Goal: Task Accomplishment & Management: Manage account settings

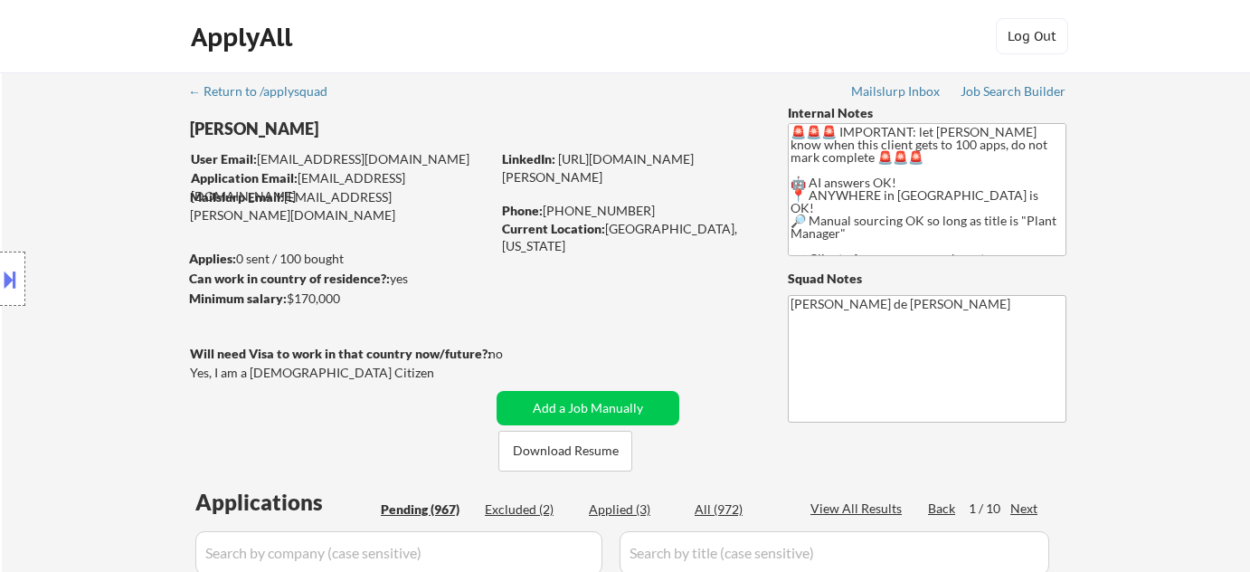
select select ""pending""
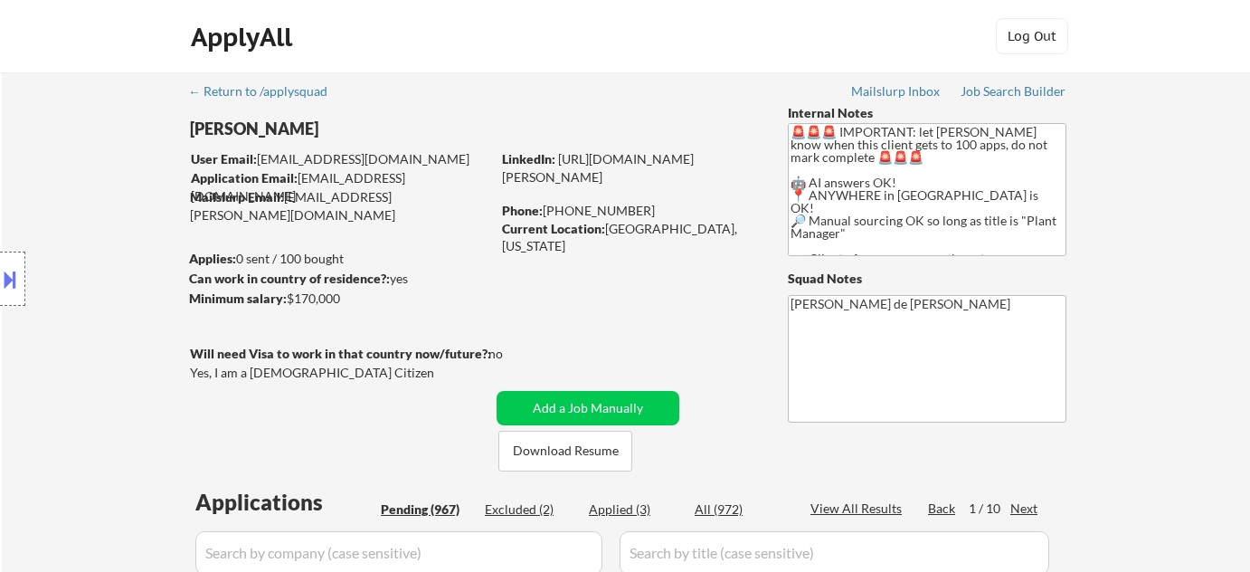
select select ""pending""
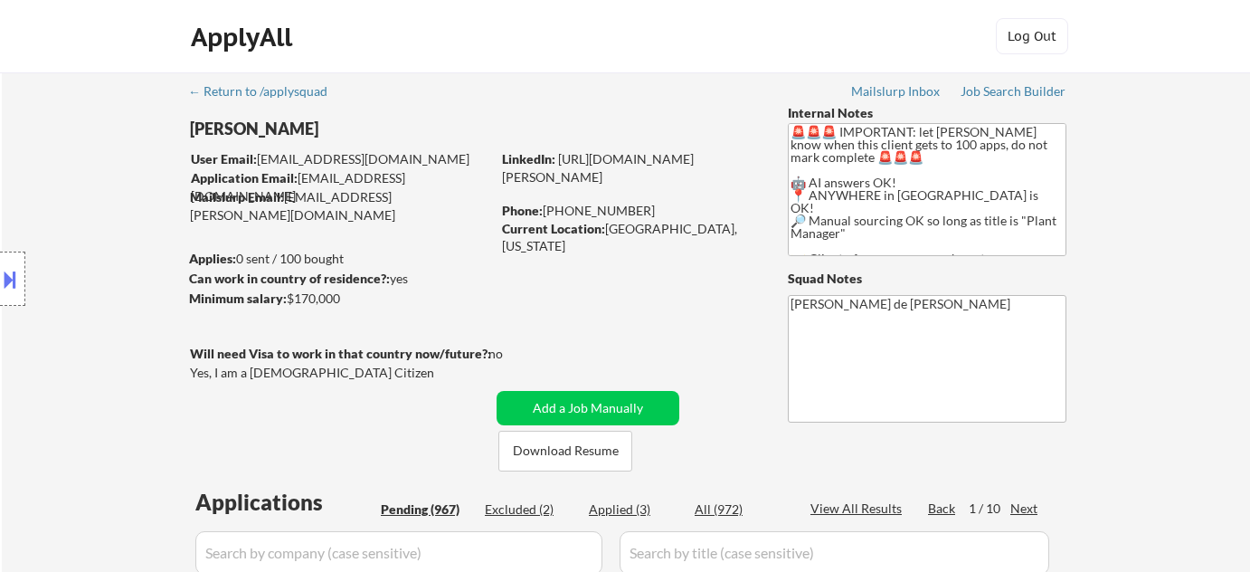
select select ""pending""
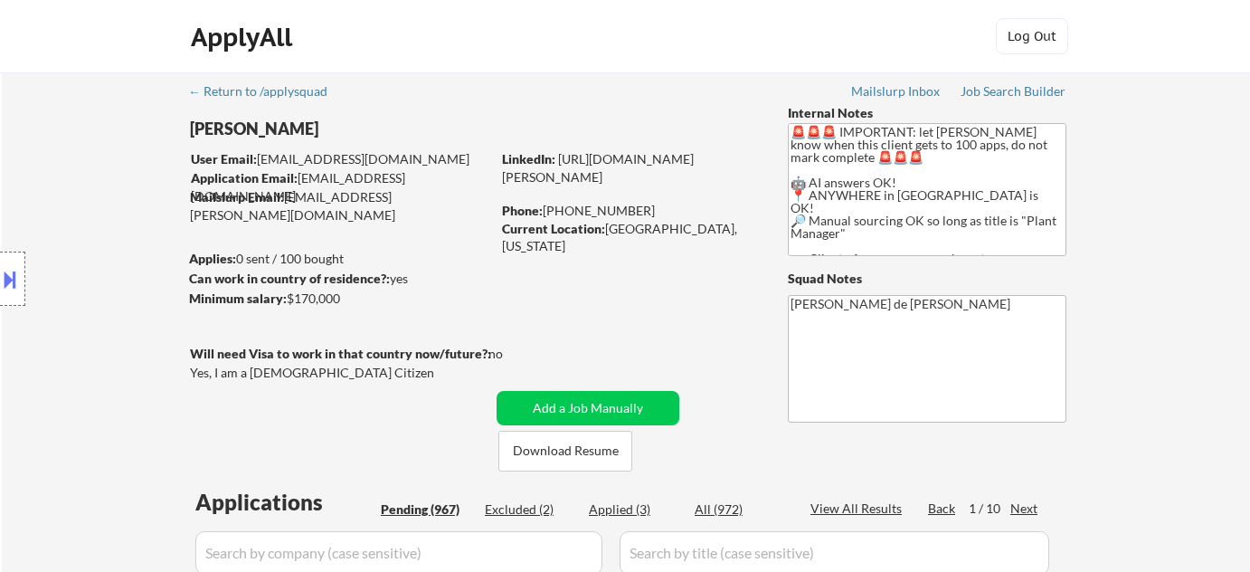
select select ""pending""
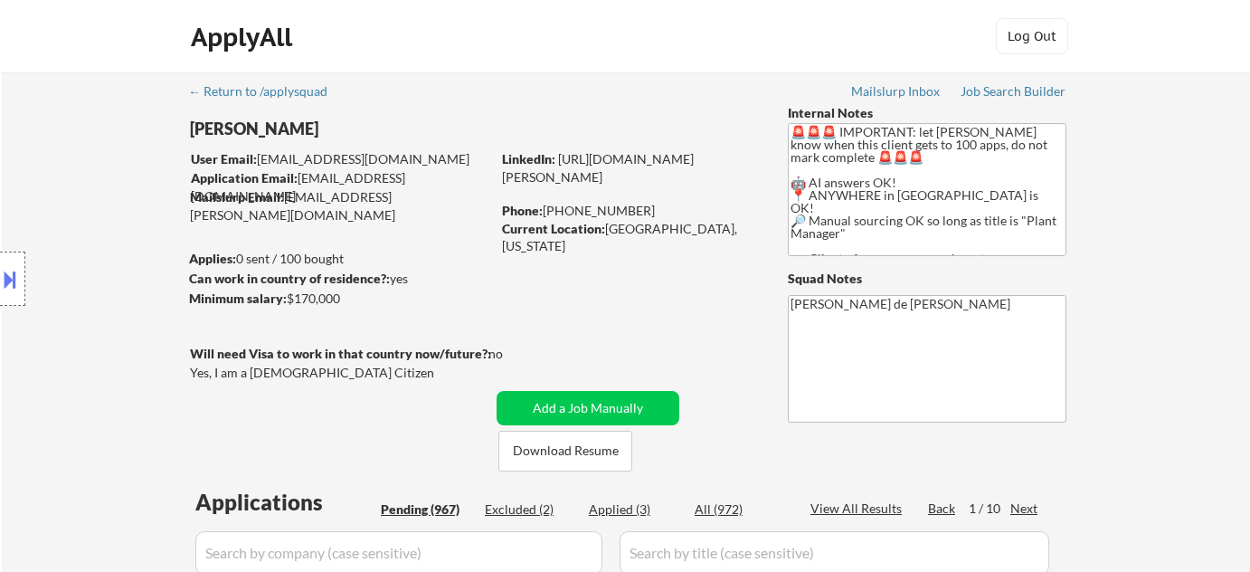
select select ""pending""
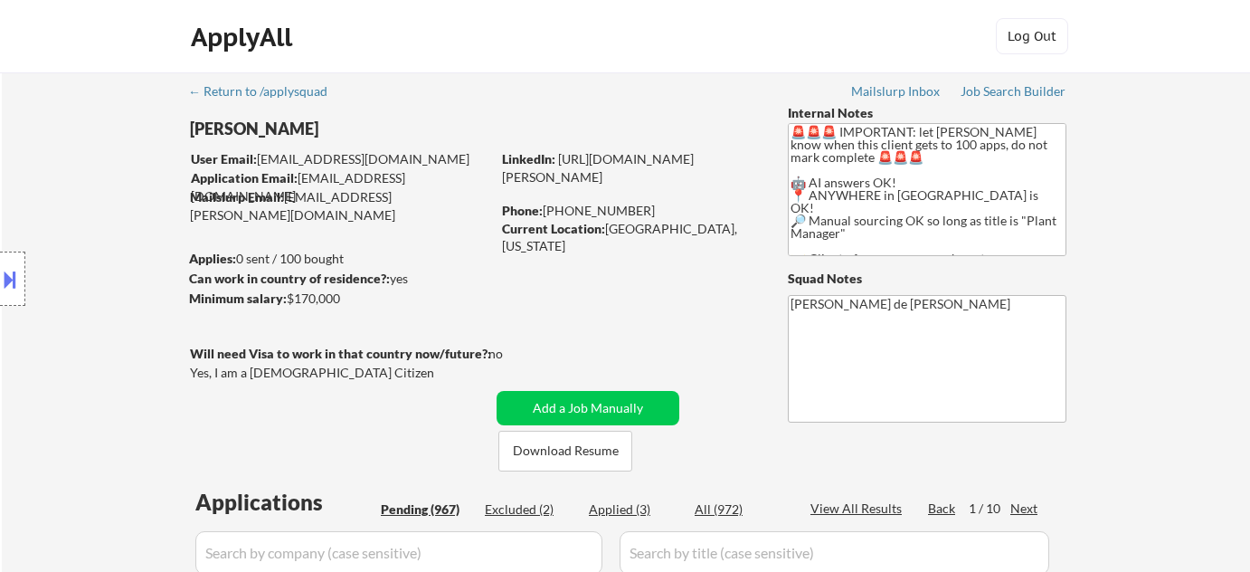
select select ""pending""
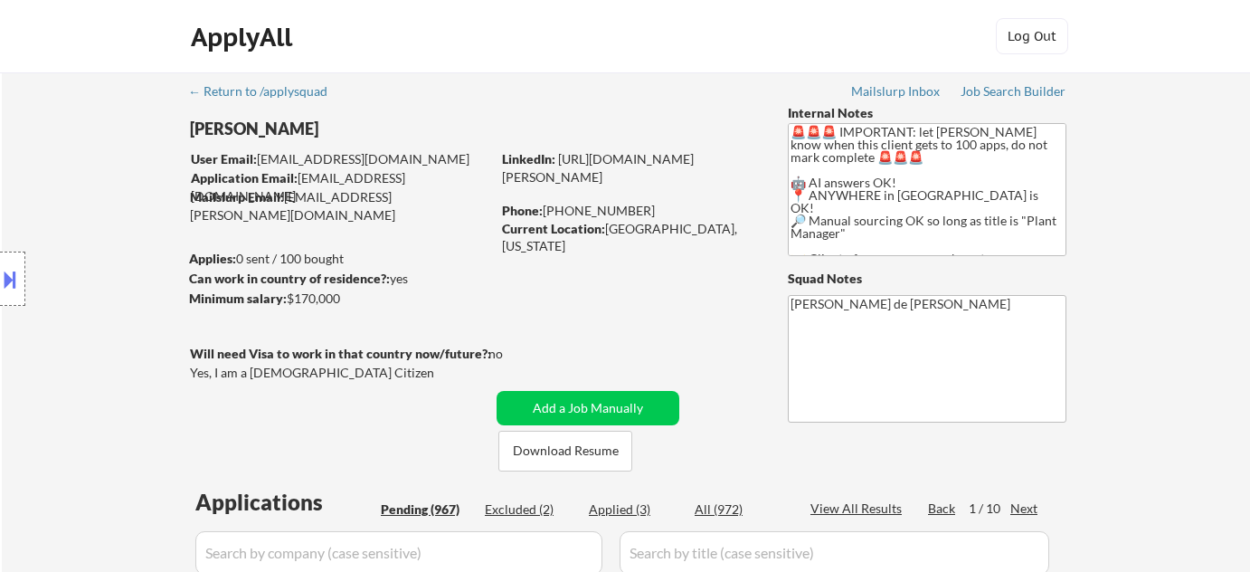
select select ""pending""
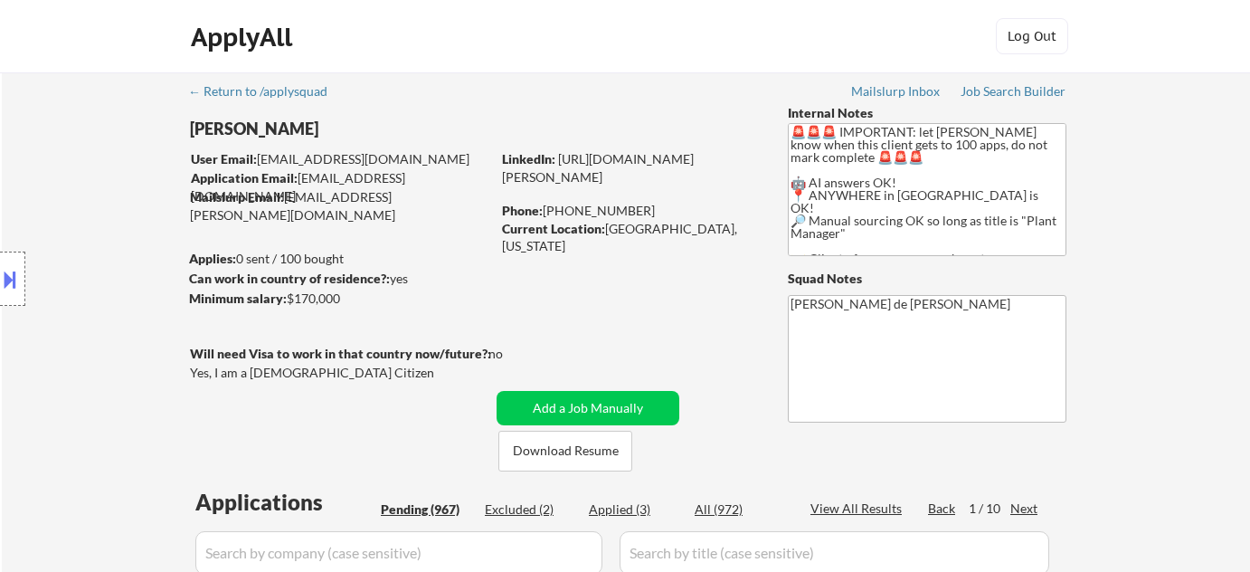
select select ""pending""
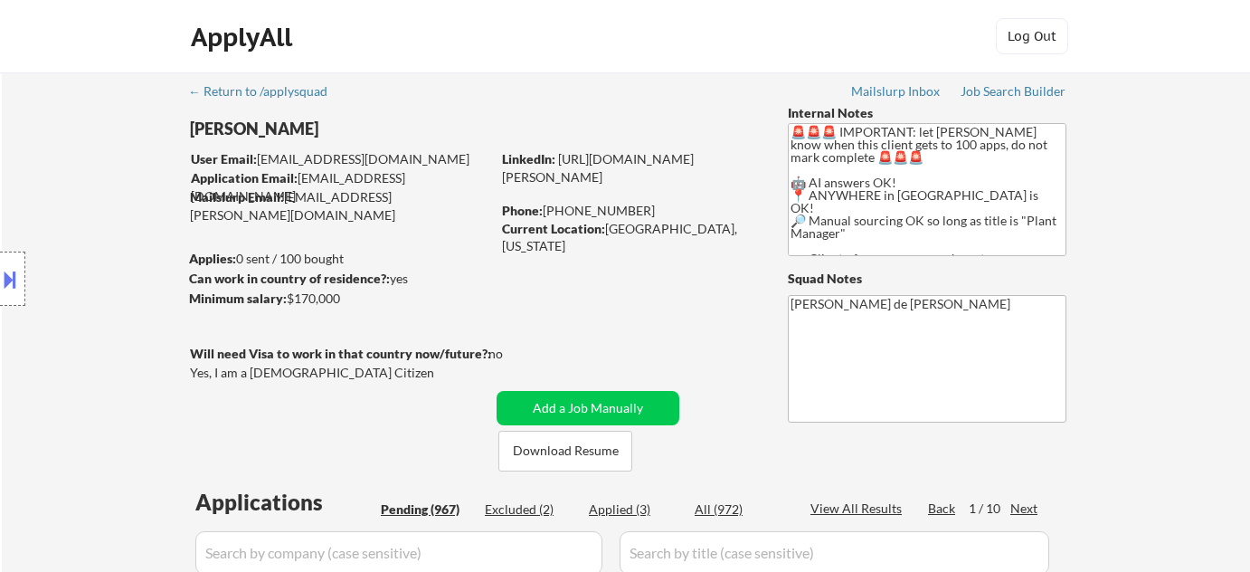
select select ""pending""
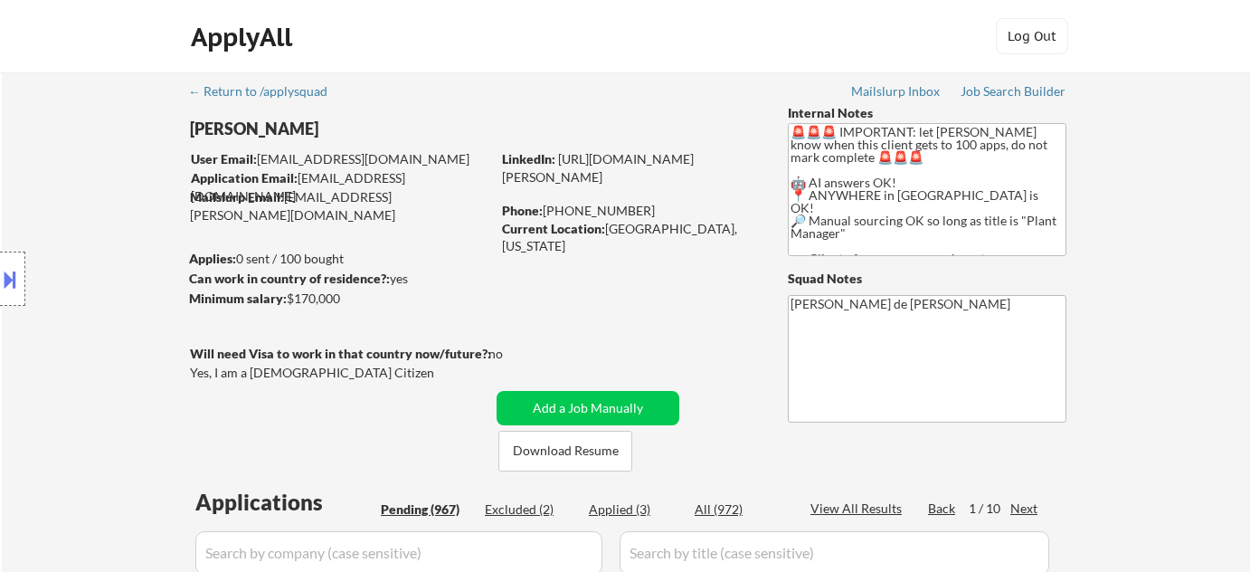
select select ""pending""
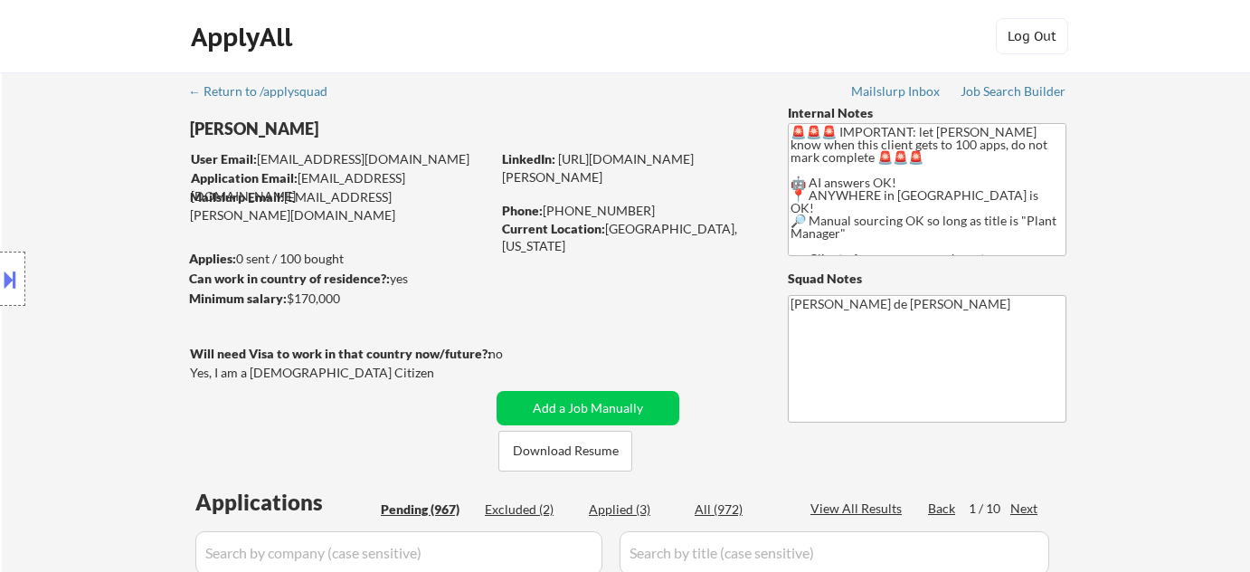
select select ""pending""
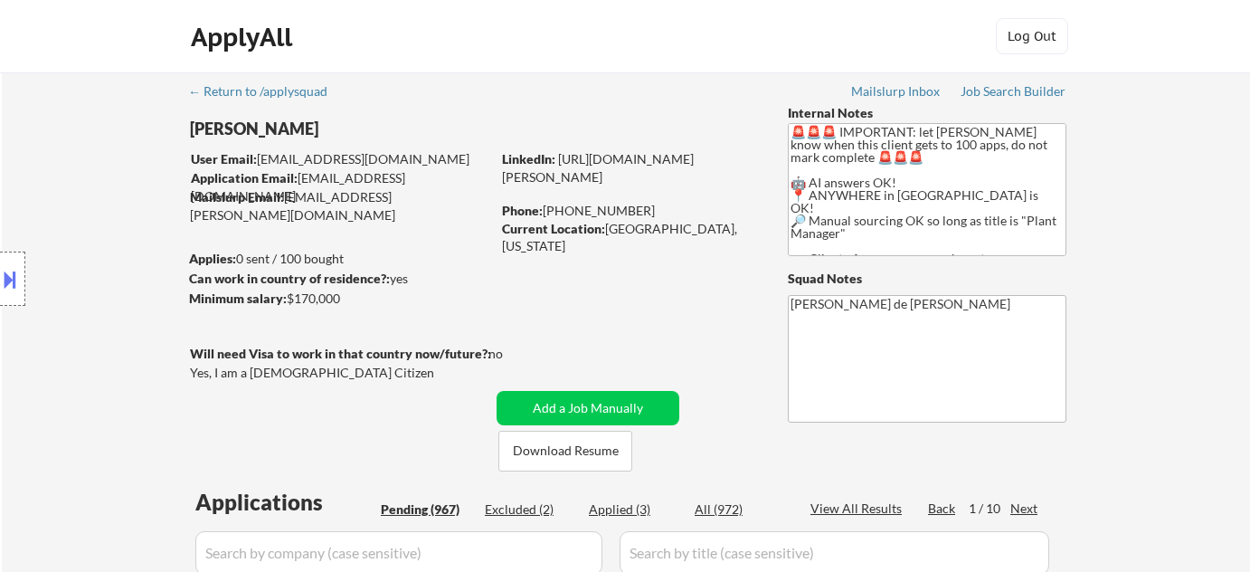
select select ""pending""
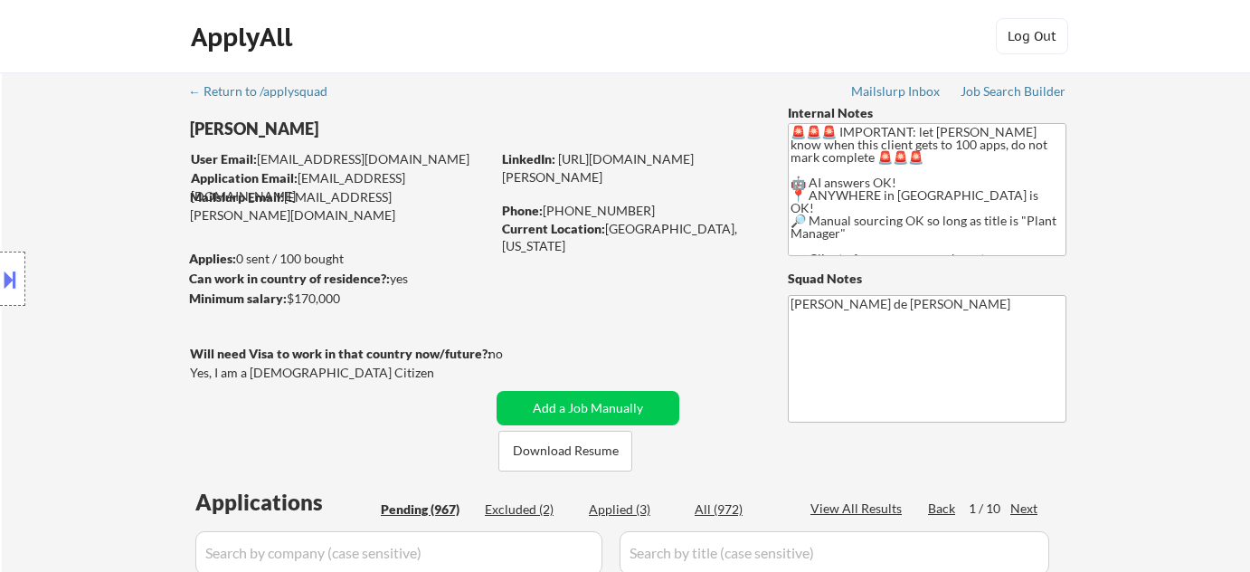
select select ""pending""
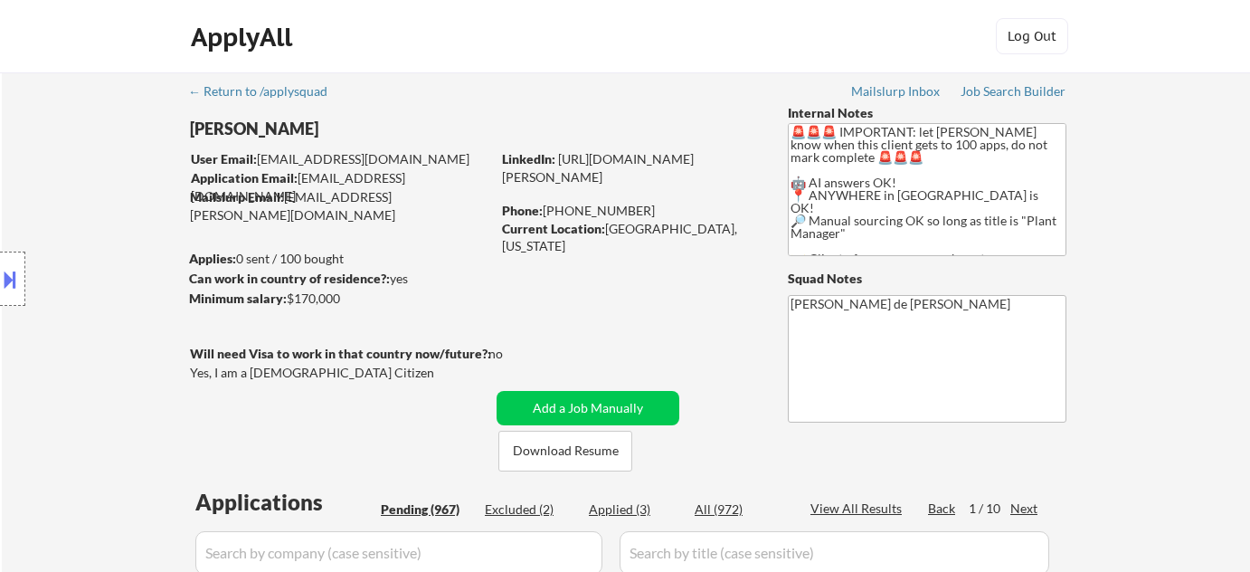
select select ""pending""
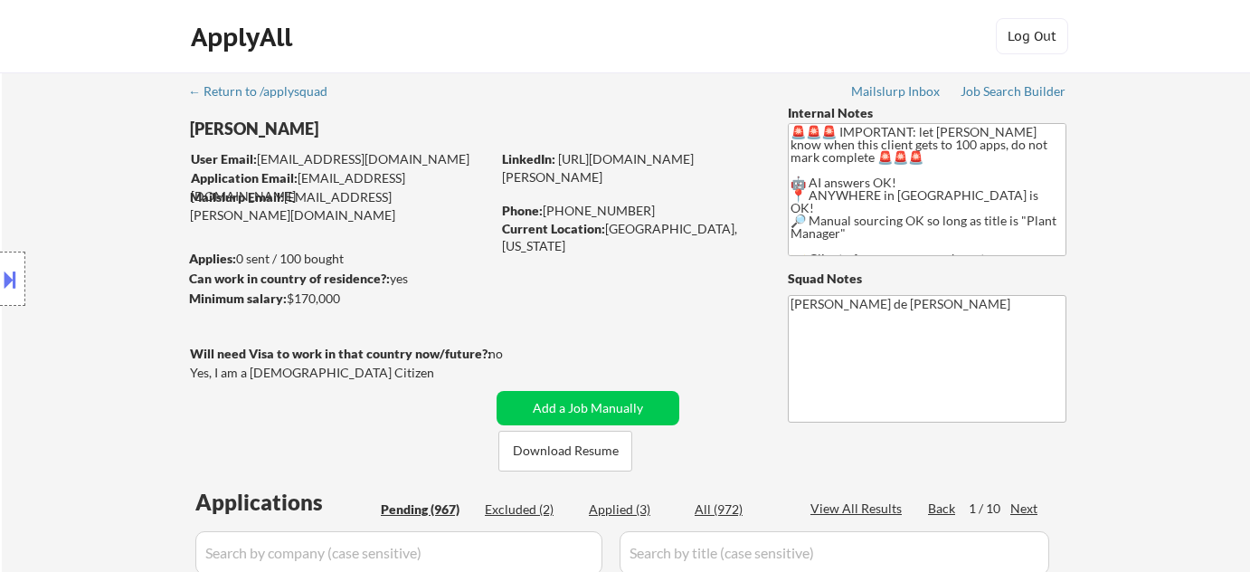
select select ""pending""
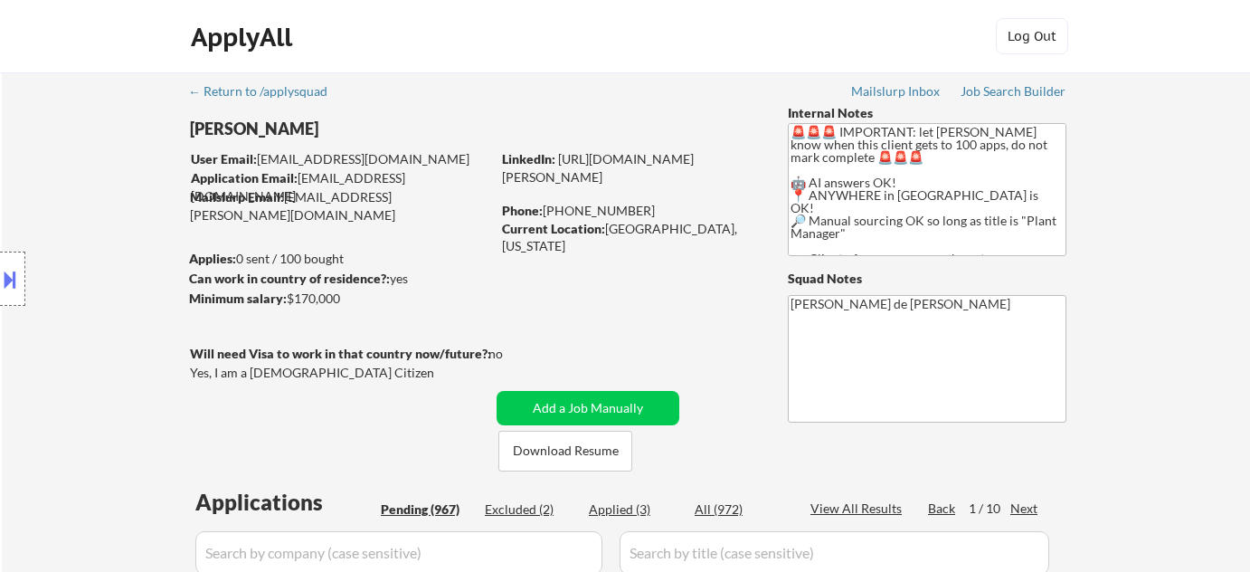
select select ""pending""
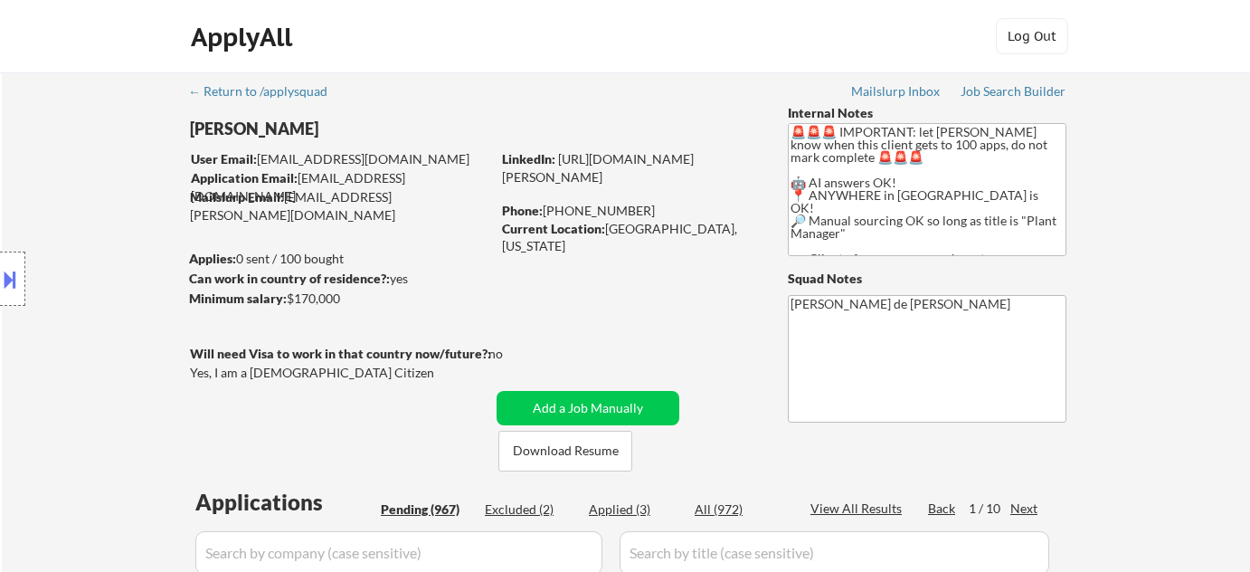
select select ""pending""
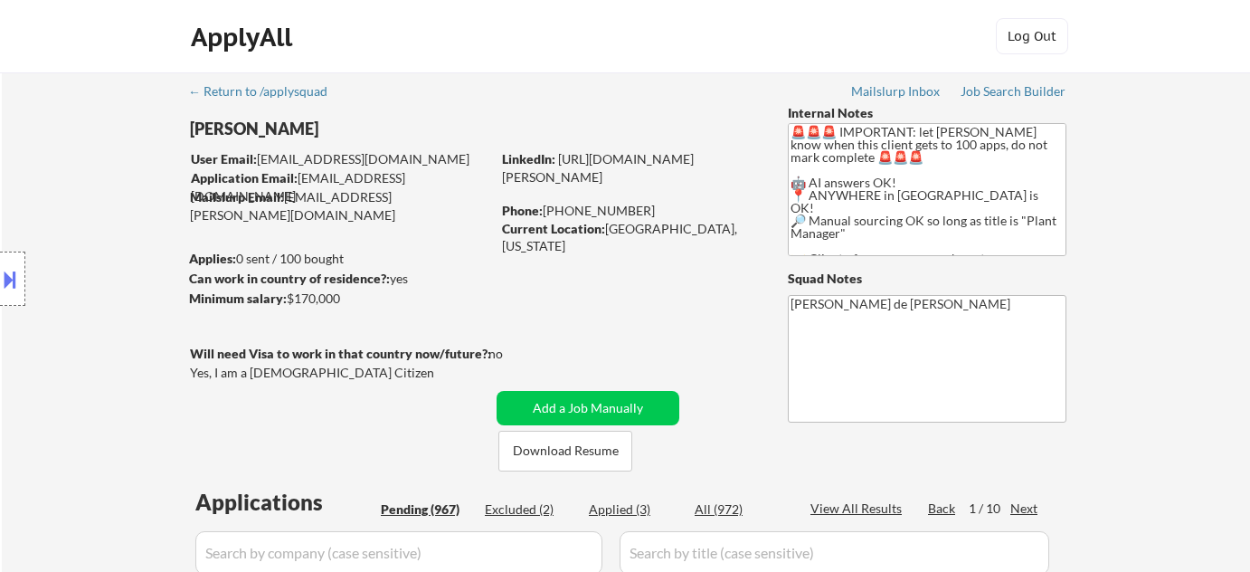
select select ""pending""
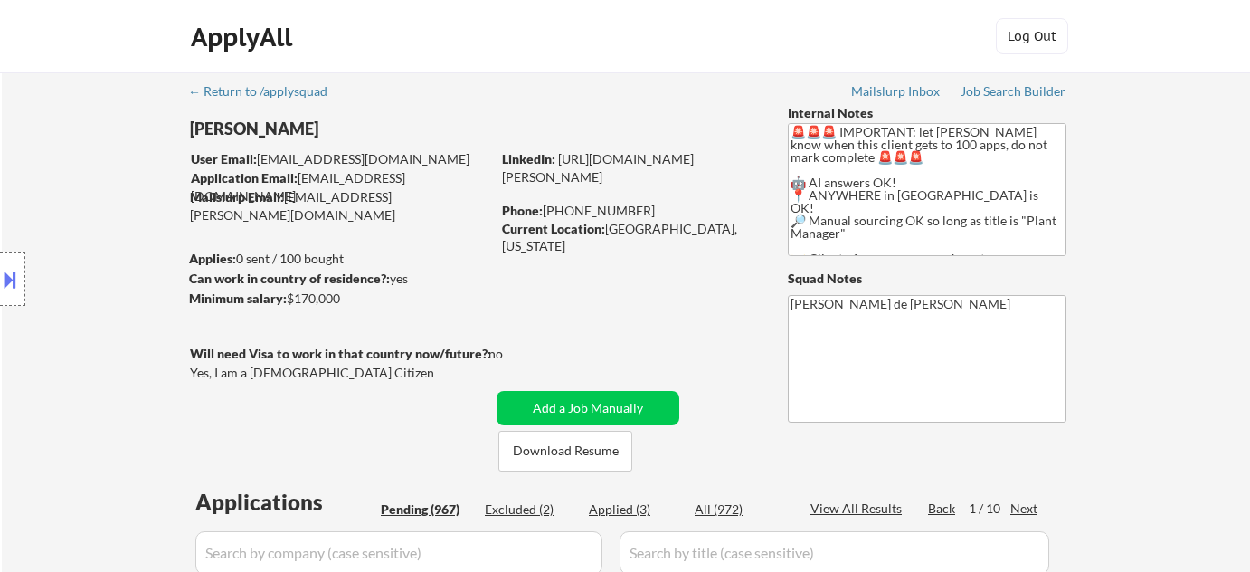
select select ""pending""
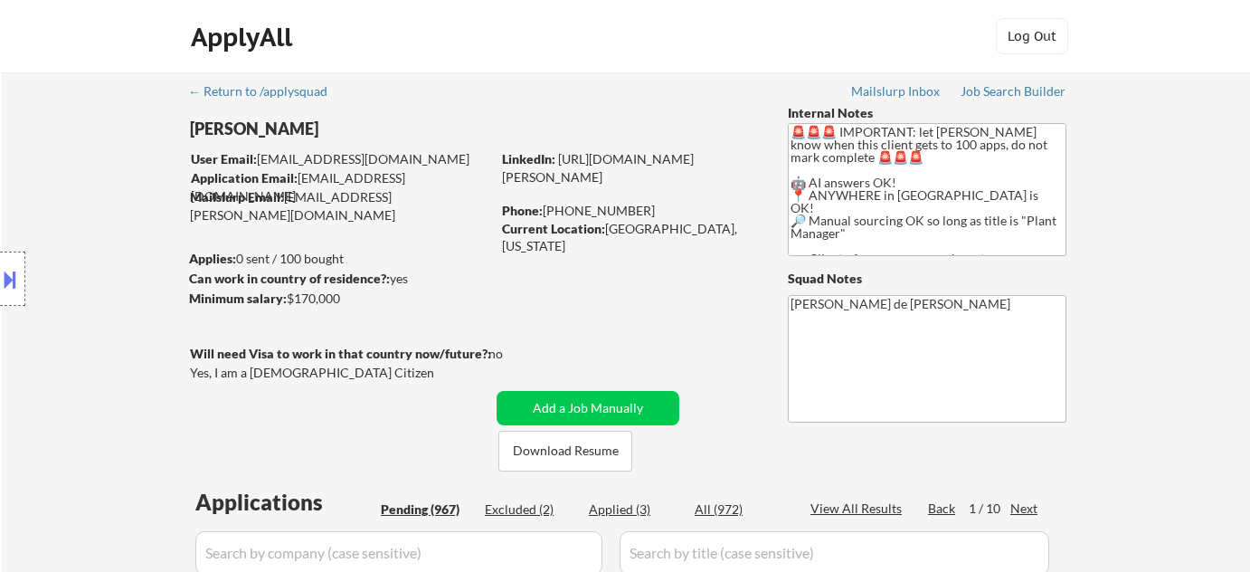
select select ""pending""
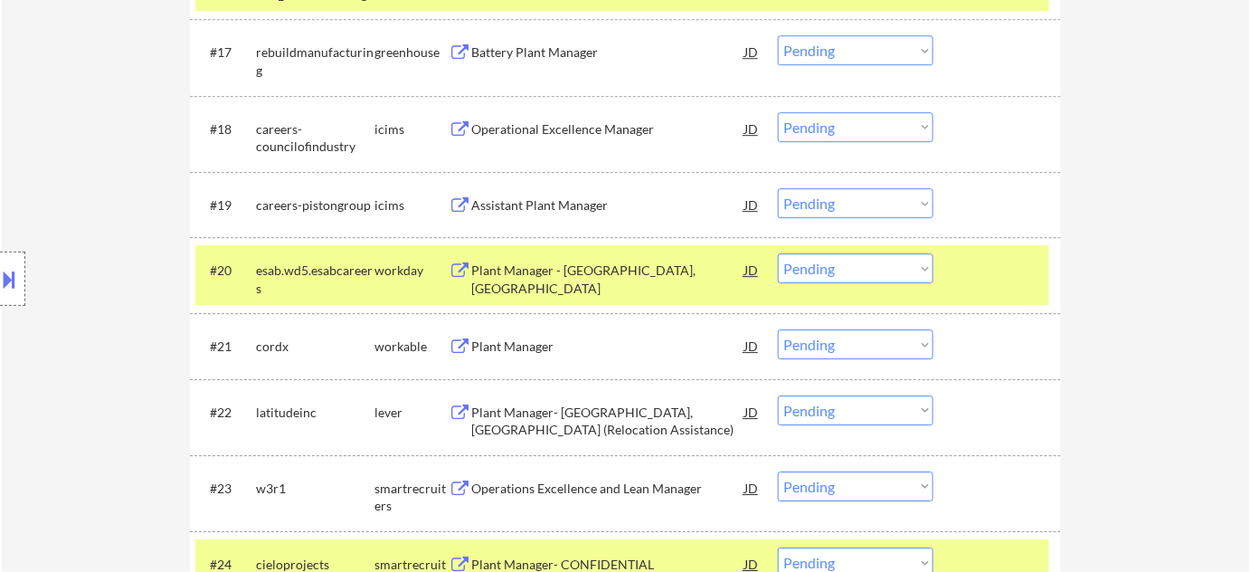
select select ""PLACEHOLDER_1427118222253""
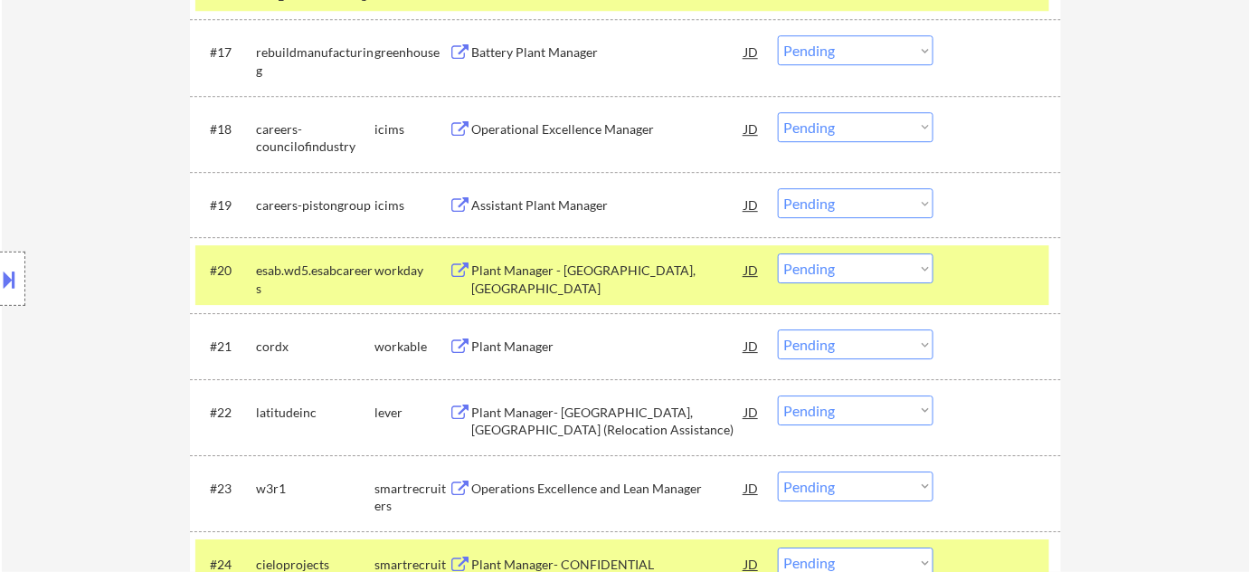
select select ""pending""
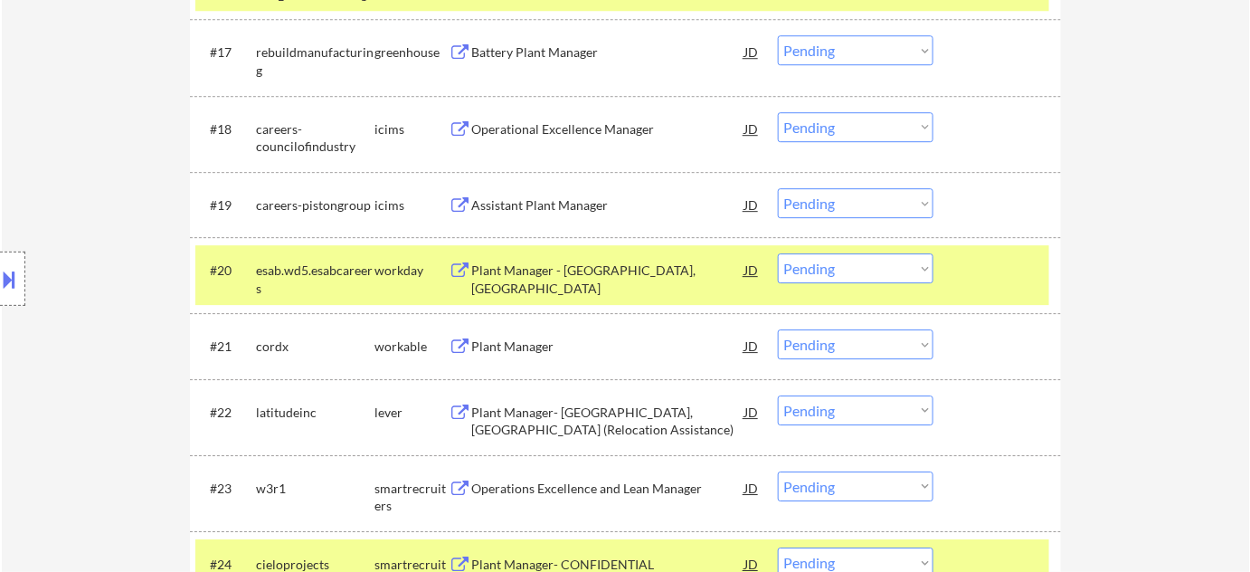
select select ""pending""
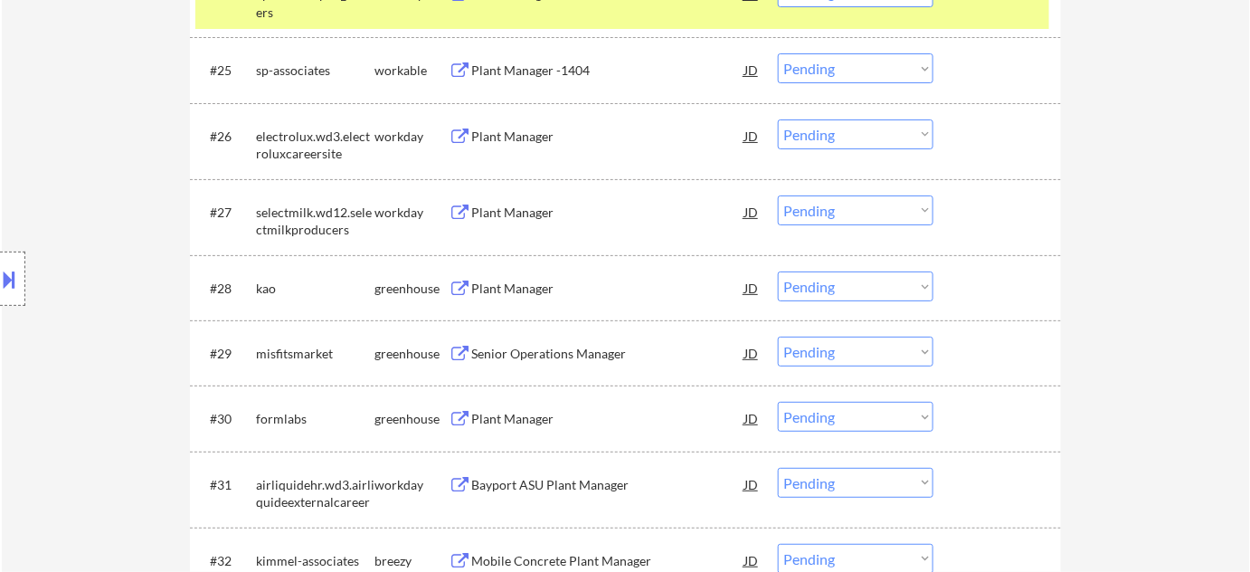
scroll to position [2467, 0]
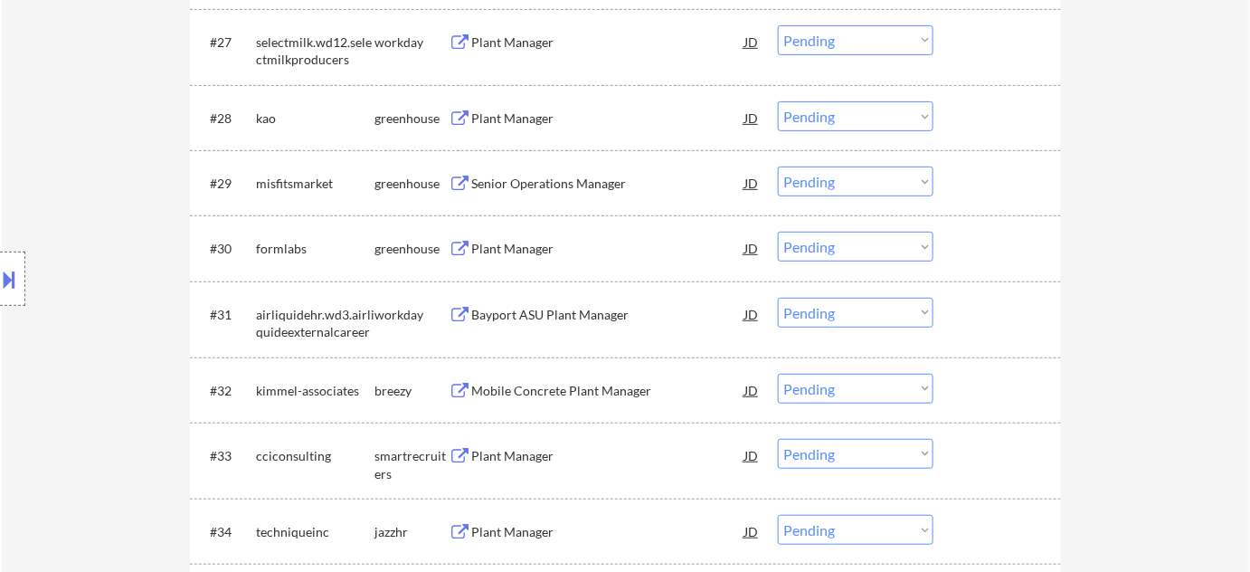
click at [526, 250] on div "Plant Manager" at bounding box center [607, 249] width 273 height 18
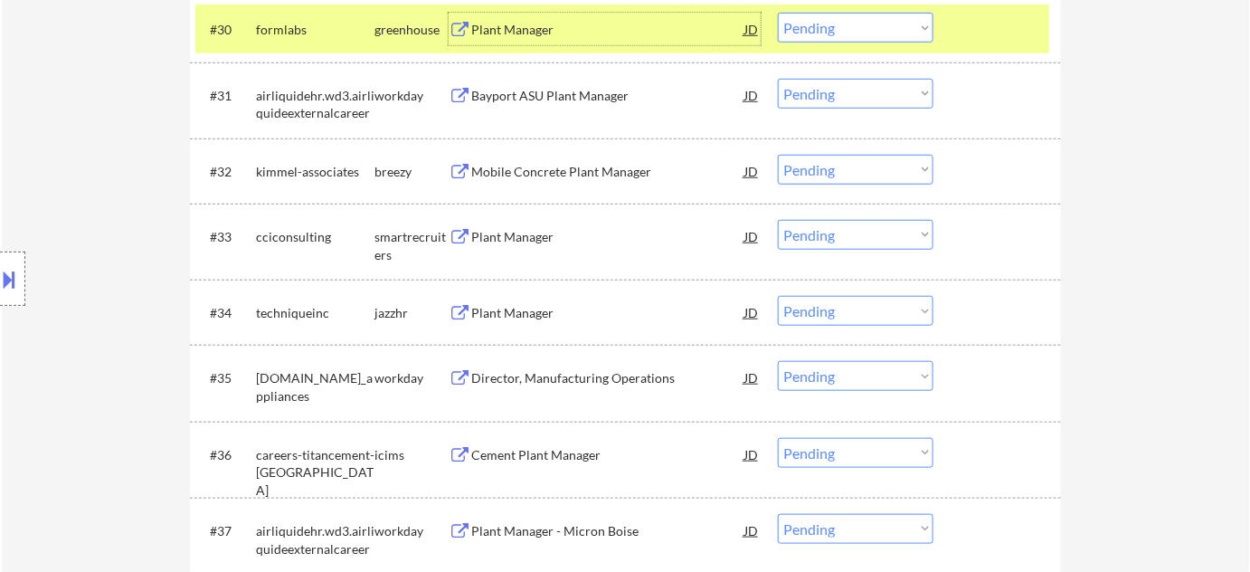
scroll to position [2714, 0]
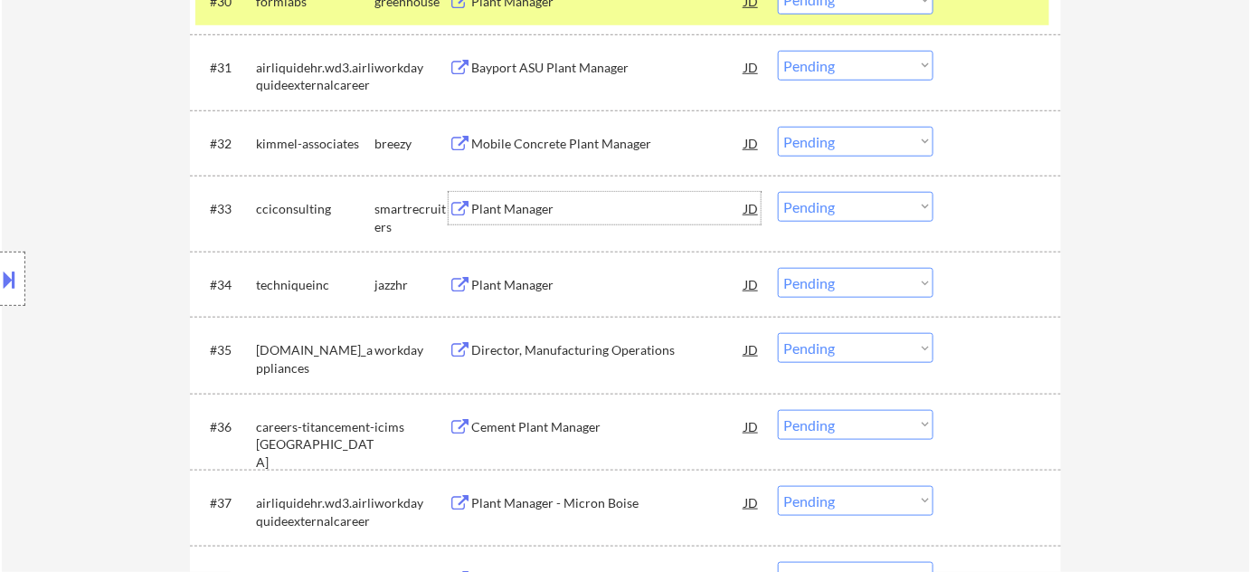
click at [526, 206] on div "Plant Manager" at bounding box center [607, 209] width 273 height 18
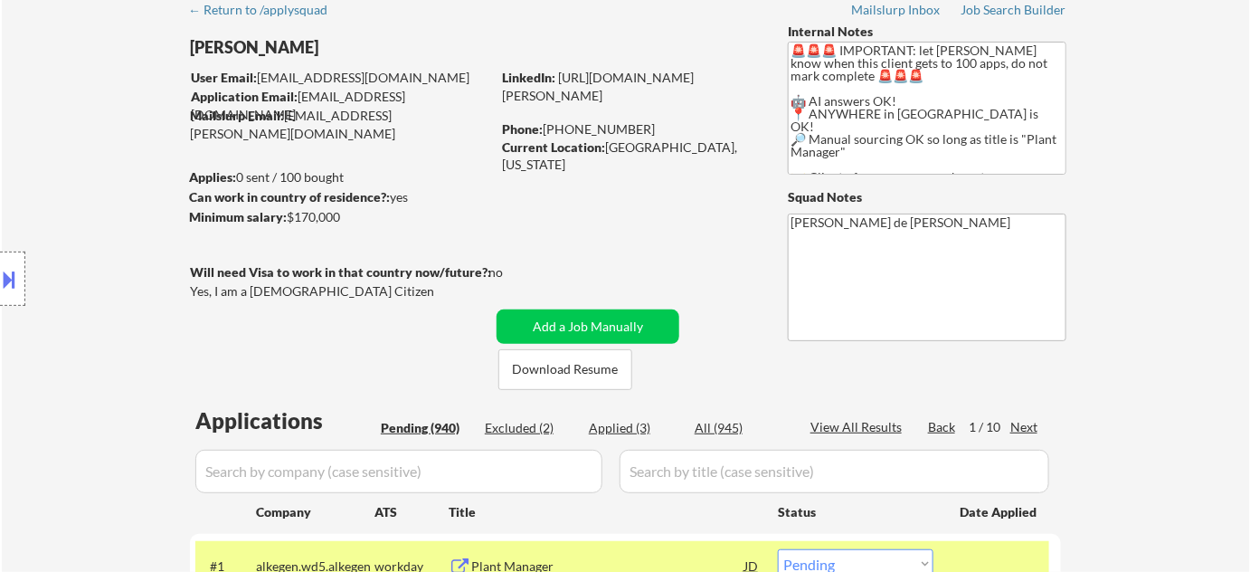
scroll to position [2429, 0]
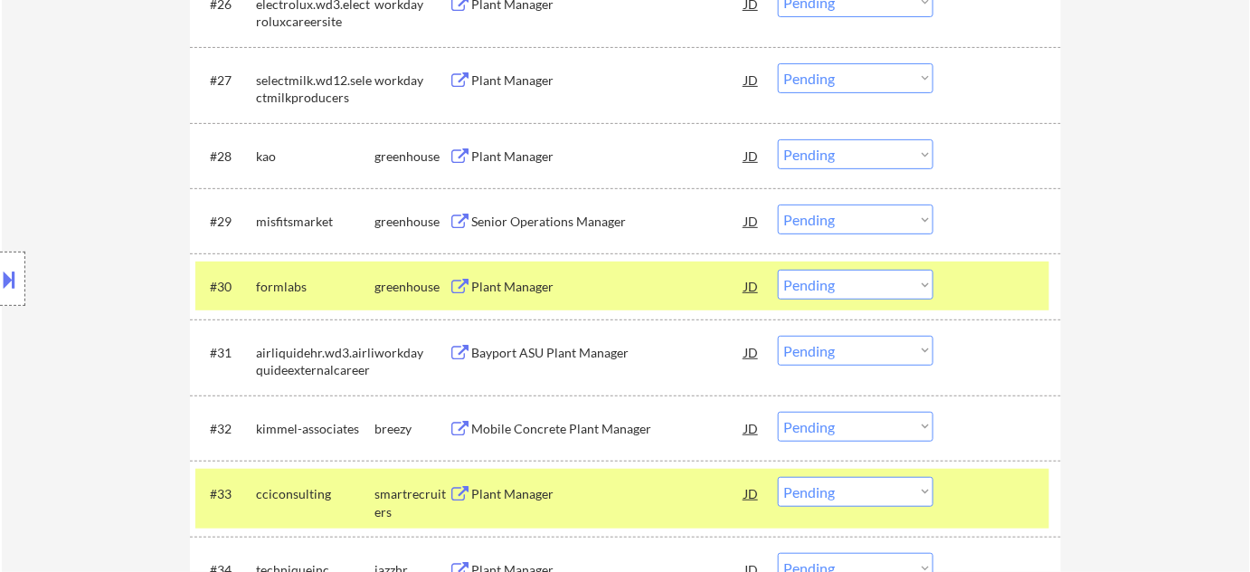
click at [877, 280] on select "Choose an option... Pending Applied Excluded (Questions) Excluded (Expired) Exc…" at bounding box center [856, 285] width 156 height 30
click at [778, 270] on select "Choose an option... Pending Applied Excluded (Questions) Excluded (Expired) Exc…" at bounding box center [856, 285] width 156 height 30
select select ""pending""
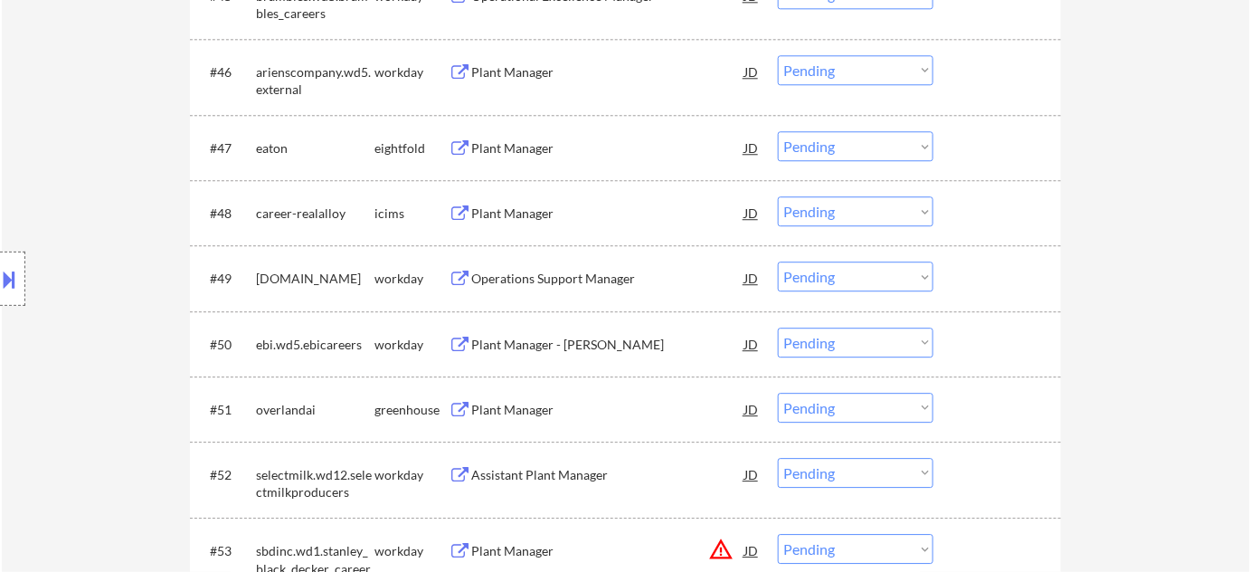
scroll to position [3827, 0]
click at [482, 416] on div "Plant Manager" at bounding box center [607, 409] width 273 height 18
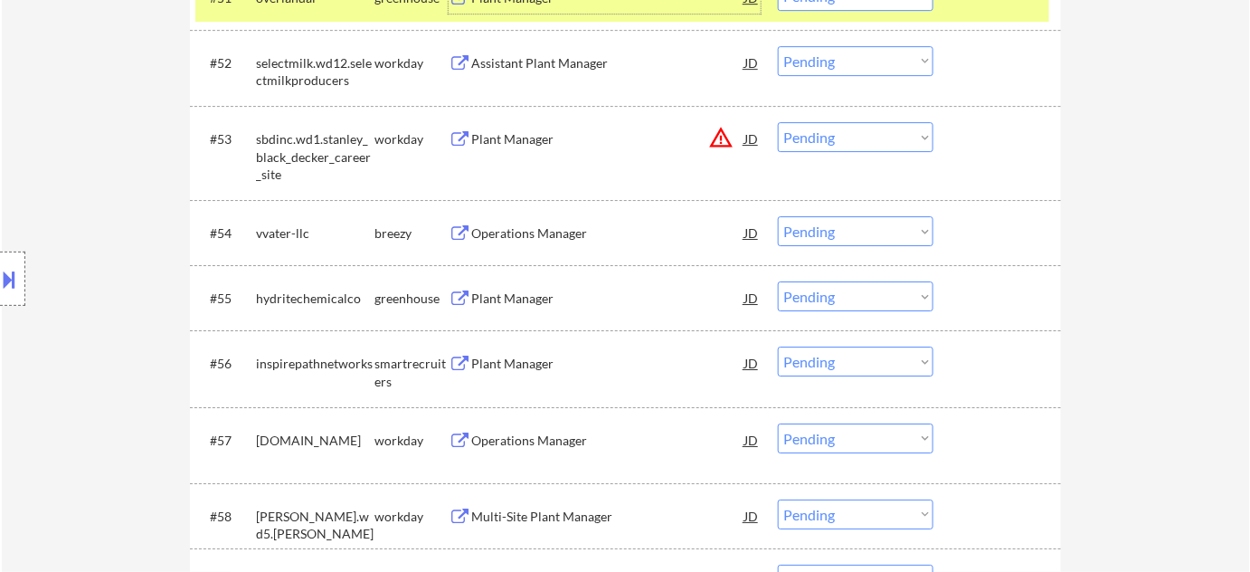
scroll to position [4403, 0]
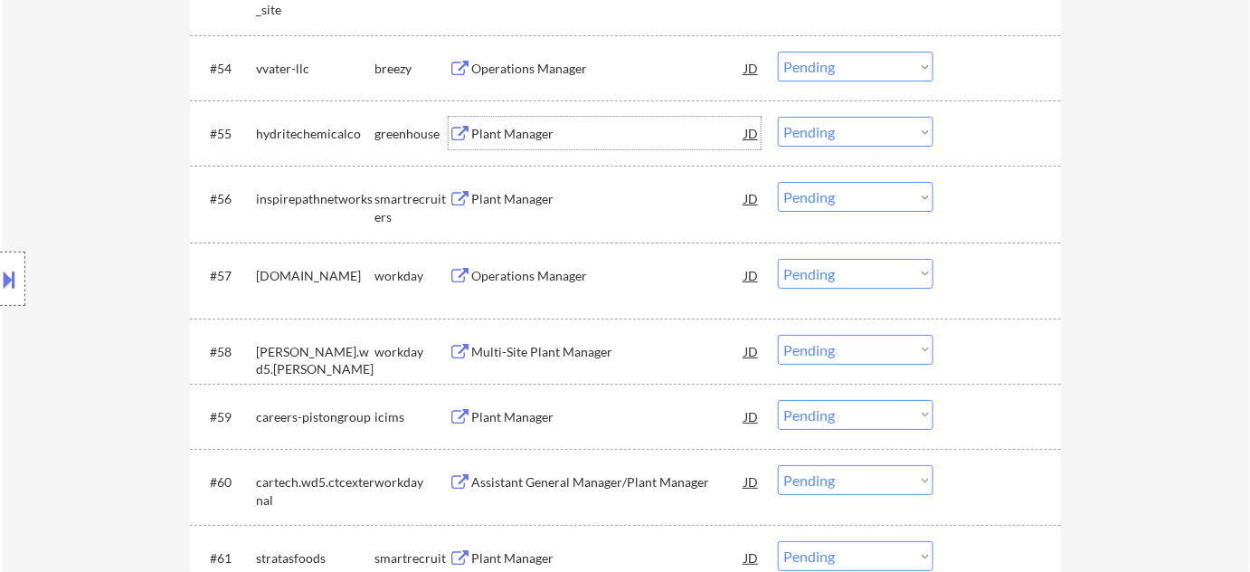
click at [535, 133] on div "Plant Manager" at bounding box center [607, 134] width 273 height 18
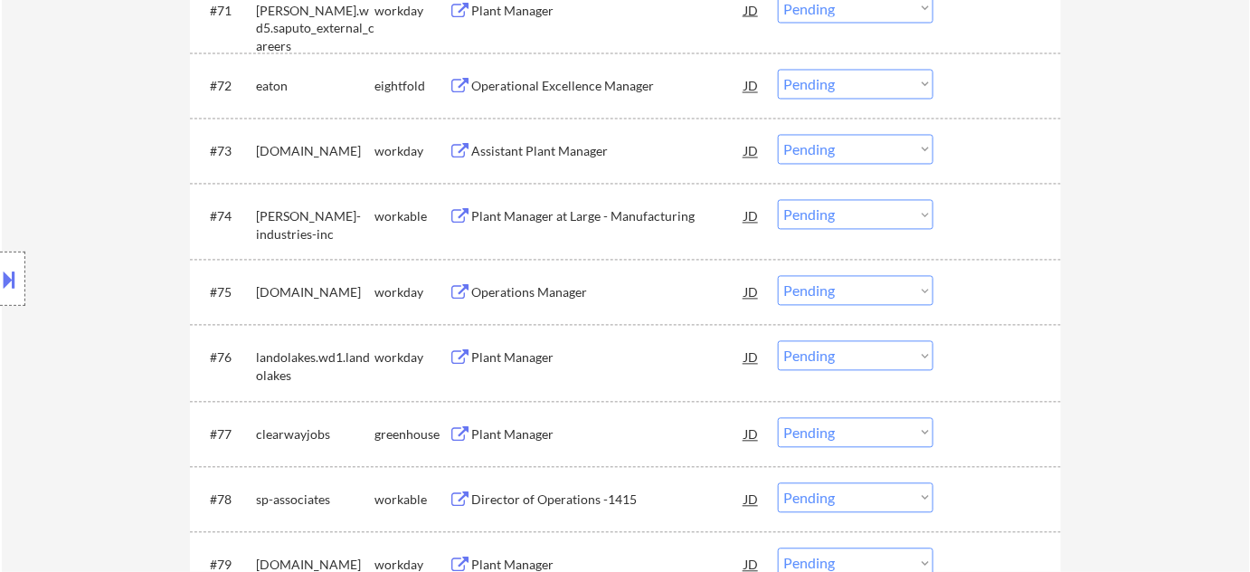
scroll to position [5801, 0]
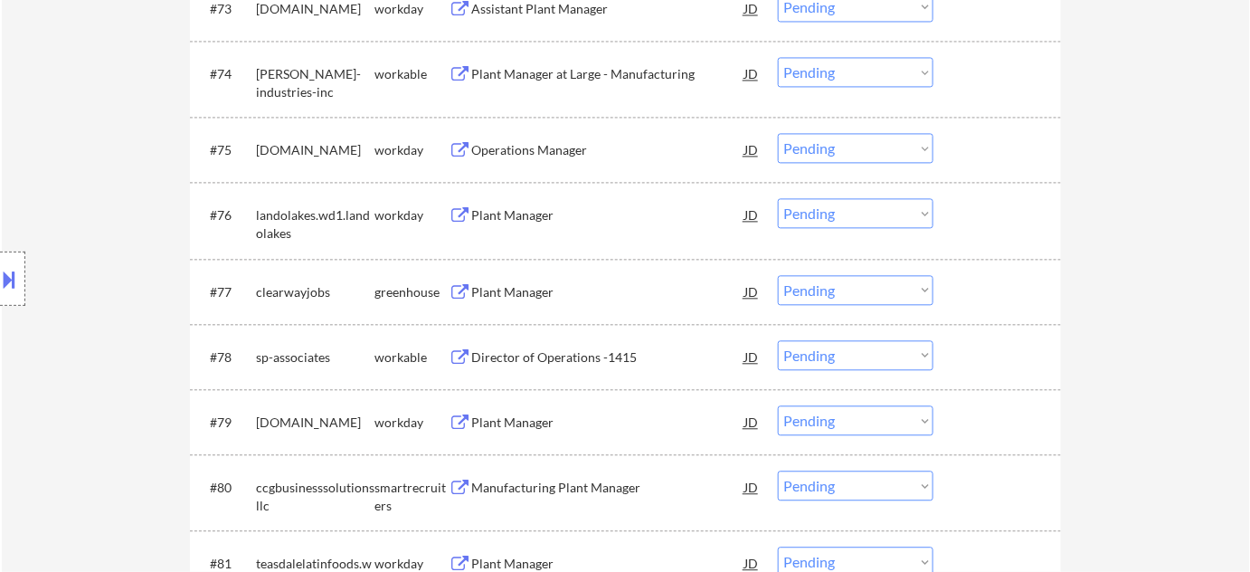
click at [526, 287] on div "Plant Manager" at bounding box center [607, 292] width 273 height 18
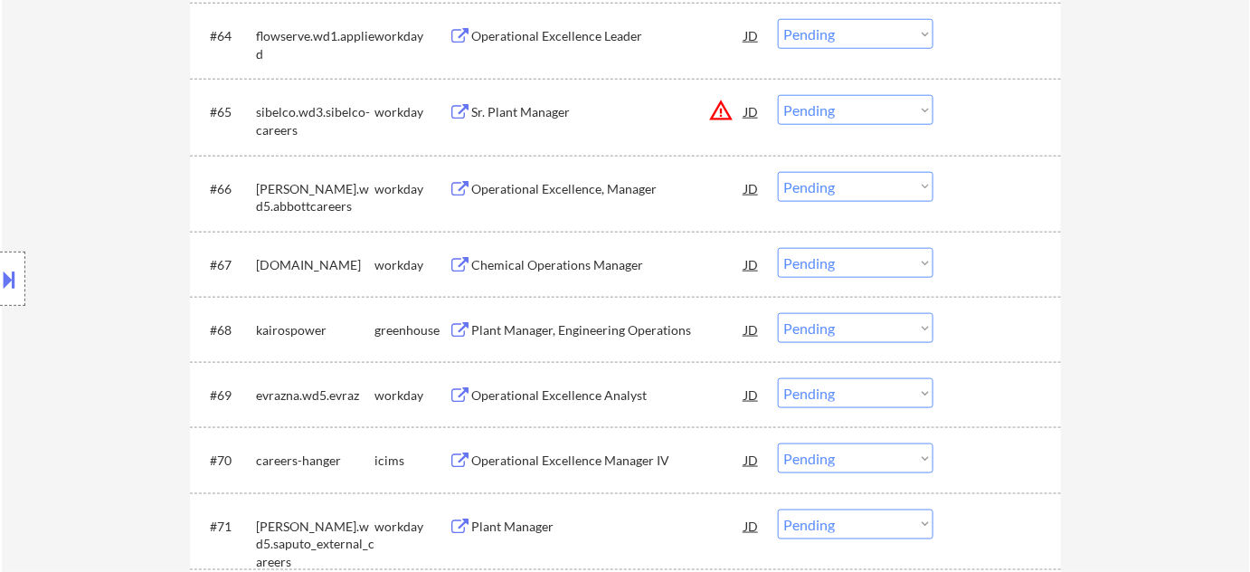
scroll to position [5807, 0]
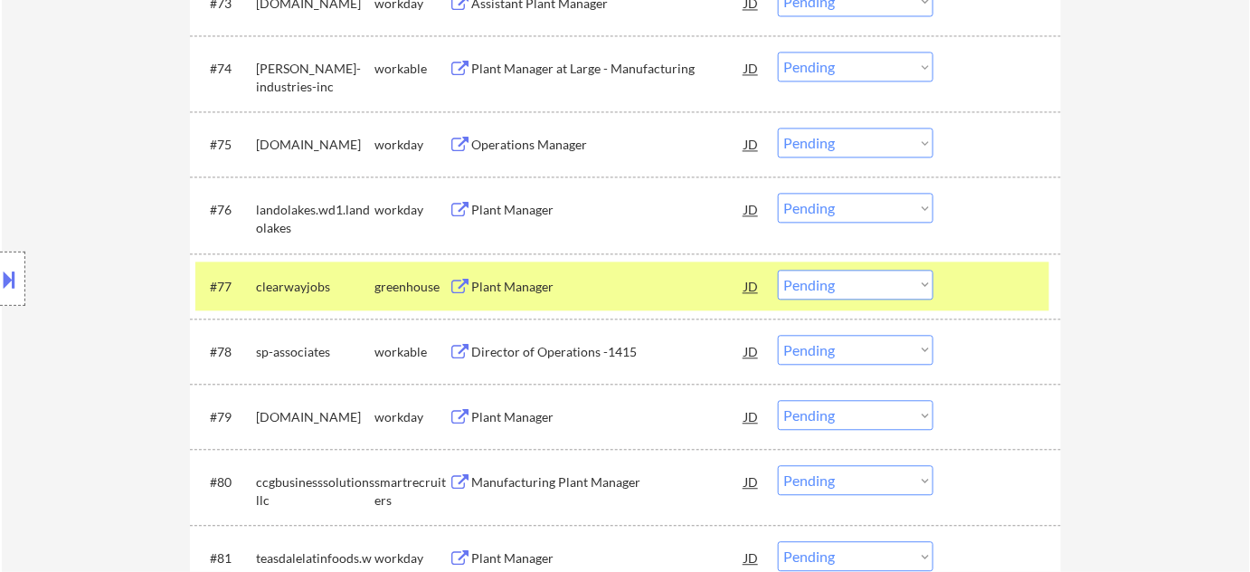
click at [844, 274] on select "Choose an option... Pending Applied Excluded (Questions) Excluded (Expired) Exc…" at bounding box center [856, 285] width 156 height 30
click at [778, 270] on select "Choose an option... Pending Applied Excluded (Questions) Excluded (Expired) Exc…" at bounding box center [856, 285] width 156 height 30
select select ""pending""
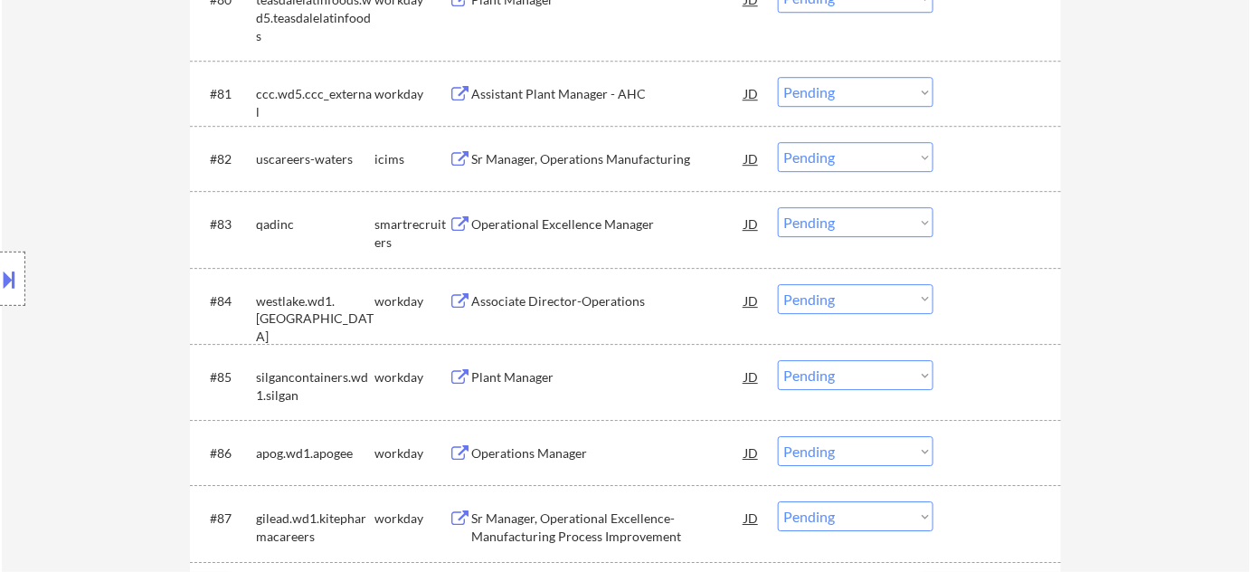
scroll to position [6301, 0]
click at [547, 231] on div "Operational Excellence Manager" at bounding box center [607, 223] width 273 height 18
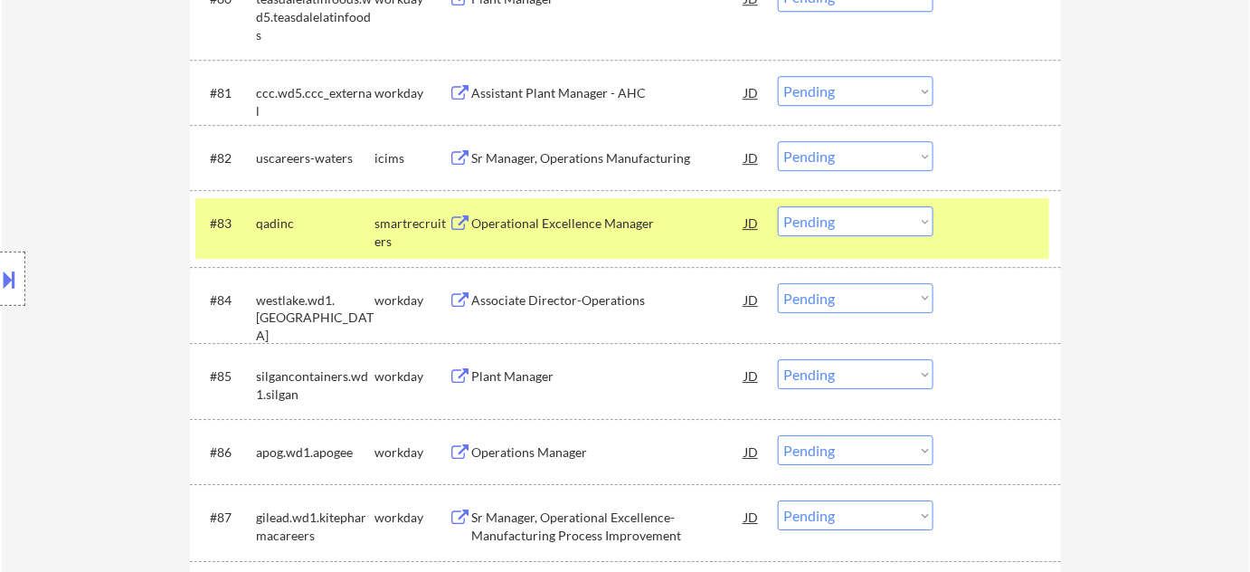
click at [915, 192] on div "#83 qadinc smartrecruiters Operational Excellence Manager JD Choose an option..…" at bounding box center [625, 228] width 871 height 76
click at [873, 226] on select "Choose an option... Pending Applied Excluded (Questions) Excluded (Expired) Exc…" at bounding box center [856, 221] width 156 height 30
click at [778, 206] on select "Choose an option... Pending Applied Excluded (Questions) Excluded (Expired) Exc…" at bounding box center [856, 221] width 156 height 30
select select ""pending""
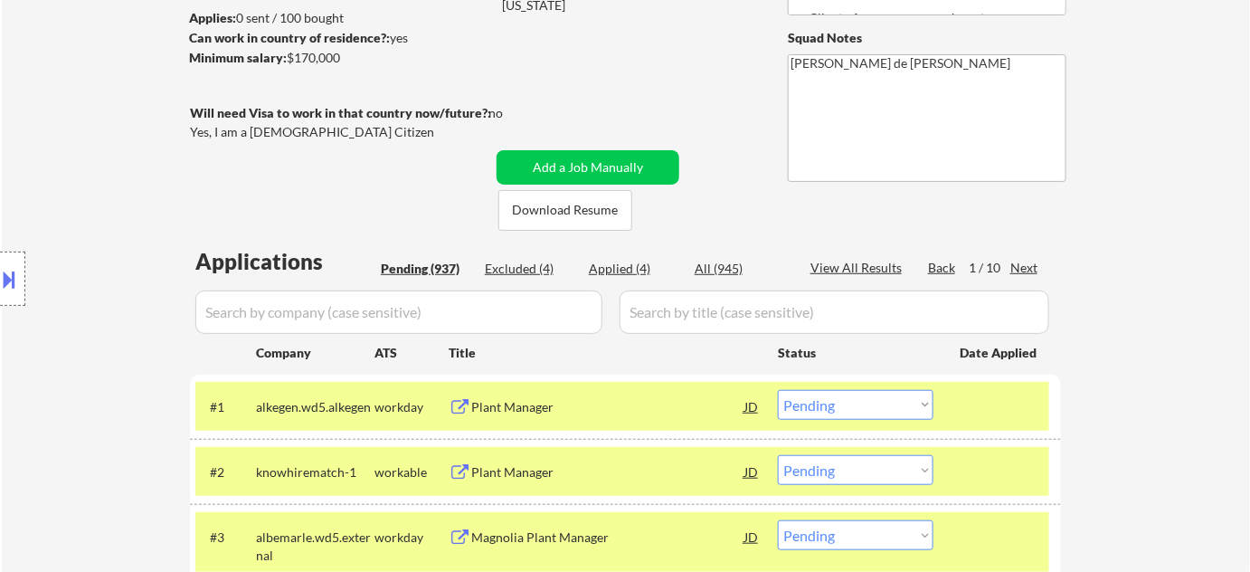
scroll to position [246, 0]
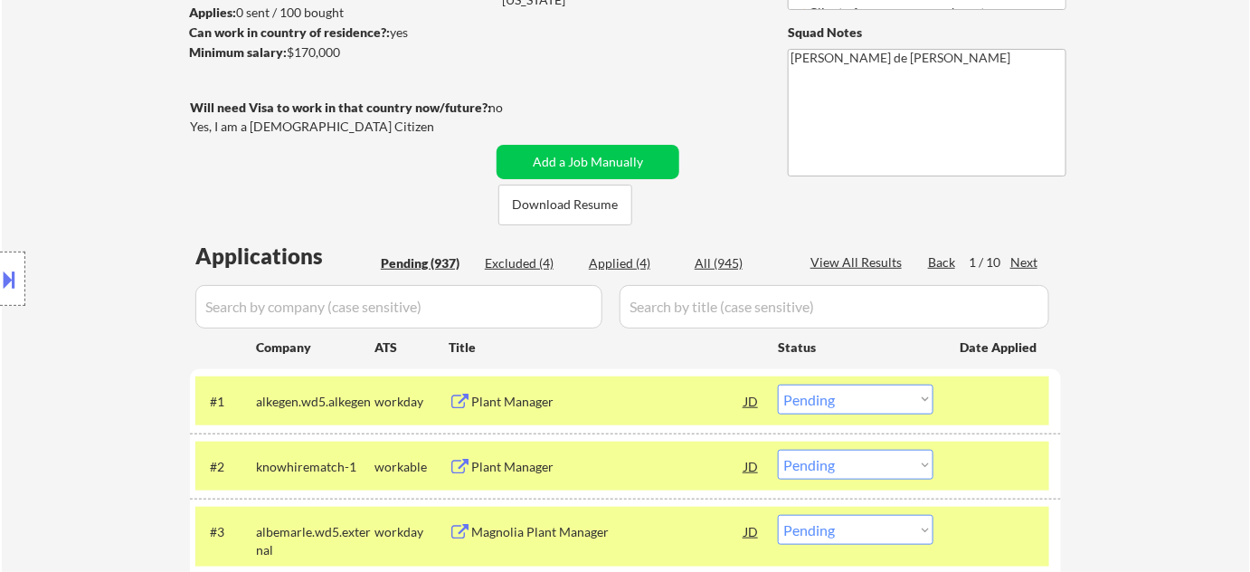
click at [1010, 258] on div "1 / 10" at bounding box center [990, 262] width 42 height 18
click at [1033, 259] on div "Next" at bounding box center [1024, 262] width 29 height 18
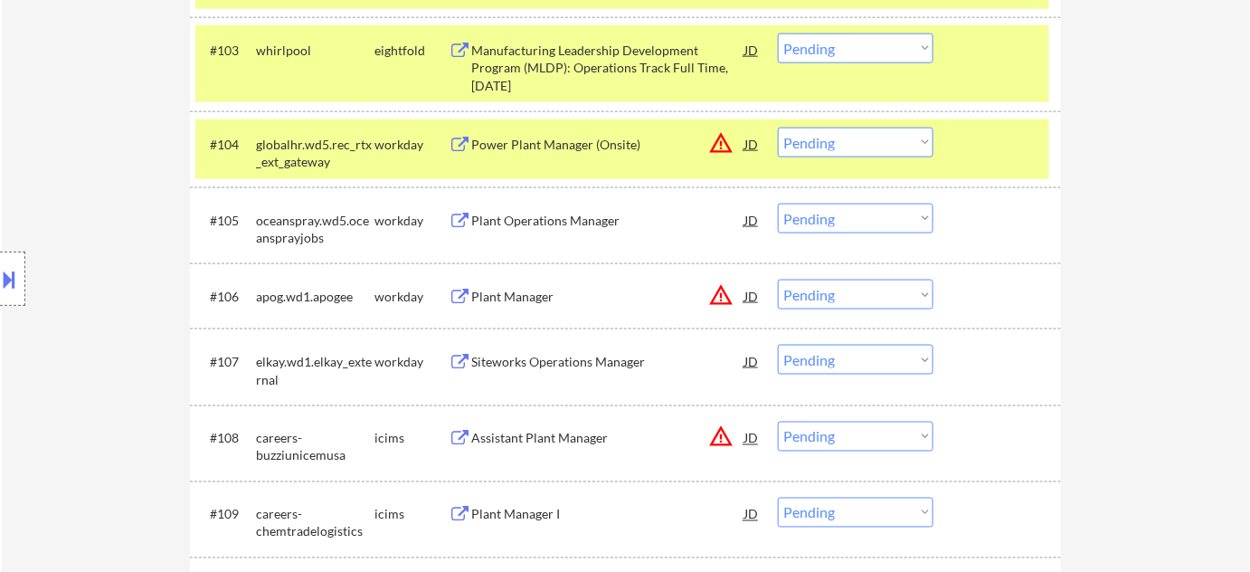
scroll to position [986, 0]
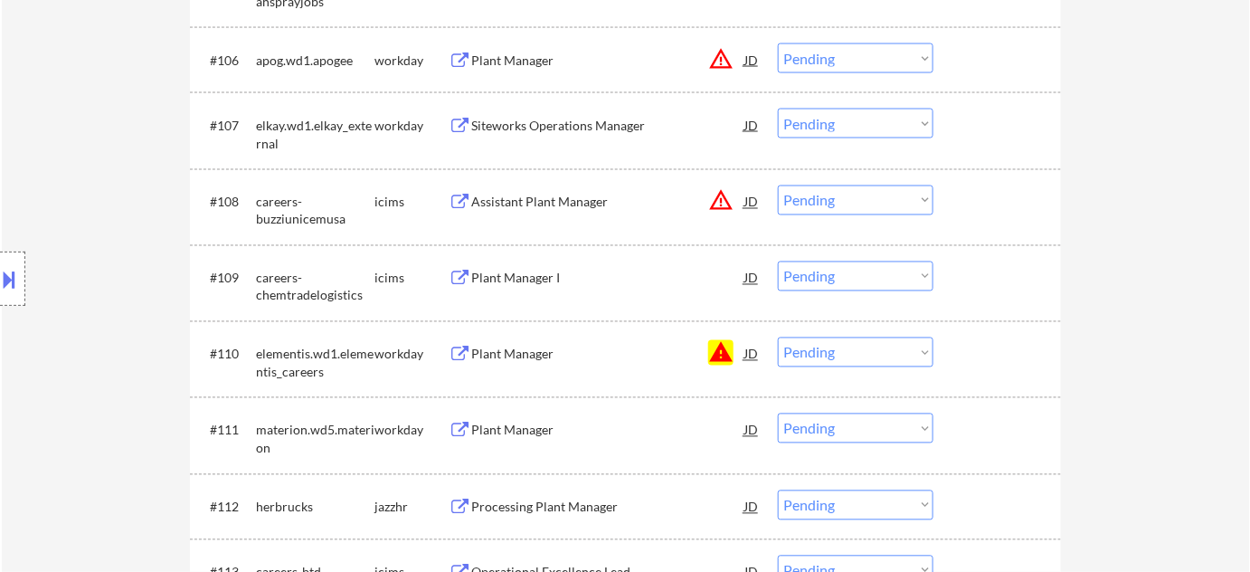
click at [859, 352] on select "Choose an option... Pending Applied Excluded (Questions) Excluded (Expired) Exc…" at bounding box center [856, 352] width 156 height 30
click at [778, 337] on select "Choose an option... Pending Applied Excluded (Questions) Excluded (Expired) Exc…" at bounding box center [856, 352] width 156 height 30
select select ""pending""
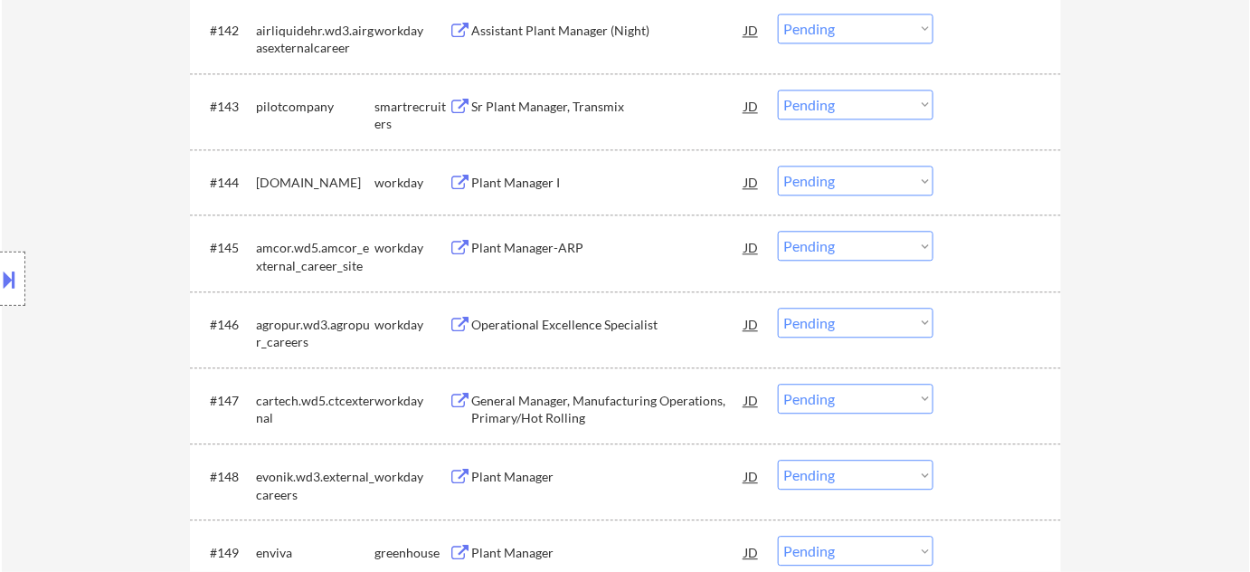
scroll to position [4029, 0]
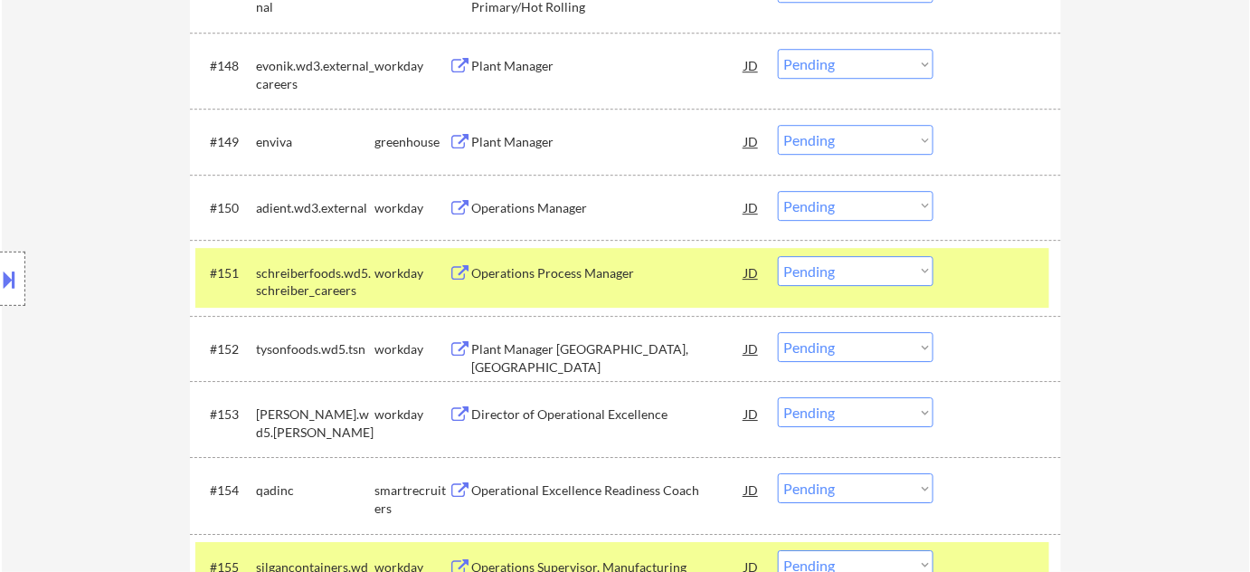
click at [499, 137] on div "Plant Manager" at bounding box center [607, 142] width 273 height 18
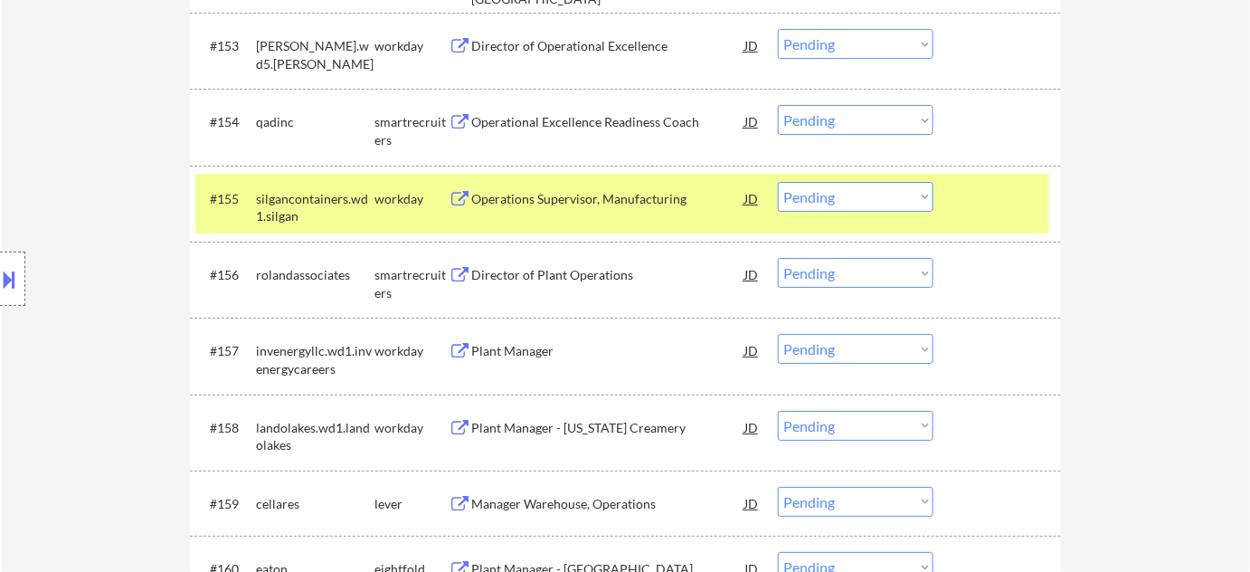
scroll to position [4441, 0]
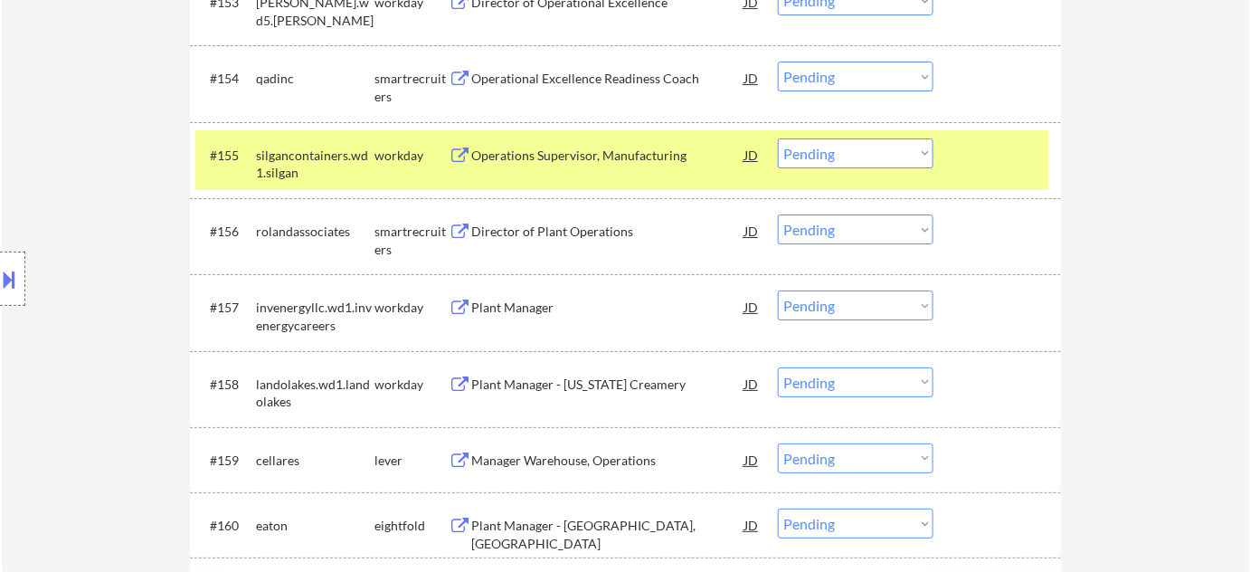
click at [537, 224] on div "Director of Plant Operations" at bounding box center [607, 232] width 273 height 18
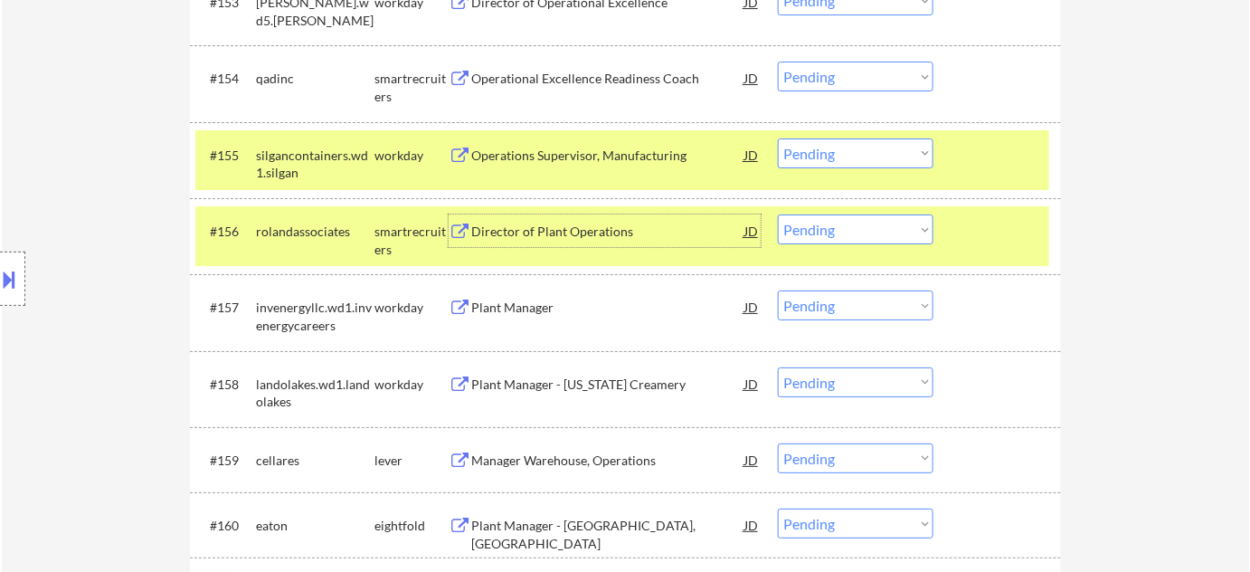
click at [849, 214] on select "Choose an option... Pending Applied Excluded (Questions) Excluded (Expired) Exc…" at bounding box center [856, 229] width 156 height 30
click at [778, 214] on select "Choose an option... Pending Applied Excluded (Questions) Excluded (Expired) Exc…" at bounding box center [856, 229] width 156 height 30
select select ""pending""
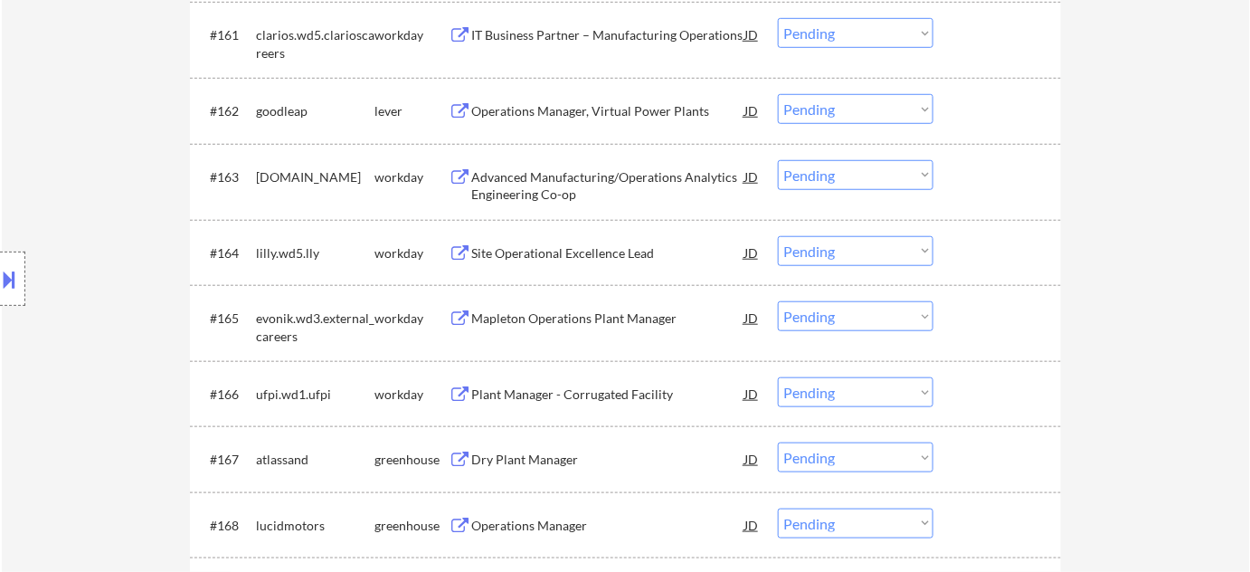
scroll to position [5016, 0]
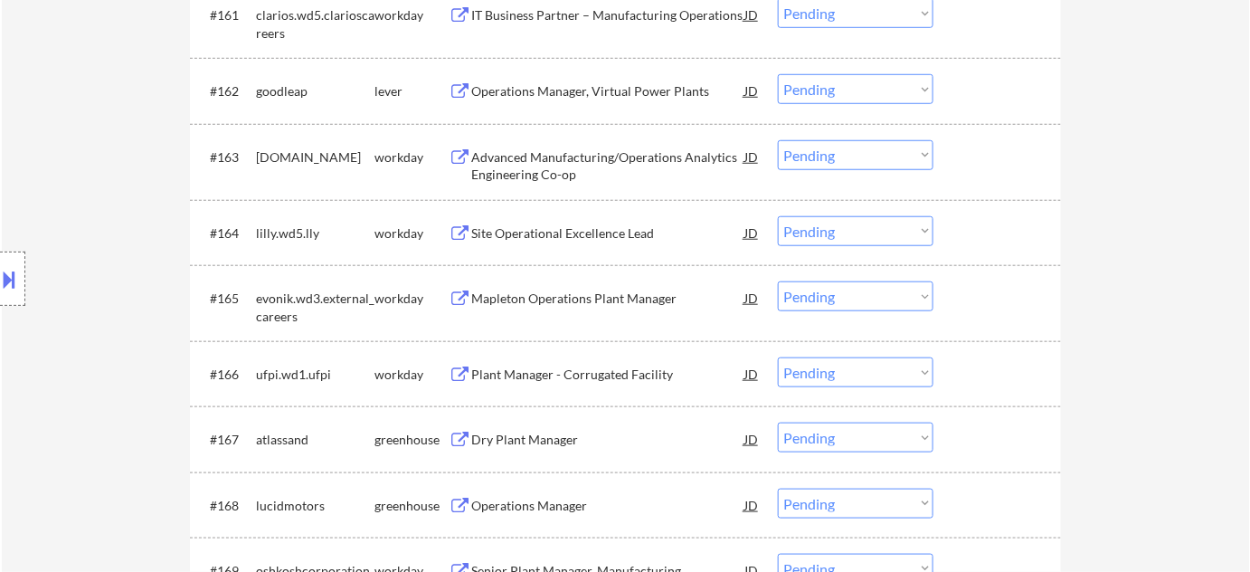
click at [595, 97] on div "Operations Manager, Virtual Power Plants" at bounding box center [607, 91] width 273 height 18
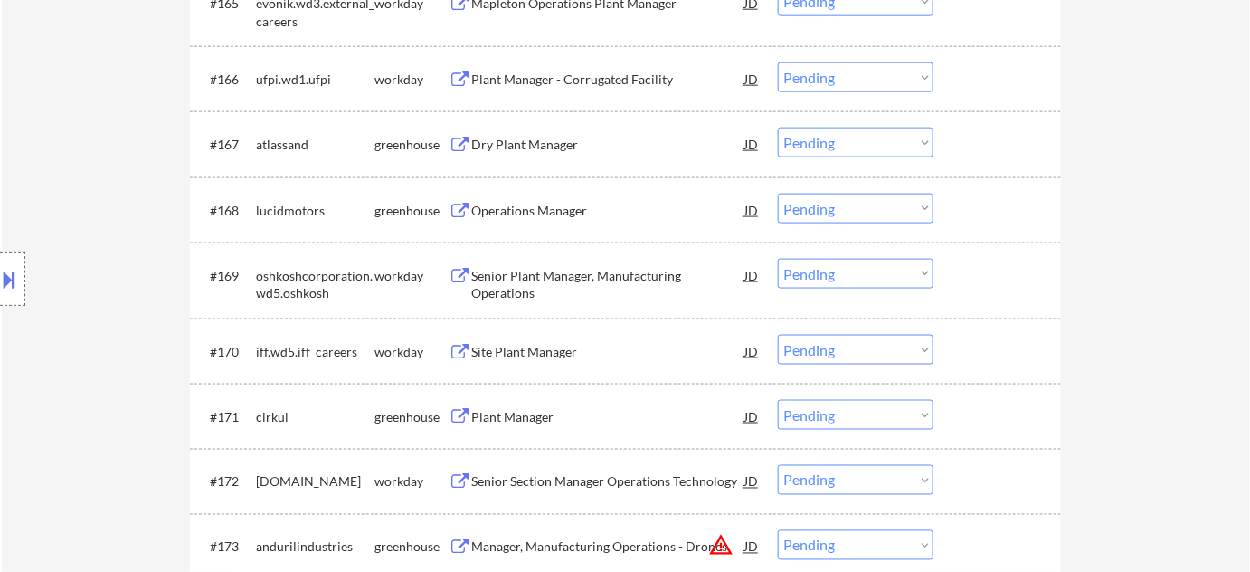
scroll to position [5345, 0]
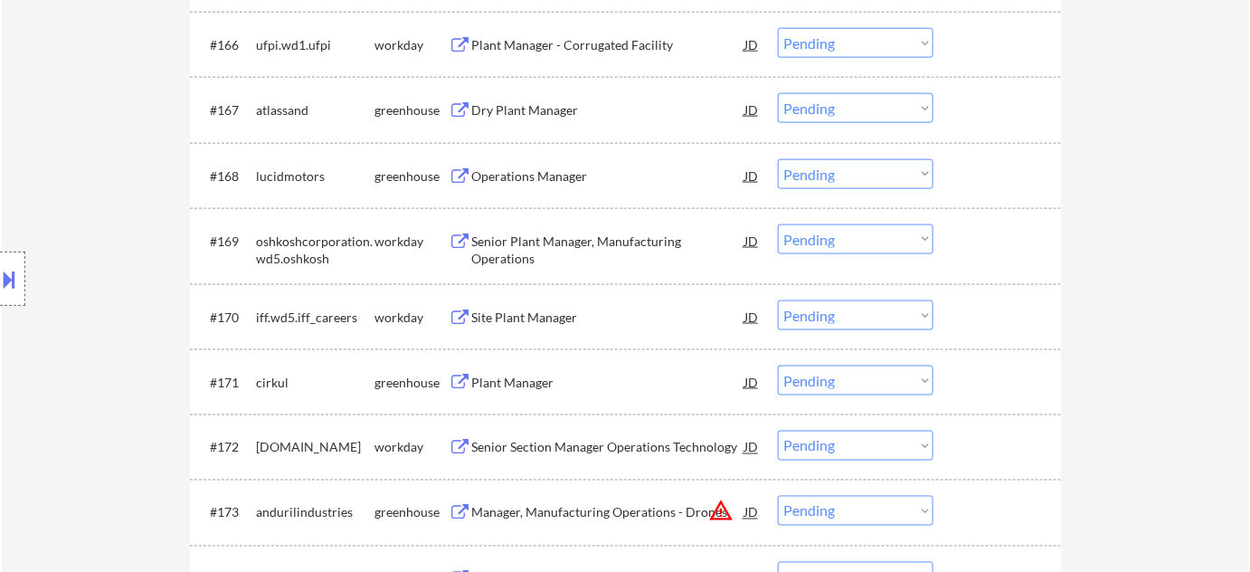
click at [547, 185] on div "Operations Manager" at bounding box center [607, 175] width 273 height 33
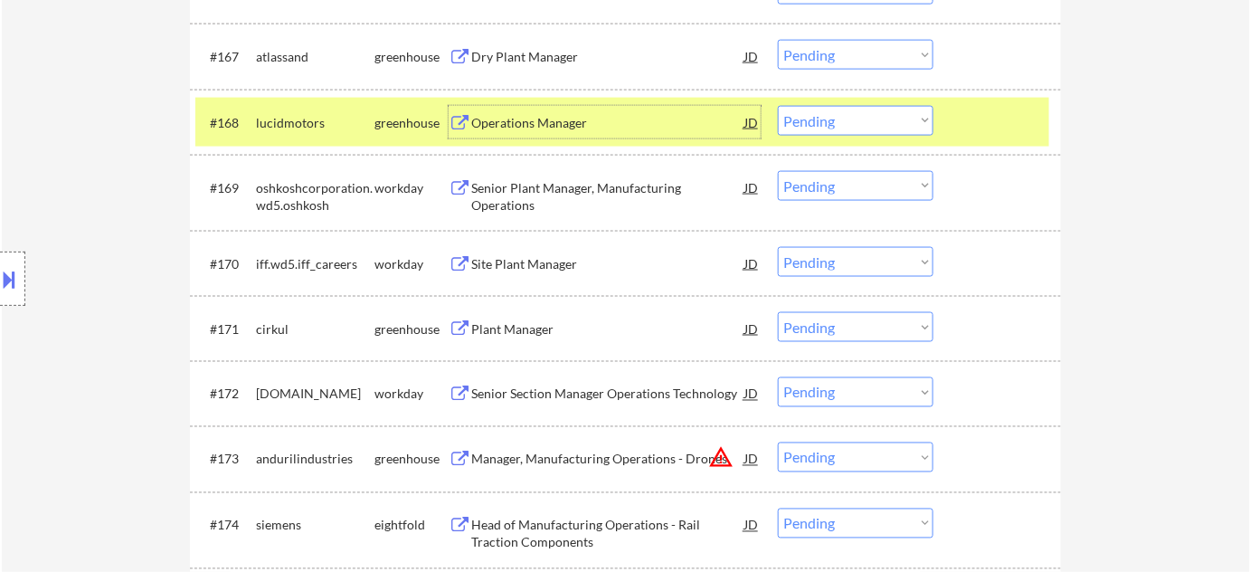
scroll to position [5428, 0]
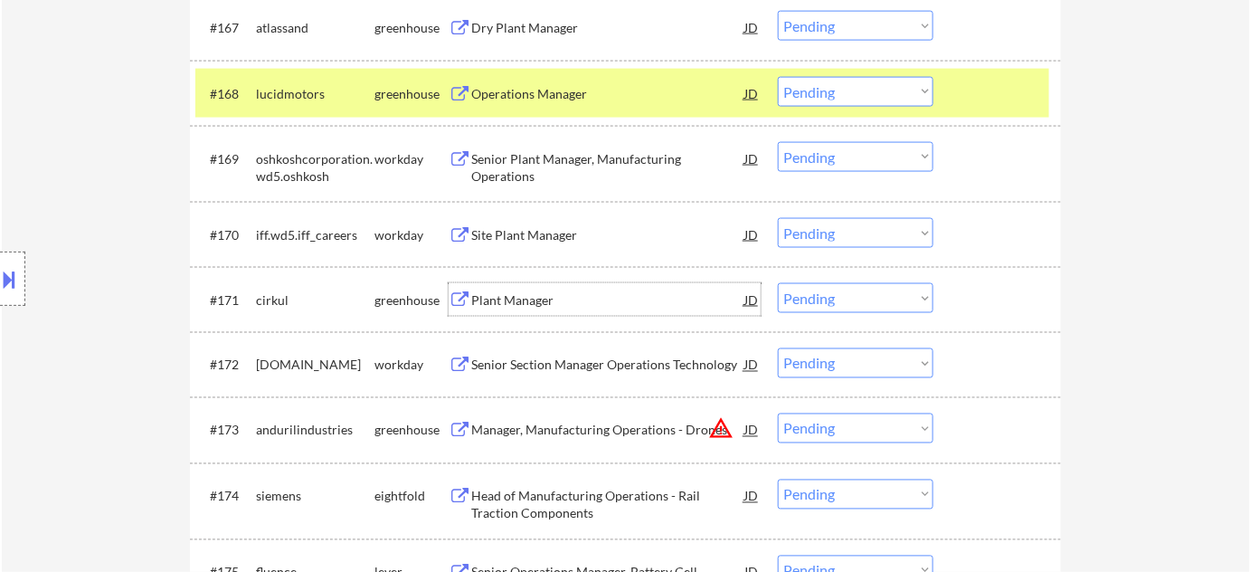
click at [524, 293] on div "Plant Manager" at bounding box center [607, 300] width 273 height 18
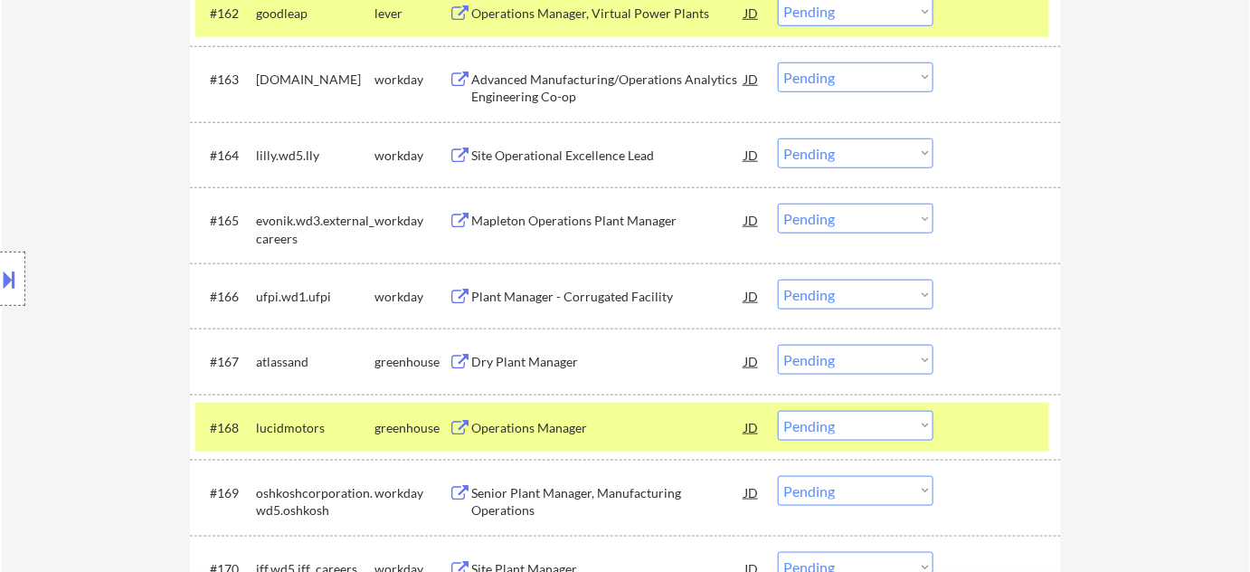
scroll to position [5016, 0]
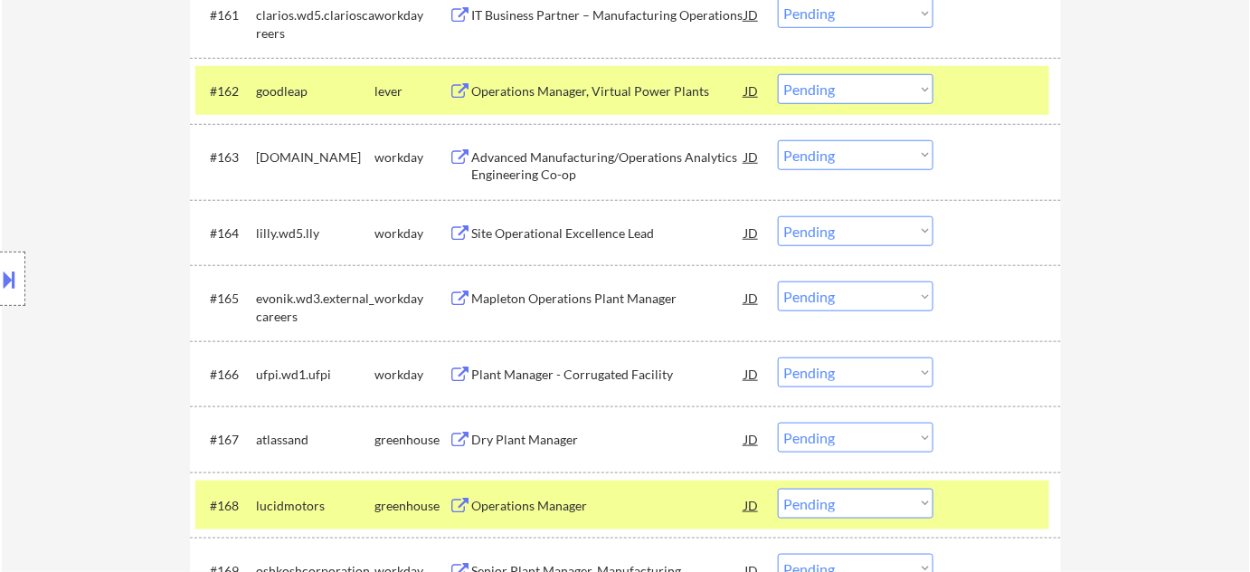
click at [840, 98] on select "Choose an option... Pending Applied Excluded (Questions) Excluded (Expired) Exc…" at bounding box center [856, 89] width 156 height 30
click at [778, 74] on select "Choose an option... Pending Applied Excluded (Questions) Excluded (Expired) Exc…" at bounding box center [856, 89] width 156 height 30
select select ""pending""
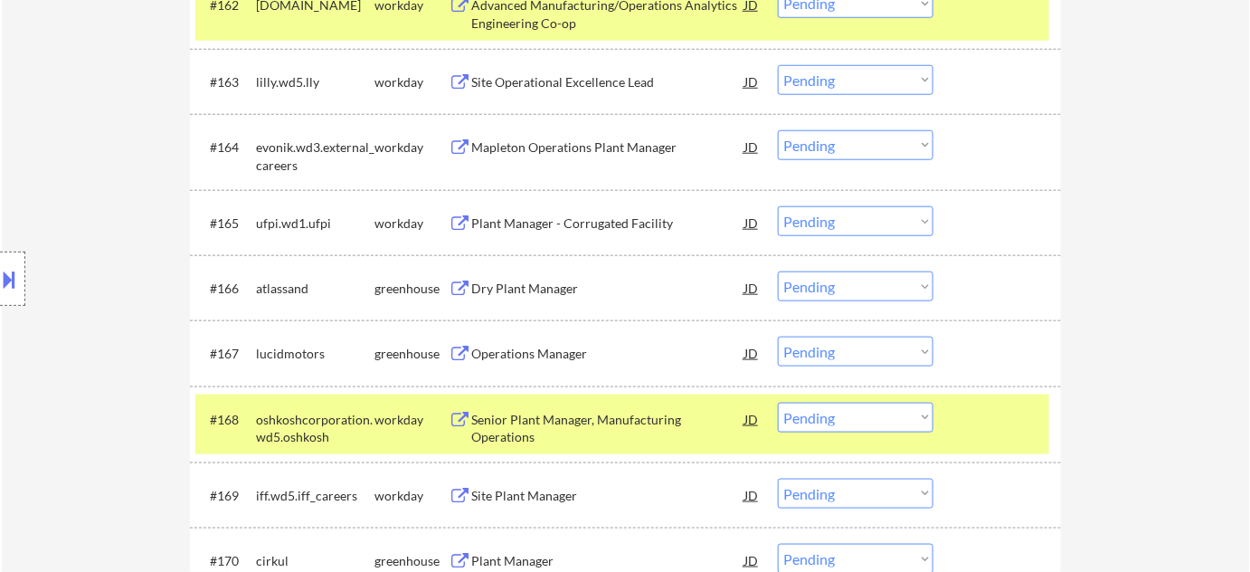
scroll to position [5181, 0]
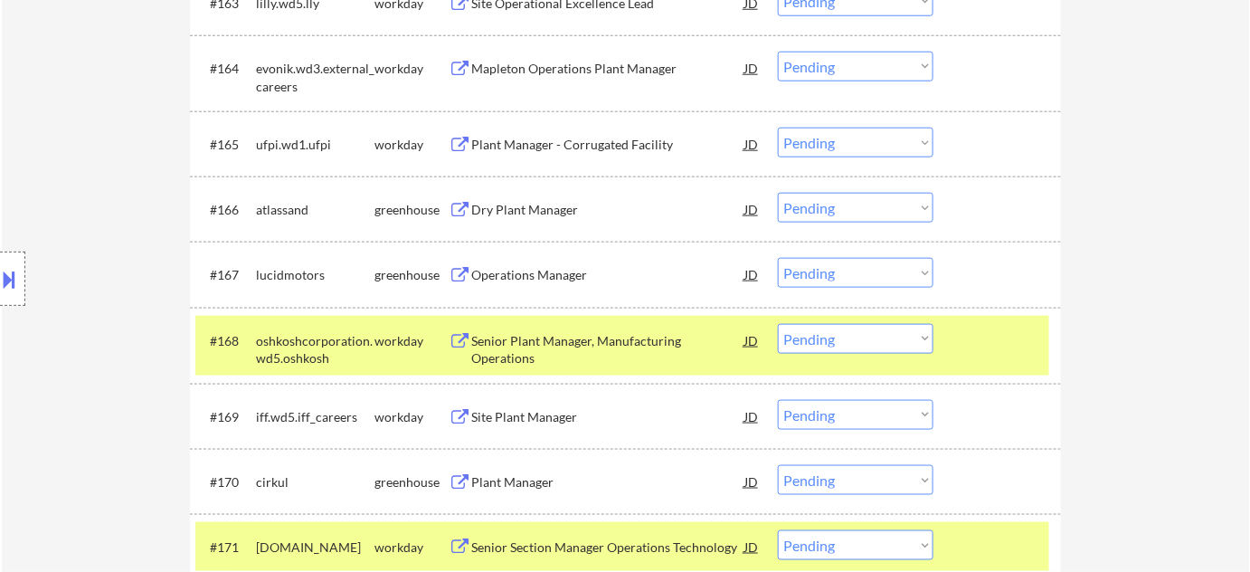
click at [838, 261] on select "Choose an option... Pending Applied Excluded (Questions) Excluded (Expired) Exc…" at bounding box center [856, 273] width 156 height 30
click at [835, 277] on select "Choose an option... Pending Applied Excluded (Questions) Excluded (Expired) Exc…" at bounding box center [856, 273] width 156 height 30
click at [778, 258] on select "Choose an option... Pending Applied Excluded (Questions) Excluded (Expired) Exc…" at bounding box center [856, 273] width 156 height 30
select select ""pending""
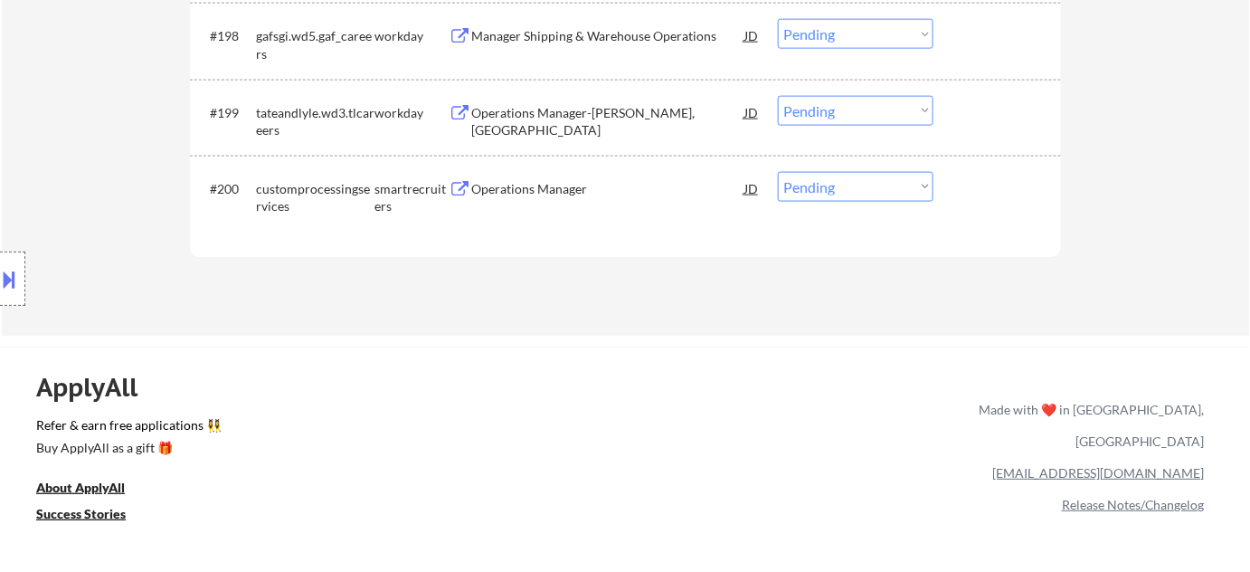
scroll to position [7648, 0]
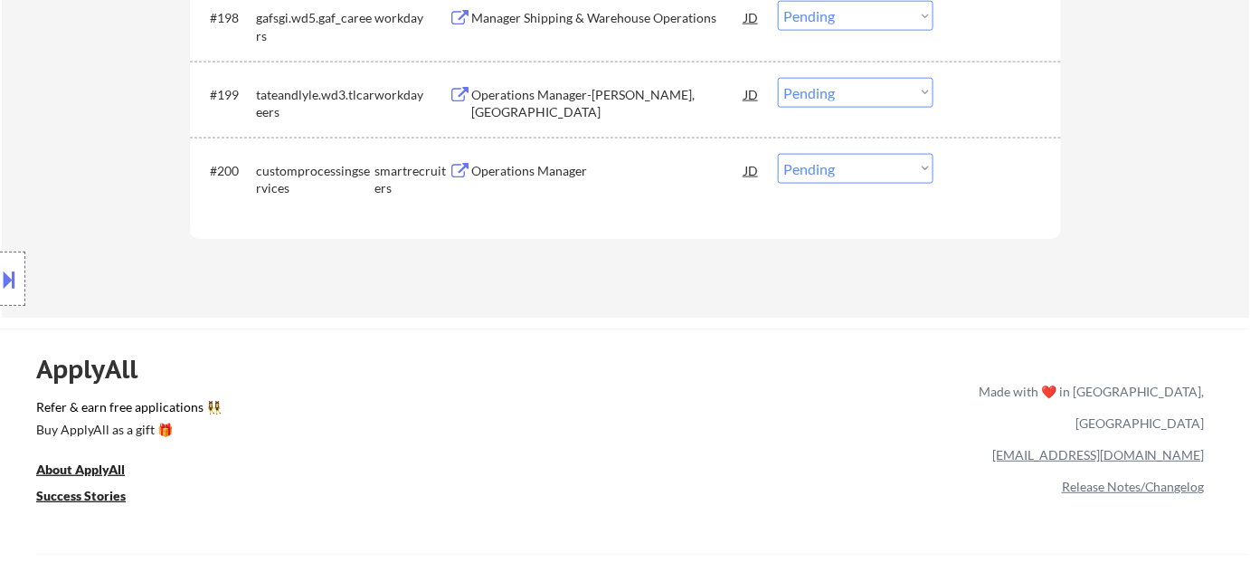
click at [528, 168] on div "Operations Manager" at bounding box center [607, 171] width 273 height 18
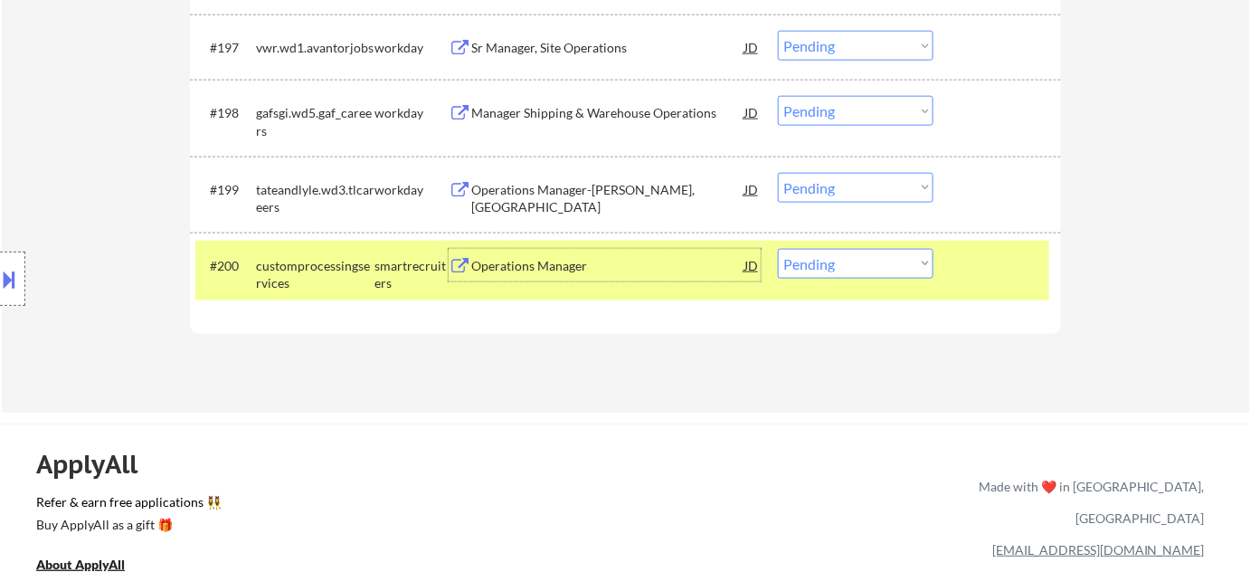
scroll to position [7401, 0]
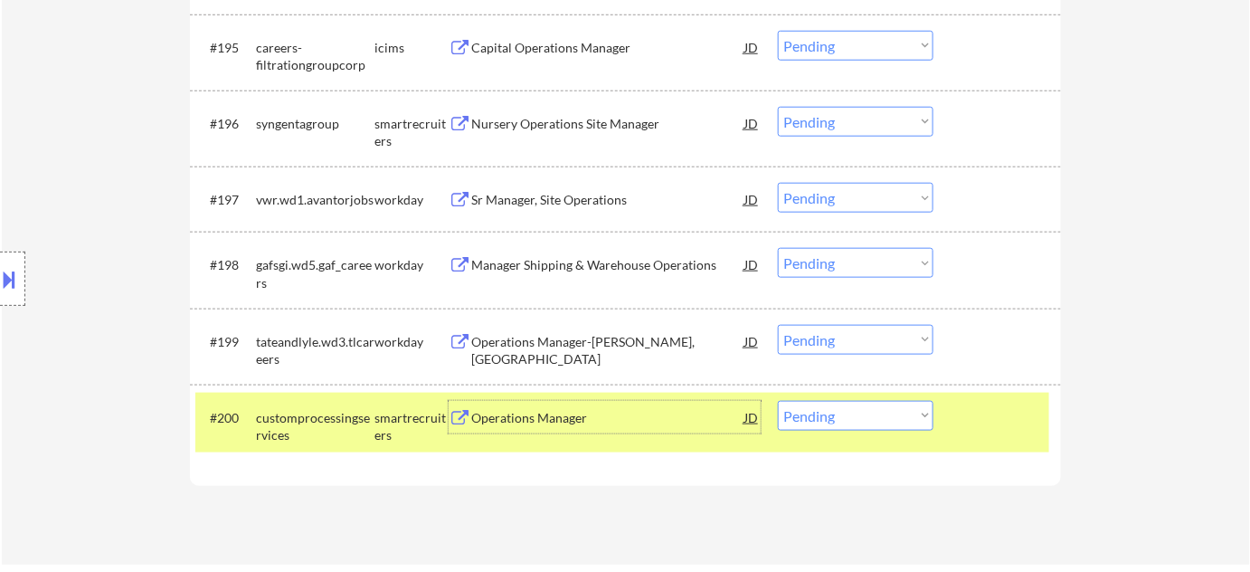
click at [849, 416] on select "Choose an option... Pending Applied Excluded (Questions) Excluded (Expired) Exc…" at bounding box center [856, 416] width 156 height 30
click at [778, 401] on select "Choose an option... Pending Applied Excluded (Questions) Excluded (Expired) Exc…" at bounding box center [856, 416] width 156 height 30
select select ""pending""
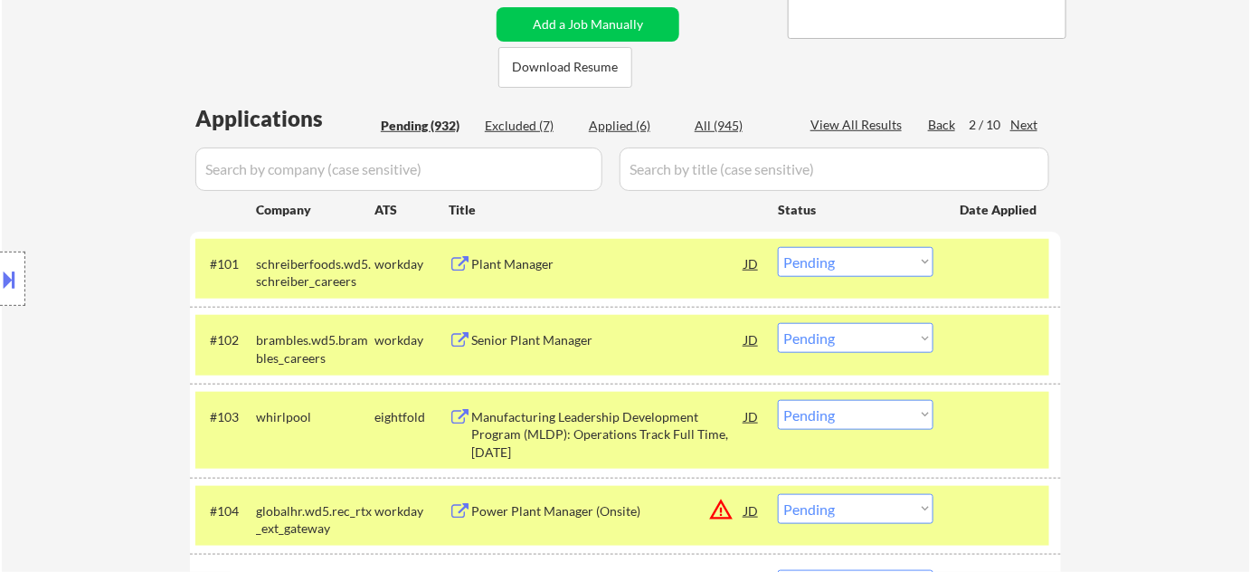
scroll to position [411, 0]
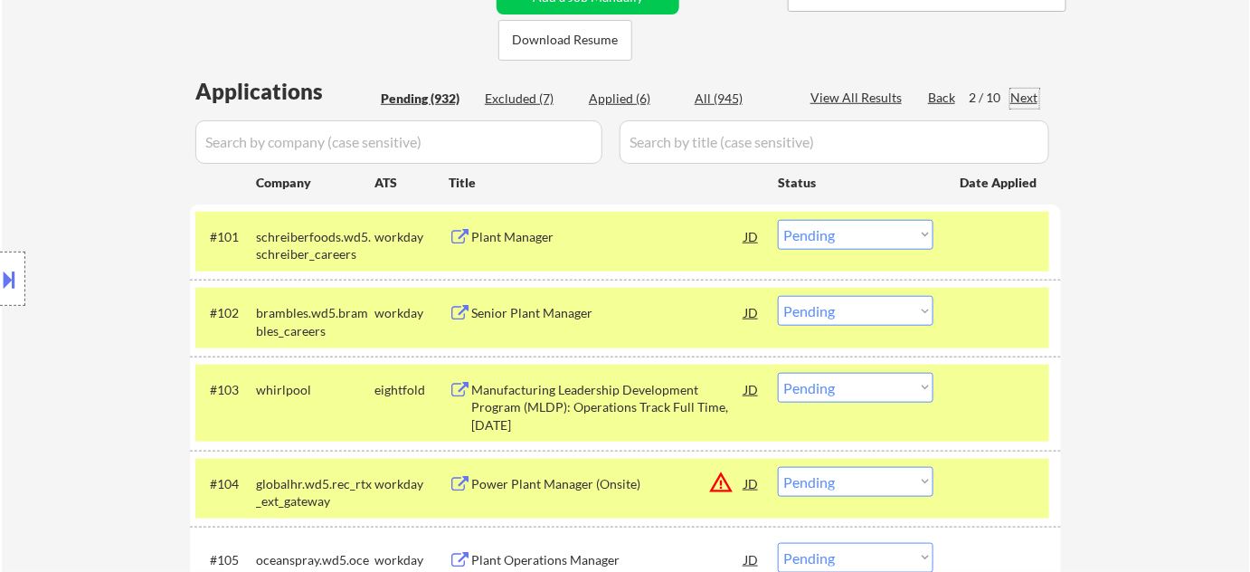
click at [1025, 96] on div "Next" at bounding box center [1024, 98] width 29 height 18
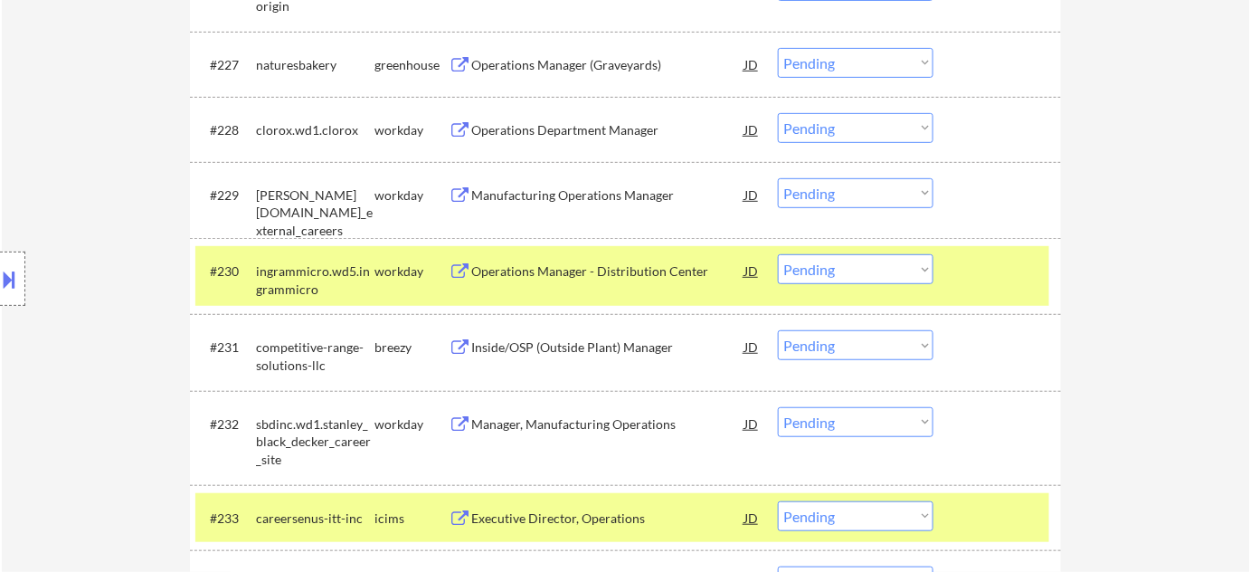
scroll to position [2795, 0]
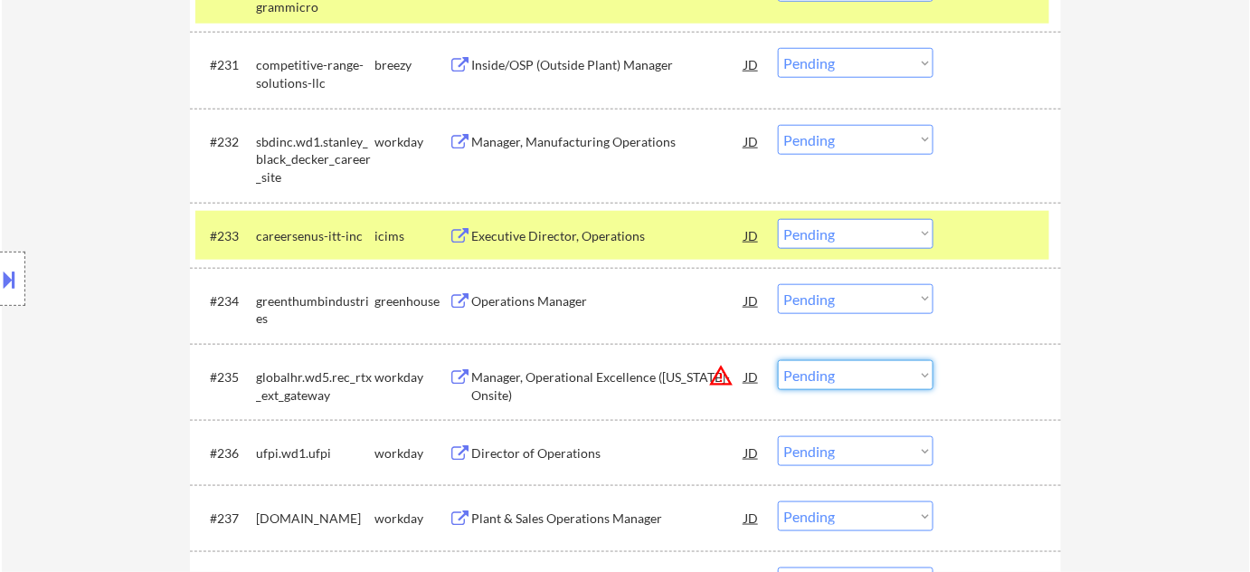
click at [834, 372] on select "Choose an option... Pending Applied Excluded (Questions) Excluded (Expired) Exc…" at bounding box center [856, 375] width 156 height 30
click at [718, 380] on button "warning_amber" at bounding box center [720, 375] width 25 height 25
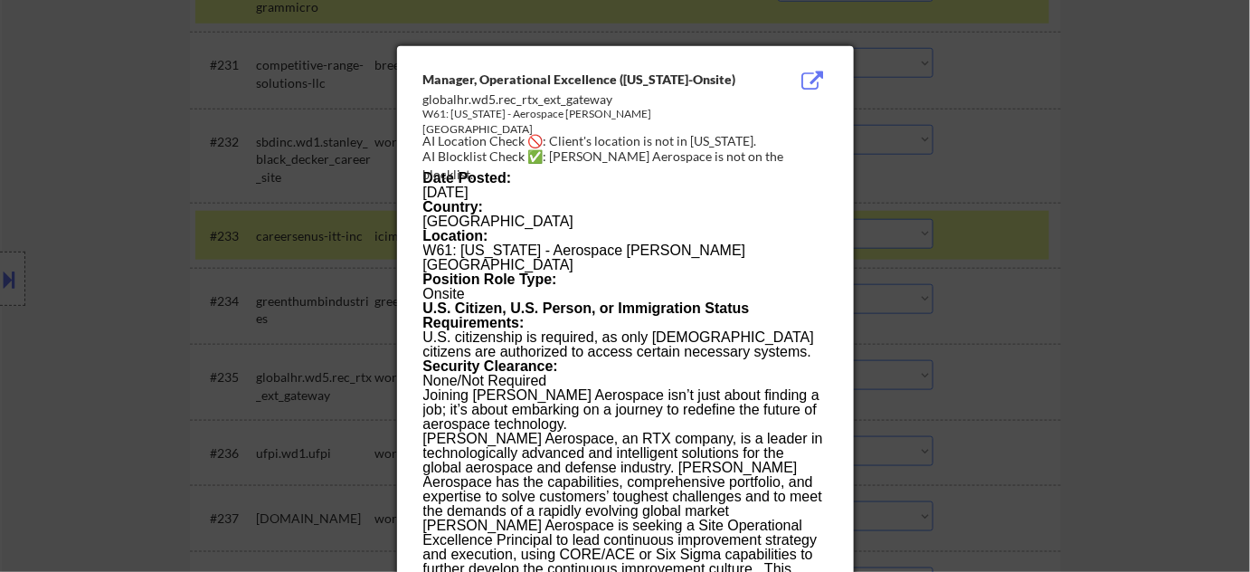
click at [1003, 346] on div at bounding box center [625, 286] width 1250 height 572
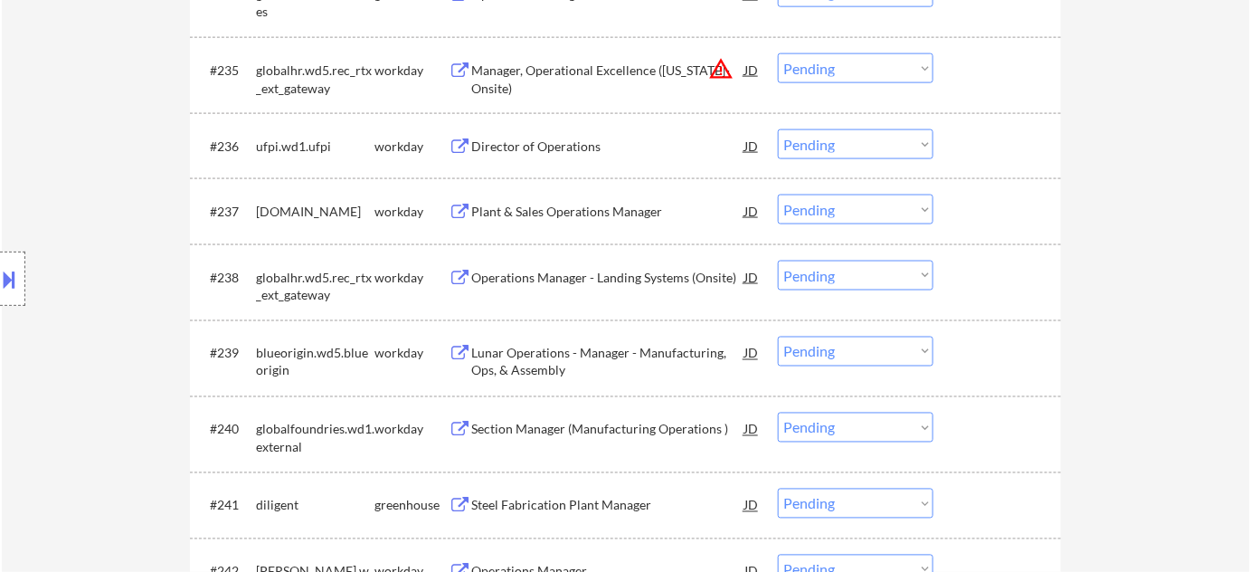
scroll to position [3125, 0]
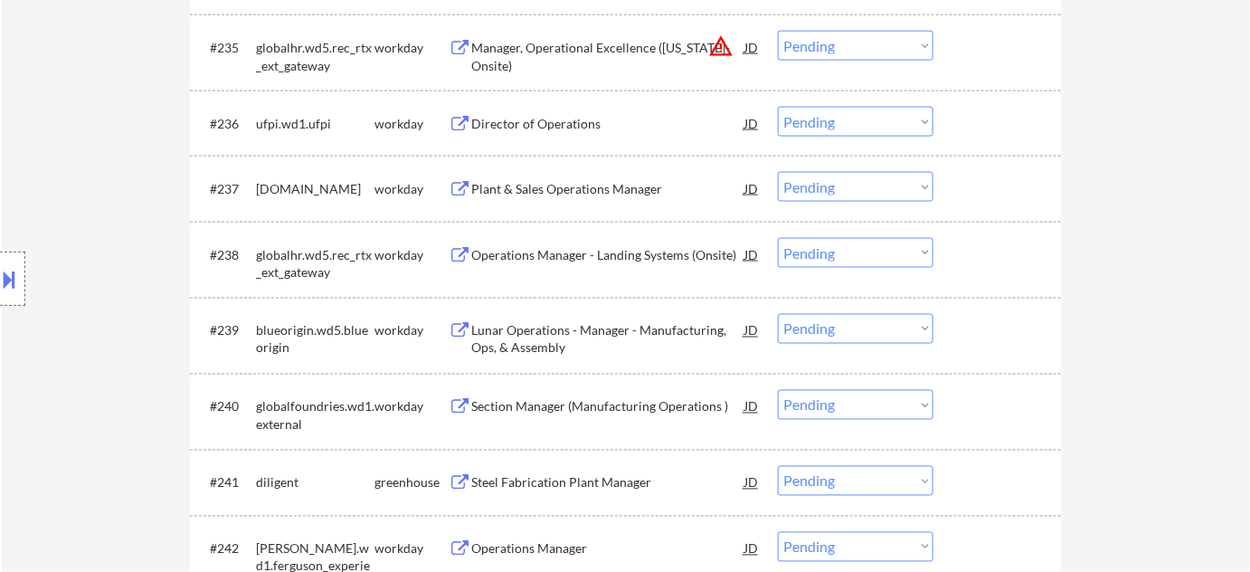
click at [536, 123] on div "Director of Operations" at bounding box center [607, 124] width 273 height 18
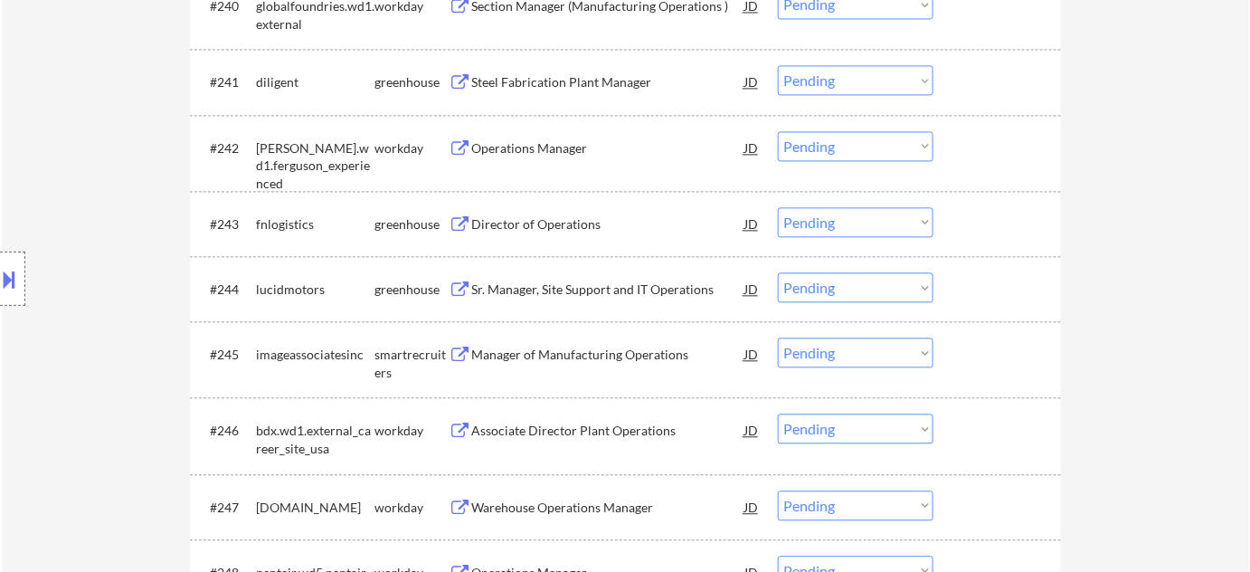
scroll to position [3536, 0]
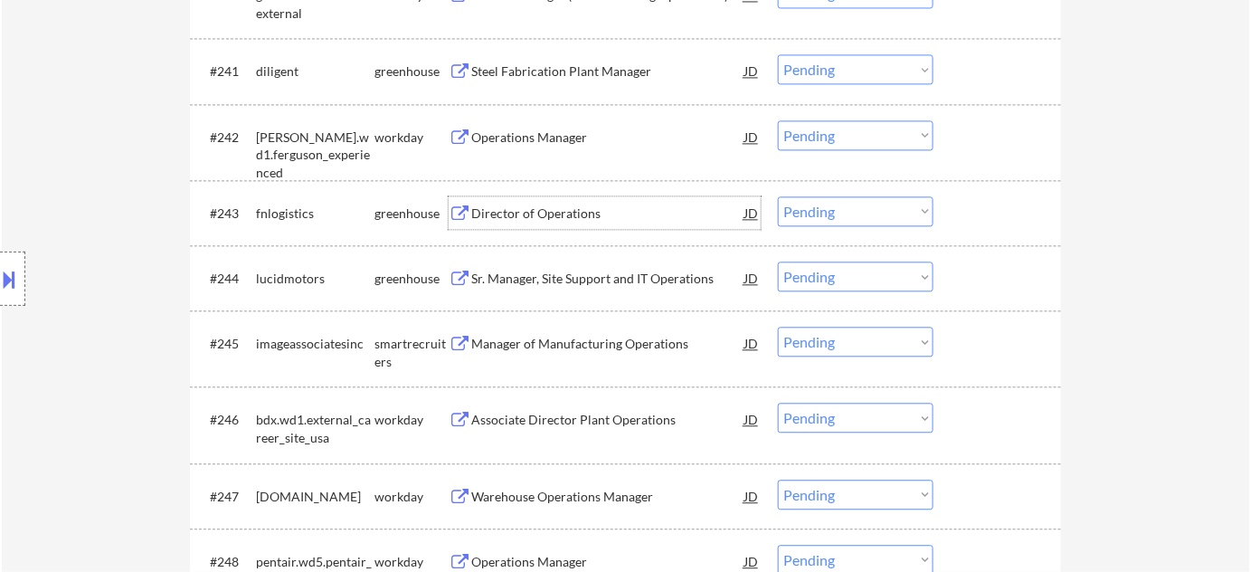
click at [549, 213] on div "Director of Operations" at bounding box center [607, 213] width 273 height 18
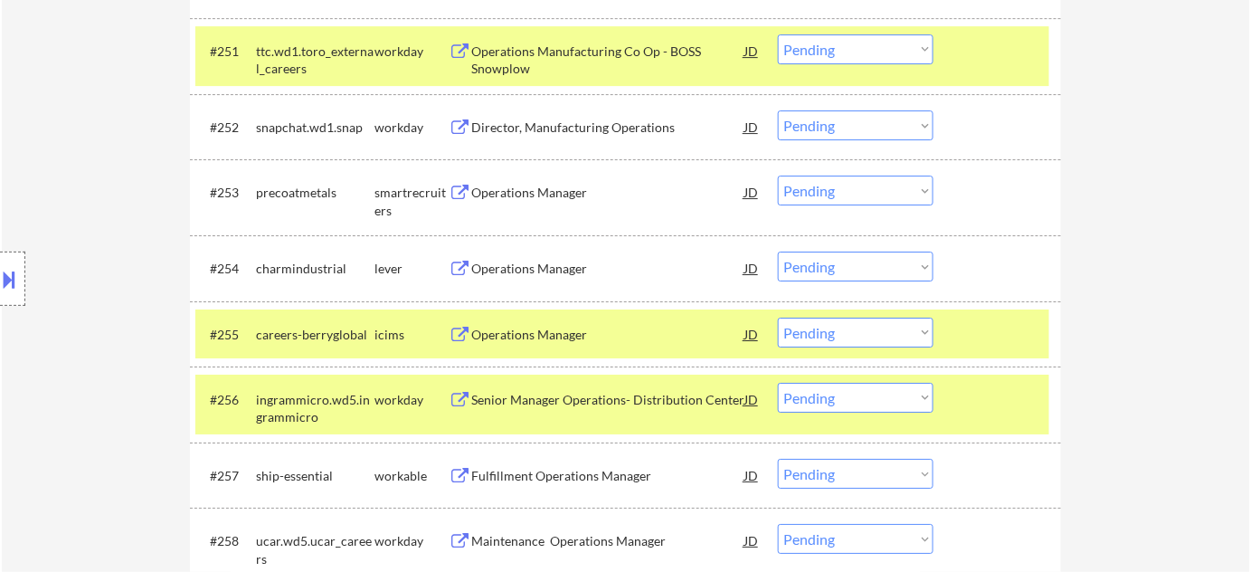
scroll to position [4276, 0]
click at [541, 269] on div "Operations Manager" at bounding box center [607, 268] width 273 height 18
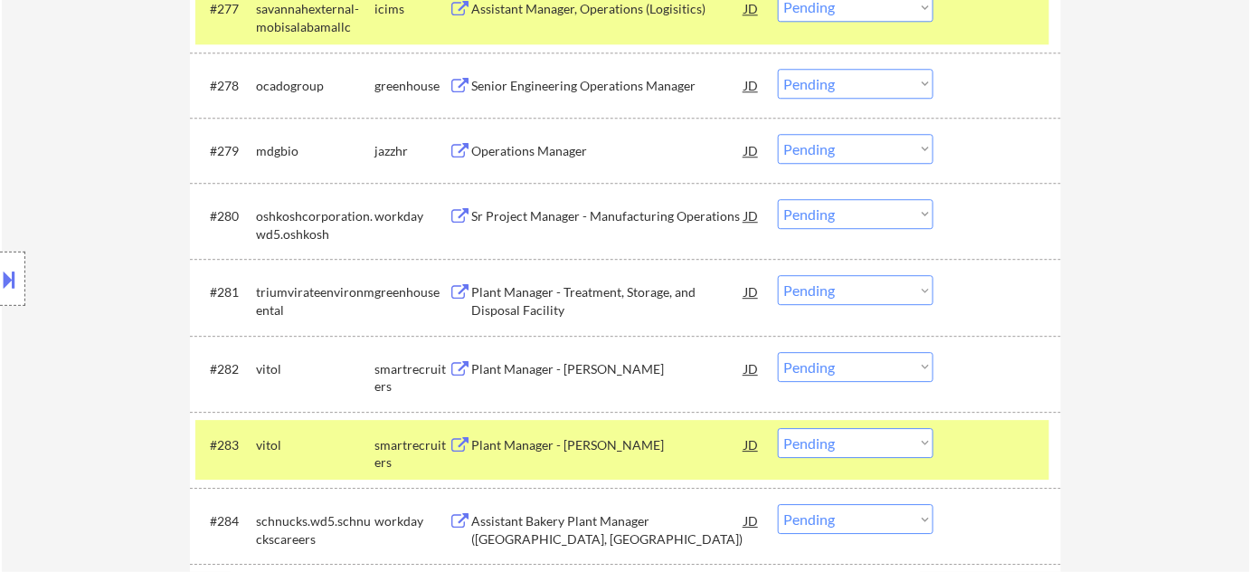
scroll to position [5455, 0]
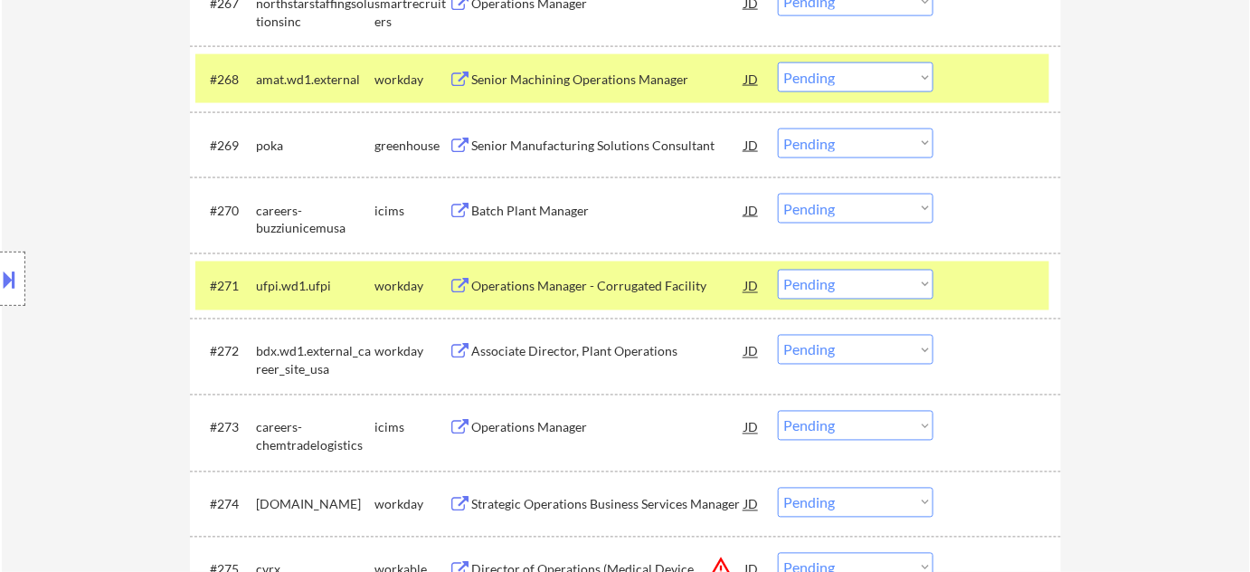
drag, startPoint x: 863, startPoint y: 288, endPoint x: 858, endPoint y: 297, distance: 10.1
click at [863, 288] on select "Choose an option... Pending Applied Excluded (Questions) Excluded (Expired) Exc…" at bounding box center [856, 285] width 156 height 30
click at [778, 270] on select "Choose an option... Pending Applied Excluded (Questions) Excluded (Expired) Exc…" at bounding box center [856, 285] width 156 height 30
select select ""pending""
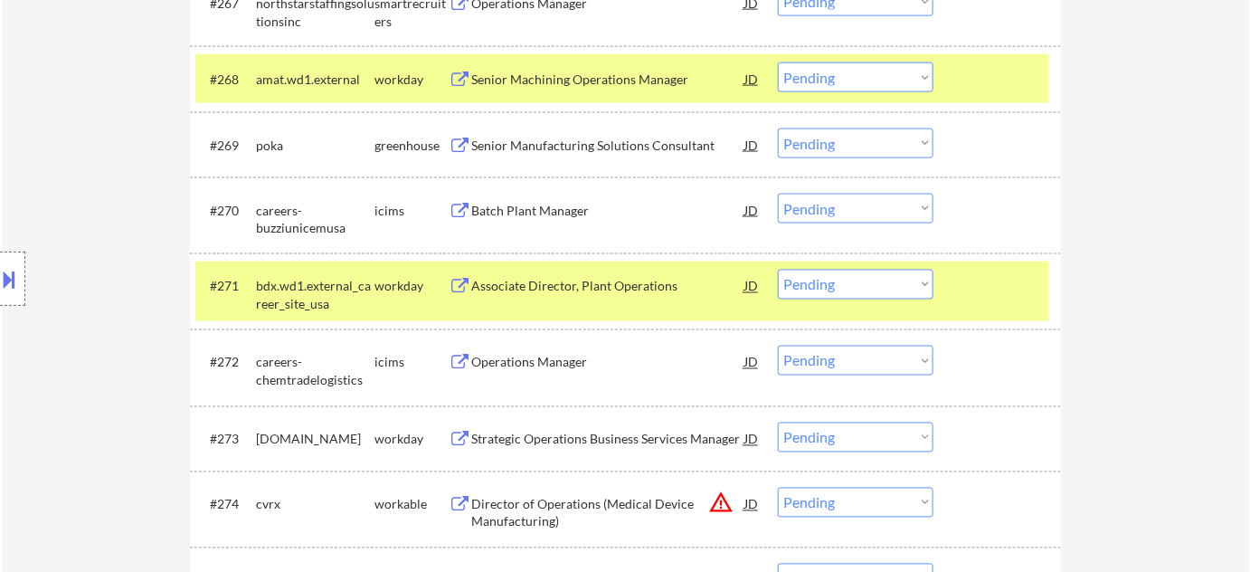
scroll to position [4257, 0]
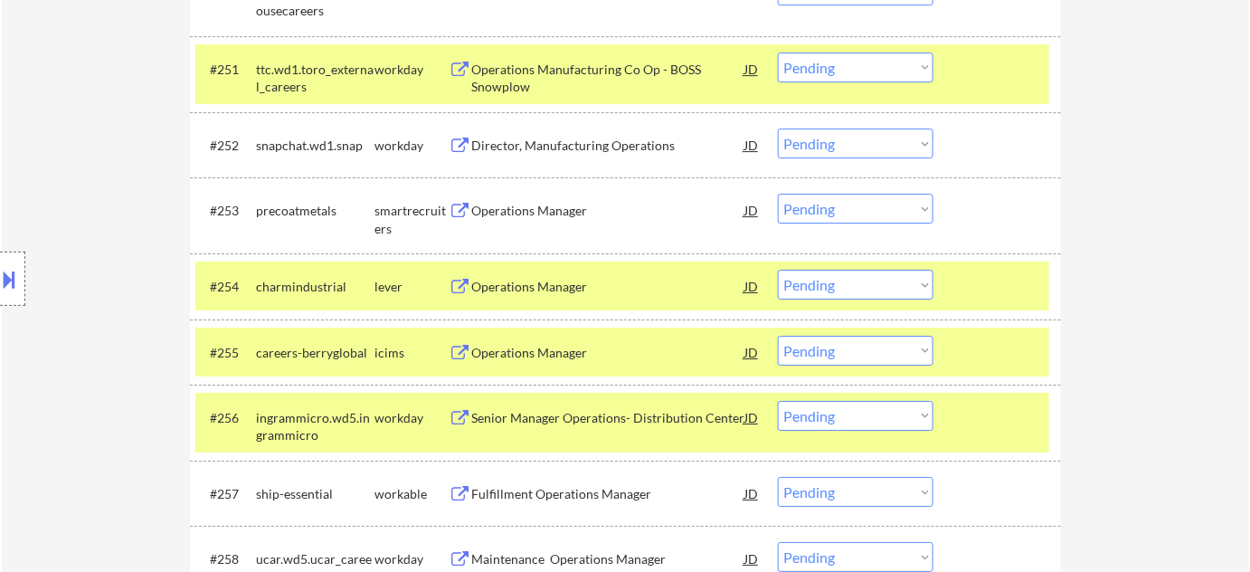
click at [801, 284] on select "Choose an option... Pending Applied Excluded (Questions) Excluded (Expired) Exc…" at bounding box center [856, 285] width 156 height 30
click at [778, 270] on select "Choose an option... Pending Applied Excluded (Questions) Excluded (Expired) Exc…" at bounding box center [856, 285] width 156 height 30
select select ""pending""
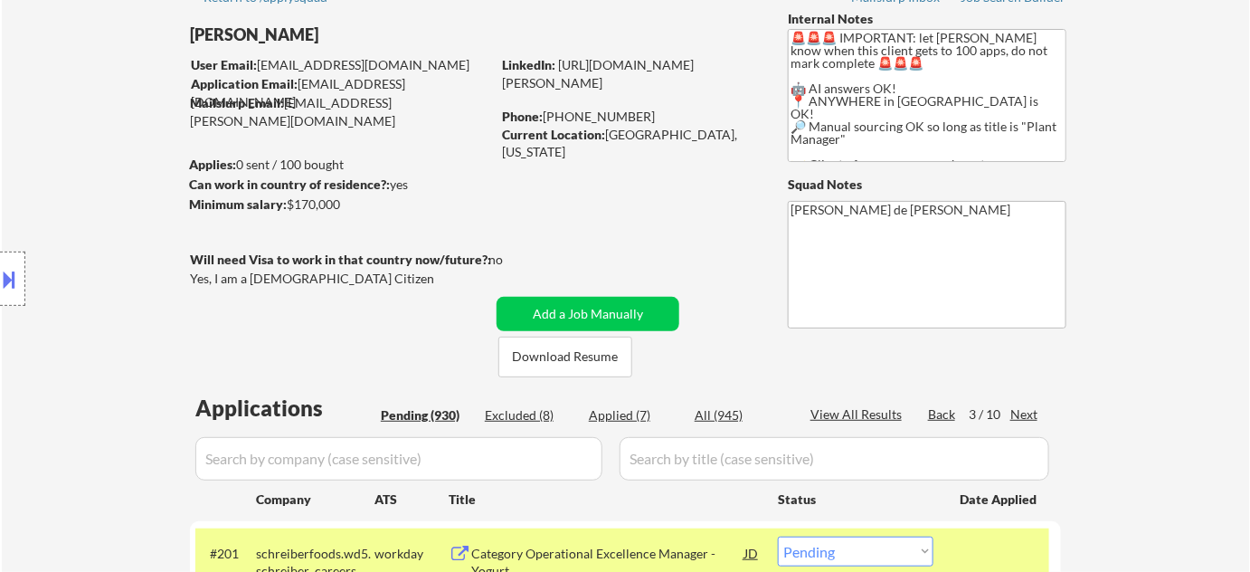
scroll to position [164, 0]
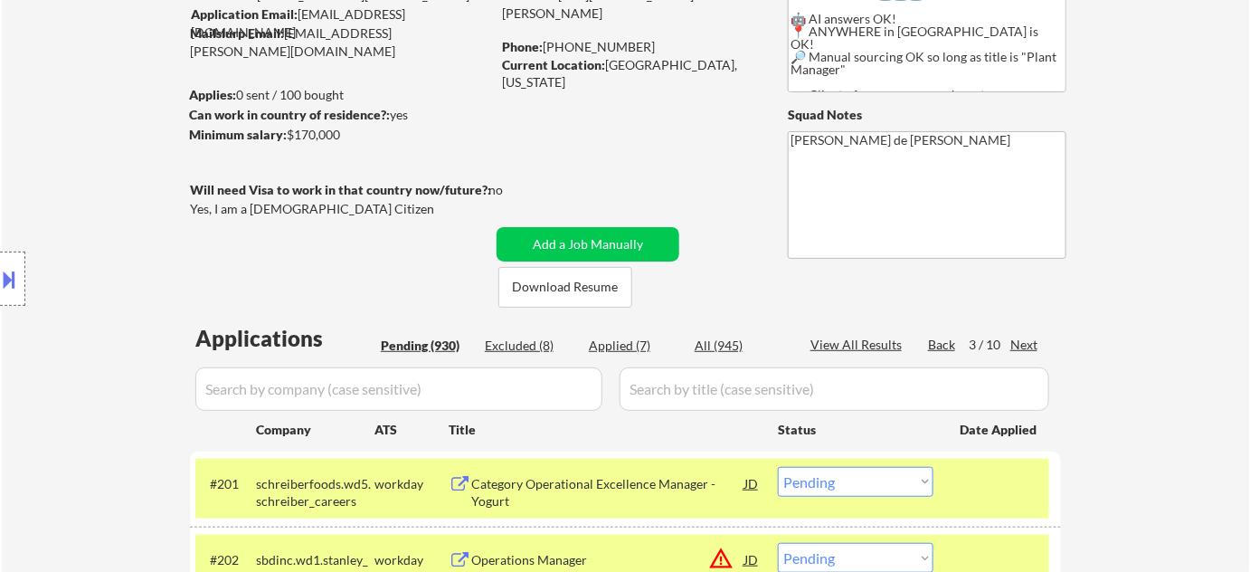
click at [618, 337] on div "Applied (7)" at bounding box center [634, 346] width 90 height 18
select select ""applied""
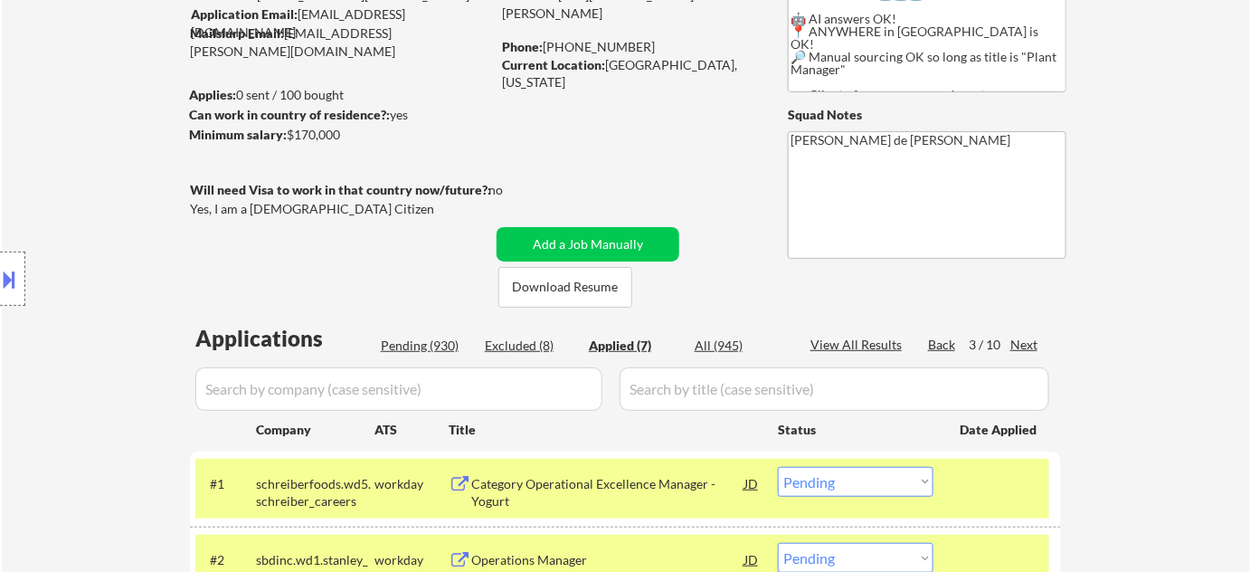
select select ""applied""
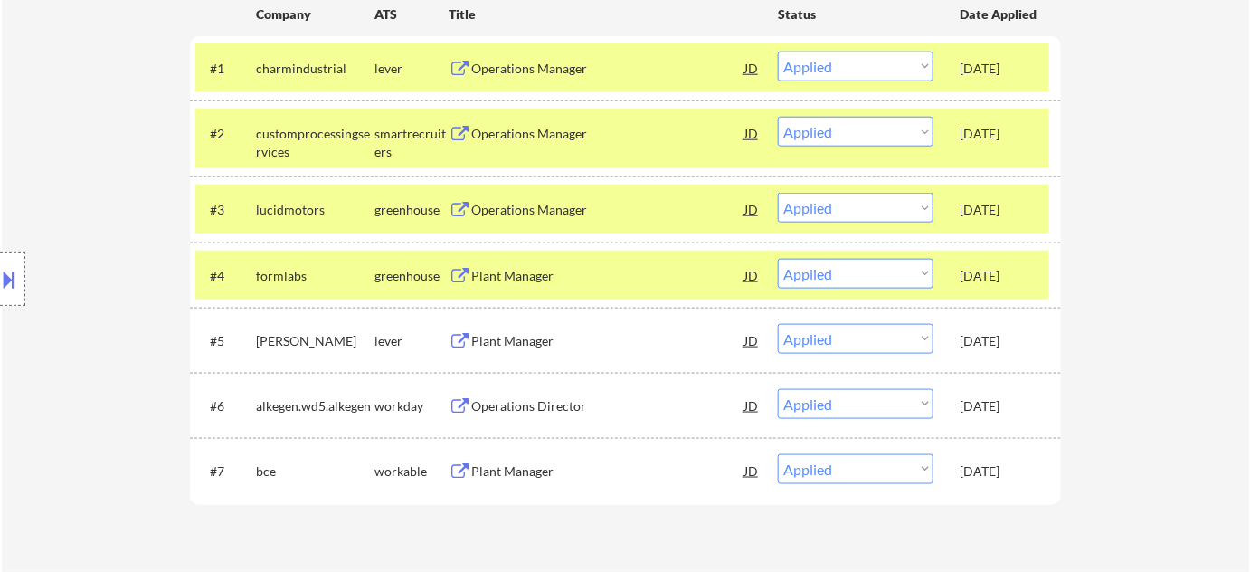
scroll to position [328, 0]
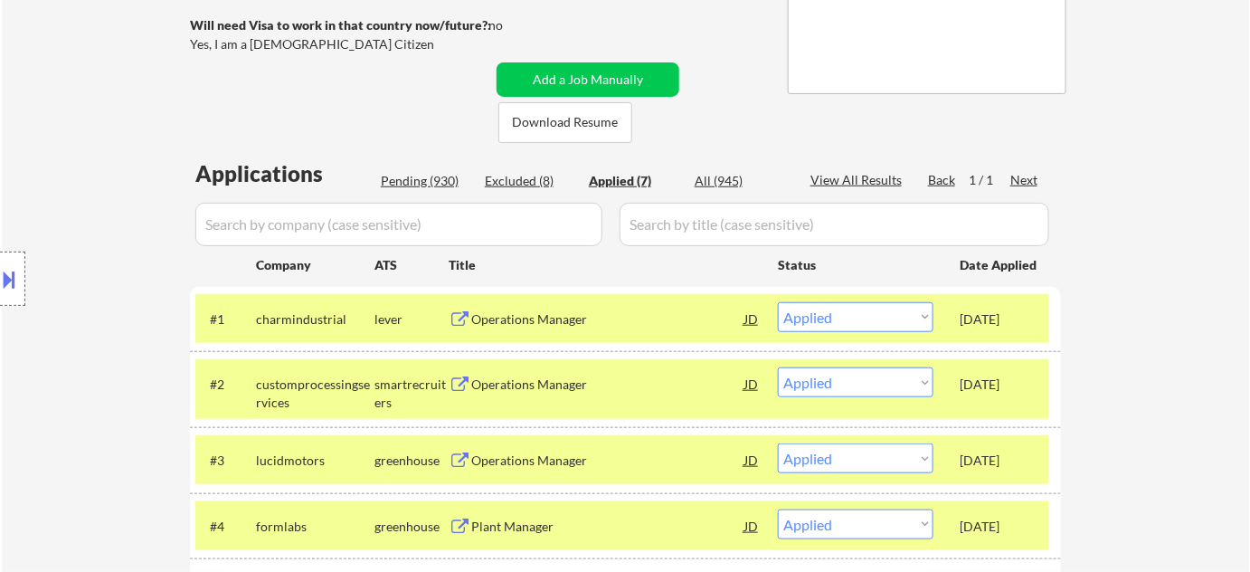
click at [953, 175] on div "Back" at bounding box center [942, 180] width 29 height 18
click at [446, 177] on div "Pending (930)" at bounding box center [426, 181] width 90 height 18
select select ""pending""
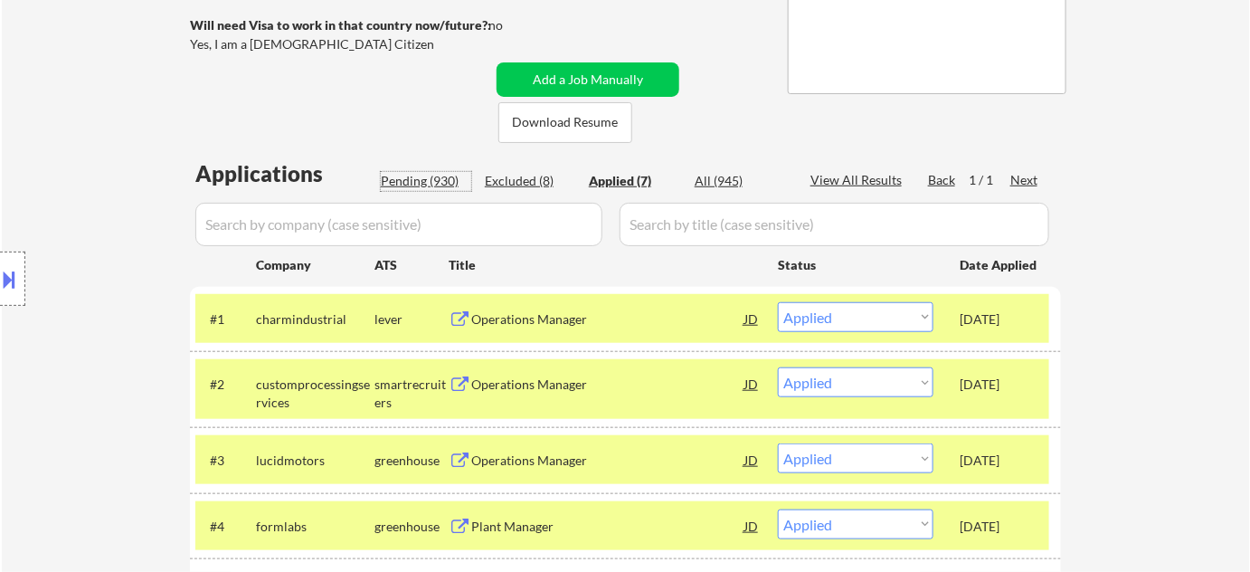
select select ""pending""
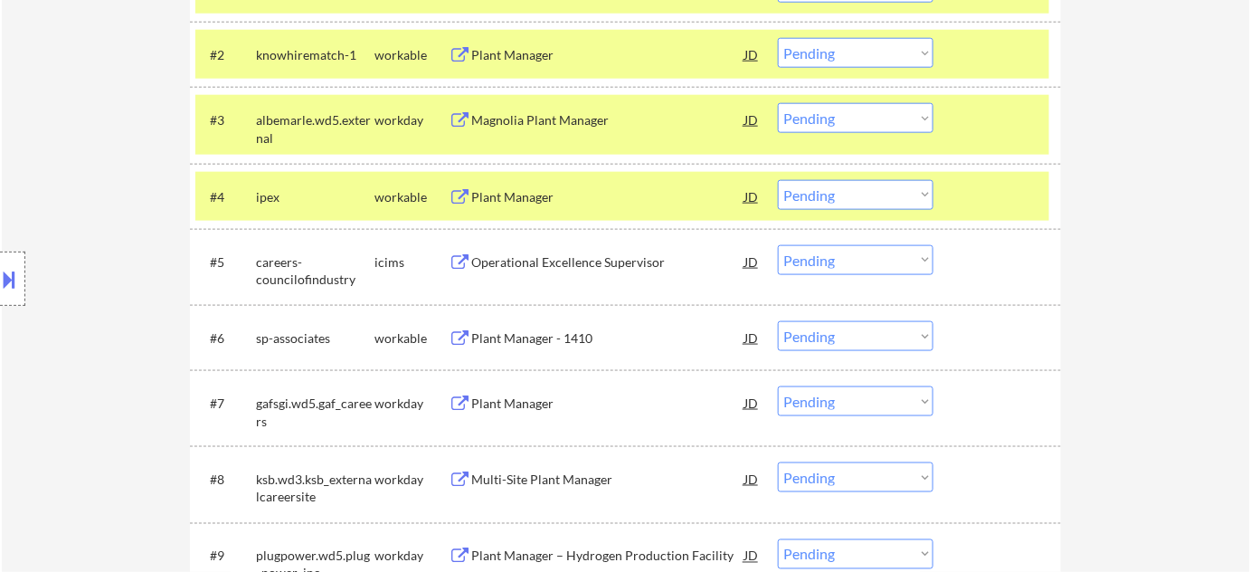
scroll to position [822, 0]
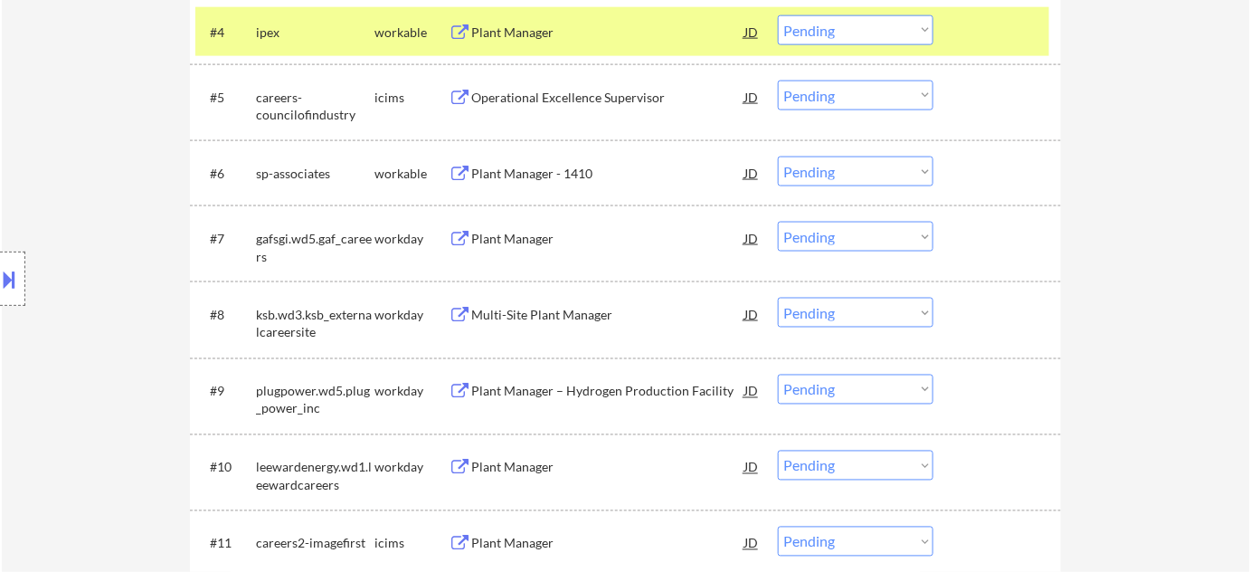
click at [514, 242] on div "Plant Manager" at bounding box center [607, 239] width 273 height 18
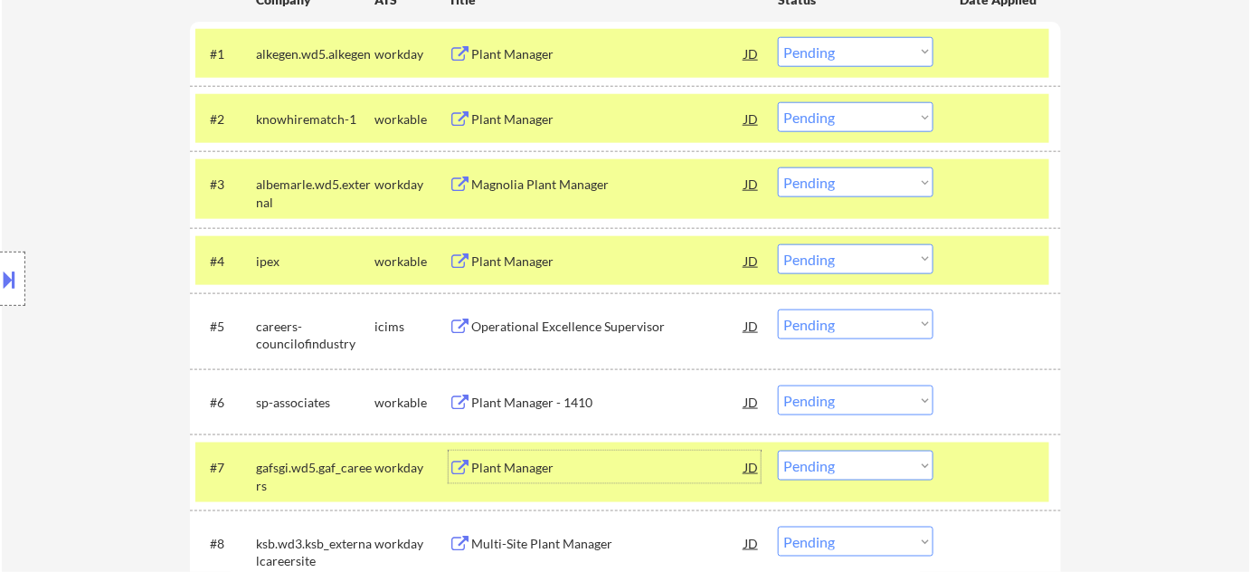
scroll to position [575, 0]
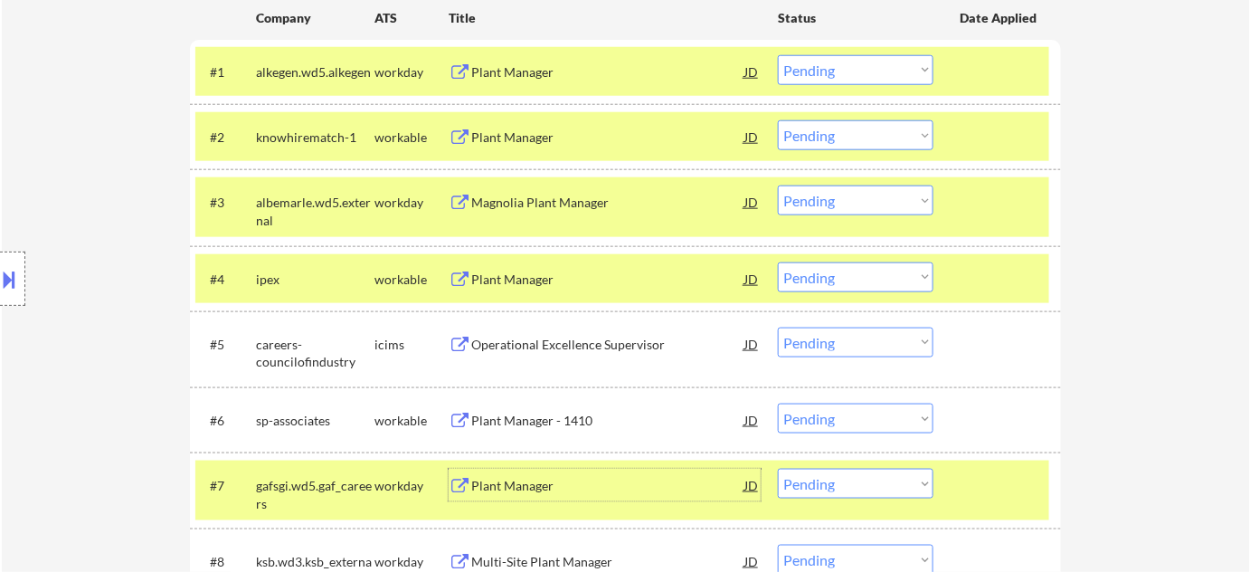
click at [520, 148] on div "Plant Manager" at bounding box center [607, 136] width 273 height 33
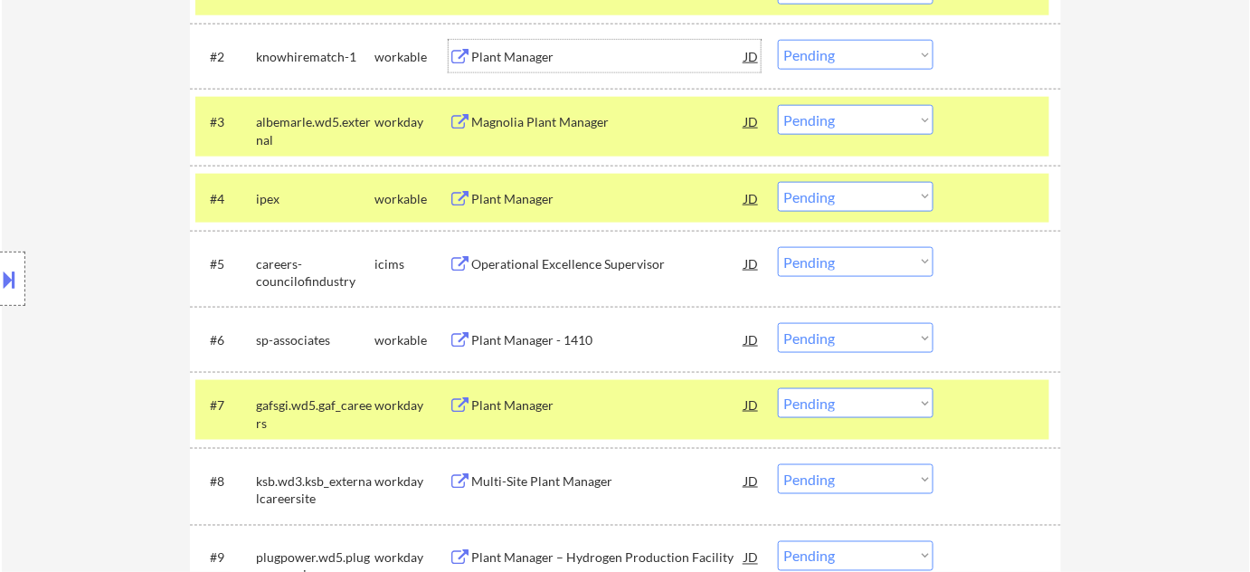
scroll to position [658, 0]
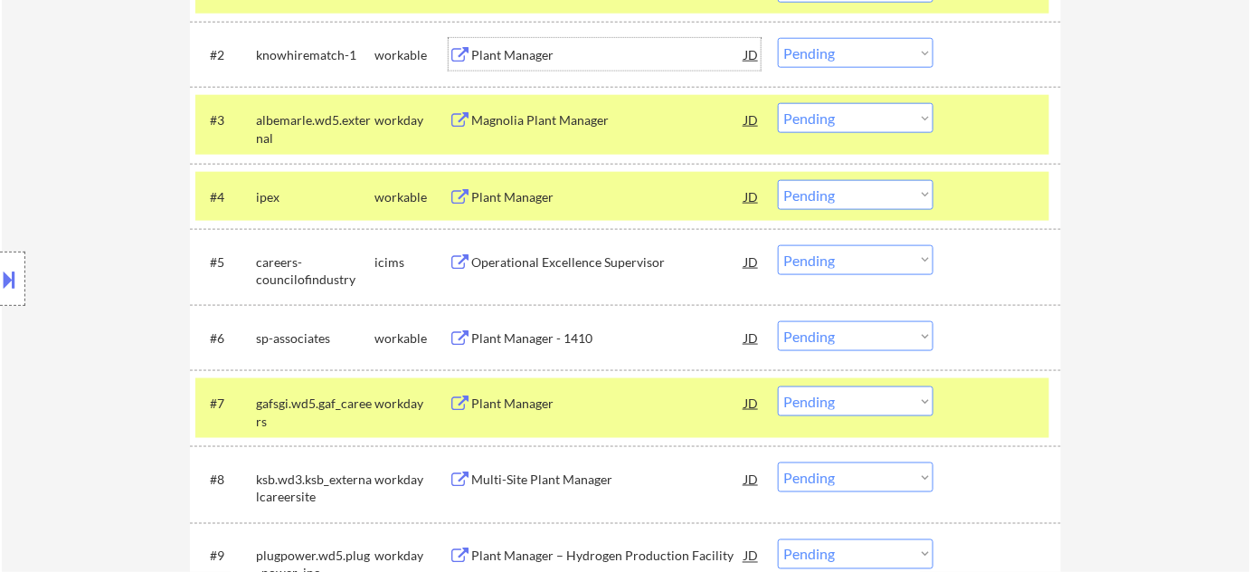
click at [837, 404] on select "Choose an option... Pending Applied Excluded (Questions) Excluded (Expired) Exc…" at bounding box center [856, 401] width 156 height 30
click at [778, 386] on select "Choose an option... Pending Applied Excluded (Questions) Excluded (Expired) Exc…" at bounding box center [856, 401] width 156 height 30
select select ""pending""
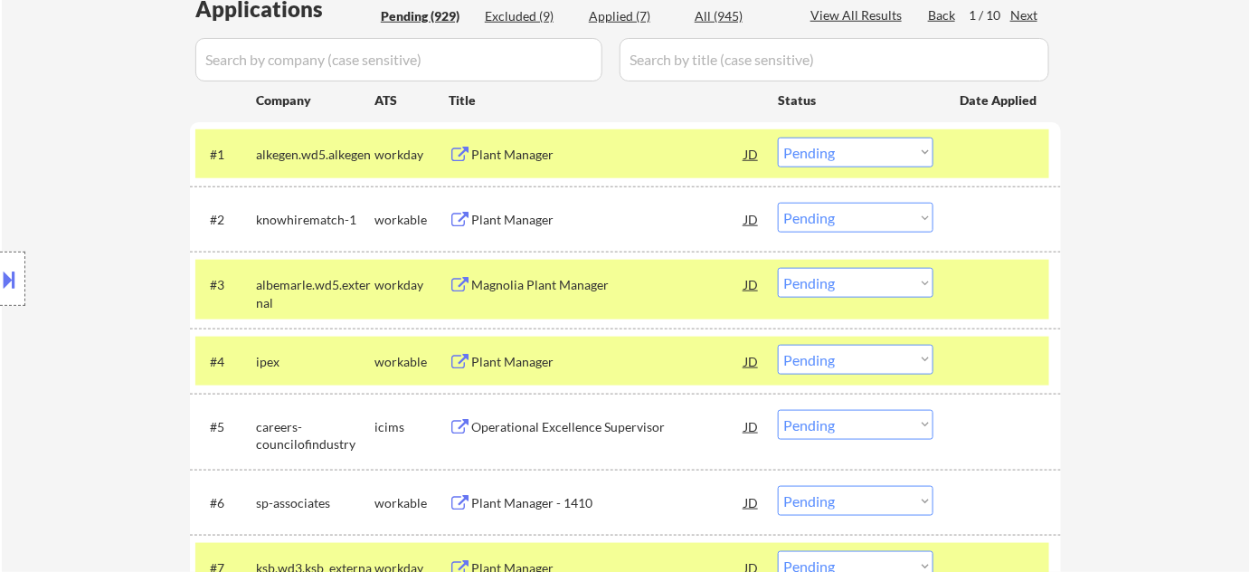
click at [847, 218] on select "Choose an option... Pending Applied Excluded (Questions) Excluded (Expired) Exc…" at bounding box center [856, 218] width 156 height 30
click at [778, 203] on select "Choose an option... Pending Applied Excluded (Questions) Excluded (Expired) Exc…" at bounding box center [856, 218] width 156 height 30
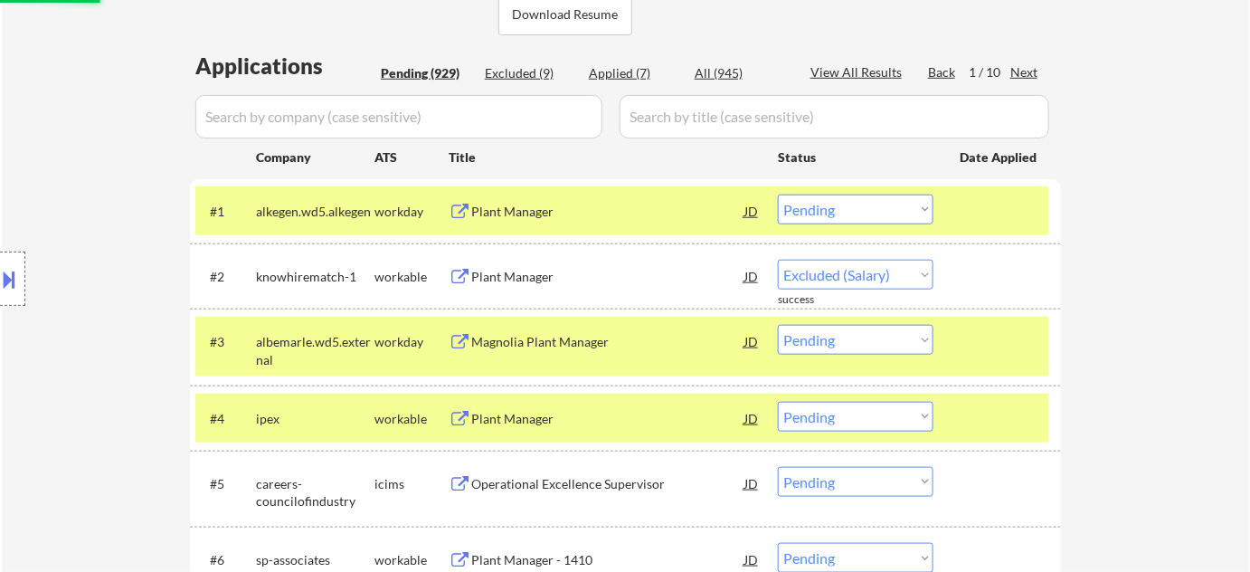
select select ""pending""
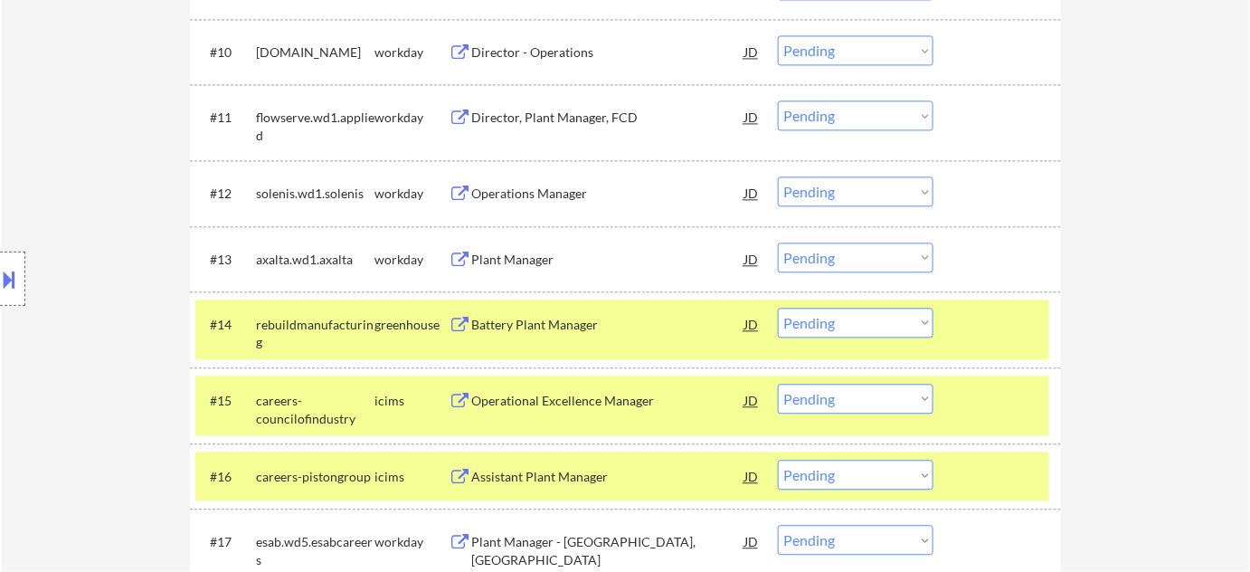
scroll to position [1068, 0]
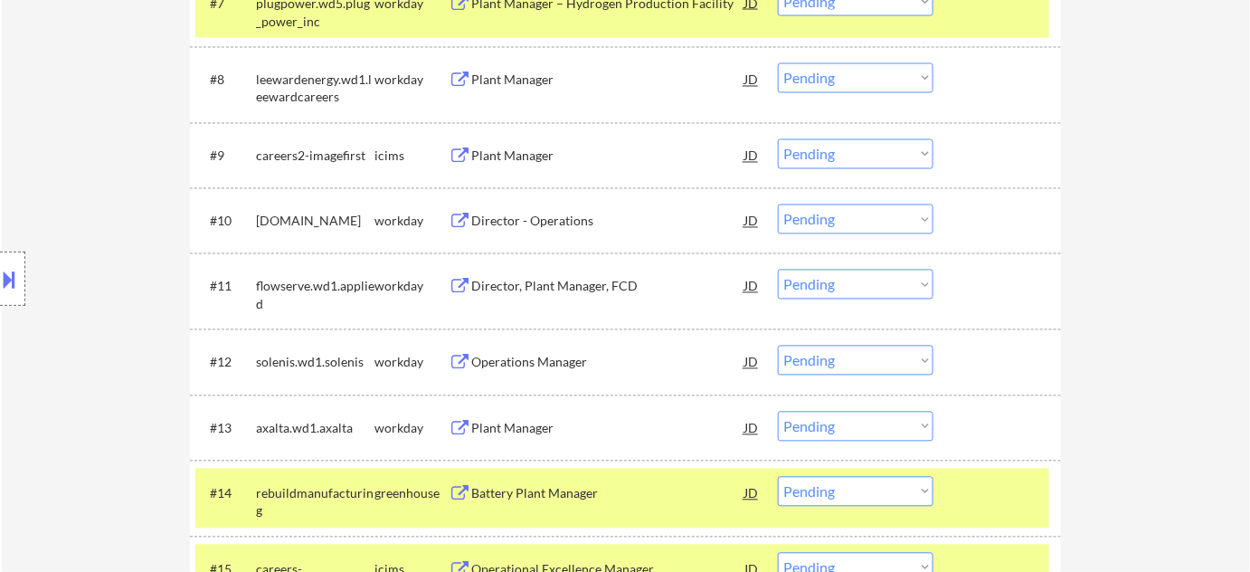
click at [576, 283] on div "Director, Plant Manager, FCD" at bounding box center [607, 287] width 273 height 18
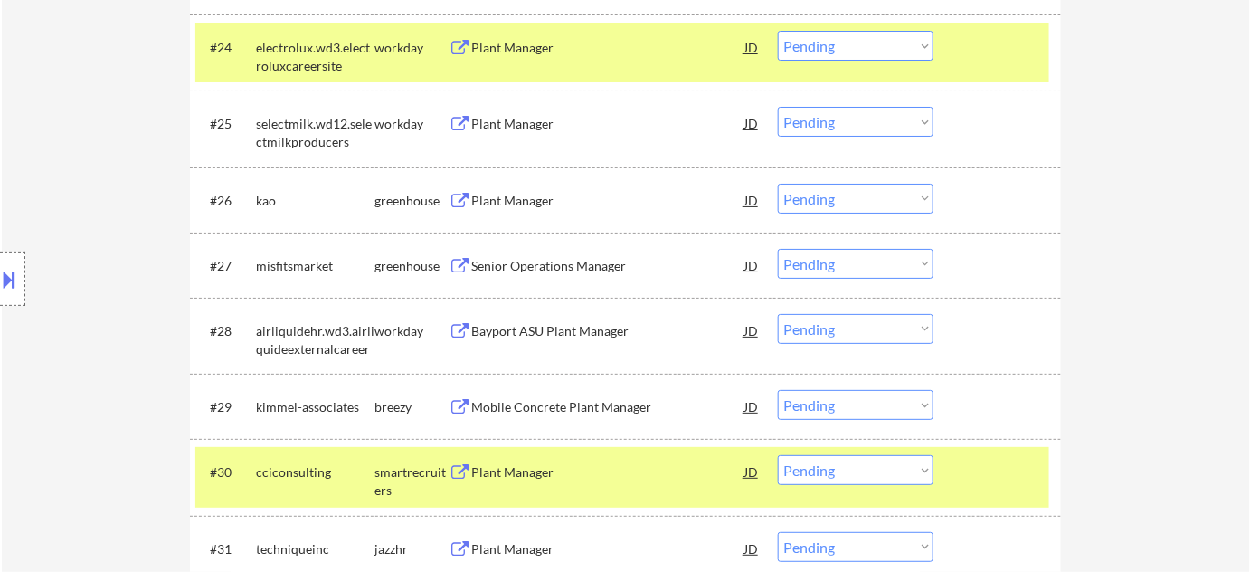
scroll to position [2220, 0]
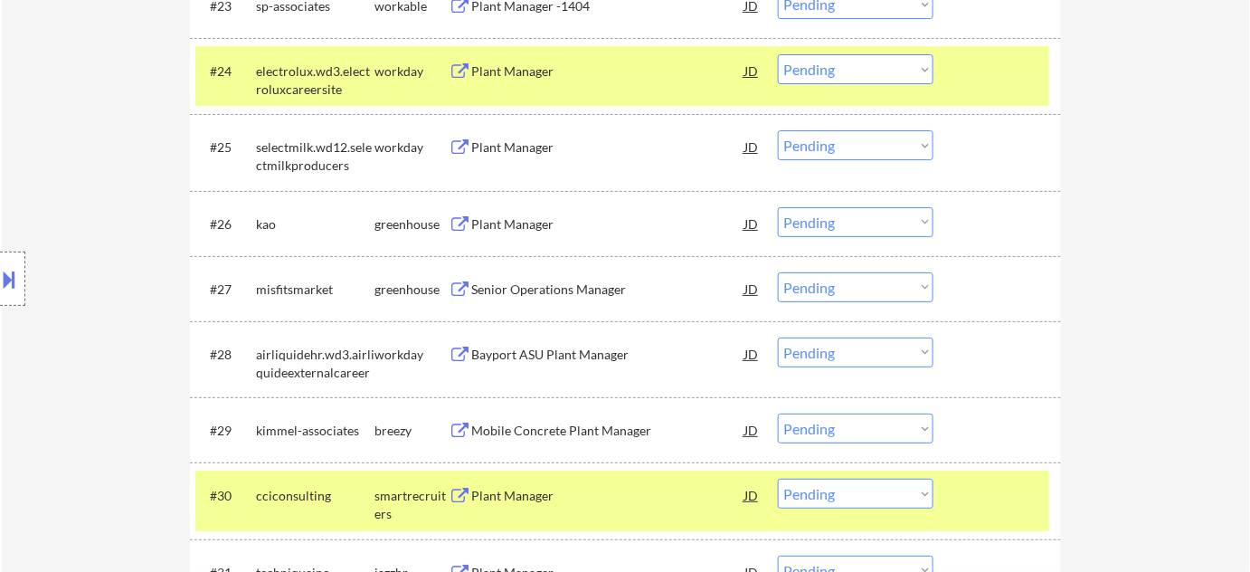
click at [512, 221] on div "Plant Manager" at bounding box center [607, 224] width 273 height 18
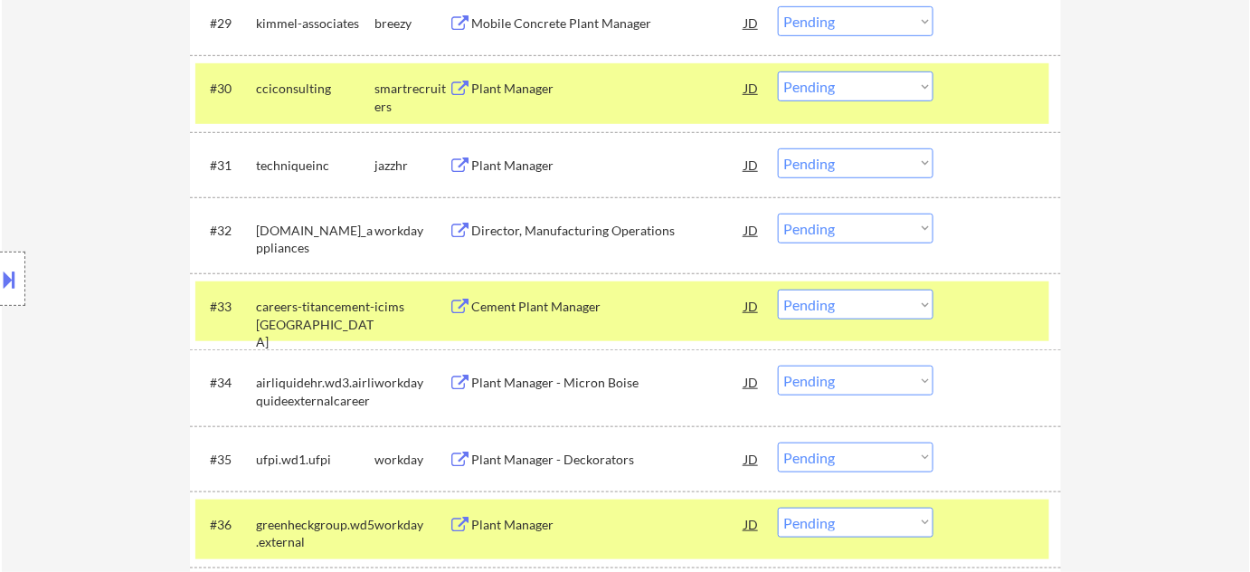
scroll to position [2632, 0]
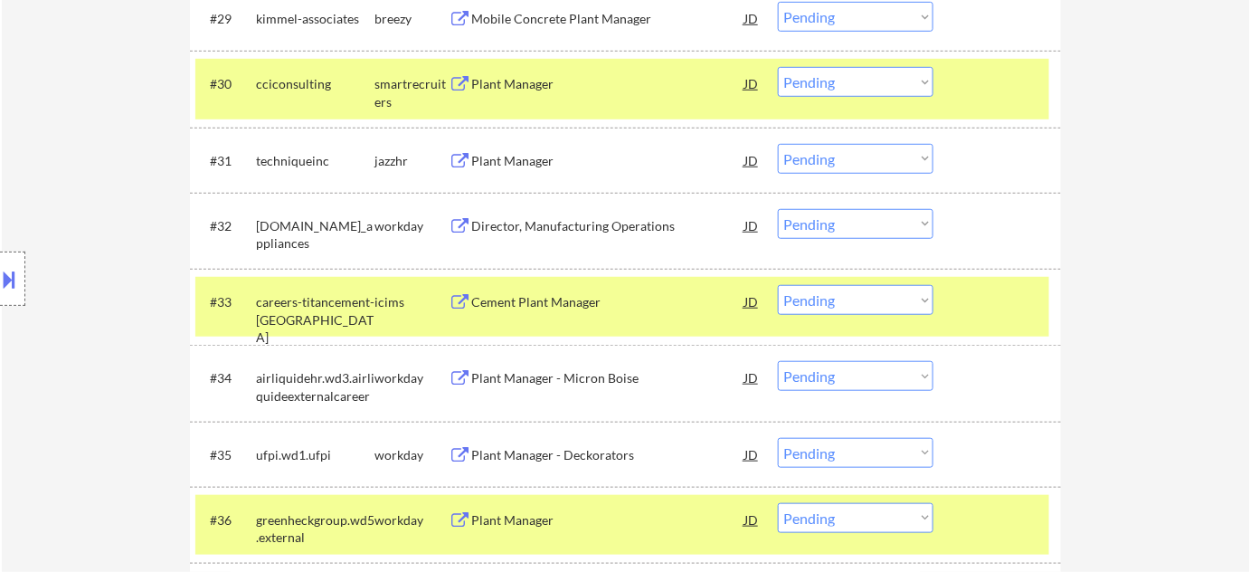
click at [546, 219] on div "Director, Manufacturing Operations" at bounding box center [607, 226] width 273 height 18
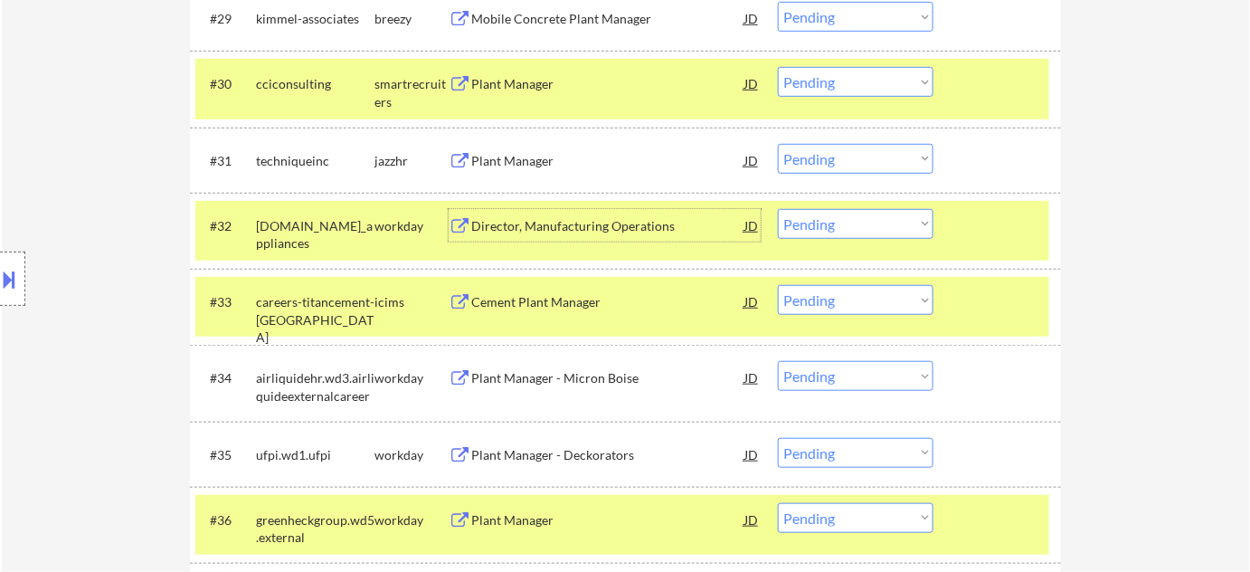
click at [827, 226] on select "Choose an option... Pending Applied Excluded (Questions) Excluded (Expired) Exc…" at bounding box center [856, 224] width 156 height 30
click at [778, 209] on select "Choose an option... Pending Applied Excluded (Questions) Excluded (Expired) Exc…" at bounding box center [856, 224] width 156 height 30
select select ""pending""
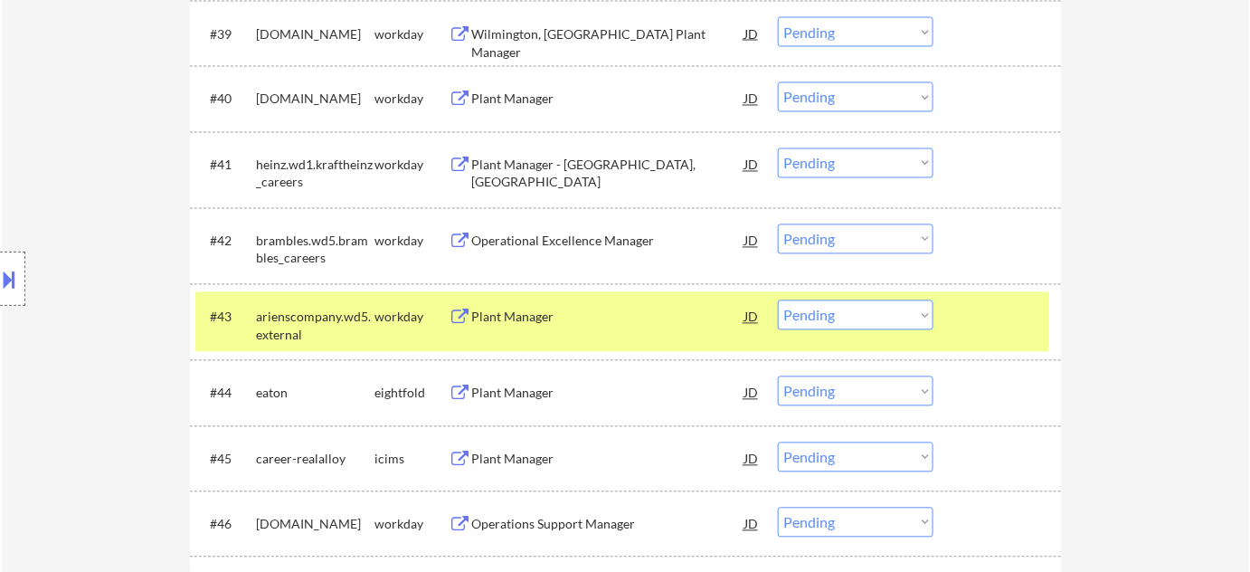
scroll to position [3372, 0]
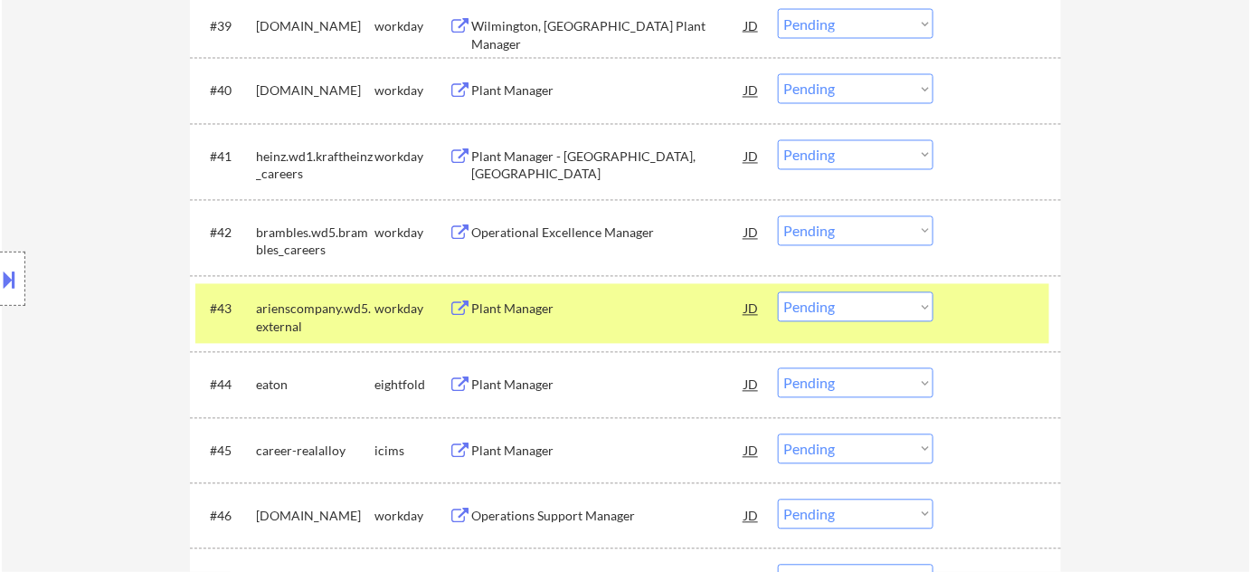
click at [555, 156] on div "Plant Manager - Avon, NY" at bounding box center [607, 165] width 273 height 35
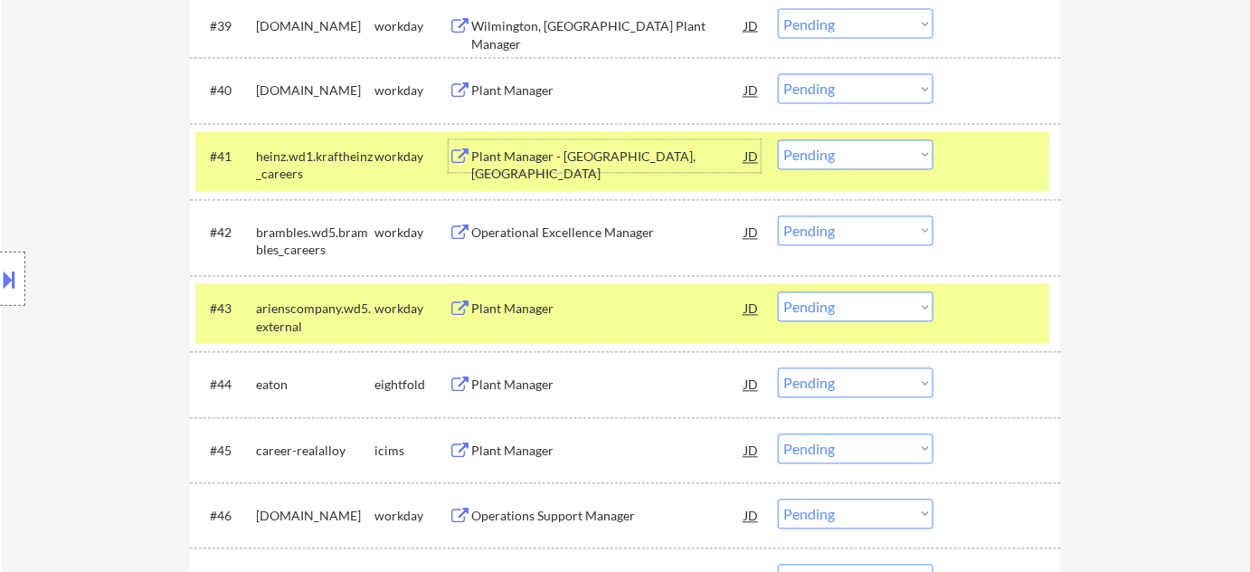
click at [813, 157] on select "Choose an option... Pending Applied Excluded (Questions) Excluded (Expired) Exc…" at bounding box center [856, 155] width 156 height 30
click at [778, 140] on select "Choose an option... Pending Applied Excluded (Questions) Excluded (Expired) Exc…" at bounding box center [856, 155] width 156 height 30
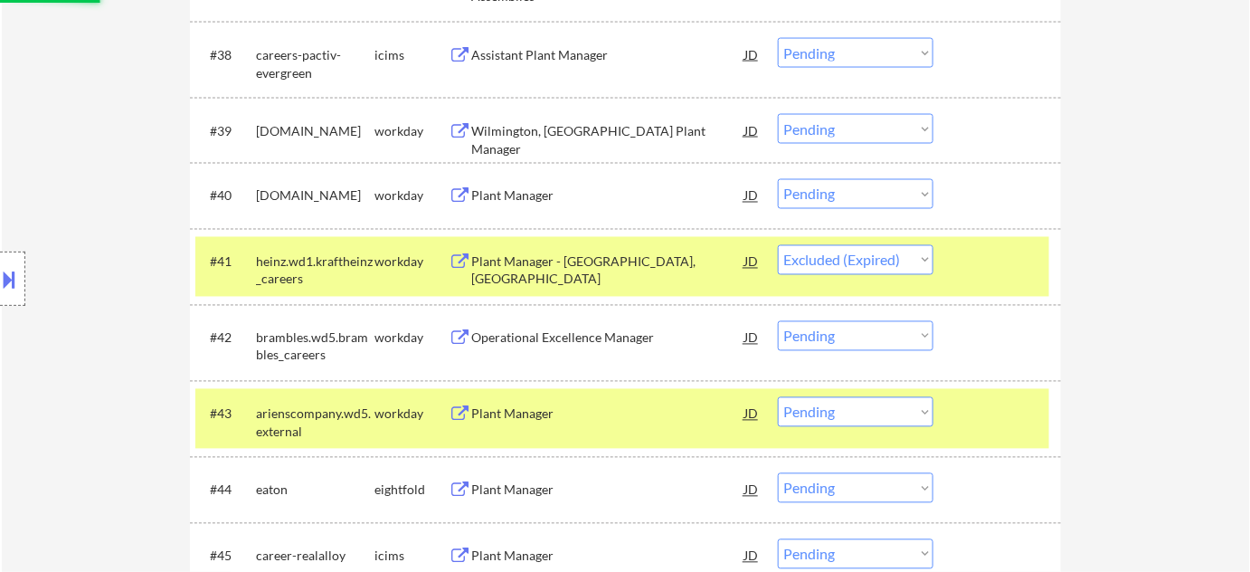
scroll to position [3207, 0]
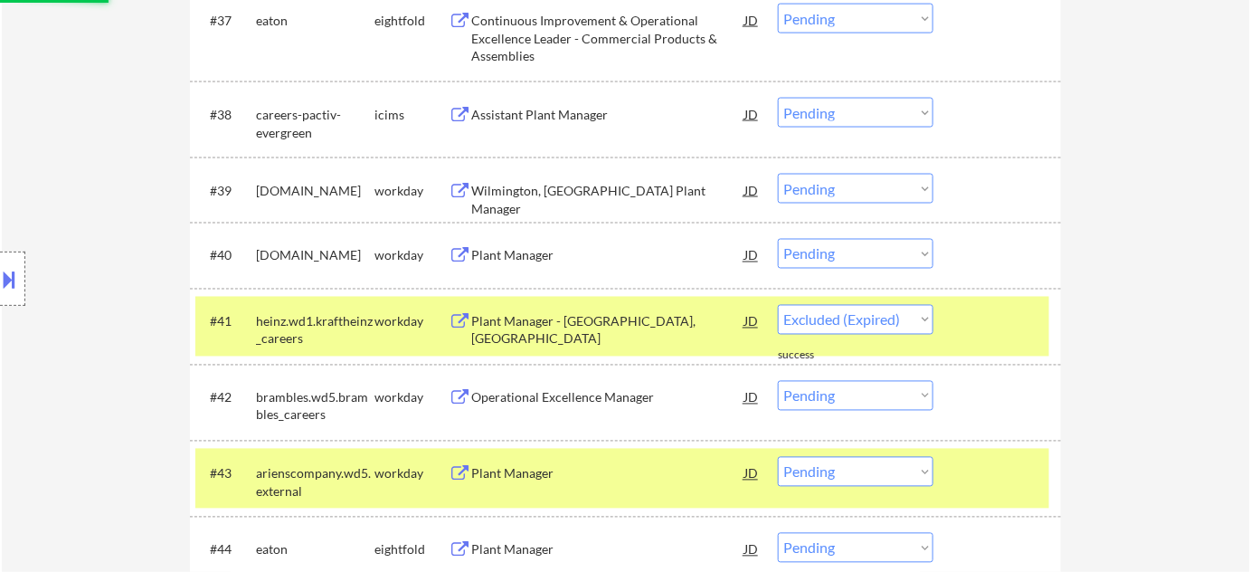
select select ""pending""
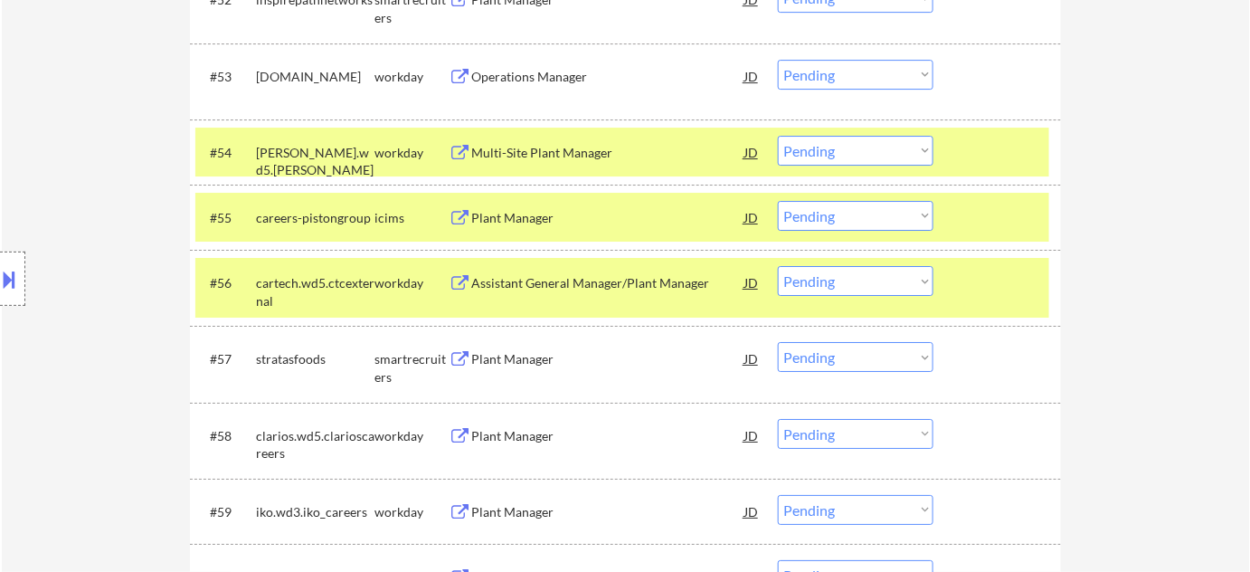
scroll to position [4194, 0]
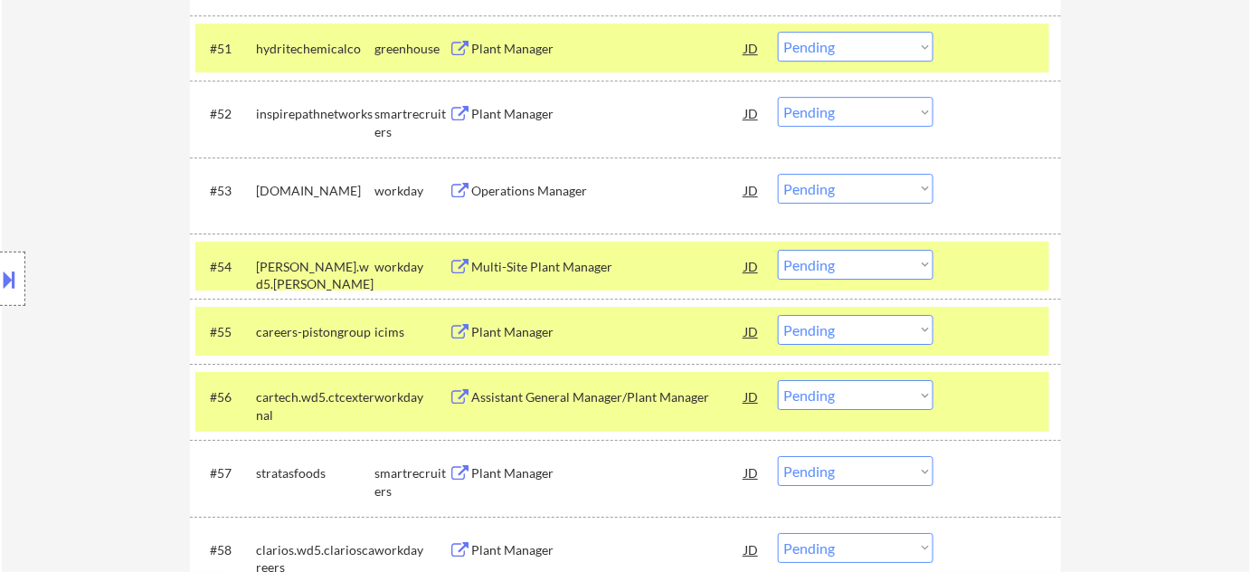
click at [503, 110] on div "Plant Manager" at bounding box center [607, 114] width 273 height 18
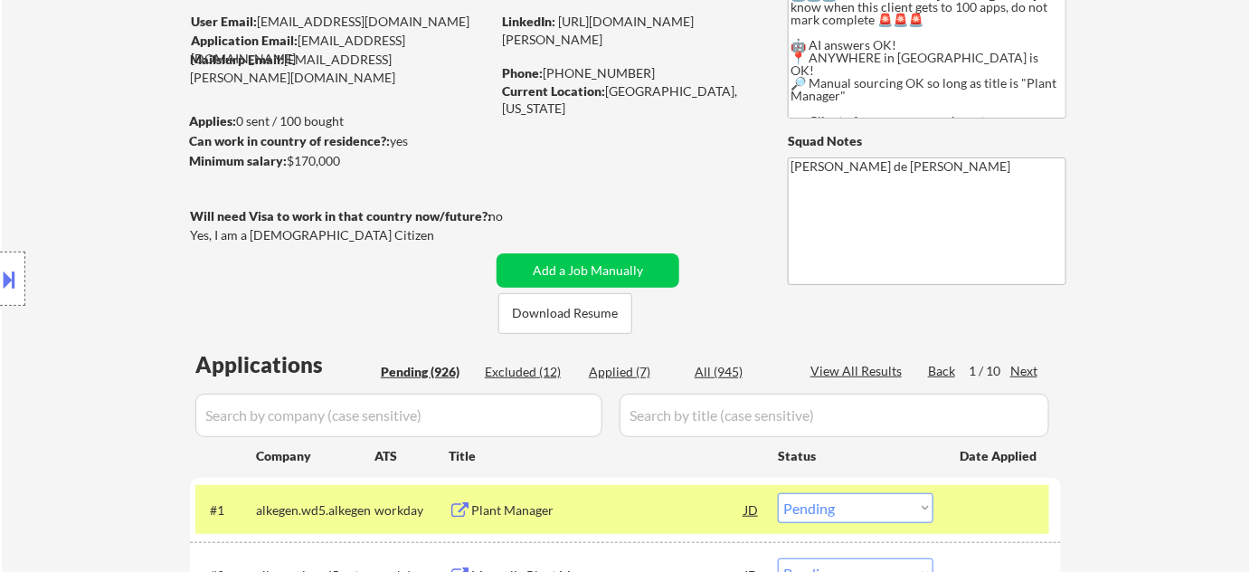
scroll to position [328, 0]
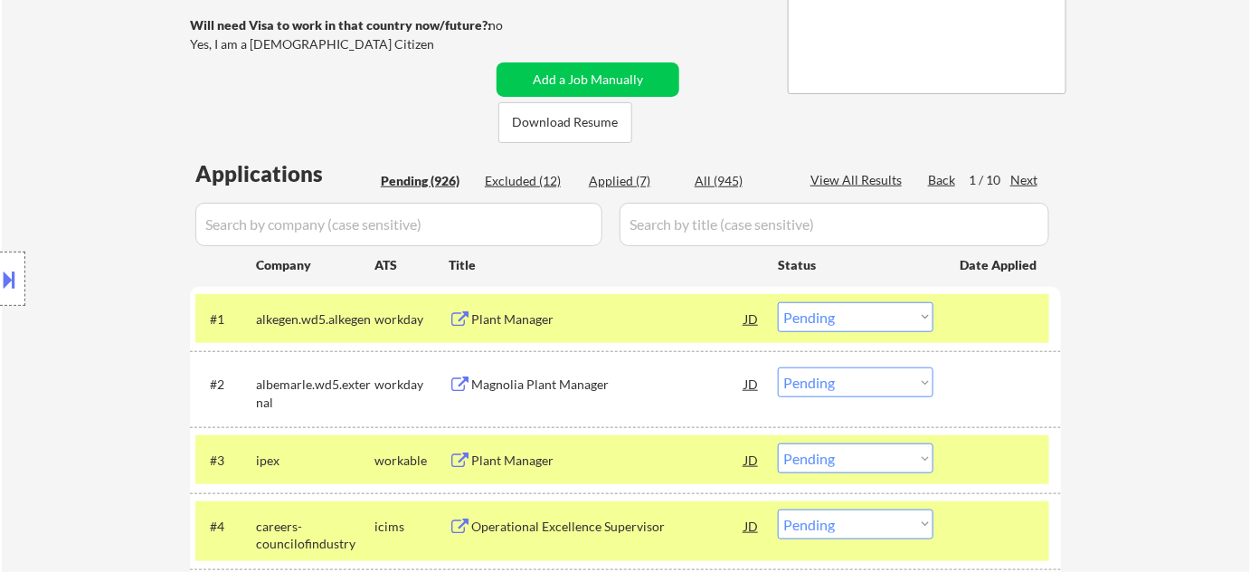
click at [631, 175] on div "Applied (7)" at bounding box center [634, 181] width 90 height 18
select select ""applied""
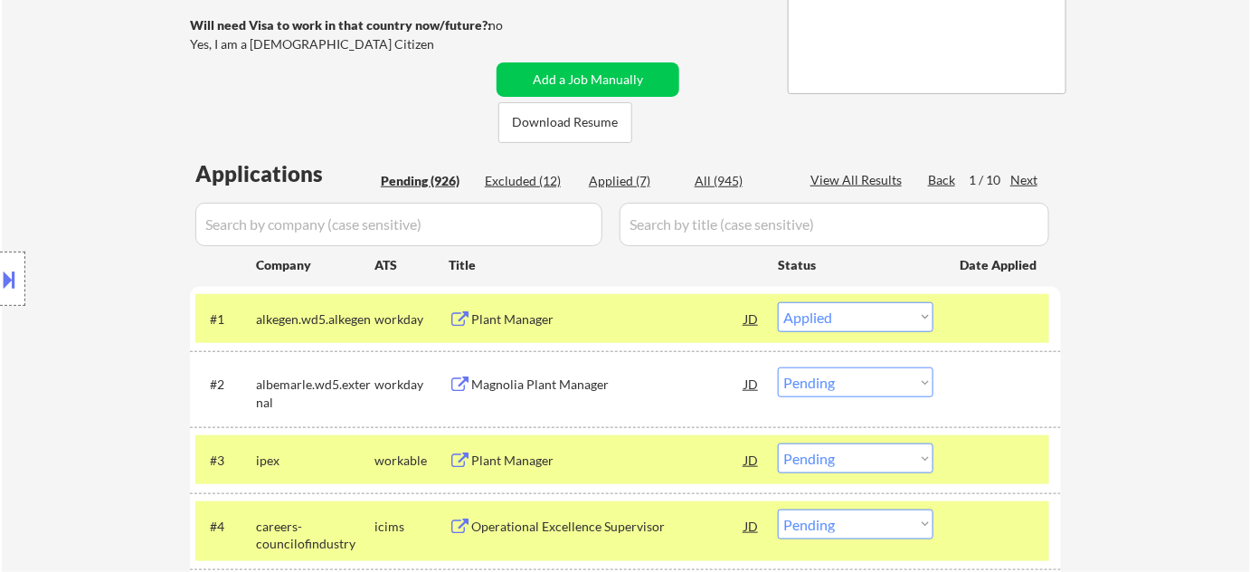
select select ""applied""
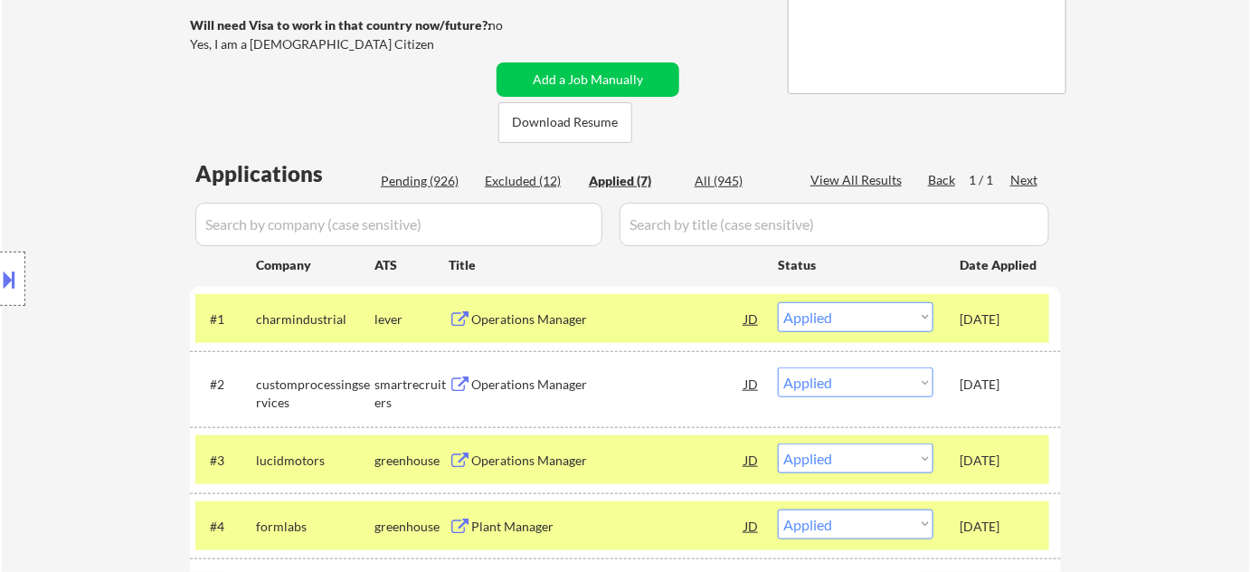
click at [417, 168] on div "Applications Pending (926) Excluded (12) Applied (7) All (945) View All Results…" at bounding box center [625, 478] width 871 height 641
click at [431, 194] on div "Applications Pending (926) Excluded (12) Applied (7) All (945) View All Results…" at bounding box center [625, 478] width 871 height 641
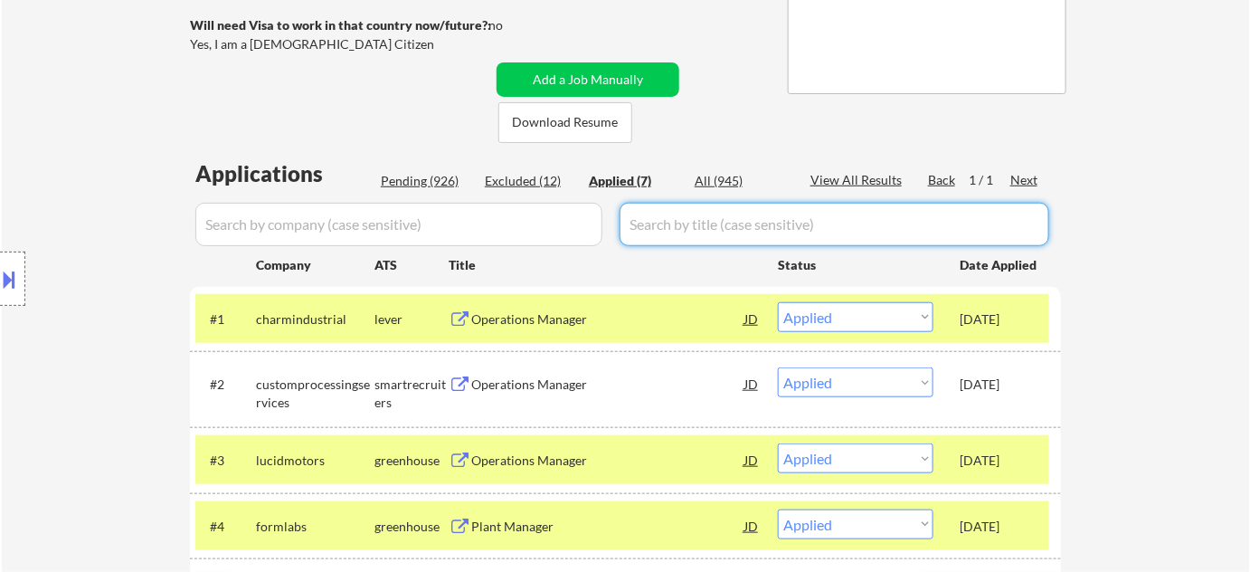
click at [438, 179] on div "Pending (926)" at bounding box center [426, 181] width 90 height 18
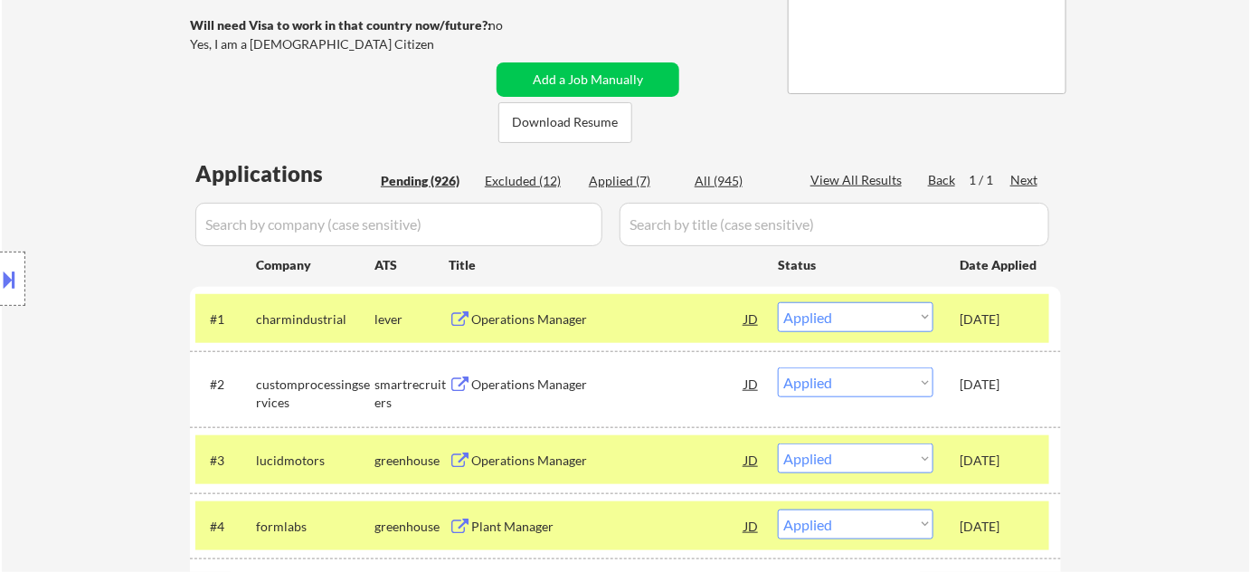
select select ""pending""
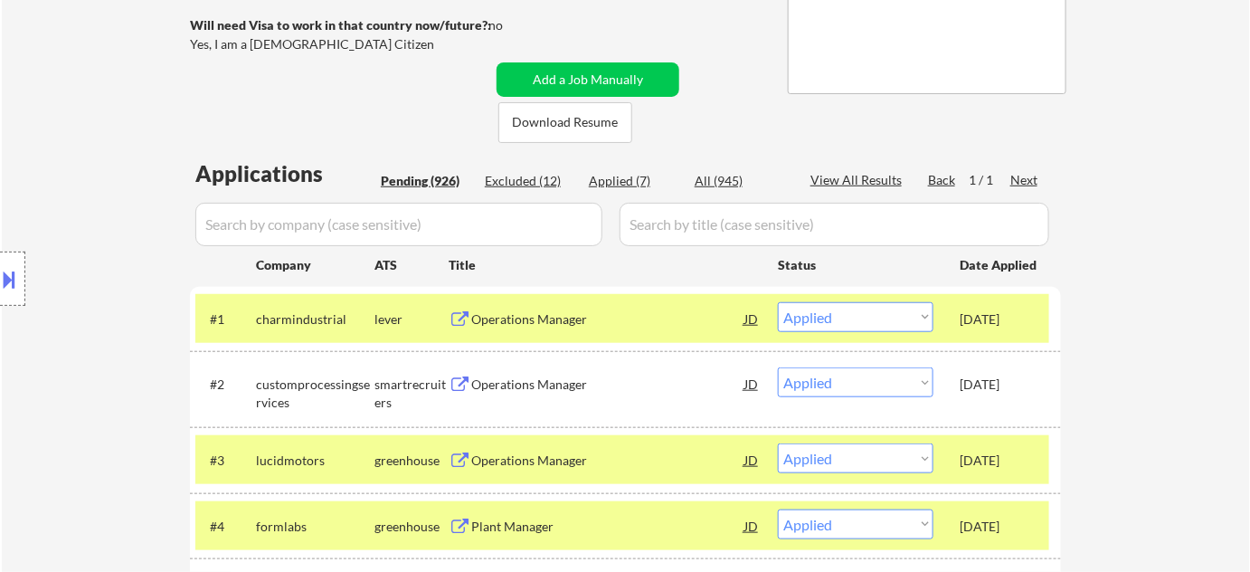
select select ""pending""
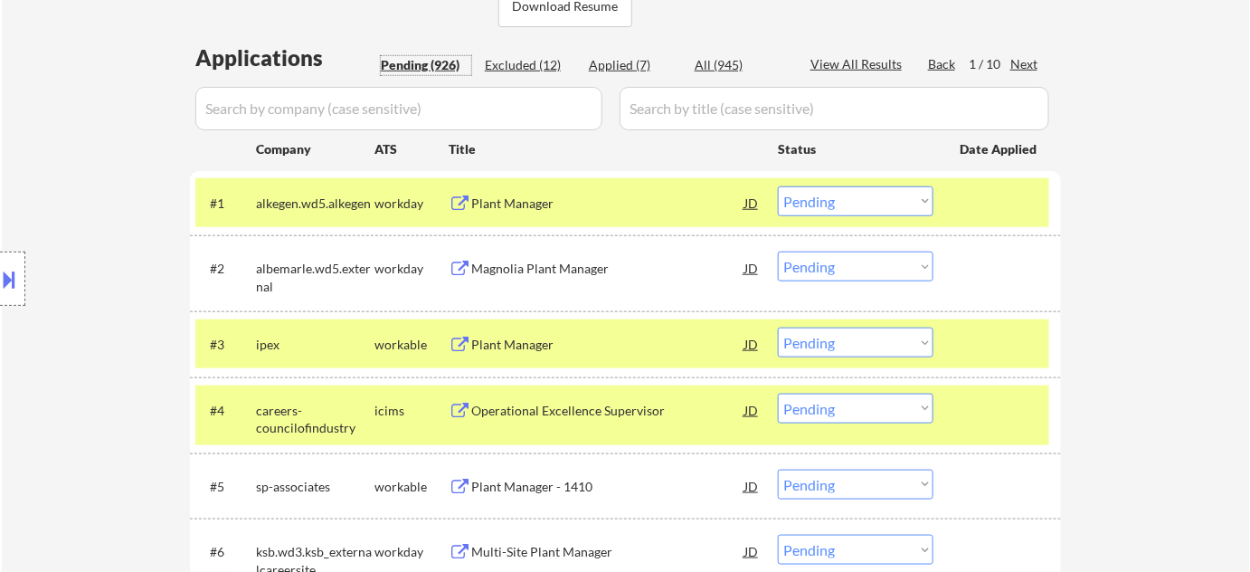
scroll to position [575, 0]
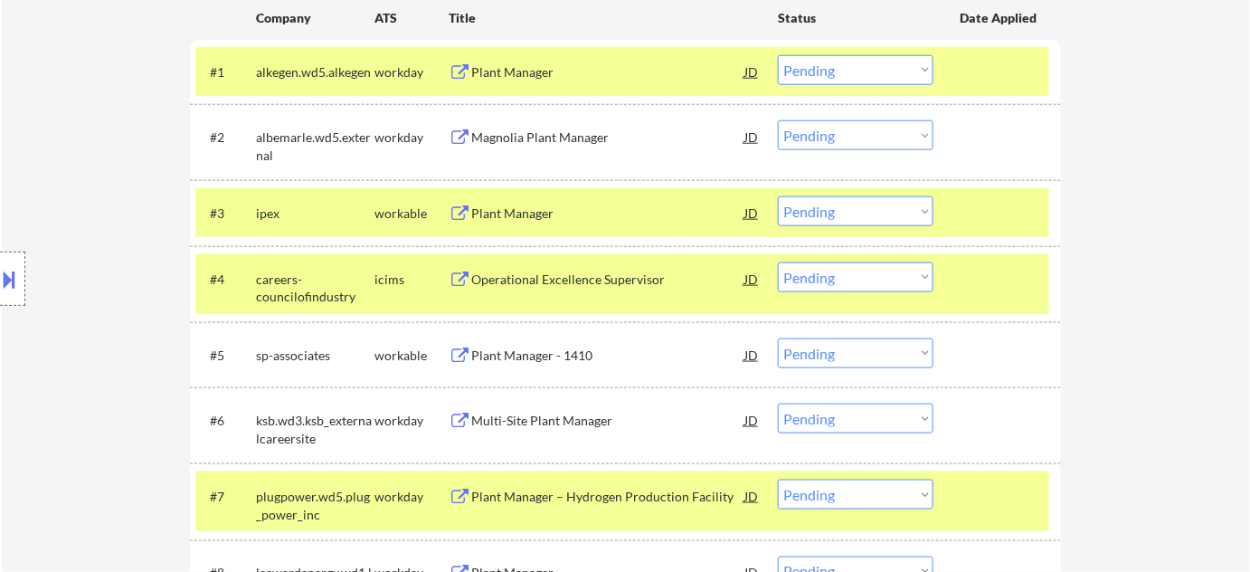
click at [520, 216] on div "Plant Manager" at bounding box center [607, 213] width 273 height 18
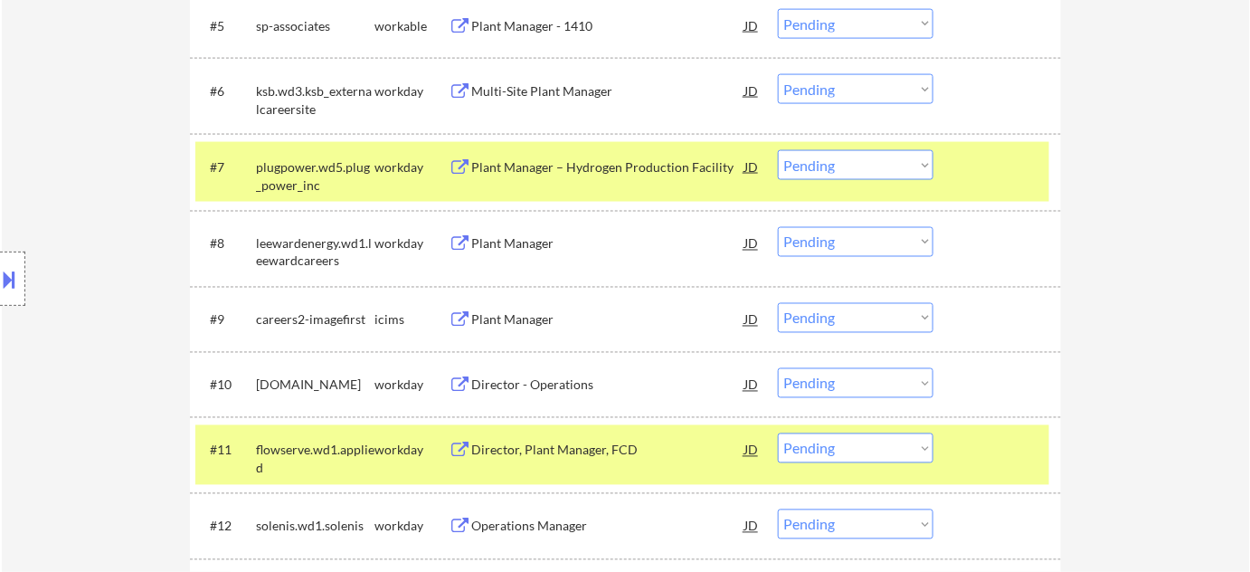
scroll to position [4021, 0]
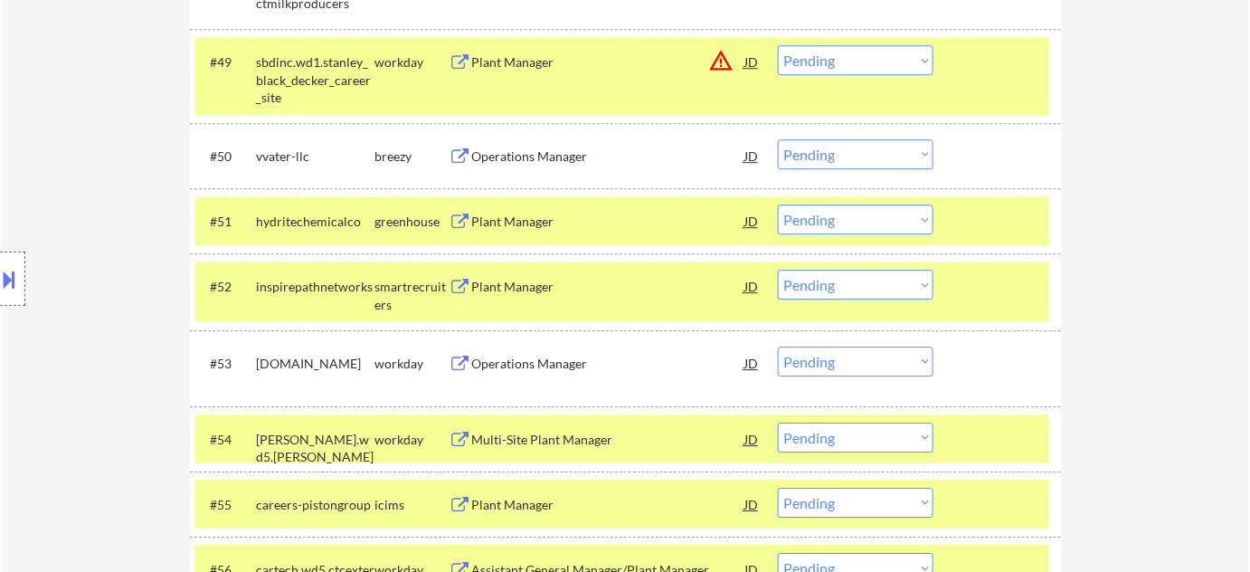
click at [798, 293] on select "Choose an option... Pending Applied Excluded (Questions) Excluded (Expired) Exc…" at bounding box center [856, 285] width 156 height 30
click at [778, 270] on select "Choose an option... Pending Applied Excluded (Questions) Excluded (Expired) Exc…" at bounding box center [856, 285] width 156 height 30
select select ""pending""
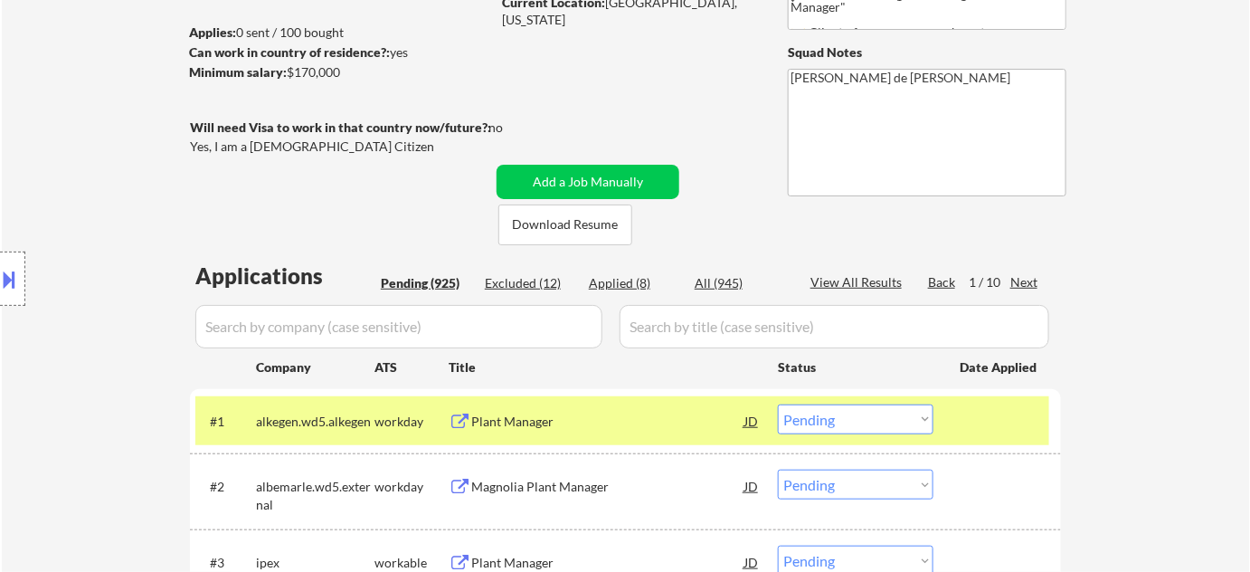
scroll to position [328, 0]
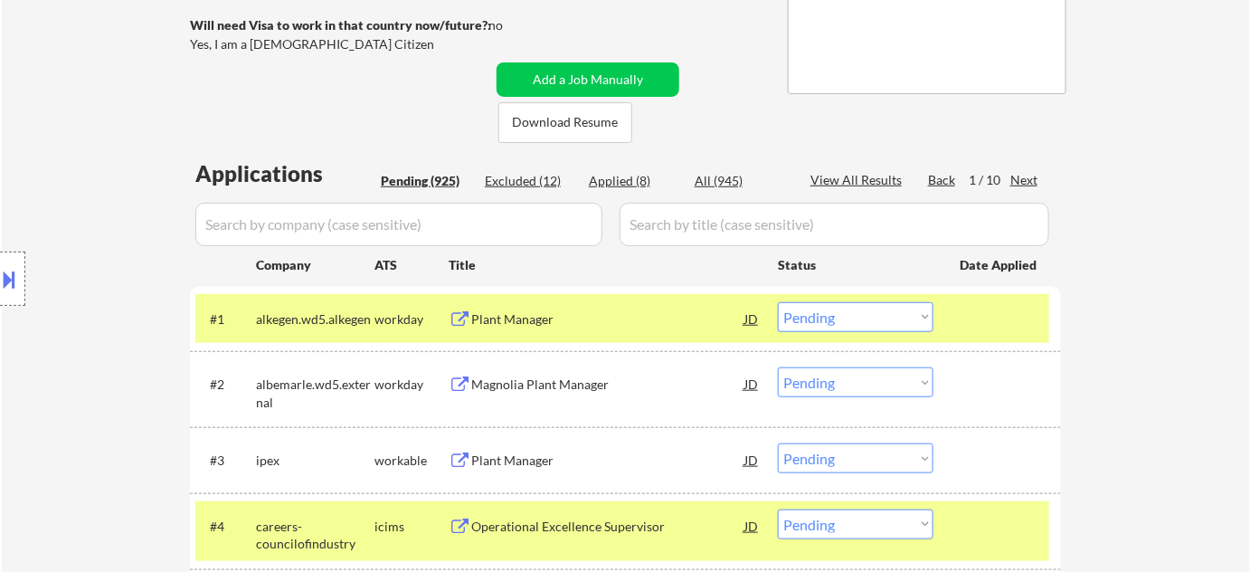
click at [636, 176] on div "Applied (8)" at bounding box center [634, 181] width 90 height 18
select select ""applied""
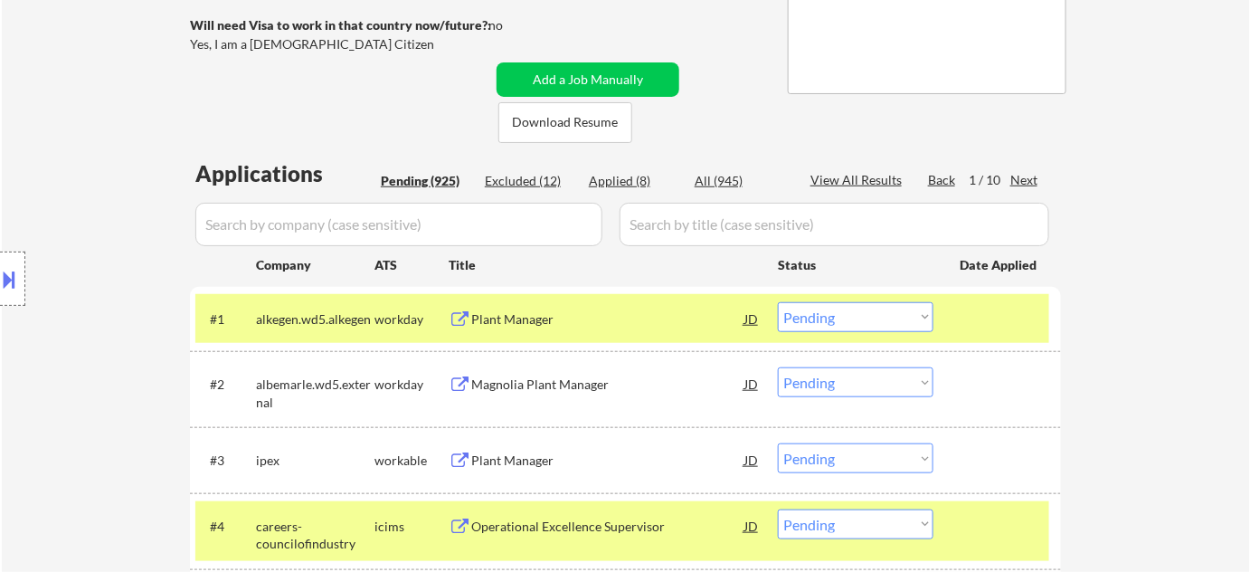
select select ""applied""
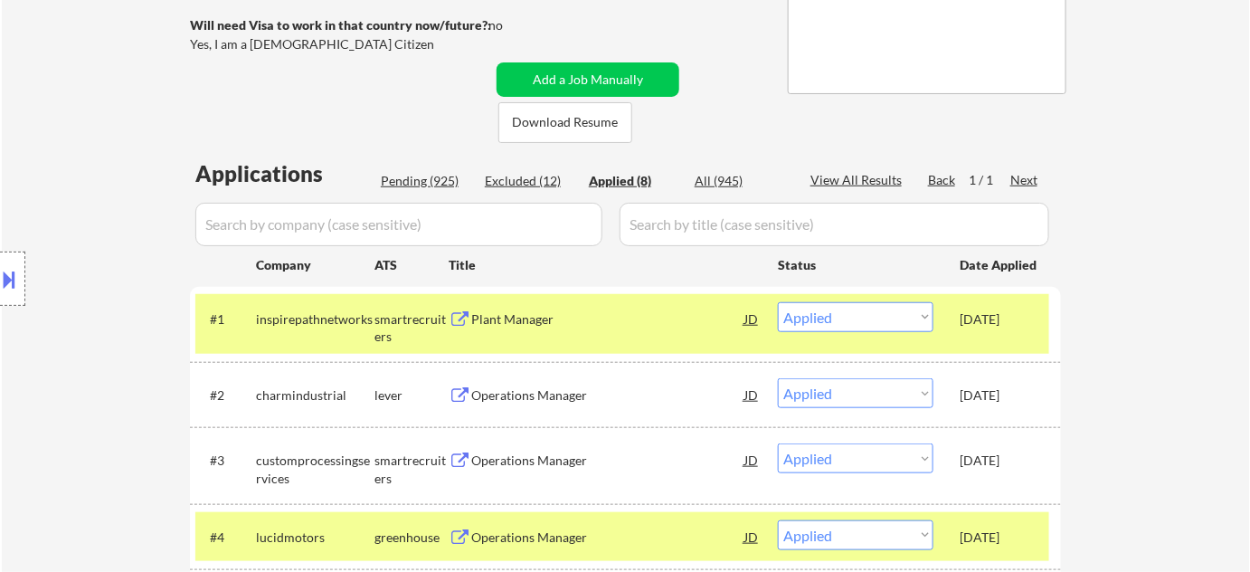
click at [402, 180] on div "Pending (925)" at bounding box center [426, 181] width 90 height 18
select select ""pending""
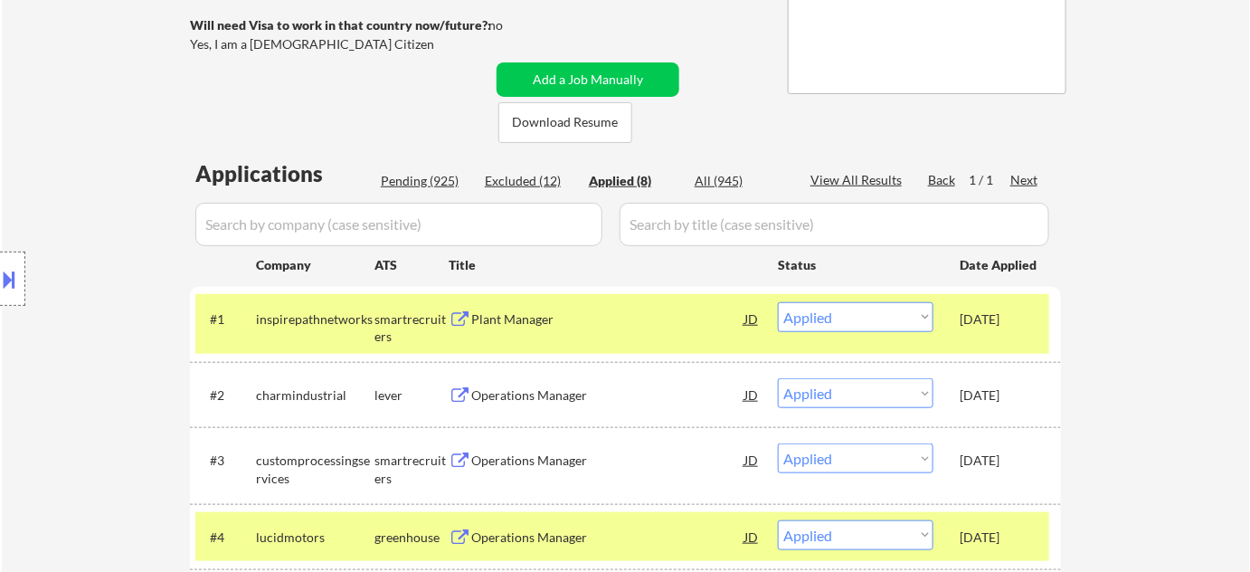
select select ""pending""
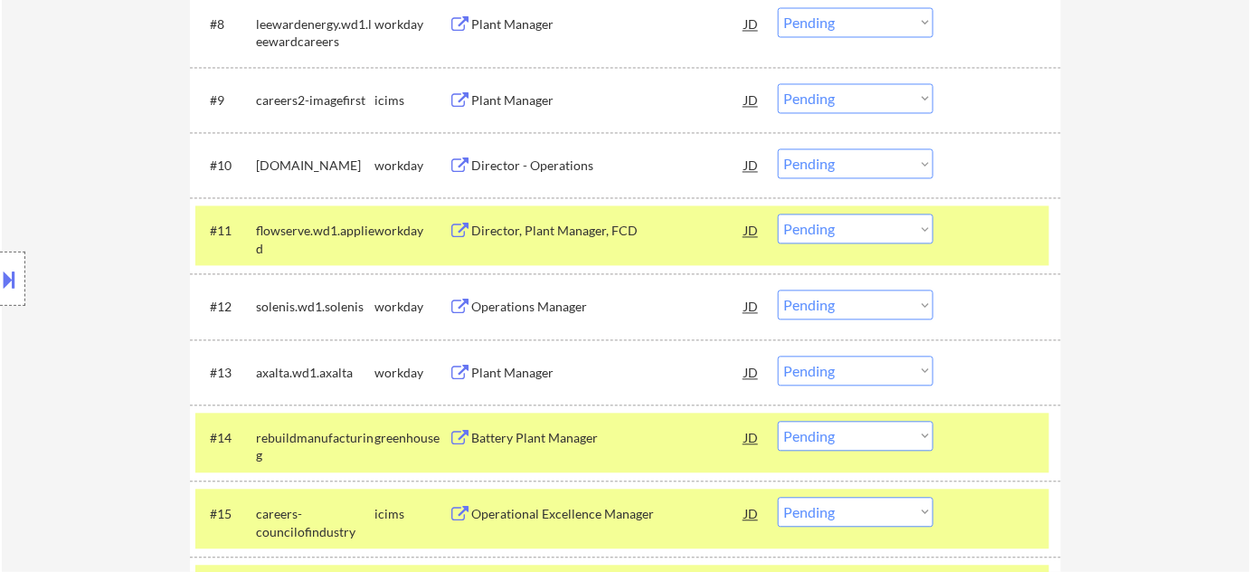
scroll to position [1151, 0]
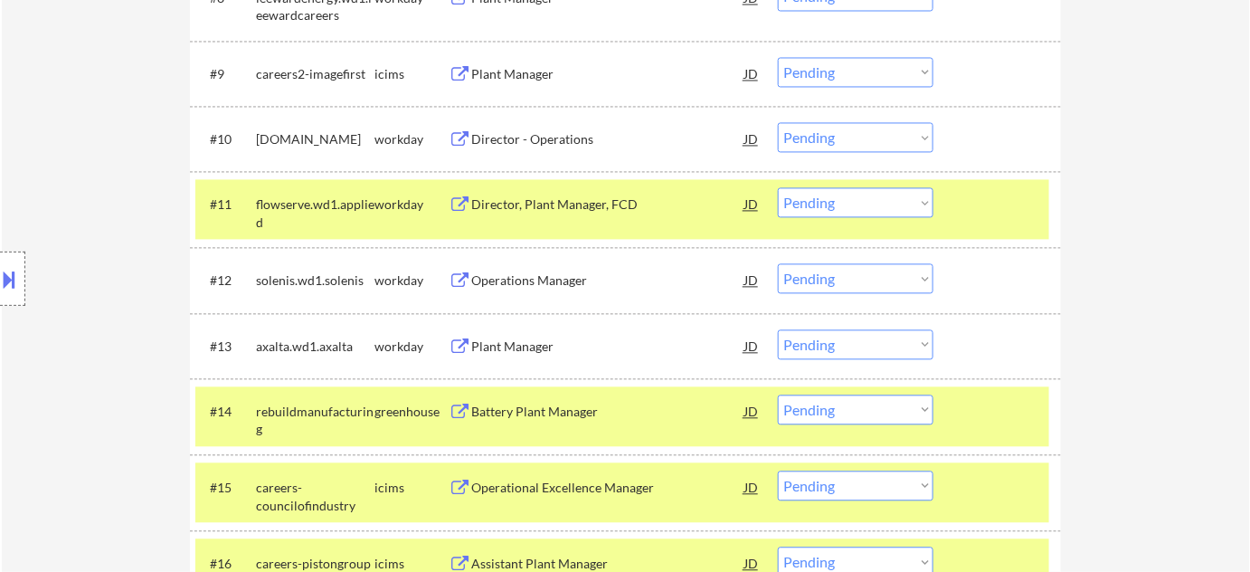
click at [542, 141] on div "Director - Operations" at bounding box center [607, 139] width 273 height 18
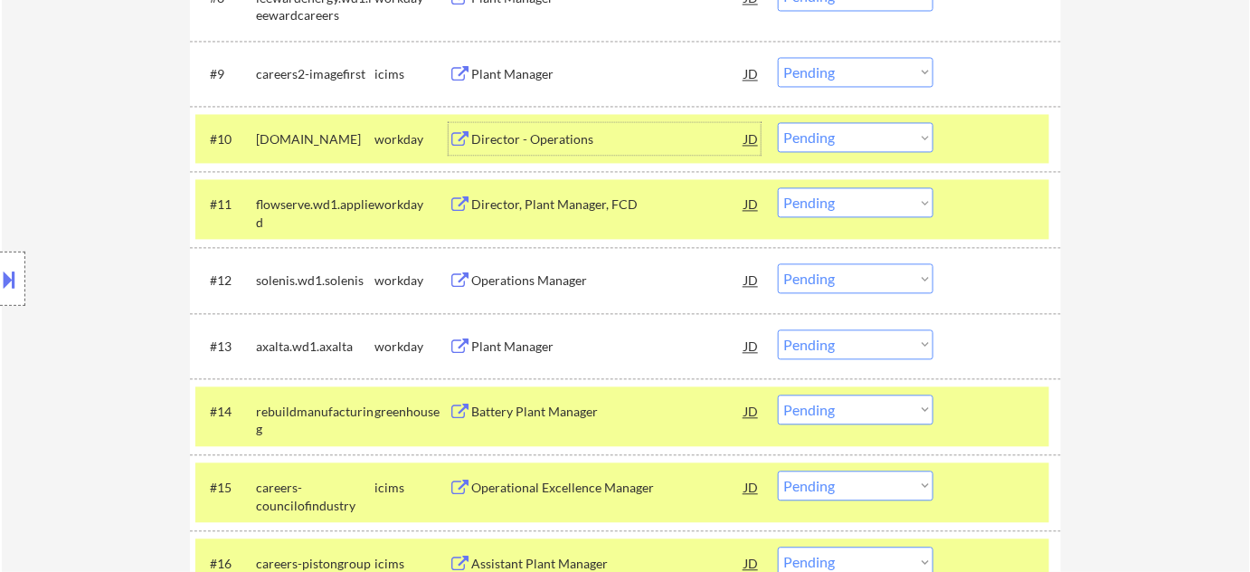
click at [537, 345] on div "Plant Manager" at bounding box center [607, 346] width 273 height 18
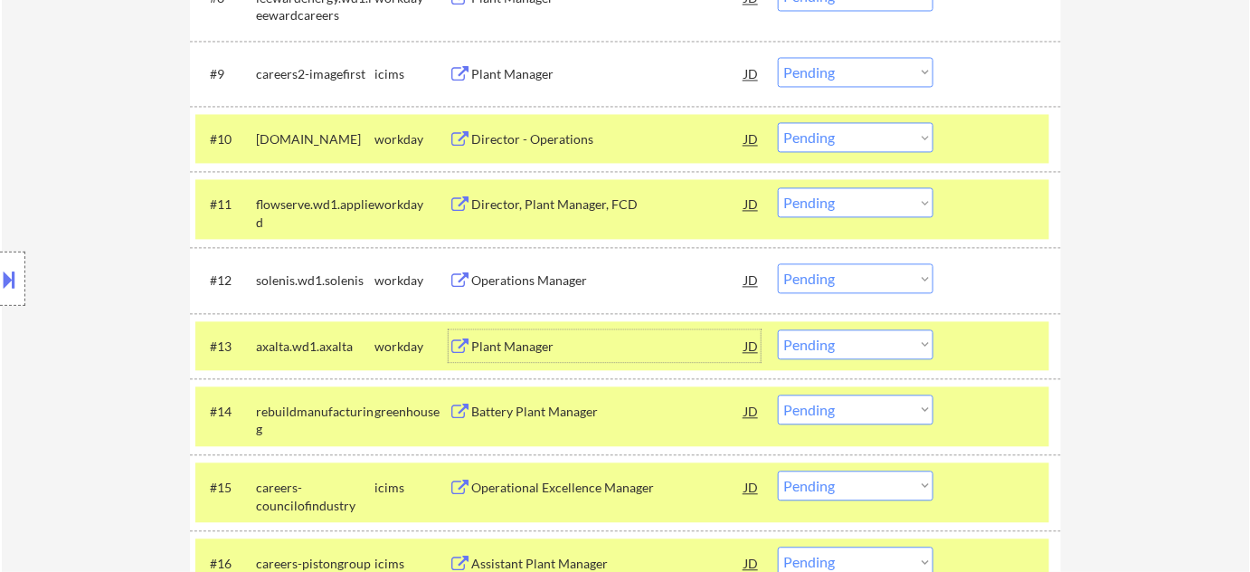
click at [543, 337] on div "Plant Manager" at bounding box center [607, 346] width 273 height 18
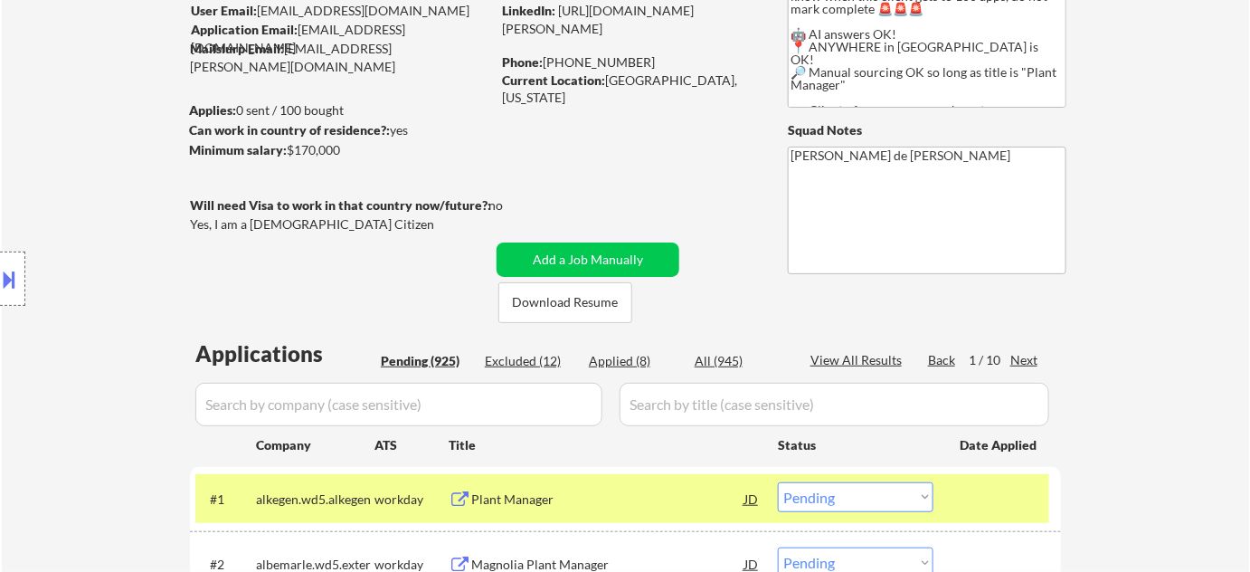
scroll to position [0, 0]
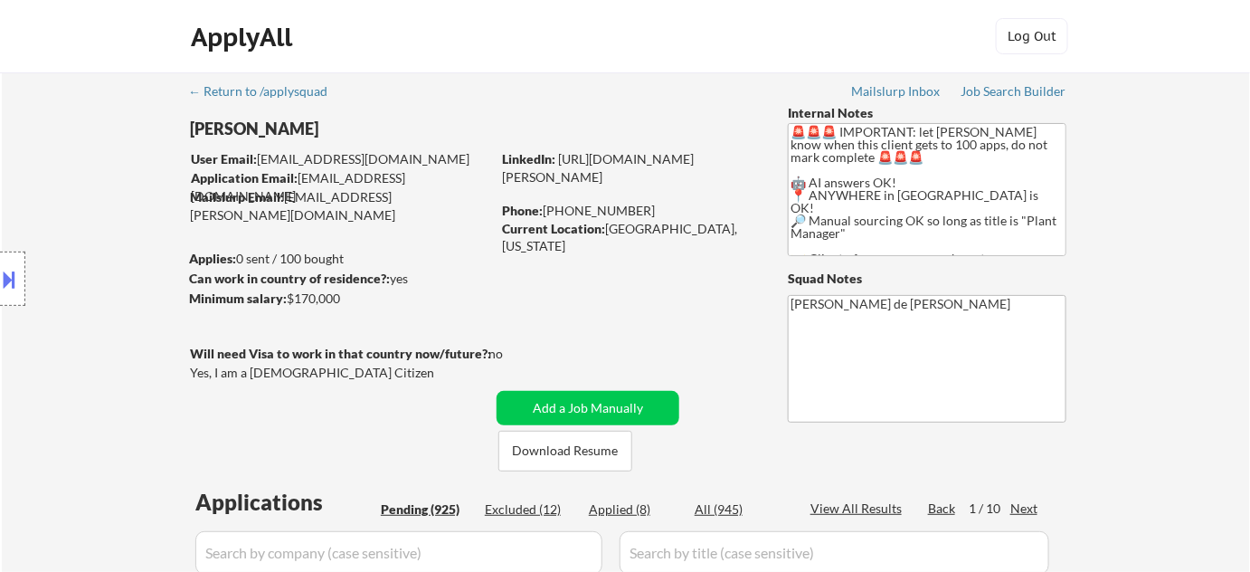
drag, startPoint x: 546, startPoint y: 209, endPoint x: 688, endPoint y: 226, distance: 142.2
click at [640, 216] on div "Phone: (347) 229-5077" at bounding box center [630, 211] width 256 height 18
copy div "(347) 229-5077"
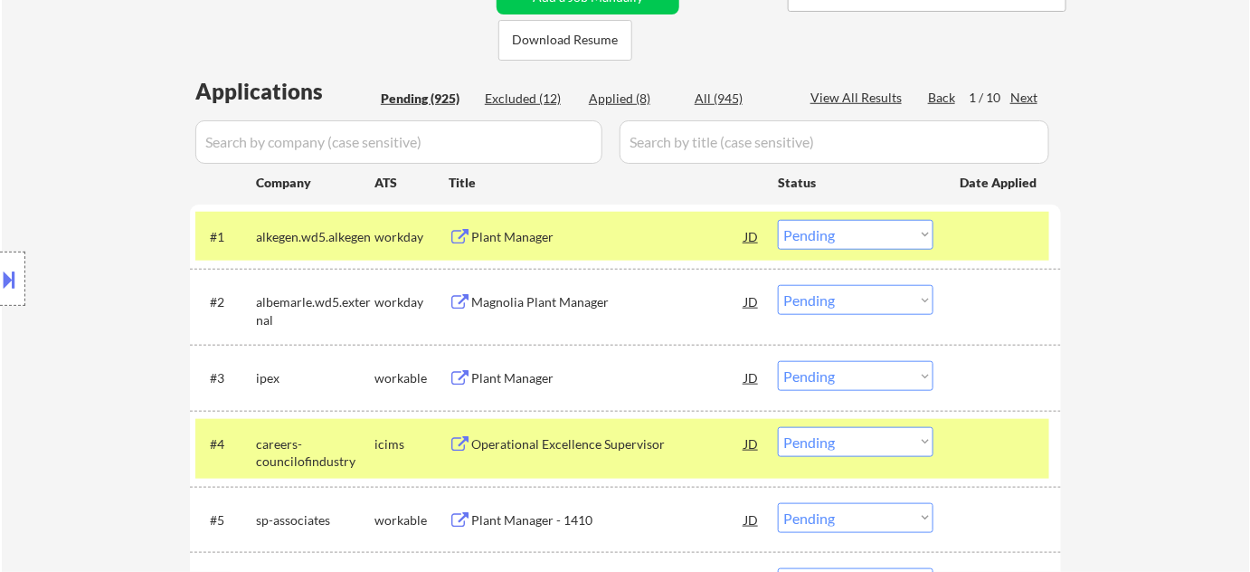
scroll to position [1209, 0]
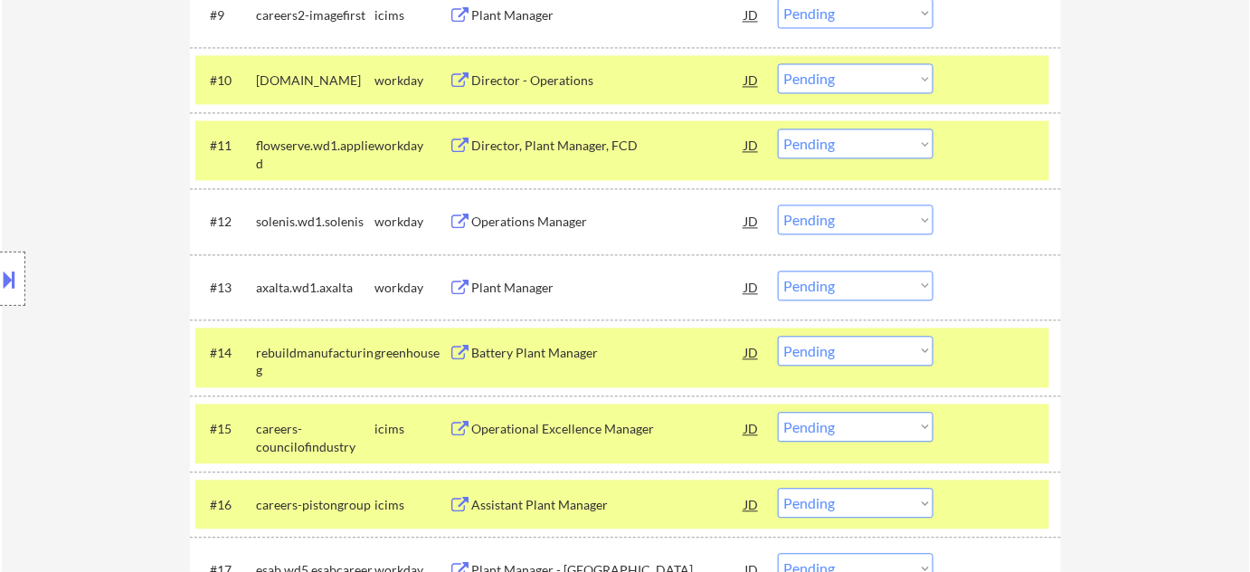
click at [846, 286] on select "Choose an option... Pending Applied Excluded (Questions) Excluded (Expired) Exc…" at bounding box center [856, 285] width 156 height 30
click at [778, 270] on select "Choose an option... Pending Applied Excluded (Questions) Excluded (Expired) Exc…" at bounding box center [856, 285] width 156 height 30
select select ""pending""
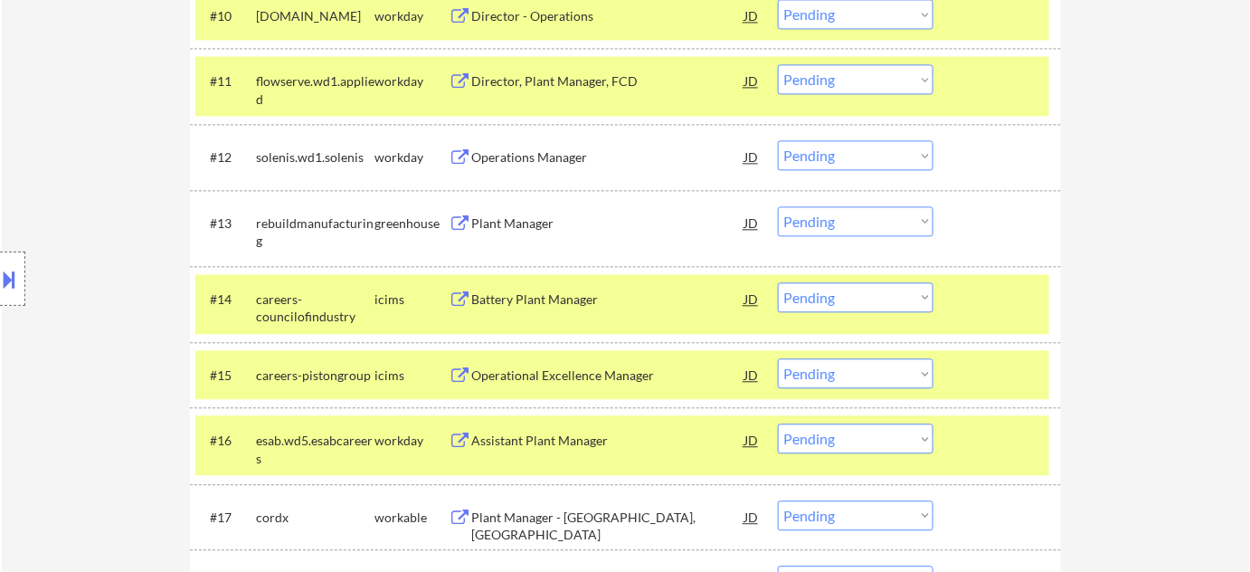
scroll to position [1292, 0]
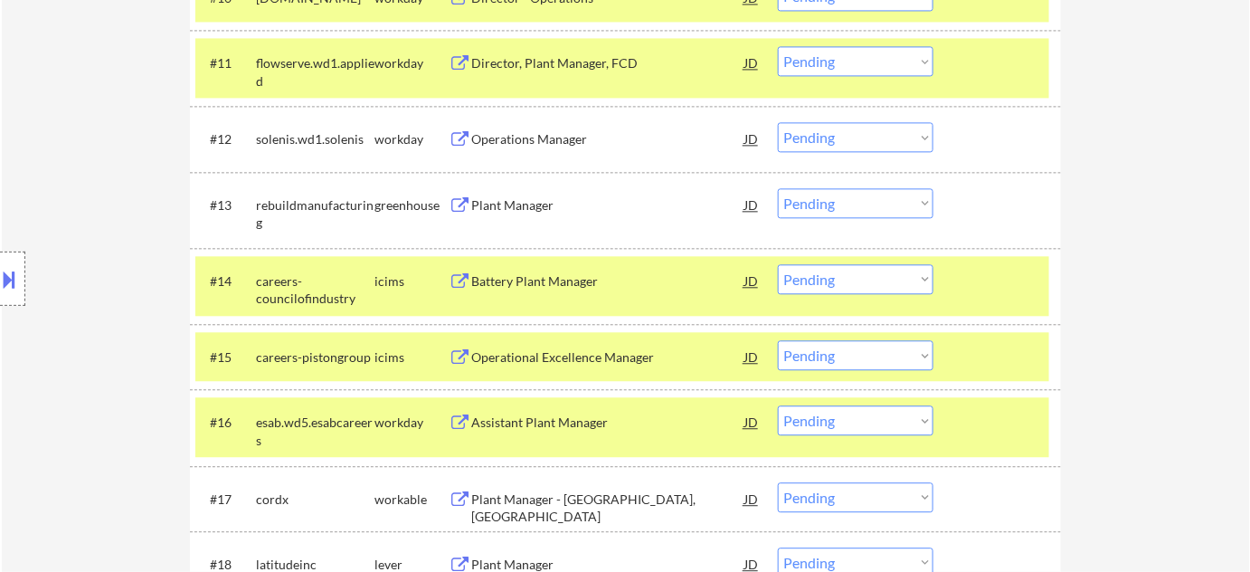
click at [511, 194] on div "Plant Manager" at bounding box center [607, 204] width 273 height 33
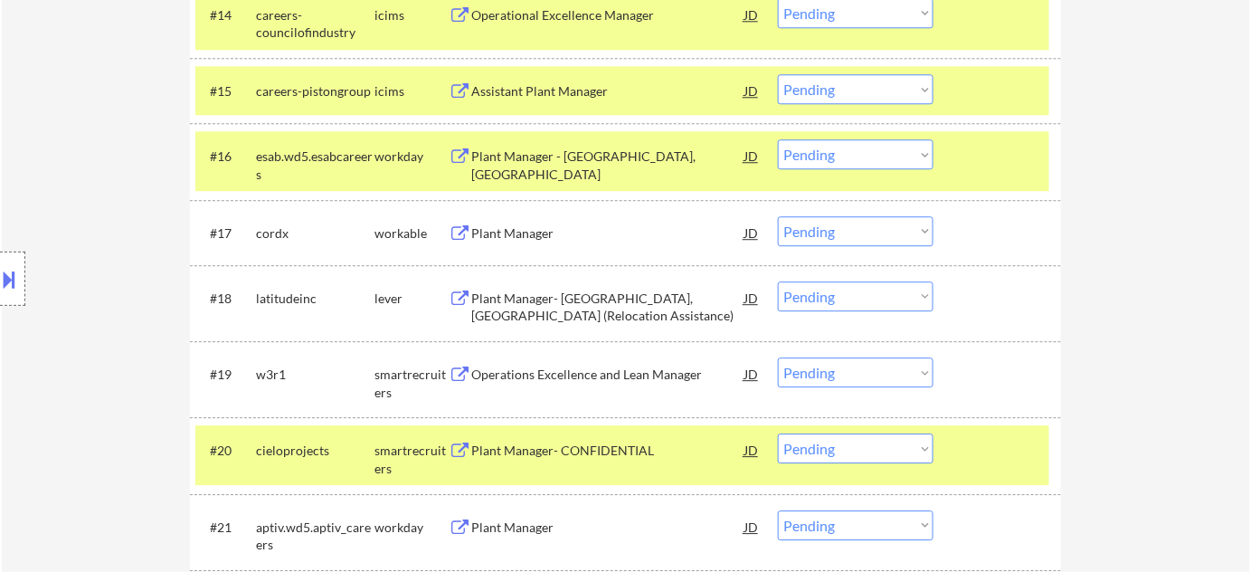
scroll to position [1702, 0]
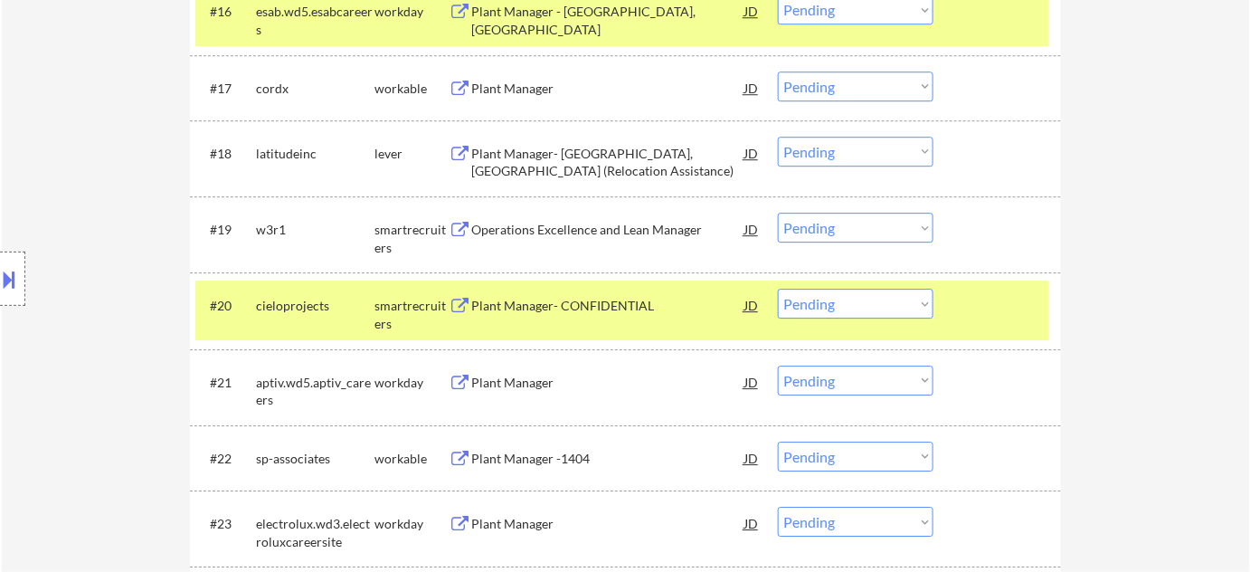
click at [529, 164] on div "Plant Manager- Somerville, TN (Relocation Assistance)" at bounding box center [607, 162] width 273 height 35
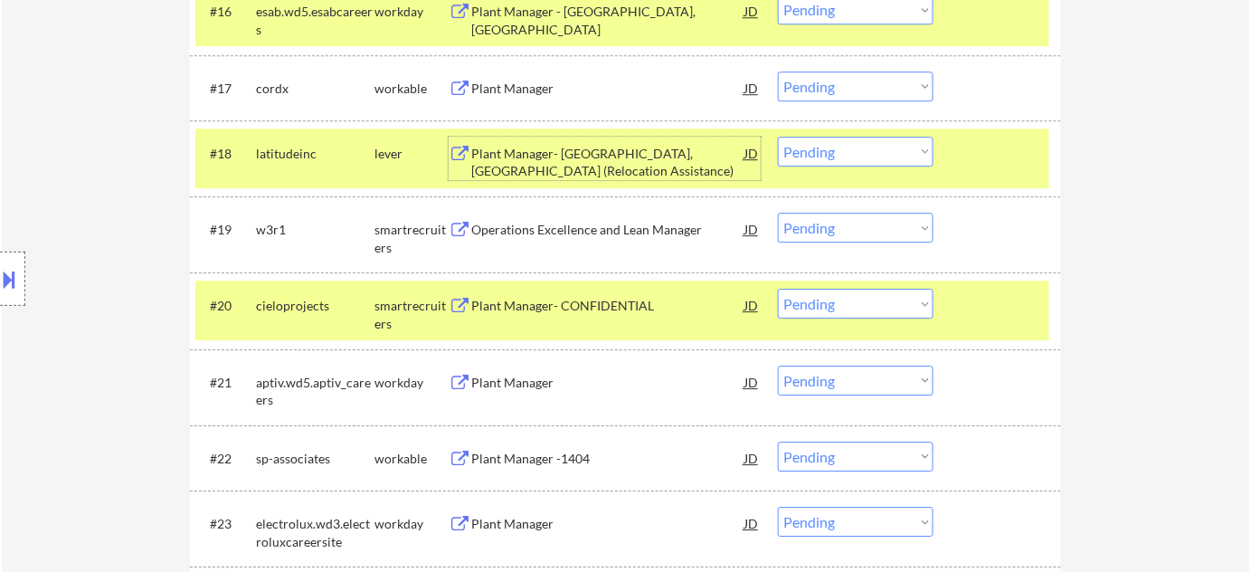
click at [864, 148] on select "Choose an option... Pending Applied Excluded (Questions) Excluded (Expired) Exc…" at bounding box center [856, 152] width 156 height 30
click at [778, 137] on select "Choose an option... Pending Applied Excluded (Questions) Excluded (Expired) Exc…" at bounding box center [856, 152] width 156 height 30
select select ""pending""
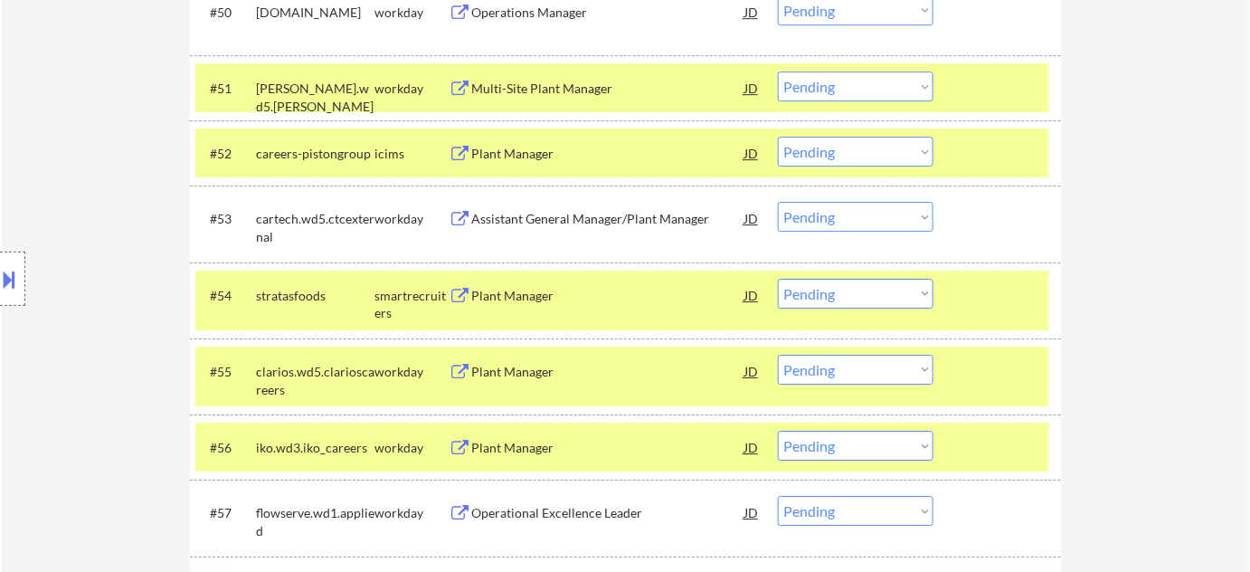
scroll to position [4253, 0]
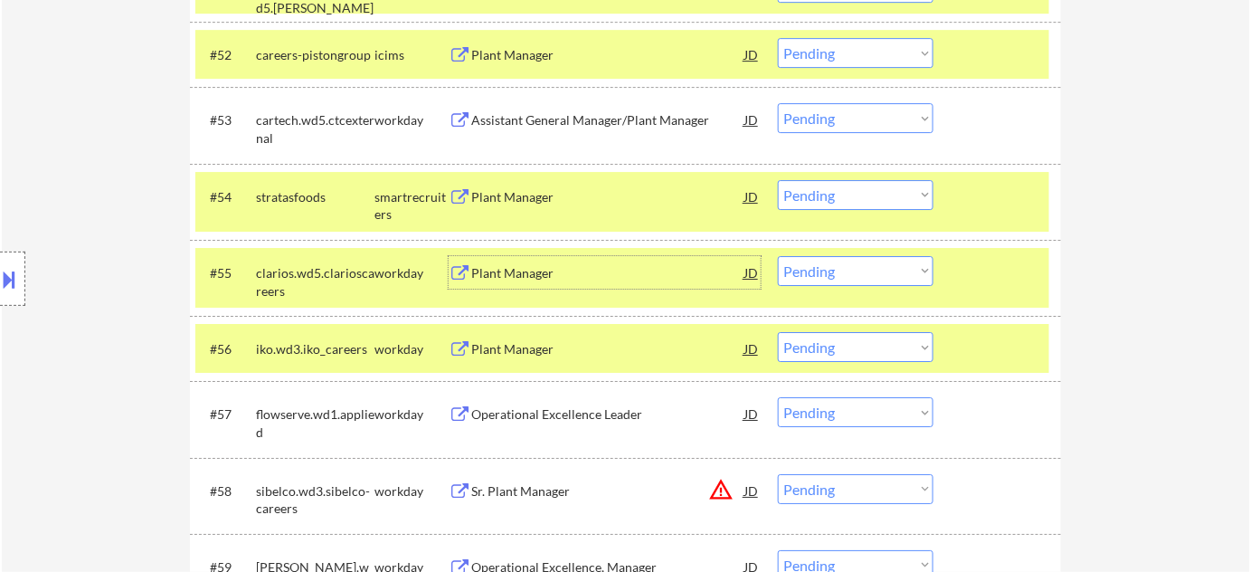
click at [544, 270] on div "Plant Manager" at bounding box center [607, 273] width 273 height 18
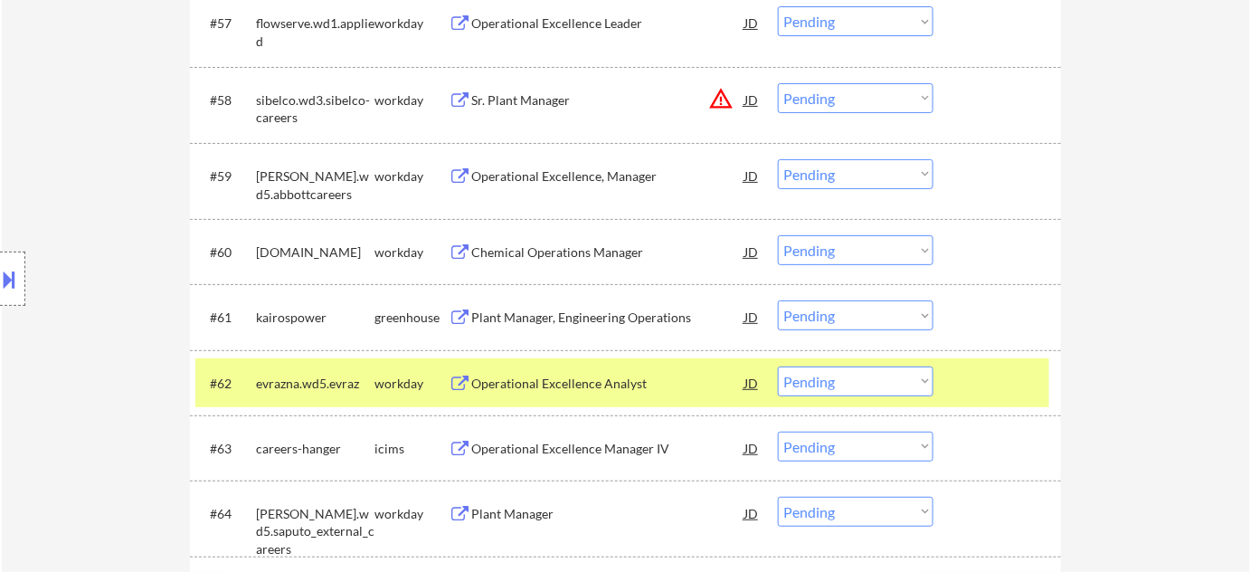
scroll to position [4233, 0]
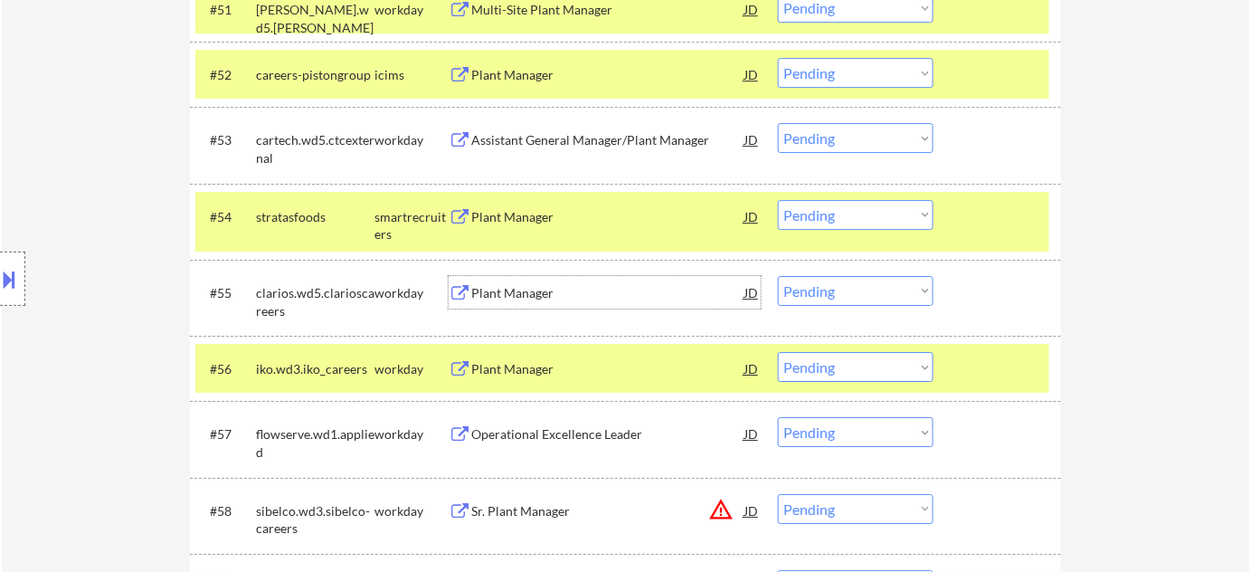
click at [839, 285] on select "Choose an option... Pending Applied Excluded (Questions) Excluded (Expired) Exc…" at bounding box center [856, 291] width 156 height 30
click at [778, 276] on select "Choose an option... Pending Applied Excluded (Questions) Excluded (Expired) Exc…" at bounding box center [856, 291] width 156 height 30
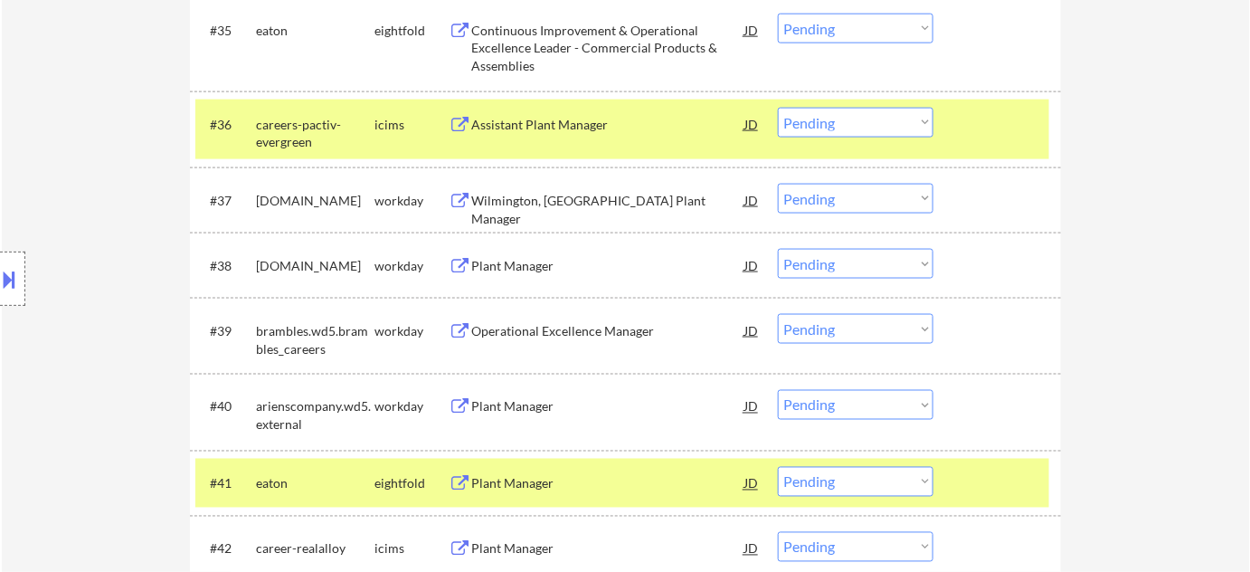
scroll to position [3138, 0]
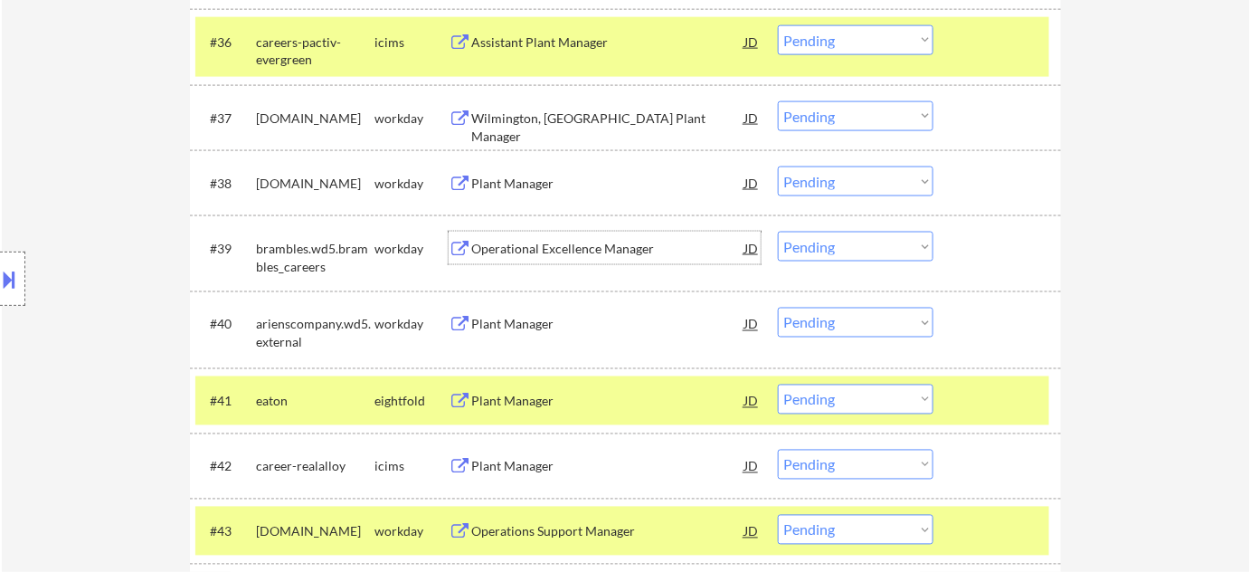
click at [577, 249] on div "Operational Excellence Manager" at bounding box center [607, 249] width 273 height 18
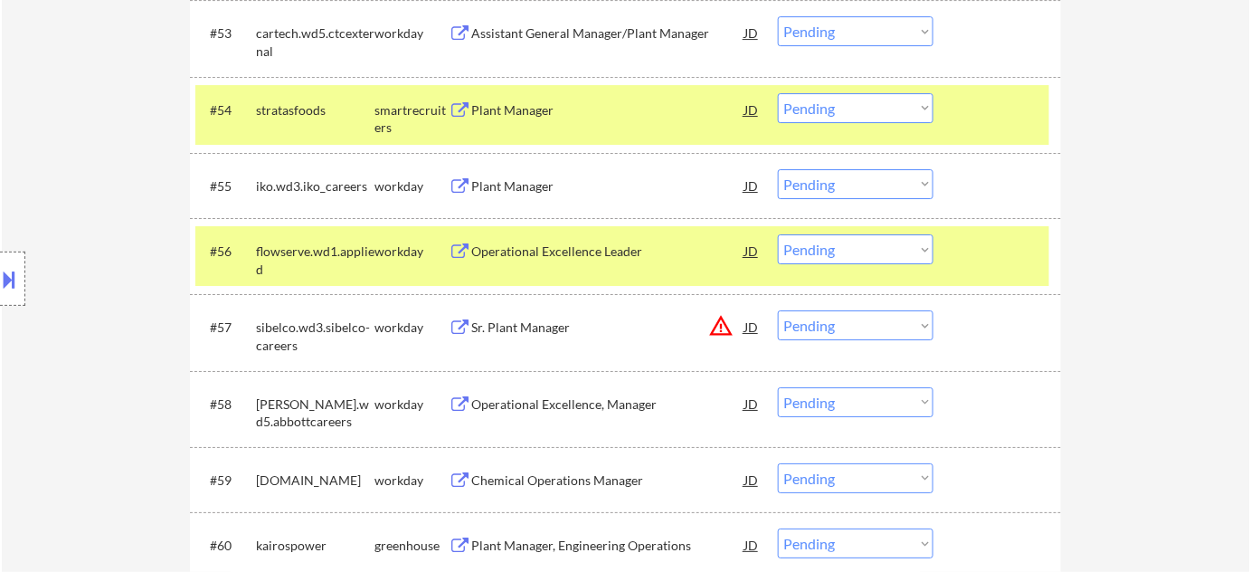
scroll to position [4372, 0]
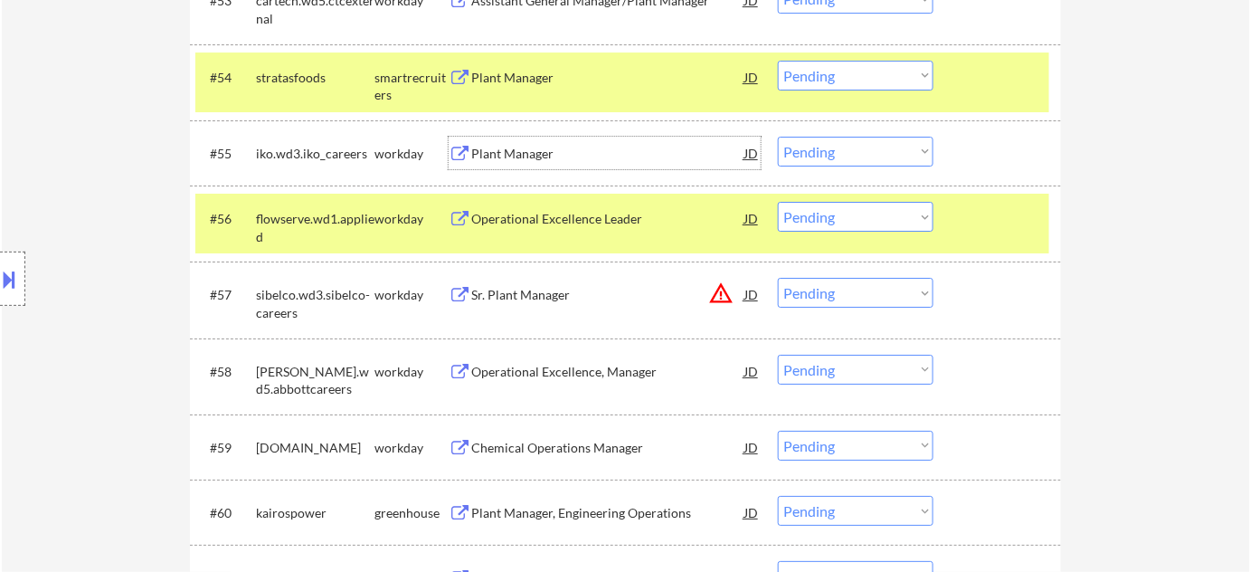
click at [536, 157] on div "Plant Manager" at bounding box center [607, 154] width 273 height 18
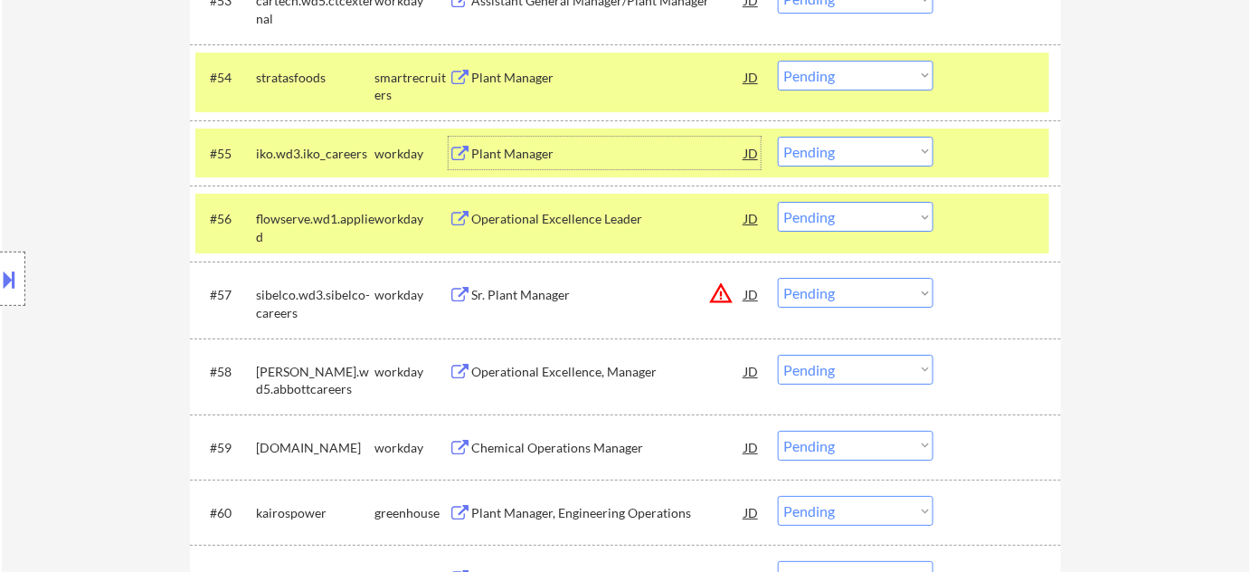
drag, startPoint x: 851, startPoint y: 152, endPoint x: 854, endPoint y: 164, distance: 12.1
click at [852, 152] on select "Choose an option... Pending Applied Excluded (Questions) Excluded (Expired) Exc…" at bounding box center [856, 152] width 156 height 30
click at [778, 137] on select "Choose an option... Pending Applied Excluded (Questions) Excluded (Expired) Exc…" at bounding box center [856, 152] width 156 height 30
select select ""pending""
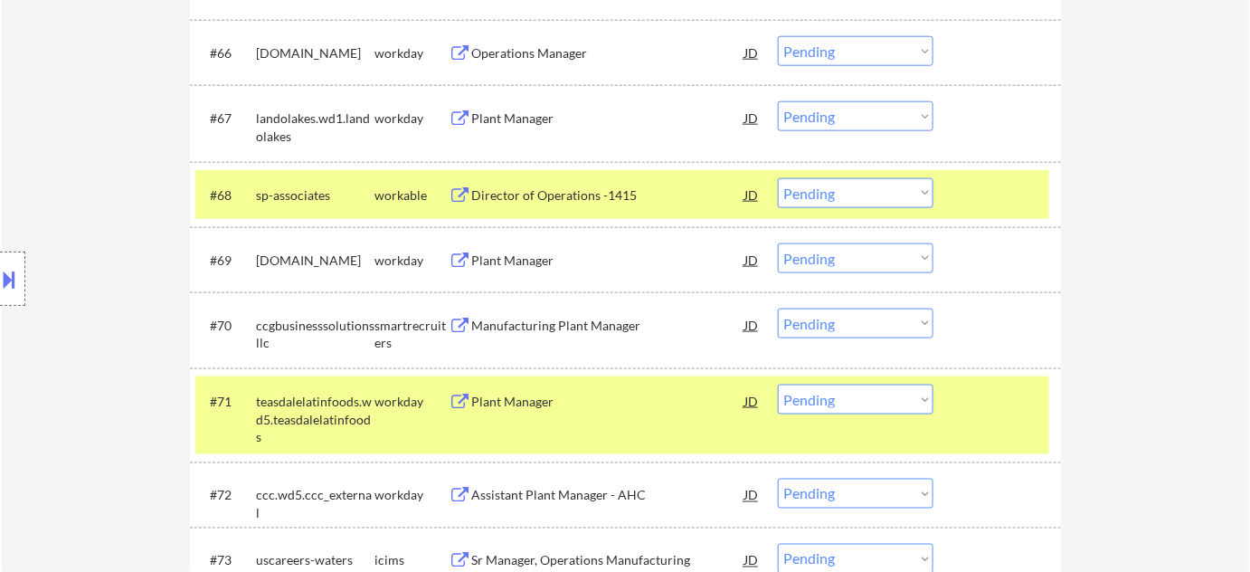
scroll to position [5277, 0]
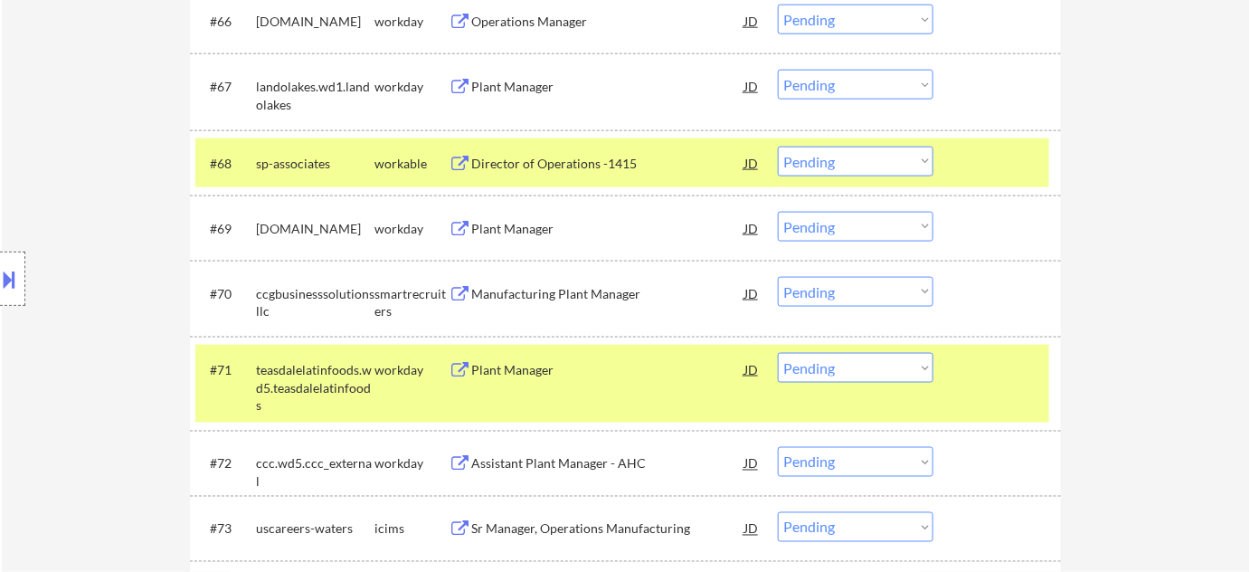
click at [573, 165] on div "Director of Operations -1415" at bounding box center [607, 164] width 273 height 18
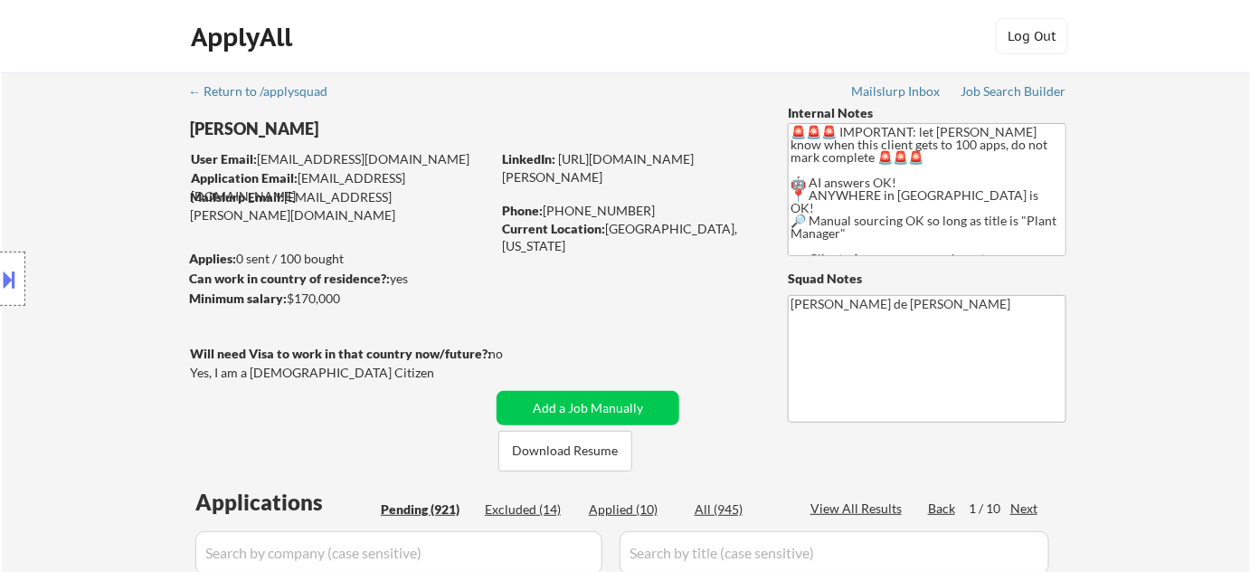
scroll to position [164, 0]
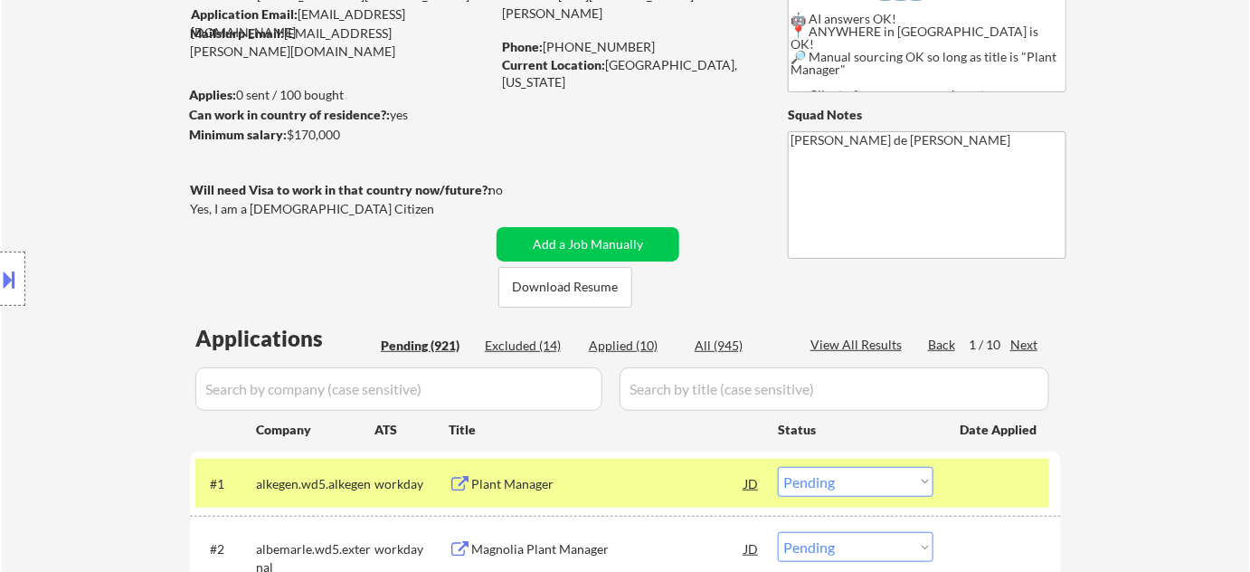
click at [650, 340] on div "Applied (10)" at bounding box center [634, 346] width 90 height 18
select select ""applied""
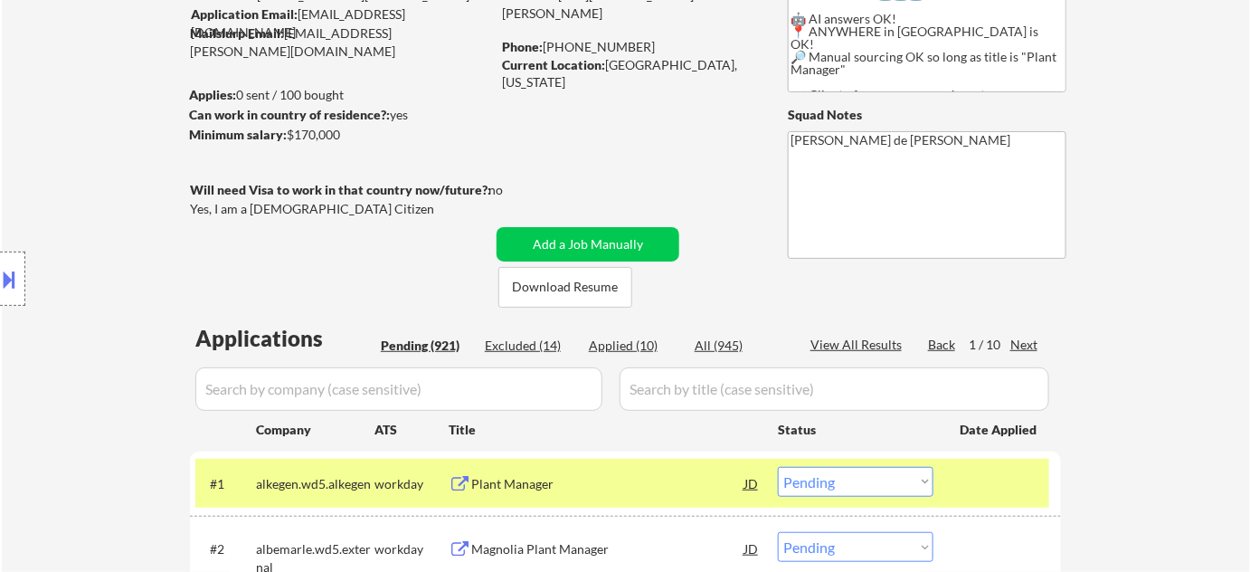
select select ""applied""
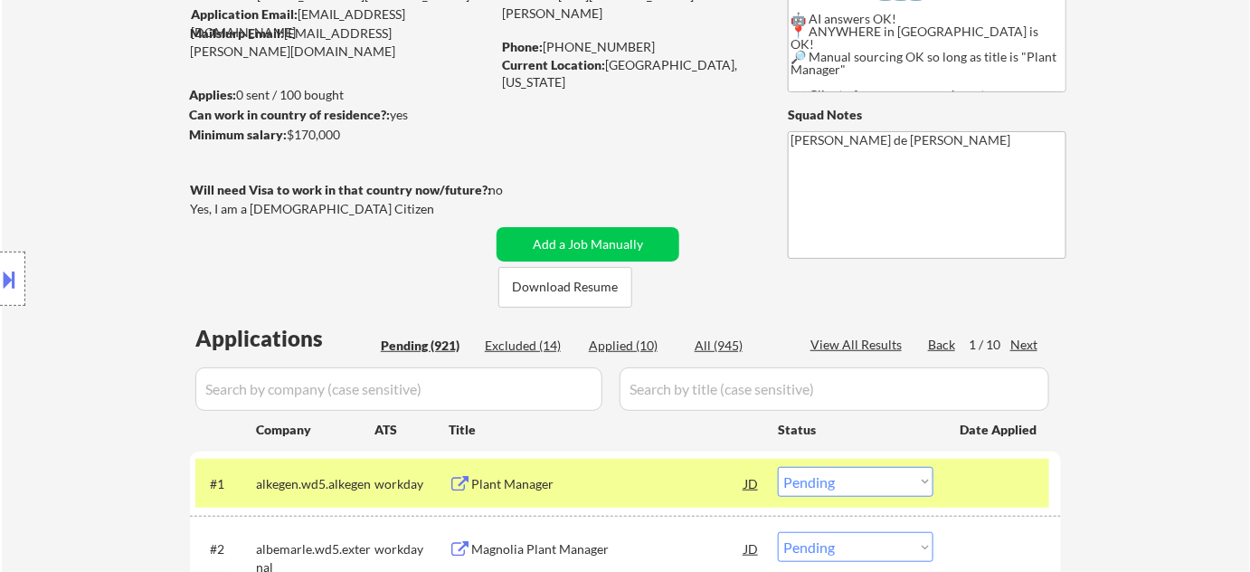
select select ""applied""
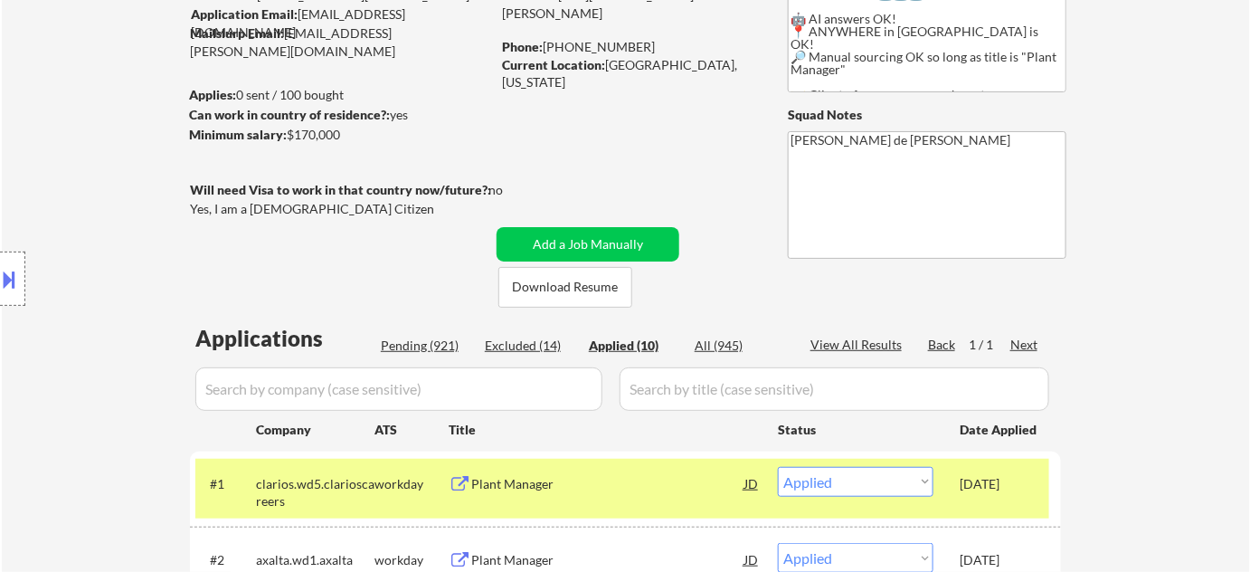
drag, startPoint x: 451, startPoint y: 337, endPoint x: 591, endPoint y: 0, distance: 364.6
click at [450, 337] on div "Pending (921)" at bounding box center [426, 346] width 90 height 18
select select ""pending""
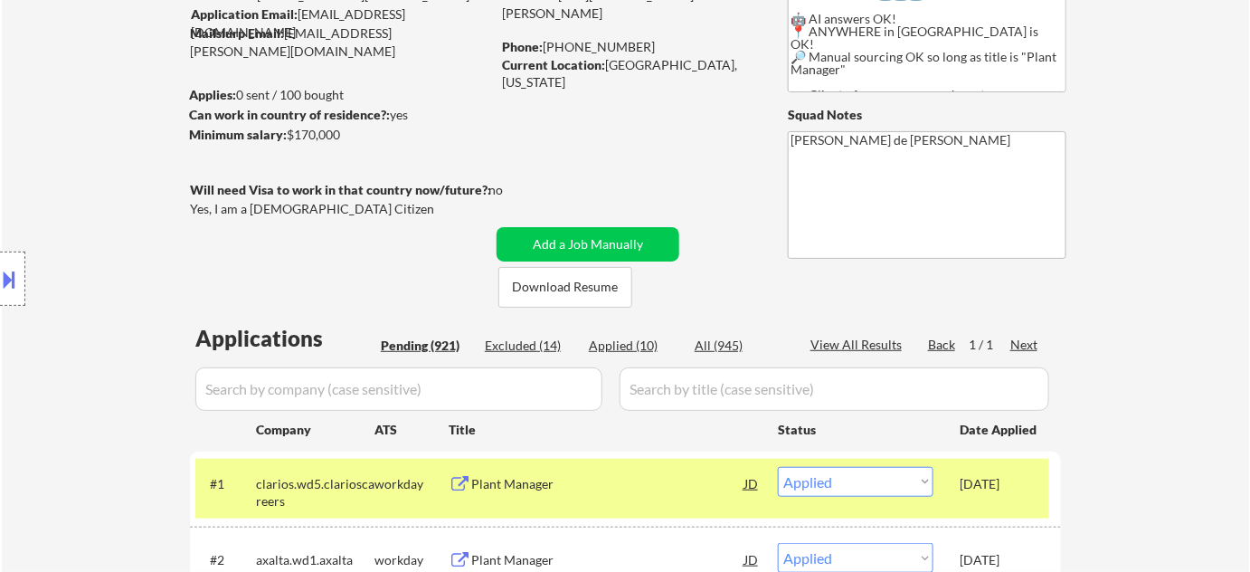
select select ""pending""
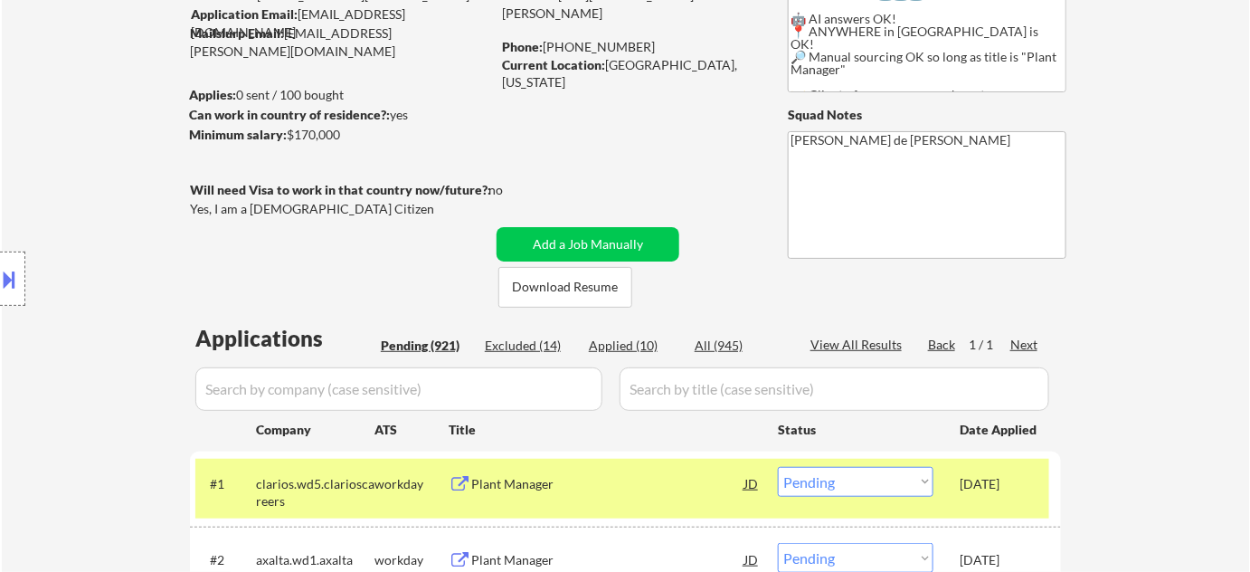
select select ""pending""
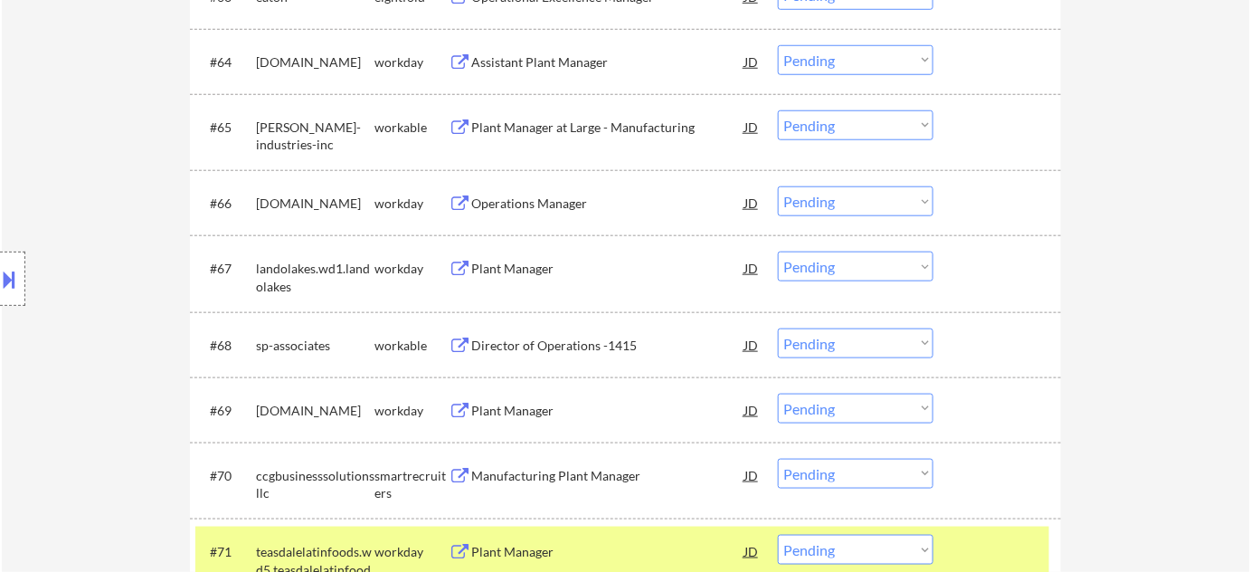
scroll to position [5181, 0]
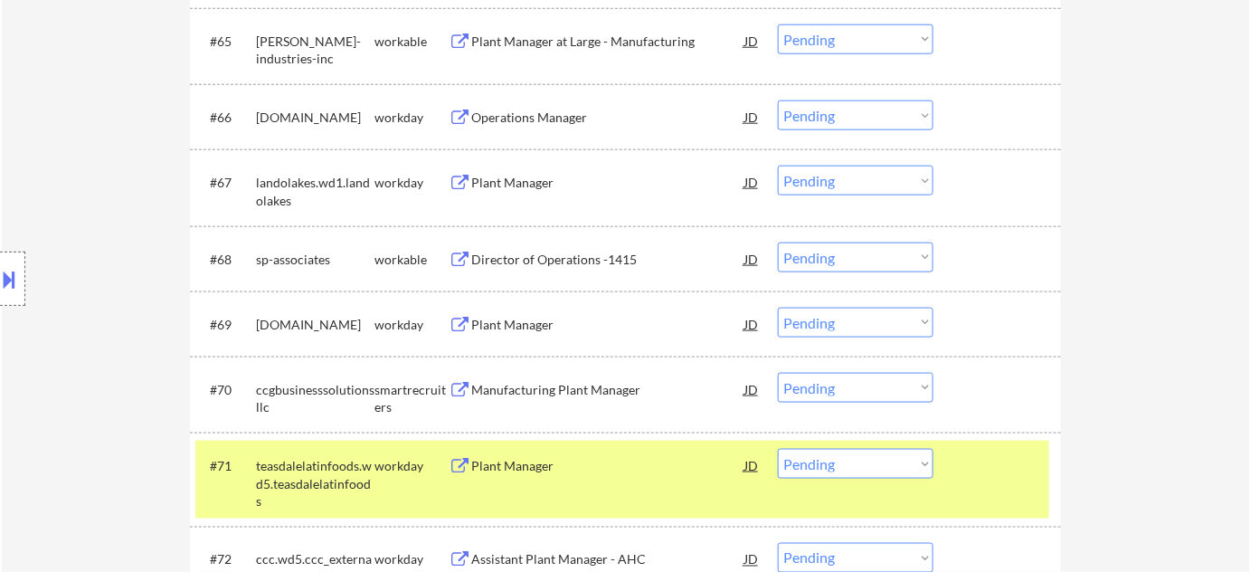
click at [825, 261] on select "Choose an option... Pending Applied Excluded (Questions) Excluded (Expired) Exc…" at bounding box center [856, 257] width 156 height 30
click at [778, 242] on select "Choose an option... Pending Applied Excluded (Questions) Excluded (Expired) Exc…" at bounding box center [856, 257] width 156 height 30
select select ""pending""
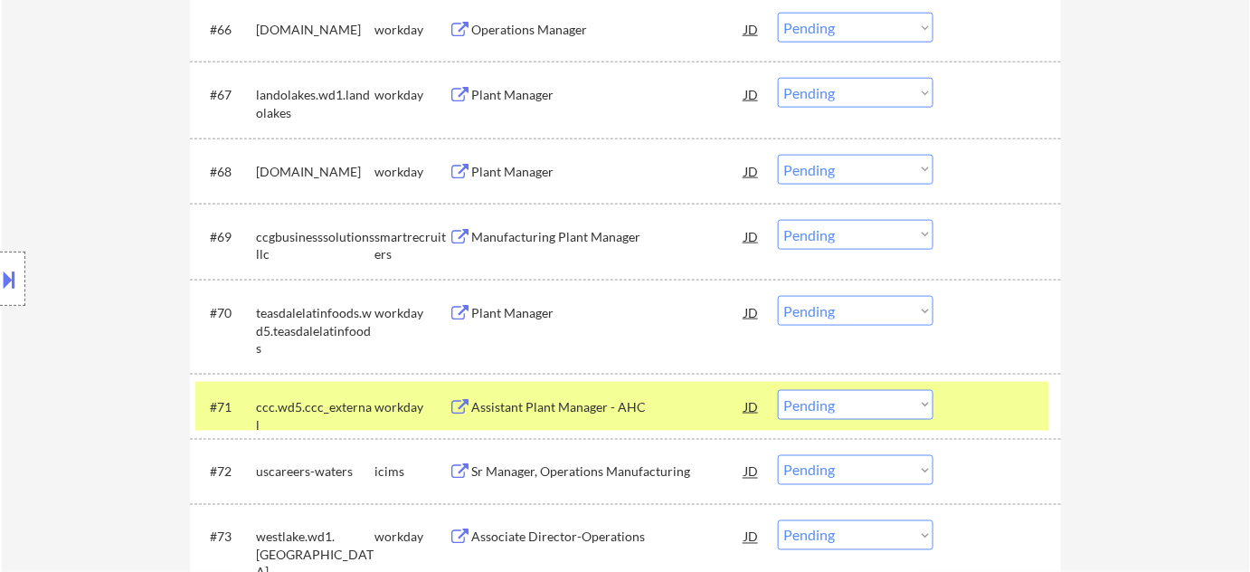
scroll to position [5345, 0]
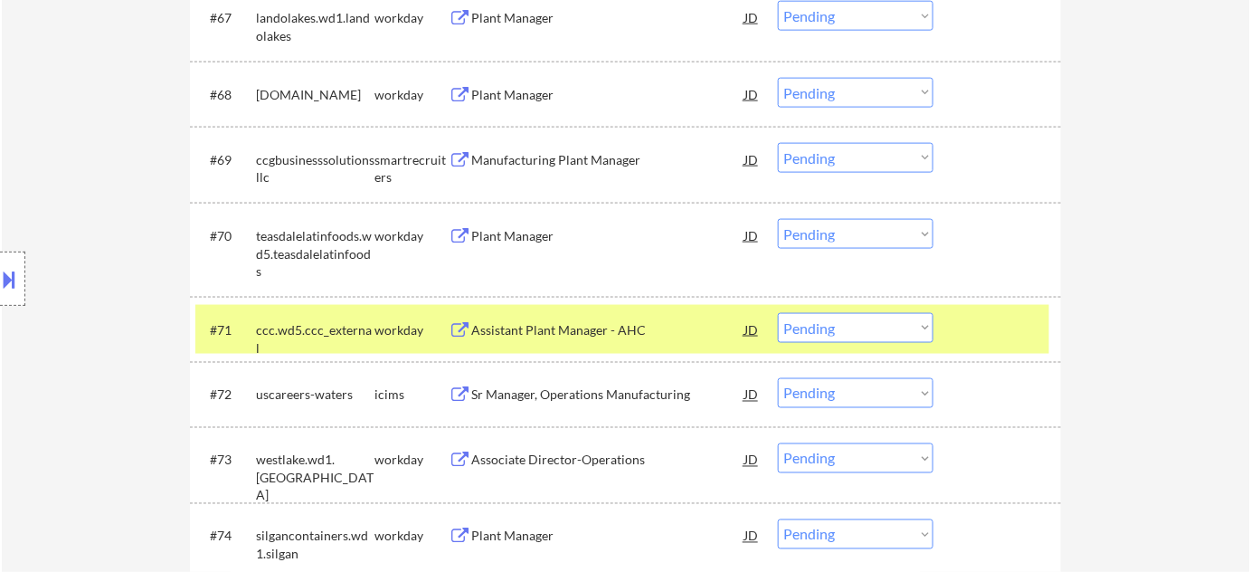
click at [527, 235] on div "Plant Manager" at bounding box center [607, 236] width 273 height 18
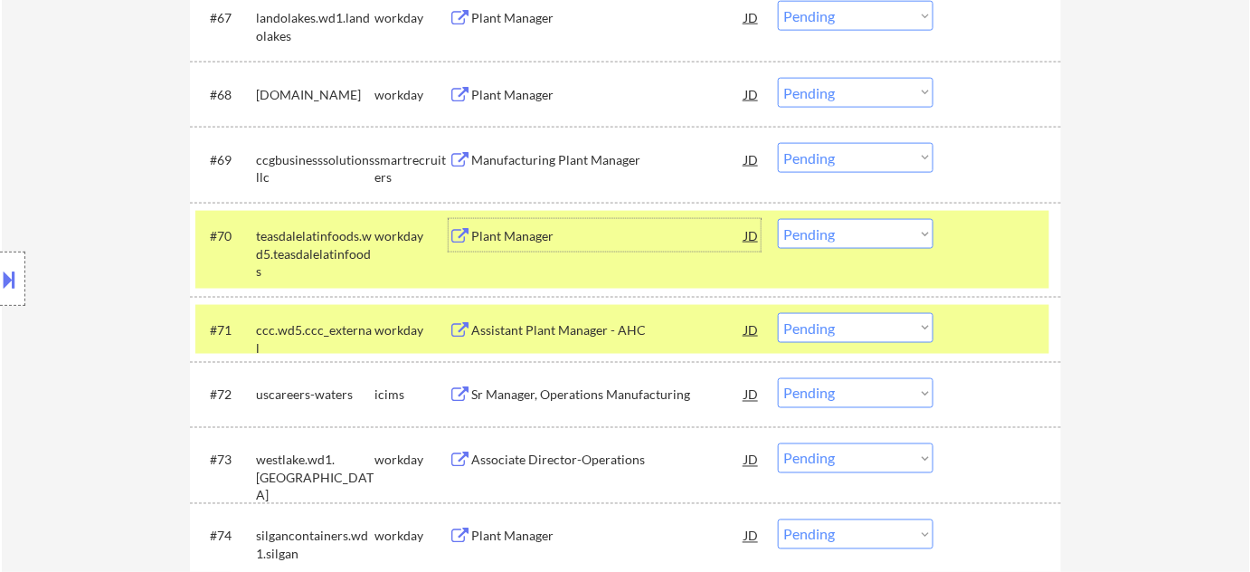
scroll to position [5509, 0]
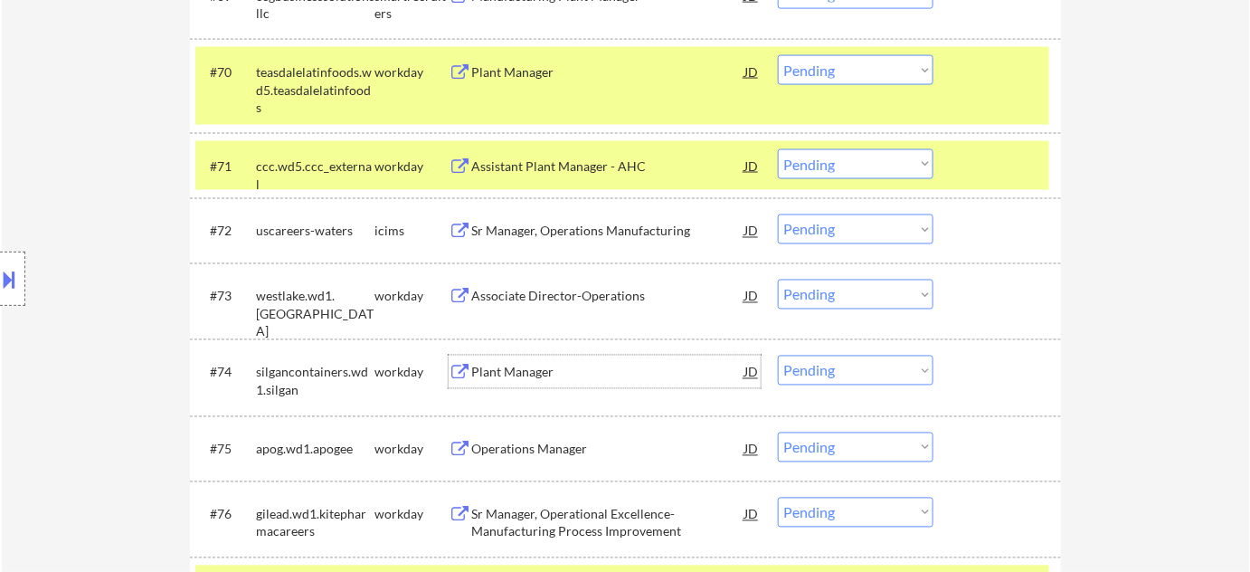
click at [522, 375] on div "Plant Manager" at bounding box center [607, 373] width 273 height 18
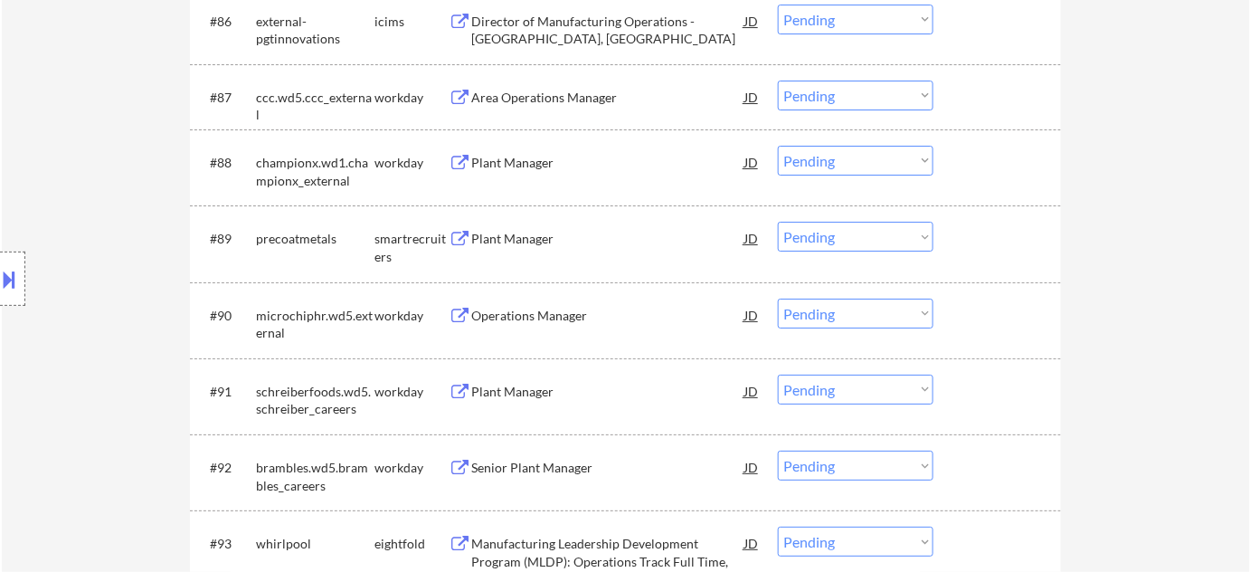
scroll to position [6661, 0]
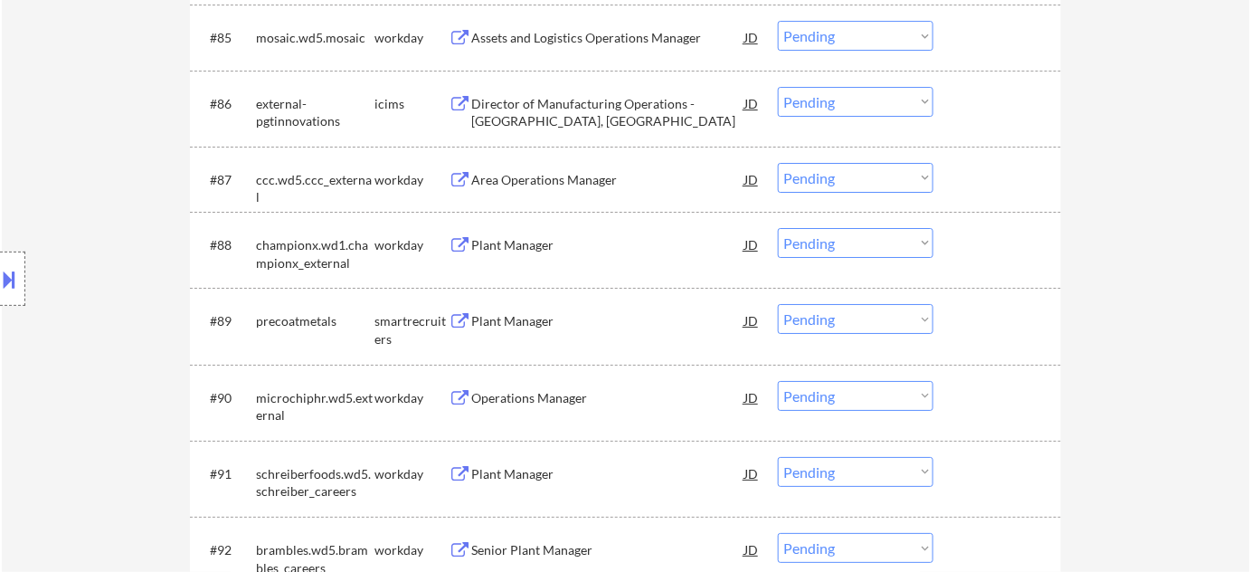
click at [533, 326] on div "Plant Manager" at bounding box center [607, 321] width 273 height 18
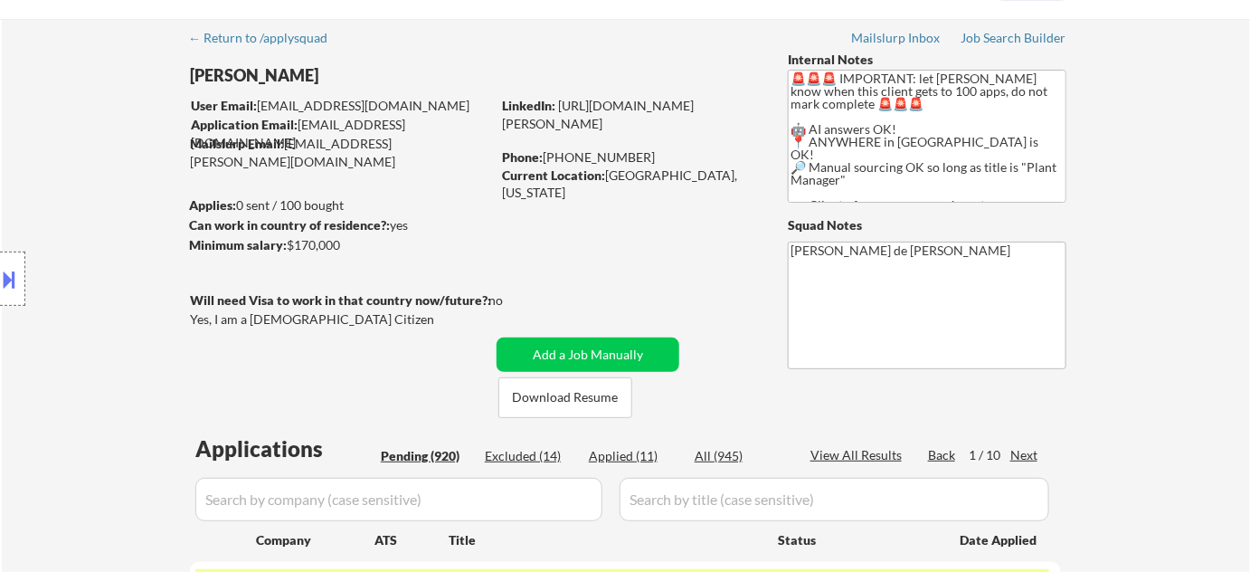
scroll to position [81, 0]
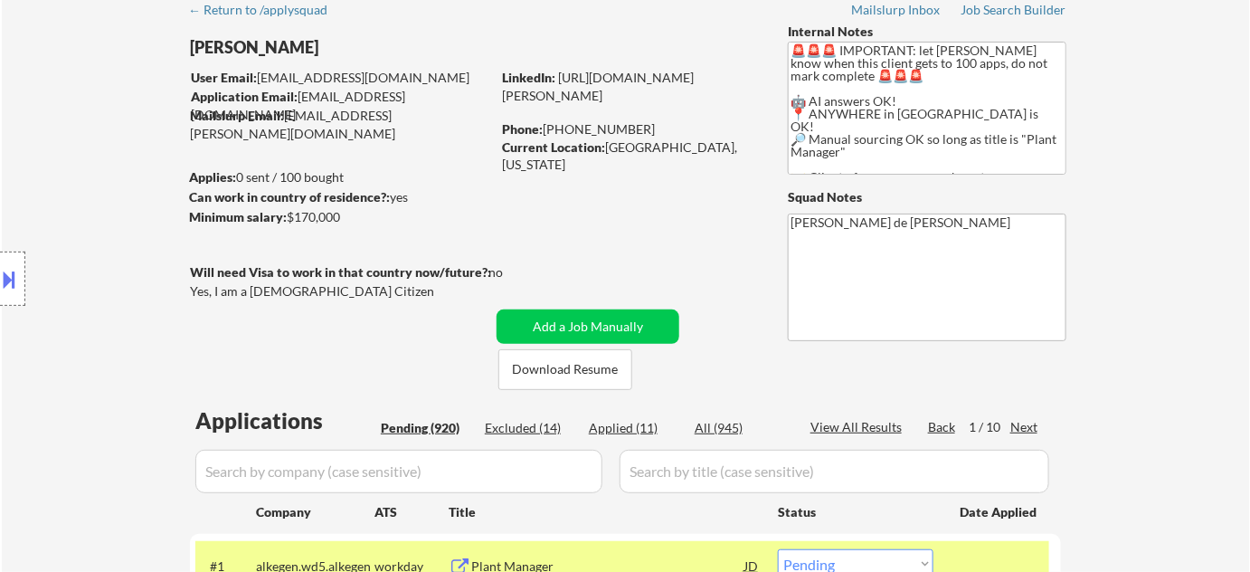
click at [1010, 428] on div "1 / 10" at bounding box center [990, 427] width 42 height 18
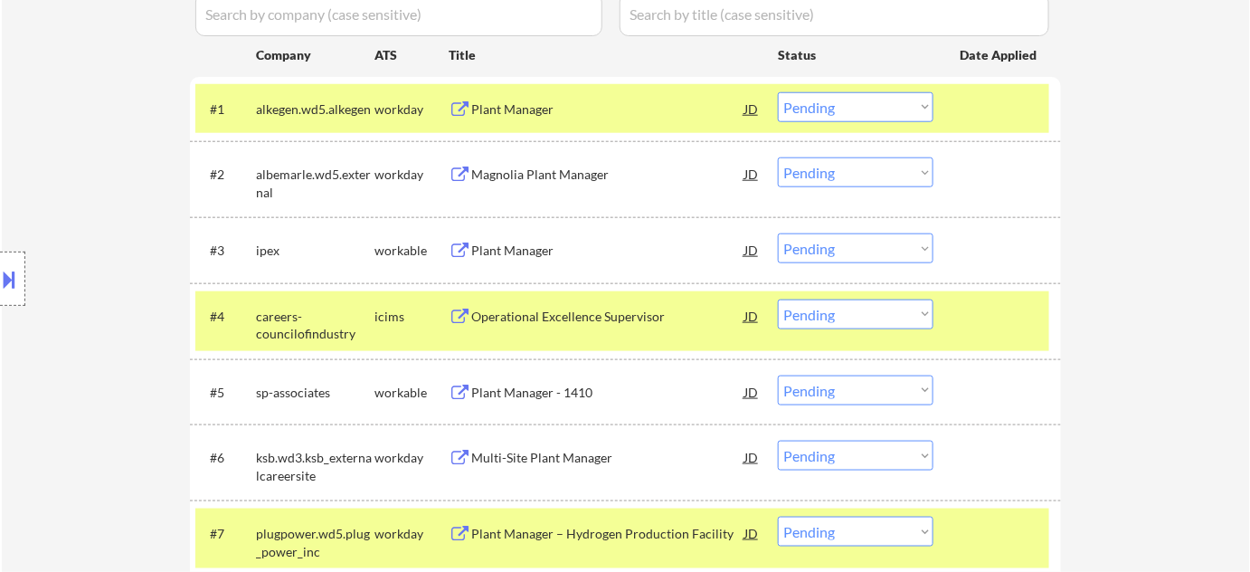
scroll to position [328, 0]
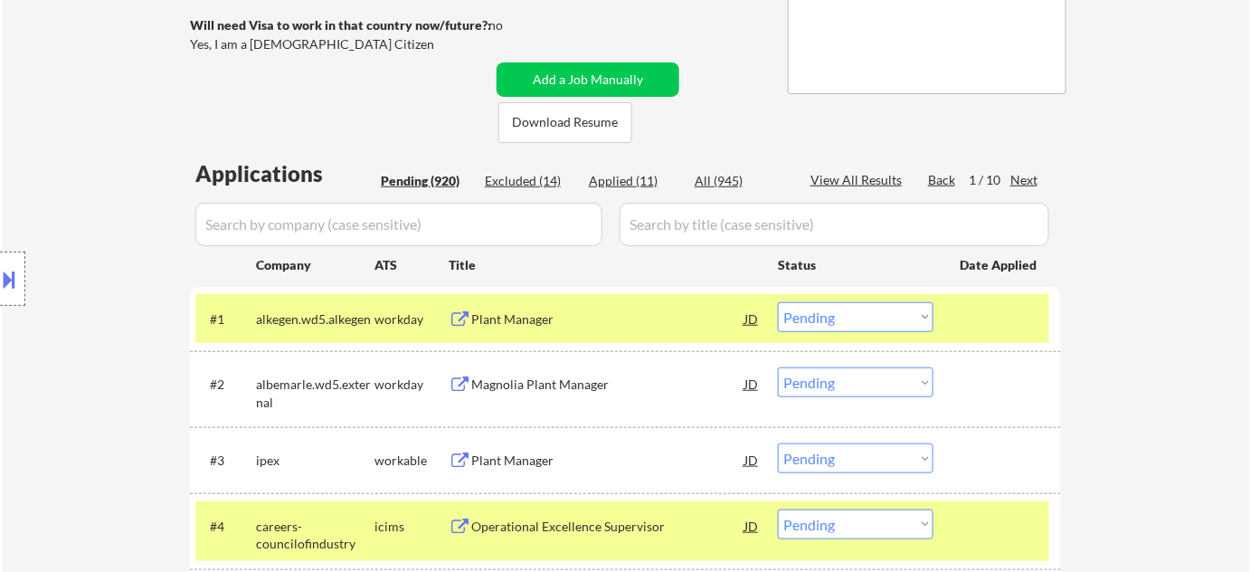
click at [1028, 177] on div "Next" at bounding box center [1024, 180] width 29 height 18
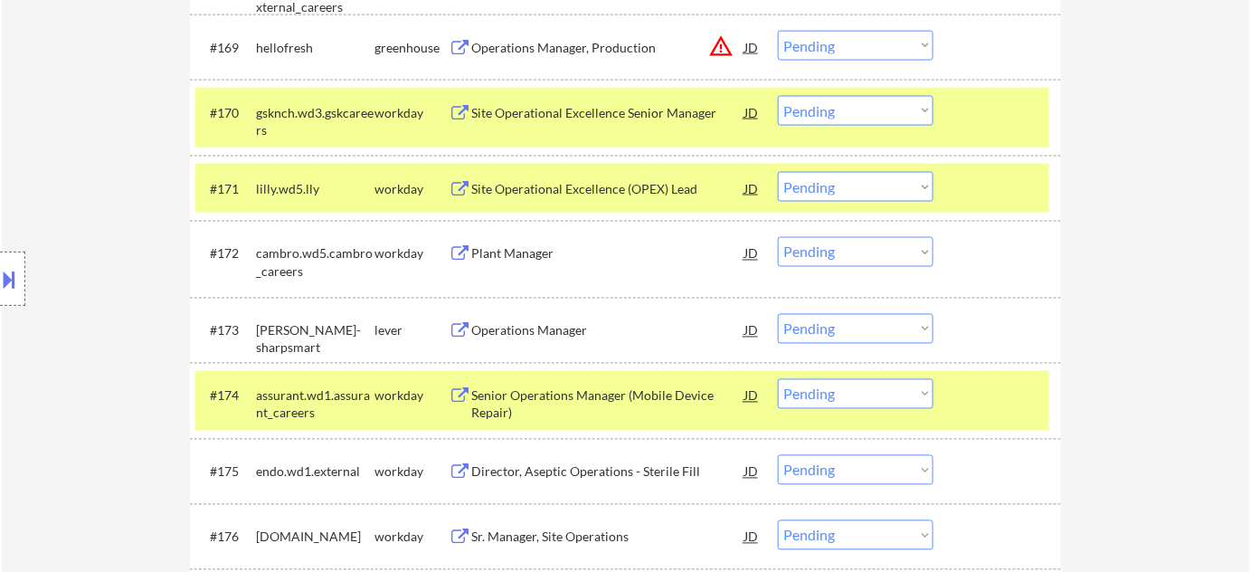
scroll to position [5674, 0]
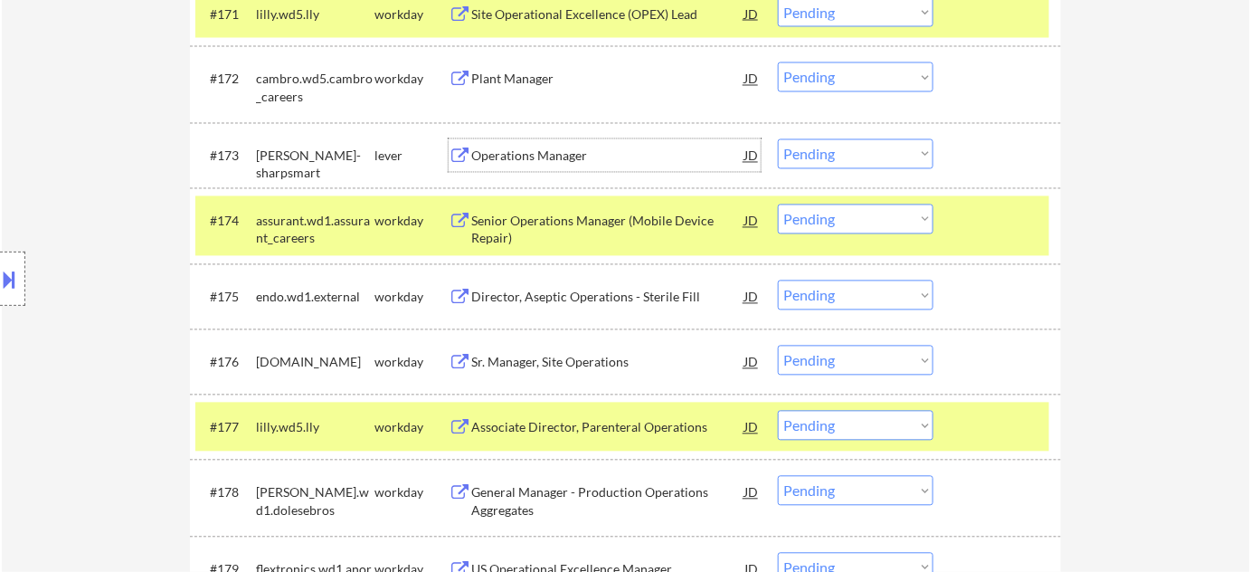
click at [535, 154] on div "Operations Manager" at bounding box center [607, 156] width 273 height 18
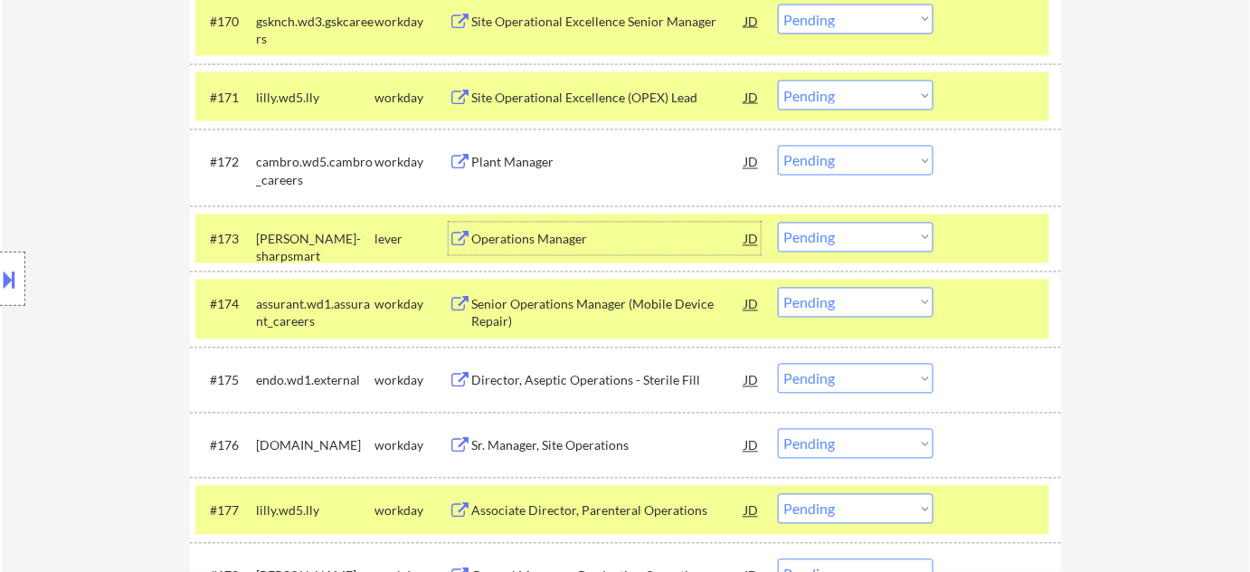
scroll to position [5509, 0]
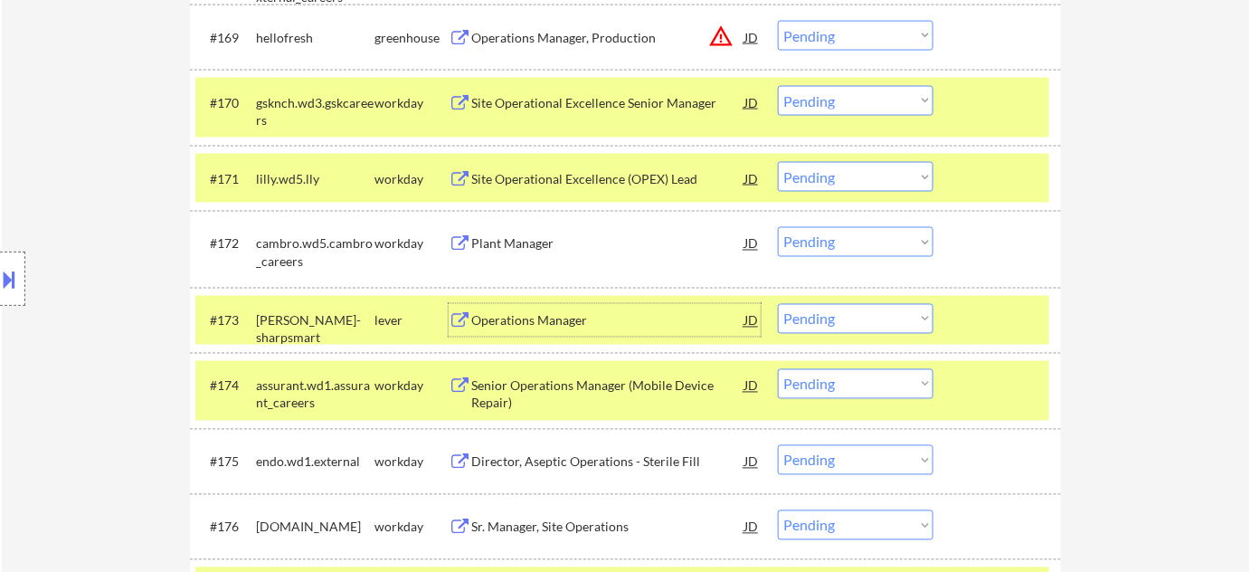
click at [868, 322] on select "Choose an option... Pending Applied Excluded (Questions) Excluded (Expired) Exc…" at bounding box center [856, 319] width 156 height 30
click at [778, 304] on select "Choose an option... Pending Applied Excluded (Questions) Excluded (Expired) Exc…" at bounding box center [856, 319] width 156 height 30
select select ""pending""
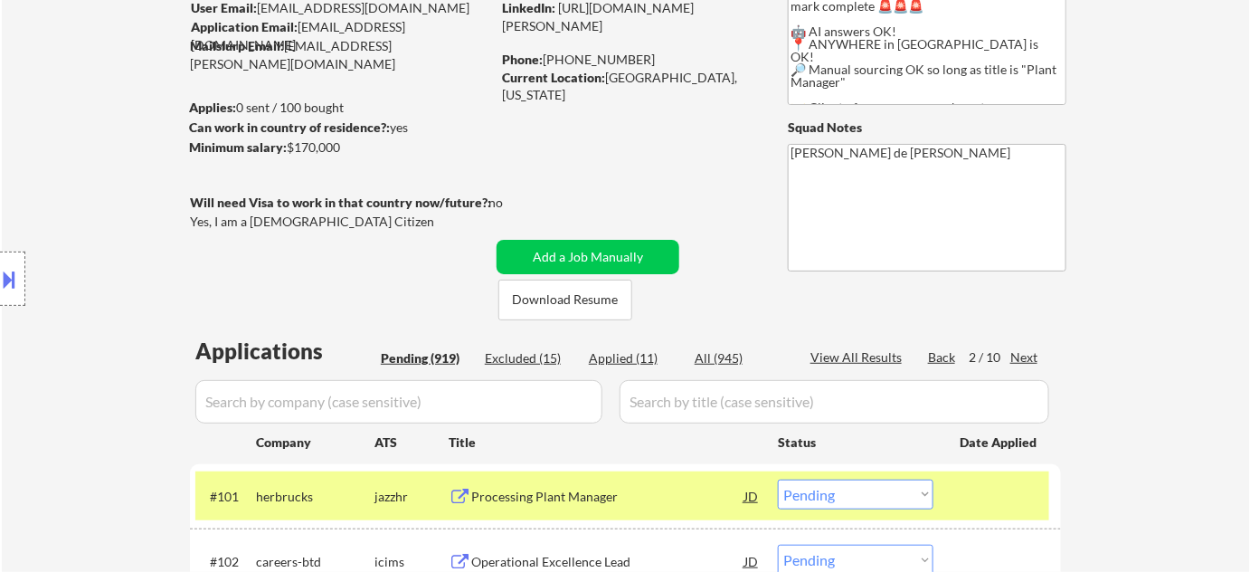
scroll to position [246, 0]
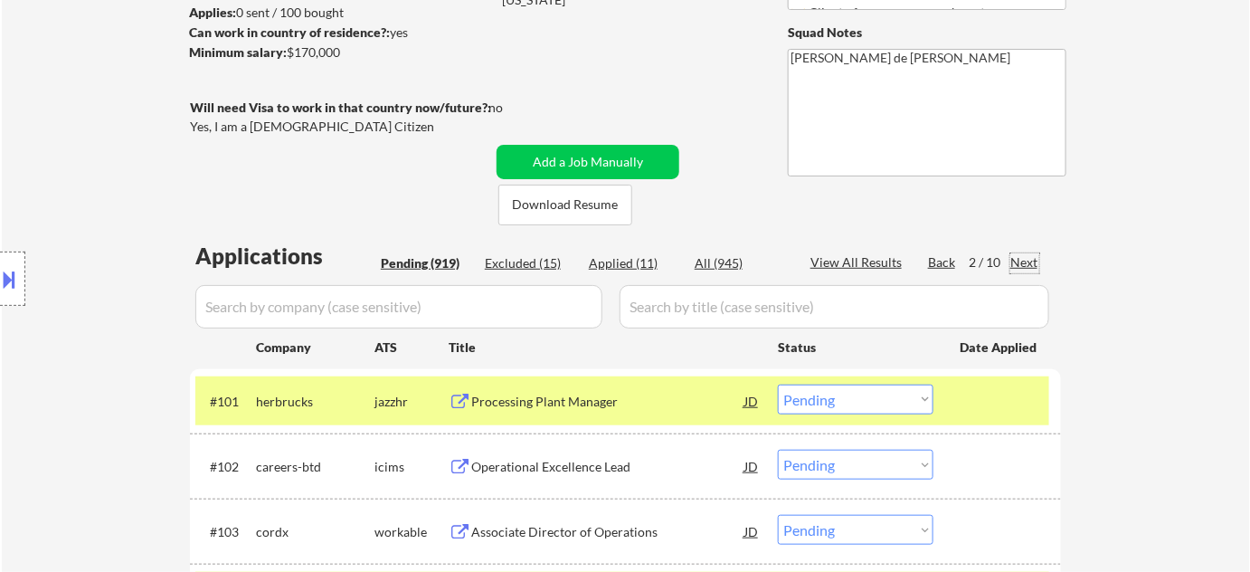
click at [1029, 258] on div "Next" at bounding box center [1024, 262] width 29 height 18
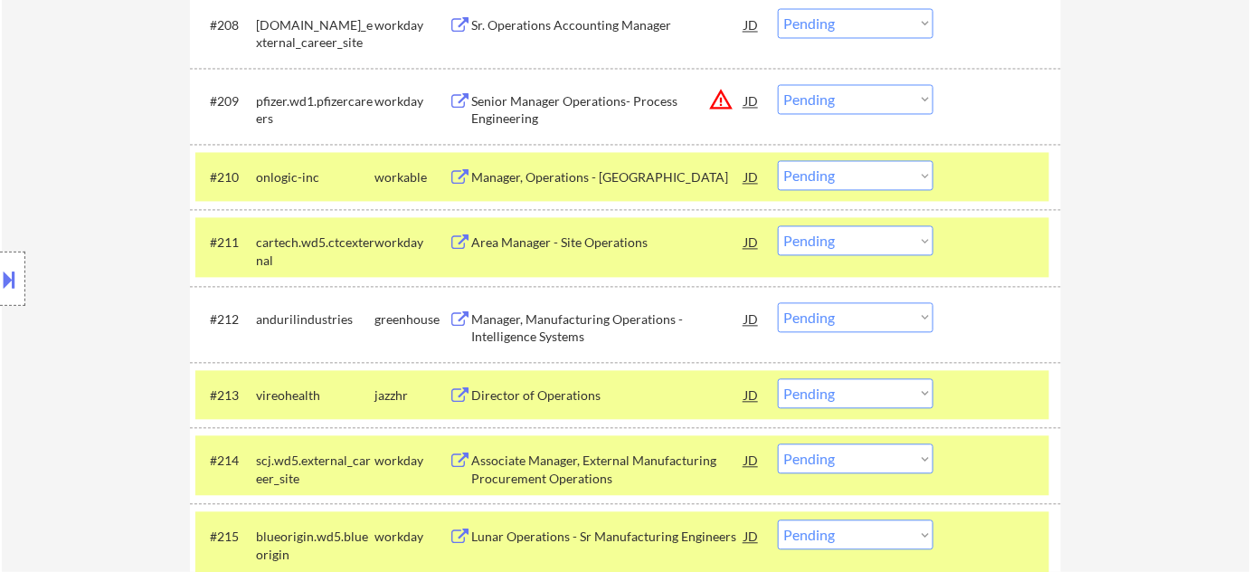
scroll to position [1151, 0]
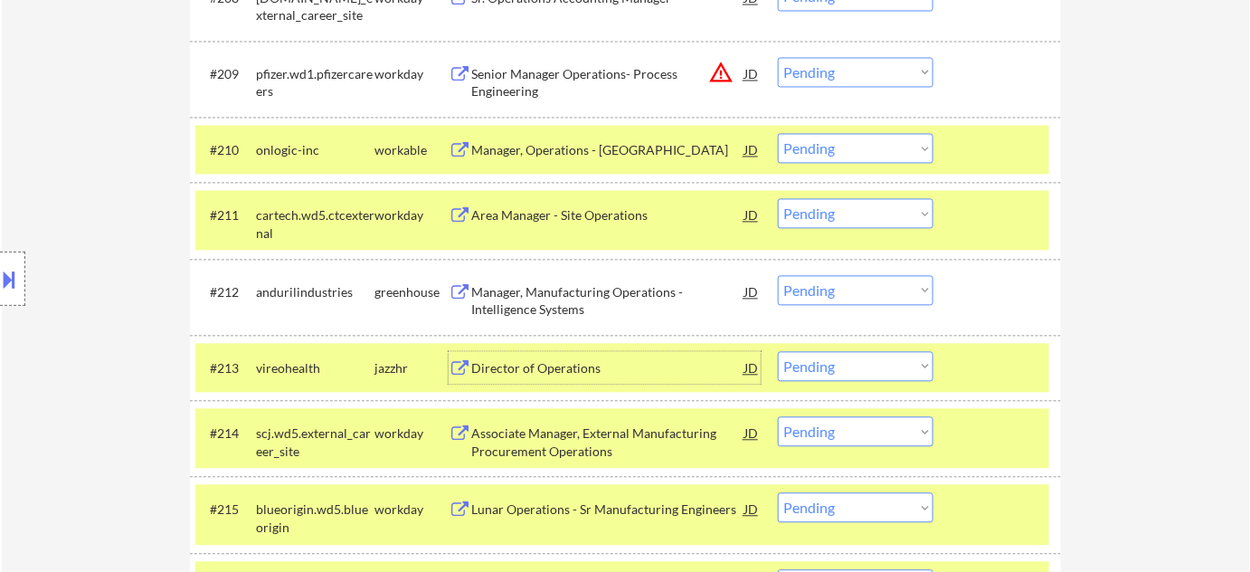
click at [551, 359] on div "Director of Operations" at bounding box center [607, 368] width 273 height 18
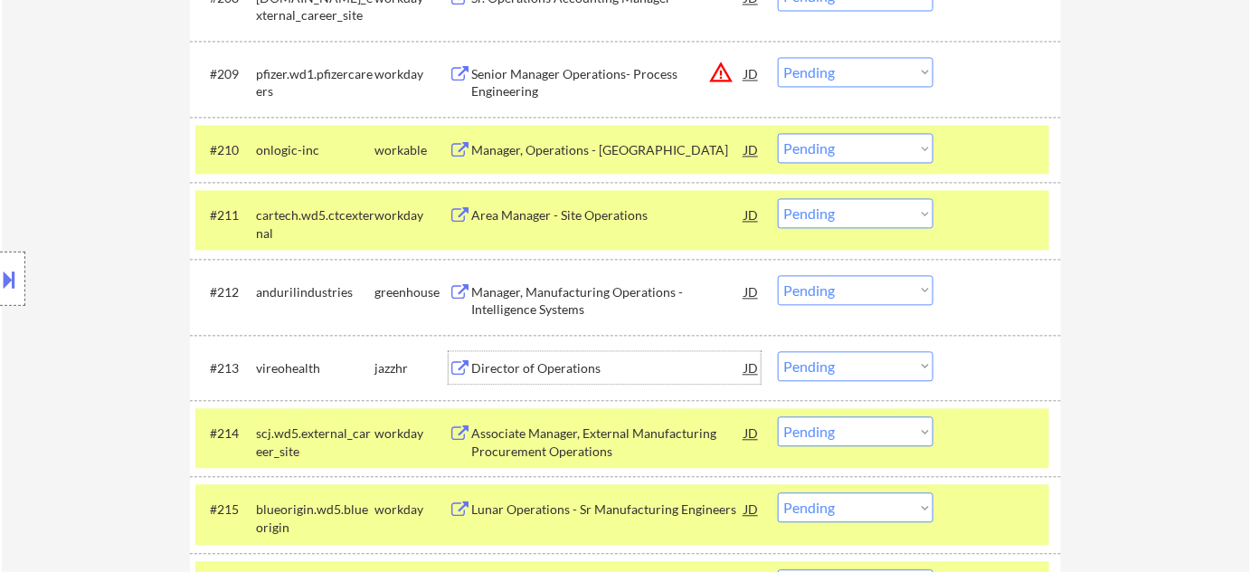
click at [877, 361] on select "Choose an option... Pending Applied Excluded (Questions) Excluded (Expired) Exc…" at bounding box center [856, 366] width 156 height 30
click at [778, 351] on select "Choose an option... Pending Applied Excluded (Questions) Excluded (Expired) Exc…" at bounding box center [856, 366] width 156 height 30
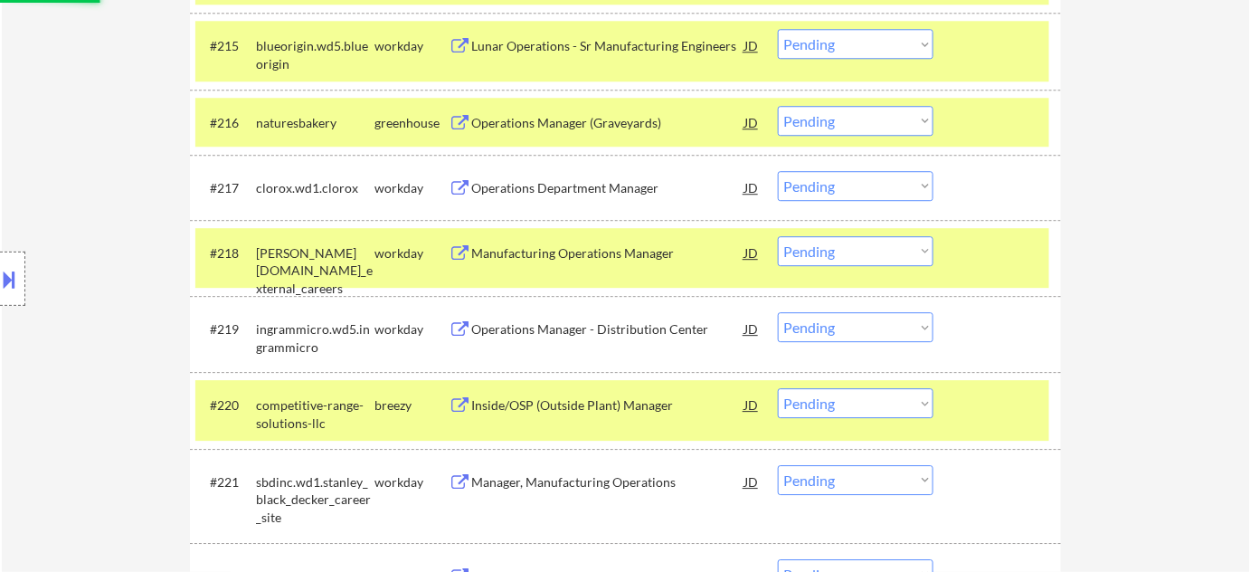
scroll to position [1645, 0]
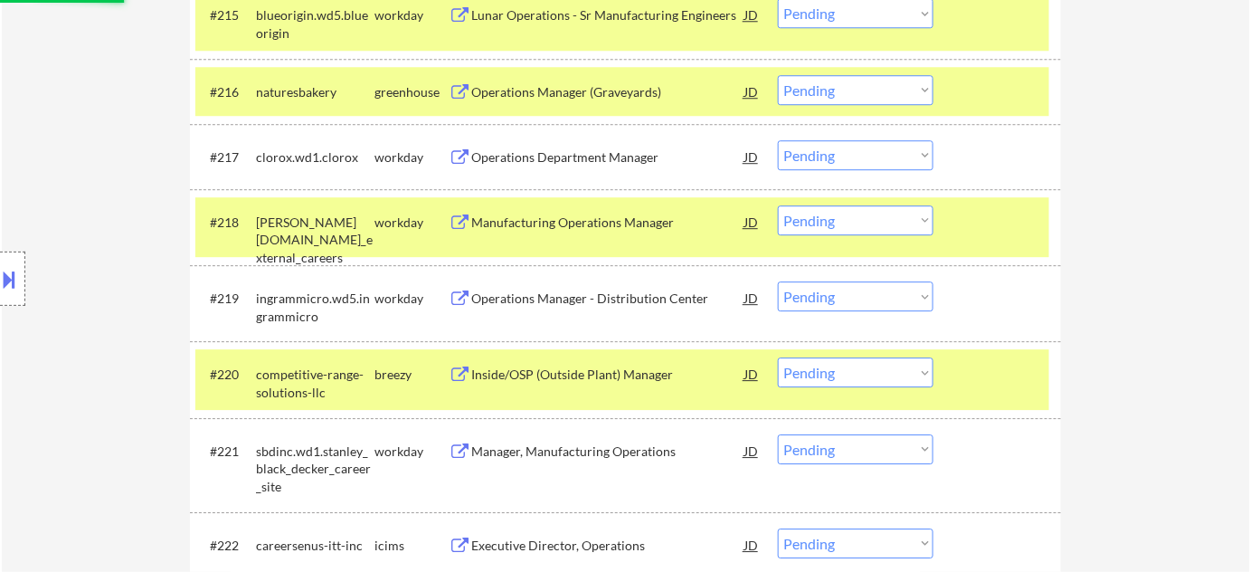
select select ""pending""
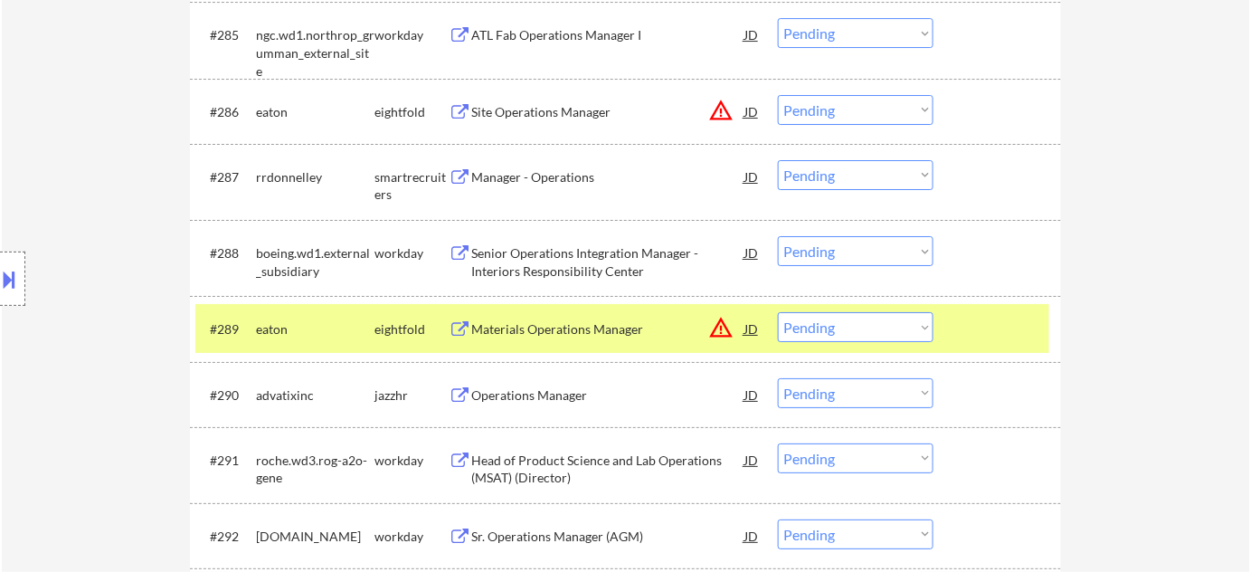
scroll to position [6743, 0]
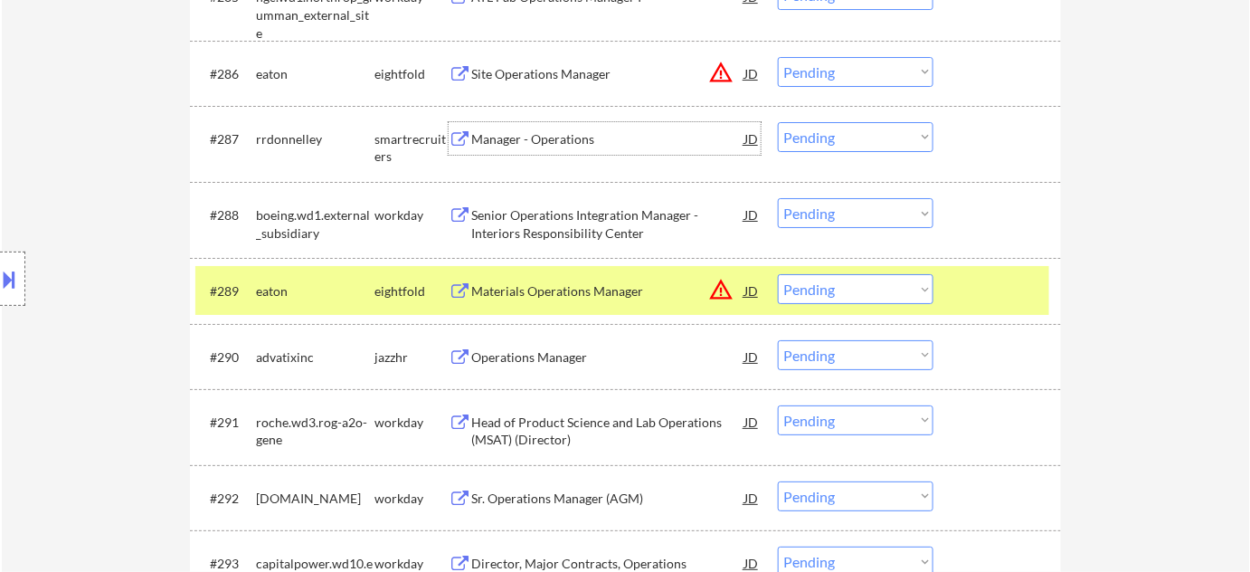
click at [561, 146] on div "Manager - Operations" at bounding box center [607, 139] width 273 height 18
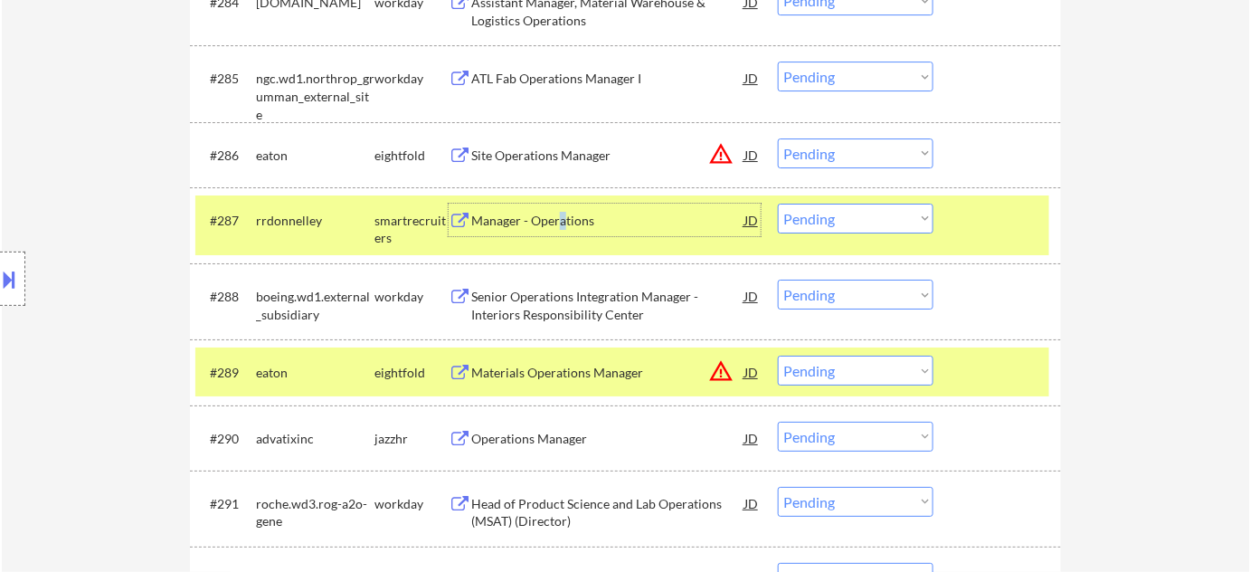
scroll to position [6661, 0]
click at [792, 226] on select "Choose an option... Pending Applied Excluded (Questions) Excluded (Expired) Exc…" at bounding box center [856, 219] width 156 height 30
click at [778, 204] on select "Choose an option... Pending Applied Excluded (Questions) Excluded (Expired) Exc…" at bounding box center [856, 219] width 156 height 30
select select ""pending""
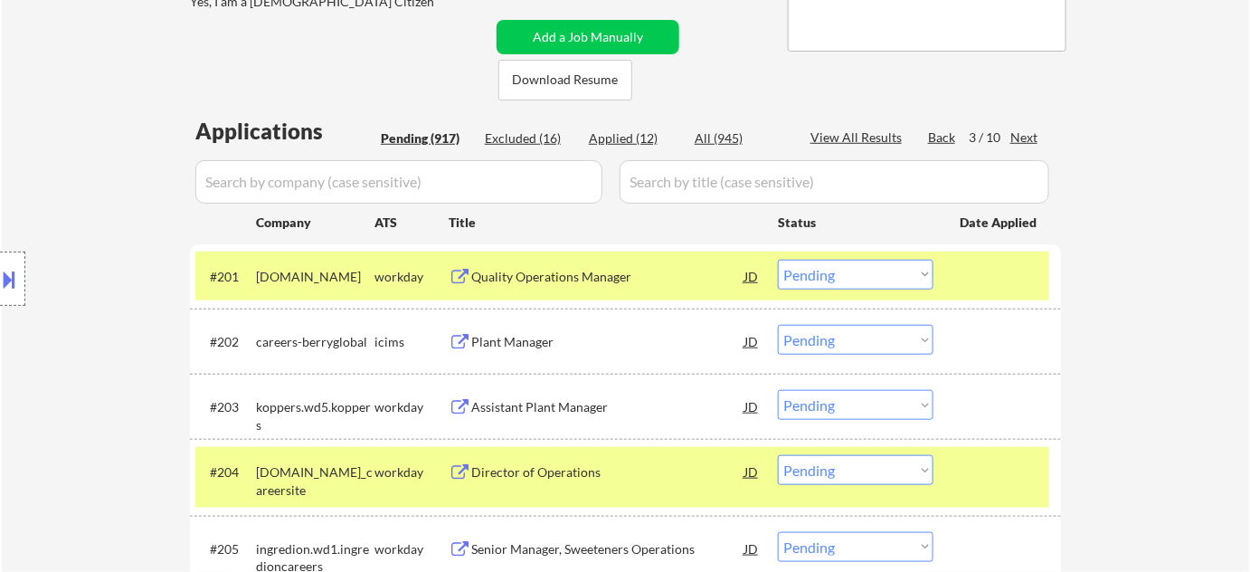
scroll to position [361, 0]
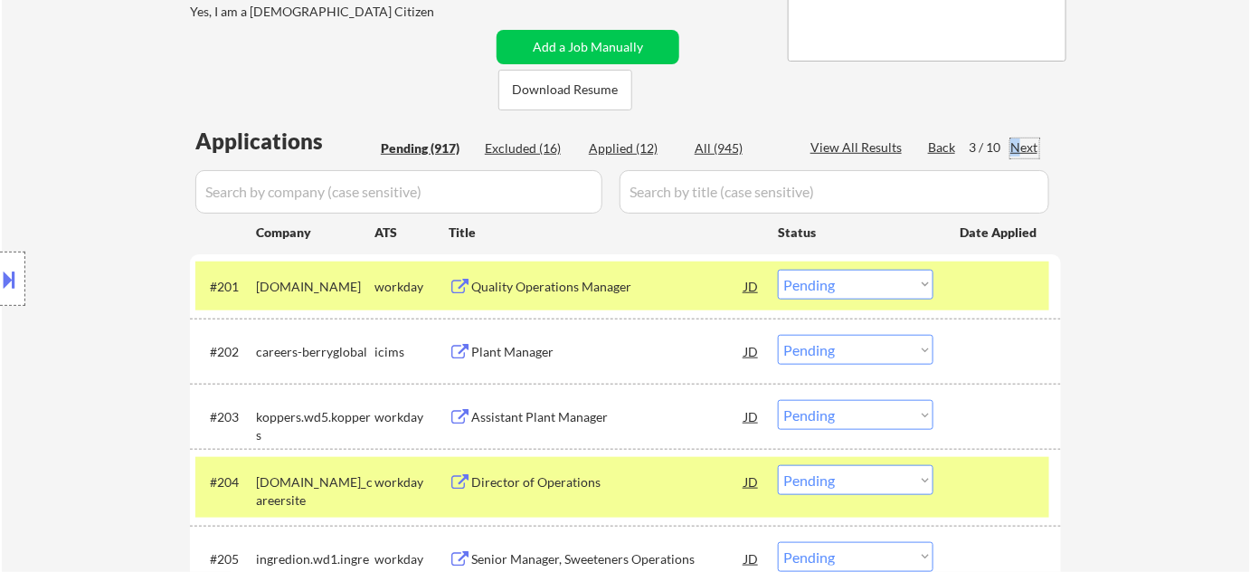
click at [1015, 151] on div "Next" at bounding box center [1024, 147] width 29 height 18
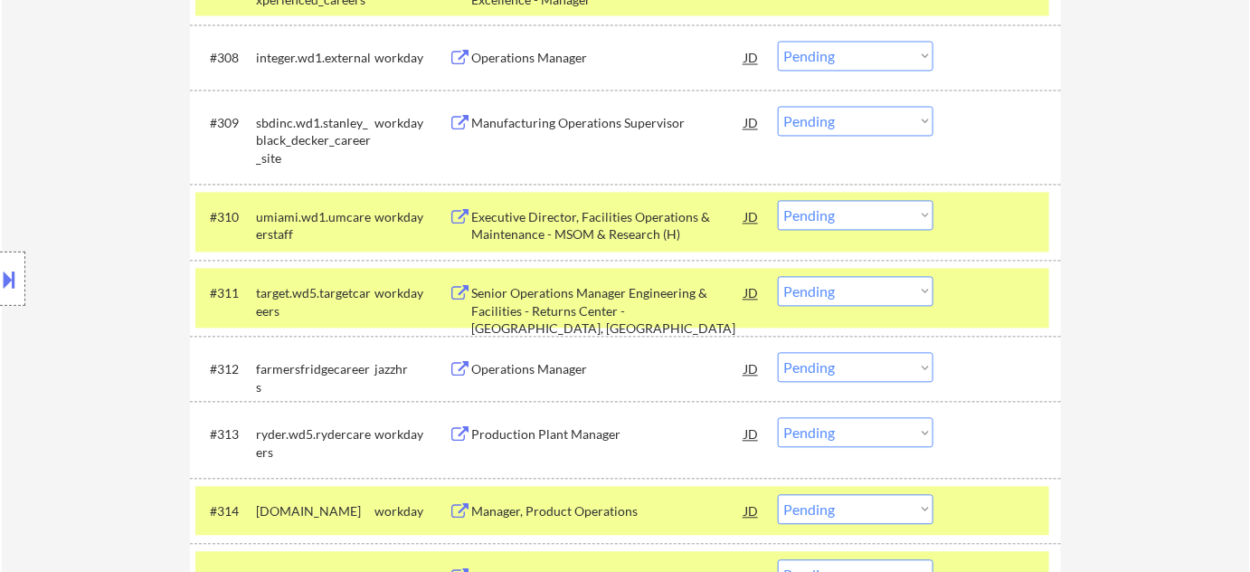
scroll to position [1183, 0]
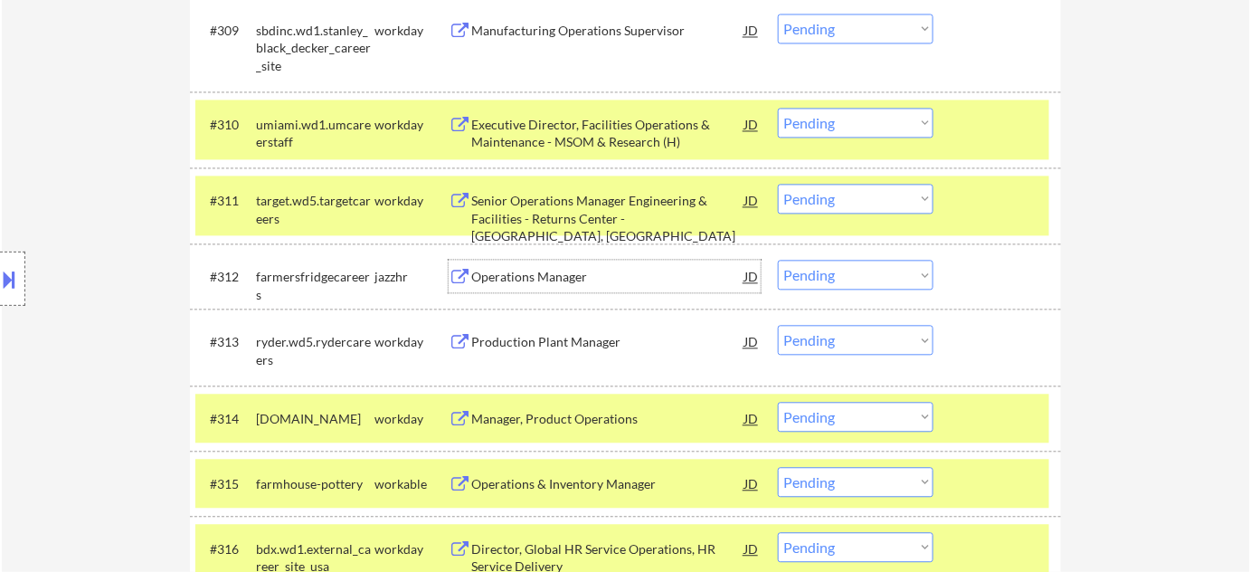
click at [536, 274] on div "Operations Manager" at bounding box center [607, 277] width 273 height 18
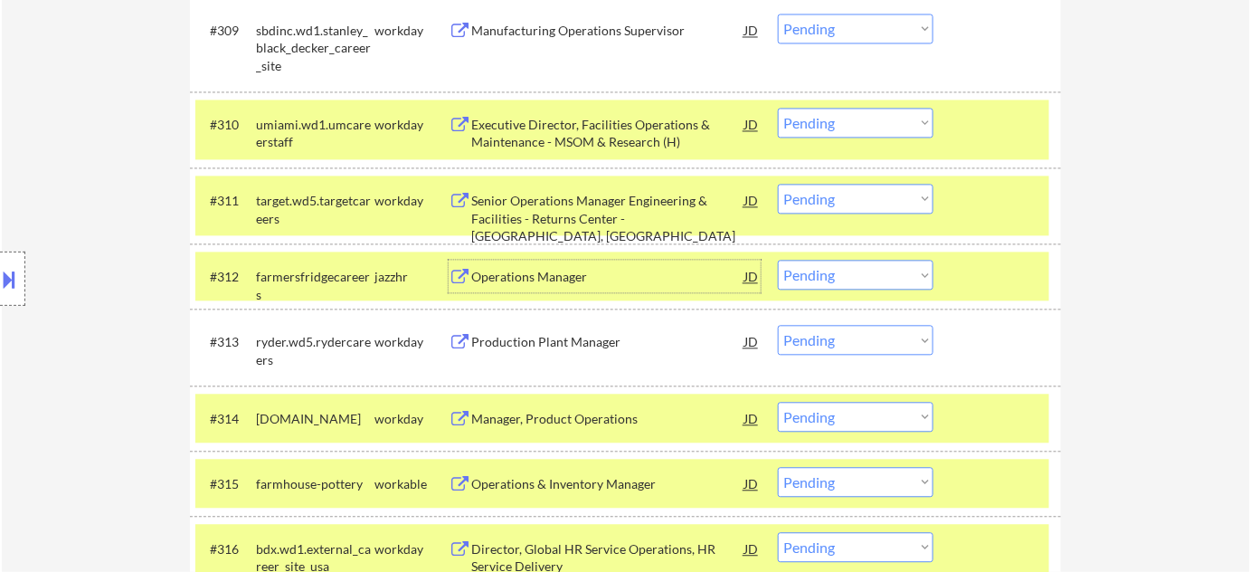
click at [811, 285] on select "Choose an option... Pending Applied Excluded (Questions) Excluded (Expired) Exc…" at bounding box center [856, 275] width 156 height 30
click at [778, 260] on select "Choose an option... Pending Applied Excluded (Questions) Excluded (Expired) Exc…" at bounding box center [856, 275] width 156 height 30
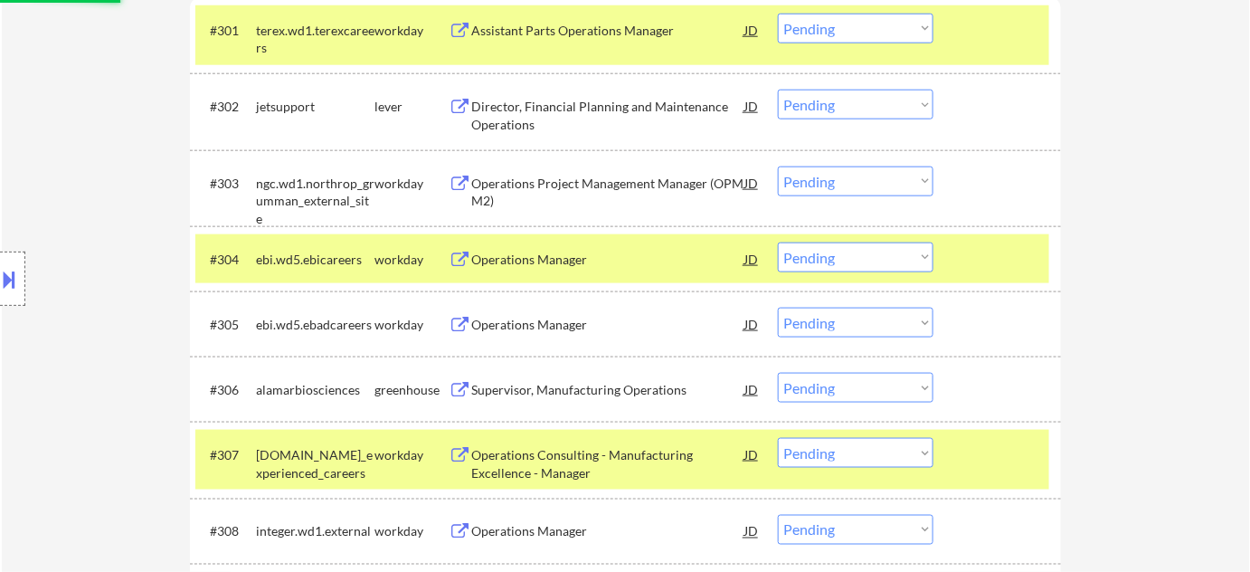
select select ""pending""
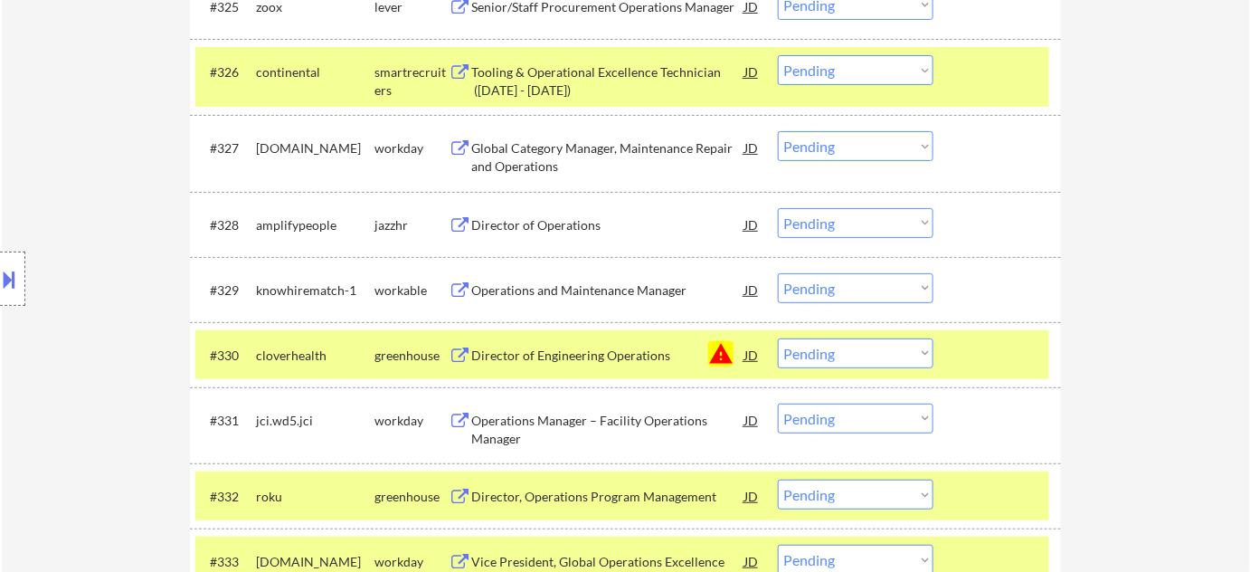
scroll to position [2417, 0]
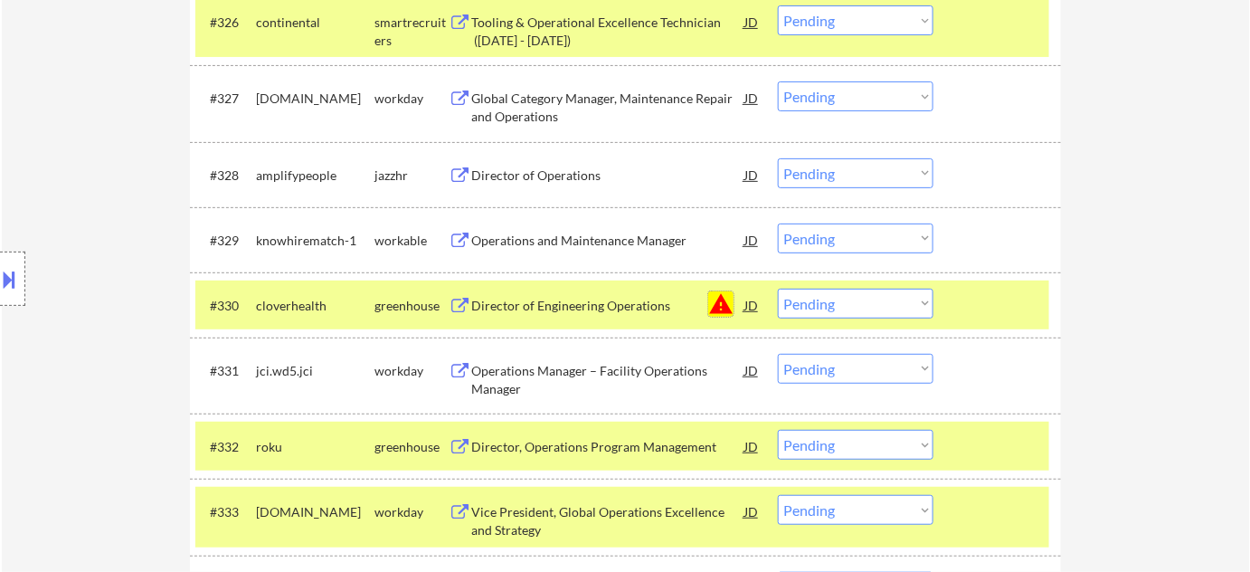
click at [726, 302] on button "warning" at bounding box center [720, 303] width 25 height 25
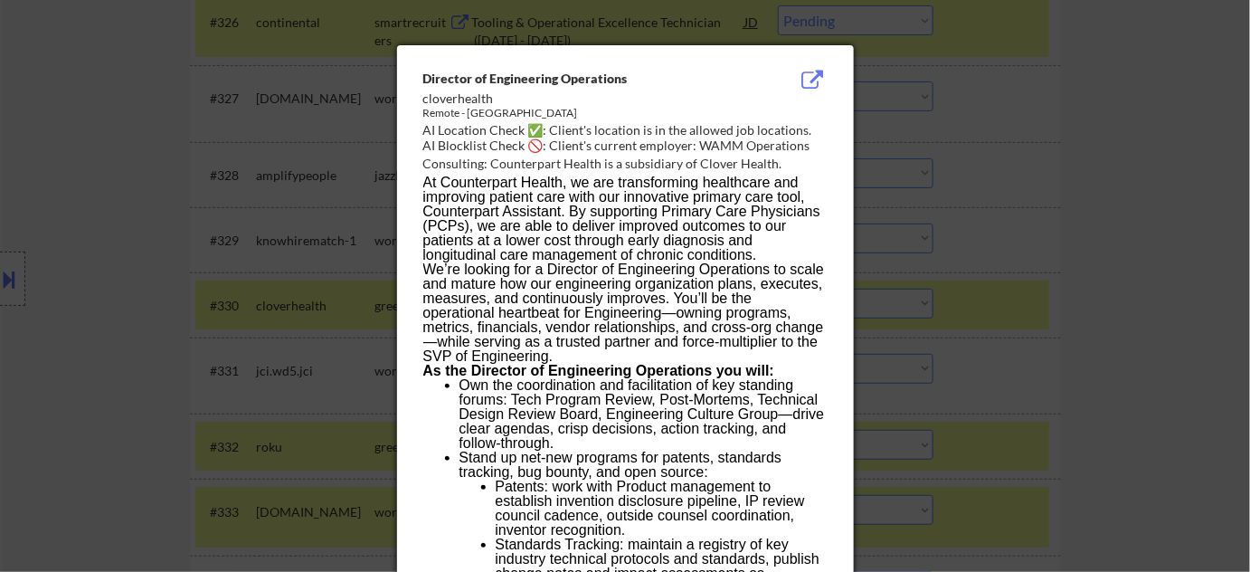
click at [1136, 300] on div at bounding box center [625, 286] width 1250 height 572
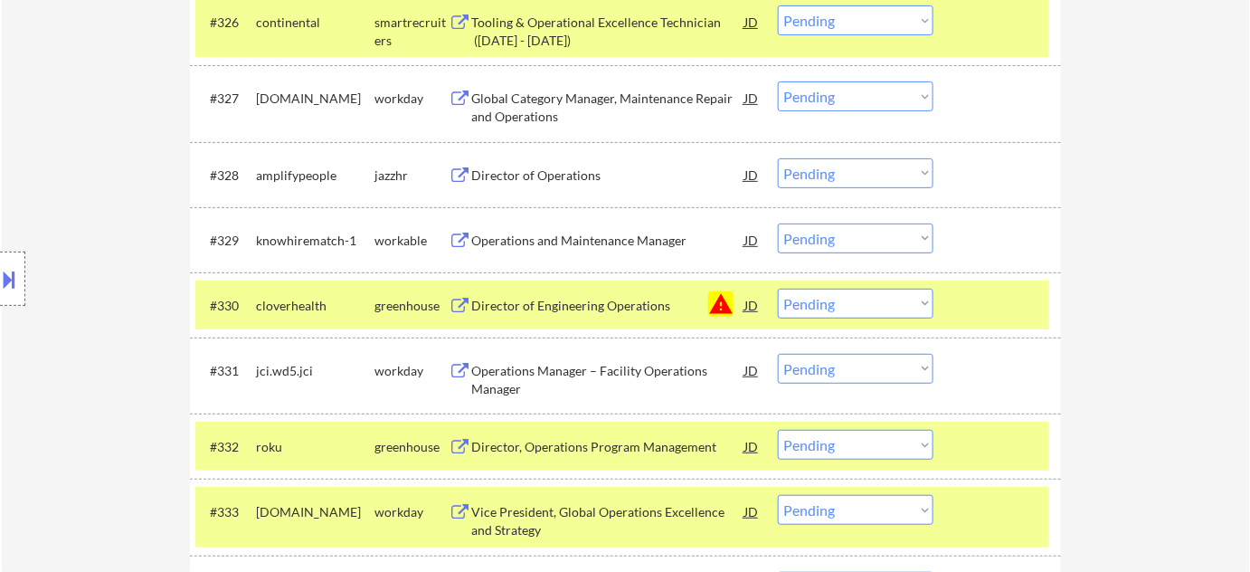
click at [890, 308] on select "Choose an option... Pending Applied Excluded (Questions) Excluded (Expired) Exc…" at bounding box center [856, 304] width 156 height 30
click at [778, 289] on select "Choose an option... Pending Applied Excluded (Questions) Excluded (Expired) Exc…" at bounding box center [856, 304] width 156 height 30
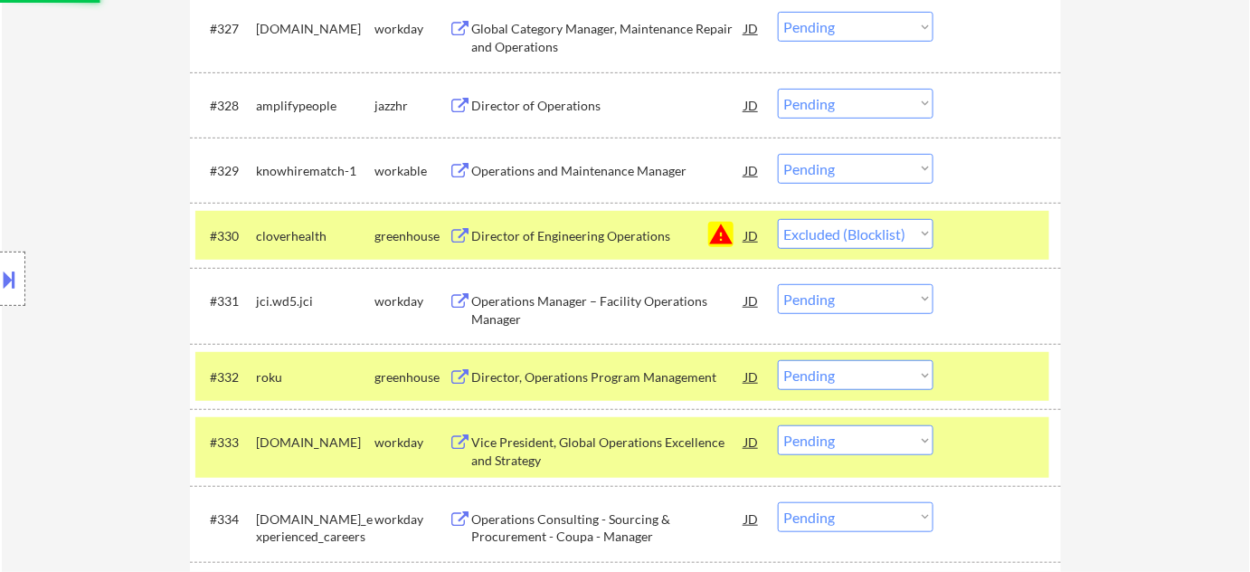
scroll to position [2581, 0]
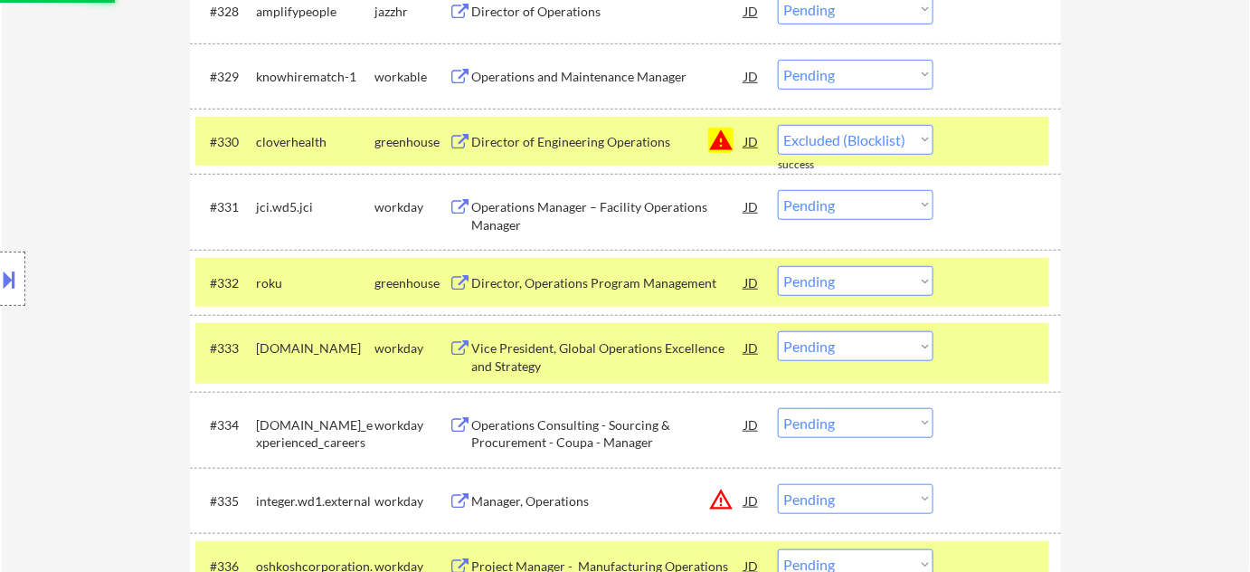
select select ""pending""
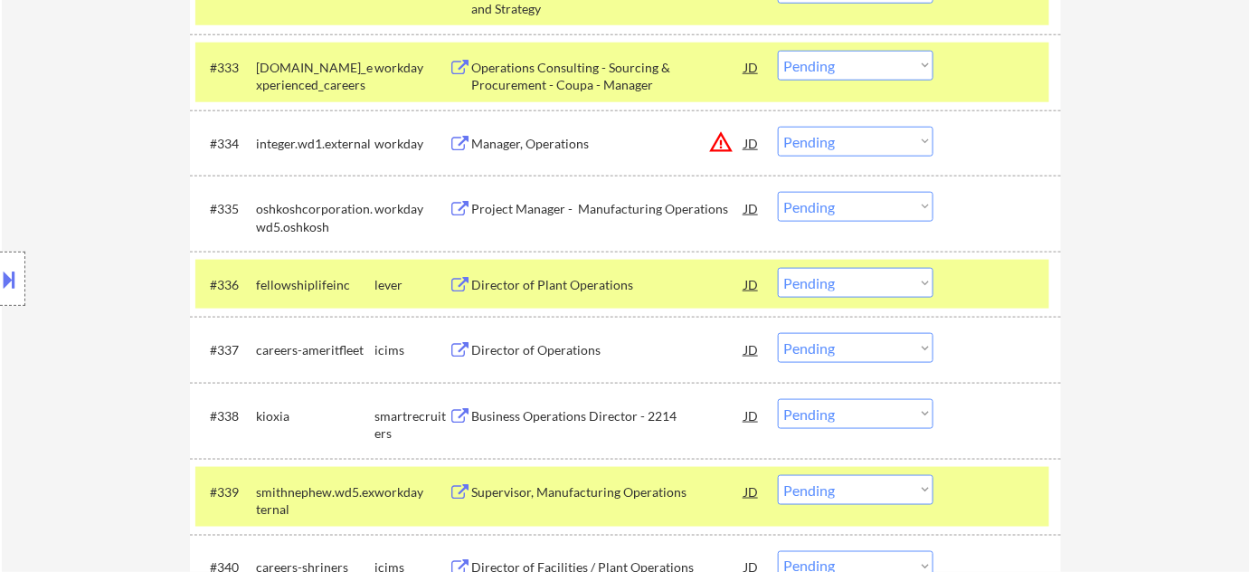
scroll to position [2910, 0]
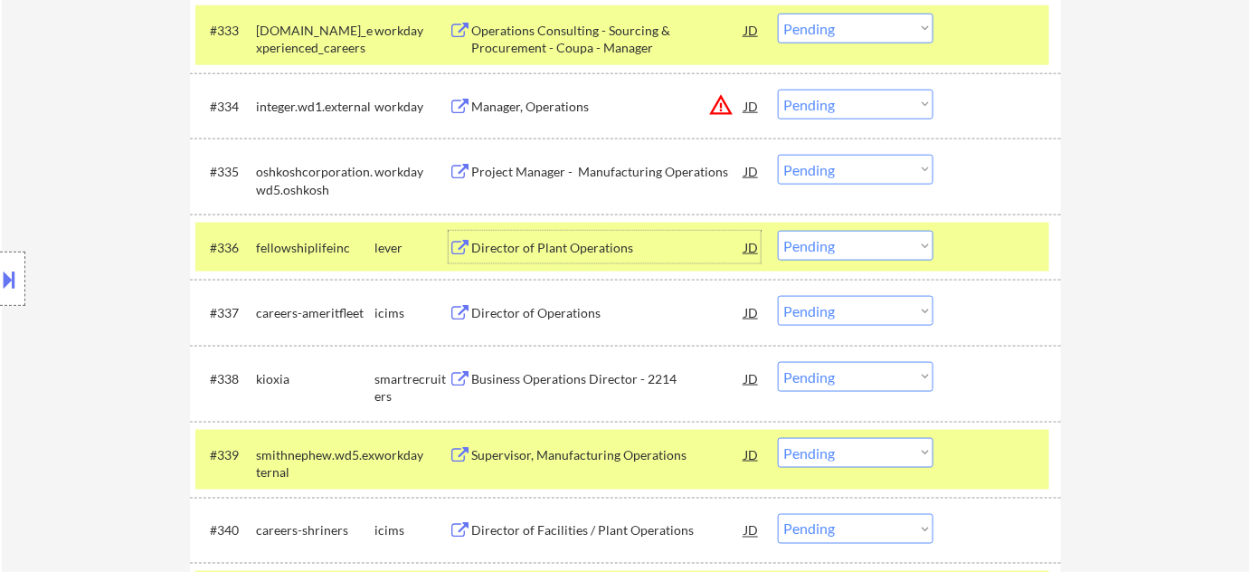
click at [527, 248] on div "Director of Plant Operations" at bounding box center [607, 248] width 273 height 18
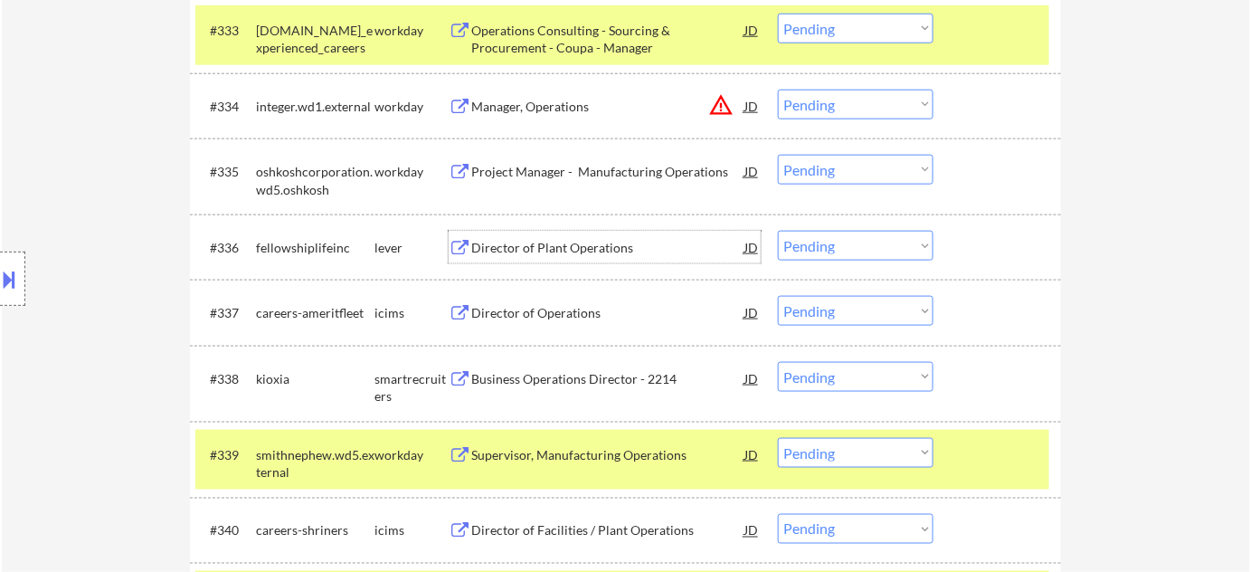
click at [903, 255] on select "Choose an option... Pending Applied Excluded (Questions) Excluded (Expired) Exc…" at bounding box center [856, 246] width 156 height 30
click at [778, 231] on select "Choose an option... Pending Applied Excluded (Questions) Excluded (Expired) Exc…" at bounding box center [856, 246] width 156 height 30
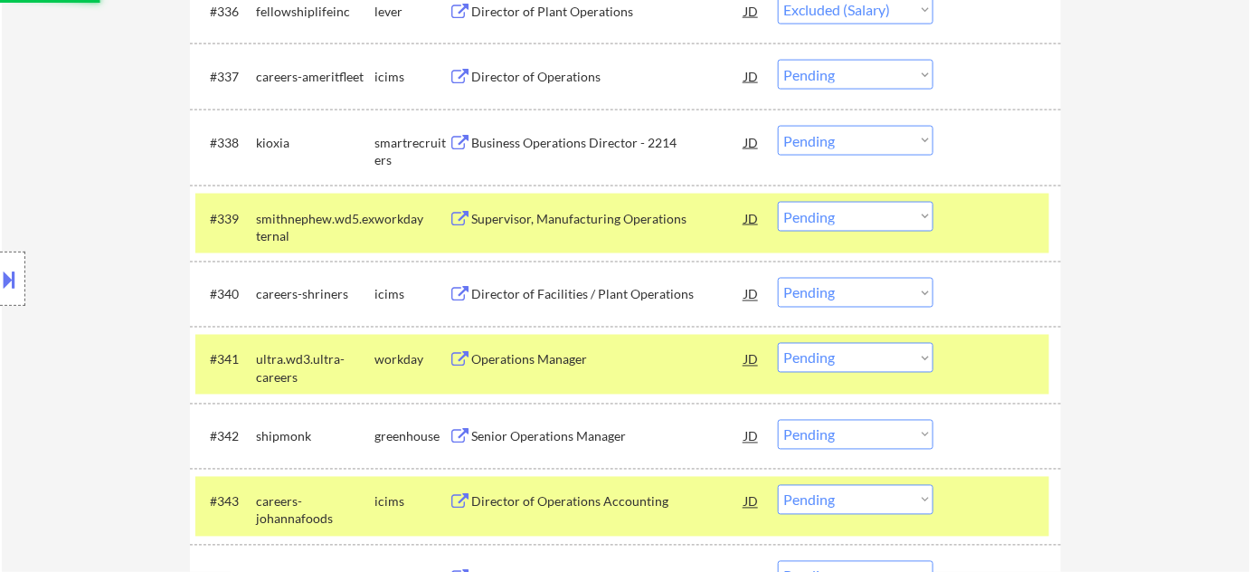
scroll to position [3157, 0]
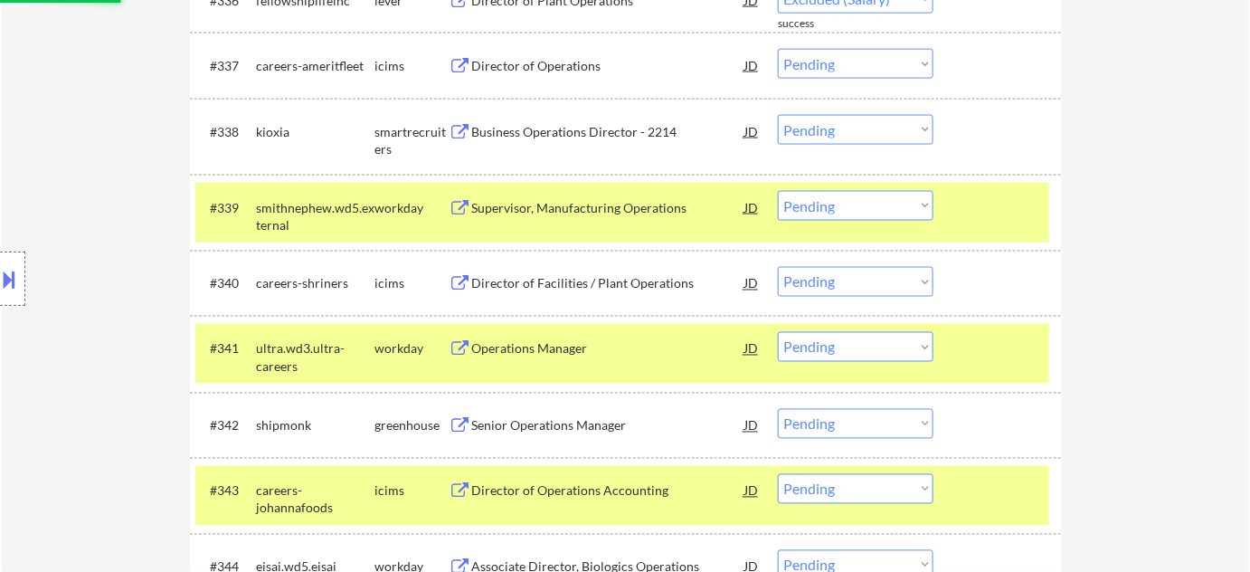
select select ""pending""
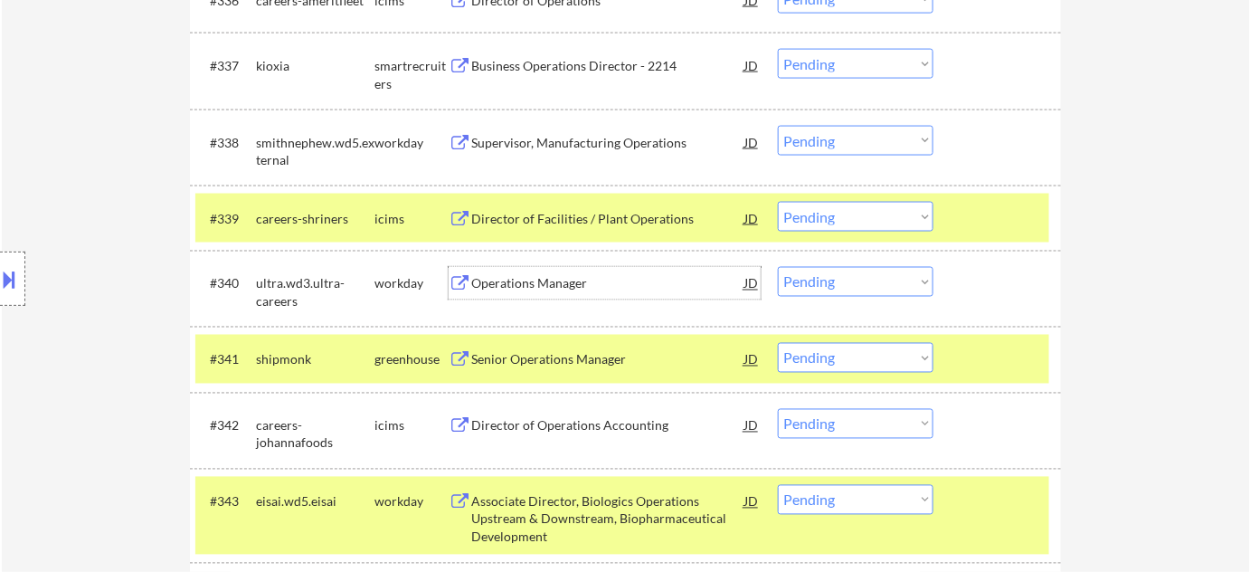
click at [551, 286] on div "Operations Manager" at bounding box center [607, 284] width 273 height 18
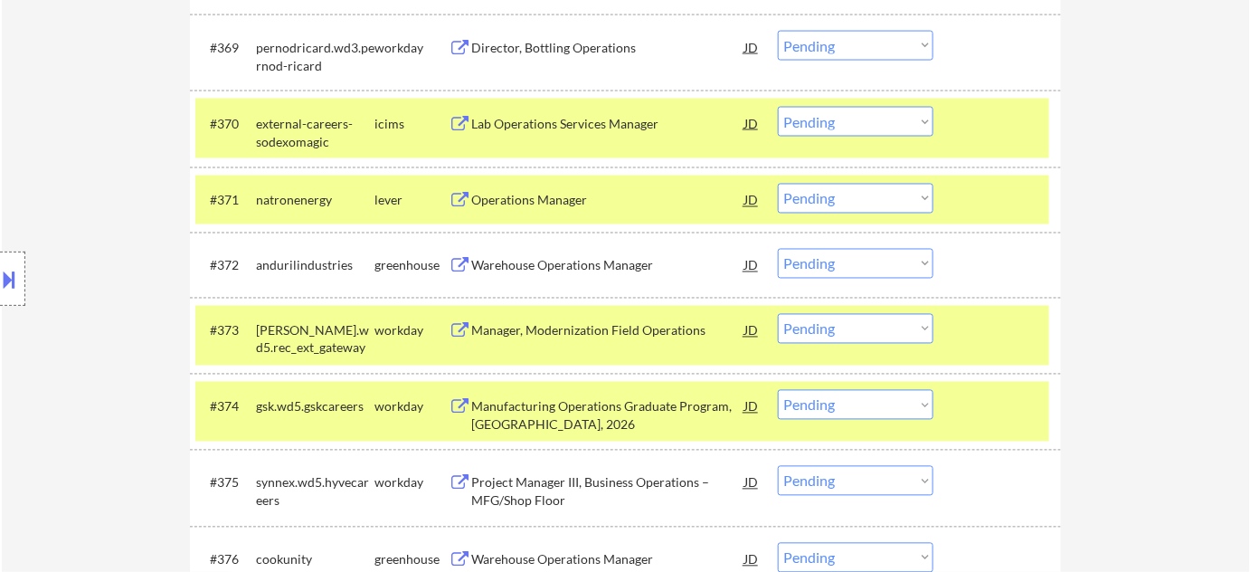
scroll to position [5542, 0]
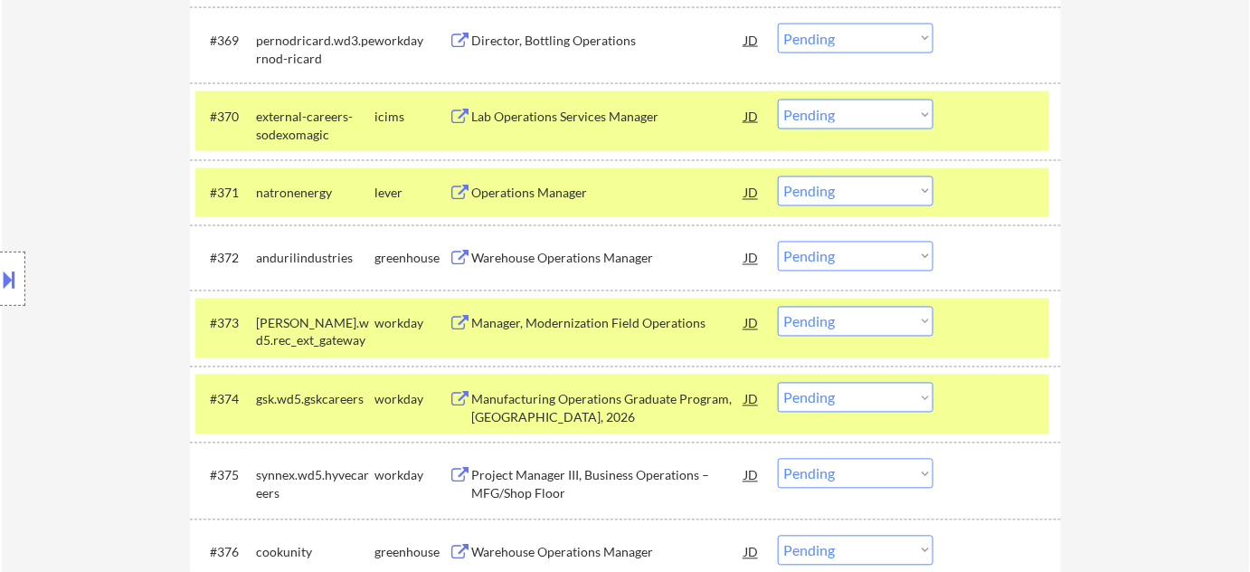
click at [566, 191] on div "Operations Manager" at bounding box center [607, 194] width 273 height 18
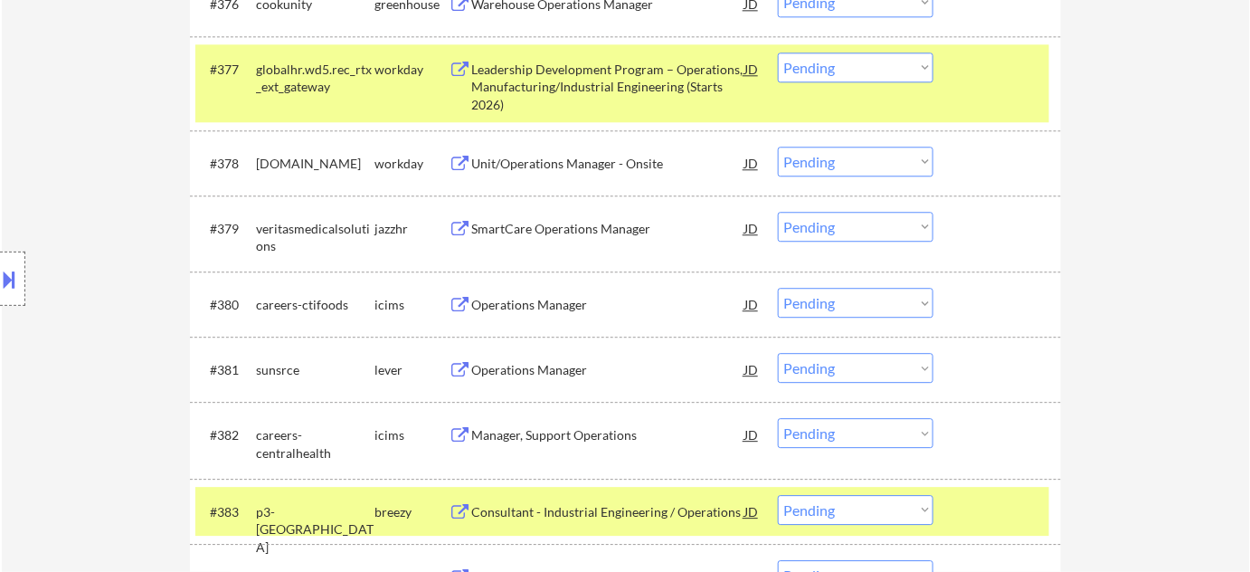
scroll to position [6117, 0]
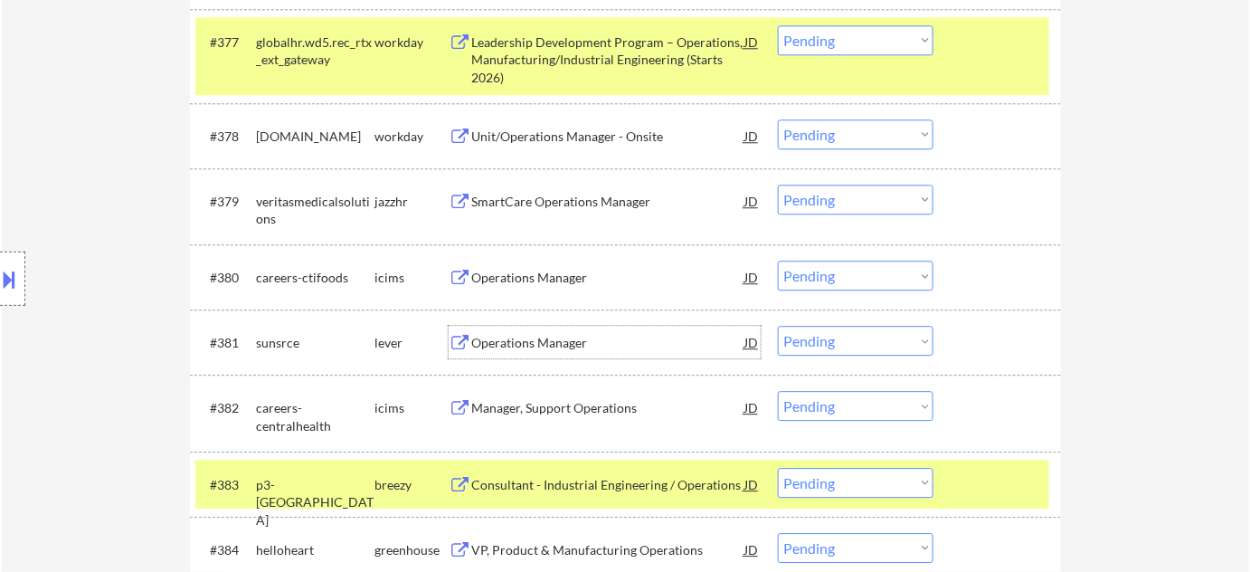
click at [524, 344] on div "Operations Manager" at bounding box center [607, 343] width 273 height 18
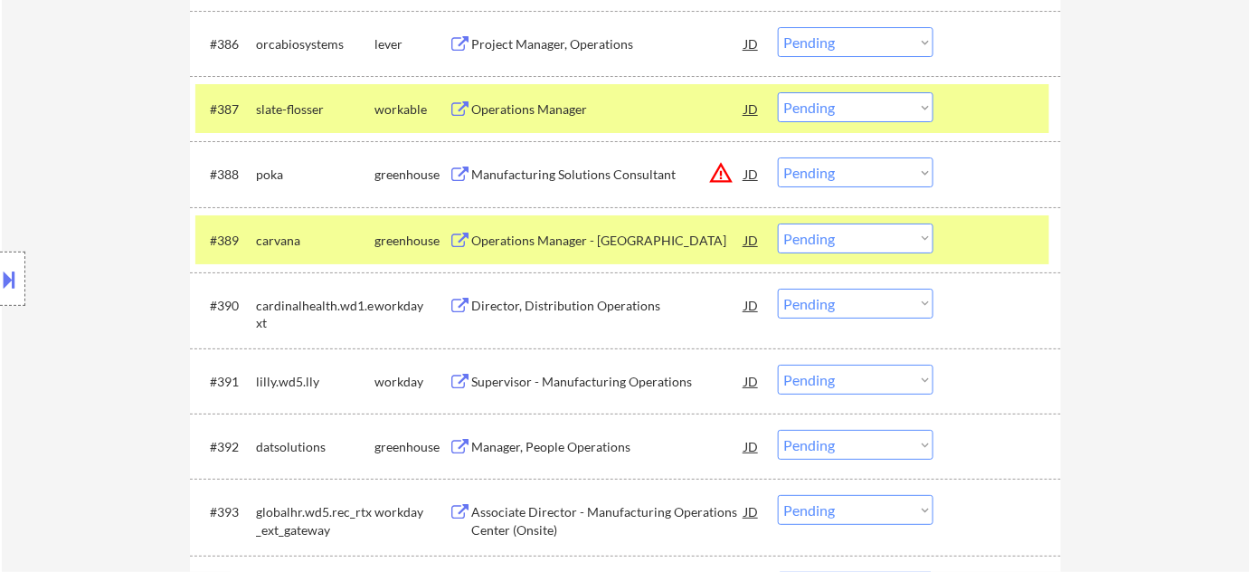
scroll to position [6776, 0]
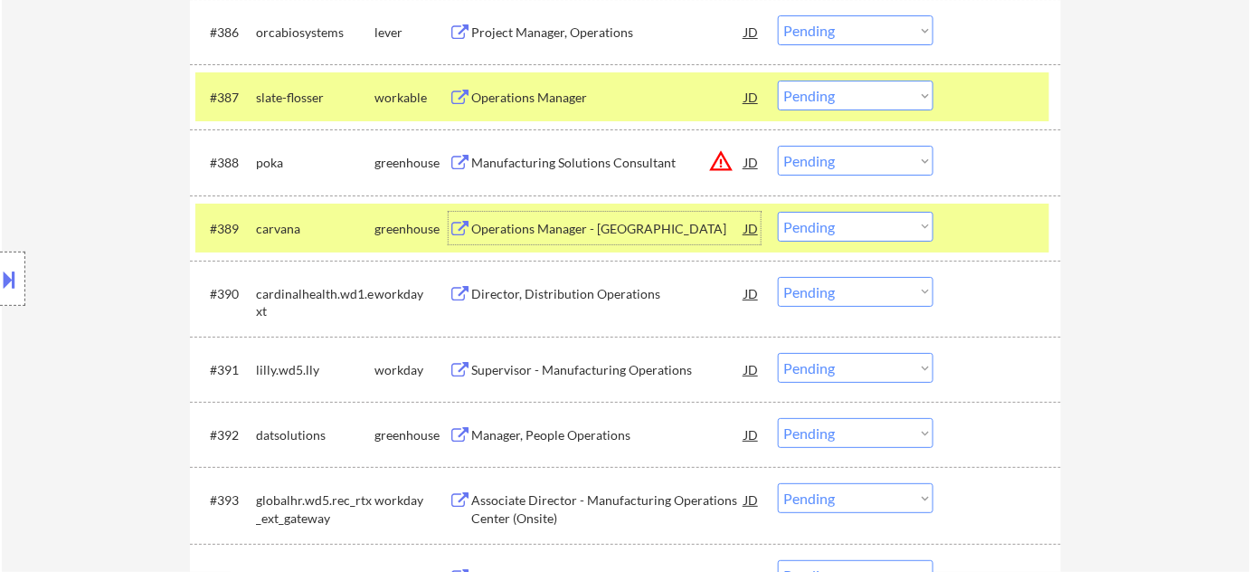
click at [595, 229] on div "Operations Manager - Elyria" at bounding box center [607, 229] width 273 height 18
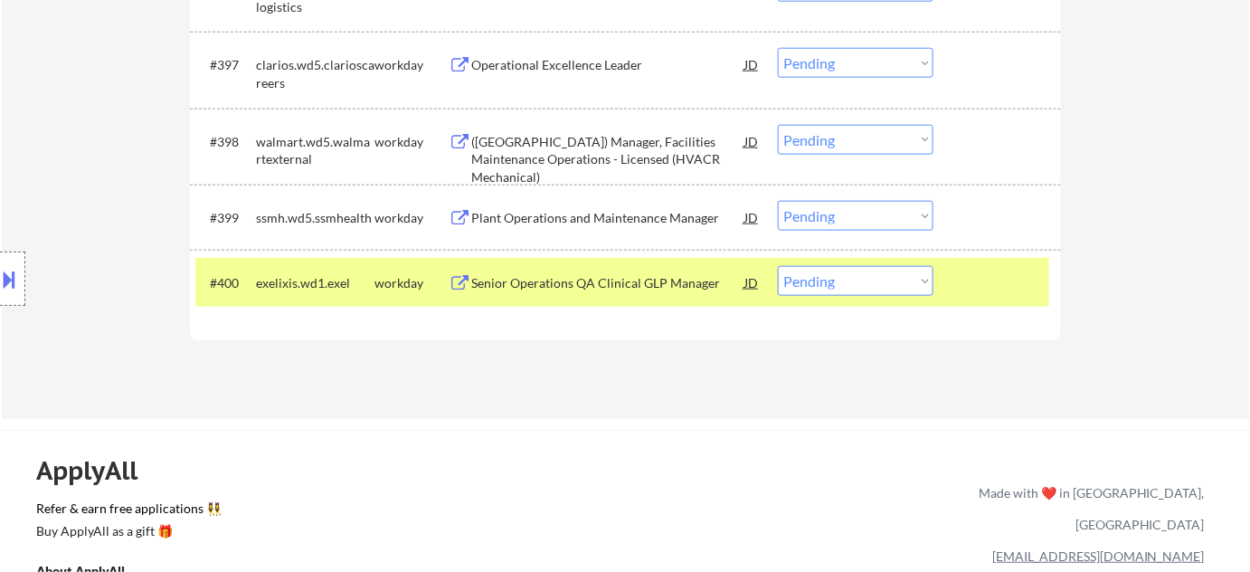
scroll to position [5449, 0]
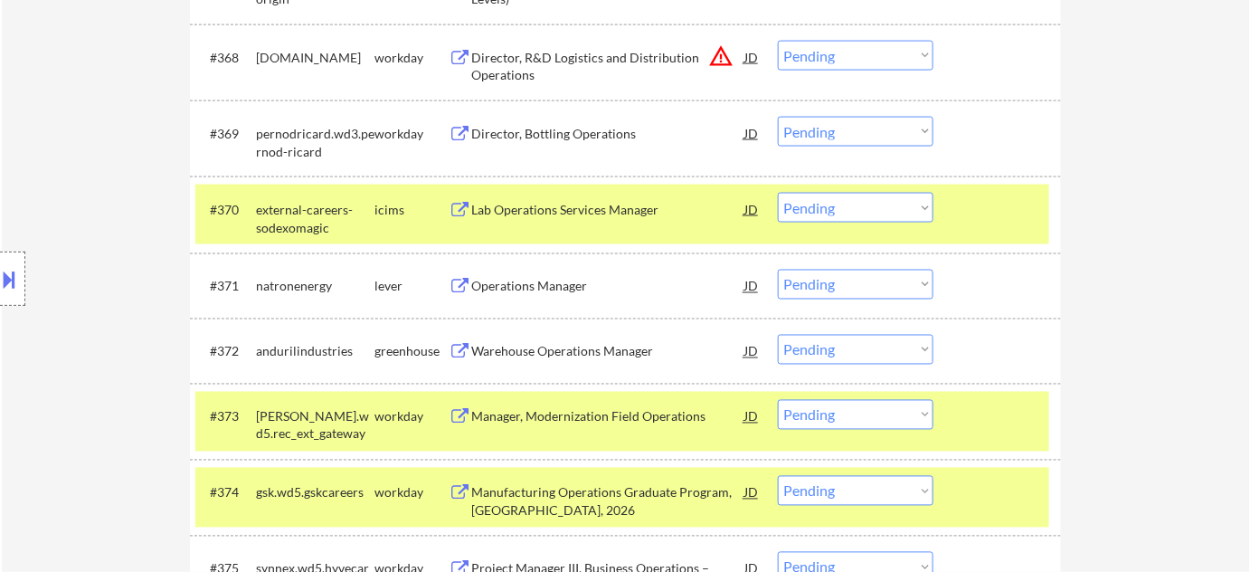
click at [807, 285] on select "Choose an option... Pending Applied Excluded (Questions) Excluded (Expired) Exc…" at bounding box center [856, 285] width 156 height 30
click at [778, 270] on select "Choose an option... Pending Applied Excluded (Questions) Excluded (Expired) Exc…" at bounding box center [856, 285] width 156 height 30
select select ""pending""
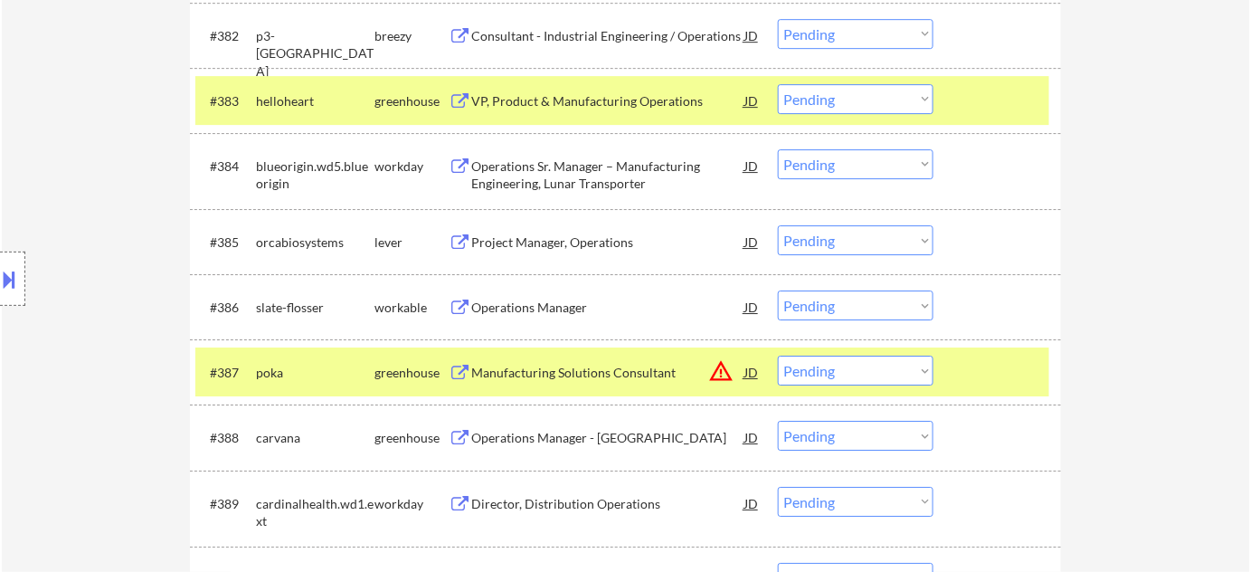
scroll to position [6600, 0]
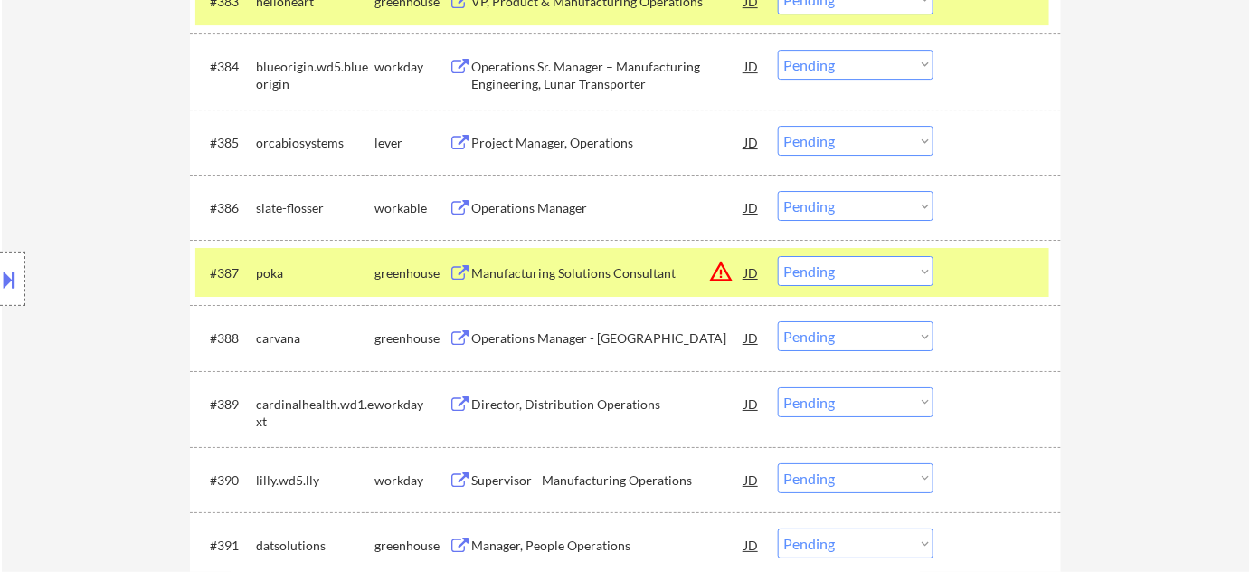
click at [544, 209] on div "Operations Manager" at bounding box center [607, 208] width 273 height 18
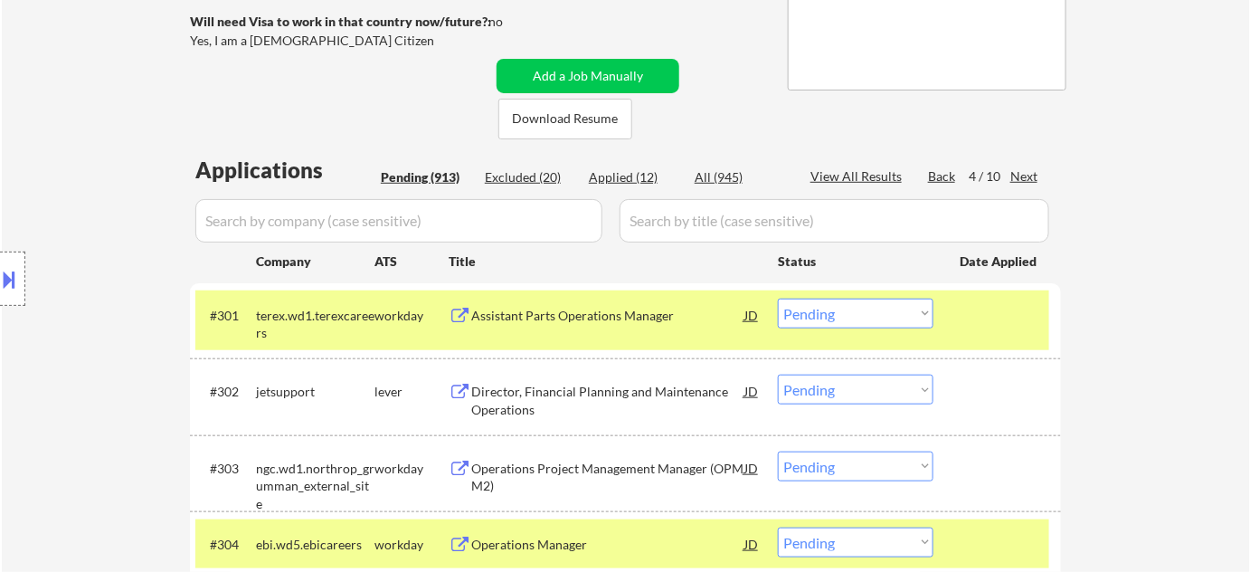
scroll to position [334, 0]
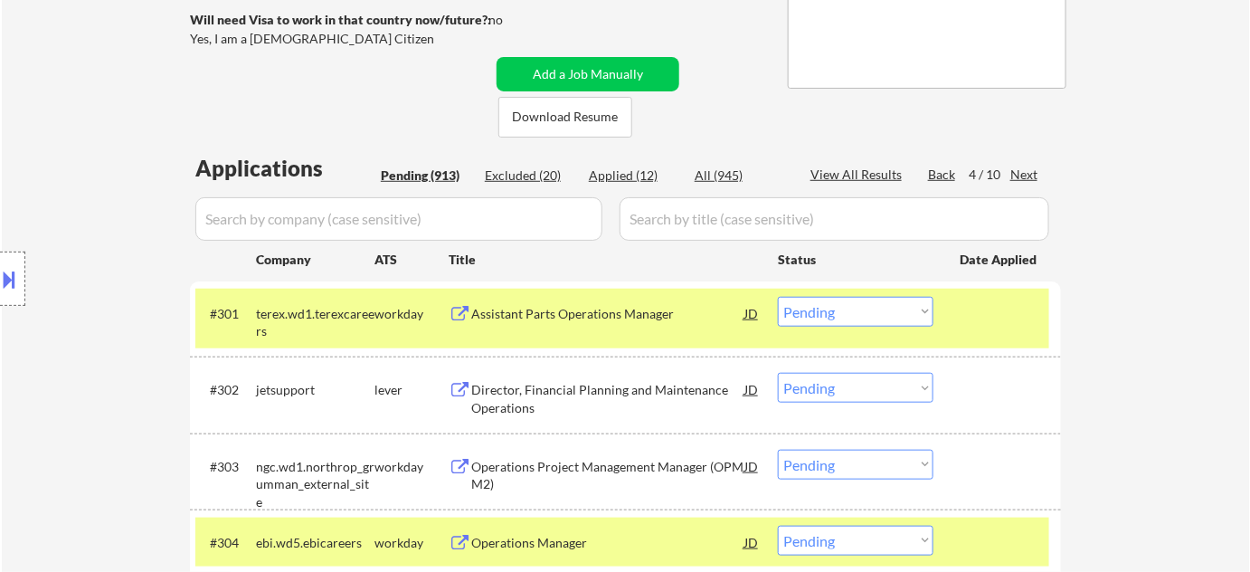
click at [1026, 166] on div "Next" at bounding box center [1024, 175] width 29 height 18
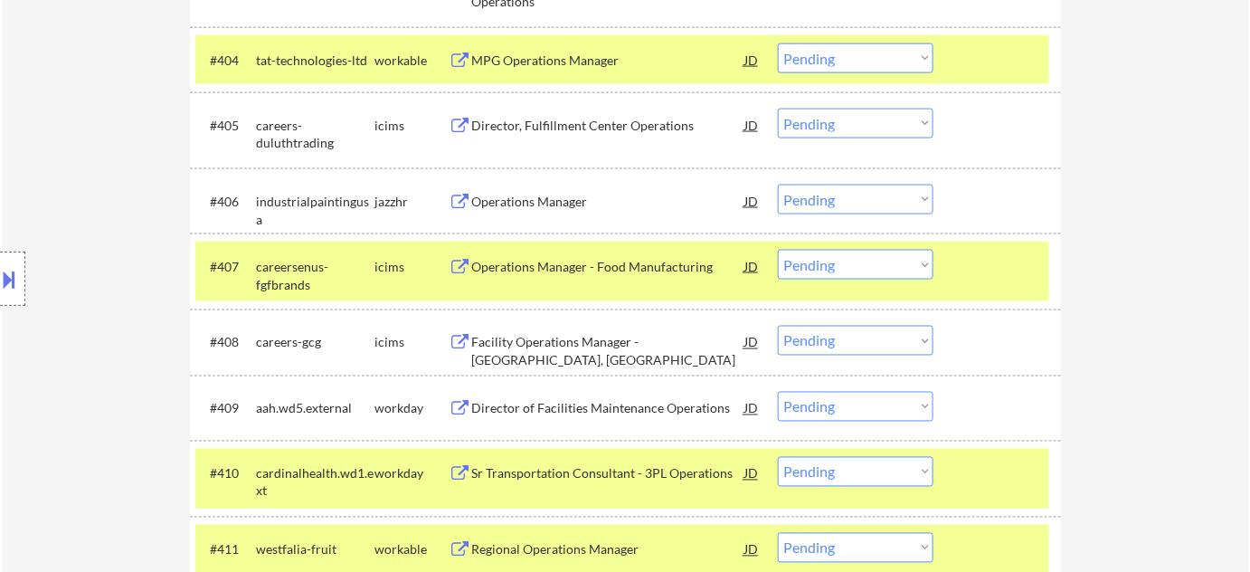
scroll to position [1156, 0]
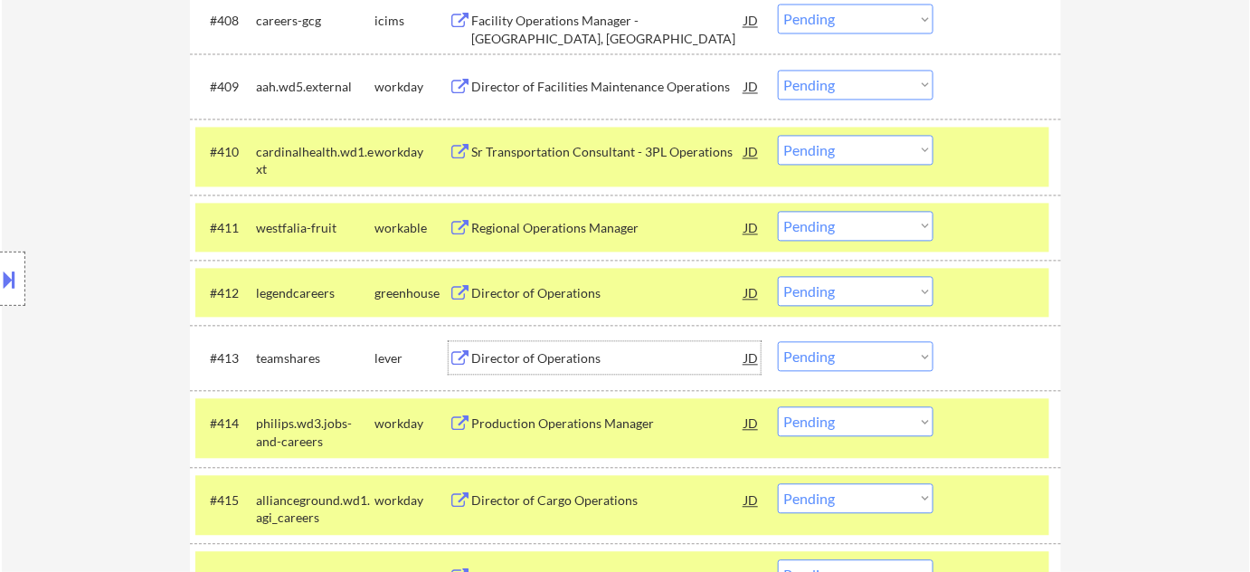
click at [550, 356] on div "Director of Operations" at bounding box center [607, 358] width 273 height 18
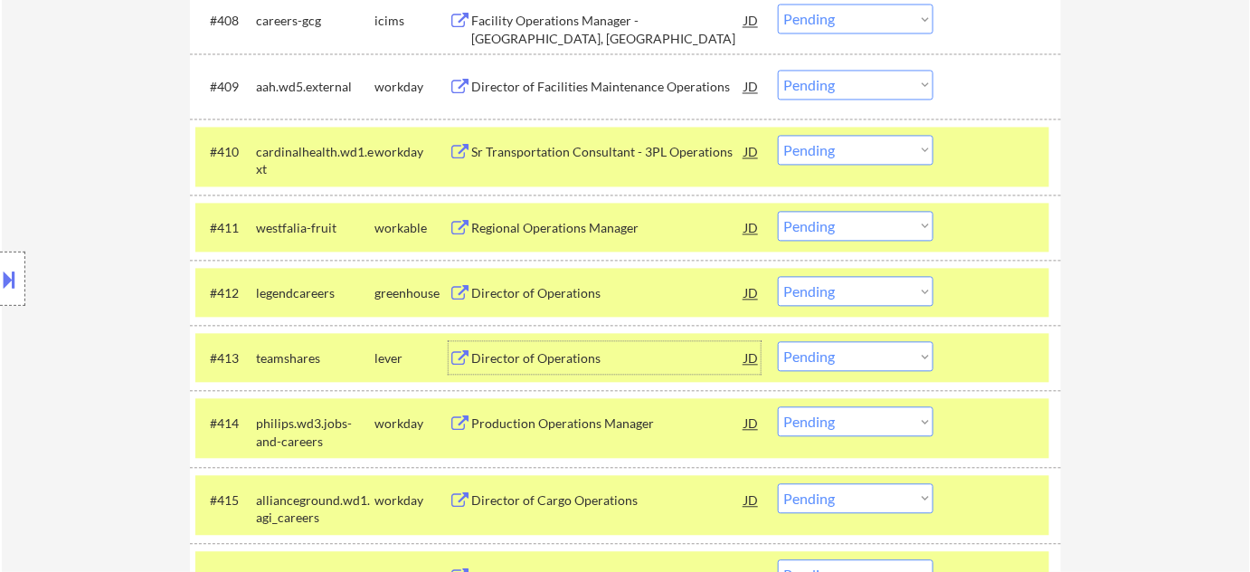
click at [548, 289] on div "Director of Operations" at bounding box center [607, 293] width 273 height 18
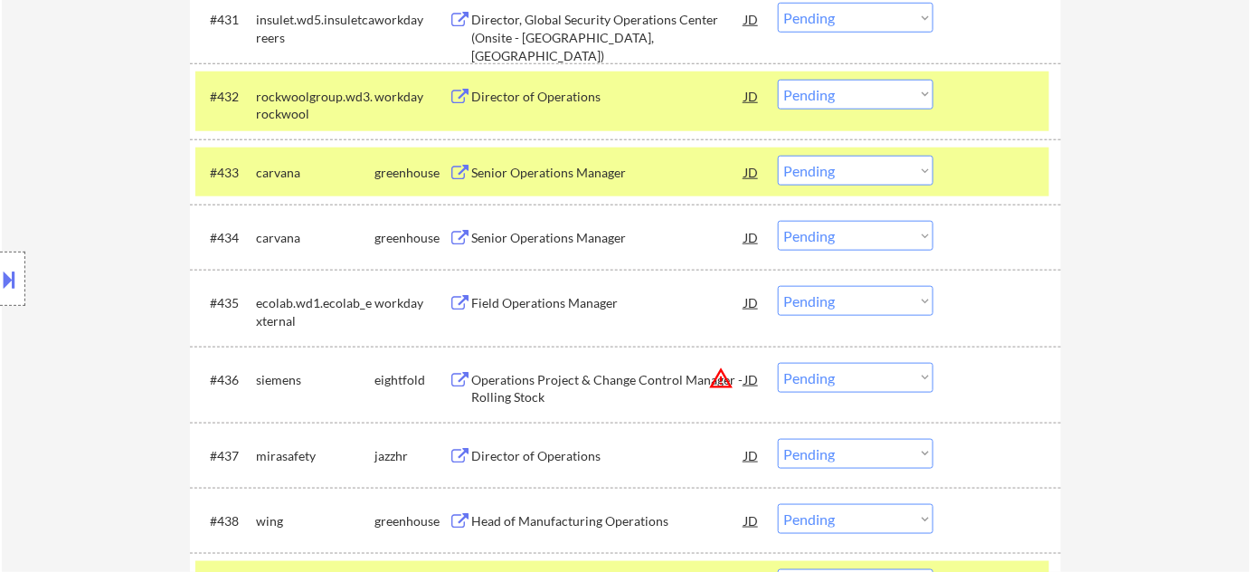
scroll to position [2965, 0]
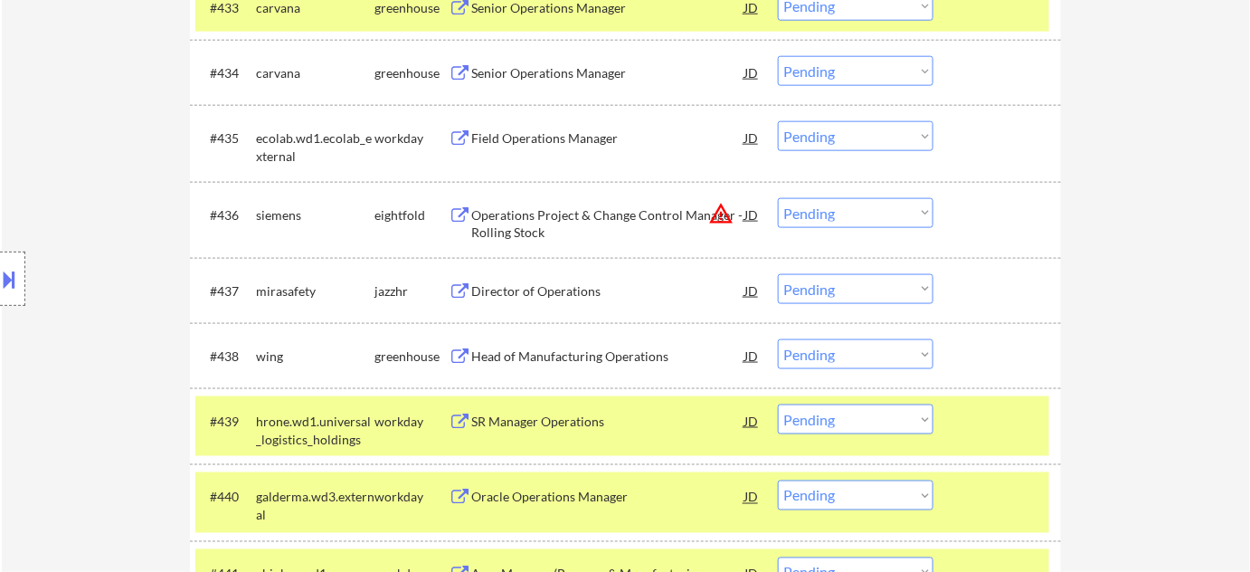
click at [530, 290] on div "Director of Operations" at bounding box center [607, 291] width 273 height 18
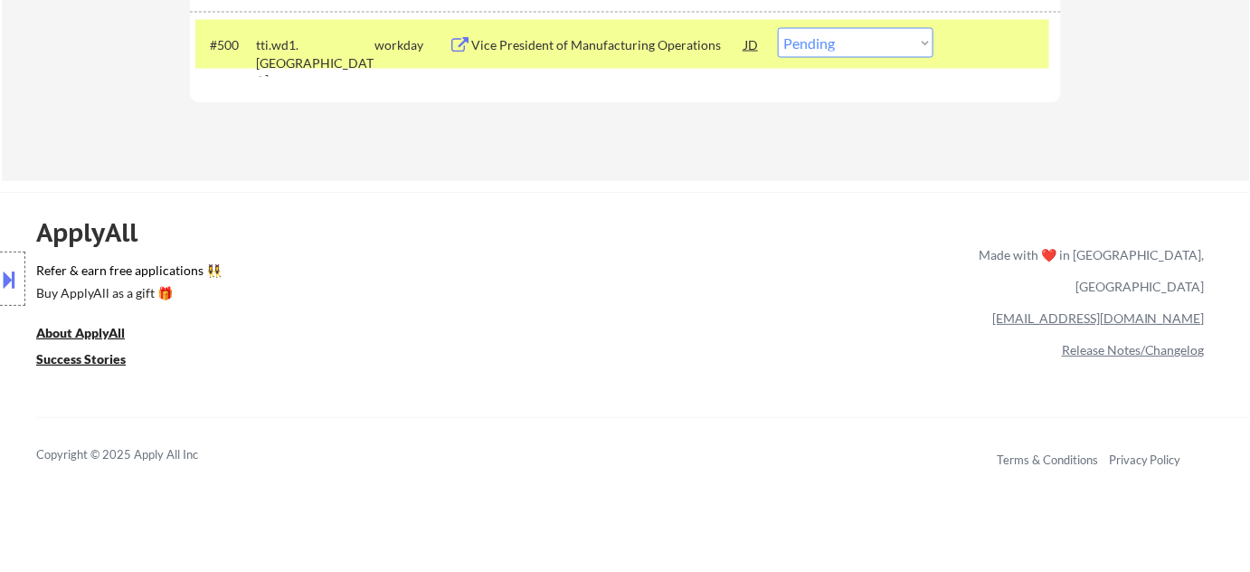
scroll to position [1228, 0]
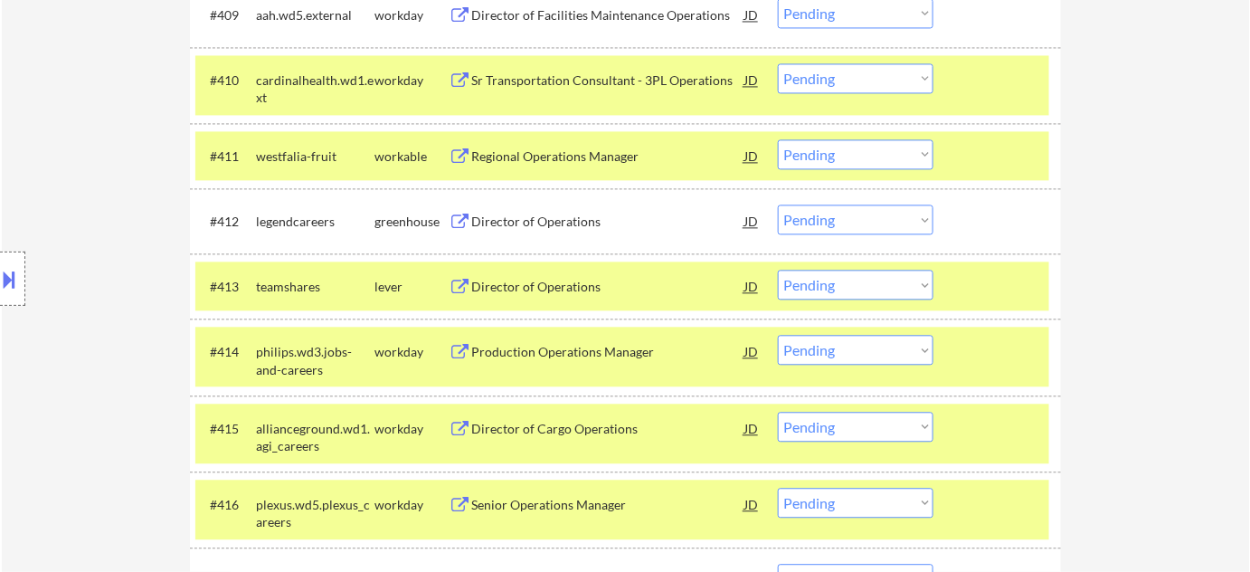
click at [820, 284] on select "Choose an option... Pending Applied Excluded (Questions) Excluded (Expired) Exc…" at bounding box center [856, 285] width 156 height 30
click at [778, 270] on select "Choose an option... Pending Applied Excluded (Questions) Excluded (Expired) Exc…" at bounding box center [856, 285] width 156 height 30
select select ""pending""
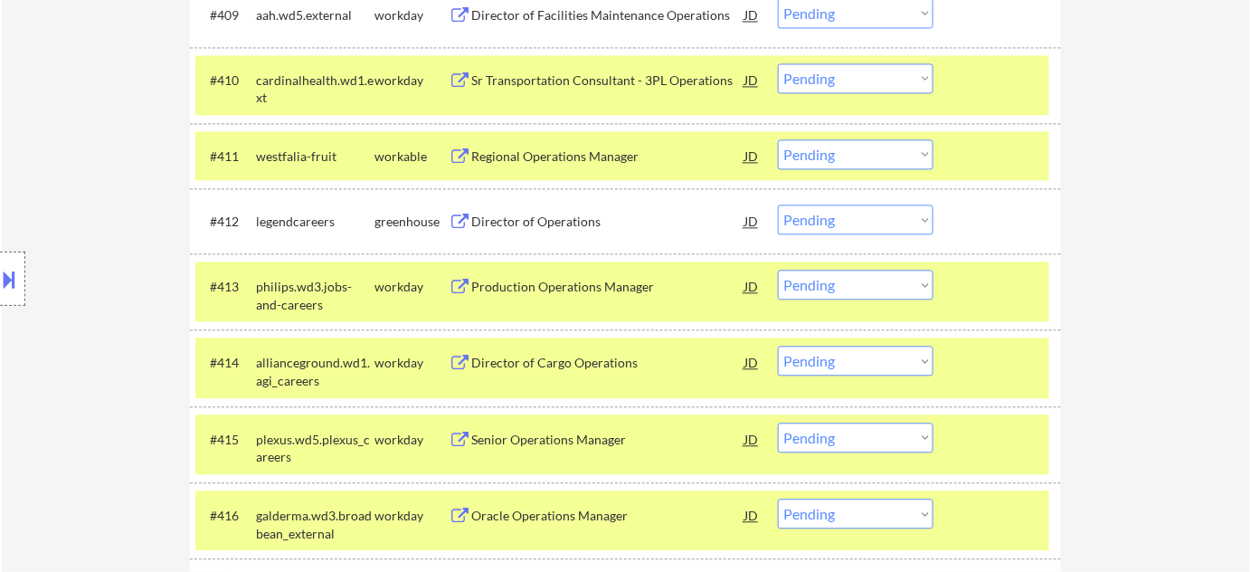
click at [858, 232] on select "Choose an option... Pending Applied Excluded (Questions) Excluded (Expired) Exc…" at bounding box center [856, 219] width 156 height 30
click at [778, 204] on select "Choose an option... Pending Applied Excluded (Questions) Excluded (Expired) Exc…" at bounding box center [856, 219] width 156 height 30
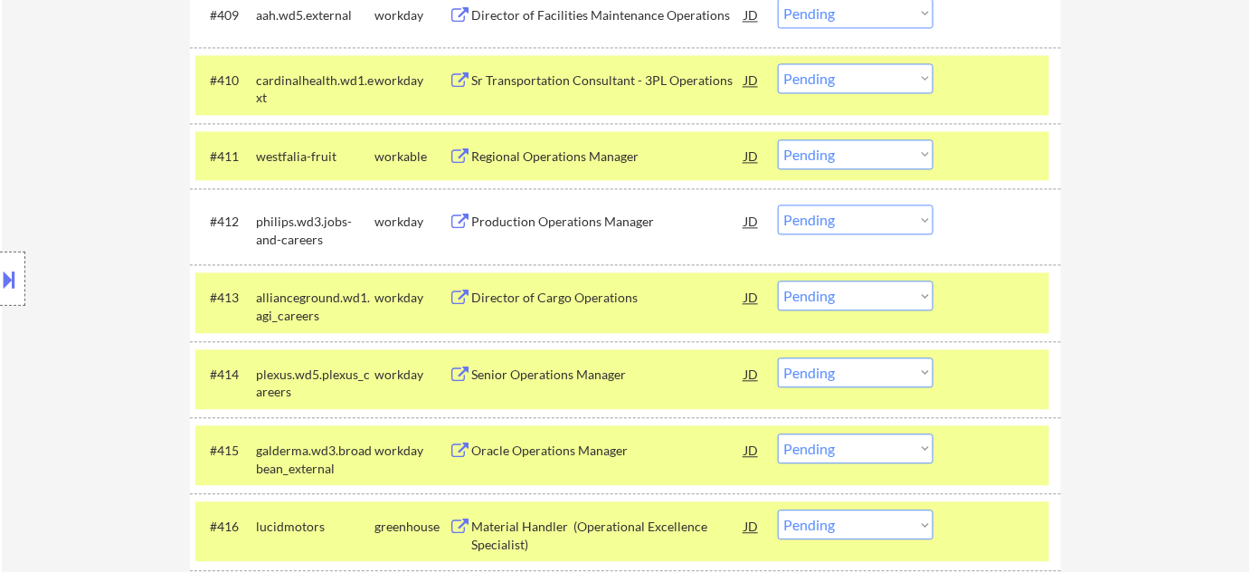
scroll to position [2839, 0]
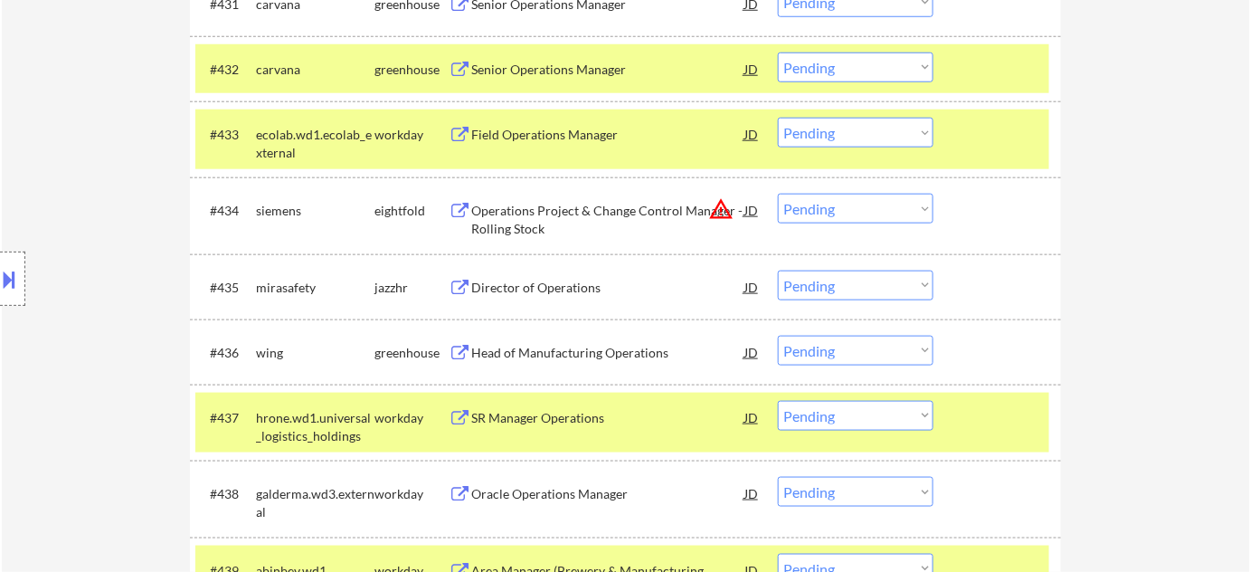
drag, startPoint x: 866, startPoint y: 284, endPoint x: 861, endPoint y: 296, distance: 12.6
click at [866, 284] on select "Choose an option... Pending Applied Excluded (Questions) Excluded (Expired) Exc…" at bounding box center [856, 285] width 156 height 30
click at [778, 270] on select "Choose an option... Pending Applied Excluded (Questions) Excluded (Expired) Exc…" at bounding box center [856, 285] width 156 height 30
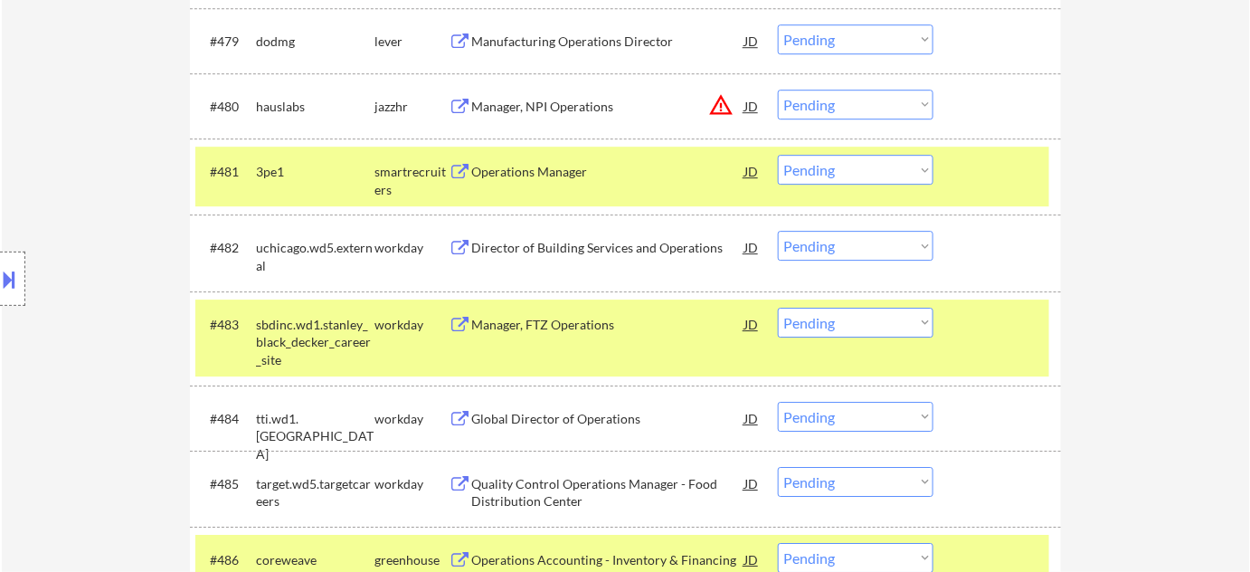
scroll to position [6376, 0]
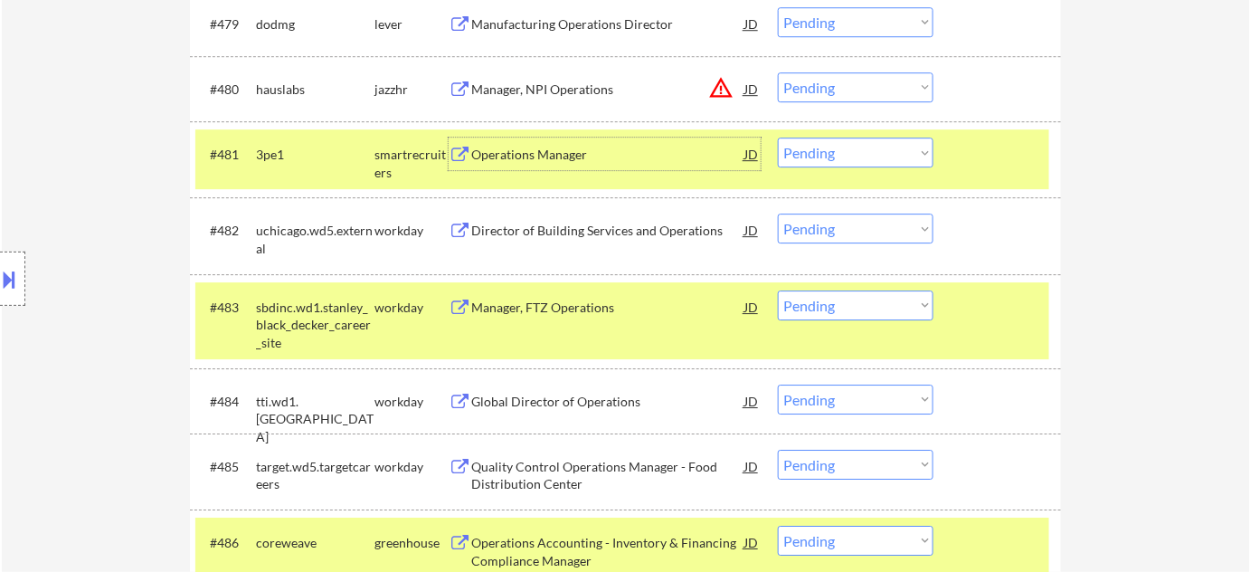
click at [516, 153] on div "Operations Manager" at bounding box center [607, 155] width 273 height 18
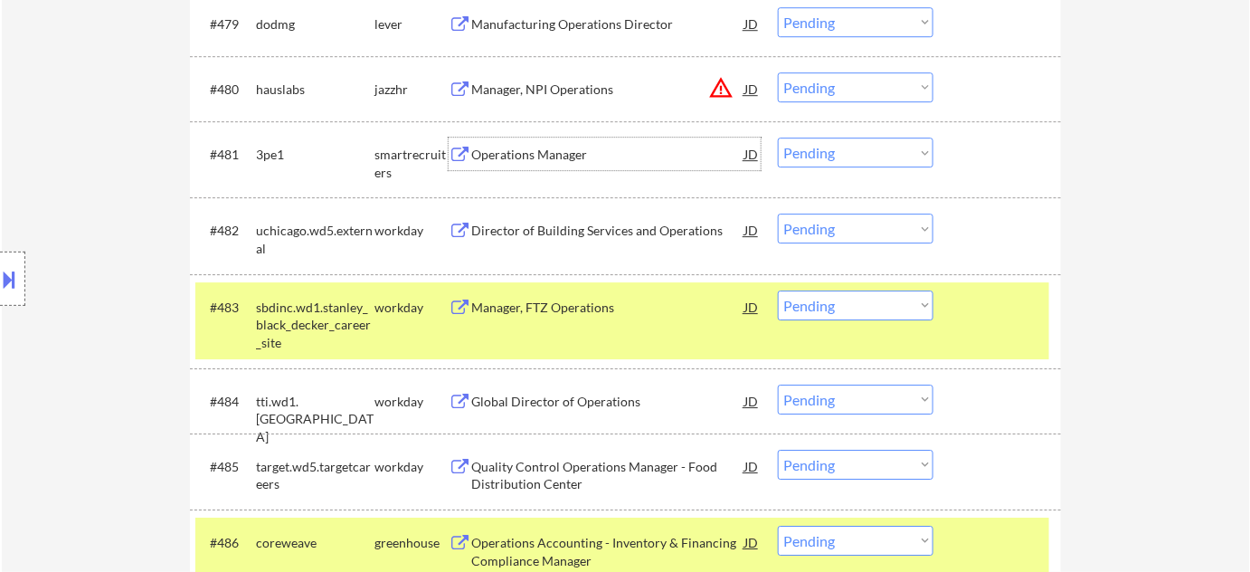
drag, startPoint x: 876, startPoint y: 146, endPoint x: 873, endPoint y: 155, distance: 9.4
click at [876, 146] on select "Choose an option... Pending Applied Excluded (Questions) Excluded (Expired) Exc…" at bounding box center [856, 153] width 156 height 30
click at [778, 138] on select "Choose an option... Pending Applied Excluded (Questions) Excluded (Expired) Exc…" at bounding box center [856, 153] width 156 height 30
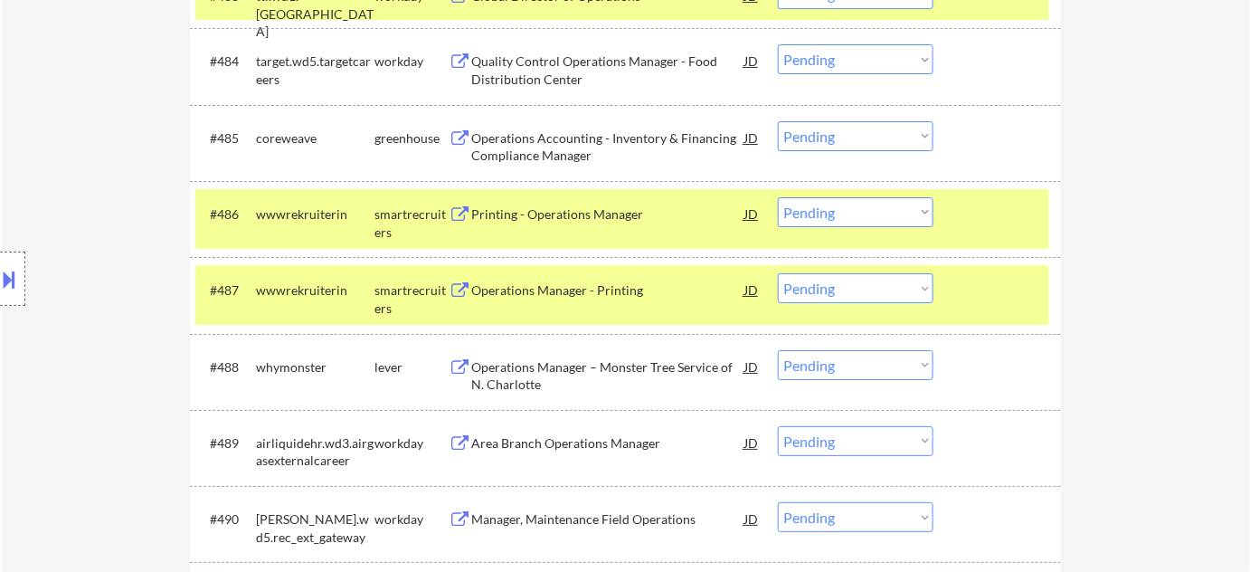
scroll to position [6786, 0]
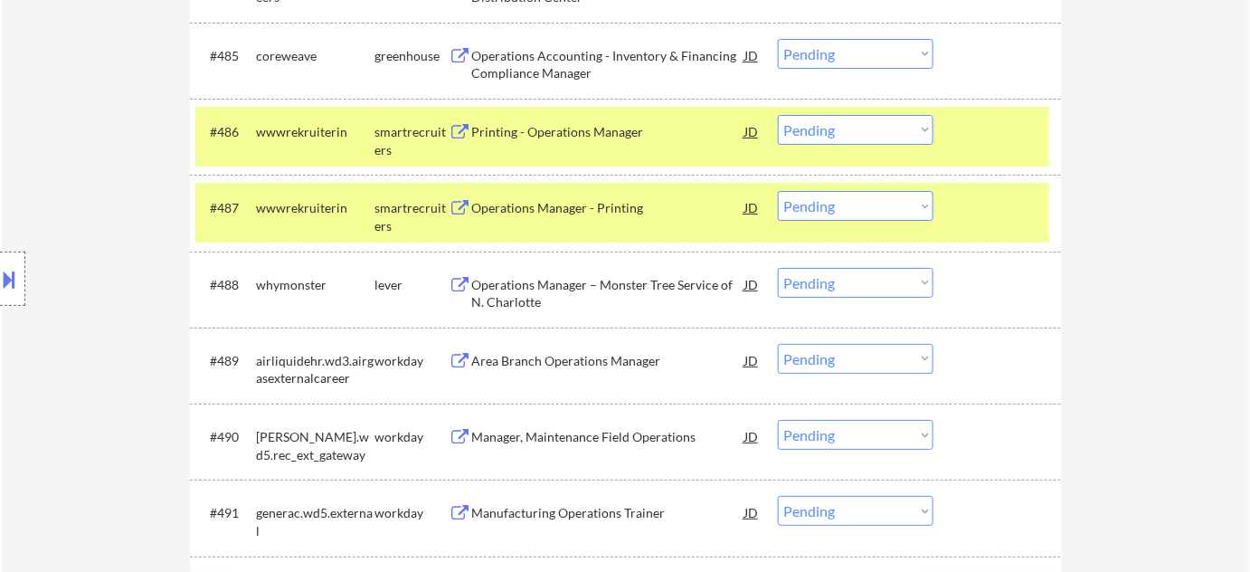
click at [543, 294] on div "Operations Manager – Monster Tree Service of N. Charlotte" at bounding box center [607, 293] width 273 height 35
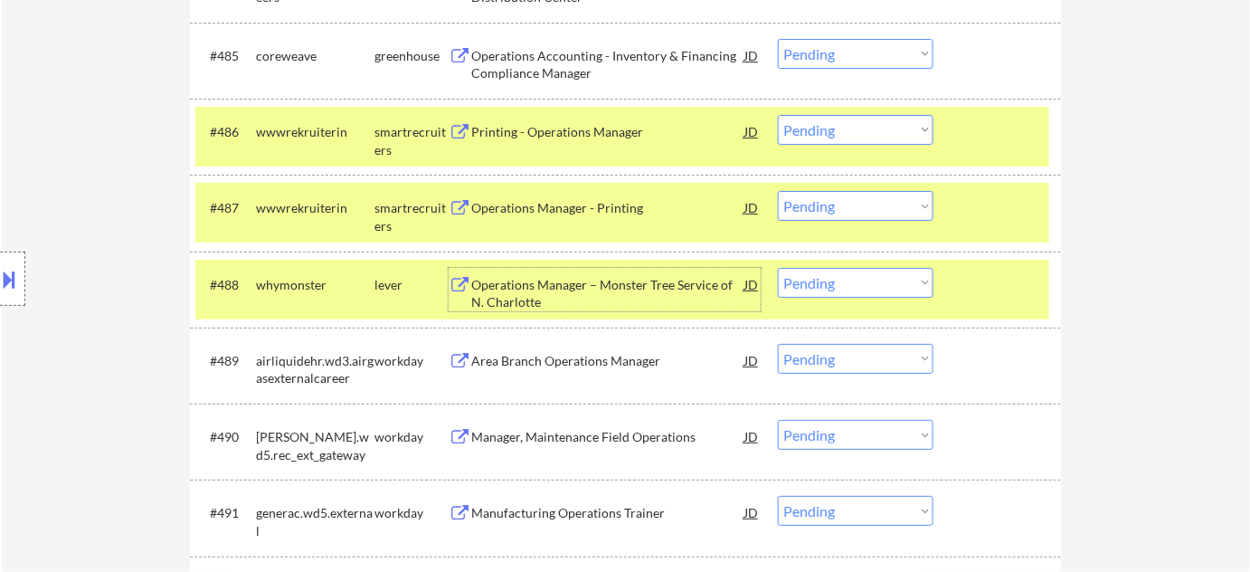
click at [896, 284] on select "Choose an option... Pending Applied Excluded (Questions) Excluded (Expired) Exc…" at bounding box center [856, 283] width 156 height 30
click at [778, 268] on select "Choose an option... Pending Applied Excluded (Questions) Excluded (Expired) Exc…" at bounding box center [856, 283] width 156 height 30
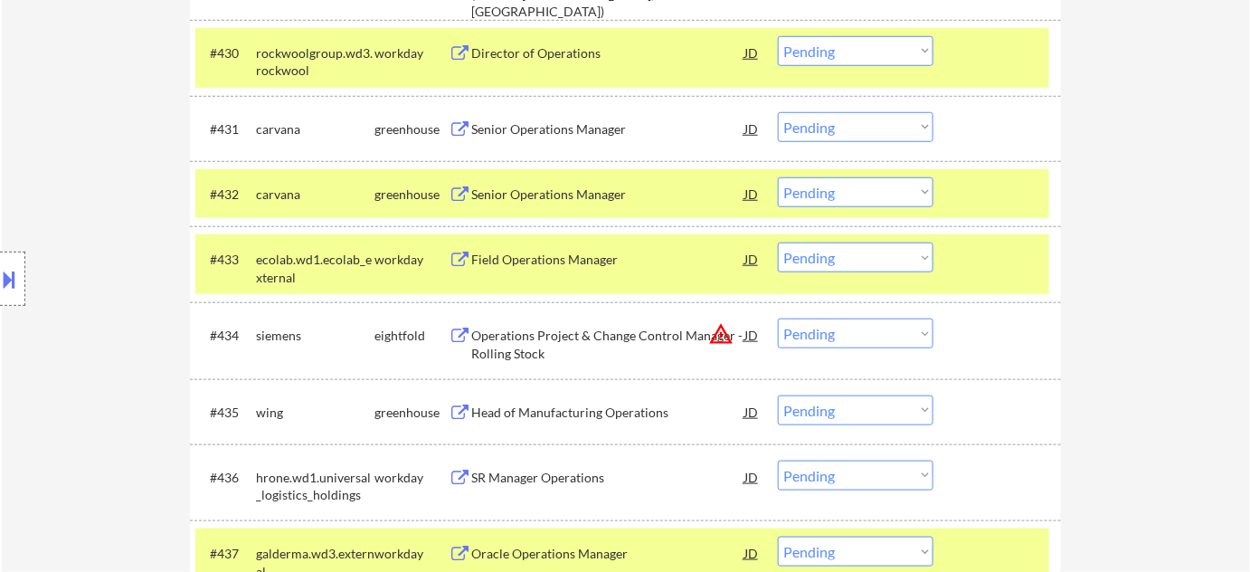
scroll to position [2632, 0]
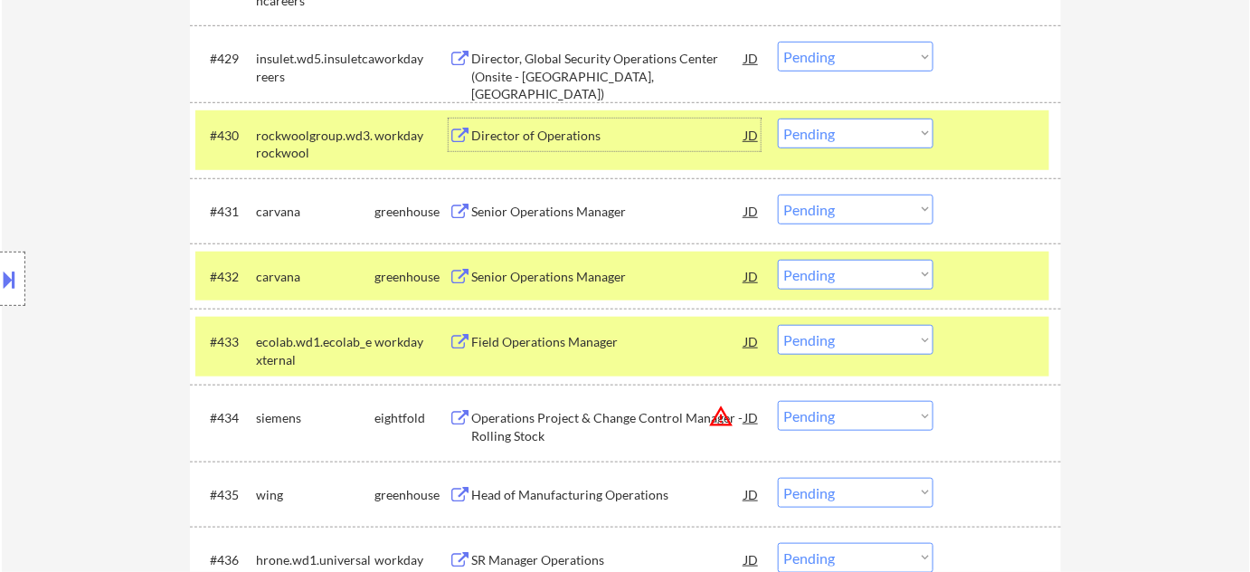
click at [579, 137] on div "Director of Operations" at bounding box center [607, 136] width 273 height 18
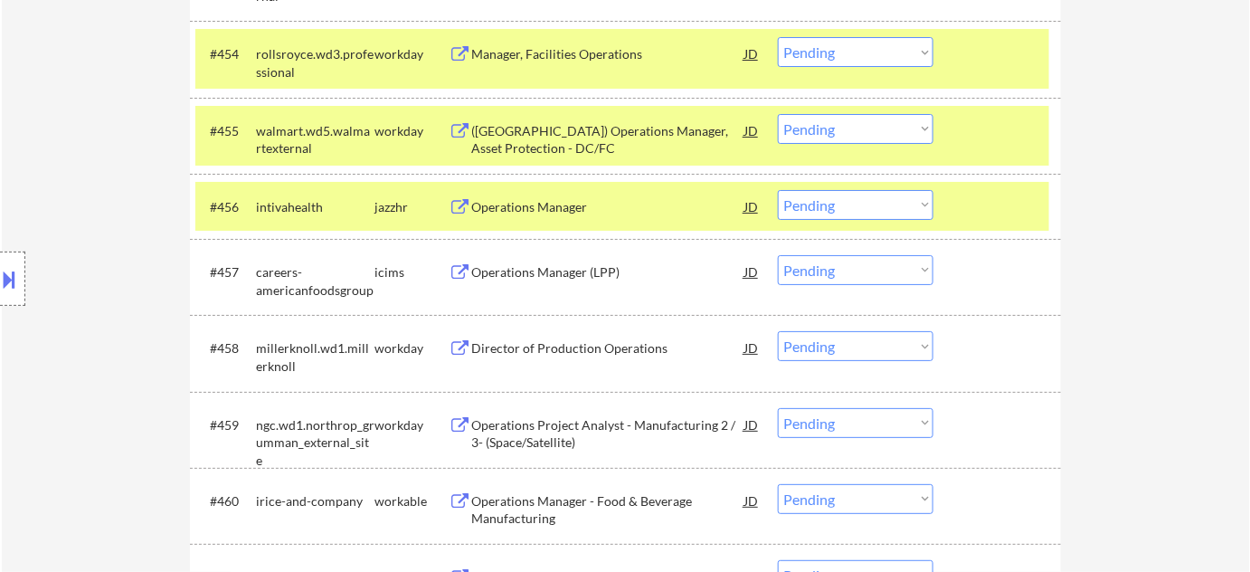
scroll to position [4523, 0]
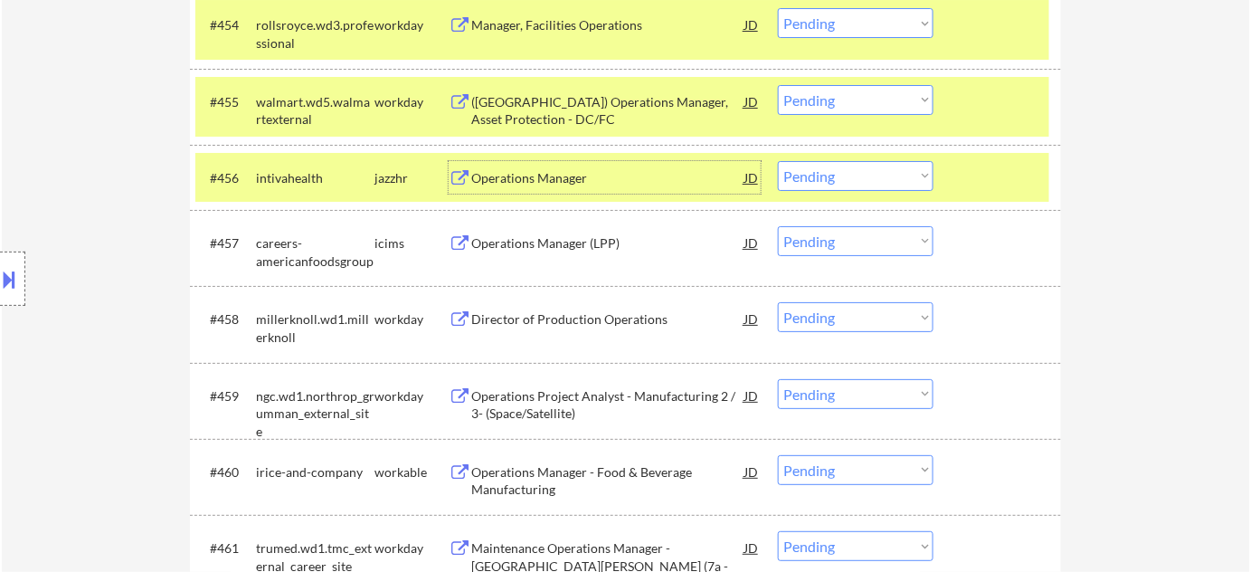
click at [574, 185] on div "Operations Manager" at bounding box center [607, 178] width 273 height 18
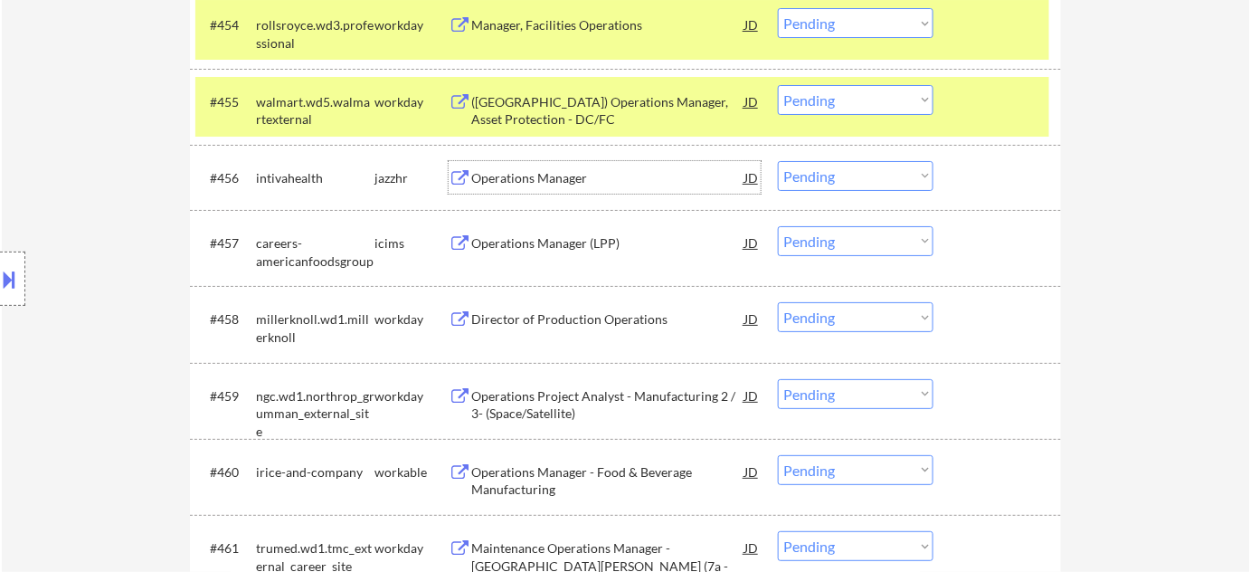
click at [857, 171] on select "Choose an option... Pending Applied Excluded (Questions) Excluded (Expired) Exc…" at bounding box center [856, 176] width 156 height 30
click at [778, 161] on select "Choose an option... Pending Applied Excluded (Questions) Excluded (Expired) Exc…" at bounding box center [856, 176] width 156 height 30
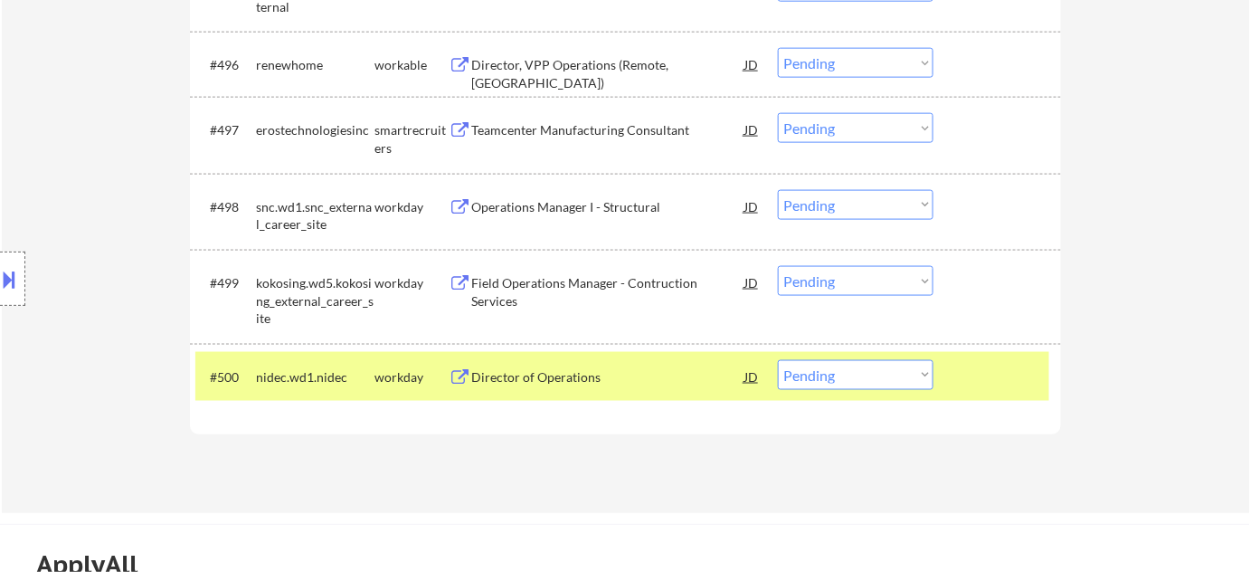
scroll to position [7715, 0]
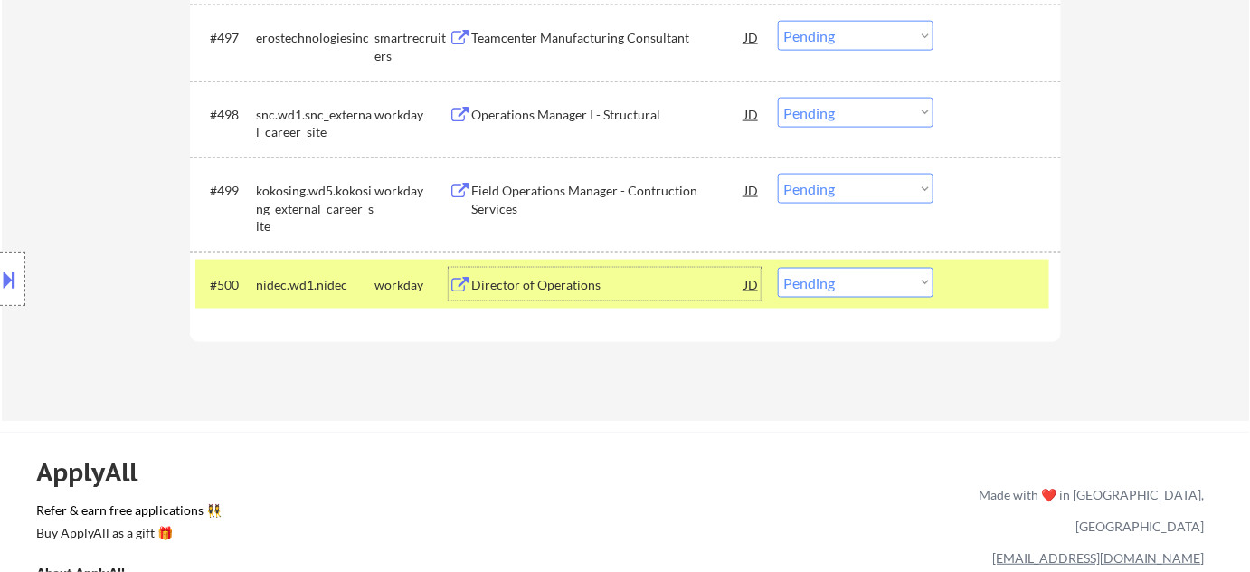
click at [505, 285] on div "Director of Operations" at bounding box center [607, 285] width 273 height 18
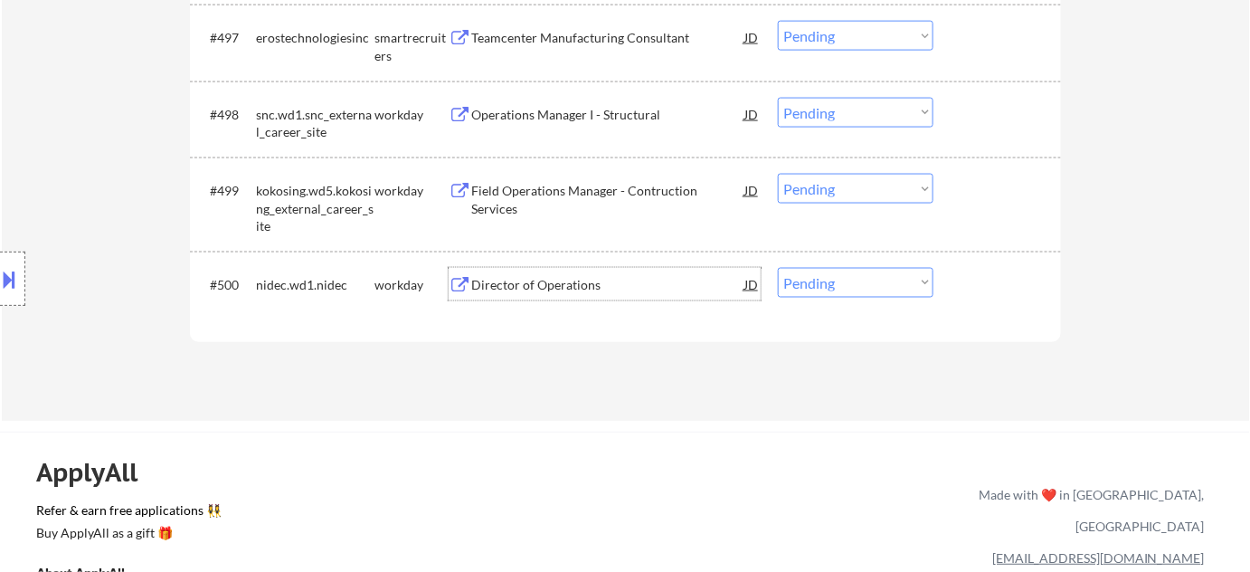
click at [843, 281] on select "Choose an option... Pending Applied Excluded (Questions) Excluded (Expired) Exc…" at bounding box center [856, 283] width 156 height 30
click at [778, 268] on select "Choose an option... Pending Applied Excluded (Questions) Excluded (Expired) Exc…" at bounding box center [856, 283] width 156 height 30
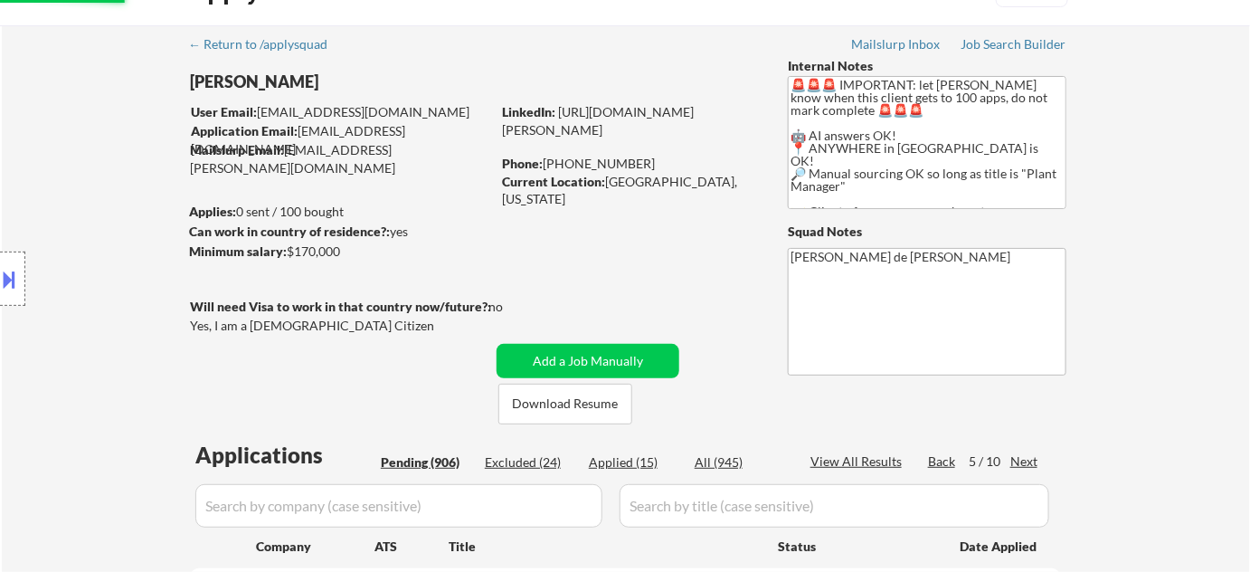
scroll to position [164, 0]
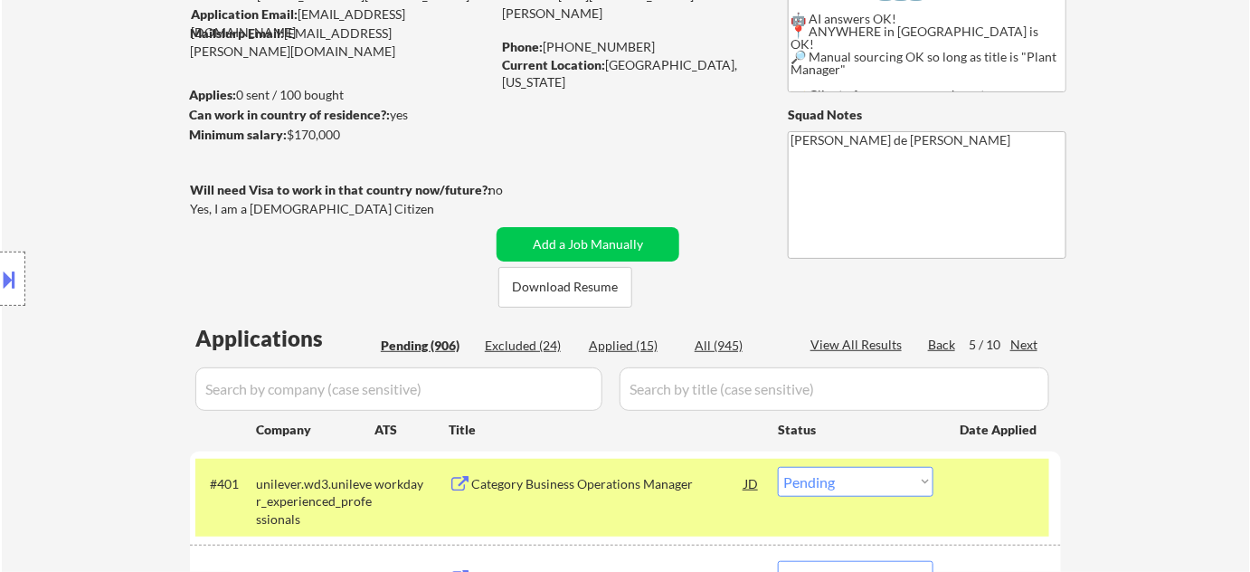
click at [1020, 349] on div "Next" at bounding box center [1024, 345] width 29 height 18
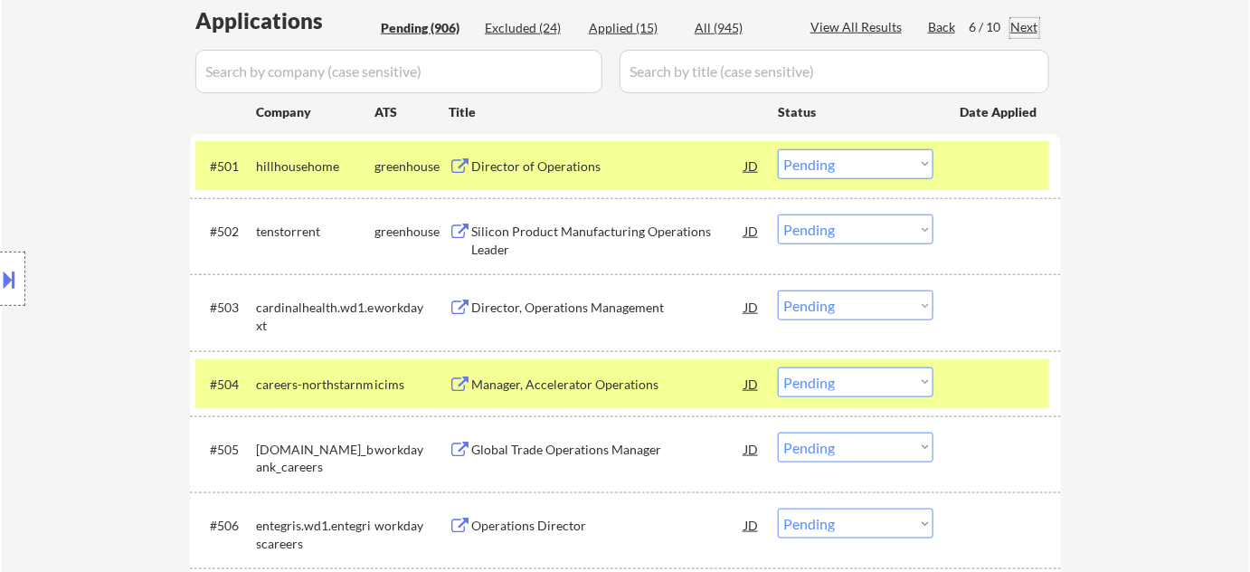
scroll to position [493, 0]
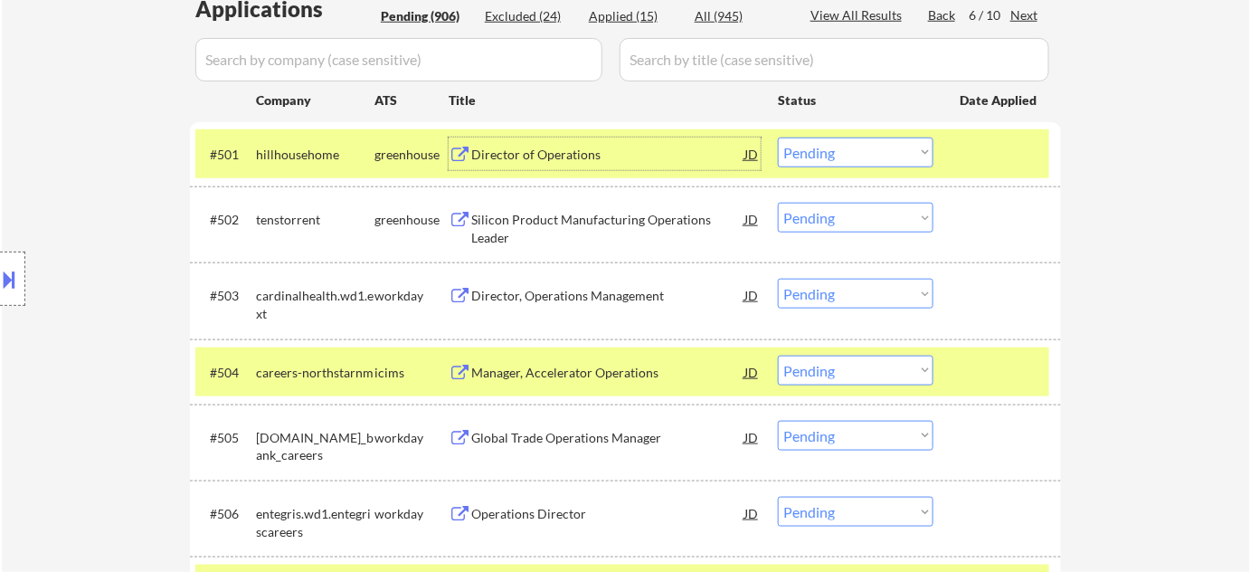
click at [555, 150] on div "Director of Operations" at bounding box center [607, 155] width 273 height 18
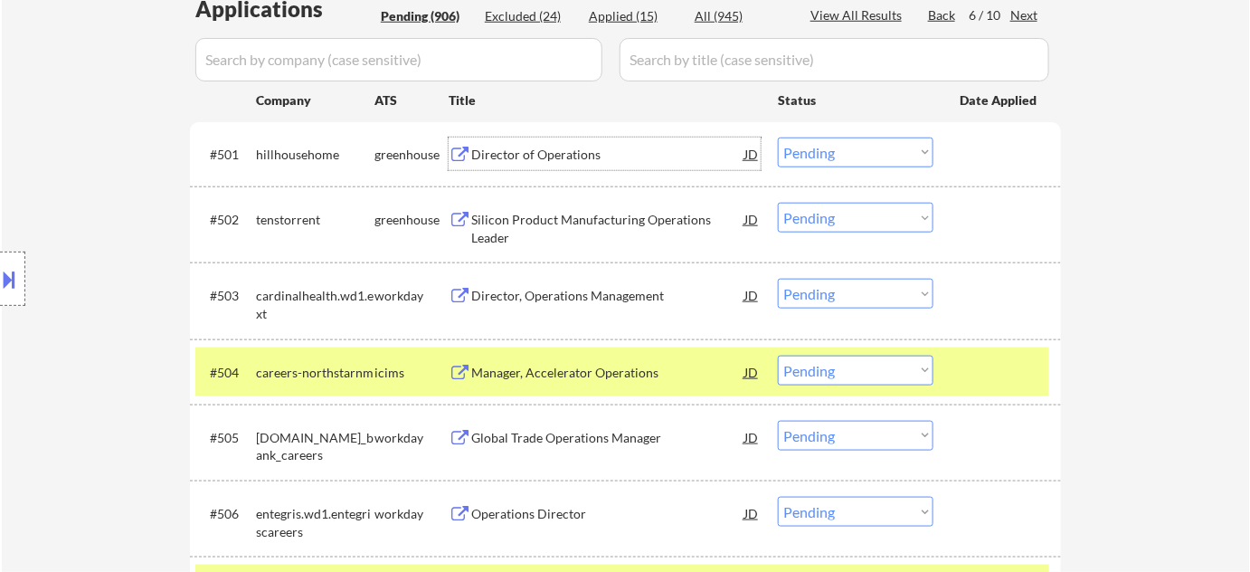
drag, startPoint x: 888, startPoint y: 155, endPoint x: 887, endPoint y: 165, distance: 10.1
click at [888, 155] on select "Choose an option... Pending Applied Excluded (Questions) Excluded (Expired) Exc…" at bounding box center [856, 153] width 156 height 30
click at [778, 138] on select "Choose an option... Pending Applied Excluded (Questions) Excluded (Expired) Exc…" at bounding box center [856, 153] width 156 height 30
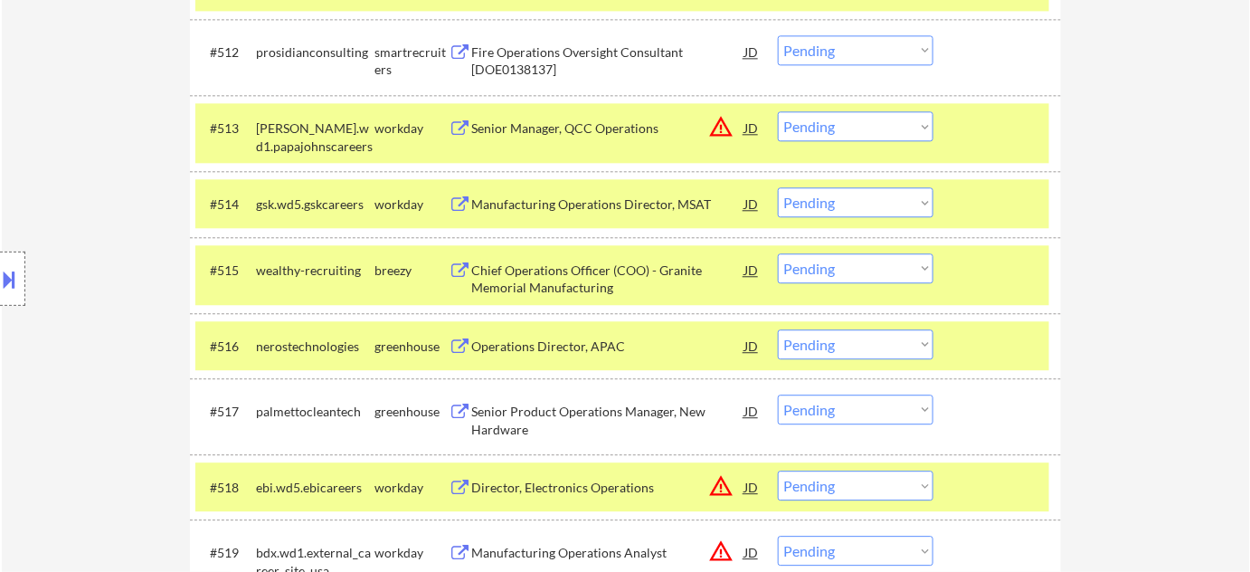
scroll to position [1480, 0]
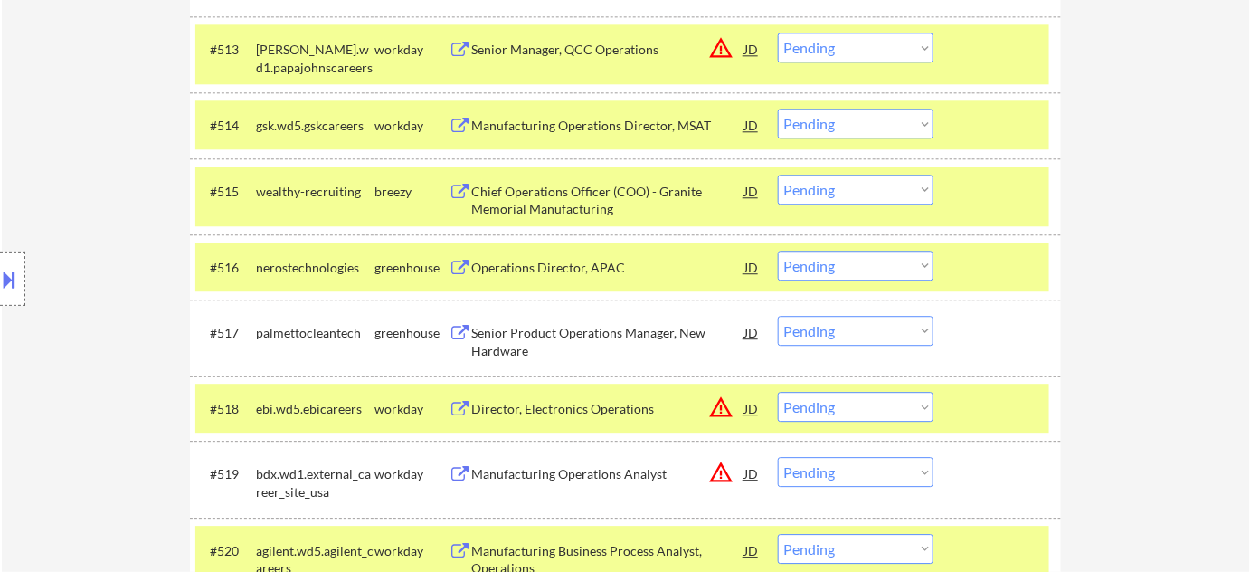
click at [579, 270] on div "Operations Director, APAC" at bounding box center [607, 268] width 273 height 18
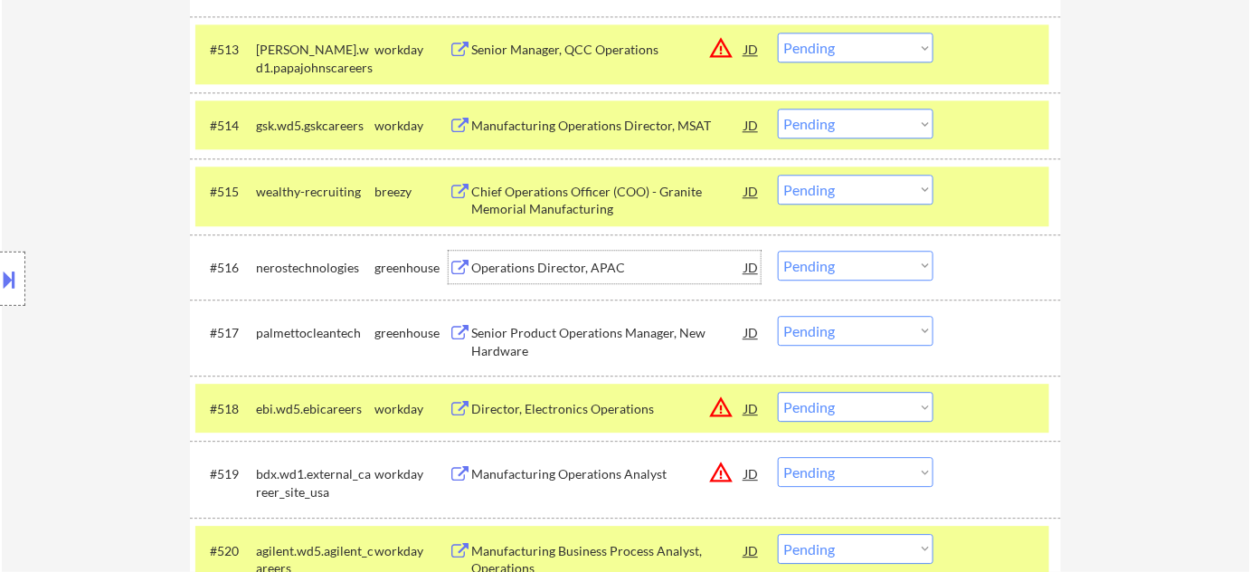
click at [830, 262] on select "Choose an option... Pending Applied Excluded (Questions) Excluded (Expired) Exc…" at bounding box center [856, 266] width 156 height 30
click at [778, 251] on select "Choose an option... Pending Applied Excluded (Questions) Excluded (Expired) Exc…" at bounding box center [856, 266] width 156 height 30
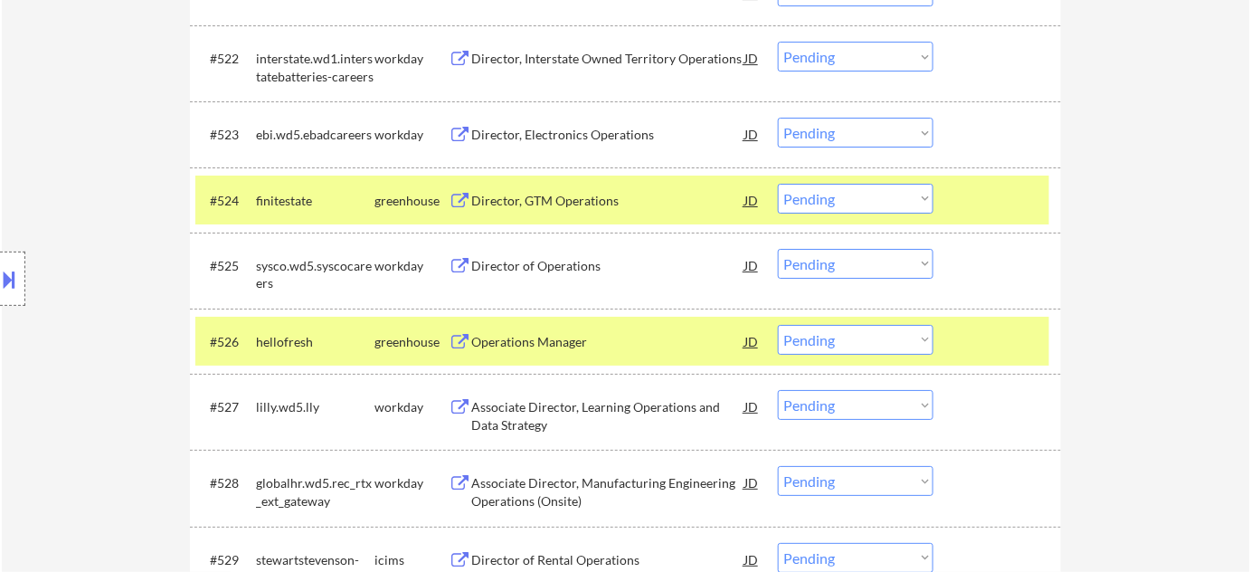
scroll to position [2138, 0]
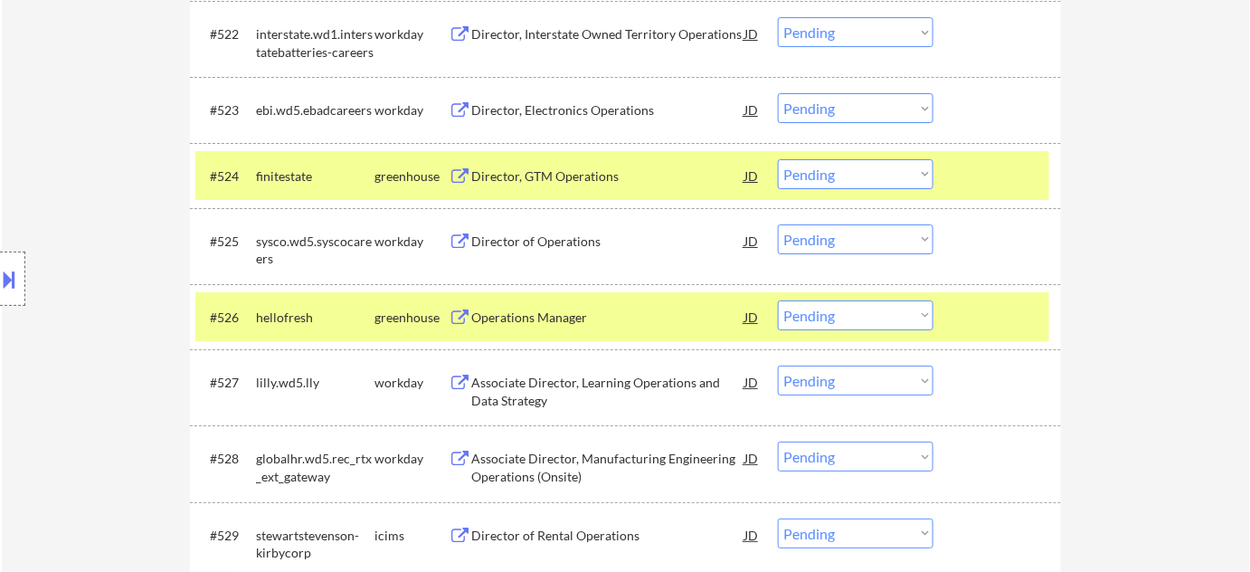
click at [545, 312] on div "Operations Manager" at bounding box center [607, 317] width 273 height 18
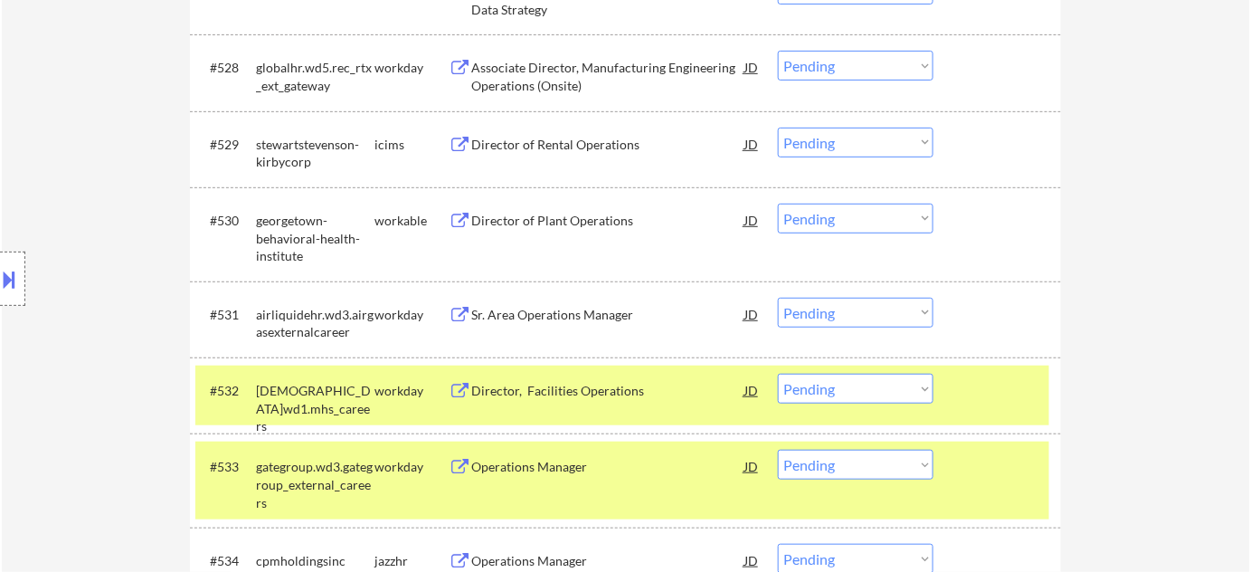
scroll to position [2549, 0]
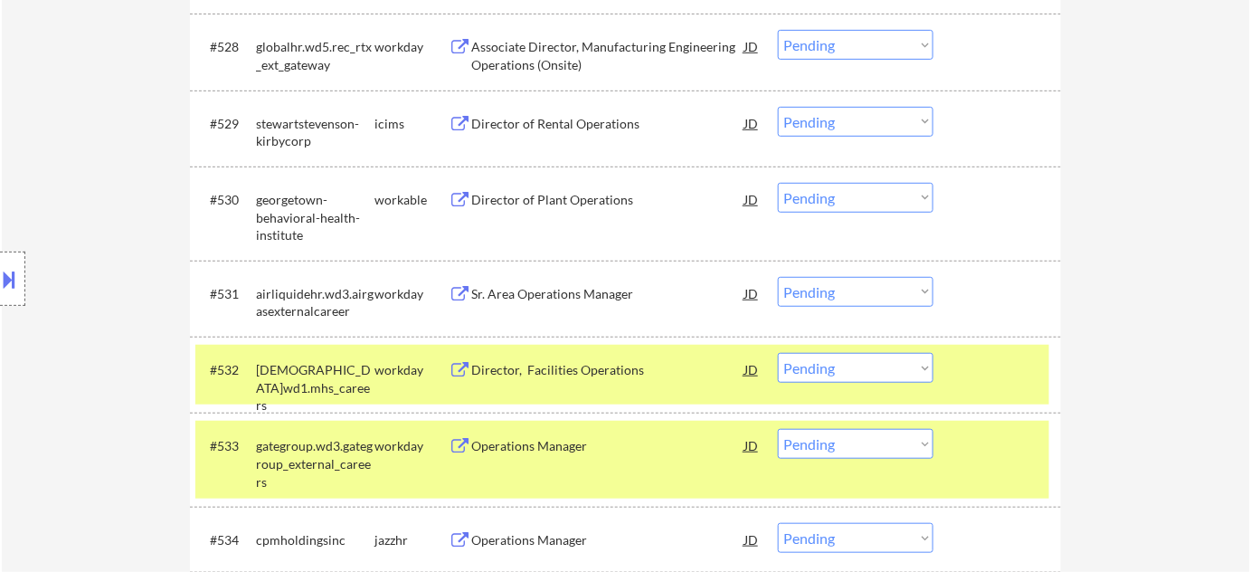
click at [558, 198] on div "Director of Plant Operations" at bounding box center [607, 200] width 273 height 18
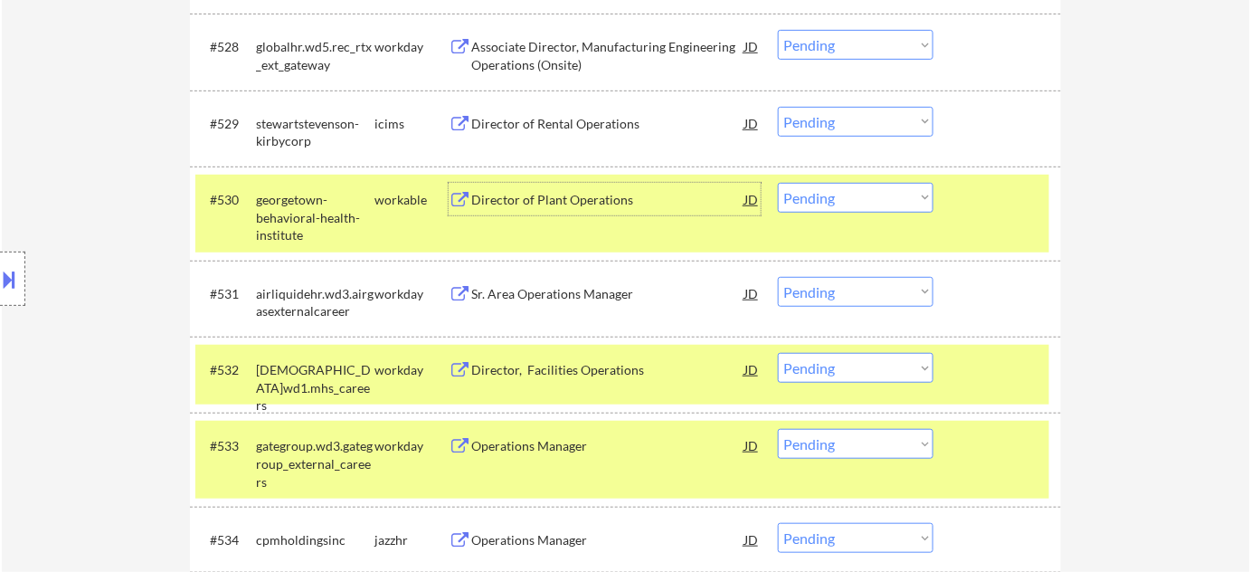
click at [854, 201] on select "Choose an option... Pending Applied Excluded (Questions) Excluded (Expired) Exc…" at bounding box center [856, 198] width 156 height 30
click at [778, 183] on select "Choose an option... Pending Applied Excluded (Questions) Excluded (Expired) Exc…" at bounding box center [856, 198] width 156 height 30
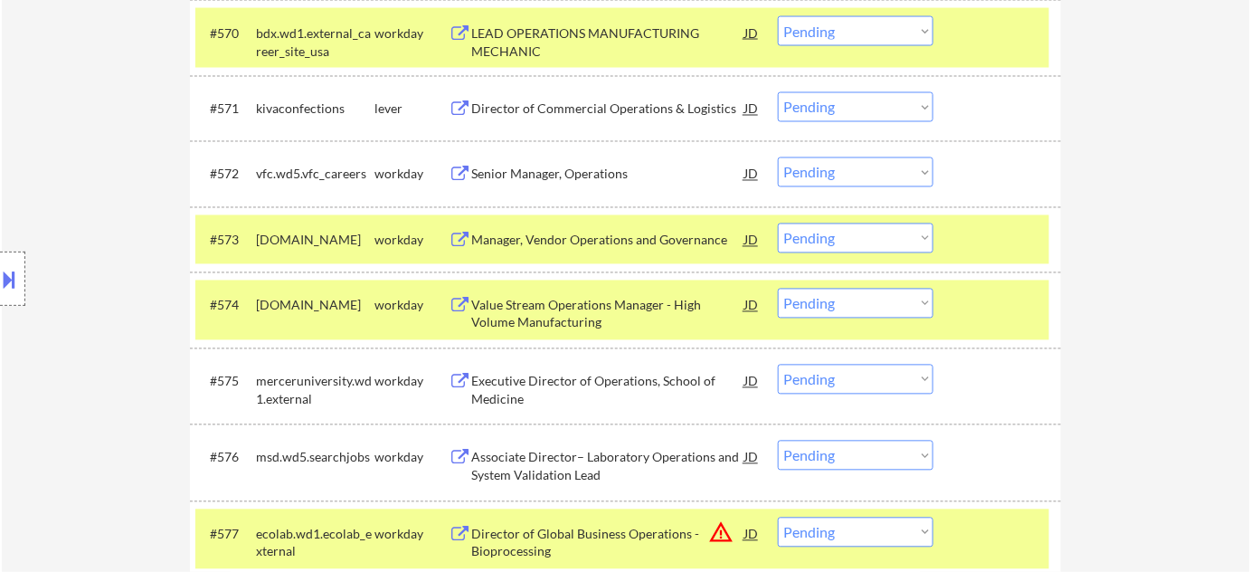
scroll to position [5509, 0]
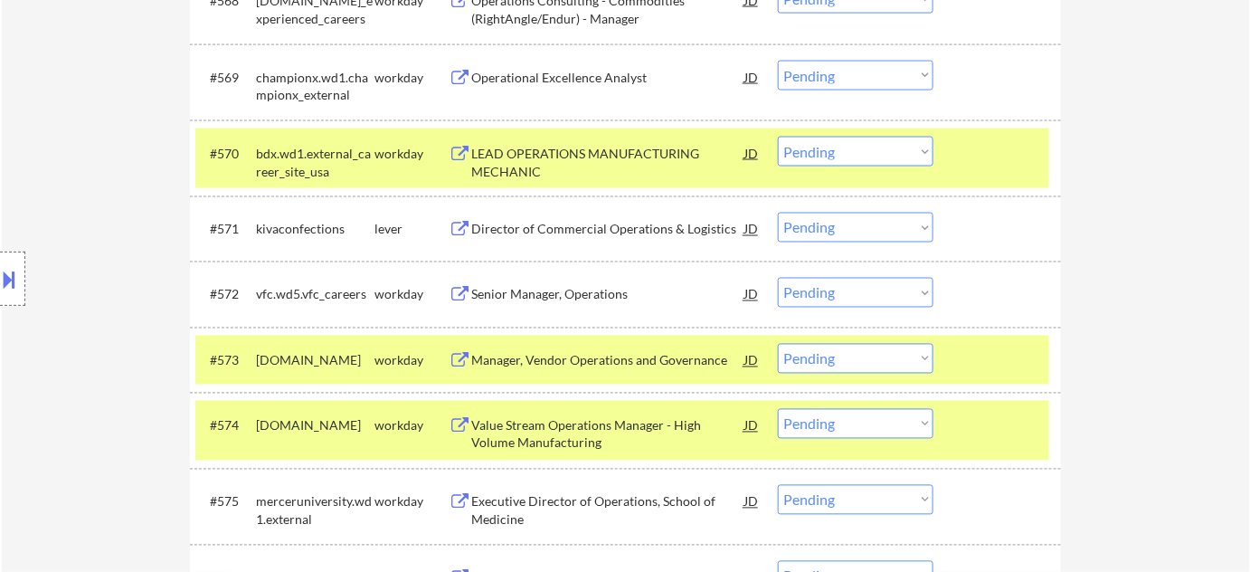
click at [587, 242] on div "Director of Commercial Operations & Logistics" at bounding box center [607, 229] width 273 height 33
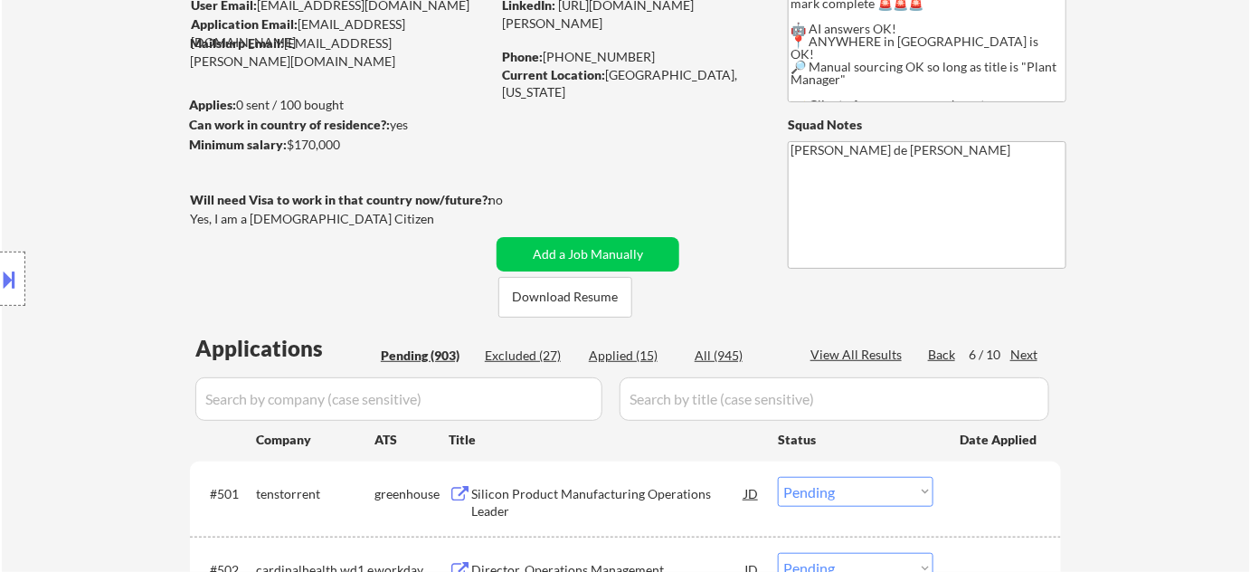
scroll to position [246, 0]
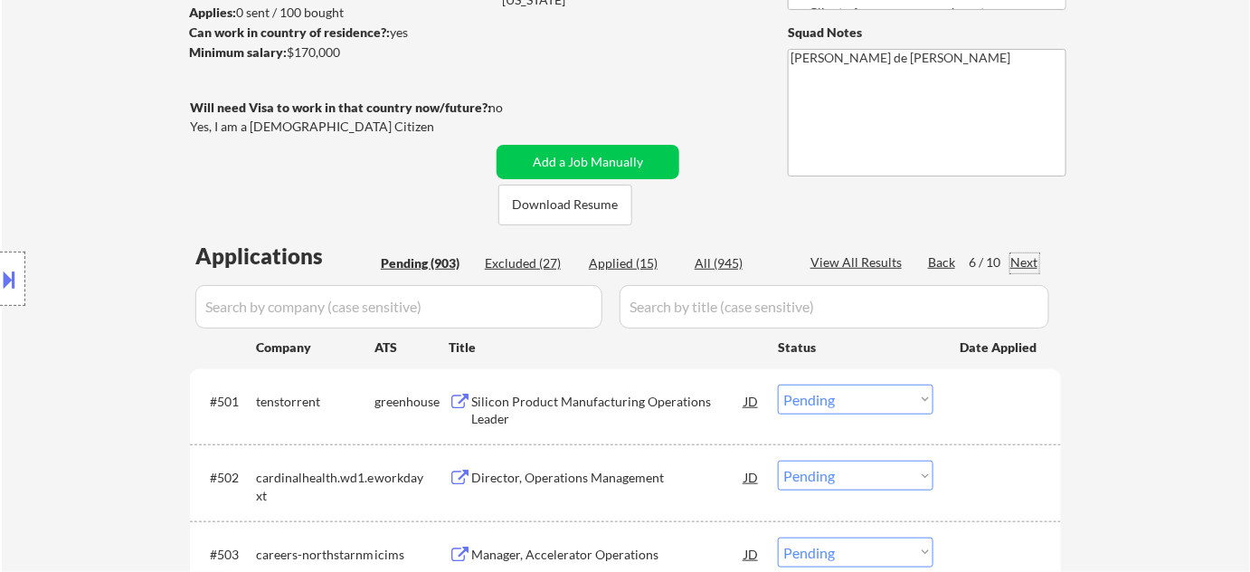
click at [1034, 262] on div "Next" at bounding box center [1024, 262] width 29 height 18
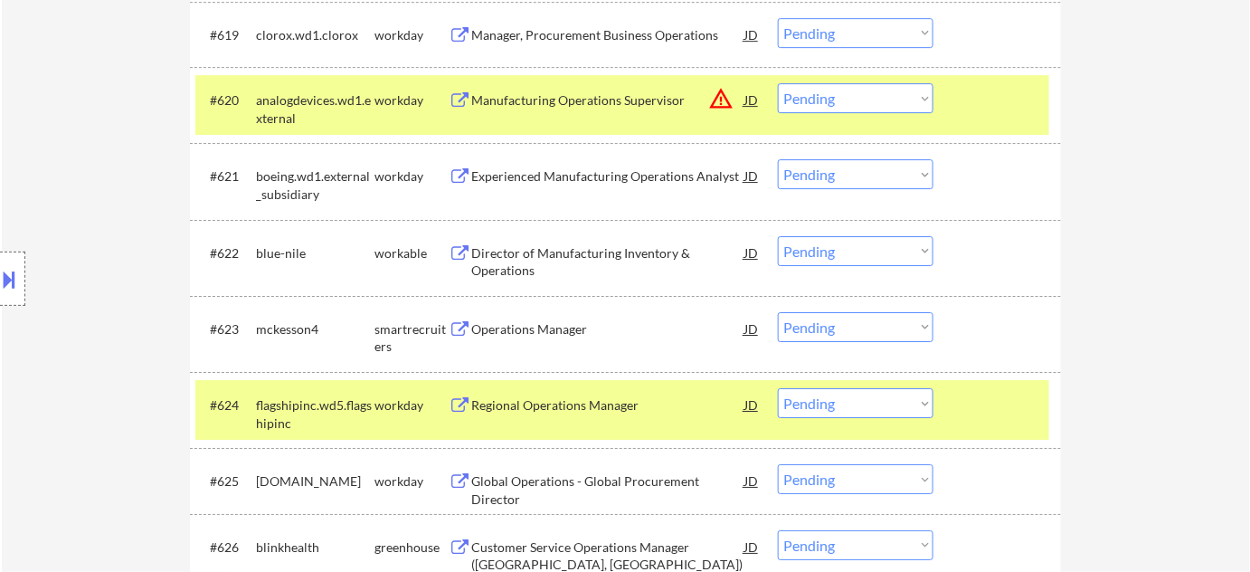
scroll to position [1973, 0]
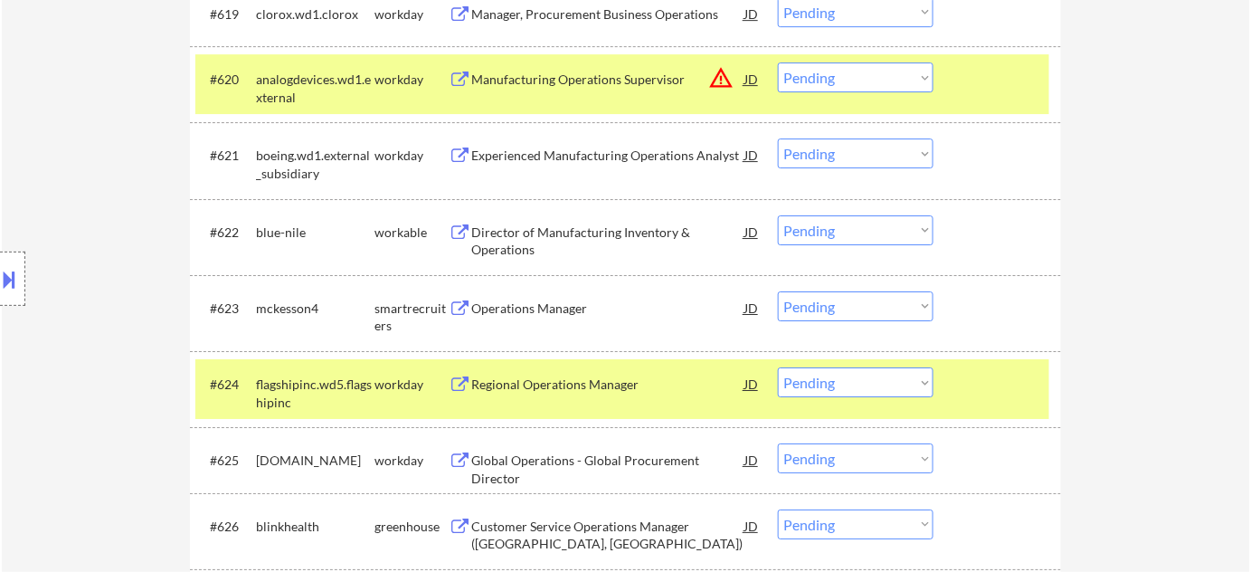
click at [577, 312] on div "Operations Manager" at bounding box center [607, 308] width 273 height 18
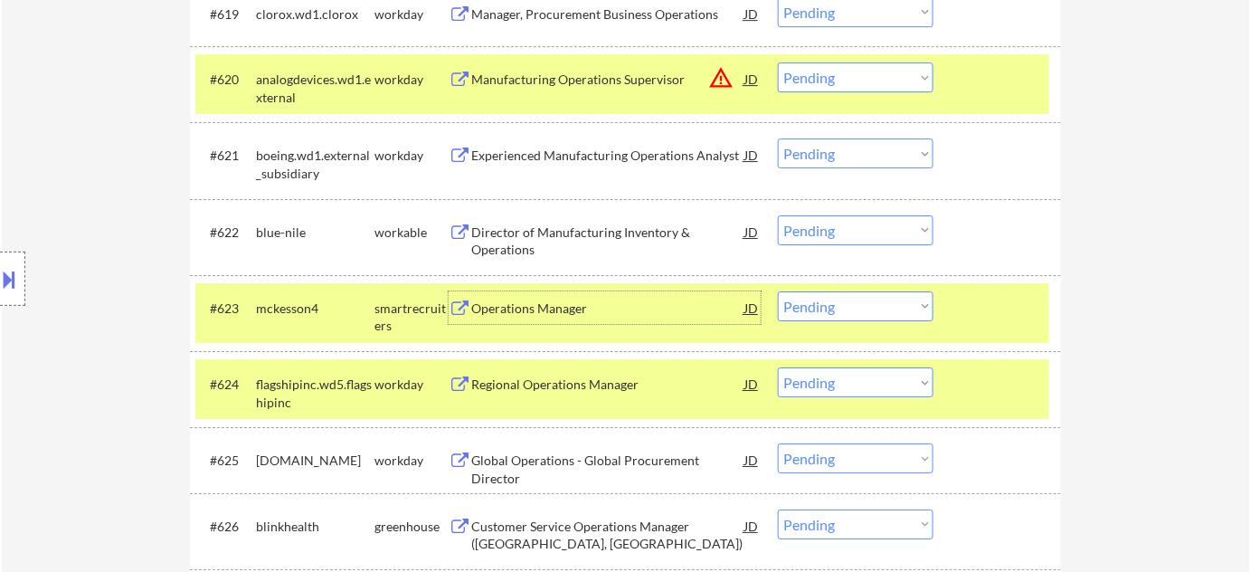
click at [829, 308] on select "Choose an option... Pending Applied Excluded (Questions) Excluded (Expired) Exc…" at bounding box center [856, 306] width 156 height 30
click at [778, 291] on select "Choose an option... Pending Applied Excluded (Questions) Excluded (Expired) Exc…" at bounding box center [856, 306] width 156 height 30
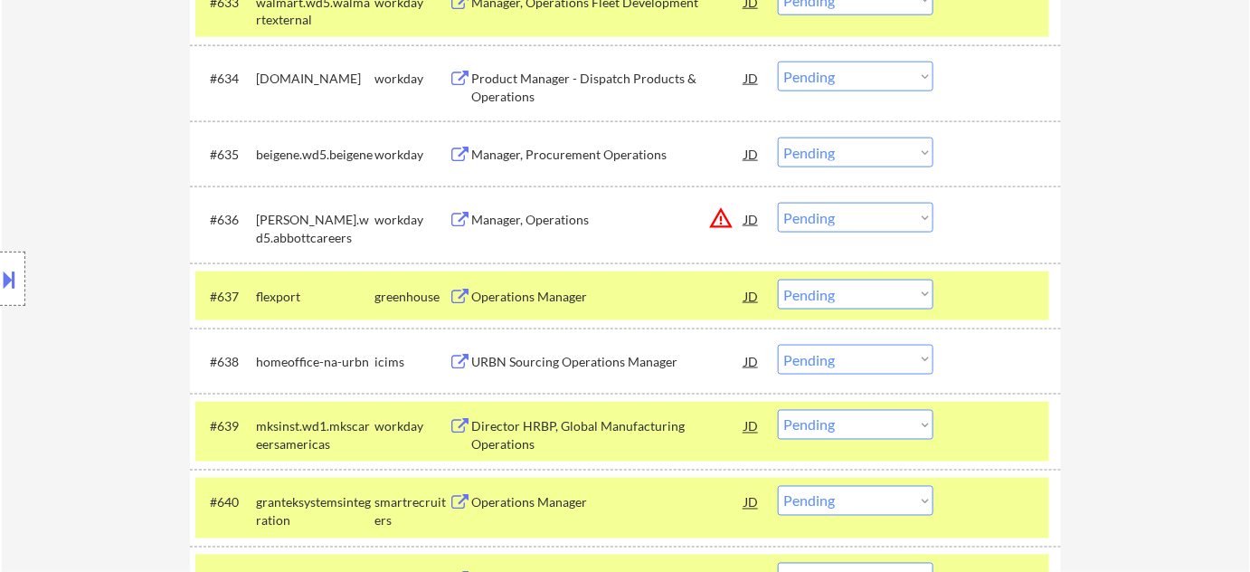
scroll to position [3042, 0]
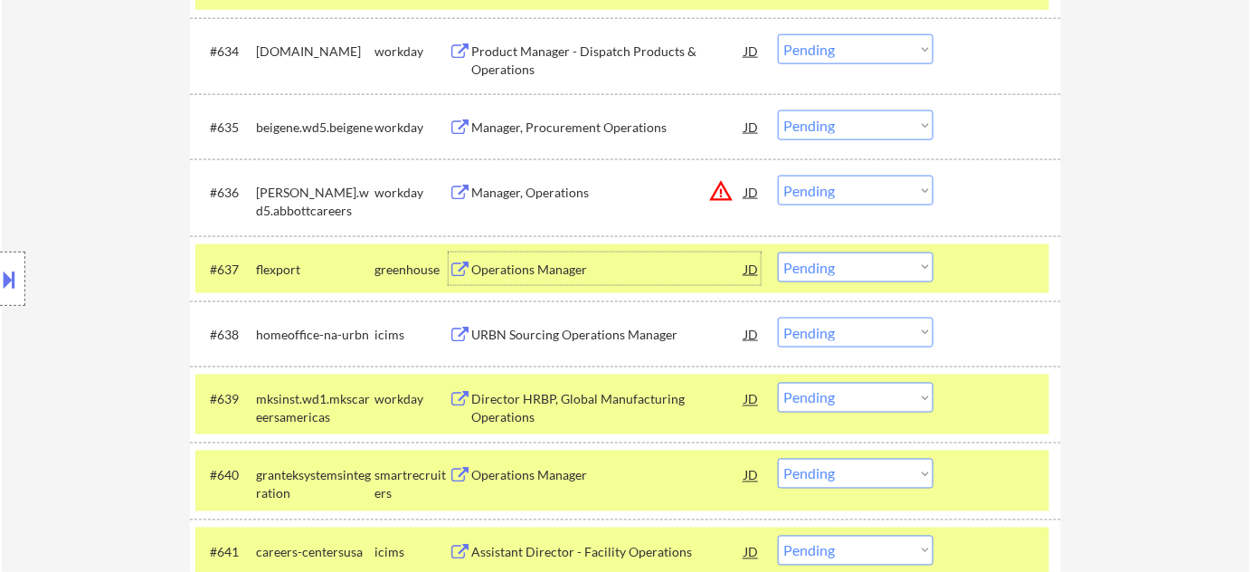
click at [529, 267] on div "Operations Manager" at bounding box center [607, 270] width 273 height 18
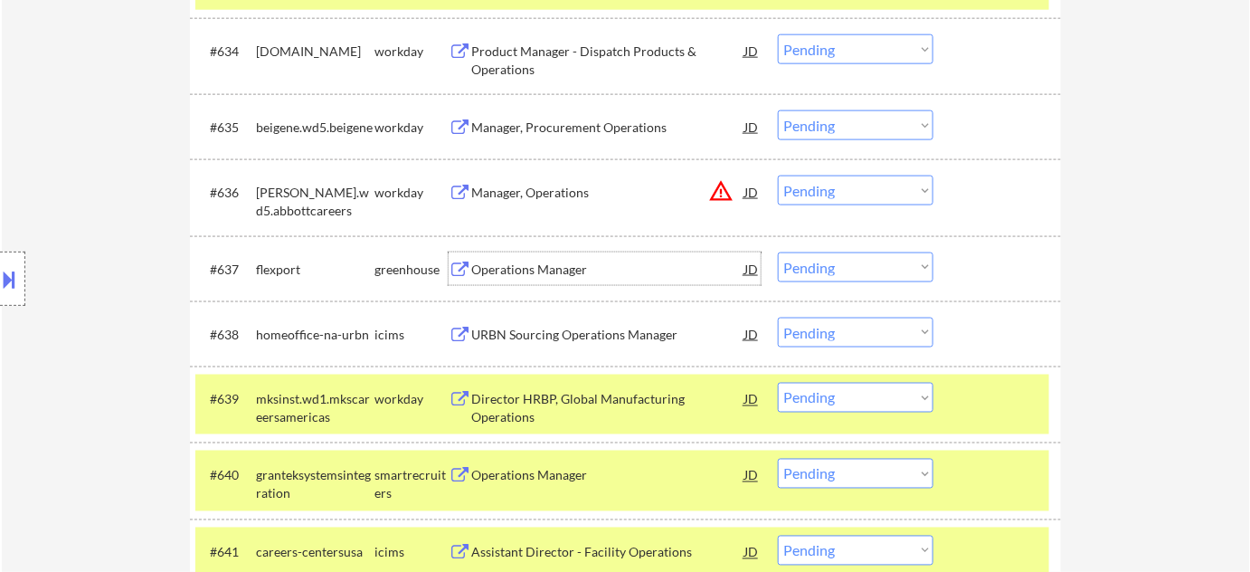
click at [842, 269] on select "Choose an option... Pending Applied Excluded (Questions) Excluded (Expired) Exc…" at bounding box center [856, 267] width 156 height 30
click at [778, 252] on select "Choose an option... Pending Applied Excluded (Questions) Excluded (Expired) Exc…" at bounding box center [856, 267] width 156 height 30
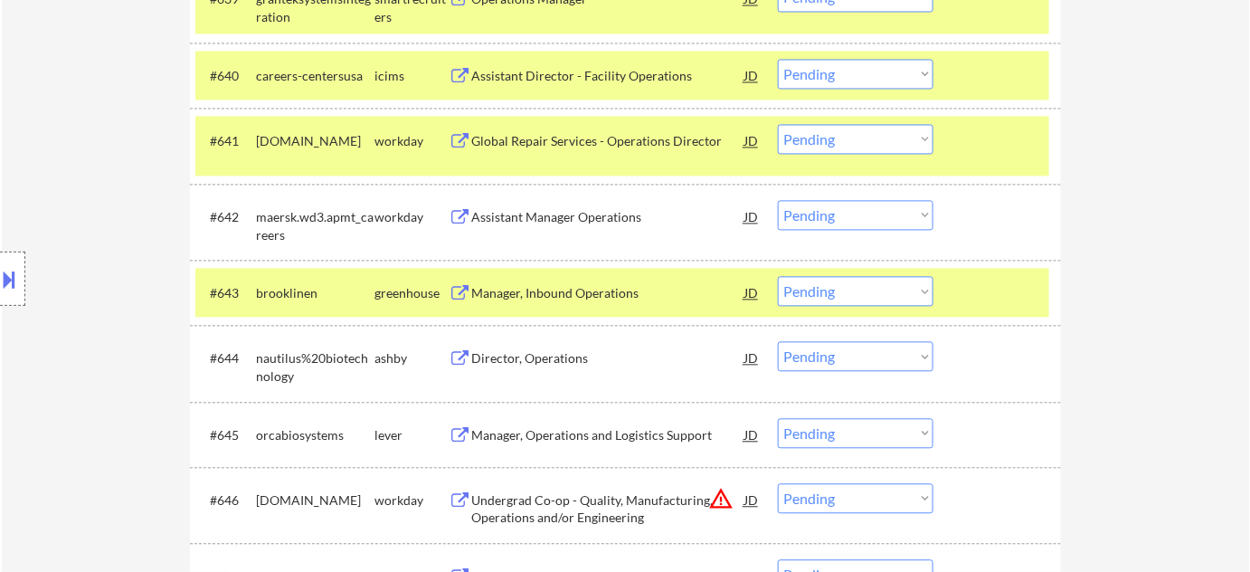
scroll to position [3536, 0]
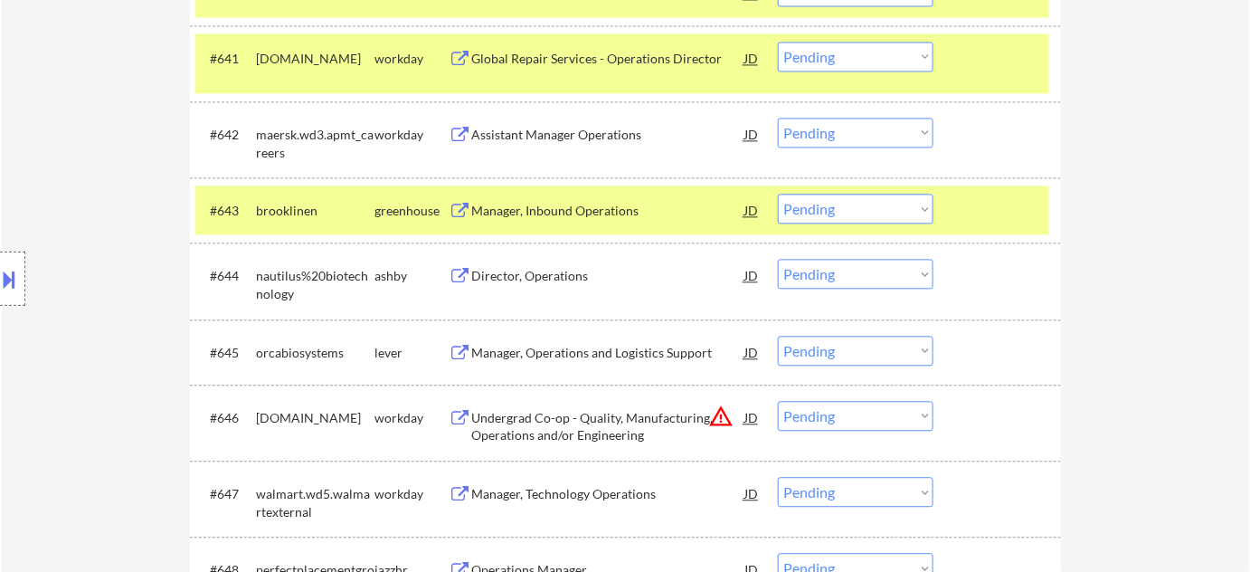
click at [516, 270] on div "Director, Operations" at bounding box center [607, 276] width 273 height 18
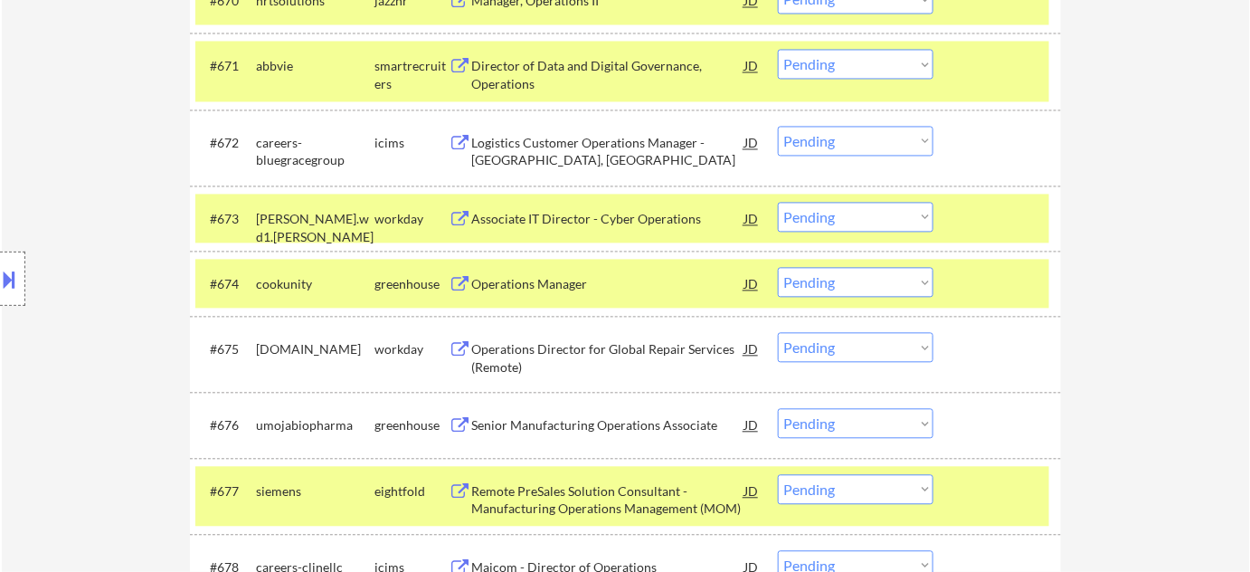
scroll to position [5756, 0]
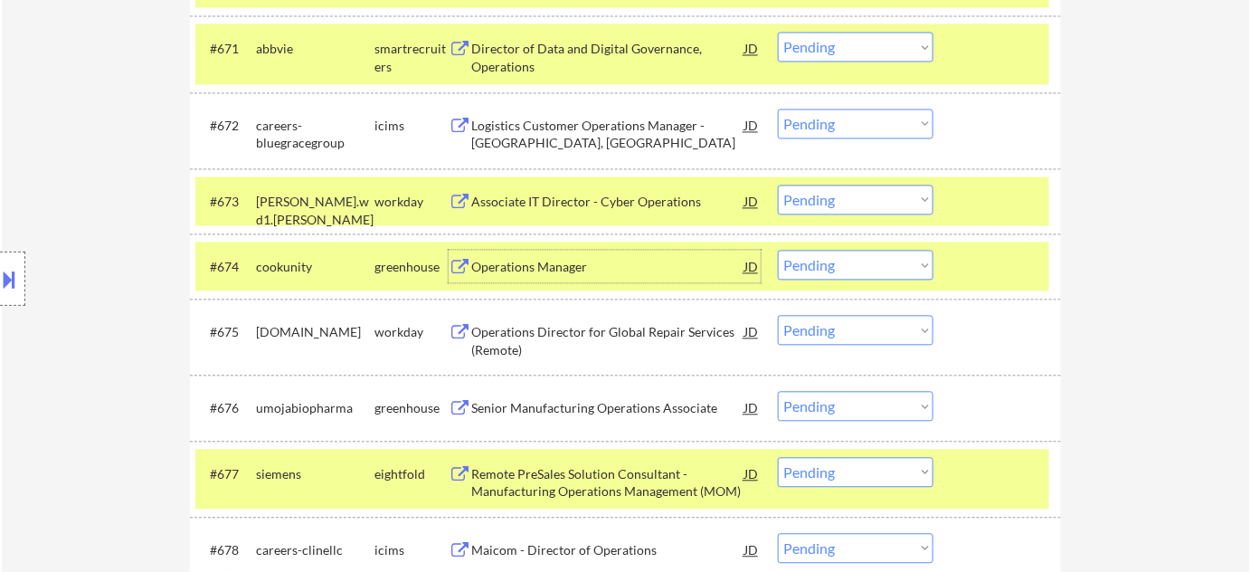
click at [529, 267] on div "Operations Manager" at bounding box center [607, 267] width 273 height 18
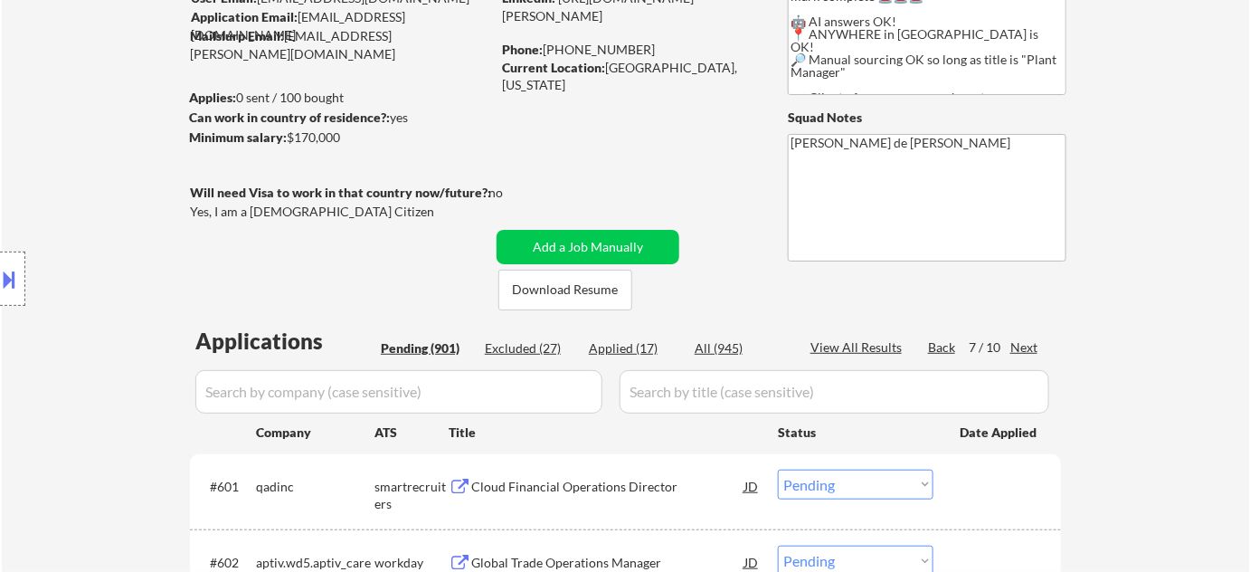
scroll to position [164, 0]
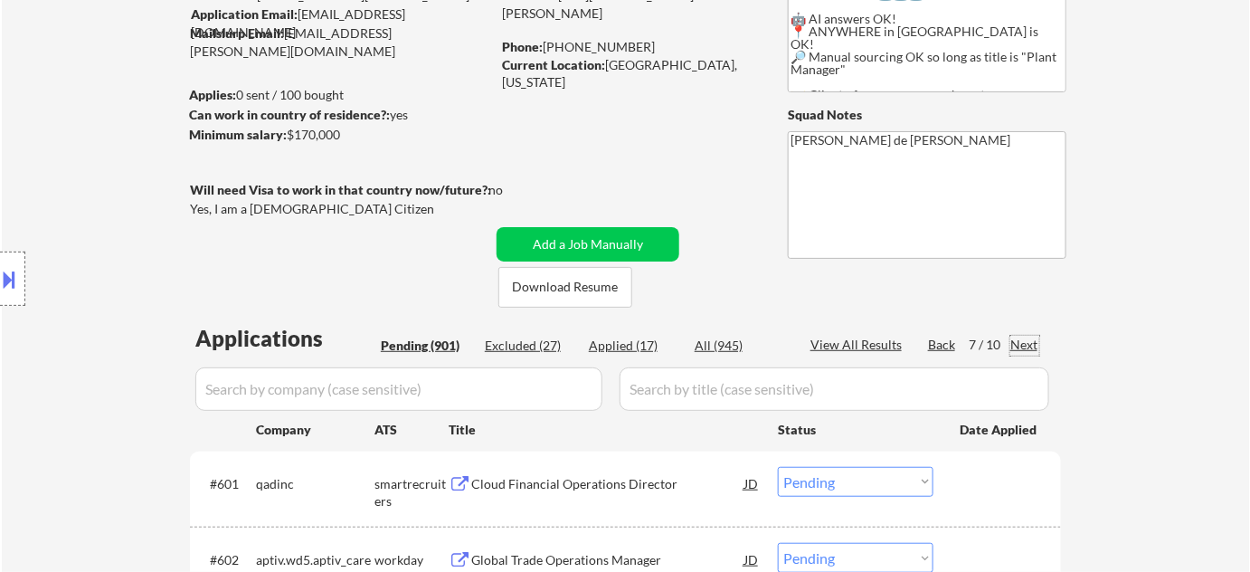
click at [1018, 341] on div "Next" at bounding box center [1024, 345] width 29 height 18
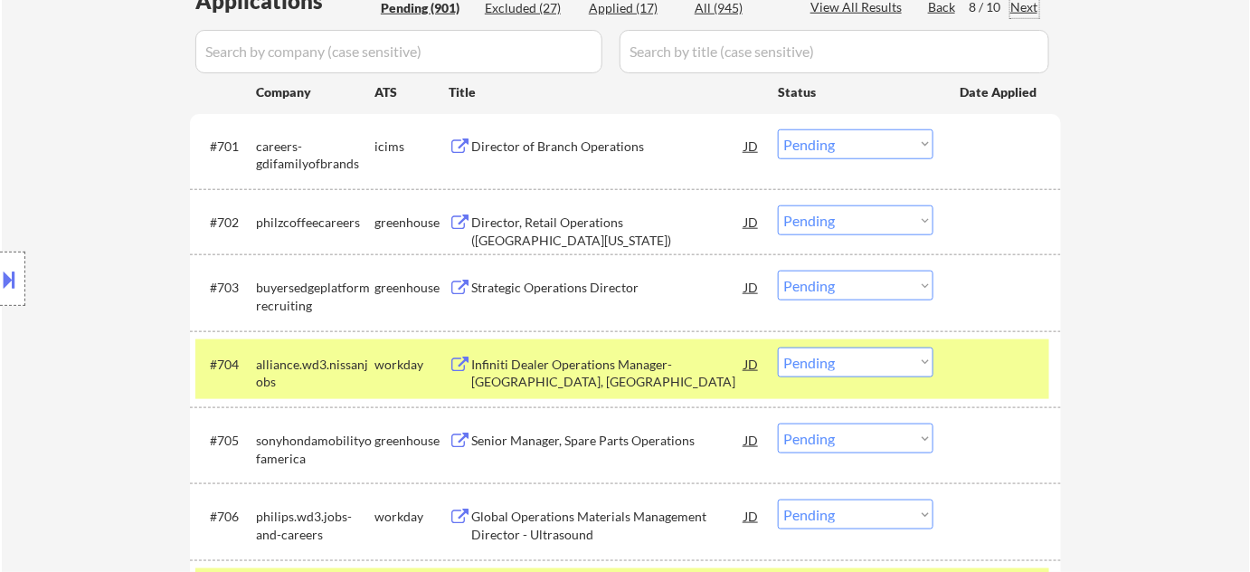
scroll to position [493, 0]
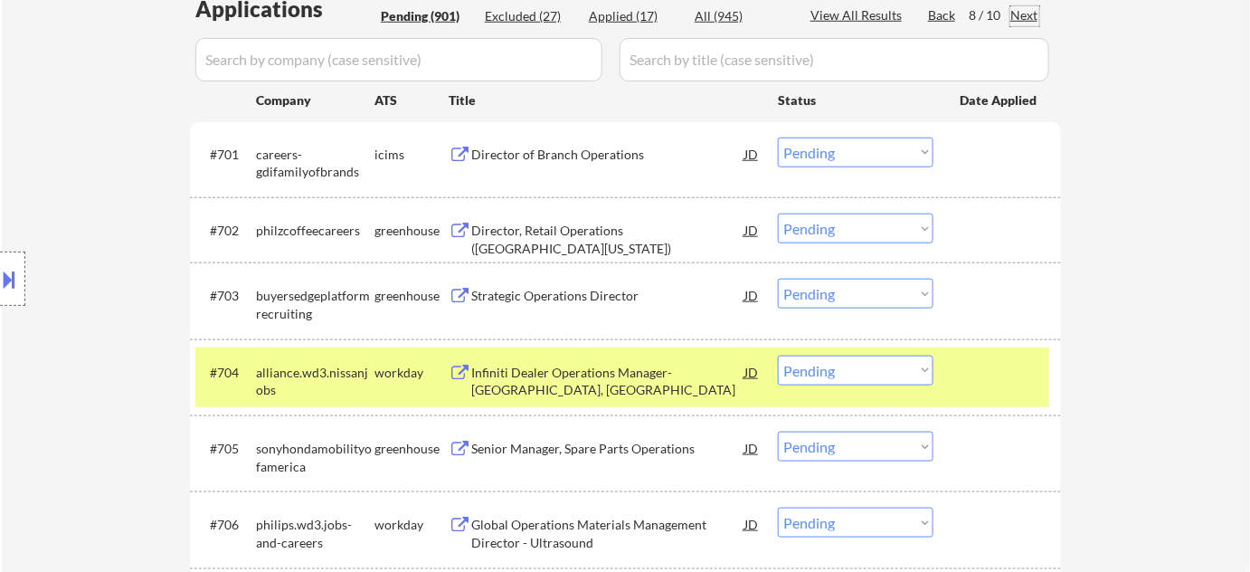
click at [545, 285] on div "Strategic Operations Director" at bounding box center [607, 295] width 273 height 33
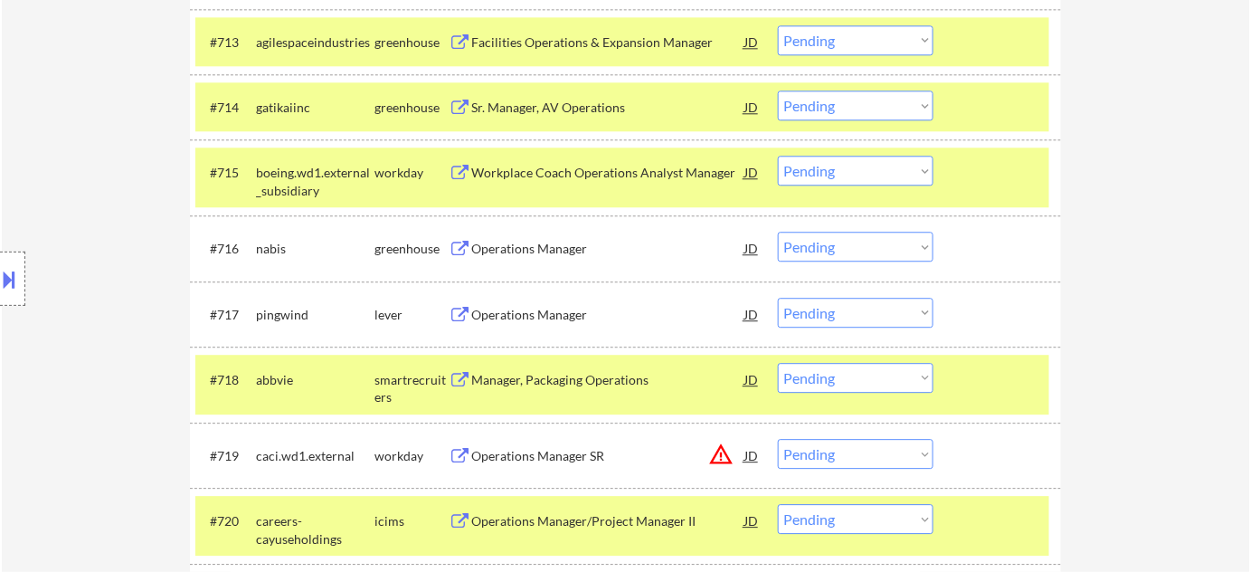
scroll to position [1480, 0]
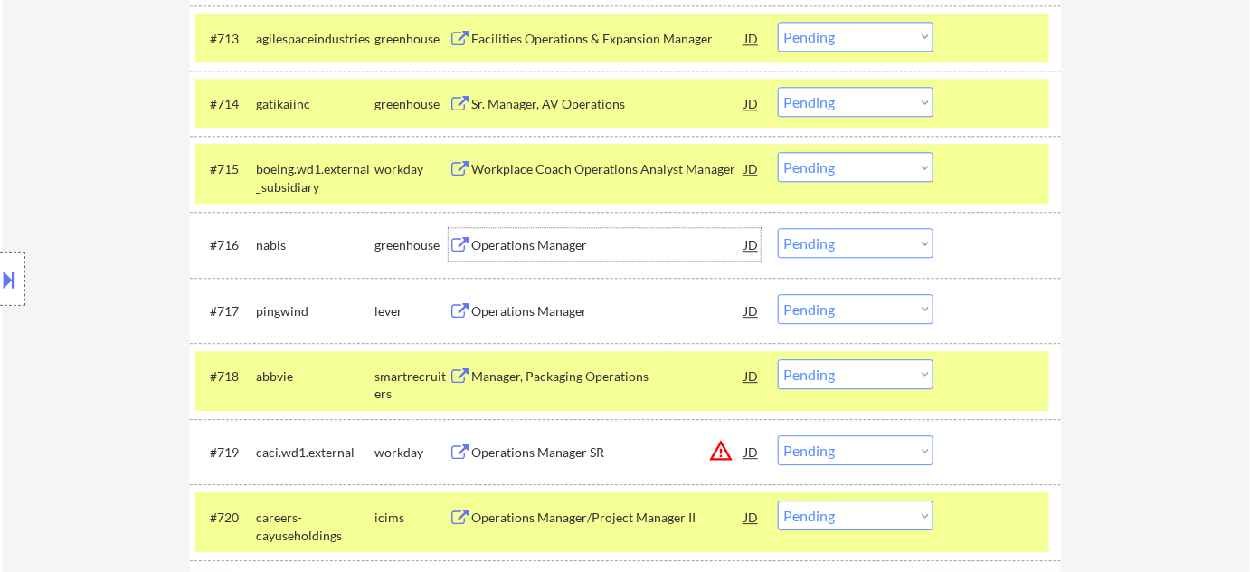
click at [553, 247] on div "Operations Manager" at bounding box center [607, 245] width 273 height 18
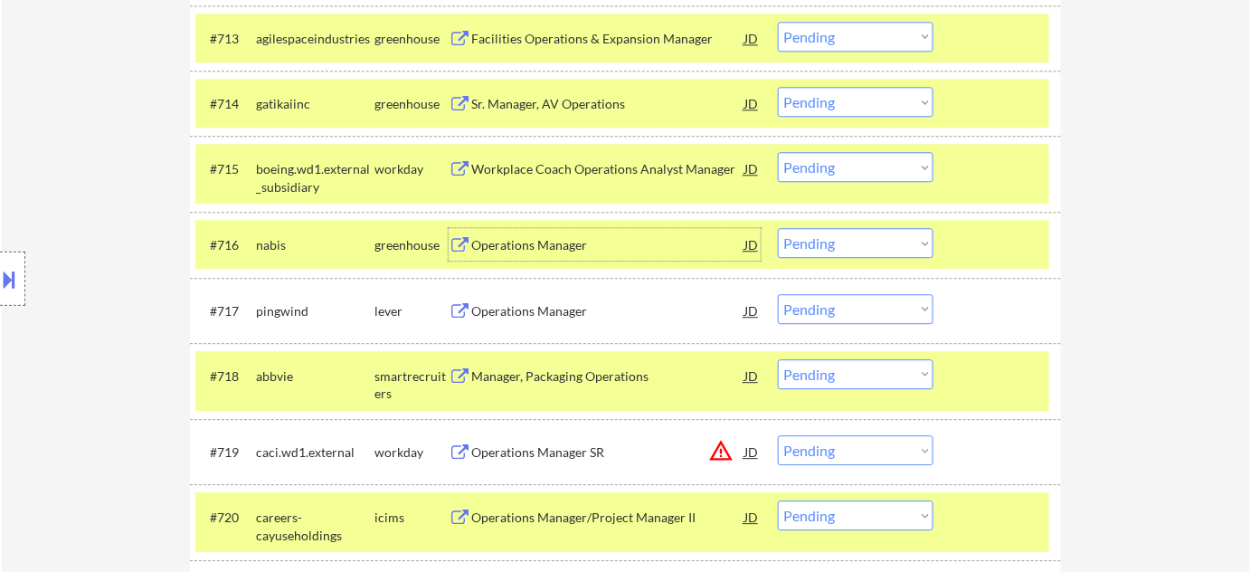
click at [493, 302] on div "Operations Manager" at bounding box center [607, 311] width 273 height 18
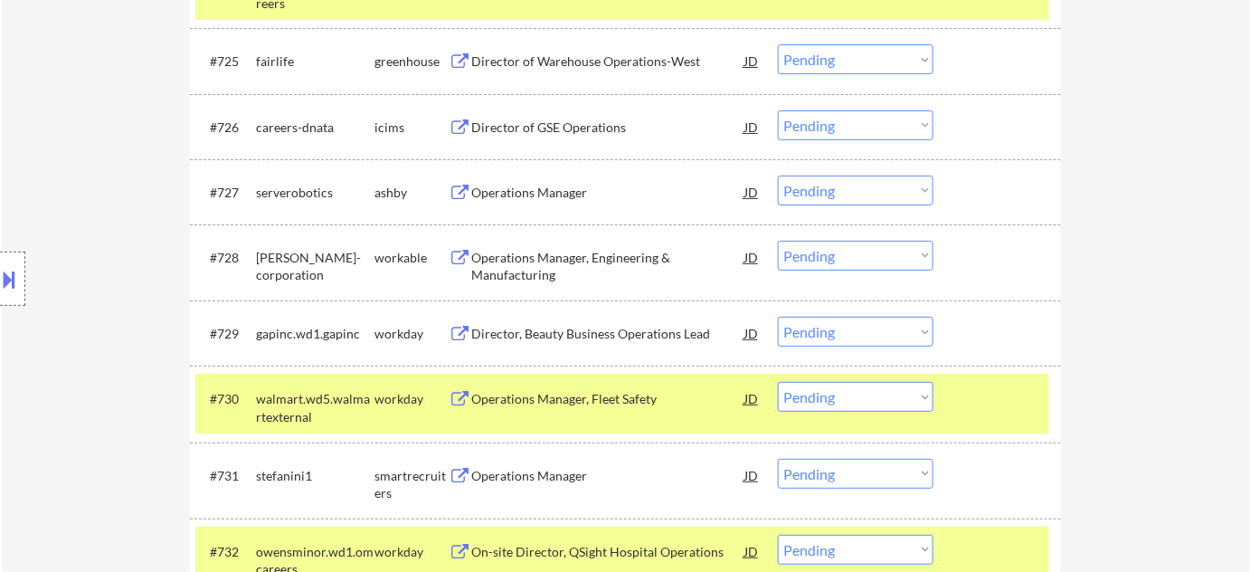
scroll to position [2302, 0]
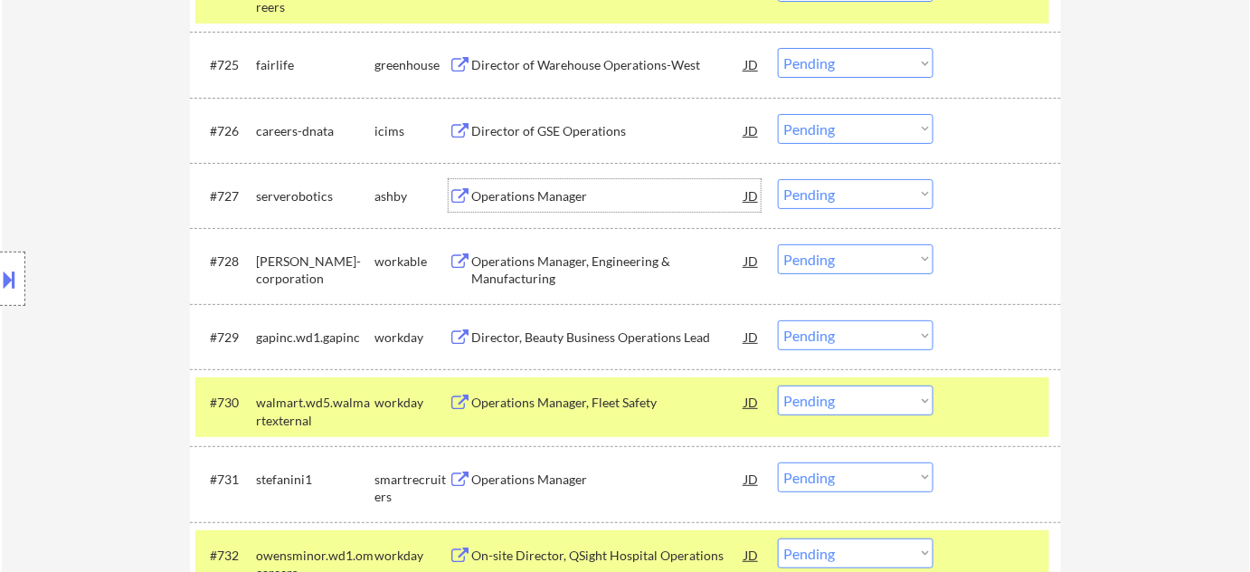
click at [541, 207] on div "Operations Manager" at bounding box center [607, 195] width 273 height 33
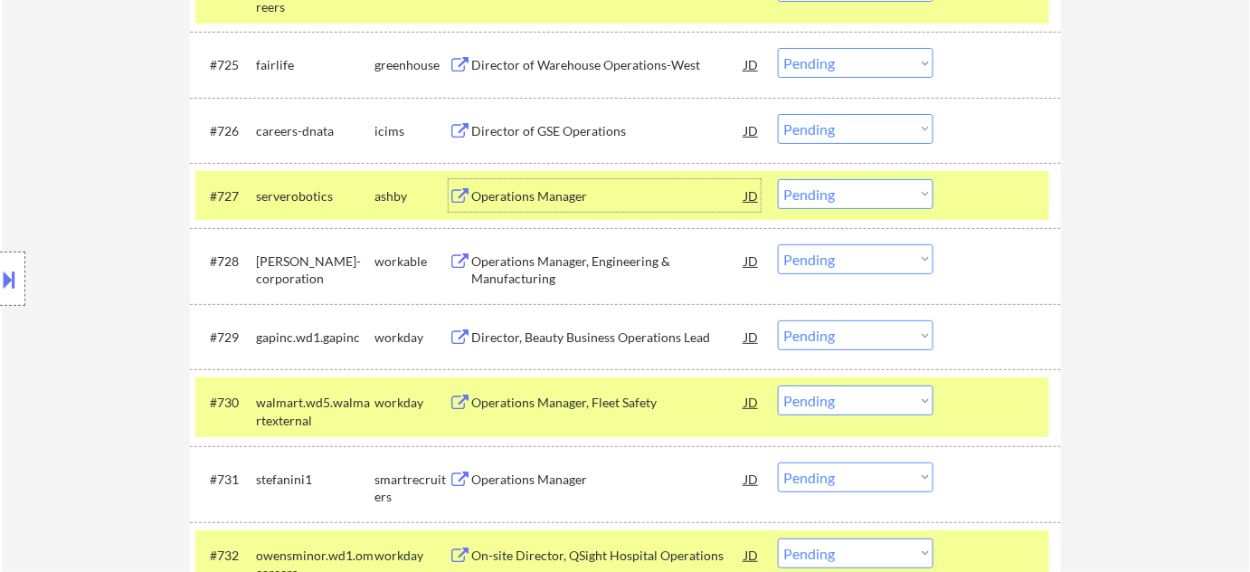
click at [813, 177] on div "#727 serverobotics ashby Operations Manager JD Choose an option... Pending Appl…" at bounding box center [622, 195] width 854 height 49
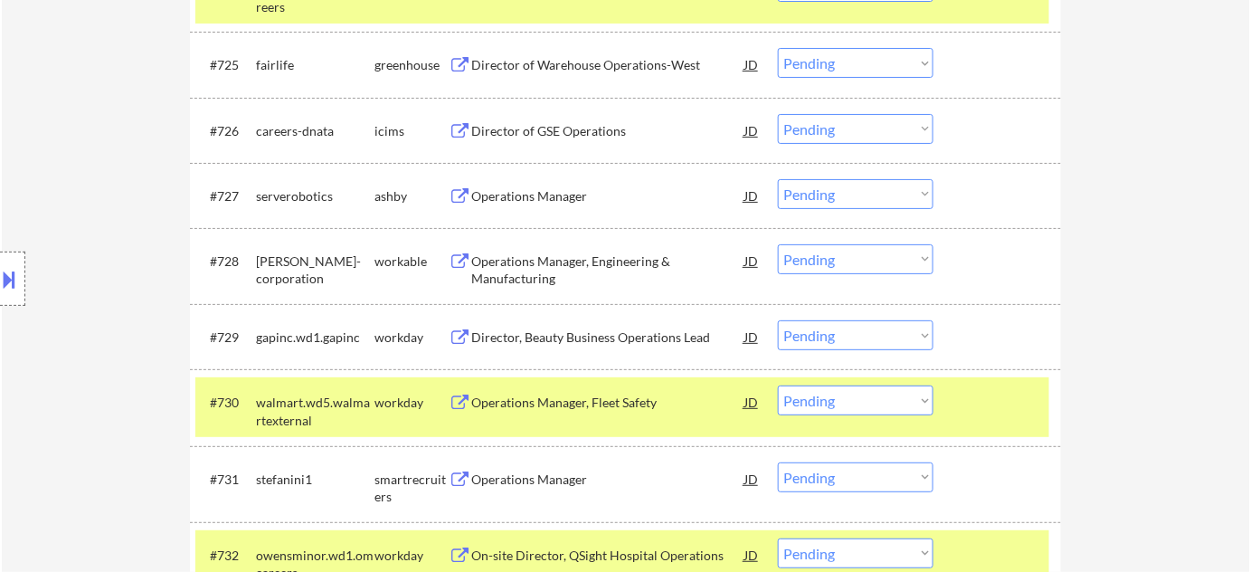
drag, startPoint x: 832, startPoint y: 190, endPoint x: 832, endPoint y: 202, distance: 11.8
click at [832, 190] on select "Choose an option... Pending Applied Excluded (Questions) Excluded (Expired) Exc…" at bounding box center [856, 194] width 156 height 30
click at [778, 179] on select "Choose an option... Pending Applied Excluded (Questions) Excluded (Expired) Exc…" at bounding box center [856, 194] width 156 height 30
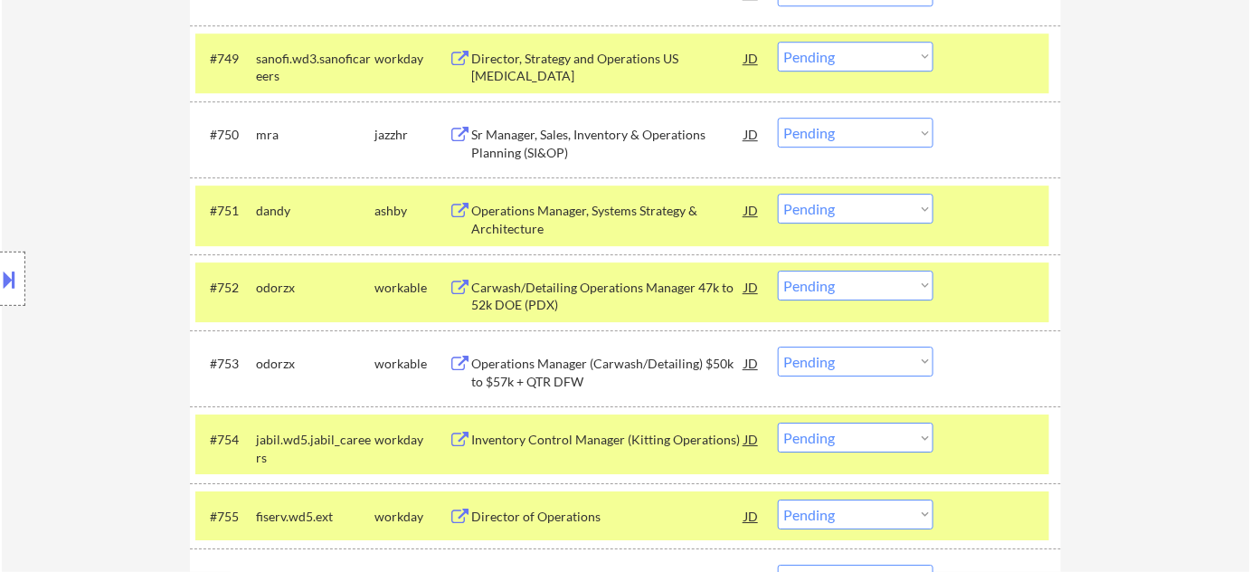
scroll to position [1438, 0]
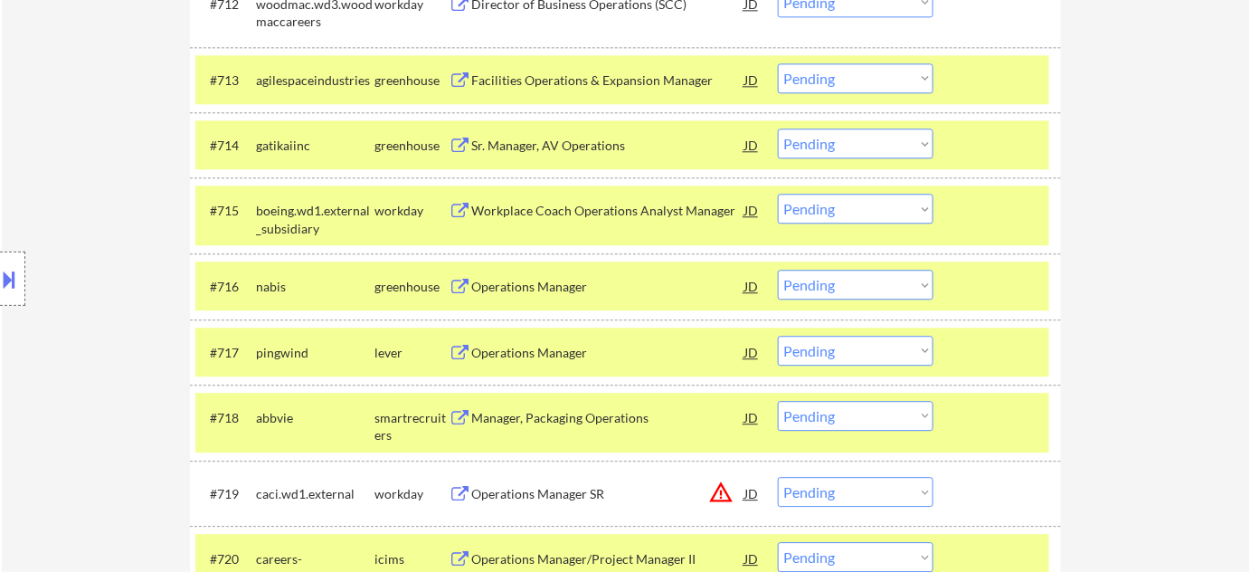
click at [870, 270] on select "Choose an option... Pending Applied Excluded (Questions) Excluded (Expired) Exc…" at bounding box center [856, 285] width 156 height 30
click at [778, 270] on select "Choose an option... Pending Applied Excluded (Questions) Excluded (Expired) Exc…" at bounding box center [856, 285] width 156 height 30
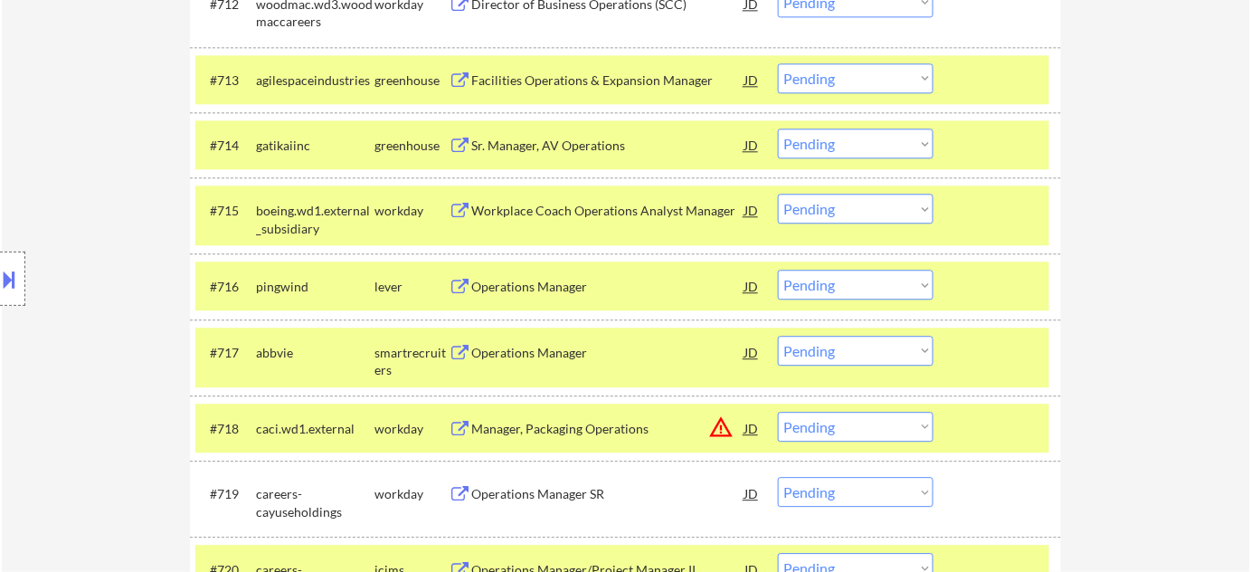
drag, startPoint x: 883, startPoint y: 279, endPoint x: 868, endPoint y: 296, distance: 22.5
click at [883, 279] on select "Choose an option... Pending Applied Excluded (Questions) Excluded (Expired) Exc…" at bounding box center [856, 285] width 156 height 30
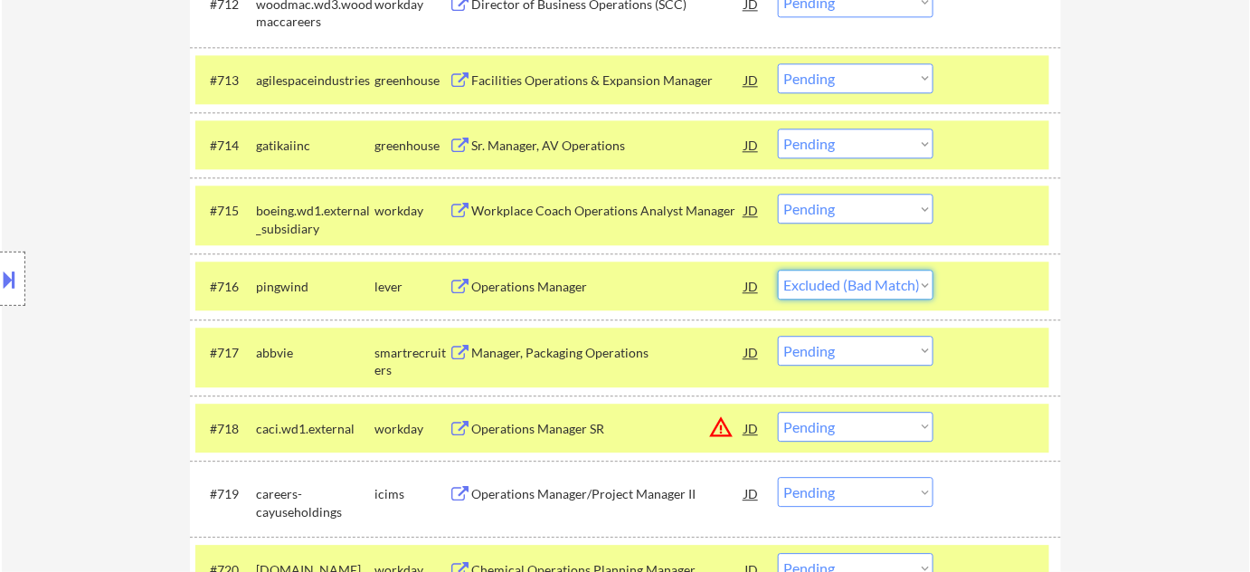
click at [778, 270] on select "Choose an option... Pending Applied Excluded (Questions) Excluded (Expired) Exc…" at bounding box center [856, 285] width 156 height 30
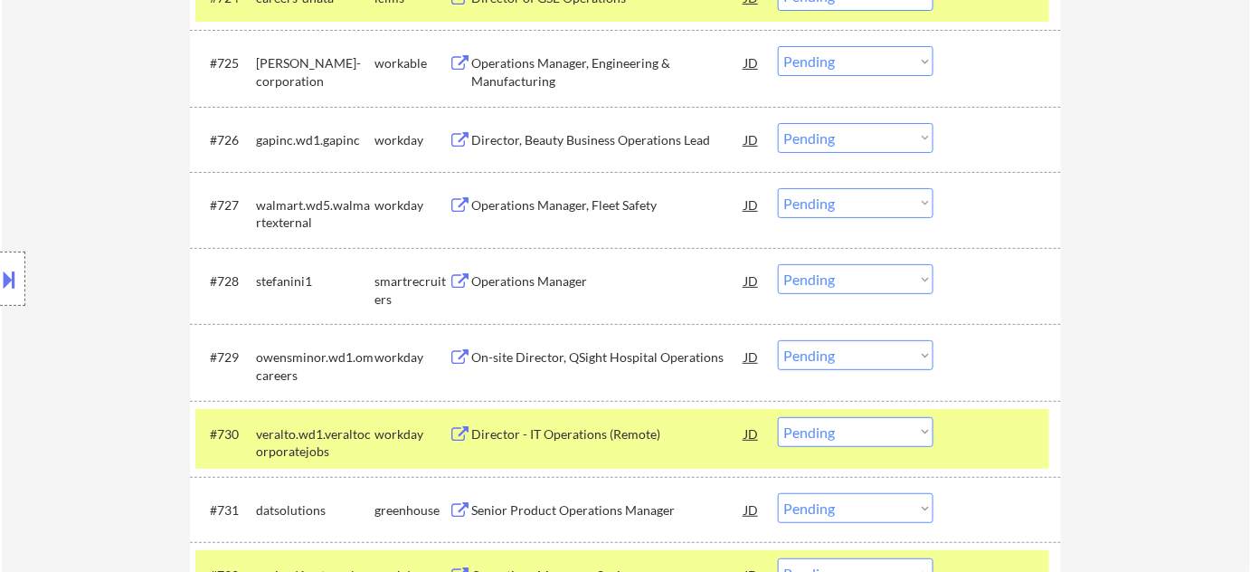
scroll to position [2343, 0]
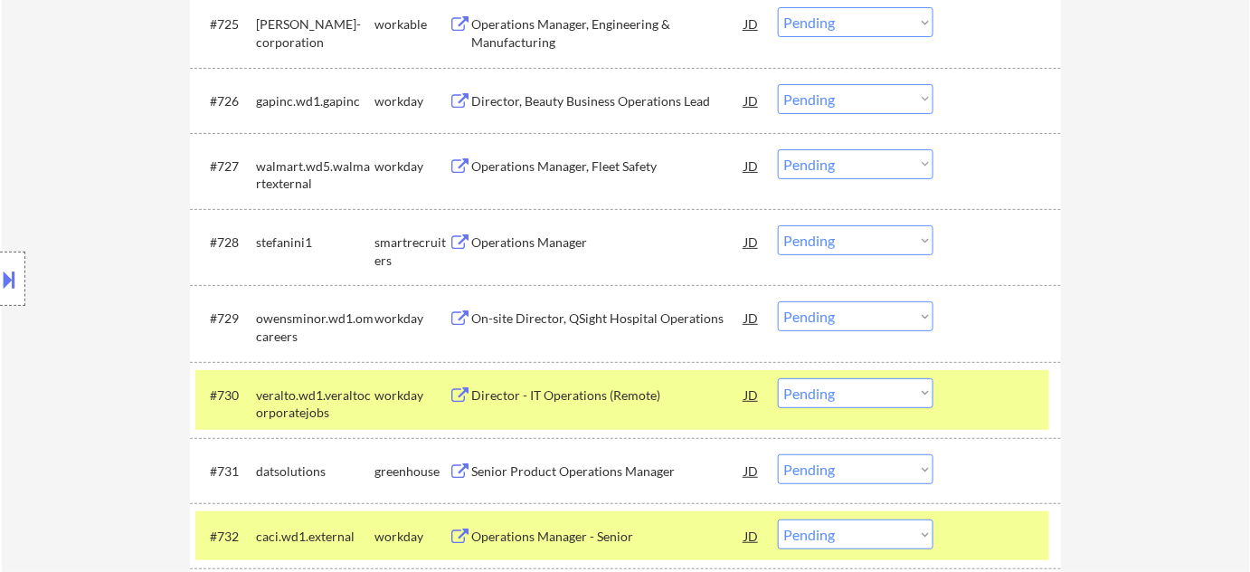
click at [569, 238] on div "Operations Manager" at bounding box center [607, 242] width 273 height 18
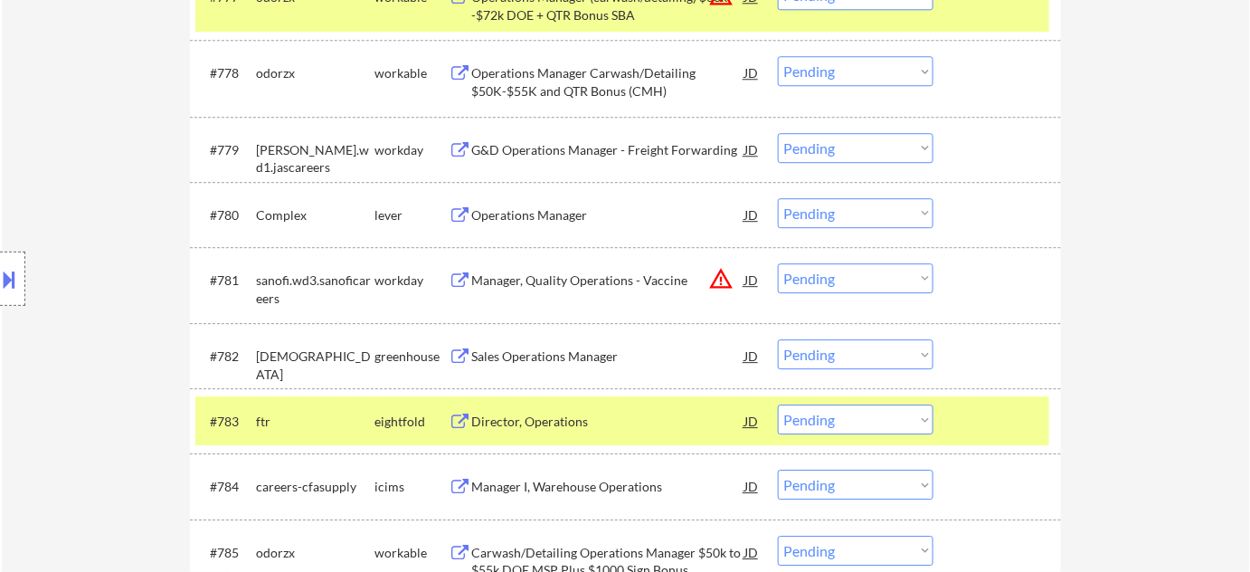
scroll to position [6291, 0]
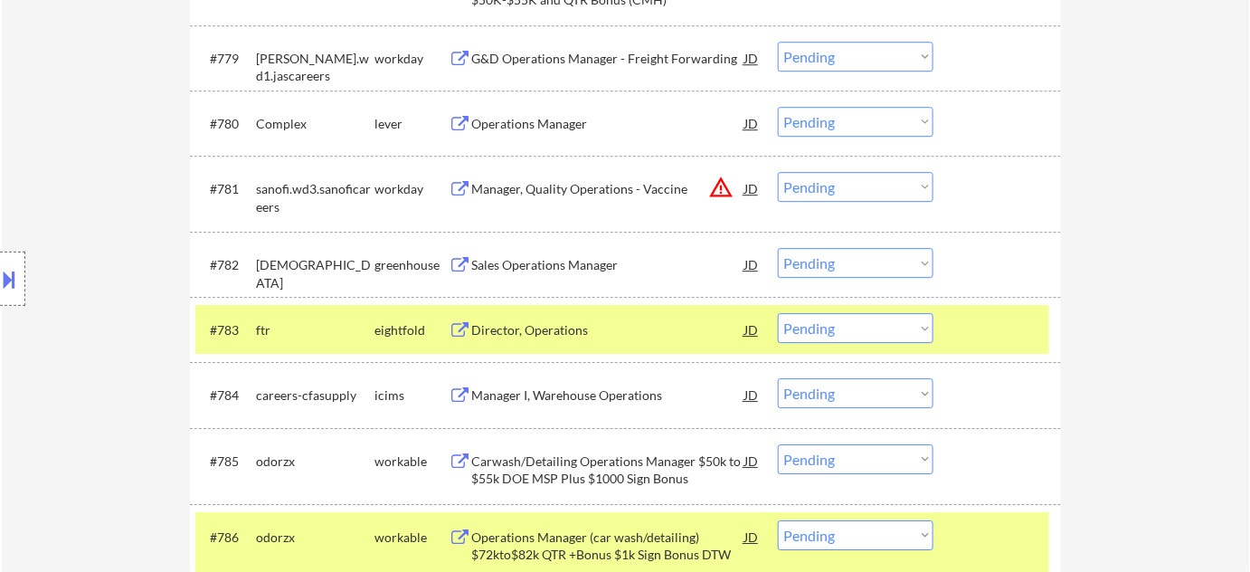
click at [540, 121] on div "Operations Manager" at bounding box center [607, 124] width 273 height 18
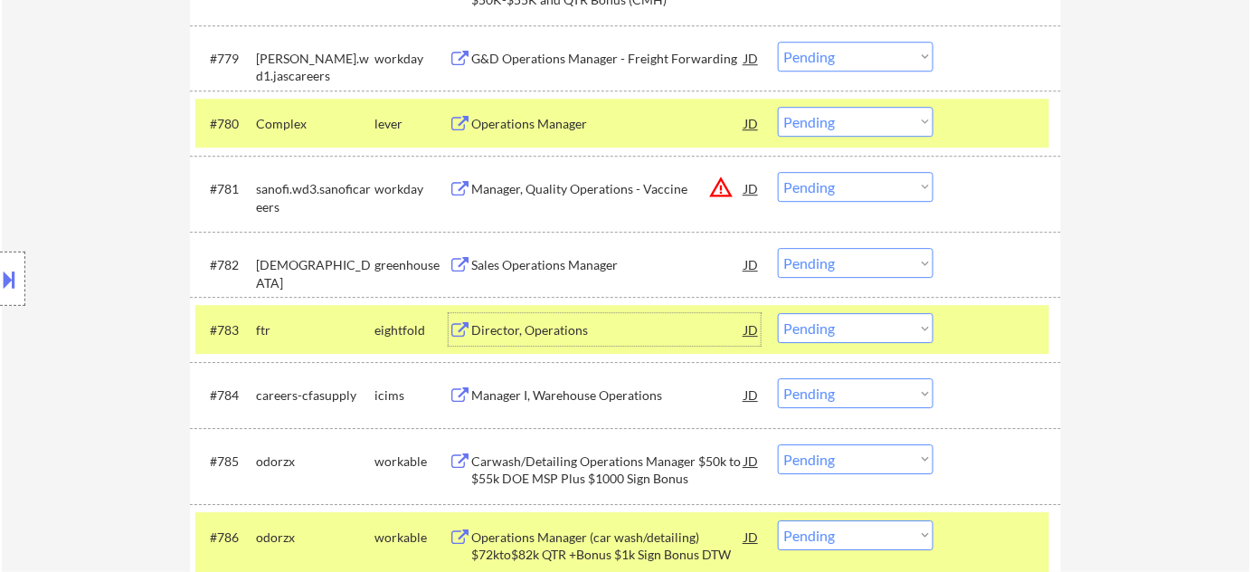
click at [579, 327] on div "Director, Operations" at bounding box center [607, 330] width 273 height 18
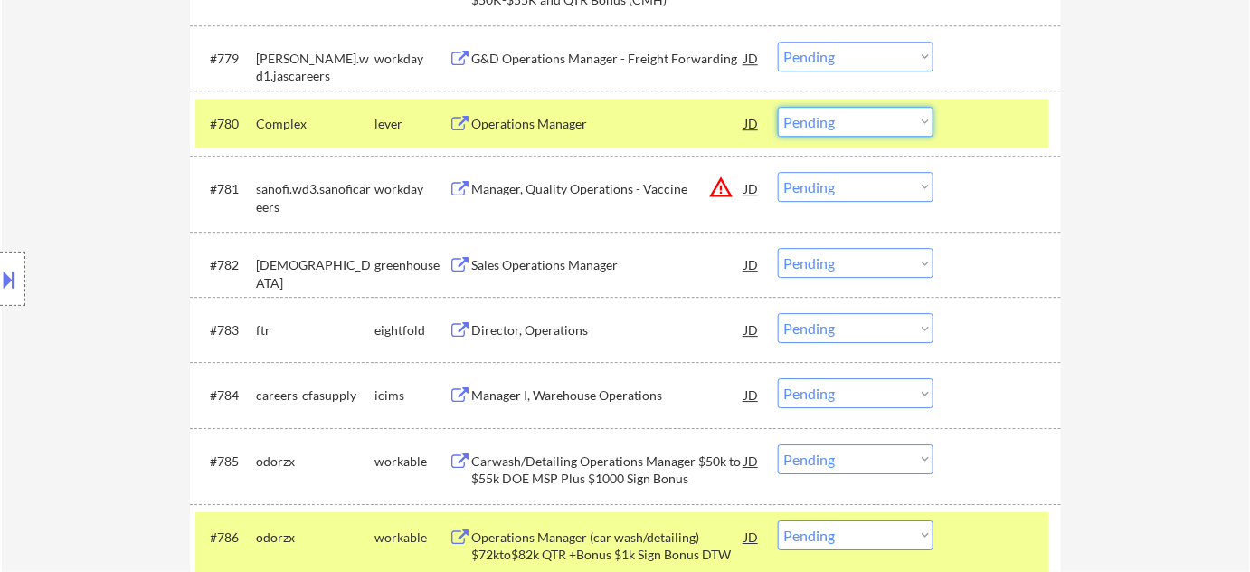
click at [824, 118] on select "Choose an option... Pending Applied Excluded (Questions) Excluded (Expired) Exc…" at bounding box center [856, 122] width 156 height 30
click at [778, 107] on select "Choose an option... Pending Applied Excluded (Questions) Excluded (Expired) Exc…" at bounding box center [856, 122] width 156 height 30
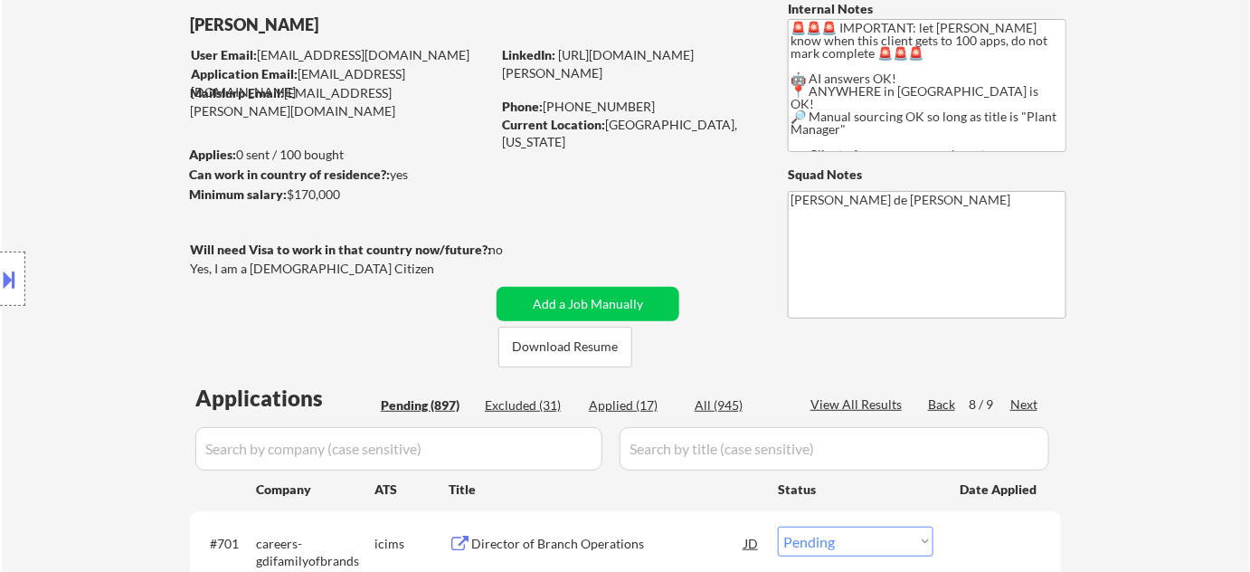
scroll to position [164, 0]
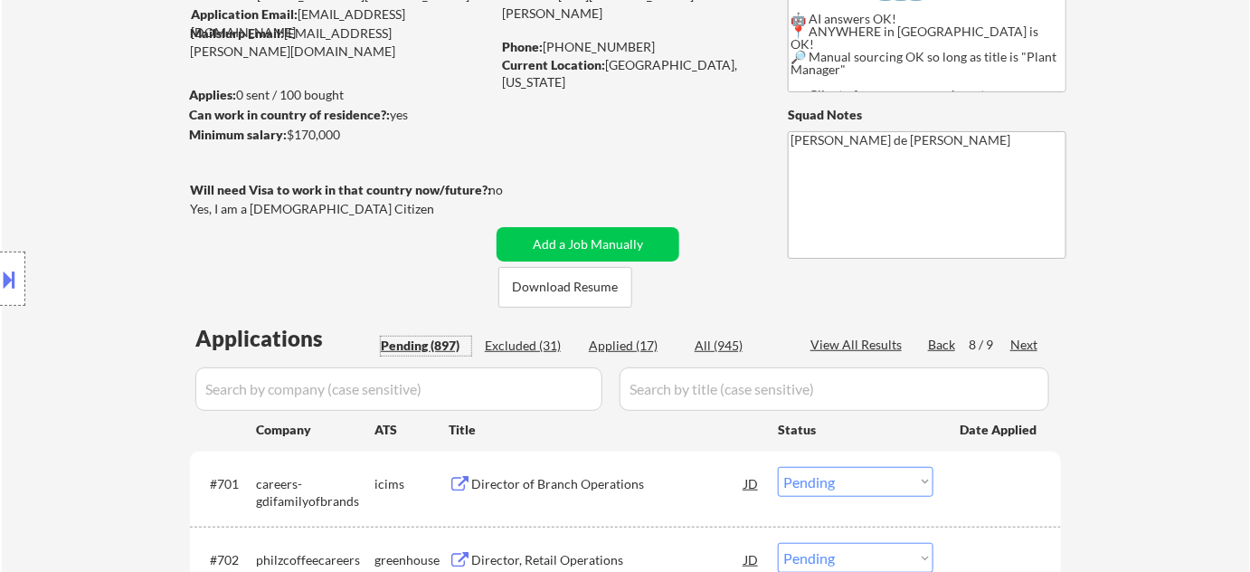
click at [439, 347] on div "Pending (897)" at bounding box center [426, 346] width 90 height 18
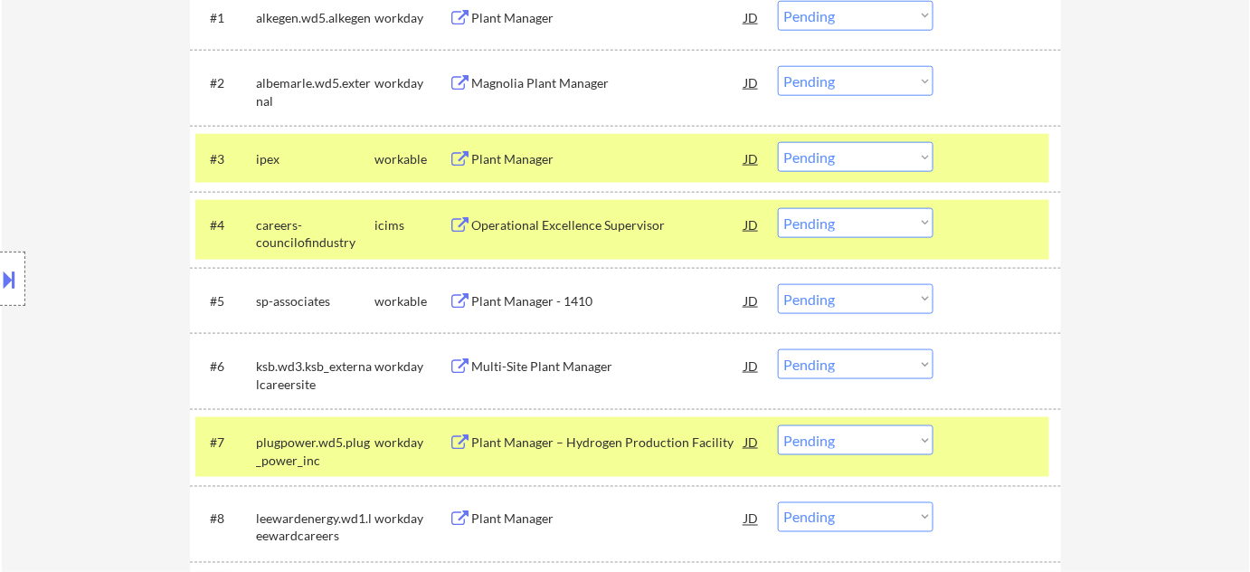
scroll to position [658, 0]
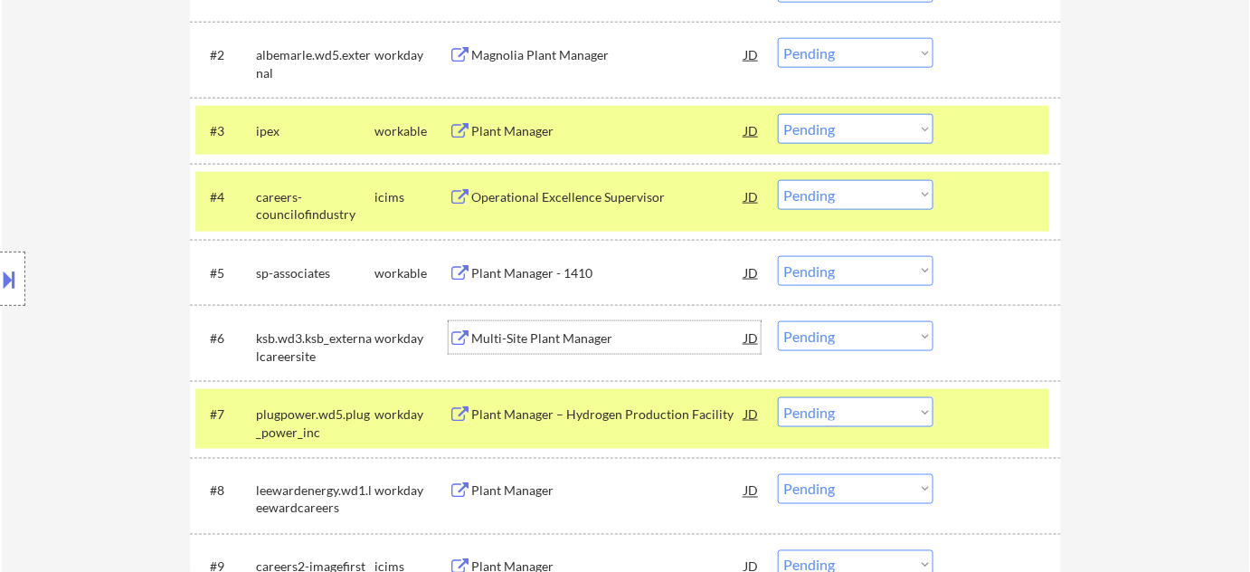
click at [521, 333] on div "Multi-Site Plant Manager" at bounding box center [607, 338] width 273 height 18
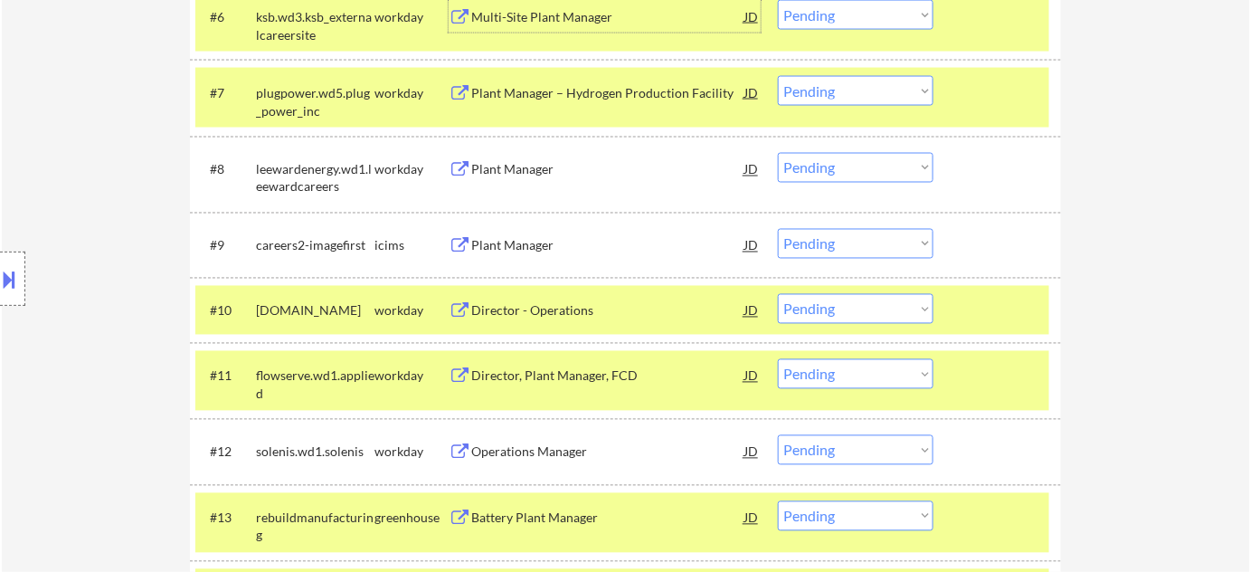
scroll to position [986, 0]
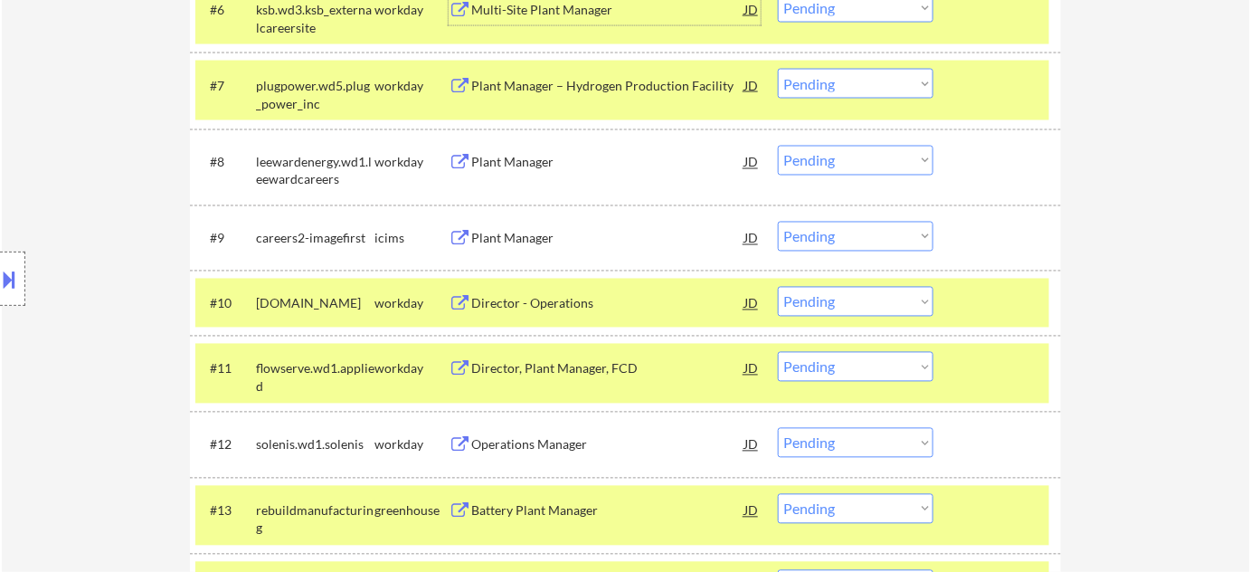
click at [522, 169] on div "Plant Manager" at bounding box center [607, 163] width 273 height 18
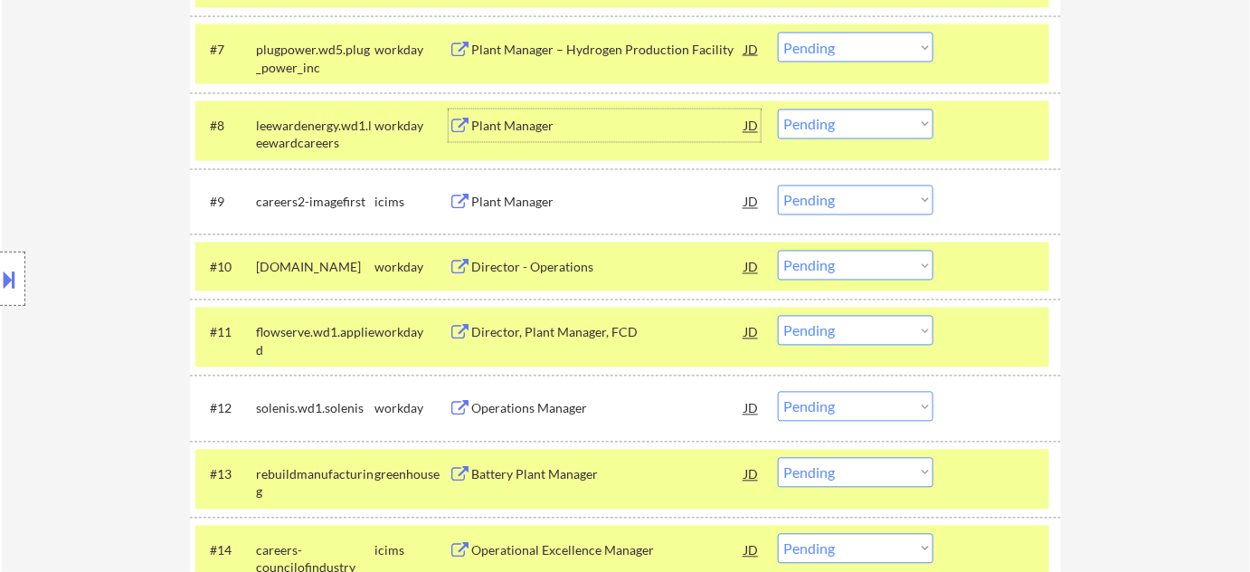
scroll to position [1151, 0]
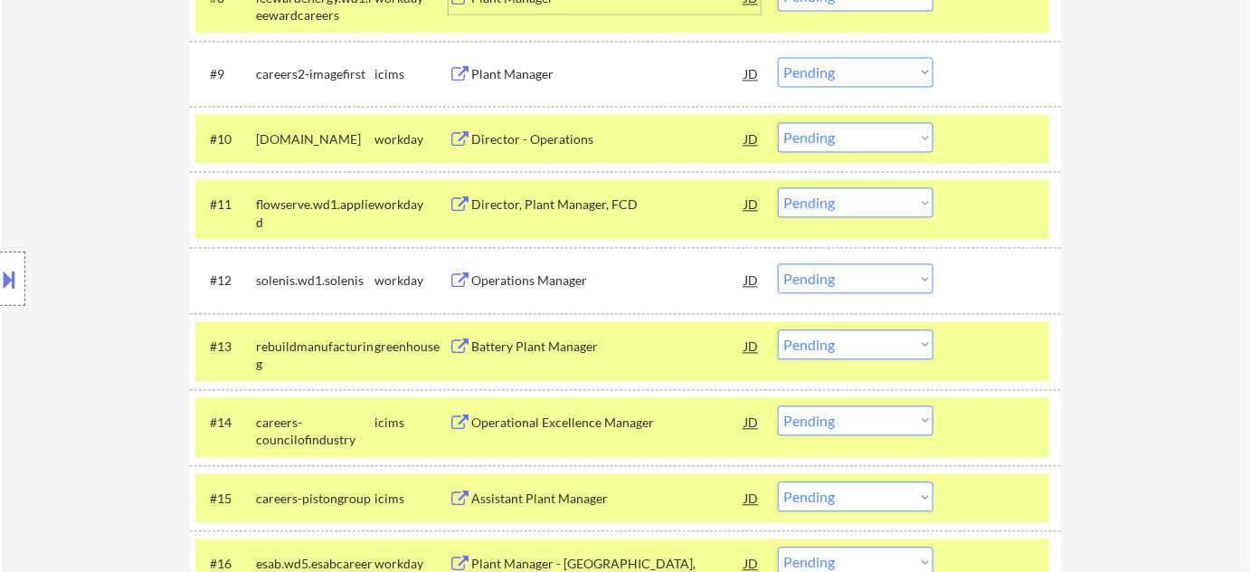
click at [555, 289] on div "Operations Manager" at bounding box center [607, 279] width 273 height 33
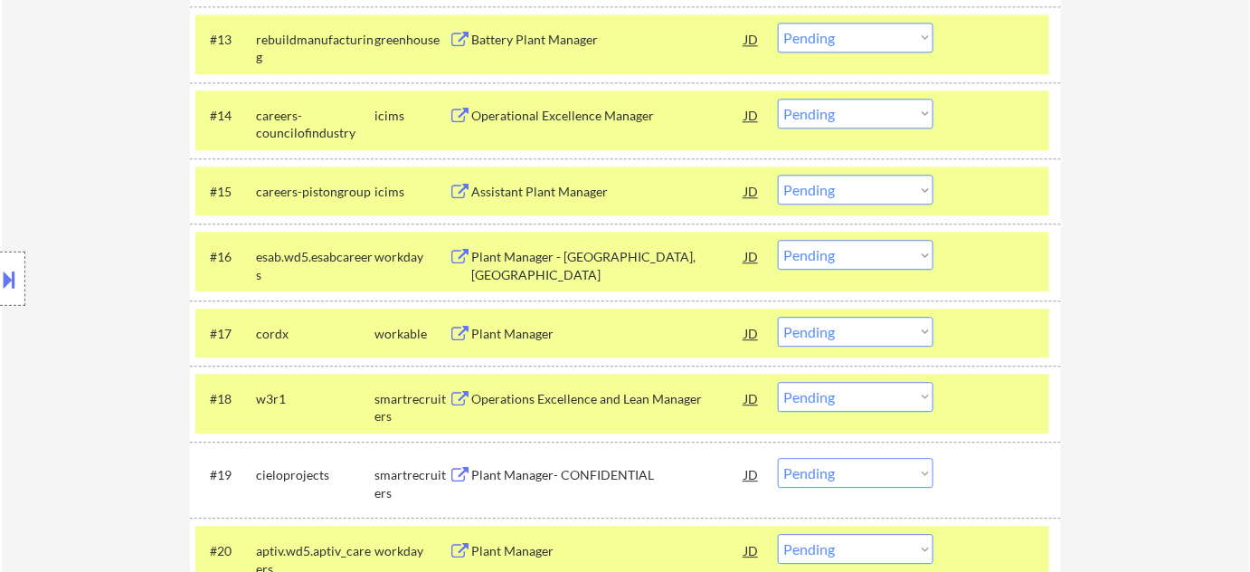
scroll to position [1562, 0]
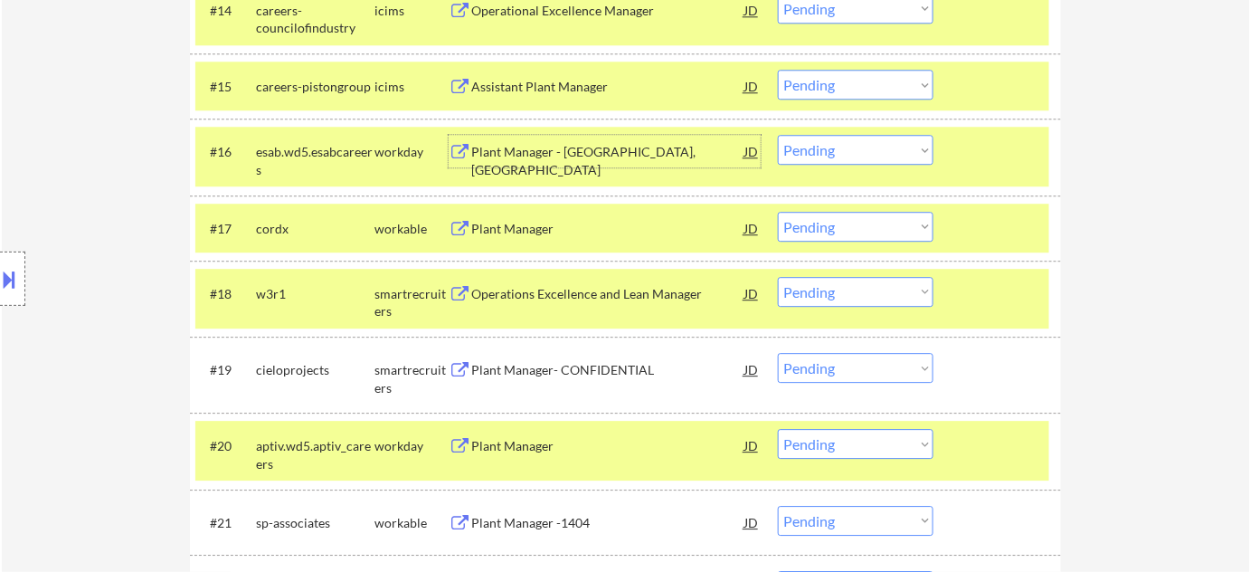
drag, startPoint x: 517, startPoint y: 155, endPoint x: 514, endPoint y: 140, distance: 14.7
click at [514, 153] on div "Plant Manager - Hanover, PA" at bounding box center [607, 160] width 273 height 35
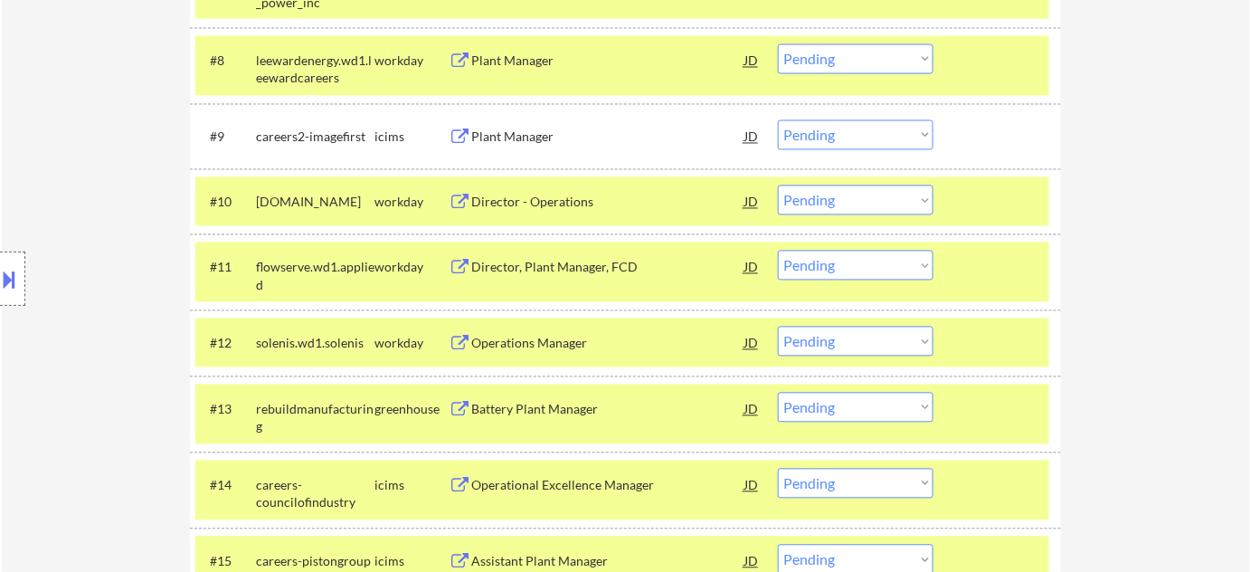
scroll to position [986, 0]
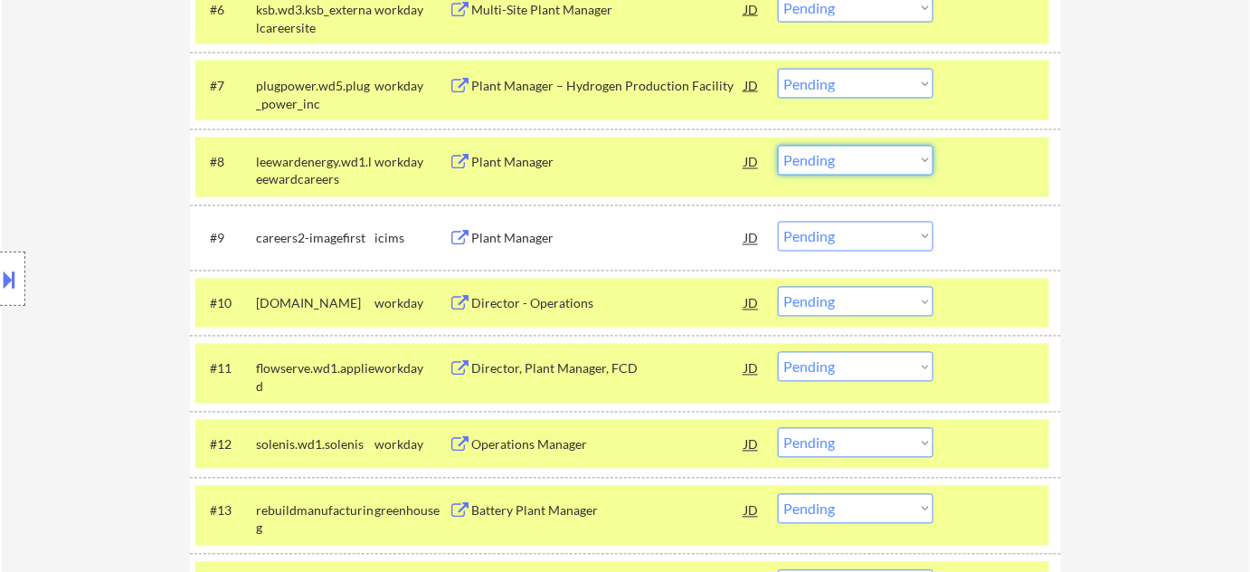
drag, startPoint x: 841, startPoint y: 160, endPoint x: 844, endPoint y: 173, distance: 13.0
click at [841, 160] on select "Choose an option... Pending Applied Excluded (Questions) Excluded (Expired) Exc…" at bounding box center [856, 161] width 156 height 30
click at [778, 146] on select "Choose an option... Pending Applied Excluded (Questions) Excluded (Expired) Exc…" at bounding box center [856, 161] width 156 height 30
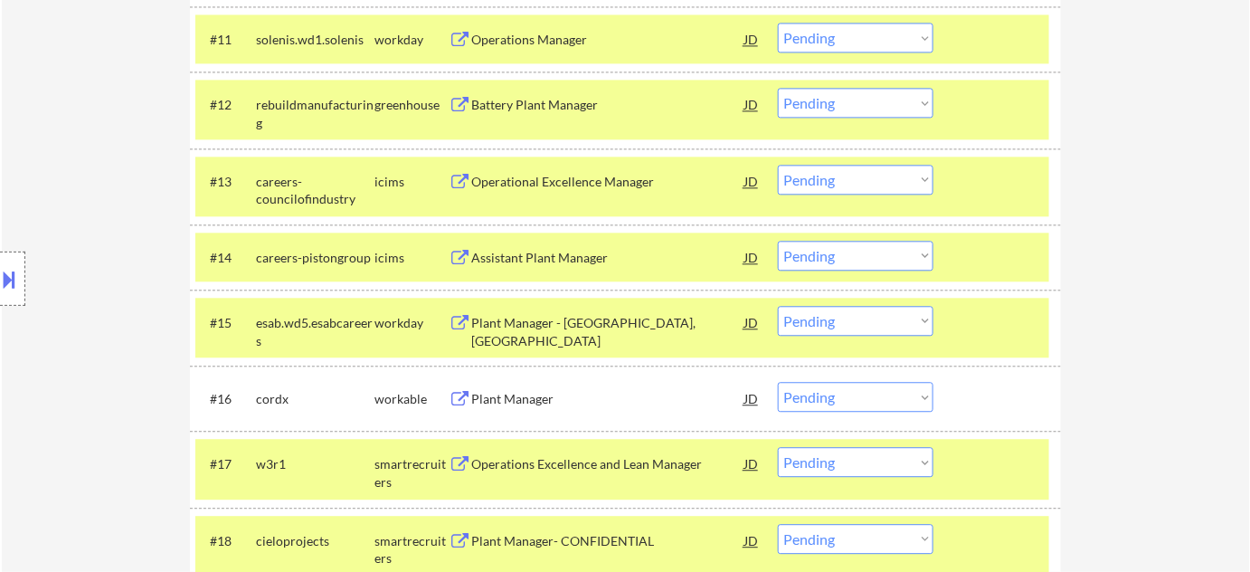
scroll to position [1151, 0]
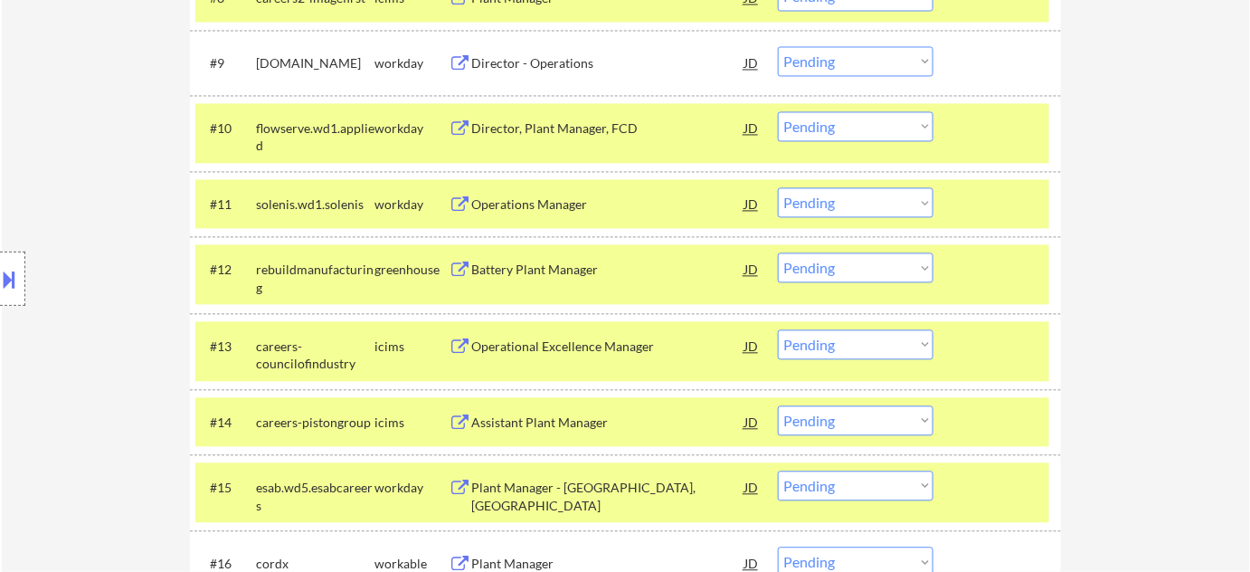
click at [848, 205] on select "Choose an option... Pending Applied Excluded (Questions) Excluded (Expired) Exc…" at bounding box center [856, 202] width 156 height 30
click at [778, 187] on select "Choose an option... Pending Applied Excluded (Questions) Excluded (Expired) Exc…" at bounding box center [856, 202] width 156 height 30
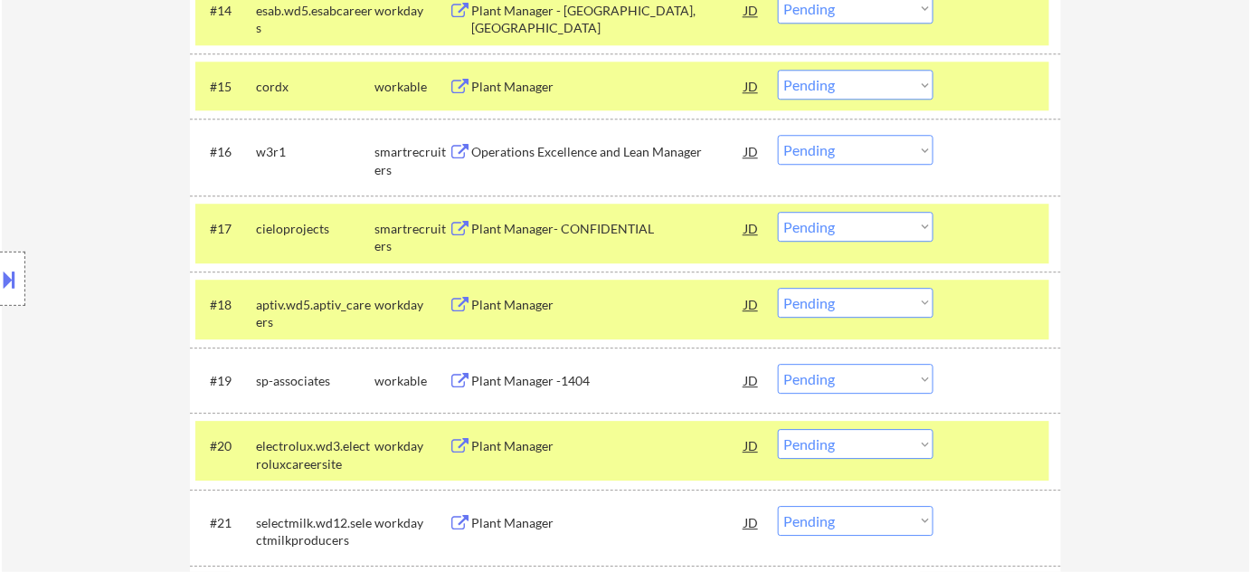
scroll to position [1480, 0]
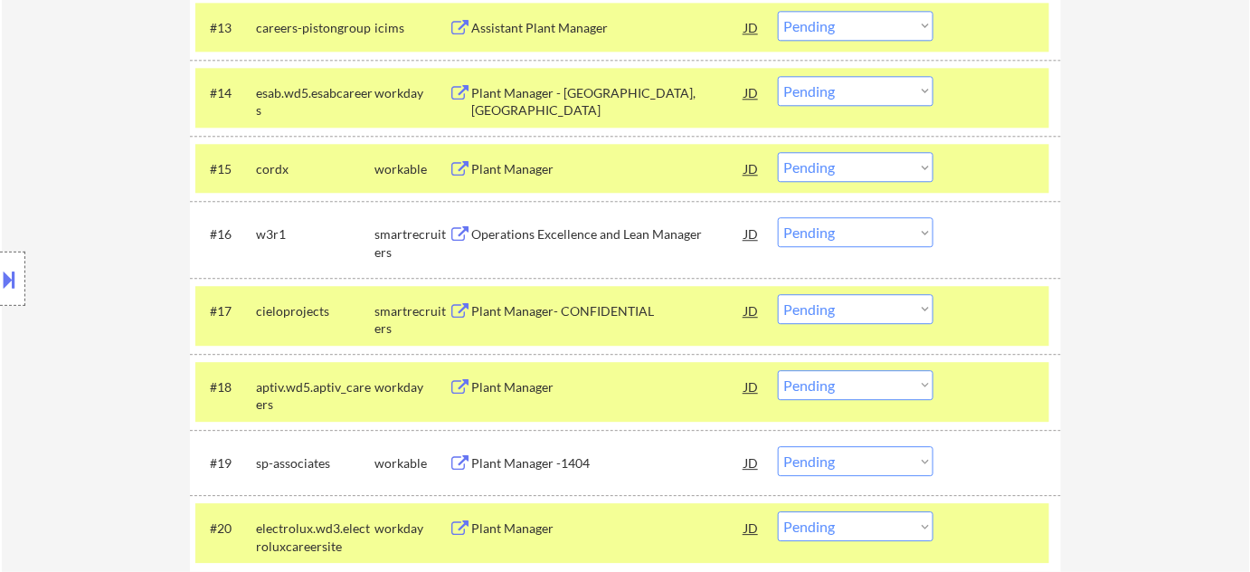
click at [579, 242] on div "Operations Excellence and Lean Manager" at bounding box center [607, 234] width 273 height 18
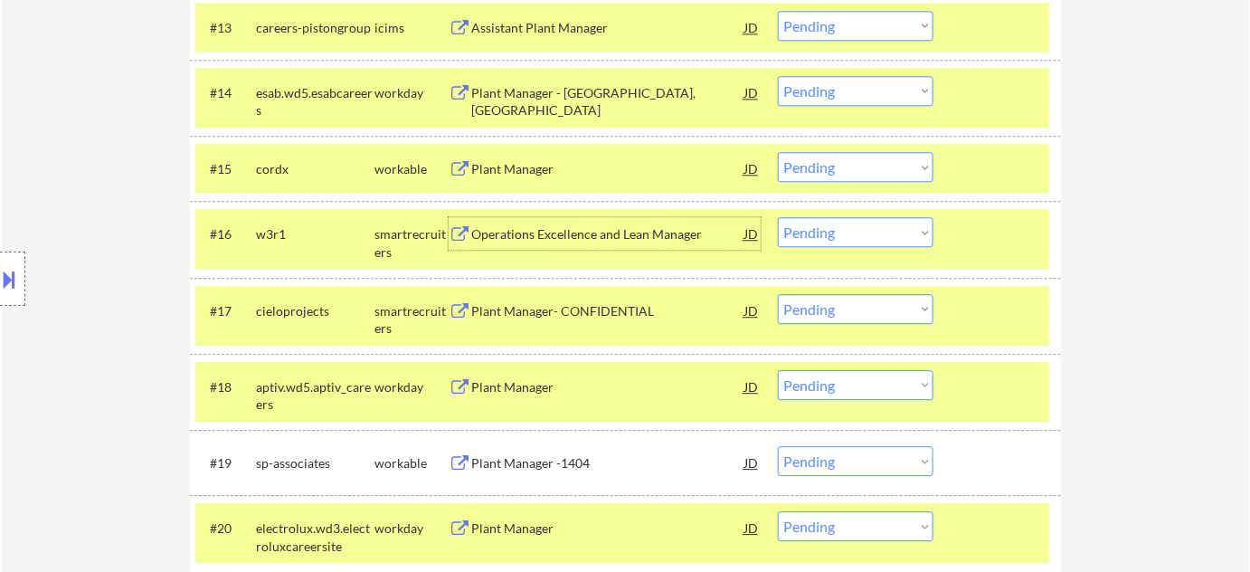
click at [875, 232] on select "Choose an option... Pending Applied Excluded (Questions) Excluded (Expired) Exc…" at bounding box center [856, 232] width 156 height 30
click at [830, 241] on select "Choose an option... Pending Applied Excluded (Questions) Excluded (Expired) Exc…" at bounding box center [856, 232] width 156 height 30
click at [919, 228] on select "Choose an option... Pending Applied Excluded (Questions) Excluded (Expired) Exc…" at bounding box center [856, 232] width 156 height 30
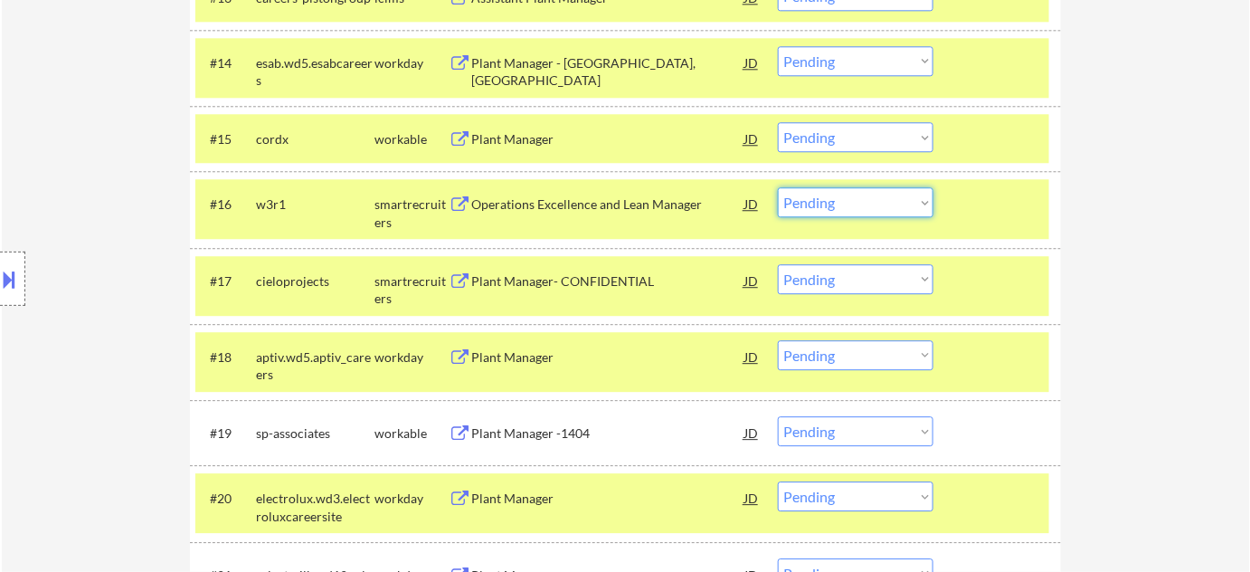
scroll to position [1562, 0]
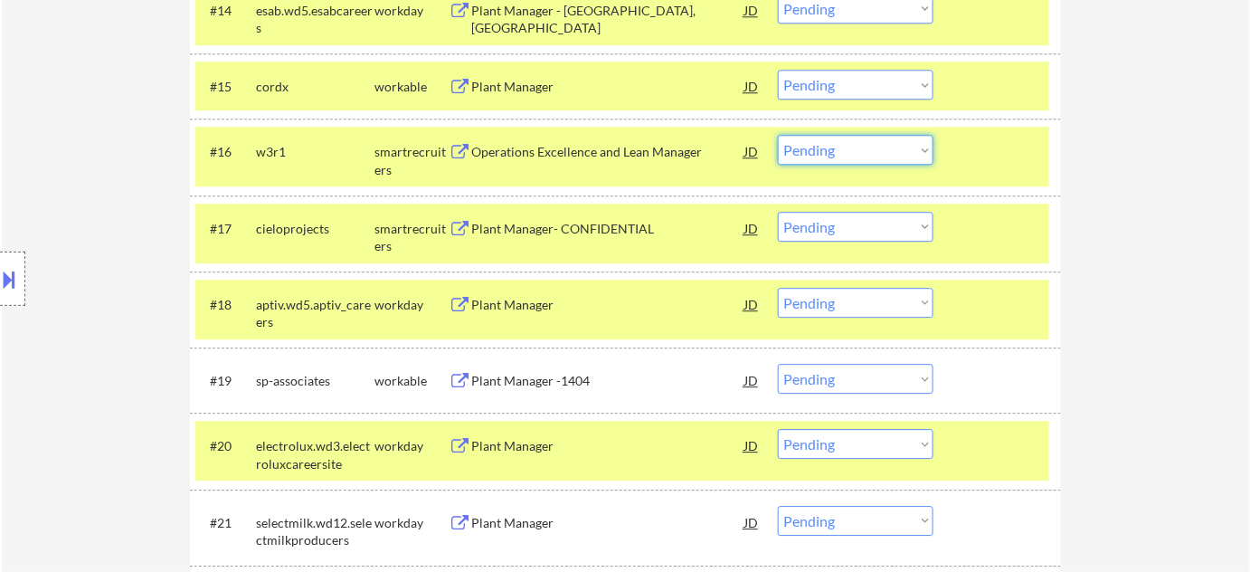
click at [859, 154] on select "Choose an option... Pending Applied Excluded (Questions) Excluded (Expired) Exc…" at bounding box center [856, 150] width 156 height 30
click at [778, 135] on select "Choose an option... Pending Applied Excluded (Questions) Excluded (Expired) Exc…" at bounding box center [856, 150] width 156 height 30
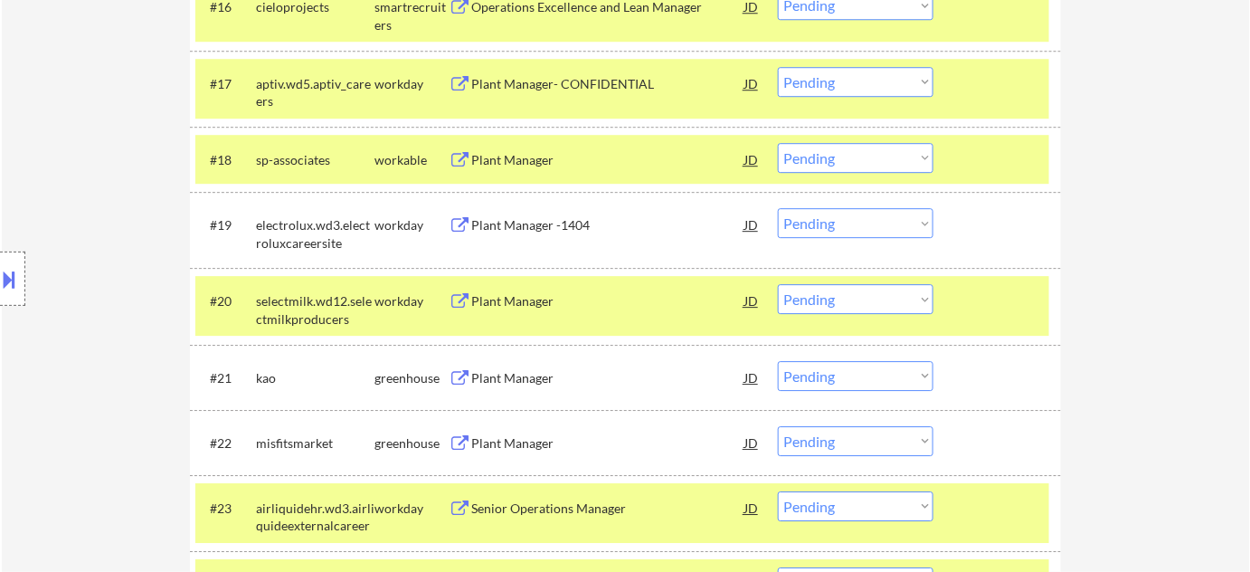
scroll to position [1727, 0]
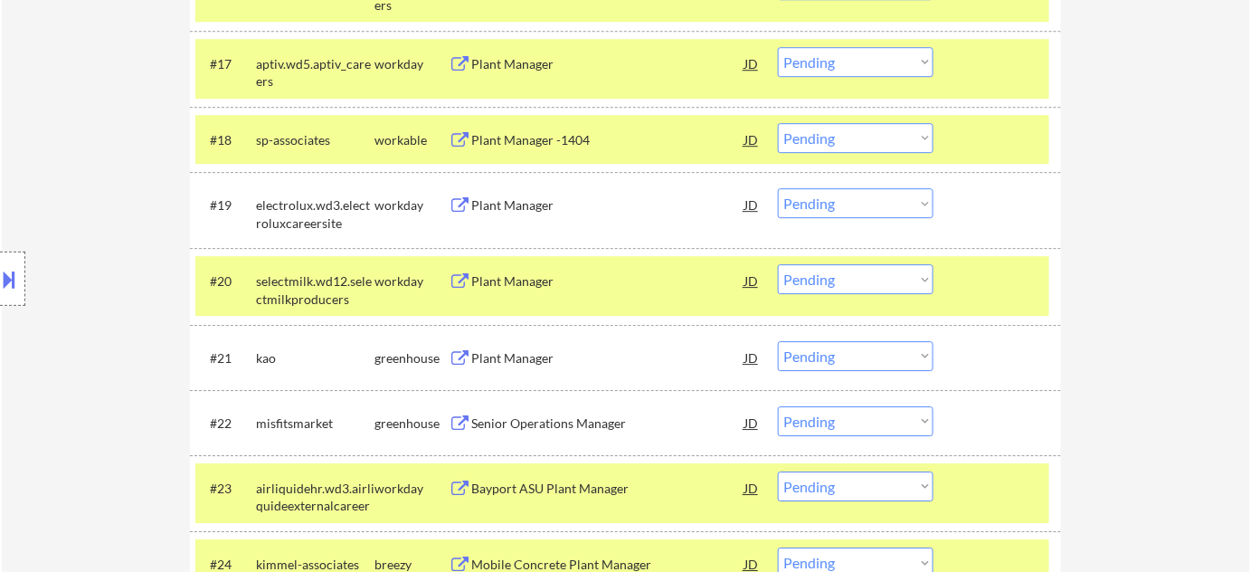
click at [514, 203] on div "Plant Manager" at bounding box center [607, 205] width 273 height 18
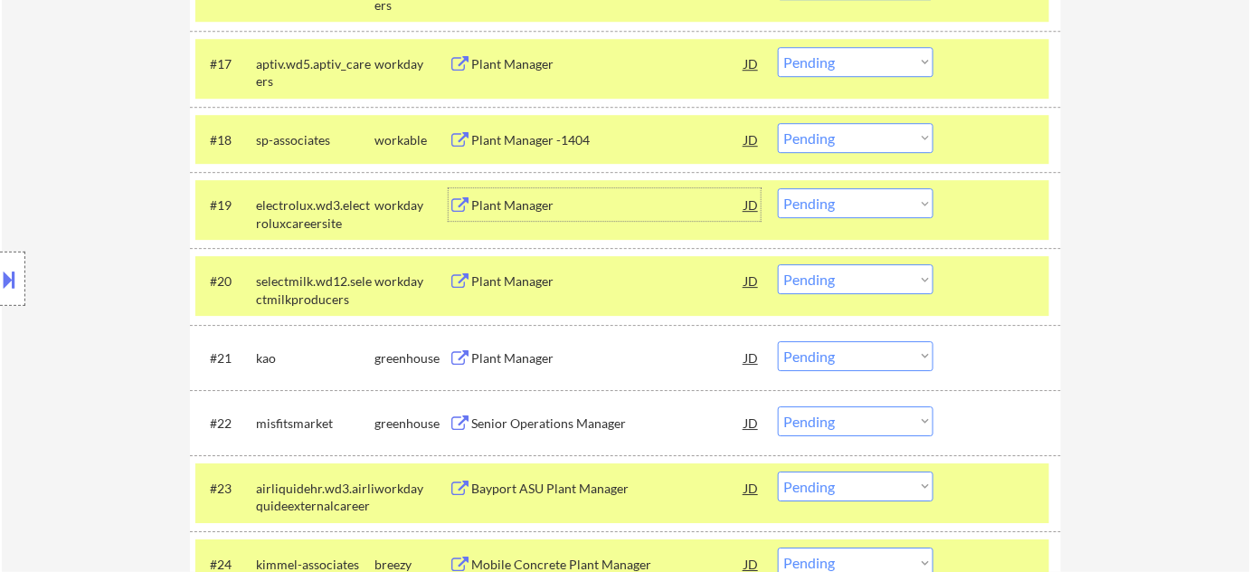
click at [526, 277] on div "Plant Manager" at bounding box center [607, 281] width 273 height 18
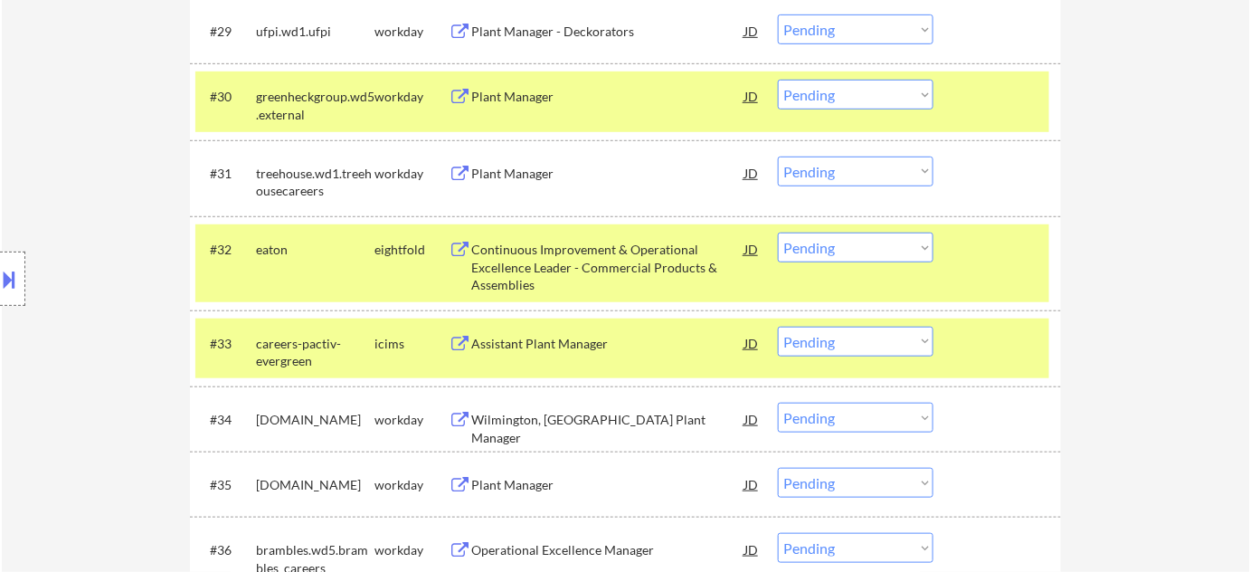
scroll to position [2632, 0]
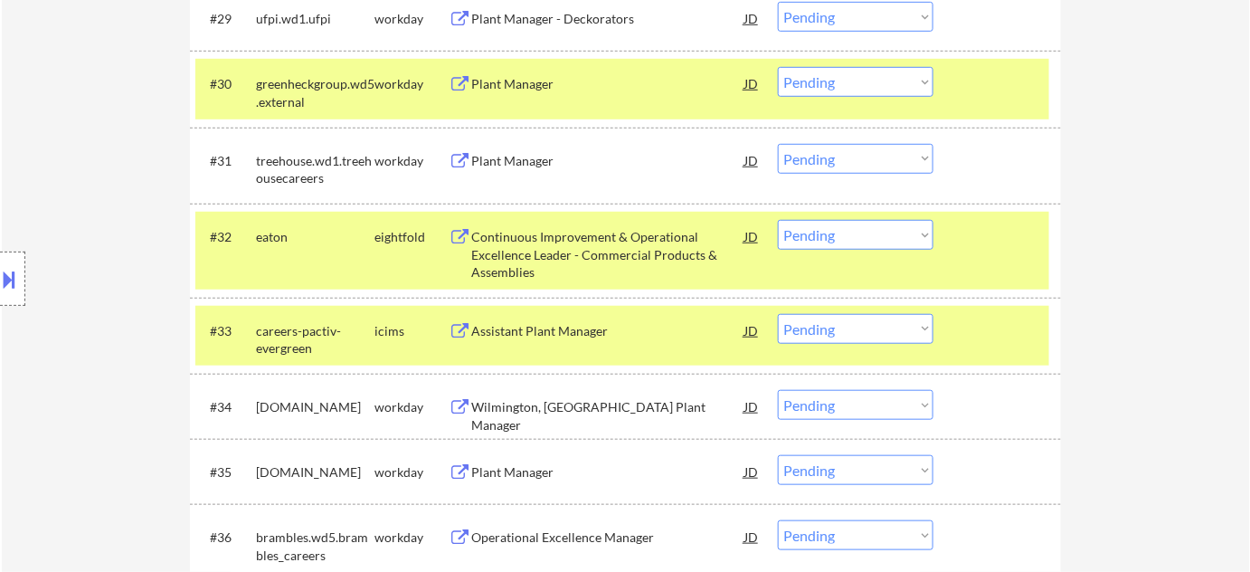
click at [533, 156] on div "Plant Manager" at bounding box center [607, 161] width 273 height 18
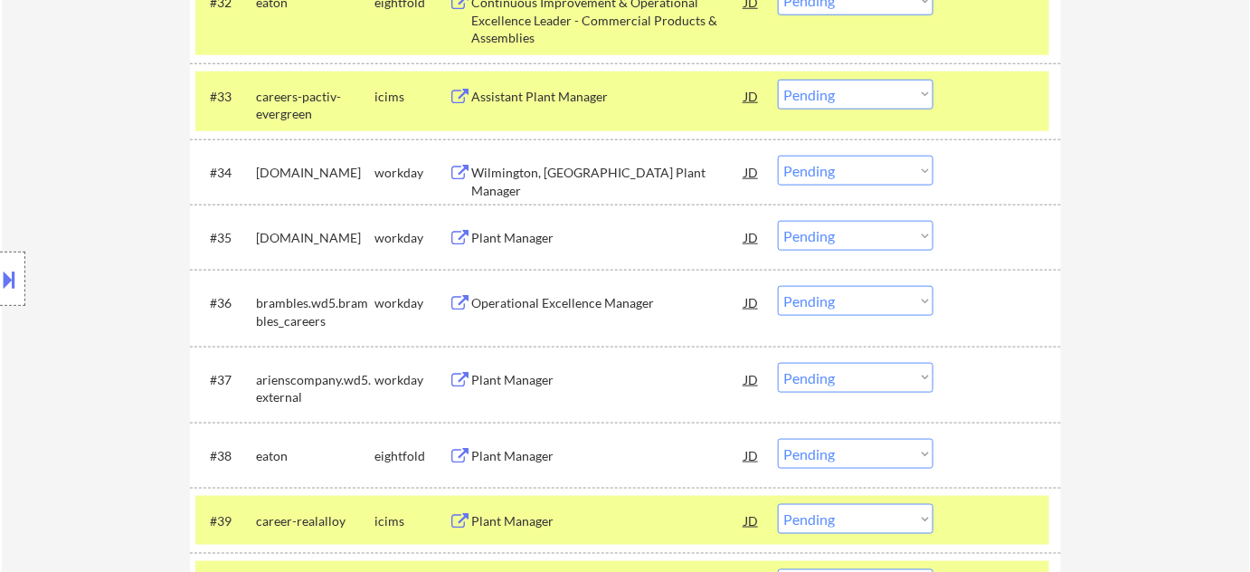
scroll to position [2878, 0]
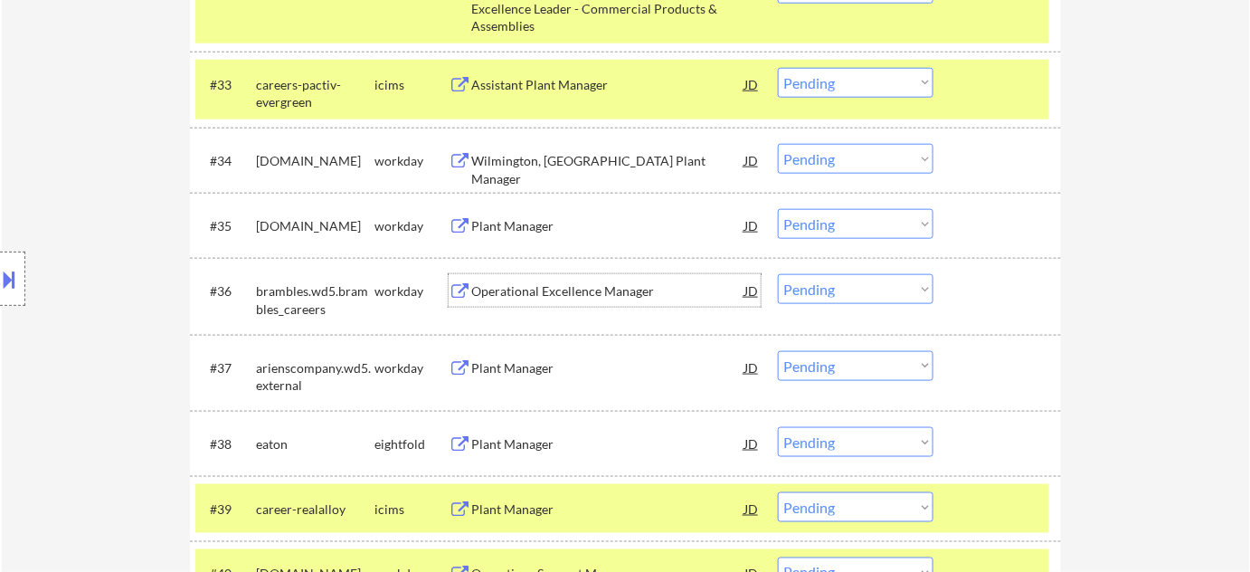
click at [551, 292] on div "Operational Excellence Manager" at bounding box center [607, 291] width 273 height 18
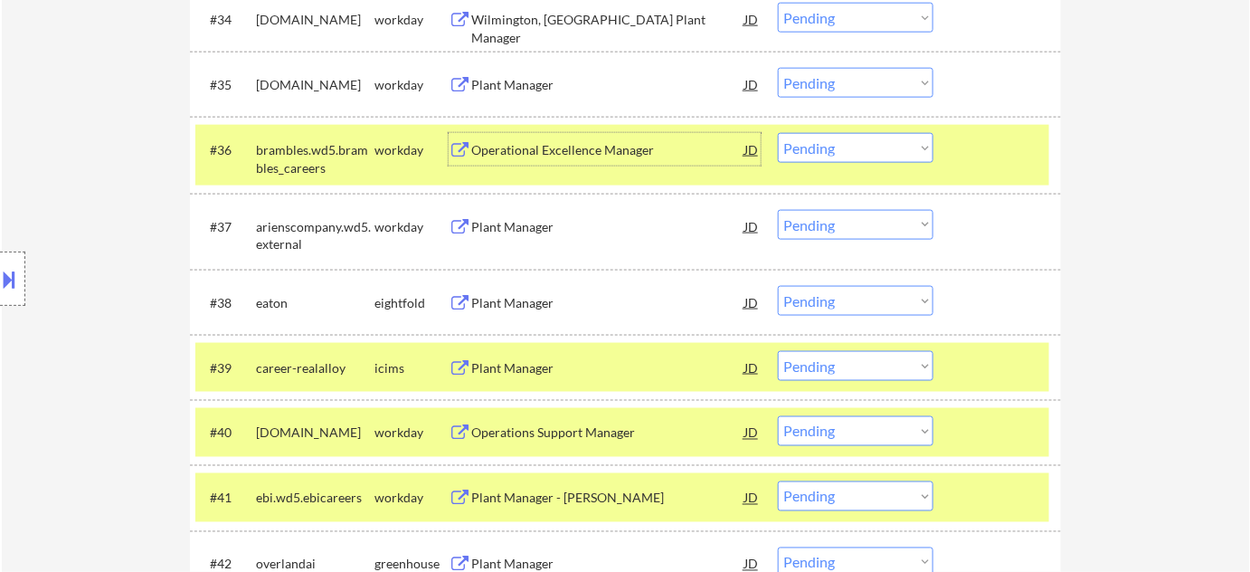
scroll to position [3042, 0]
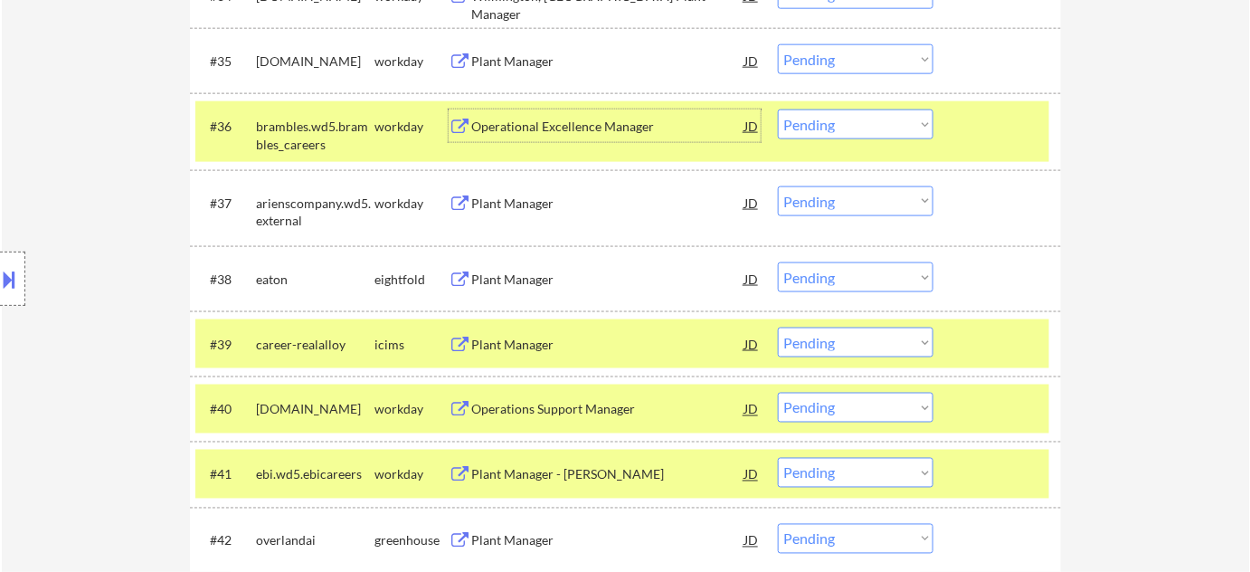
click at [519, 204] on div "Plant Manager" at bounding box center [607, 203] width 273 height 18
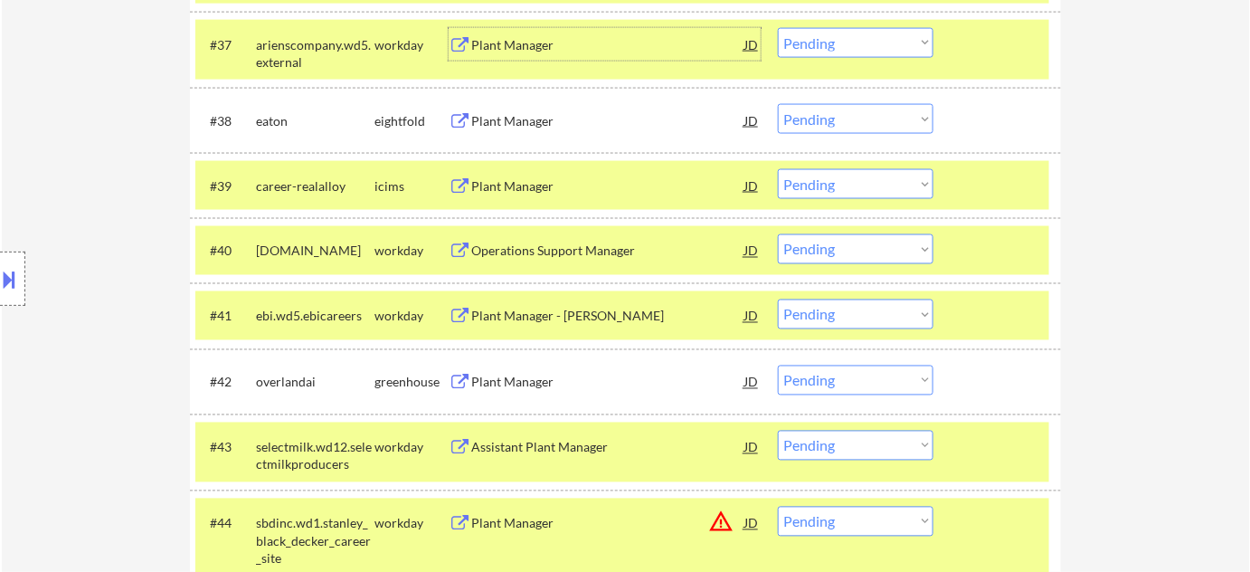
scroll to position [3207, 0]
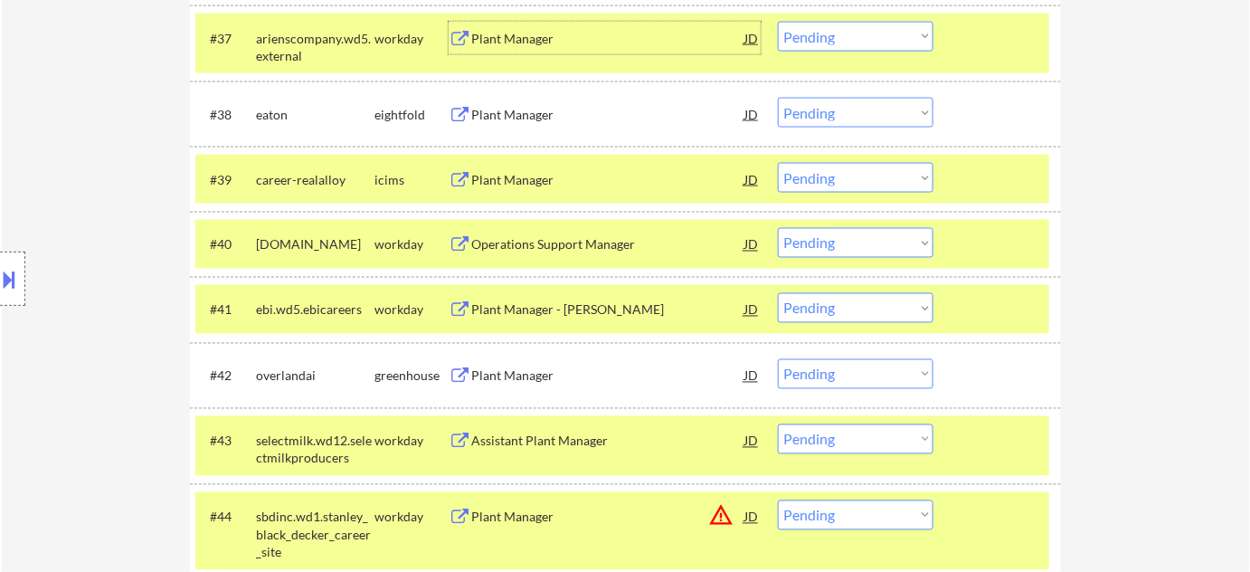
click at [572, 242] on div "Operations Support Manager" at bounding box center [607, 245] width 273 height 18
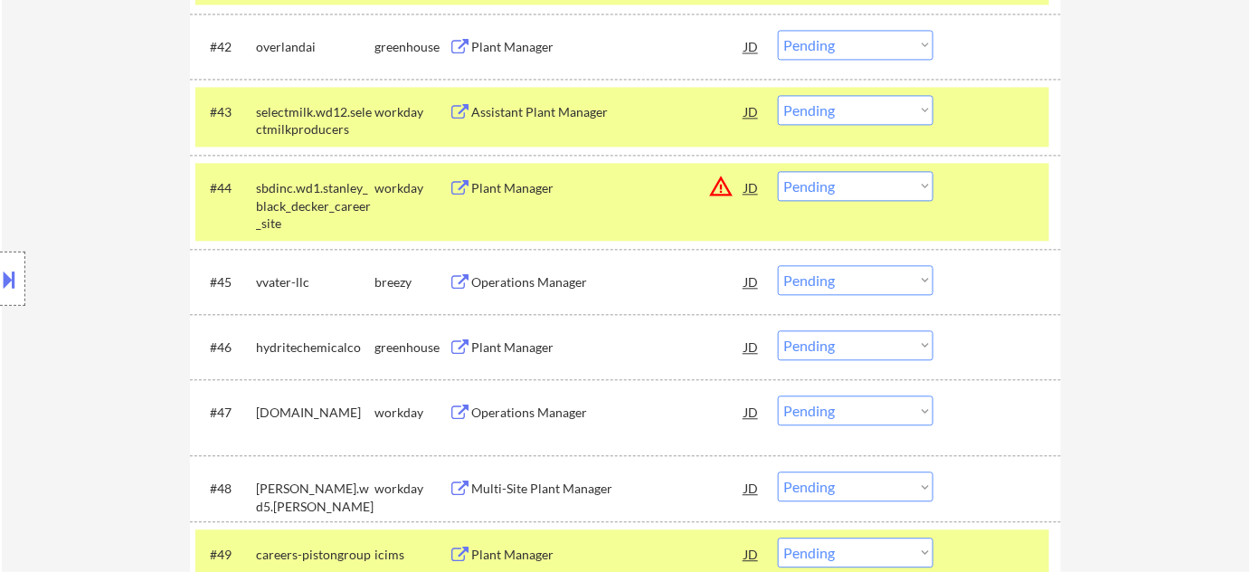
scroll to position [3618, 0]
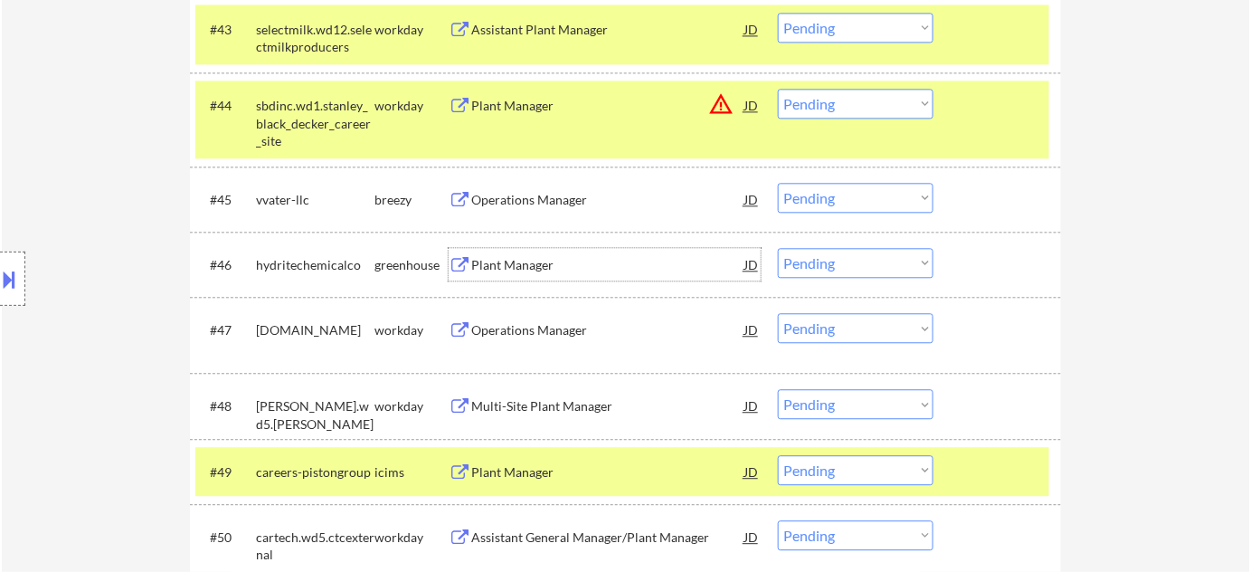
click at [538, 256] on div "Plant Manager" at bounding box center [607, 265] width 273 height 18
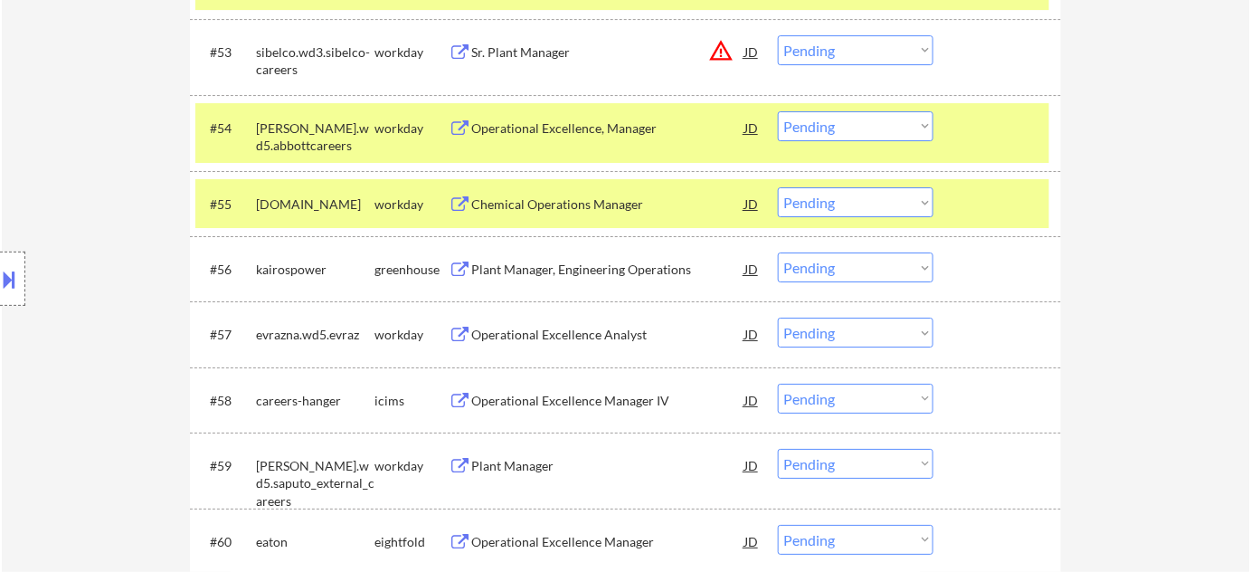
scroll to position [4358, 0]
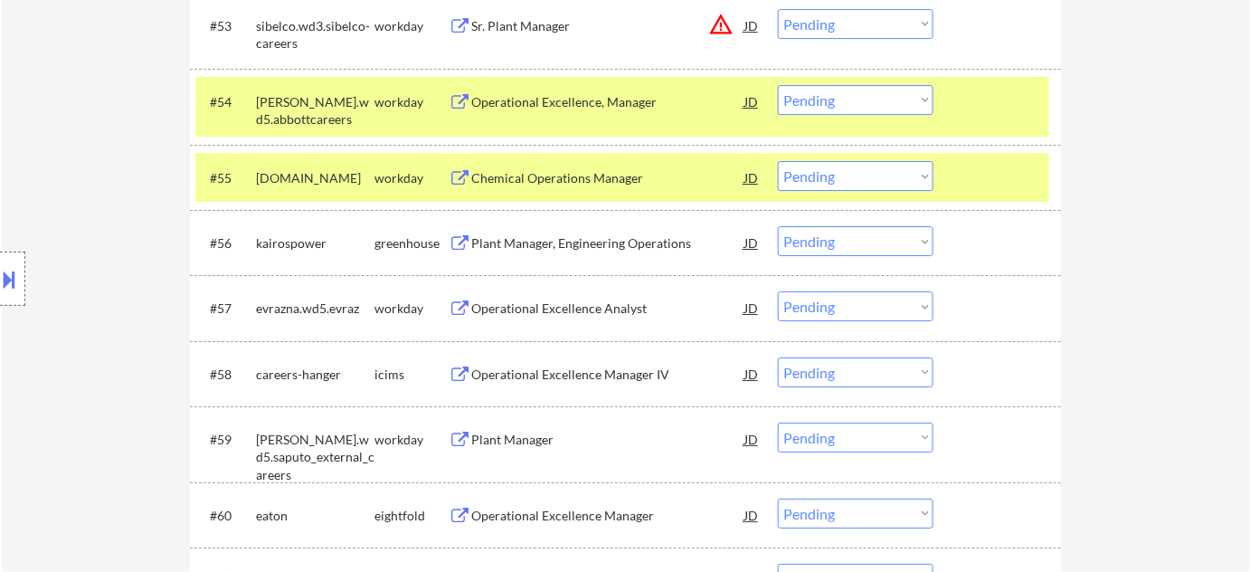
click at [540, 93] on div "Operational Excellence, Manager" at bounding box center [607, 102] width 273 height 18
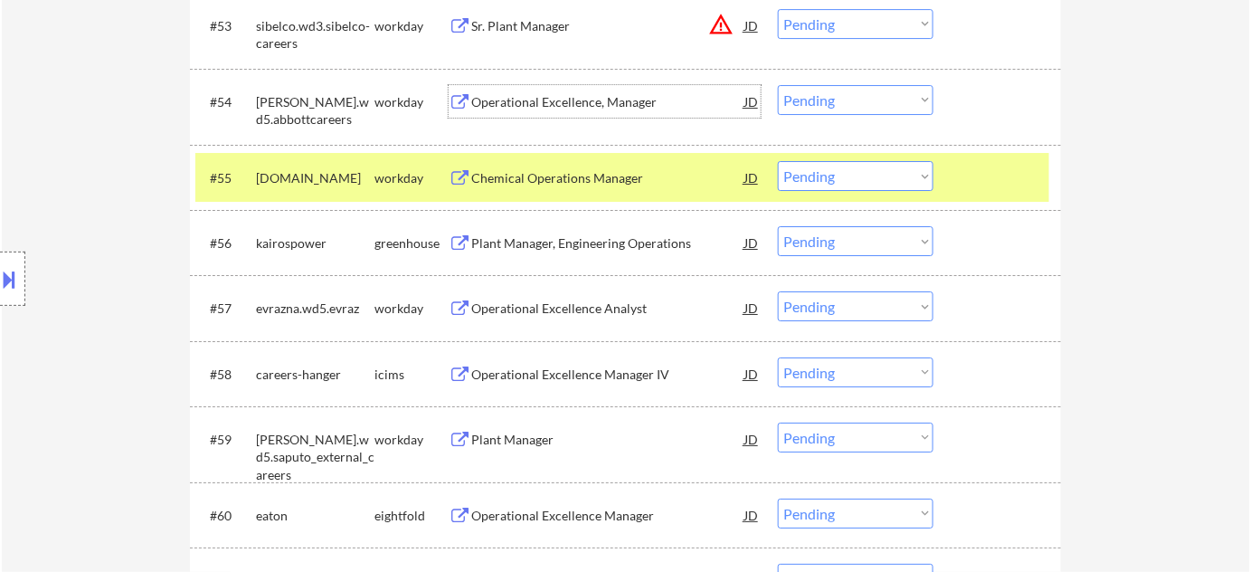
click at [811, 100] on select "Choose an option... Pending Applied Excluded (Questions) Excluded (Expired) Exc…" at bounding box center [856, 100] width 156 height 30
click at [778, 85] on select "Choose an option... Pending Applied Excluded (Questions) Excluded (Expired) Exc…" at bounding box center [856, 100] width 156 height 30
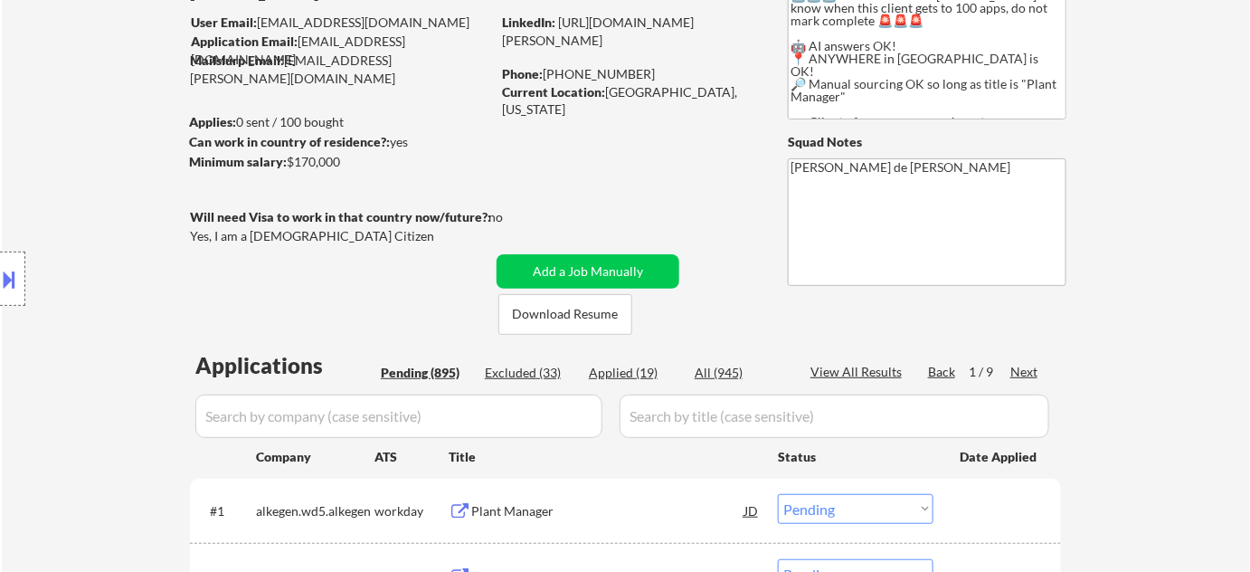
scroll to position [246, 0]
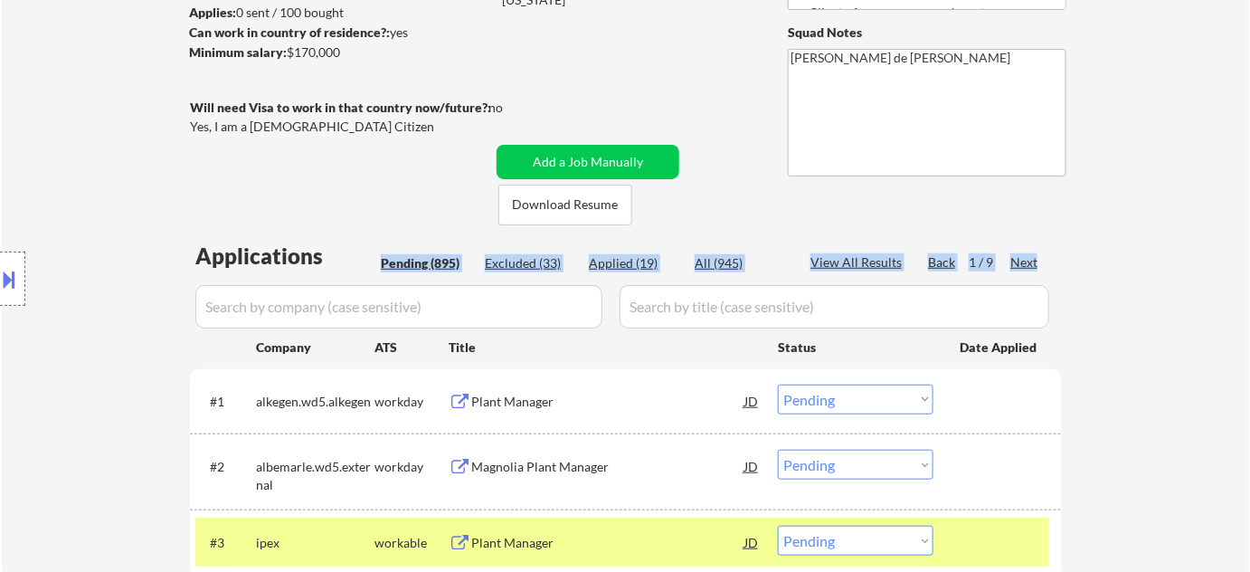
click at [626, 260] on div "Applied (19)" at bounding box center [634, 263] width 90 height 18
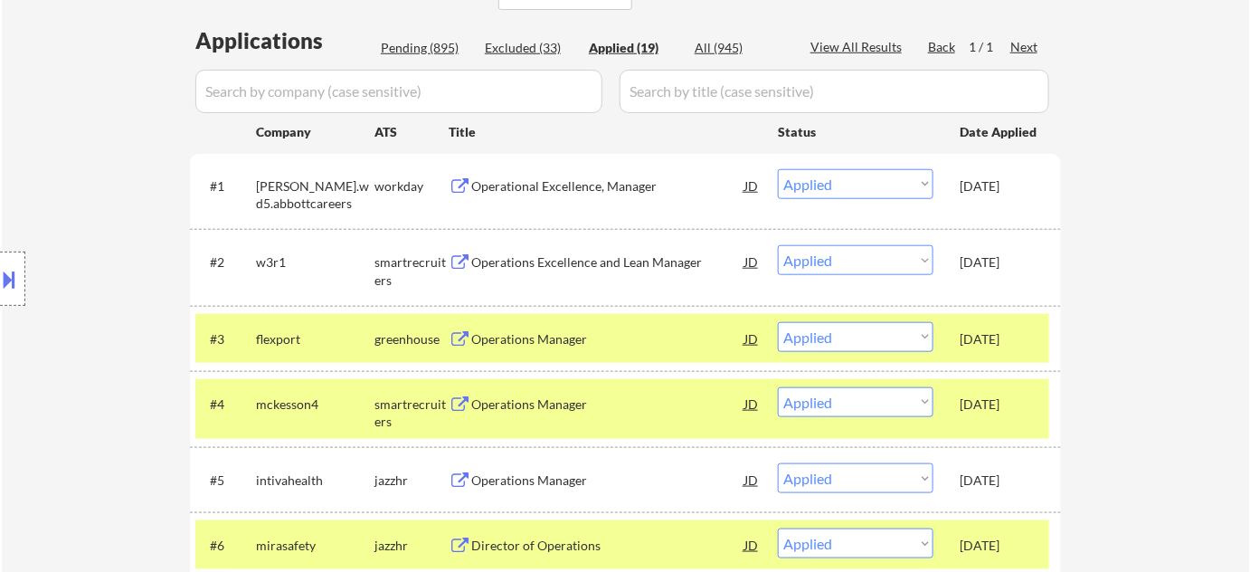
scroll to position [493, 0]
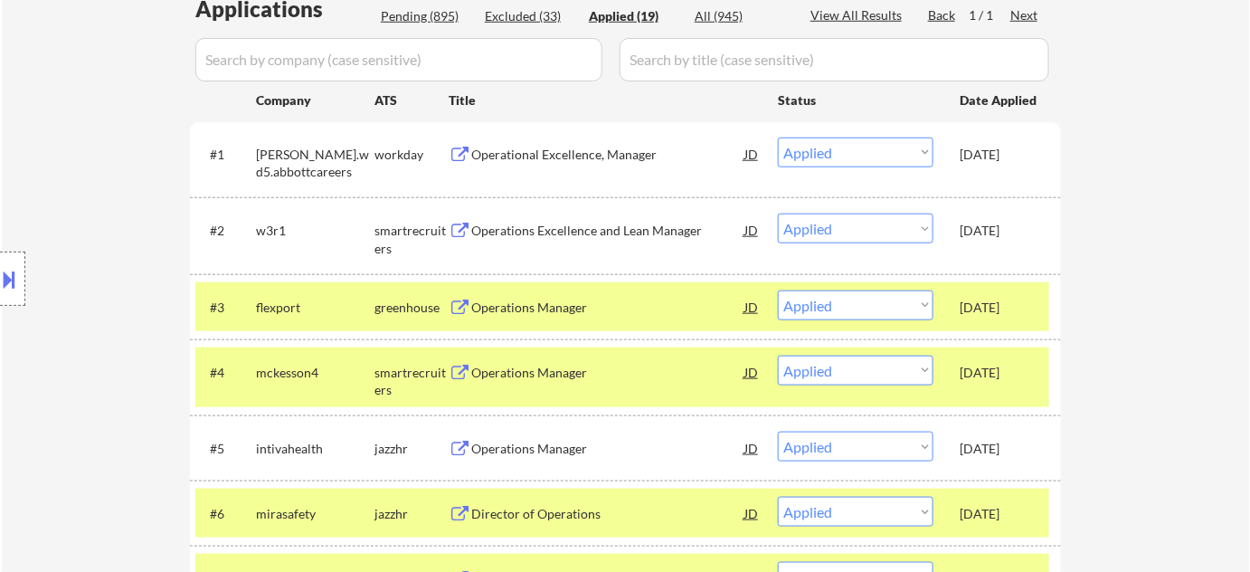
click at [442, 9] on div "Pending (895)" at bounding box center [426, 16] width 90 height 18
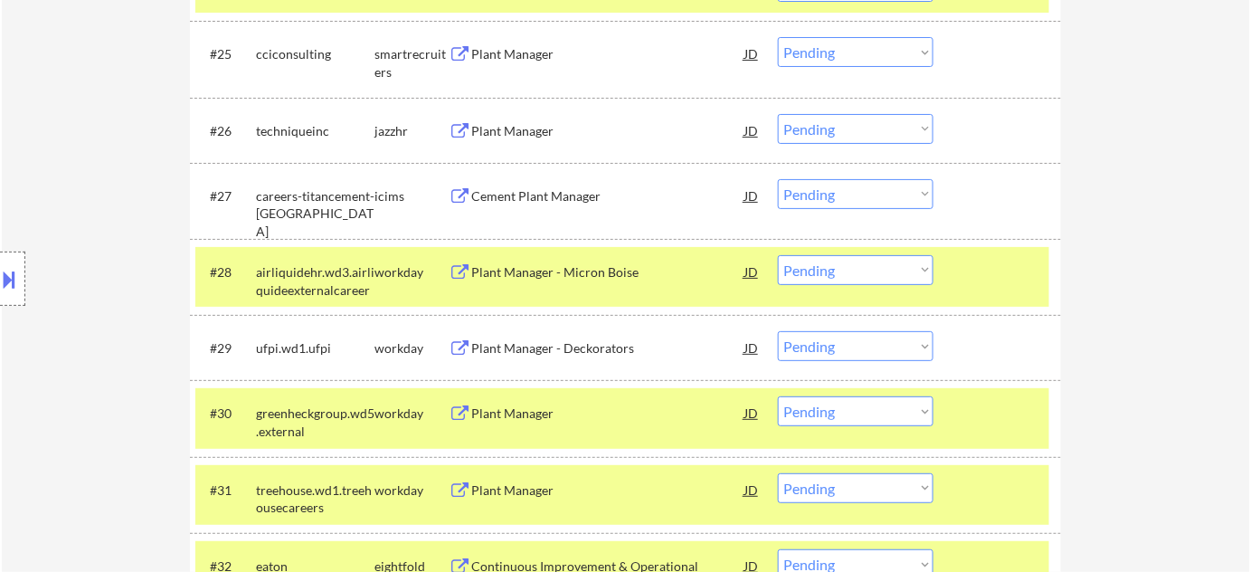
scroll to position [2220, 0]
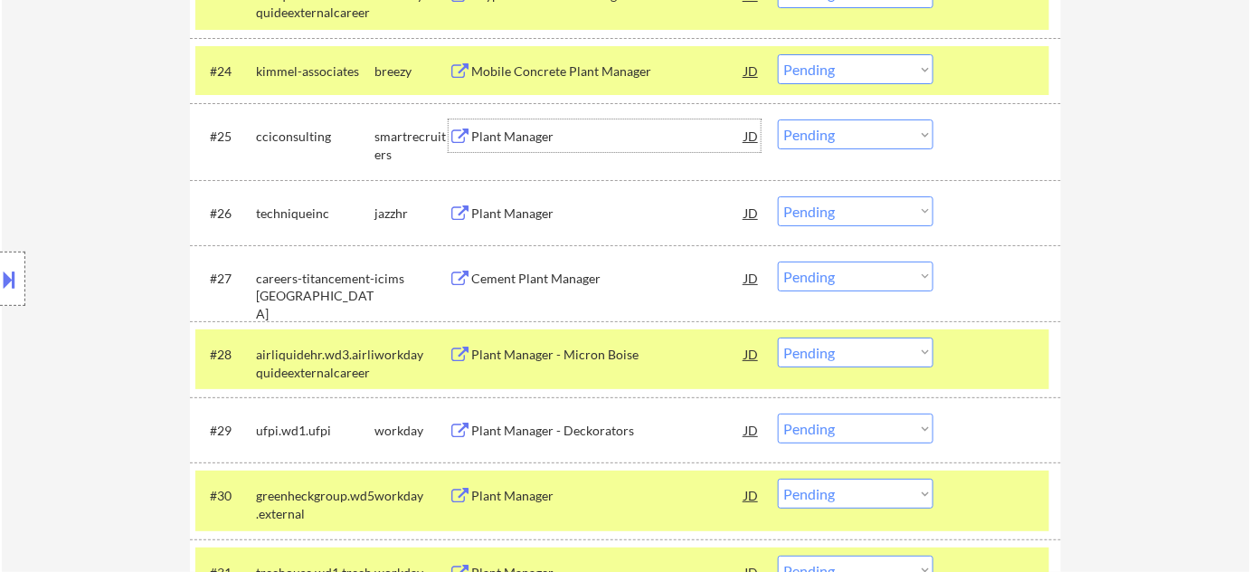
click at [521, 134] on div "Plant Manager" at bounding box center [607, 137] width 273 height 18
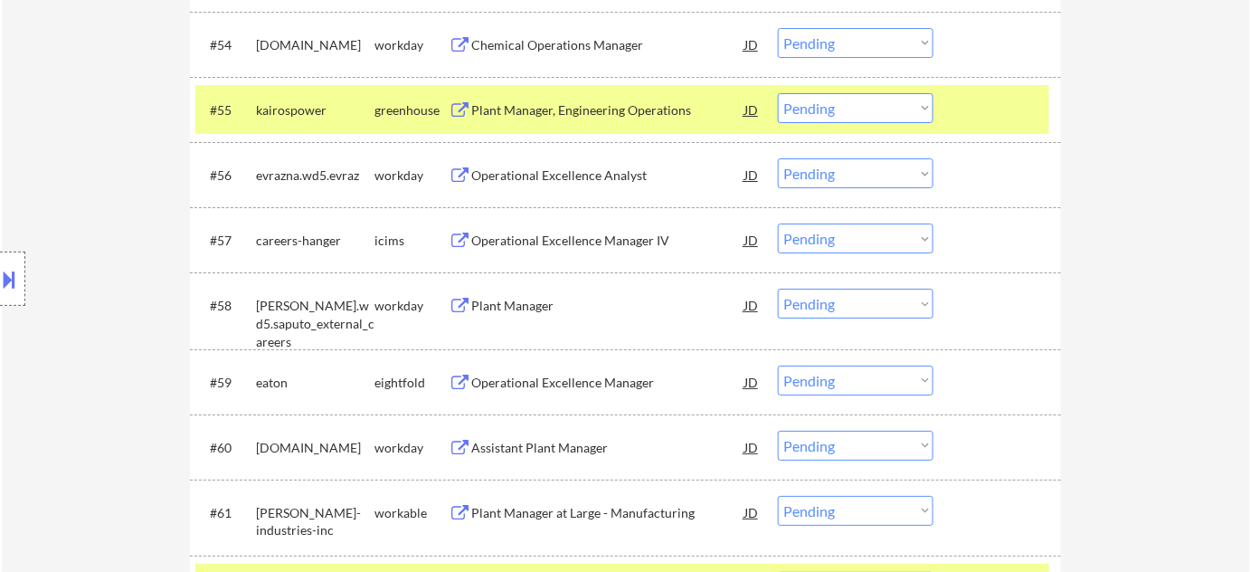
scroll to position [4441, 0]
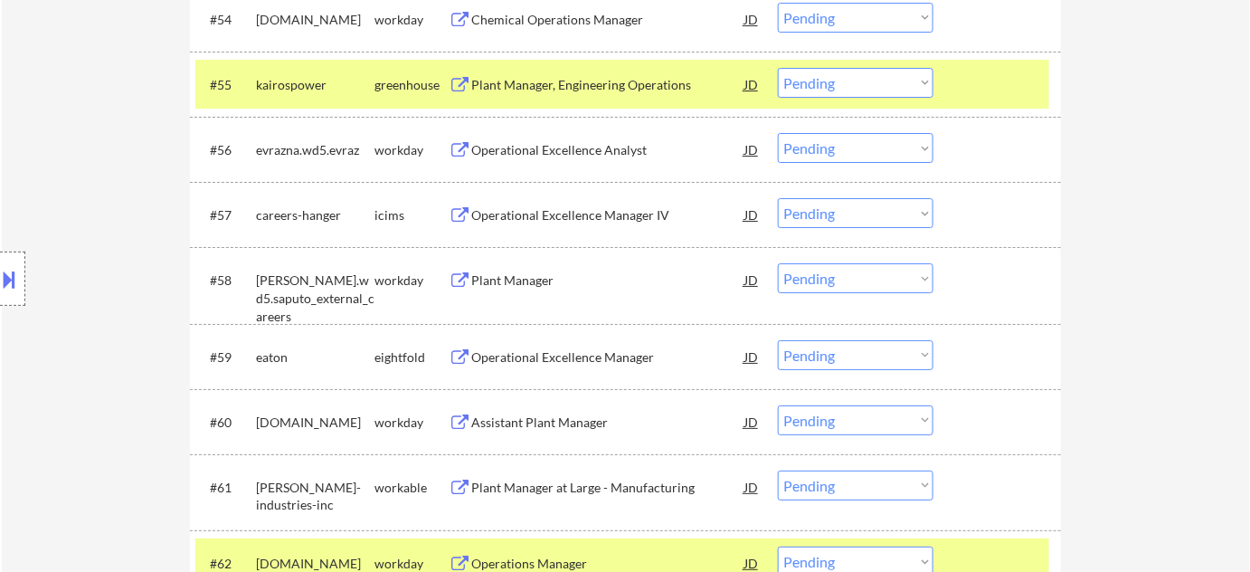
click at [550, 289] on div "Plant Manager" at bounding box center [607, 280] width 273 height 18
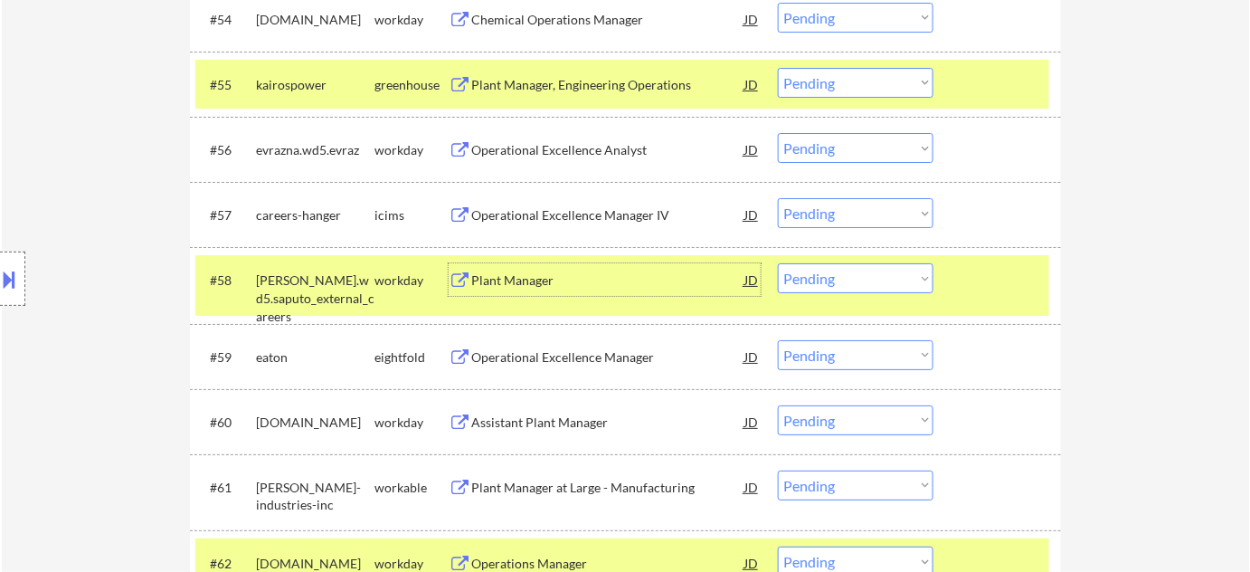
click at [825, 263] on select "Choose an option... Pending Applied Excluded (Questions) Excluded (Expired) Exc…" at bounding box center [856, 278] width 156 height 30
click at [778, 263] on select "Choose an option... Pending Applied Excluded (Questions) Excluded (Expired) Exc…" at bounding box center [856, 278] width 156 height 30
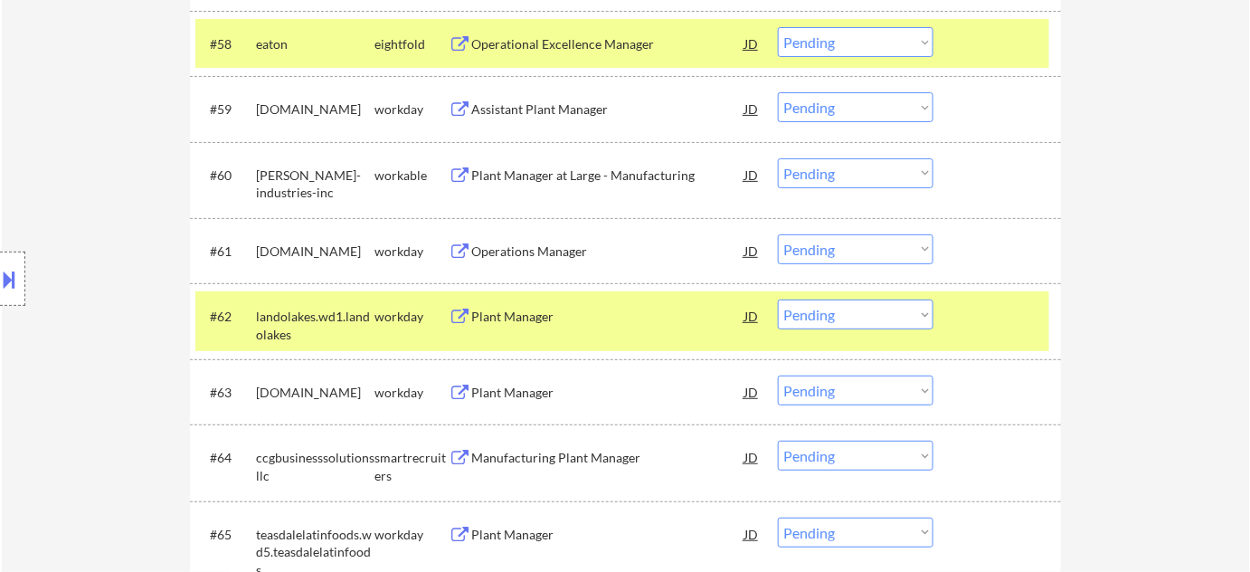
scroll to position [4687, 0]
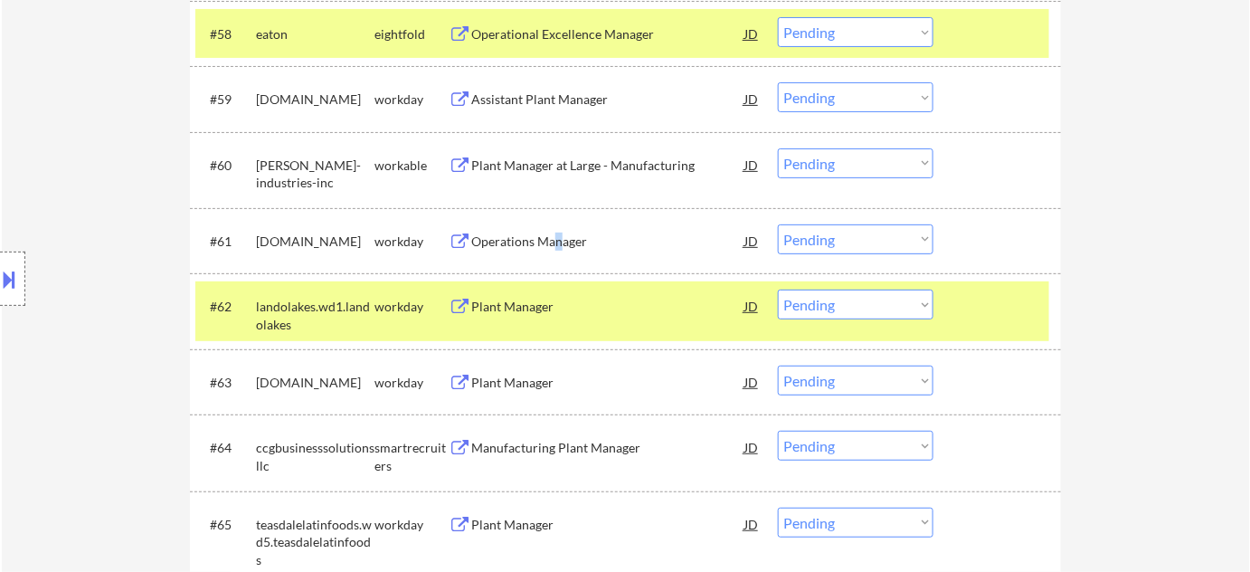
click at [557, 238] on div "Operations Manager" at bounding box center [607, 241] width 273 height 18
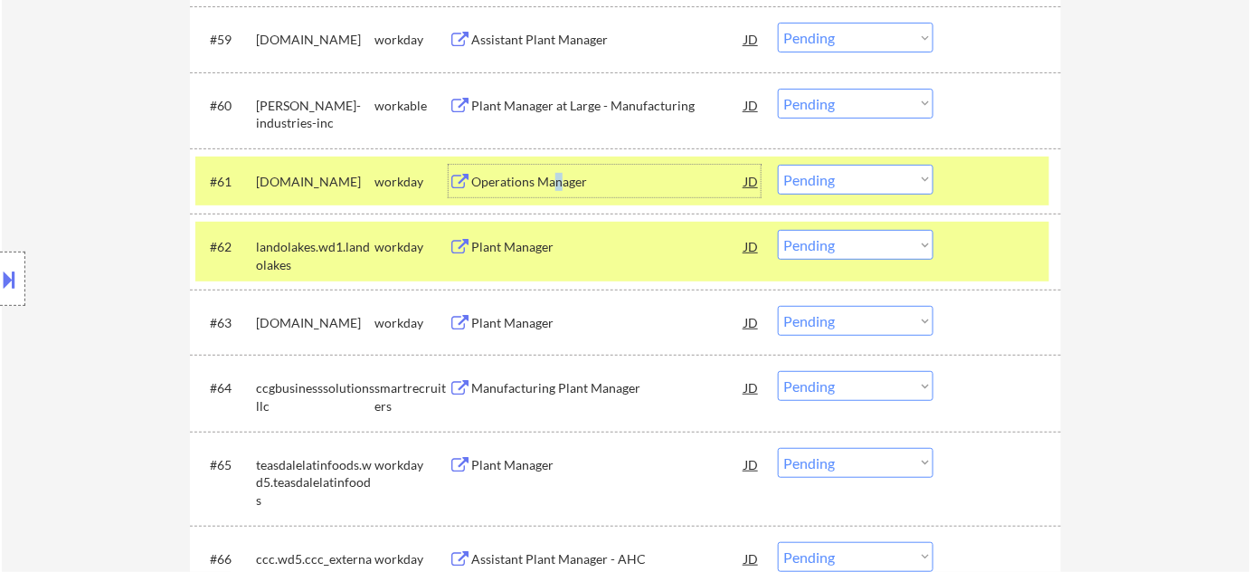
scroll to position [4769, 0]
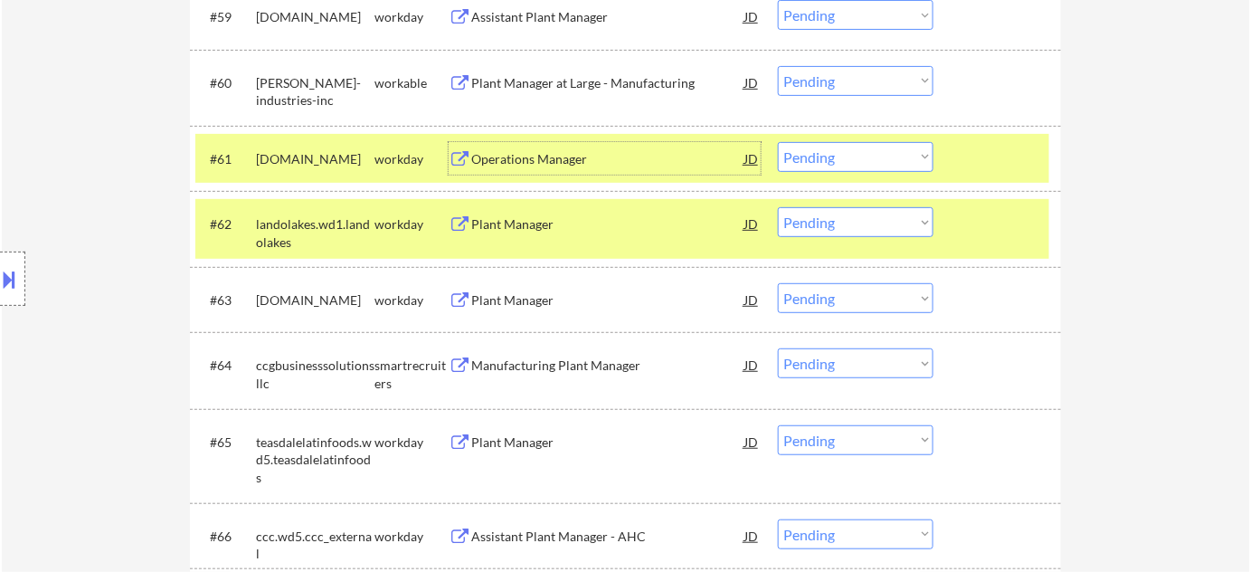
click at [518, 226] on div "Plant Manager" at bounding box center [607, 224] width 273 height 18
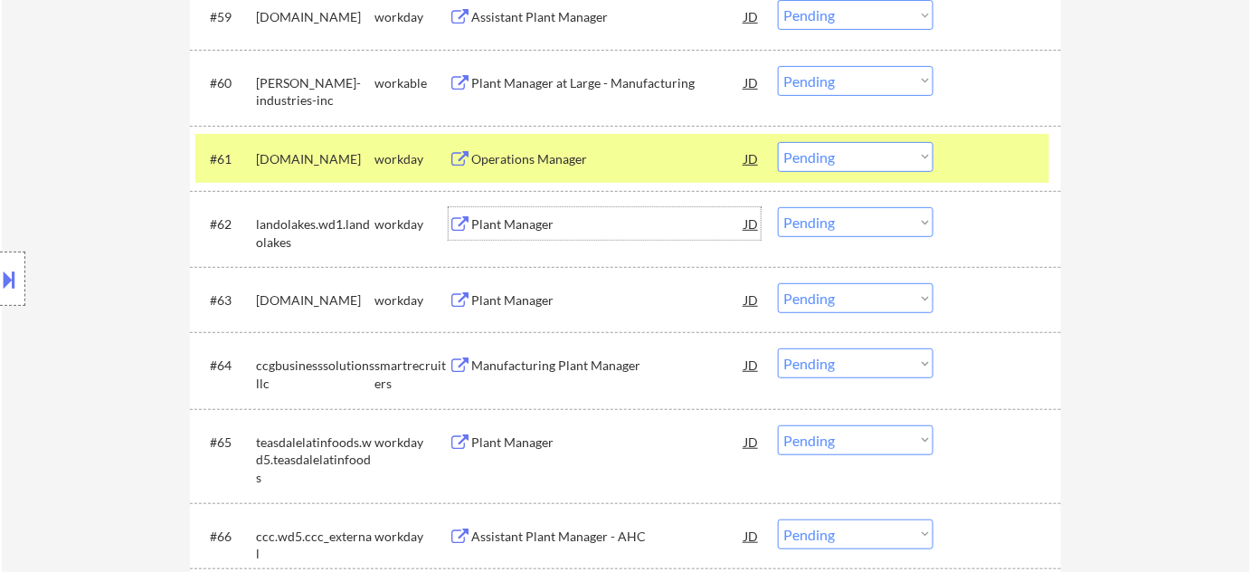
scroll to position [4851, 0]
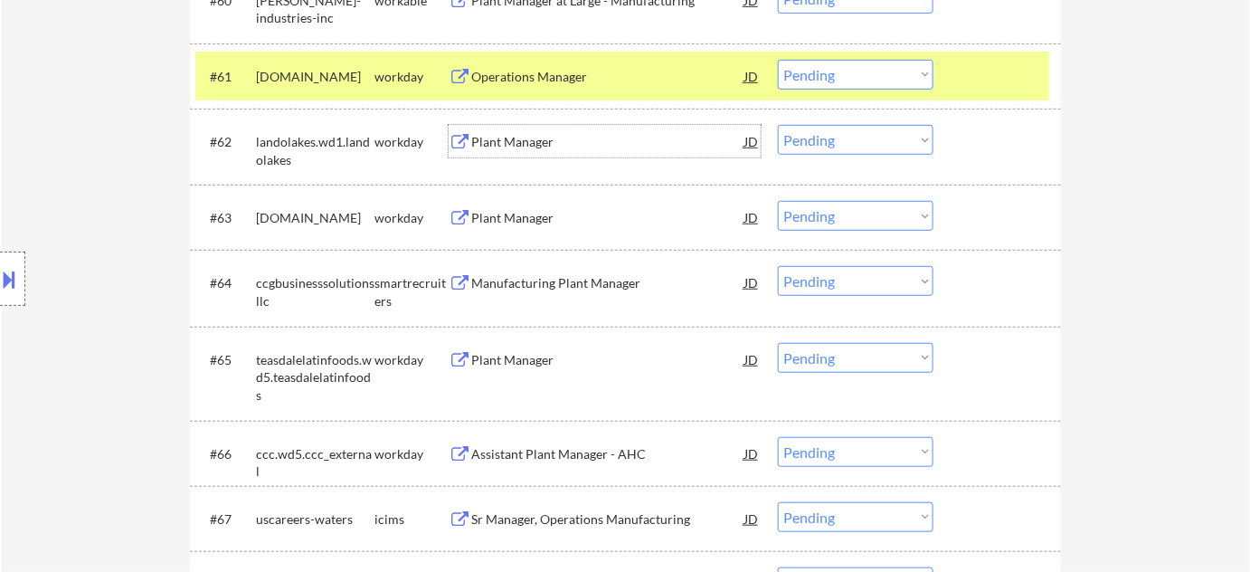
click at [553, 284] on div "Manufacturing Plant Manager" at bounding box center [607, 283] width 273 height 18
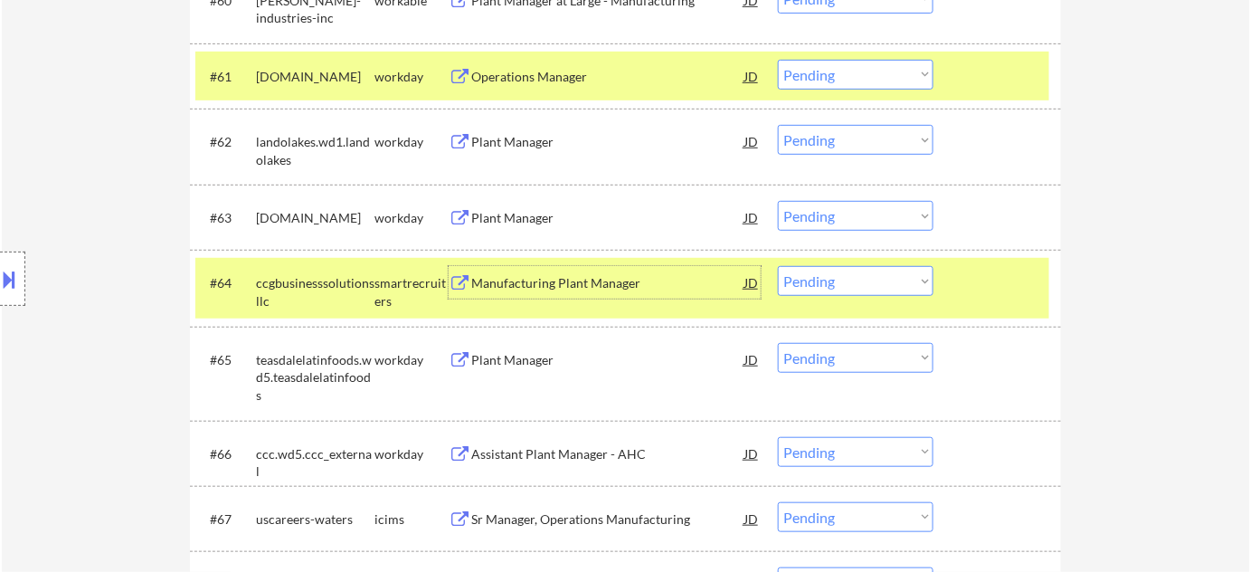
click at [841, 144] on select "Choose an option... Pending Applied Excluded (Questions) Excluded (Expired) Exc…" at bounding box center [856, 140] width 156 height 30
click at [778, 125] on select "Choose an option... Pending Applied Excluded (Questions) Excluded (Expired) Exc…" at bounding box center [856, 140] width 156 height 30
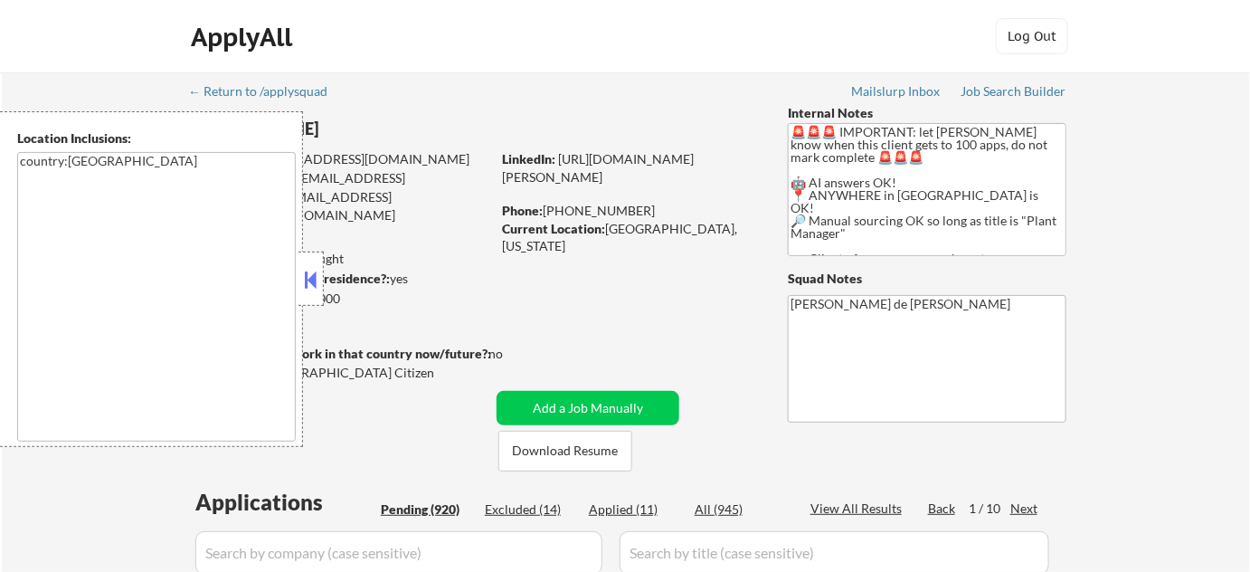
click at [311, 280] on button at bounding box center [311, 279] width 20 height 27
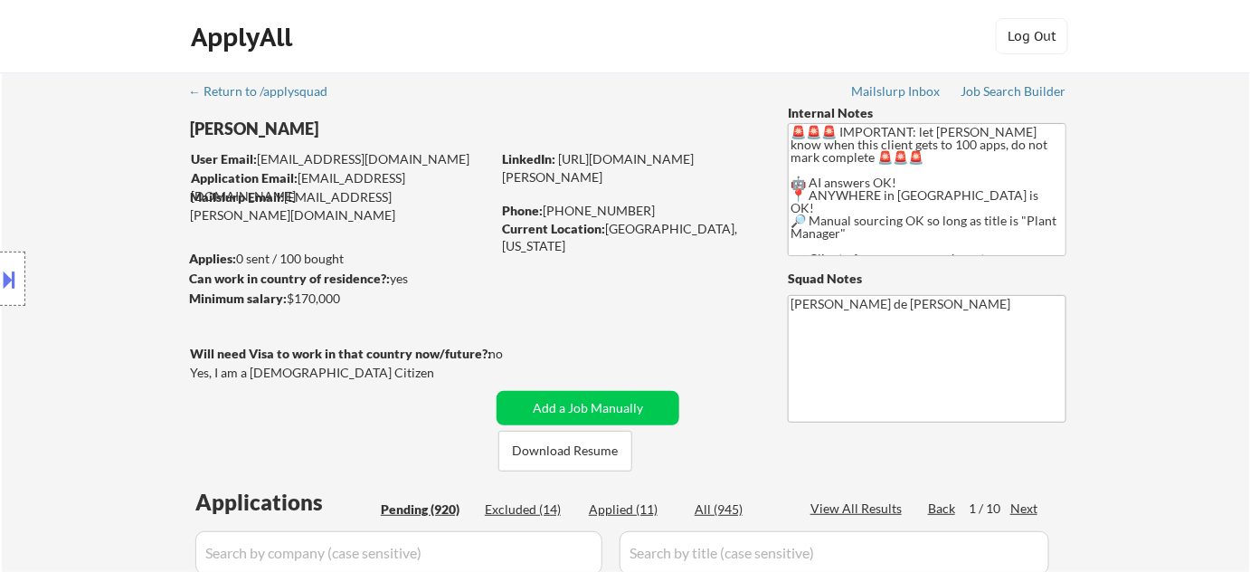
click at [634, 502] on div "Applied (11)" at bounding box center [634, 509] width 90 height 18
select select ""pending""
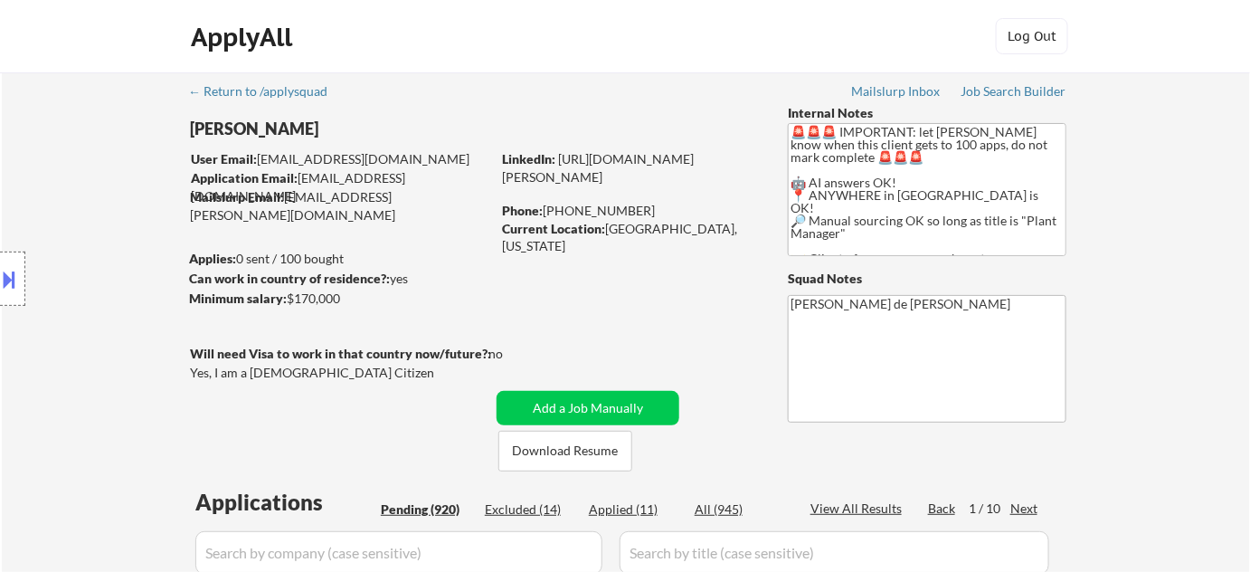
select select ""pending""
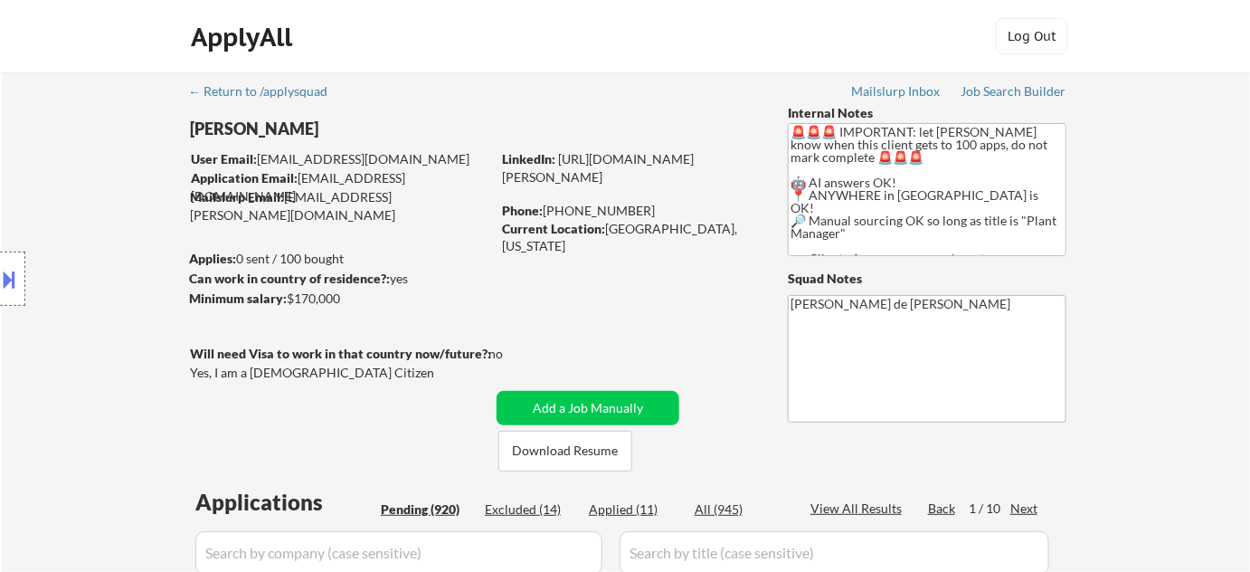
select select ""pending""
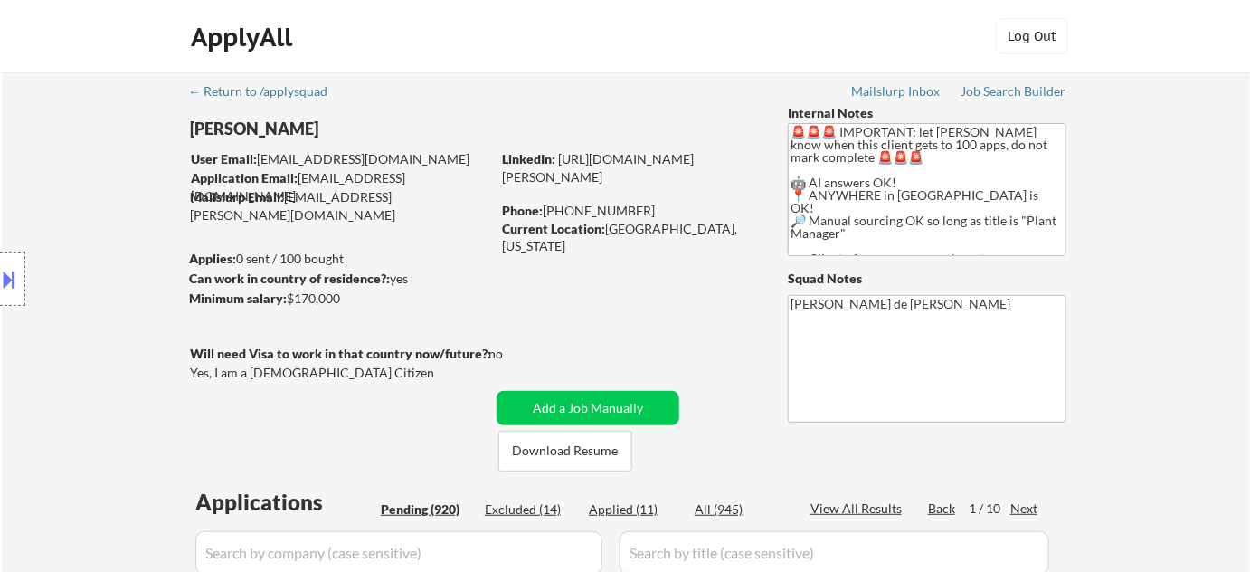
select select ""pending""
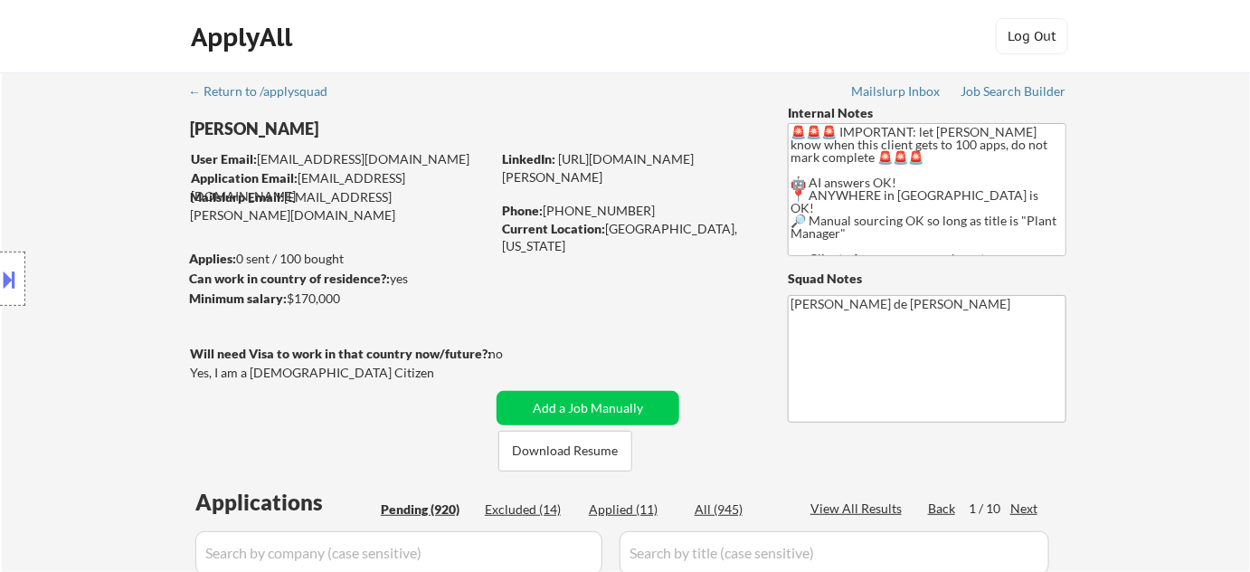
select select ""pending""
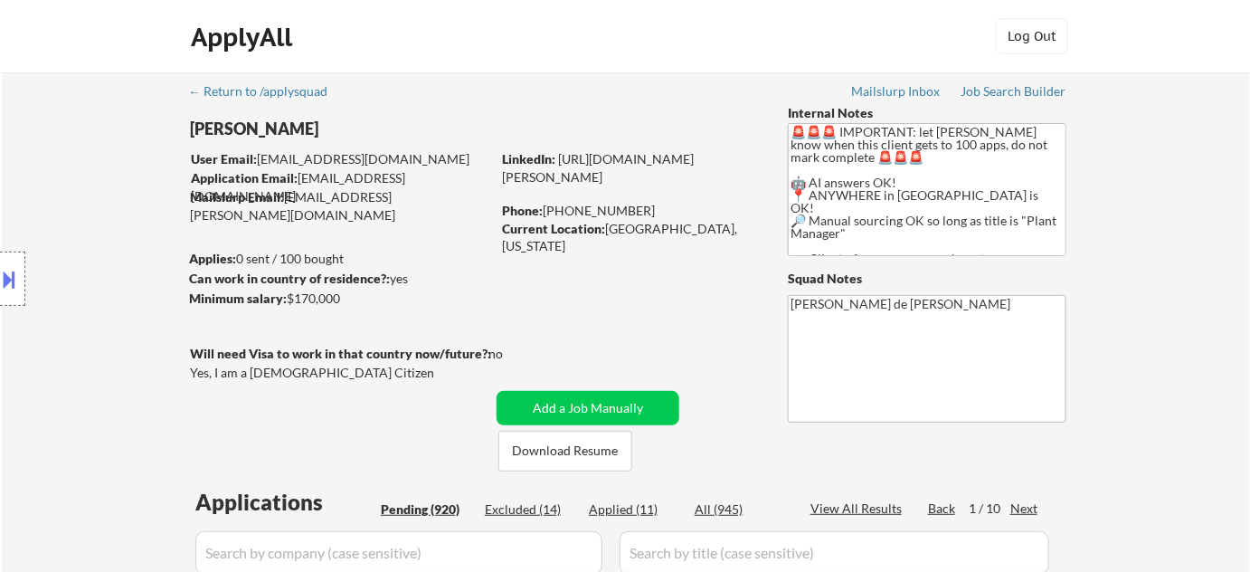
select select ""pending""
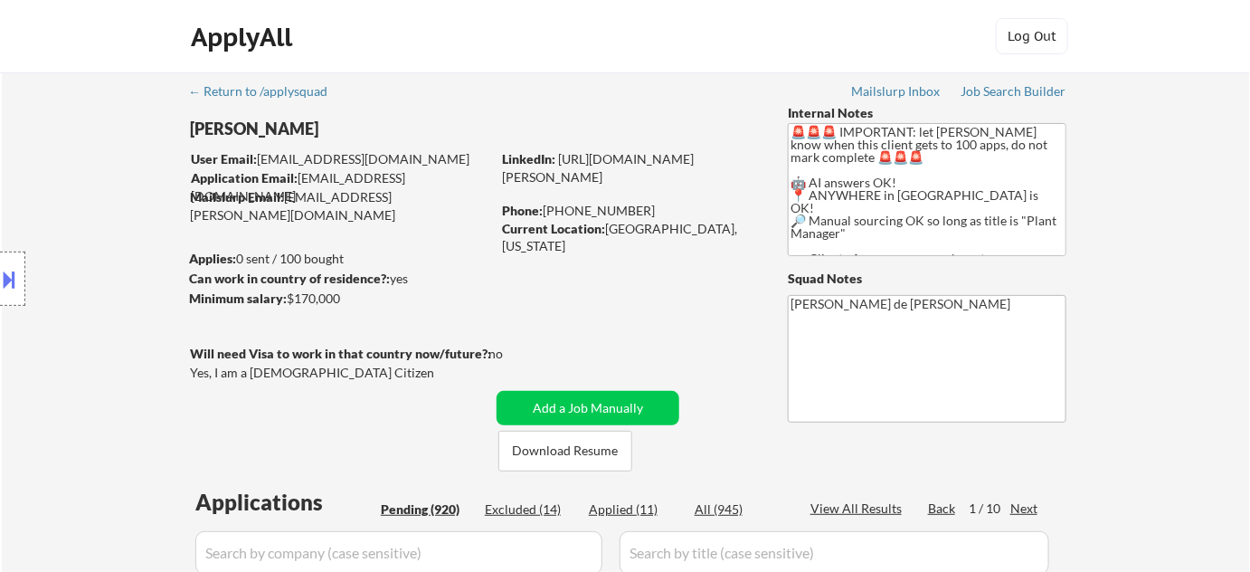
select select ""pending""
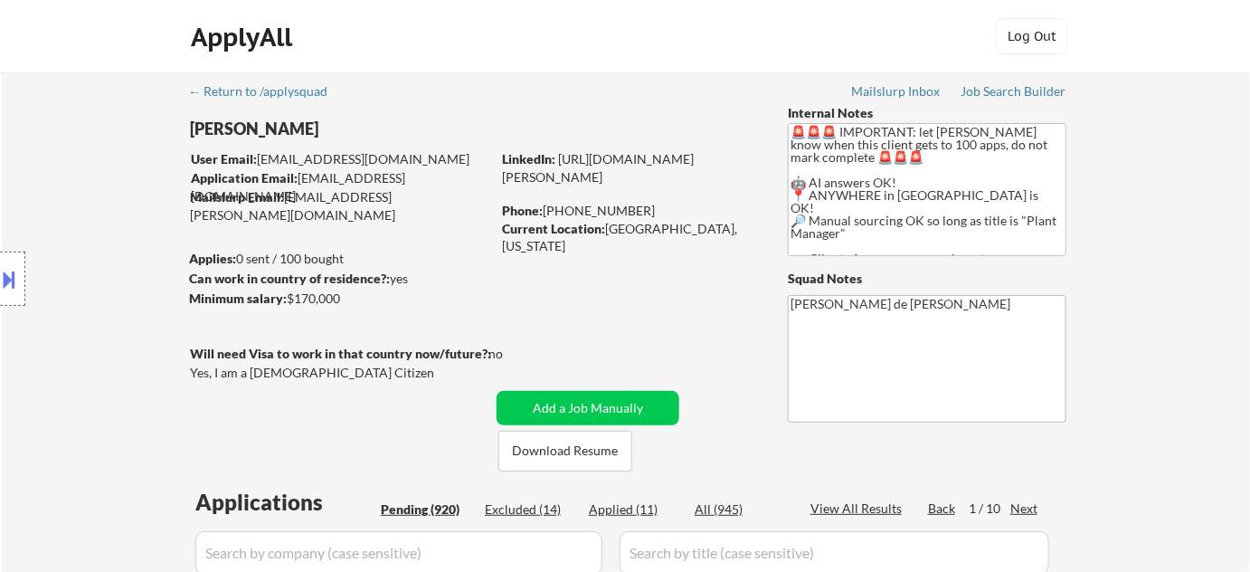
select select ""pending""
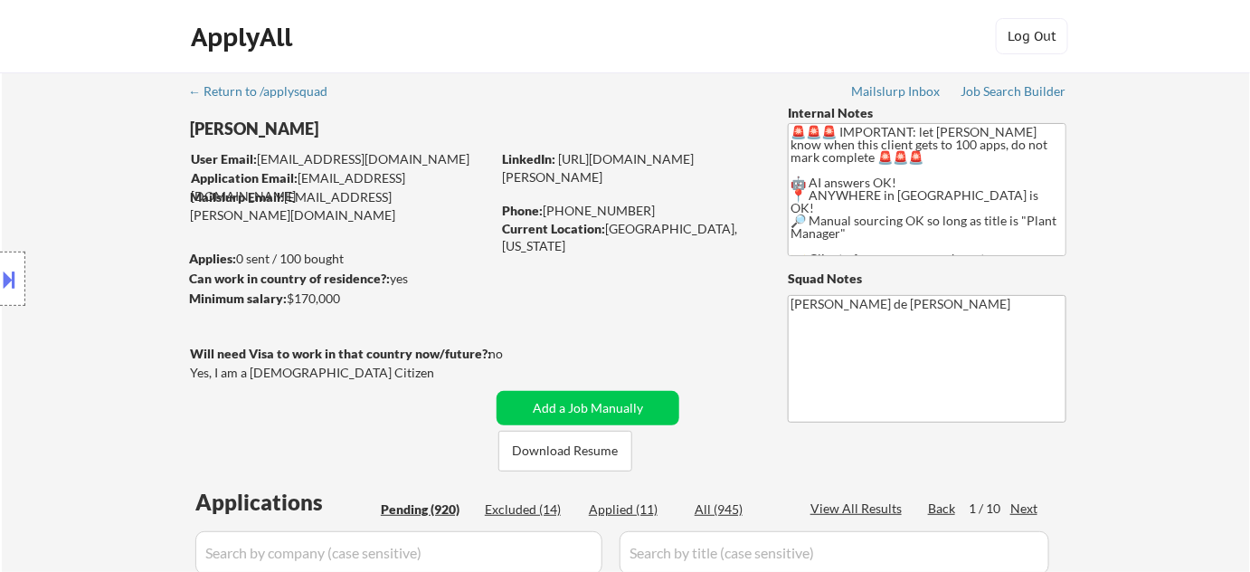
select select ""pending""
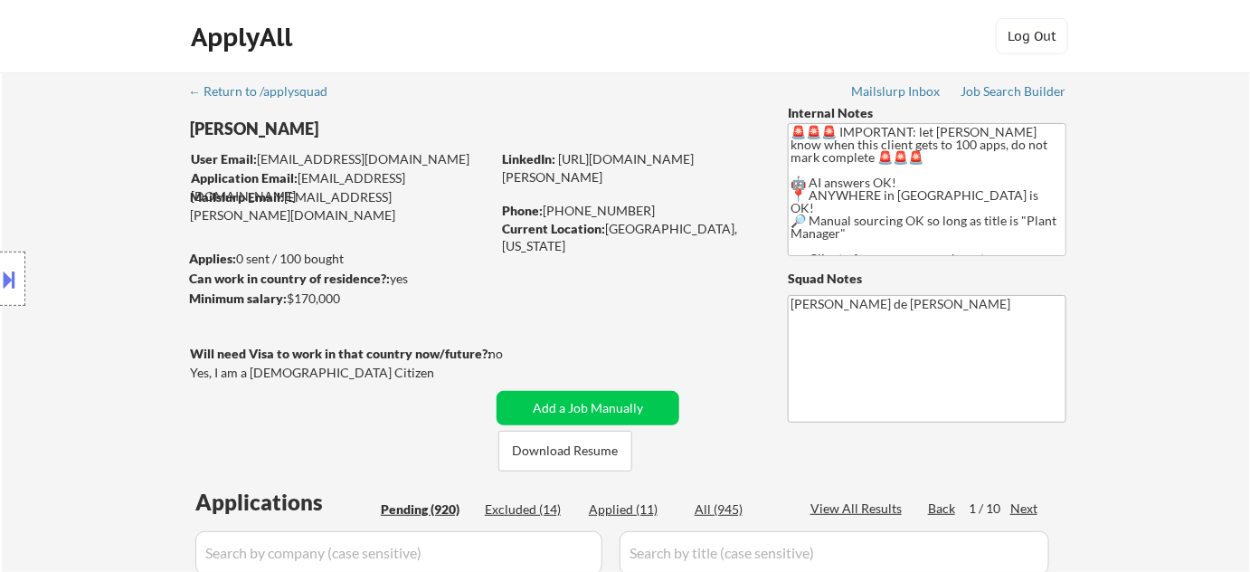
select select ""pending""
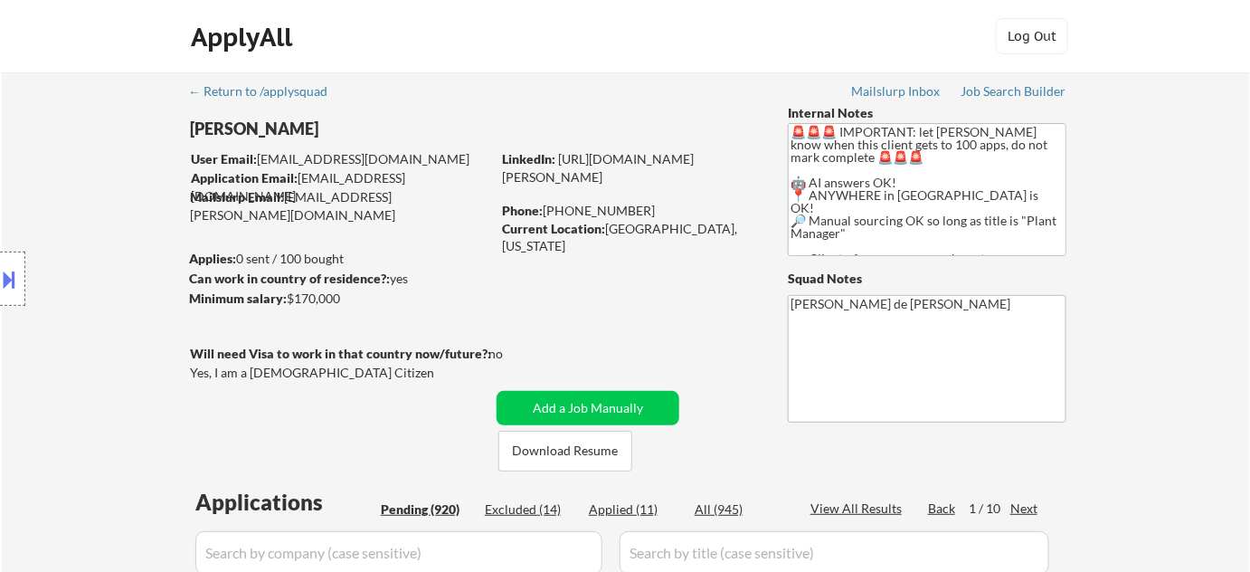
select select ""pending""
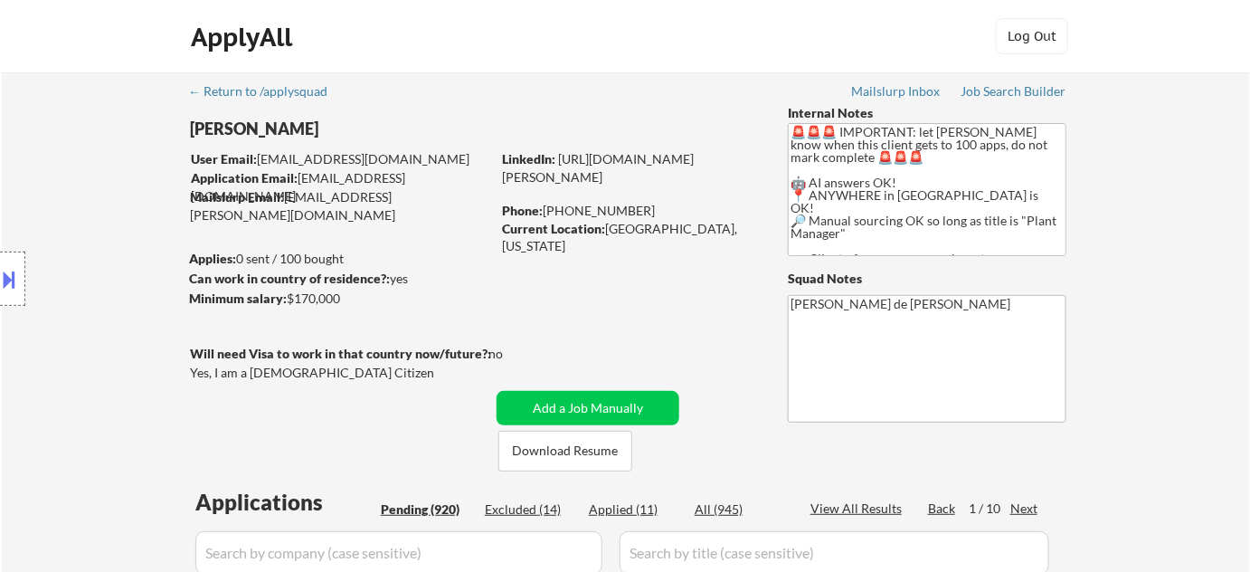
select select ""pending""
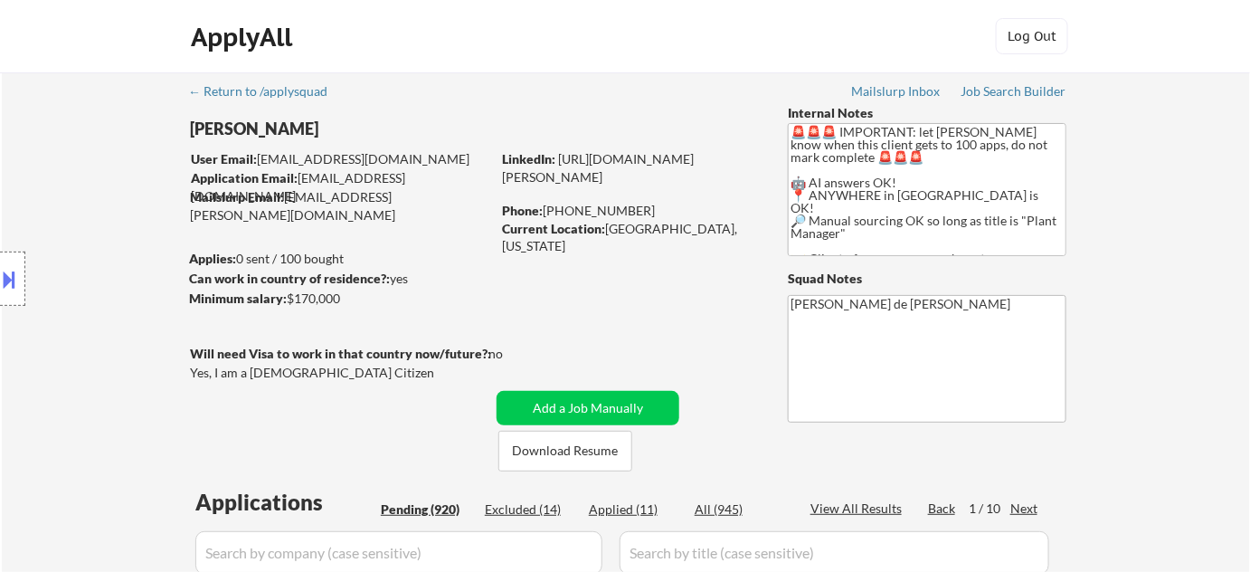
select select ""pending""
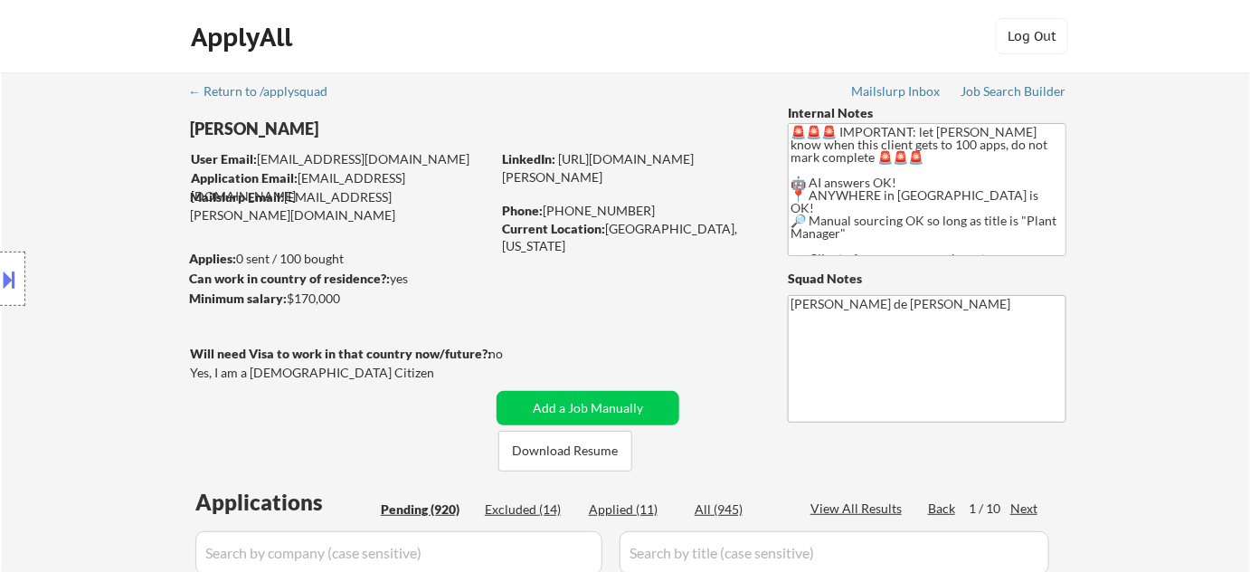
select select ""pending""
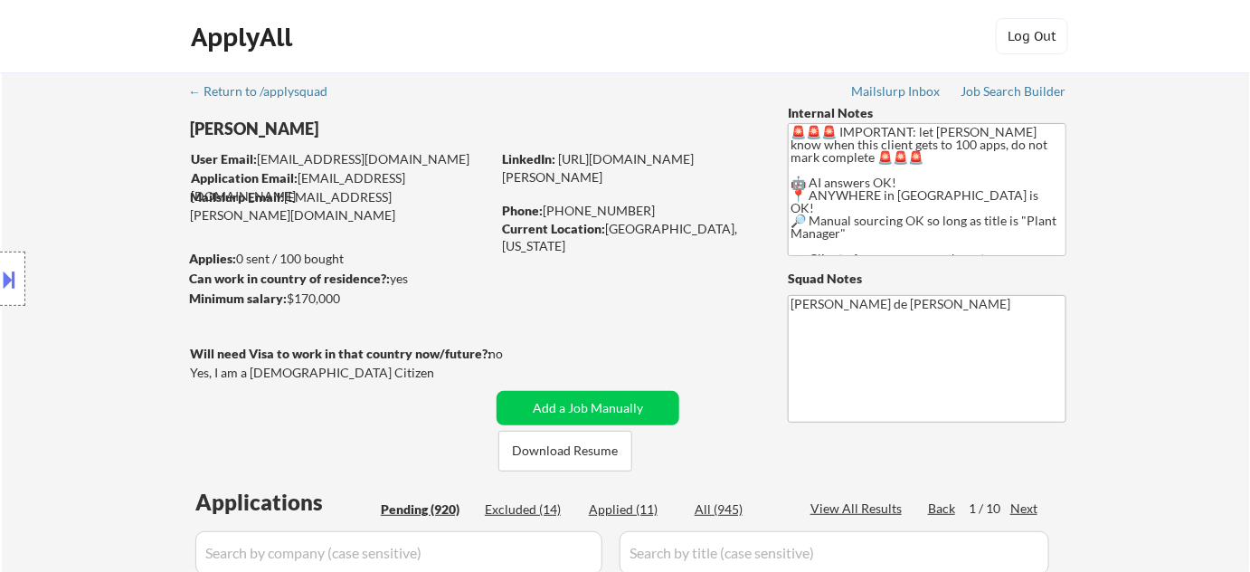
select select ""pending""
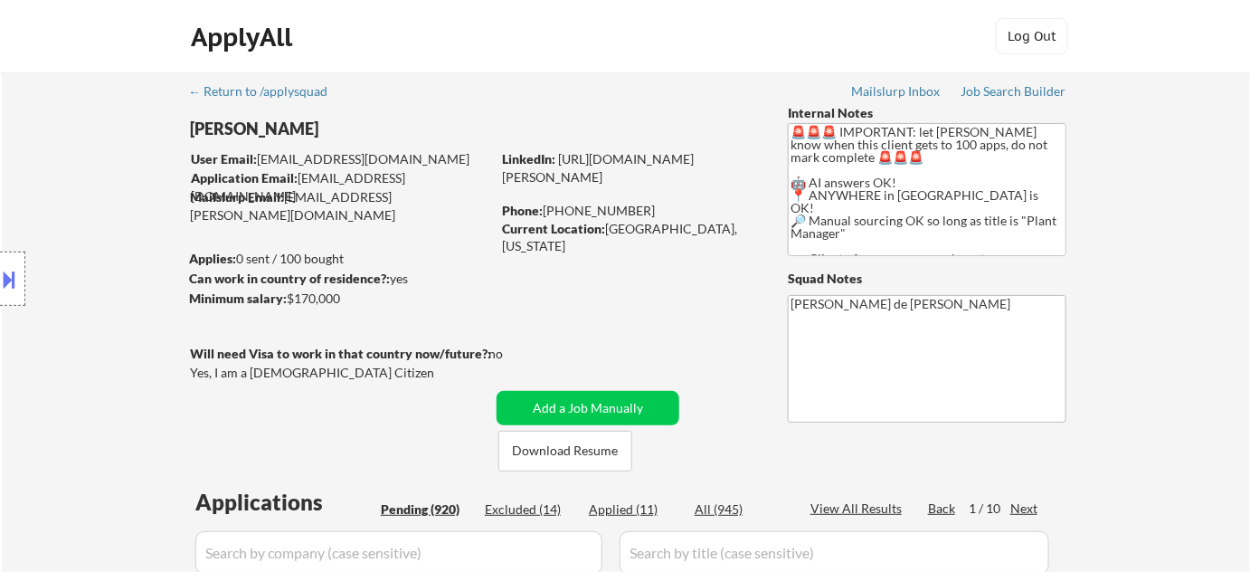
select select ""pending""
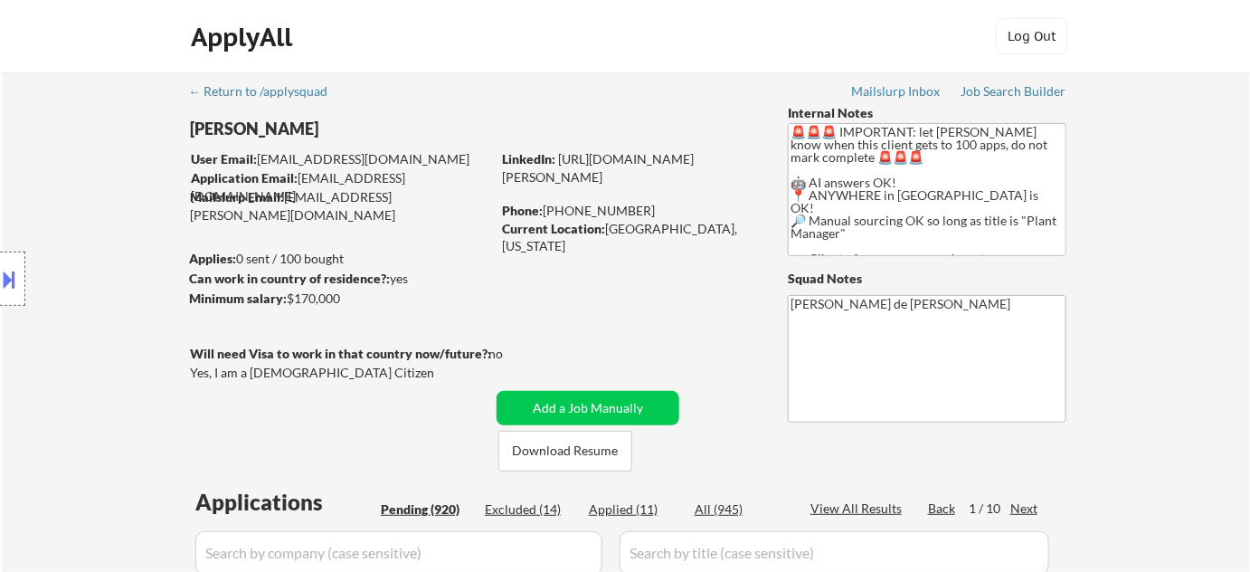
select select ""pending""
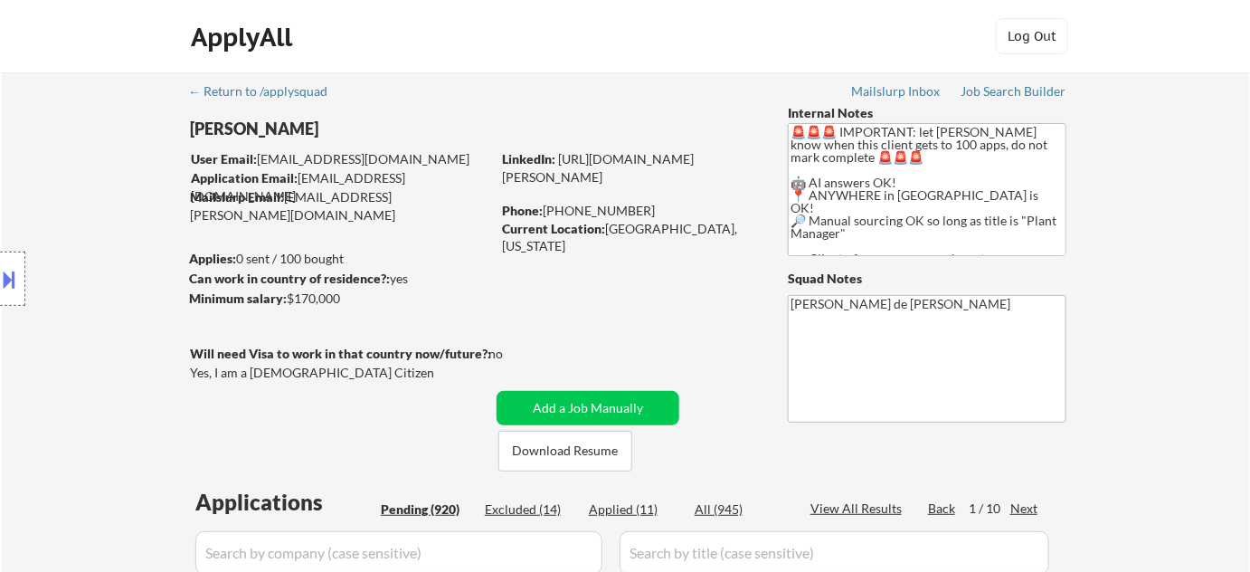
select select ""pending""
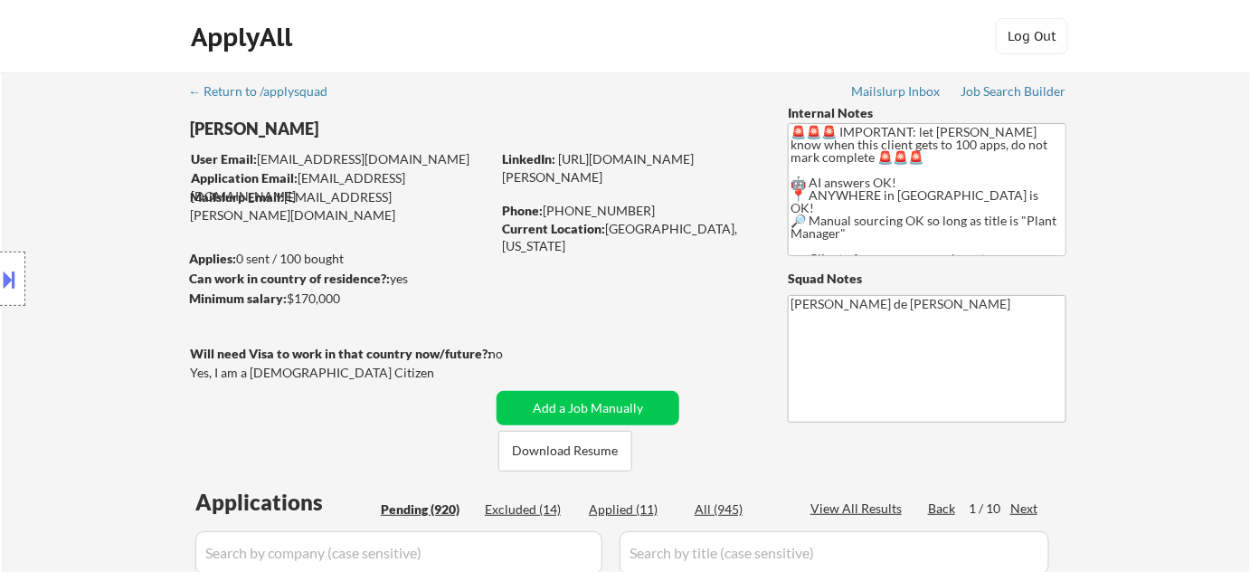
select select ""pending""
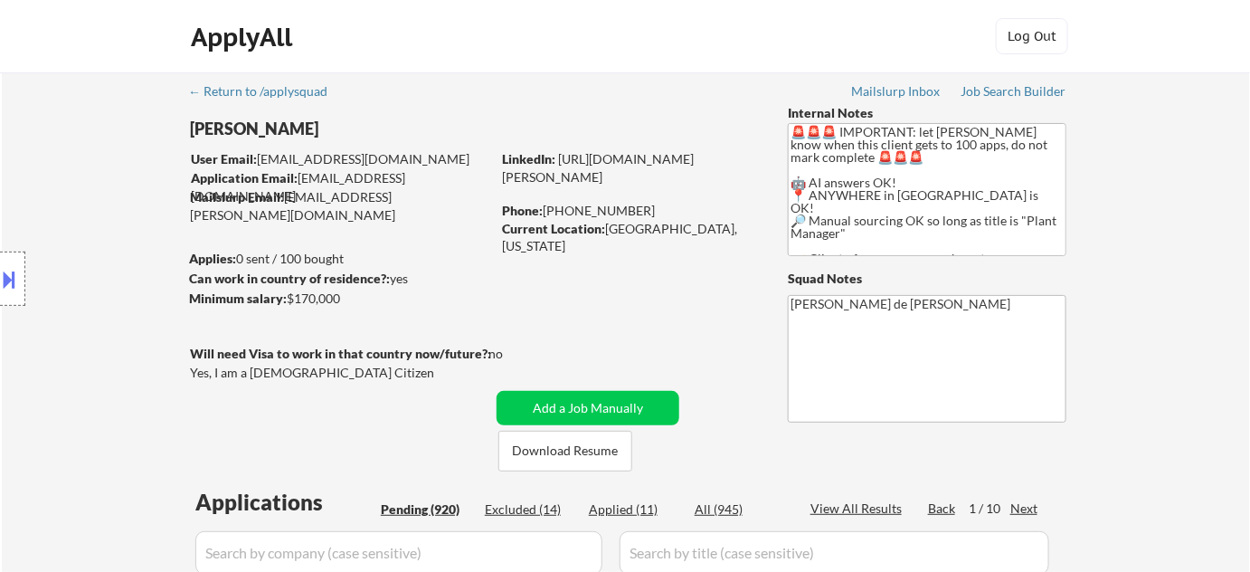
select select ""pending""
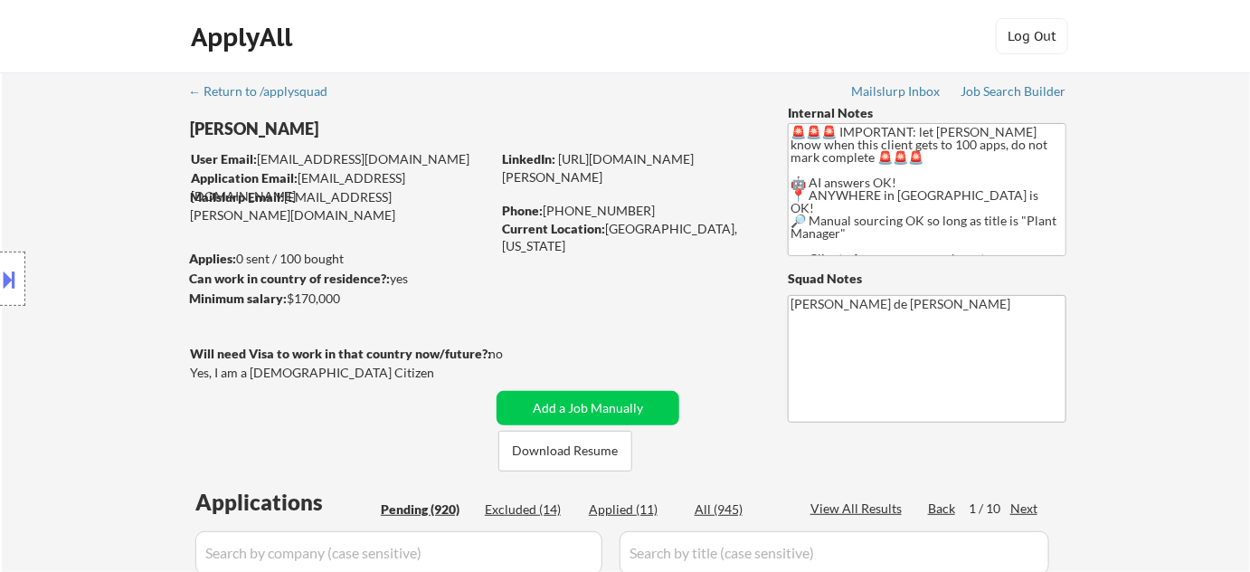
select select ""pending""
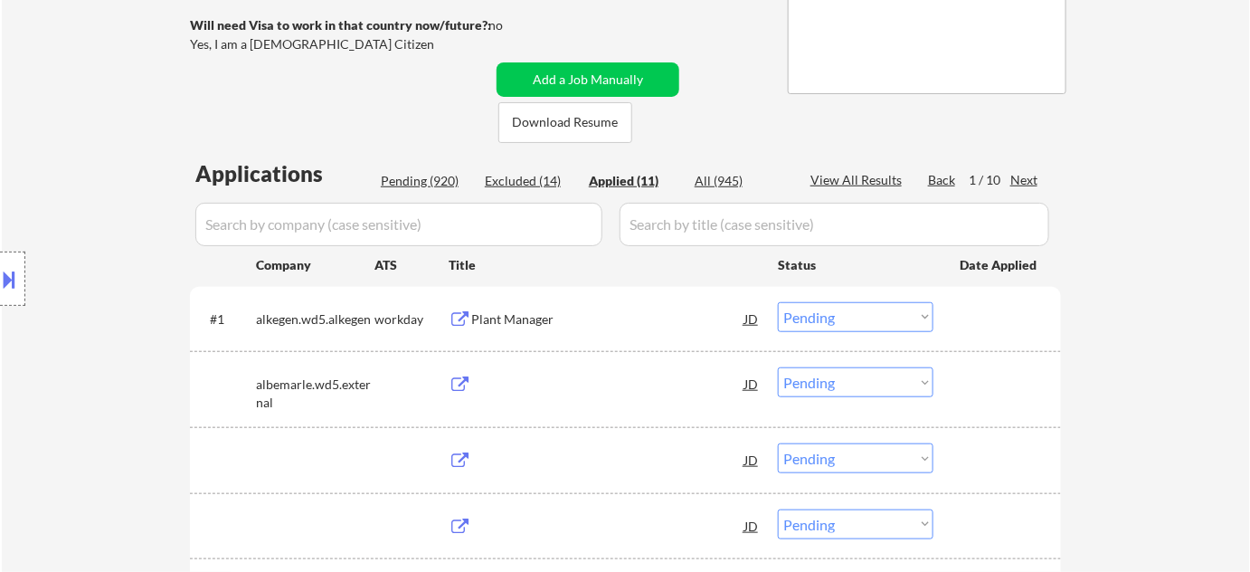
select select ""applied""
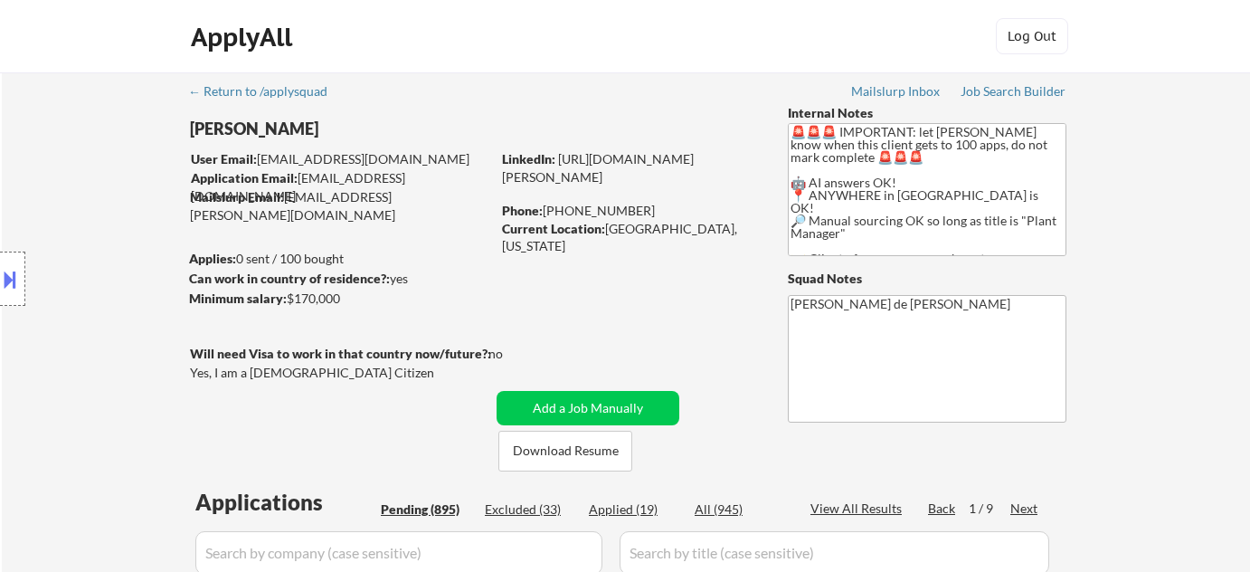
select select ""pending""
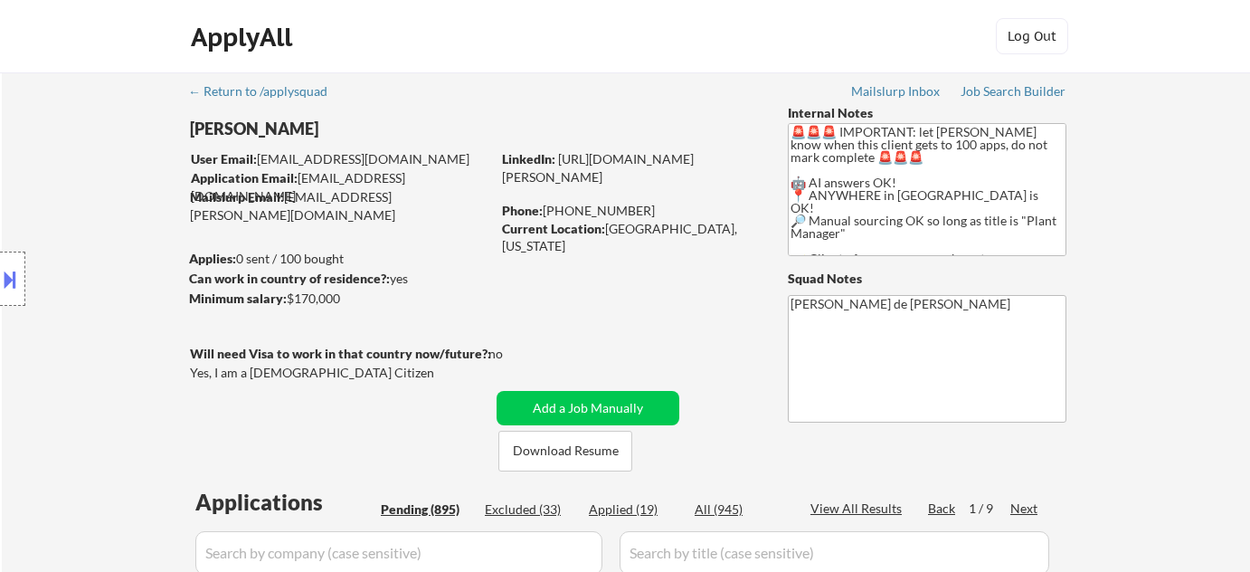
select select ""pending""
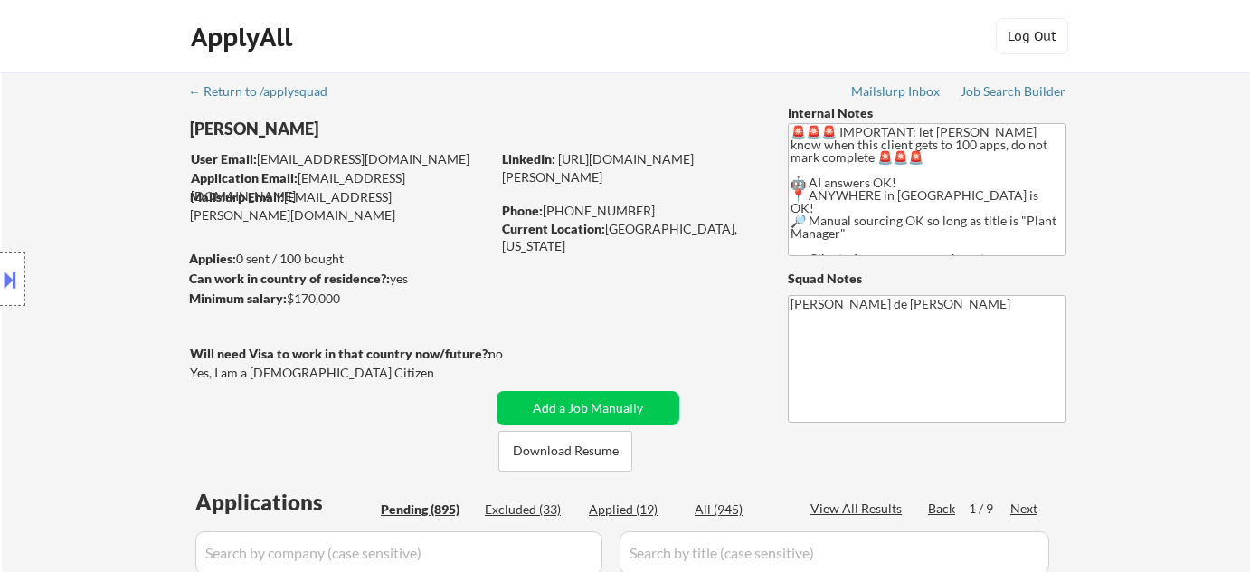
select select ""pending""
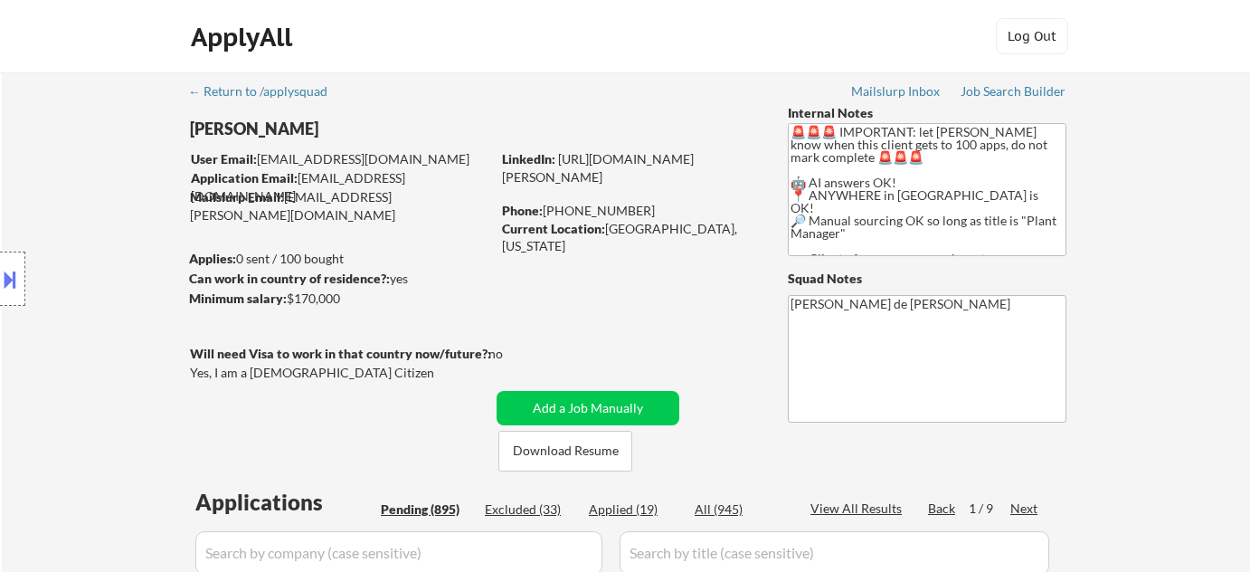
select select ""pending""
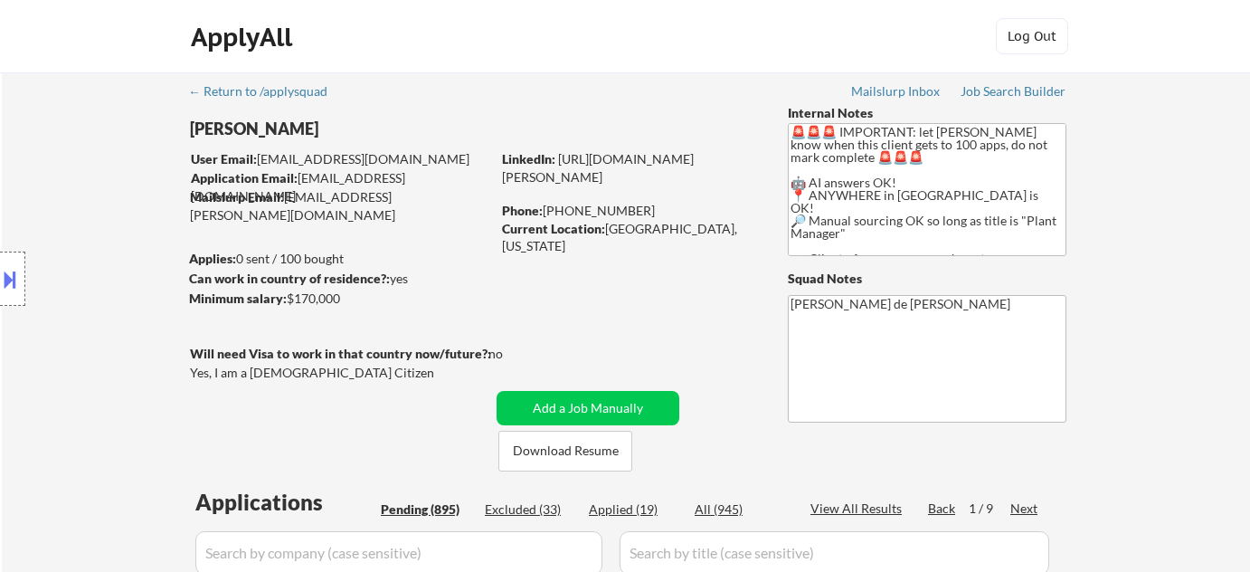
select select ""pending""
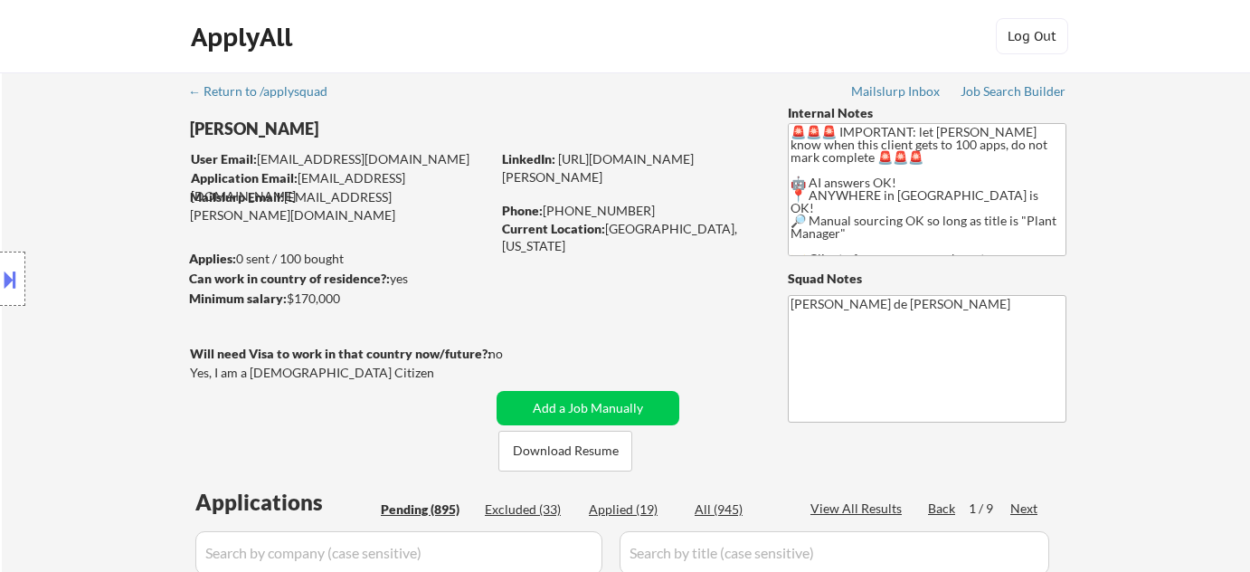
select select ""pending""
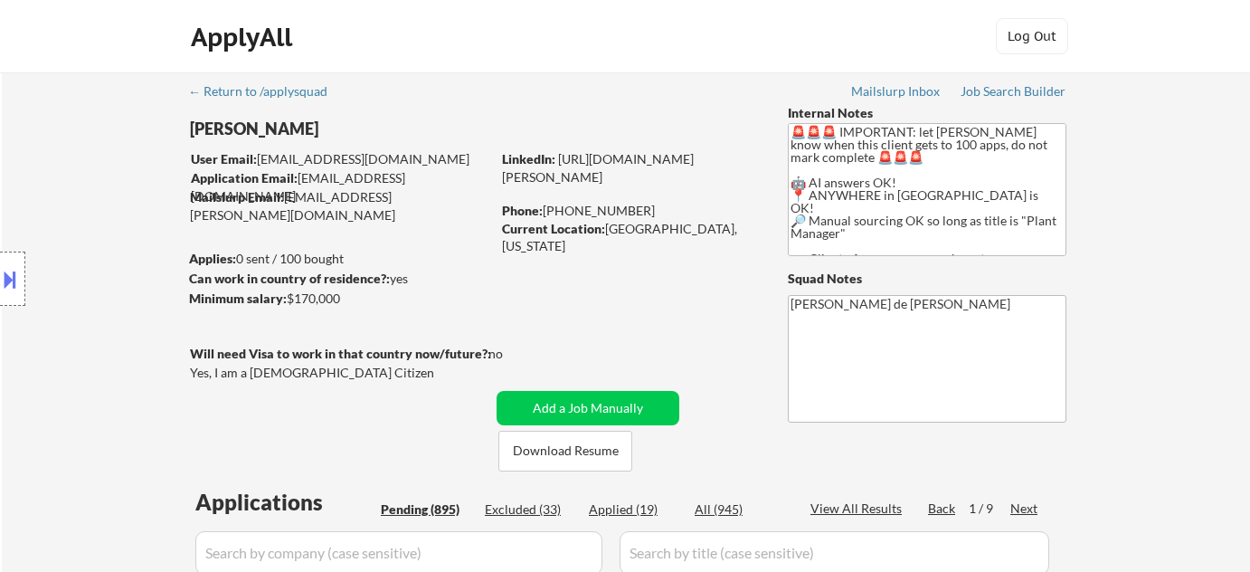
select select ""pending""
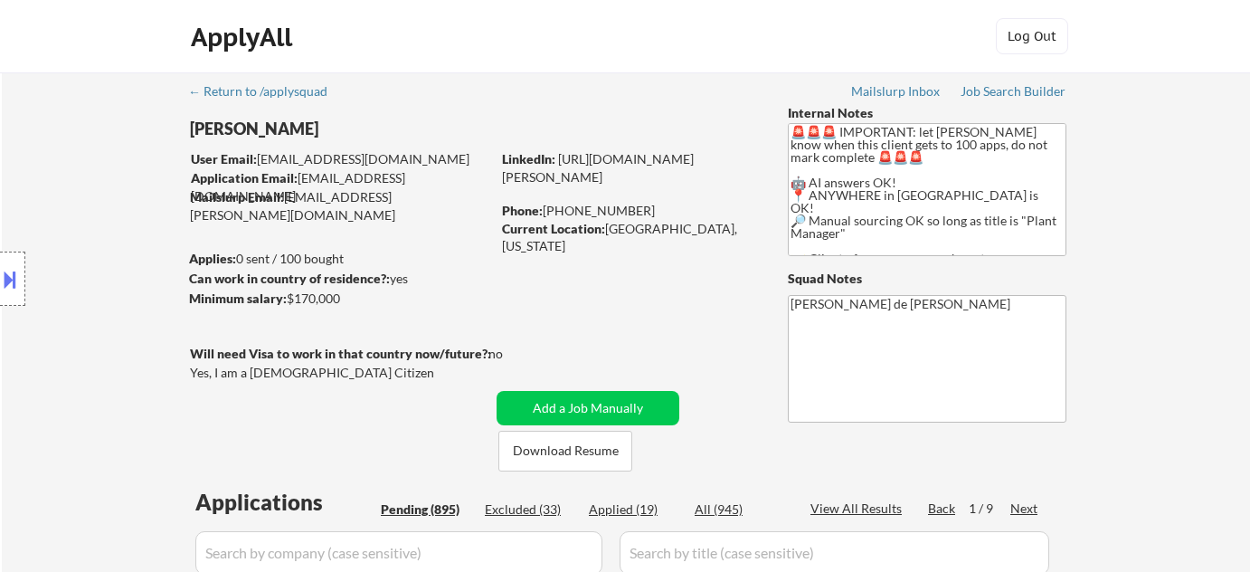
select select ""pending""
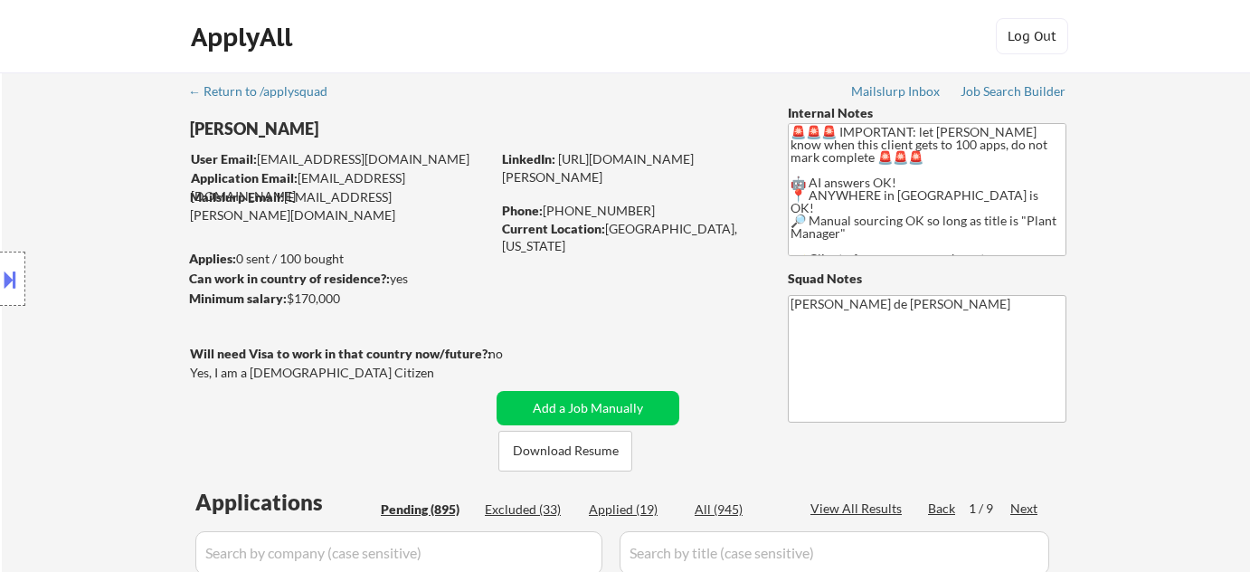
select select ""pending""
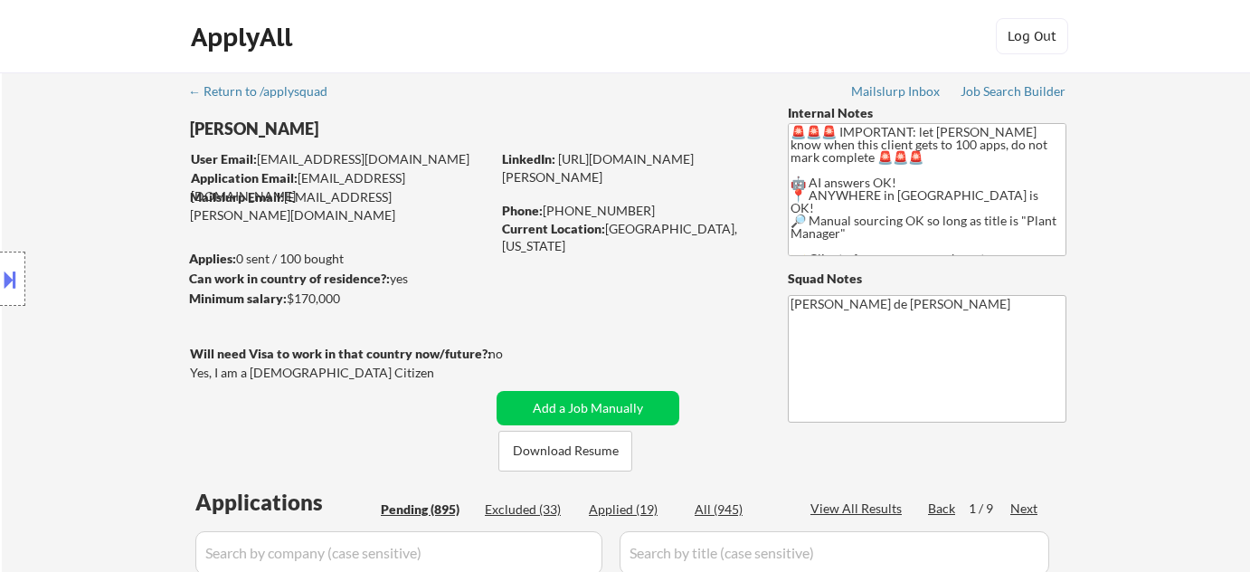
select select ""pending""
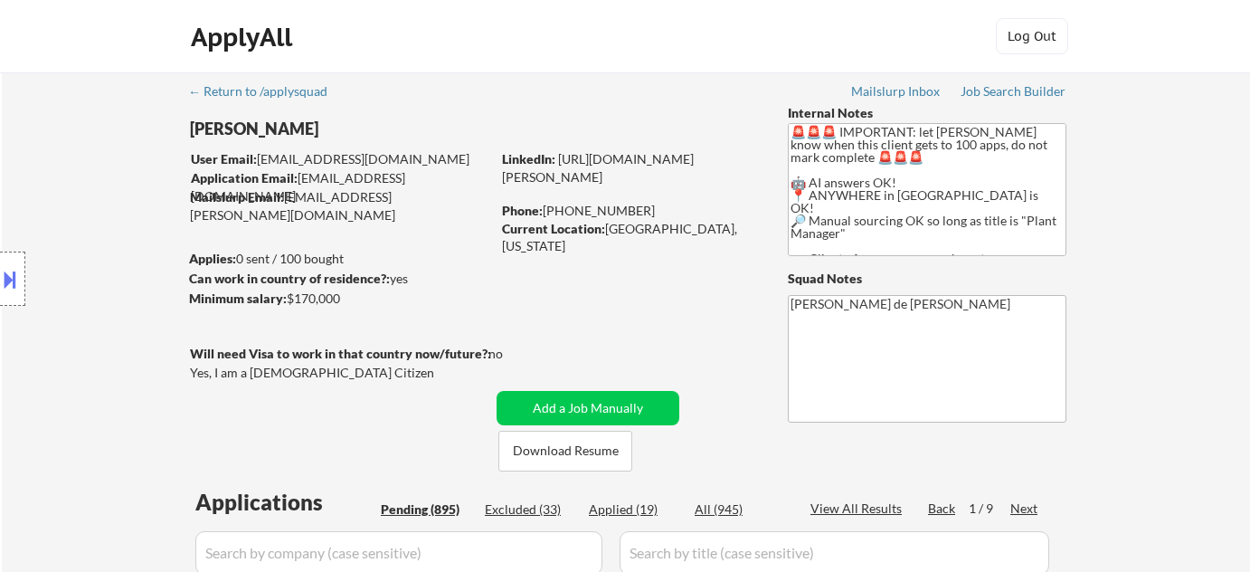
select select ""pending""
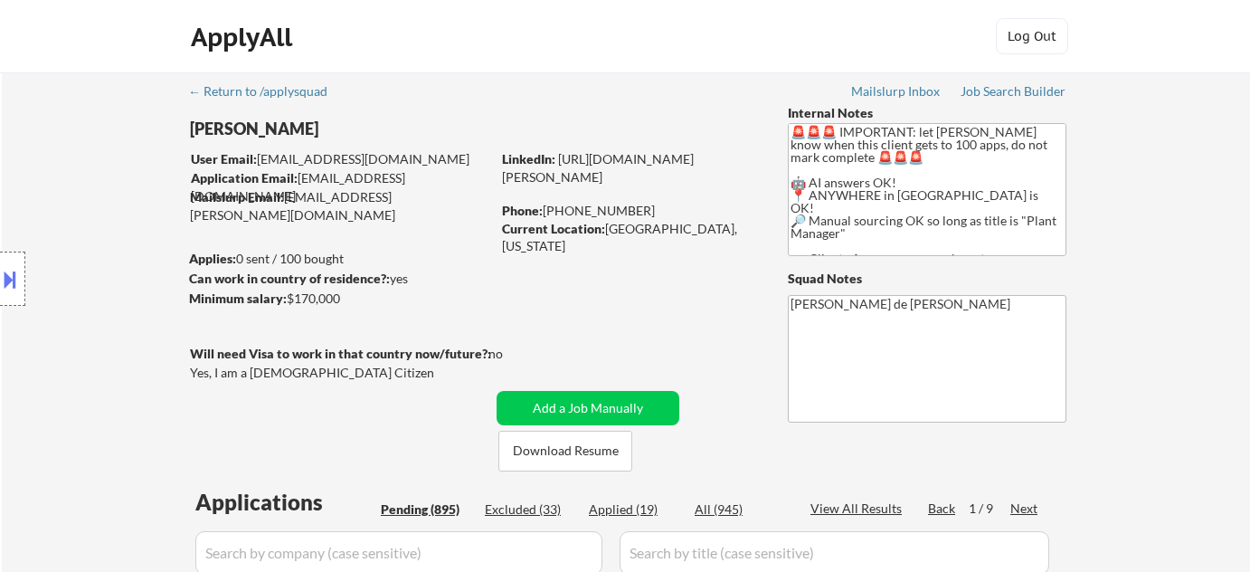
select select ""pending""
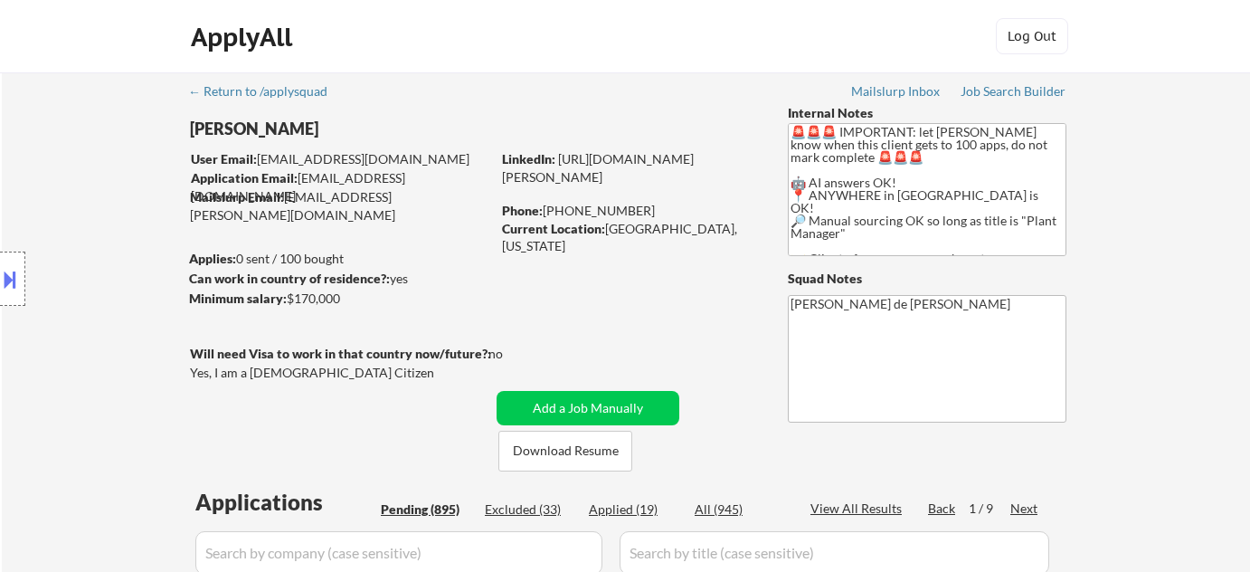
select select ""pending""
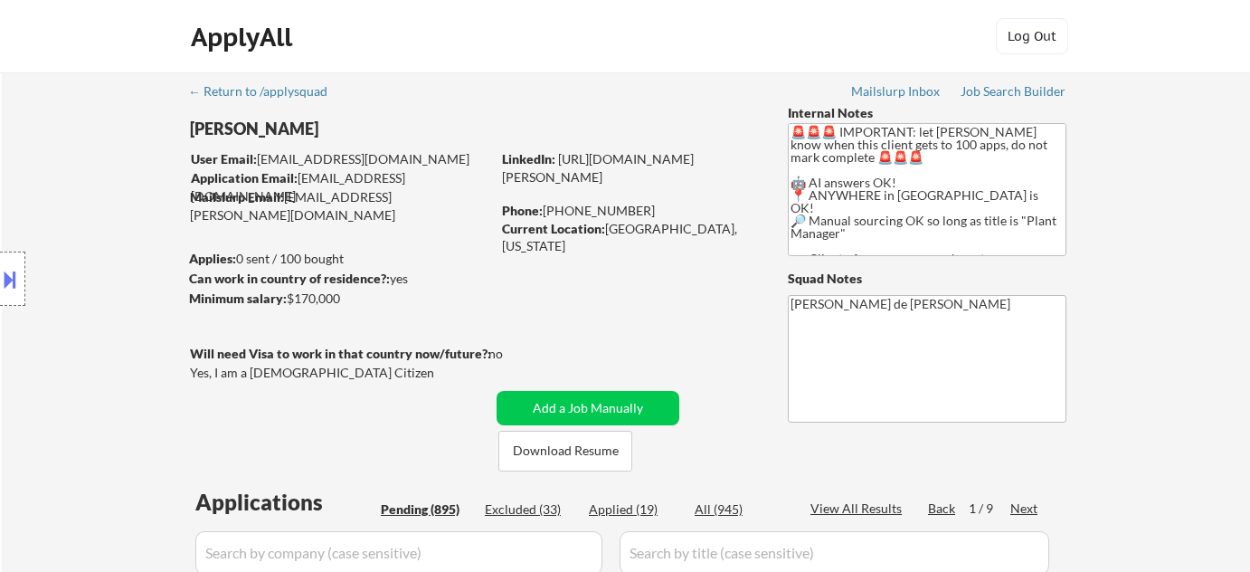
select select ""pending""
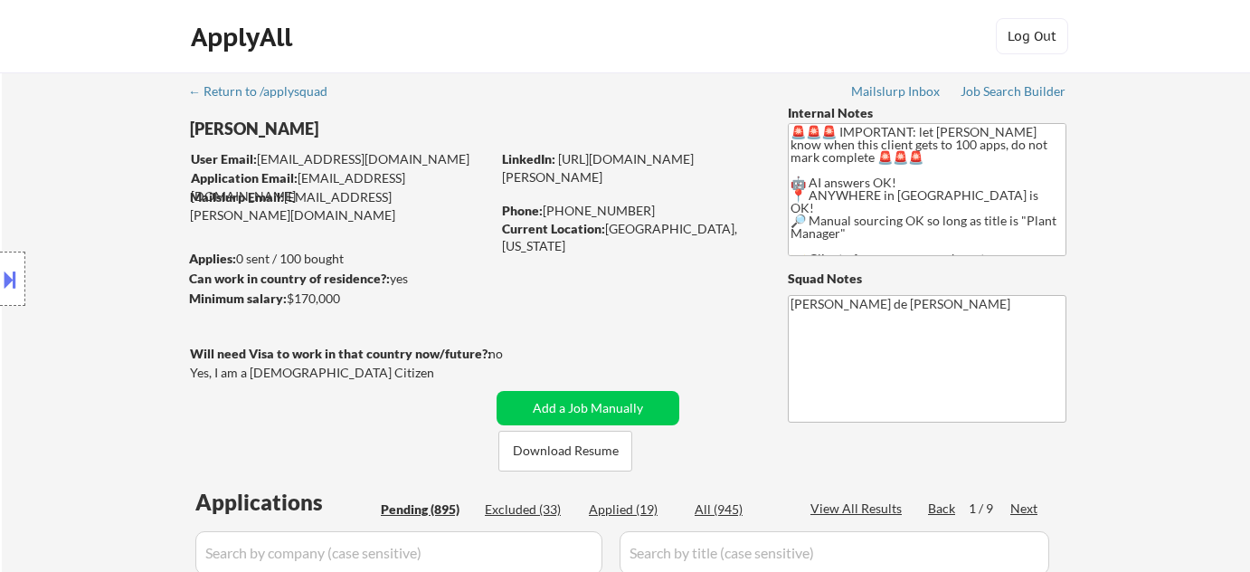
select select ""pending""
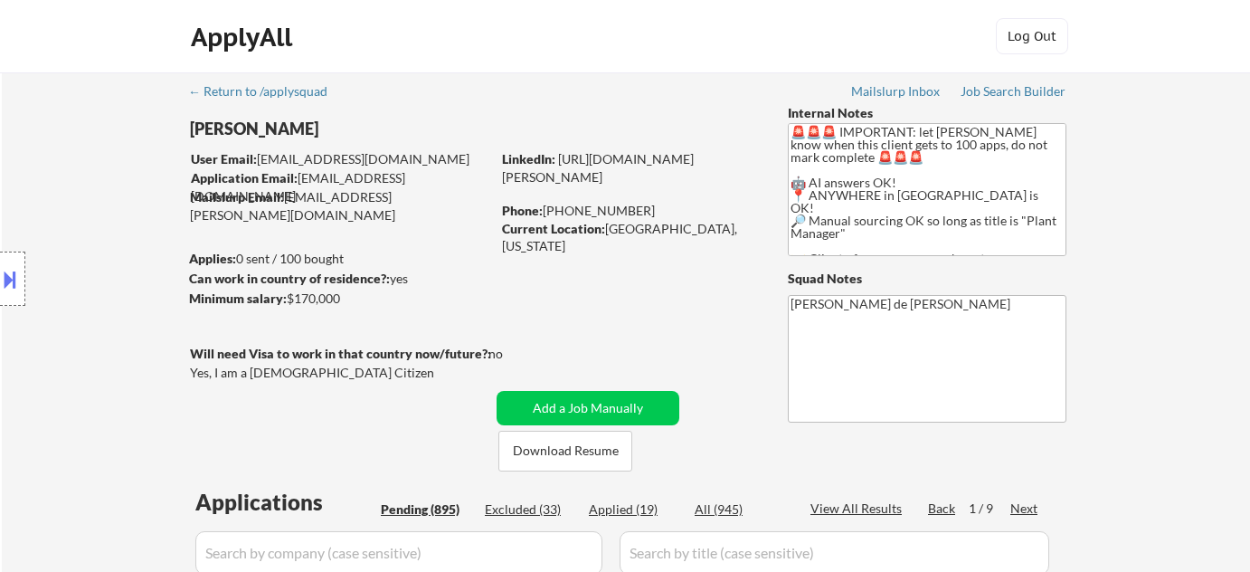
select select ""pending""
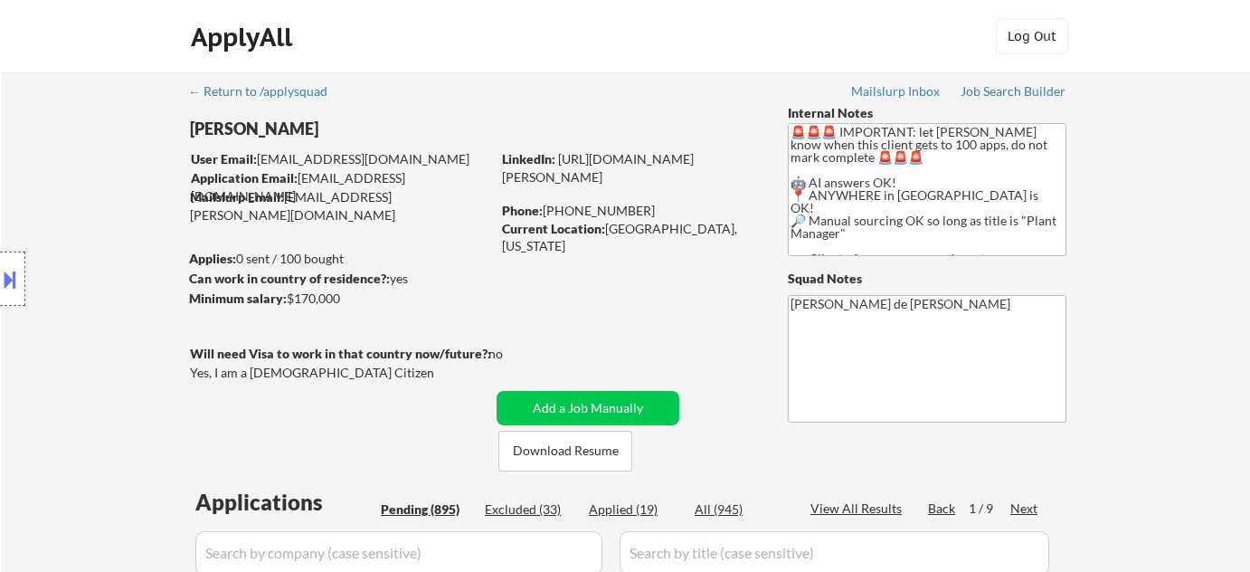
select select ""pending""
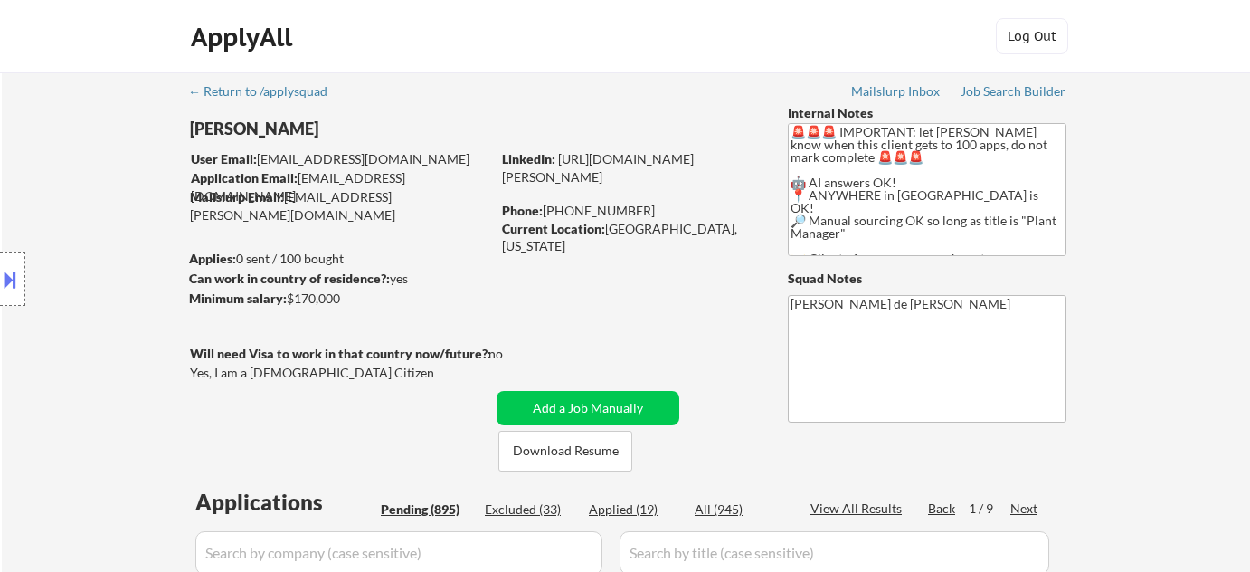
select select ""pending""
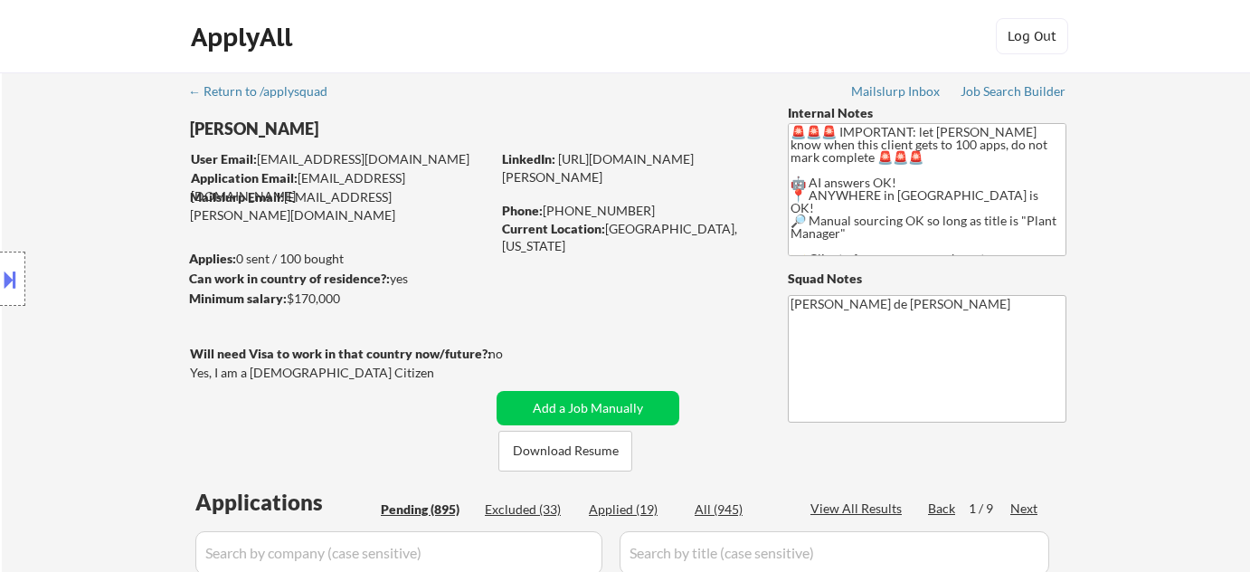
select select ""pending""
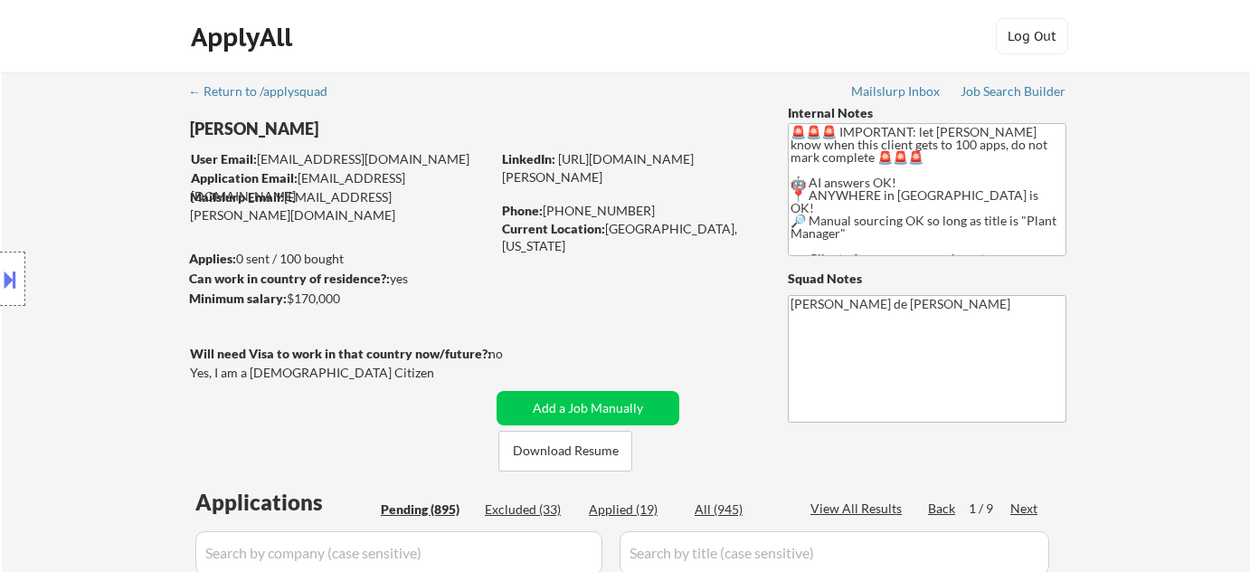
select select ""pending""
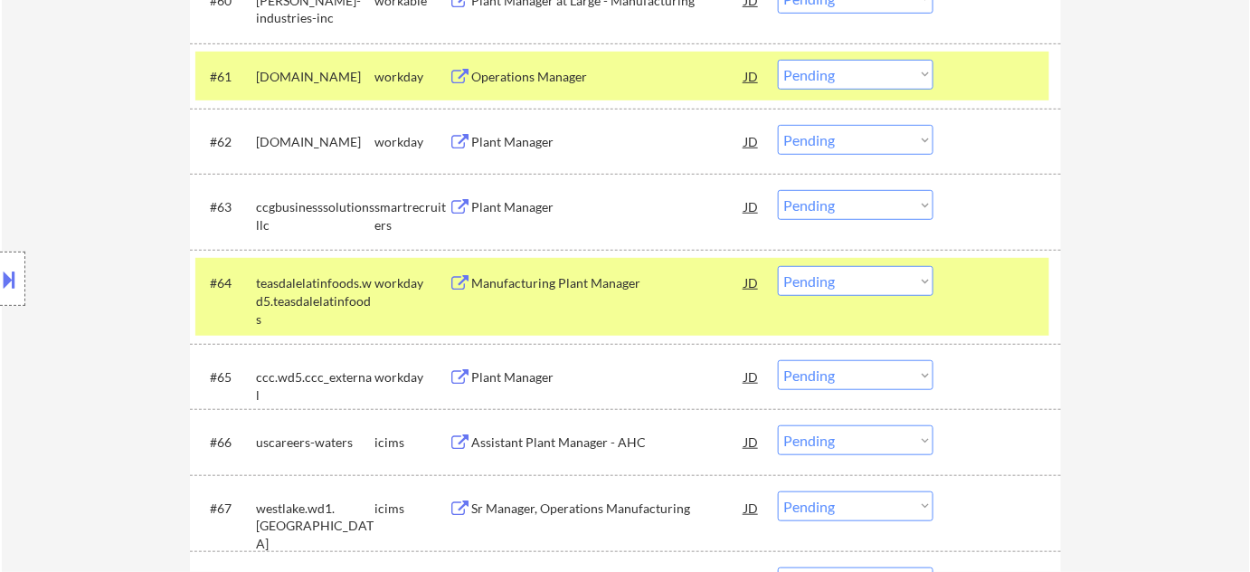
scroll to position [4851, 0]
click at [849, 211] on select "Choose an option... Pending Applied Excluded (Questions) Excluded (Expired) Exc…" at bounding box center [856, 205] width 156 height 30
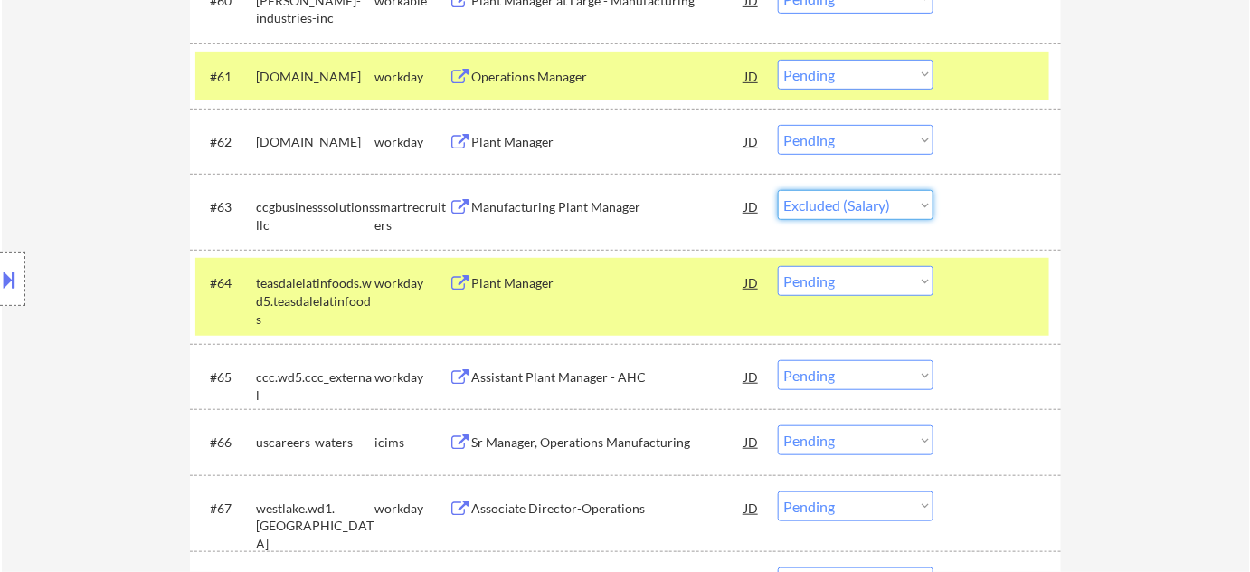
click at [778, 190] on select "Choose an option... Pending Applied Excluded (Questions) Excluded (Expired) Exc…" at bounding box center [856, 205] width 156 height 30
select select ""pending""
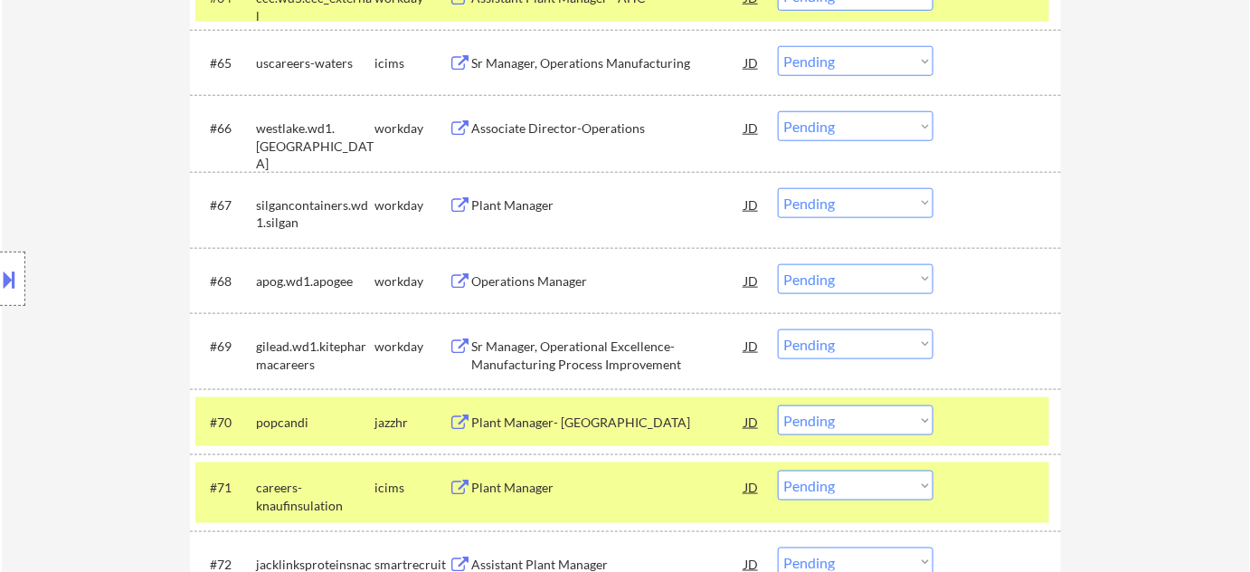
scroll to position [5181, 0]
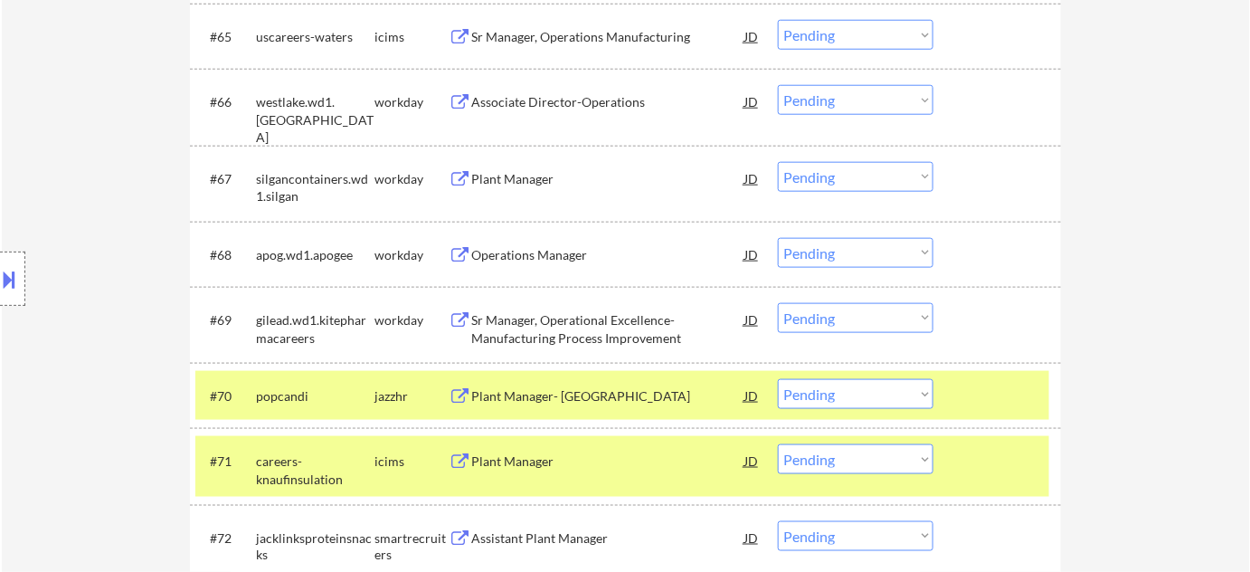
click at [550, 251] on div "Operations Manager" at bounding box center [607, 255] width 273 height 18
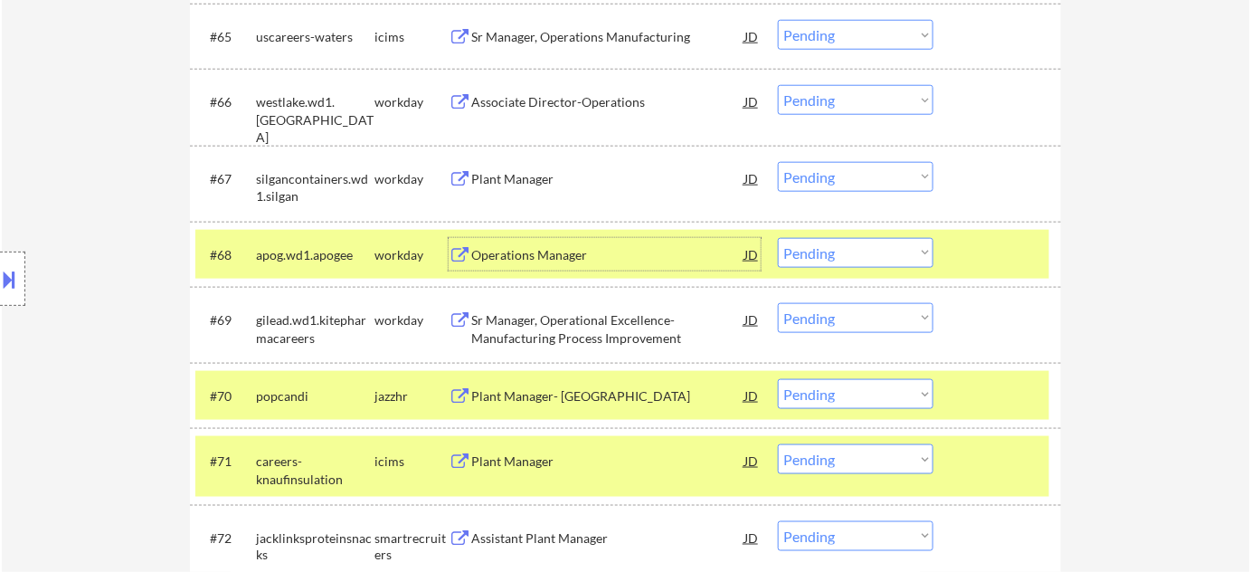
click at [528, 182] on div "Plant Manager" at bounding box center [607, 179] width 273 height 18
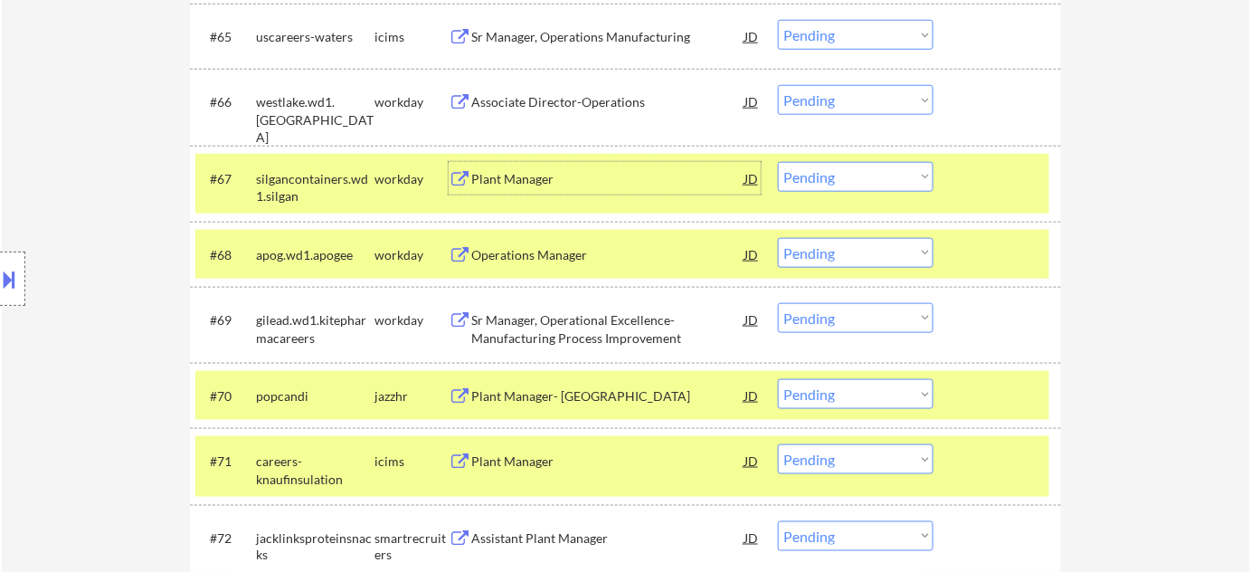
click at [840, 245] on select "Choose an option... Pending Applied Excluded (Questions) Excluded (Expired) Exc…" at bounding box center [856, 253] width 156 height 30
click at [778, 238] on select "Choose an option... Pending Applied Excluded (Questions) Excluded (Expired) Exc…" at bounding box center [856, 253] width 156 height 30
select select ""pending""
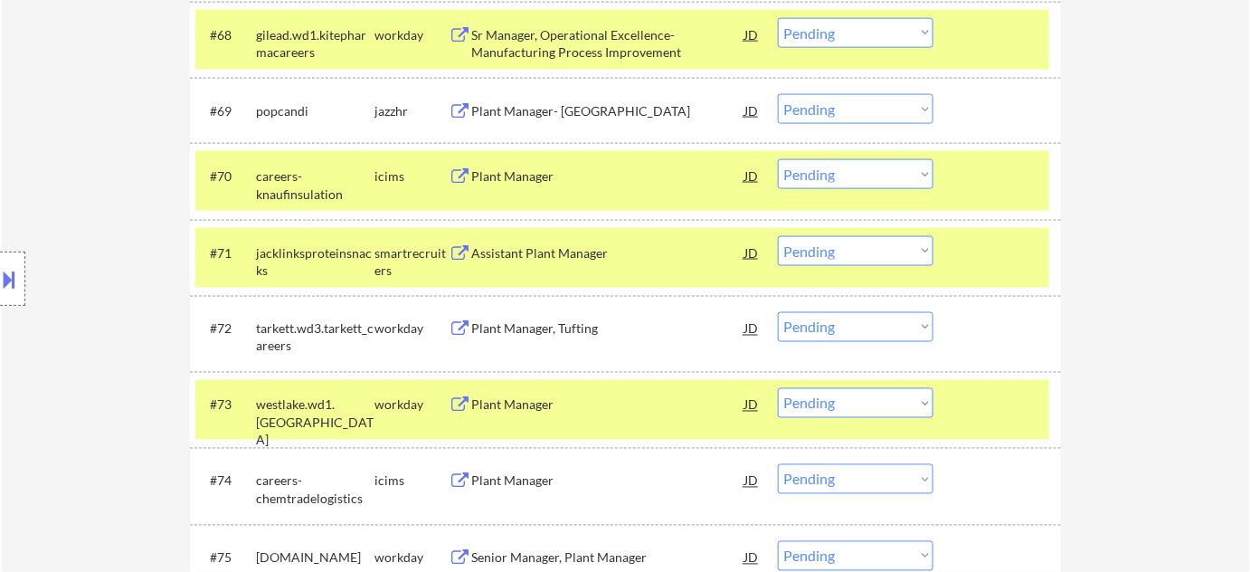
scroll to position [5509, 0]
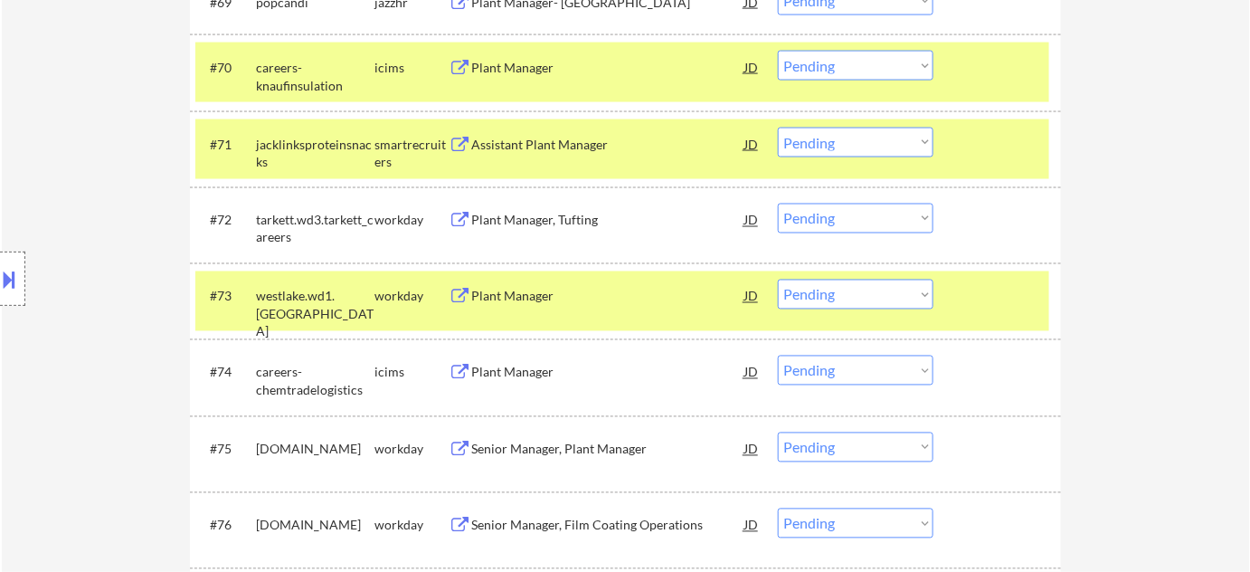
click at [543, 274] on div "#73 westlake.wd1.westlake workday Plant Manager JD warning_amber Choose an opti…" at bounding box center [622, 301] width 854 height 60
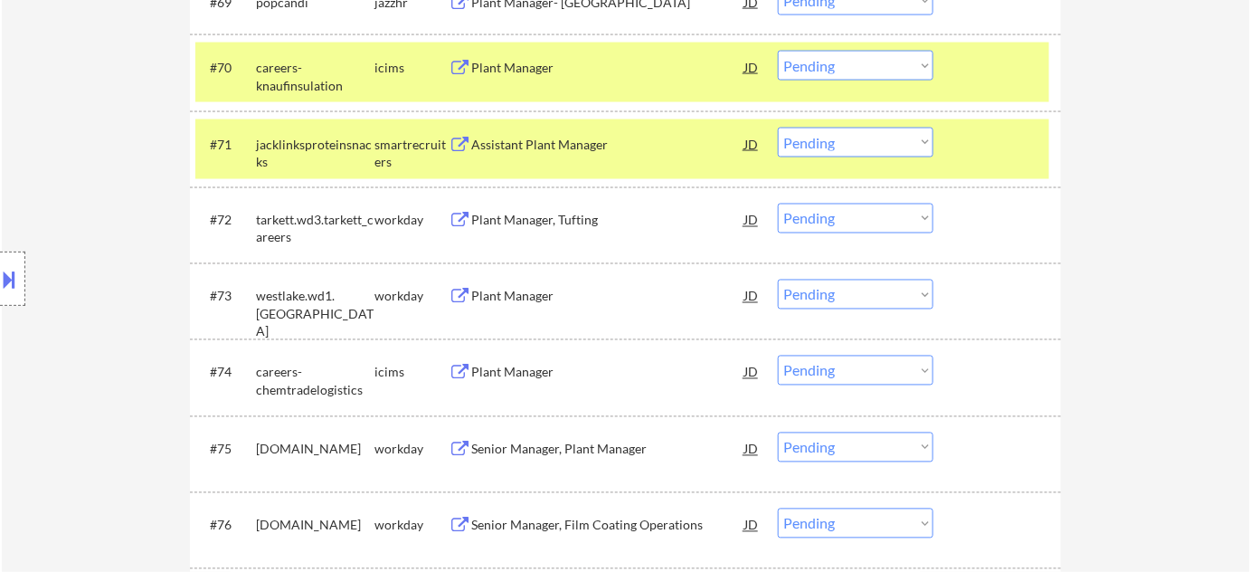
click at [530, 294] on div "Plant Manager" at bounding box center [607, 297] width 273 height 18
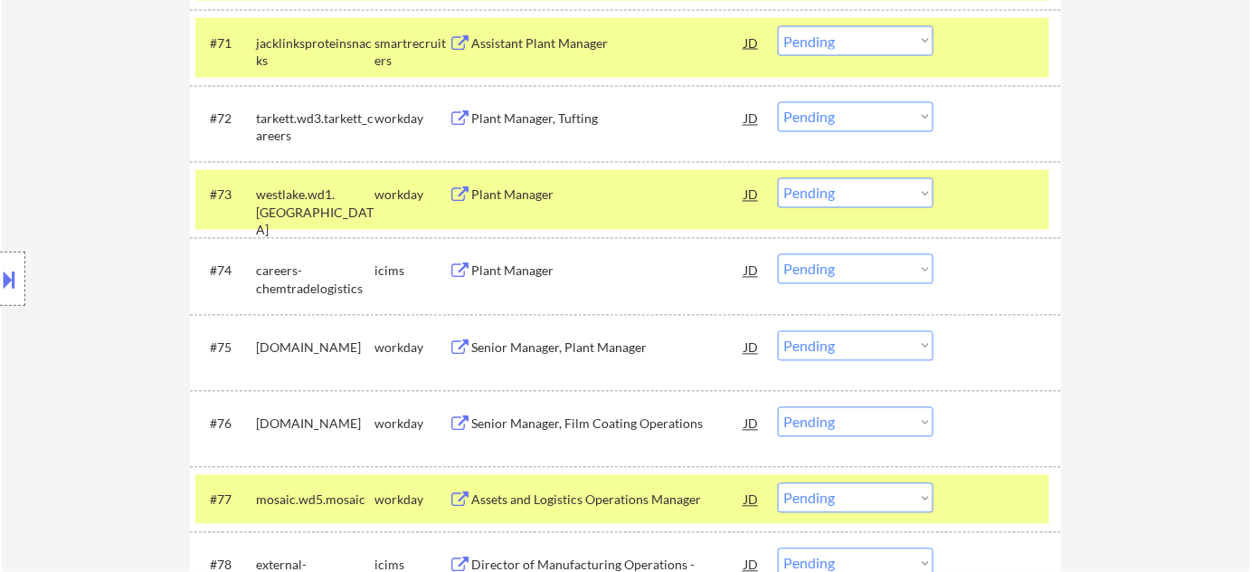
scroll to position [5568, 0]
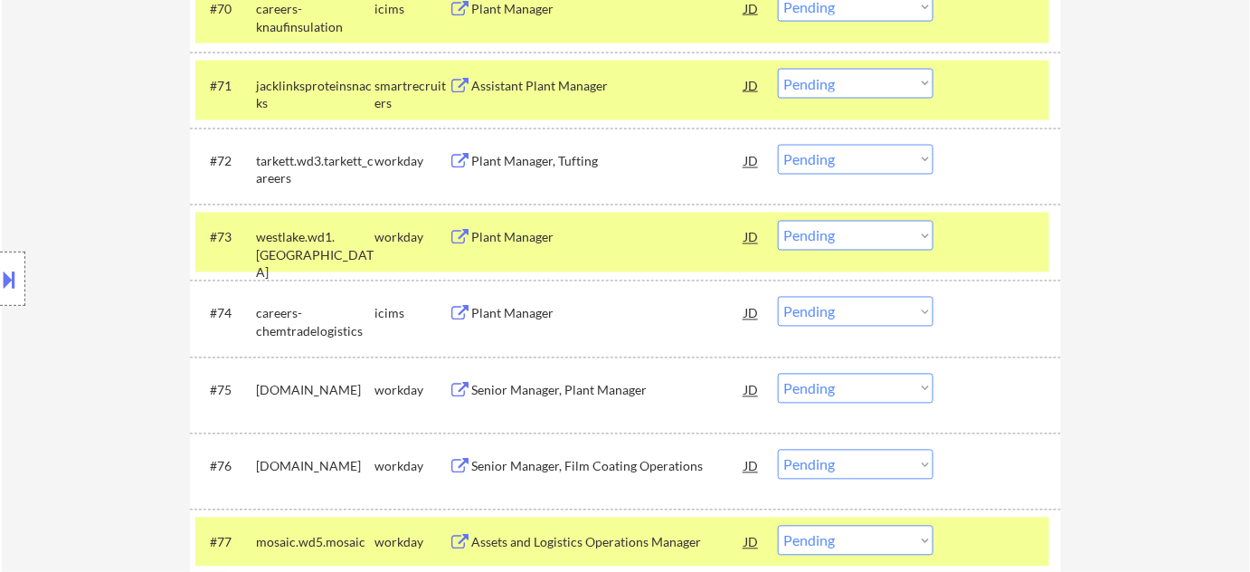
drag, startPoint x: 818, startPoint y: 228, endPoint x: 822, endPoint y: 237, distance: 10.1
click at [818, 228] on select "Choose an option... Pending Applied Excluded (Questions) Excluded (Expired) Exc…" at bounding box center [856, 236] width 156 height 30
click at [778, 221] on select "Choose an option... Pending Applied Excluded (Questions) Excluded (Expired) Exc…" at bounding box center [856, 236] width 156 height 30
select select ""pending""
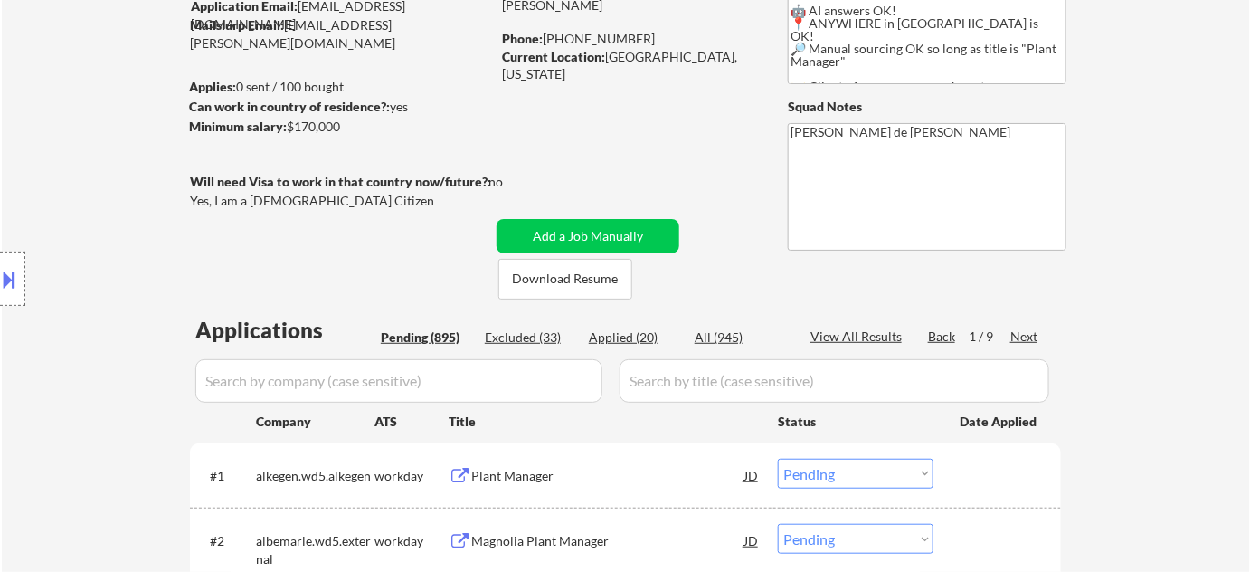
scroll to position [0, 0]
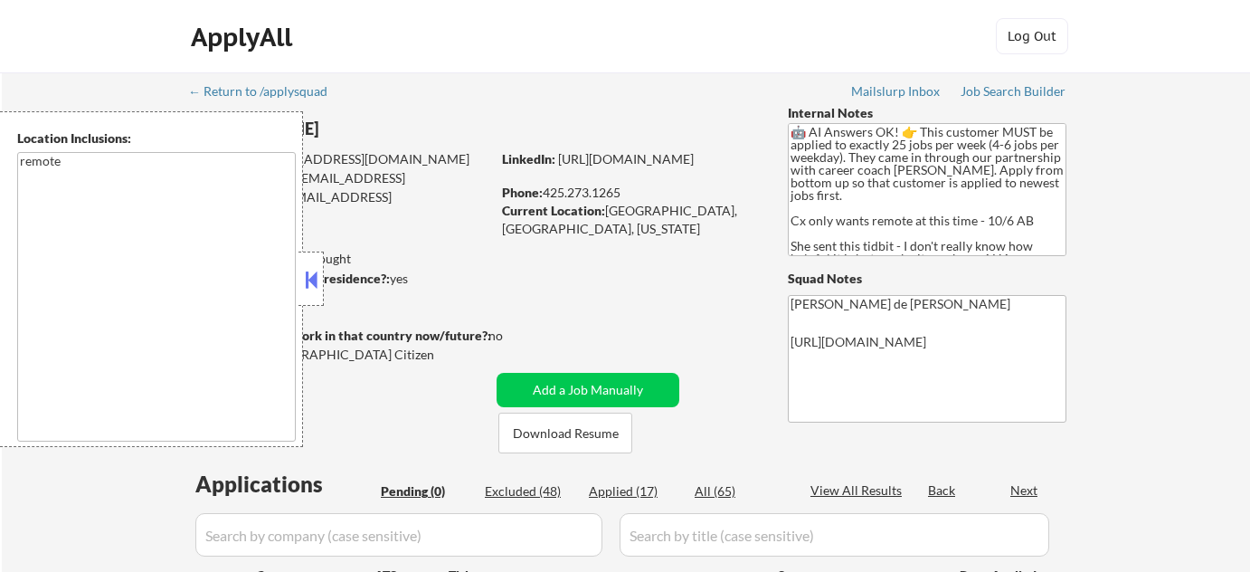
scroll to position [81, 0]
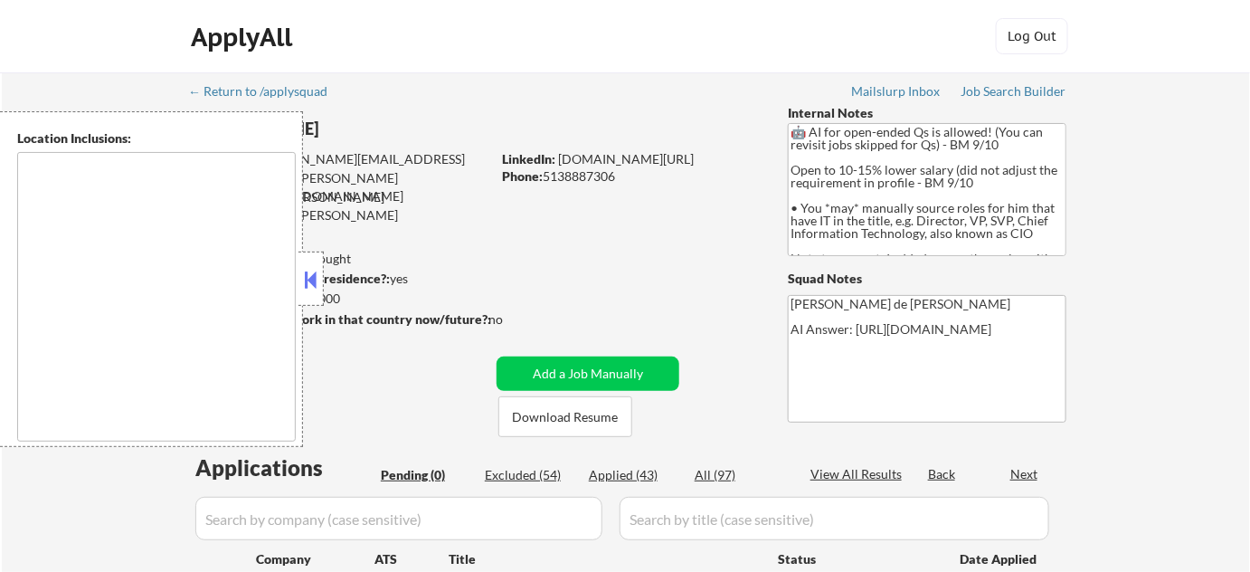
type textarea "Fort Myers, FL Cape Coral, FL North Fort Myers, FL McGregor, FL Cypress Lake, F…"
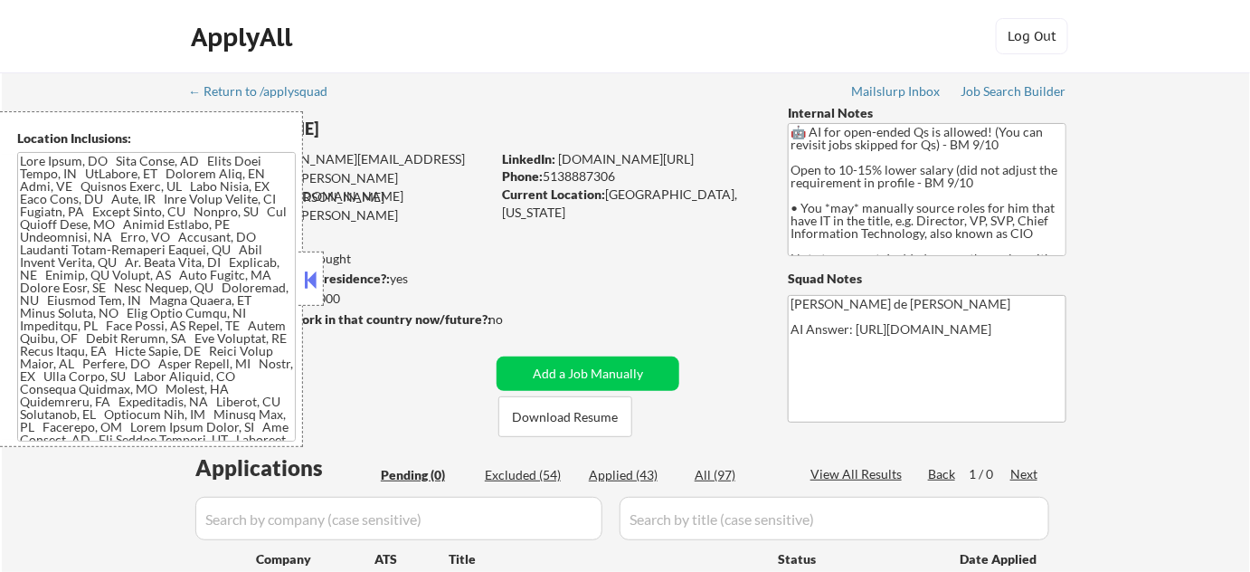
click at [309, 270] on button at bounding box center [311, 279] width 20 height 27
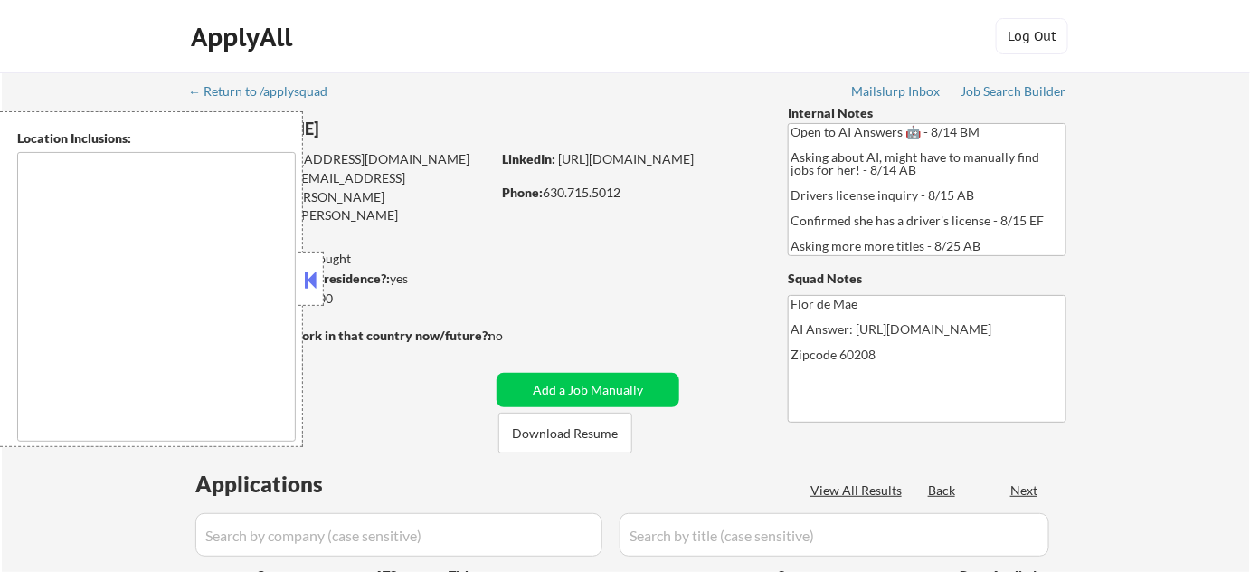
type textarea "[GEOGRAPHIC_DATA], [GEOGRAPHIC_DATA][PERSON_NAME], [GEOGRAPHIC_DATA], [GEOGRAPH…"
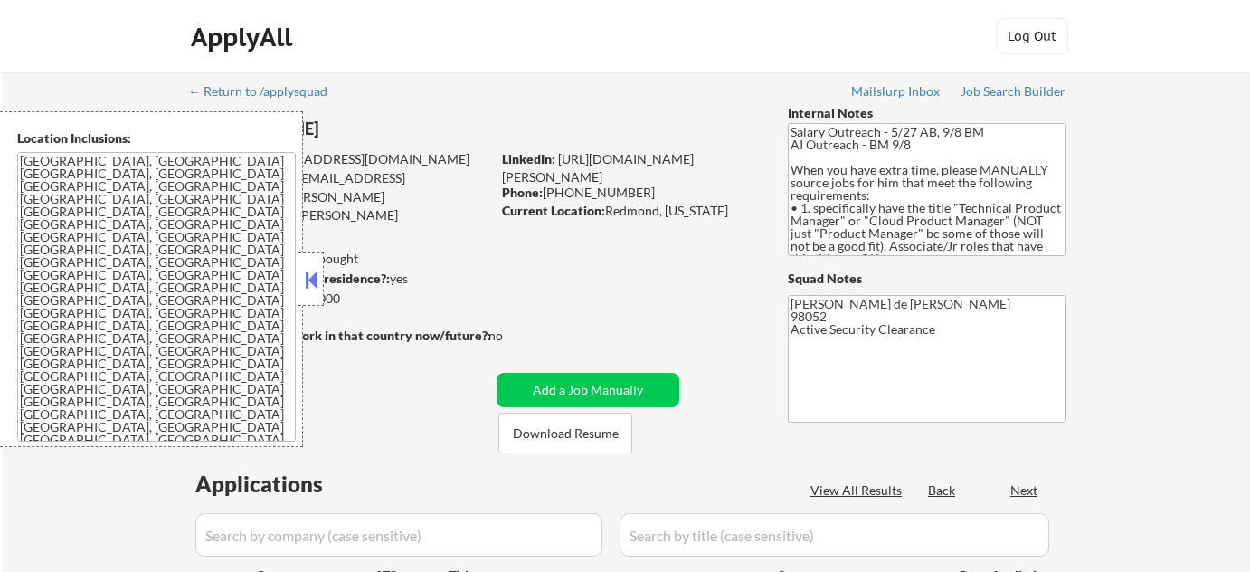
select select ""pending""
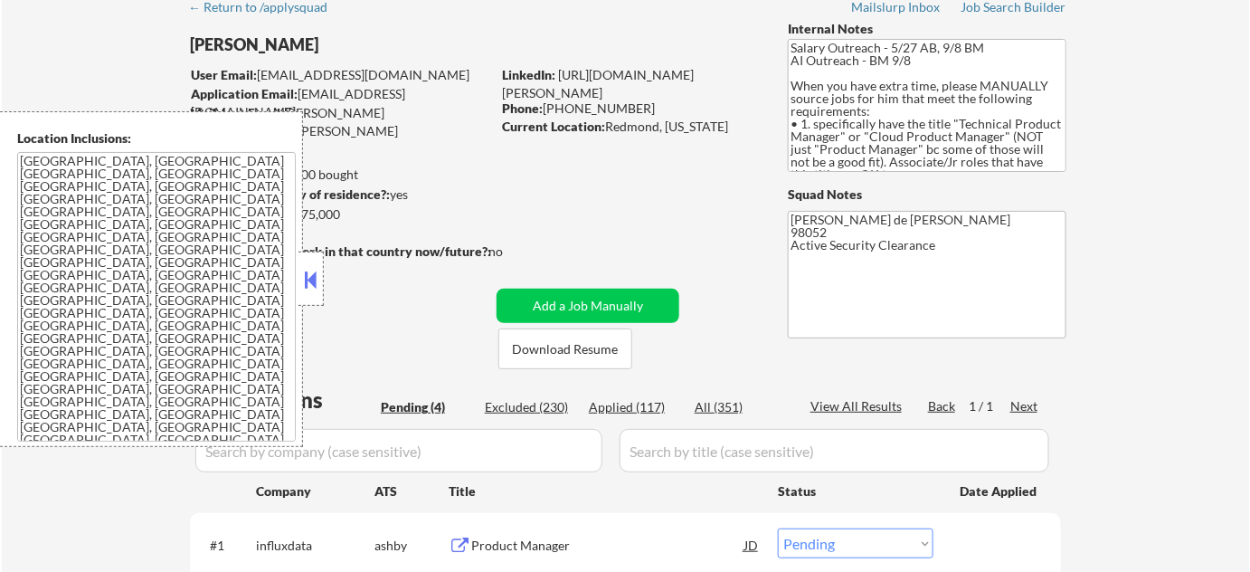
scroll to position [164, 0]
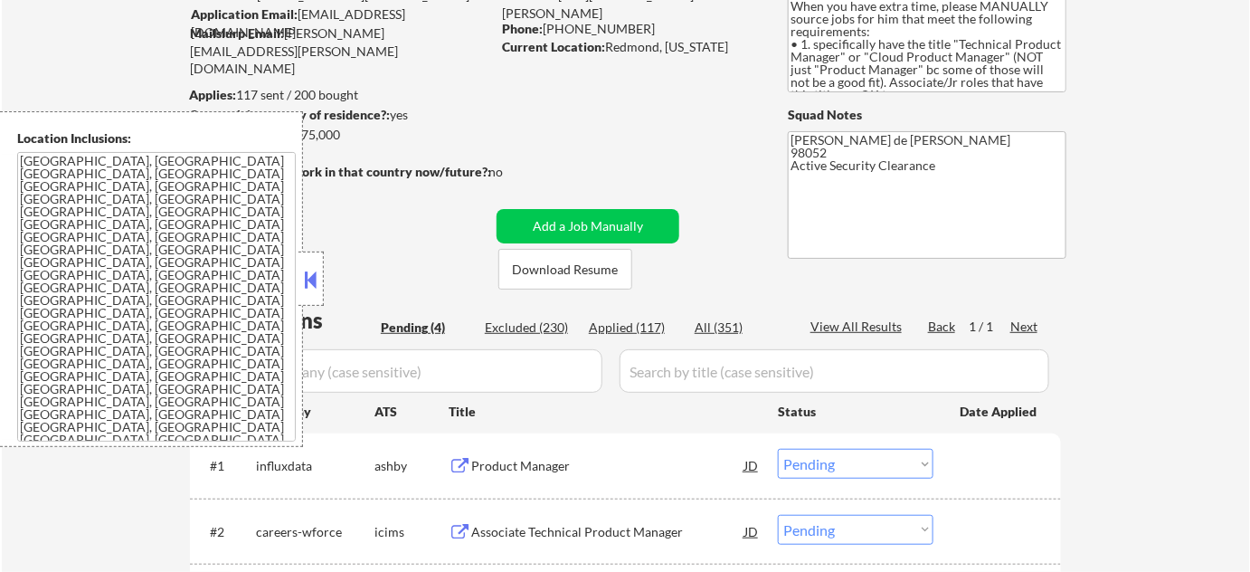
click at [312, 284] on button at bounding box center [311, 279] width 20 height 27
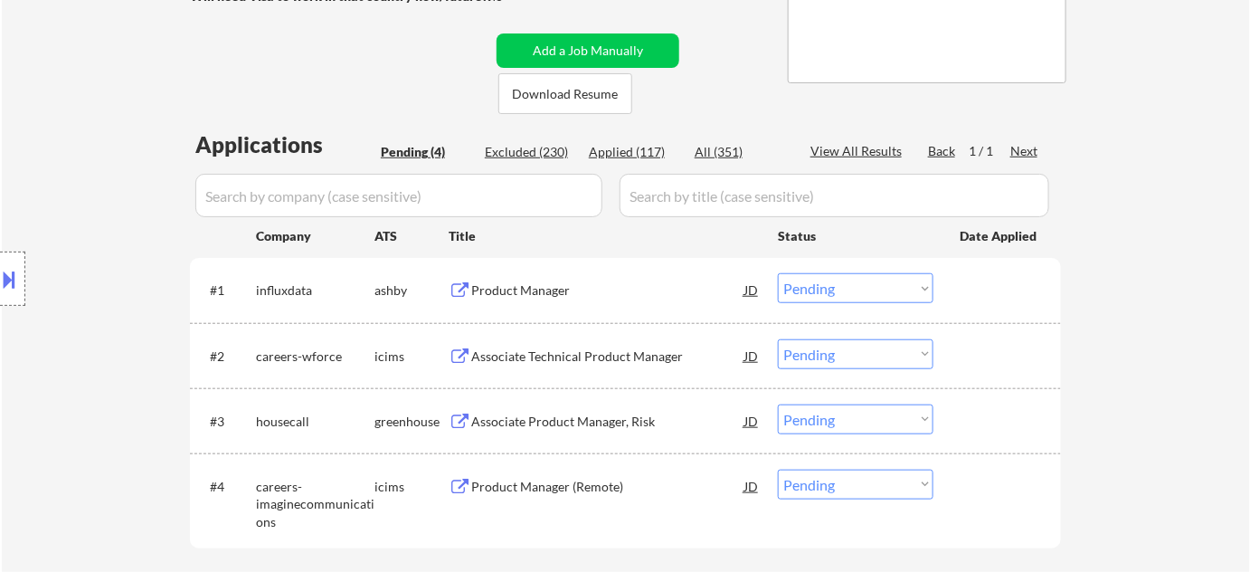
scroll to position [328, 0]
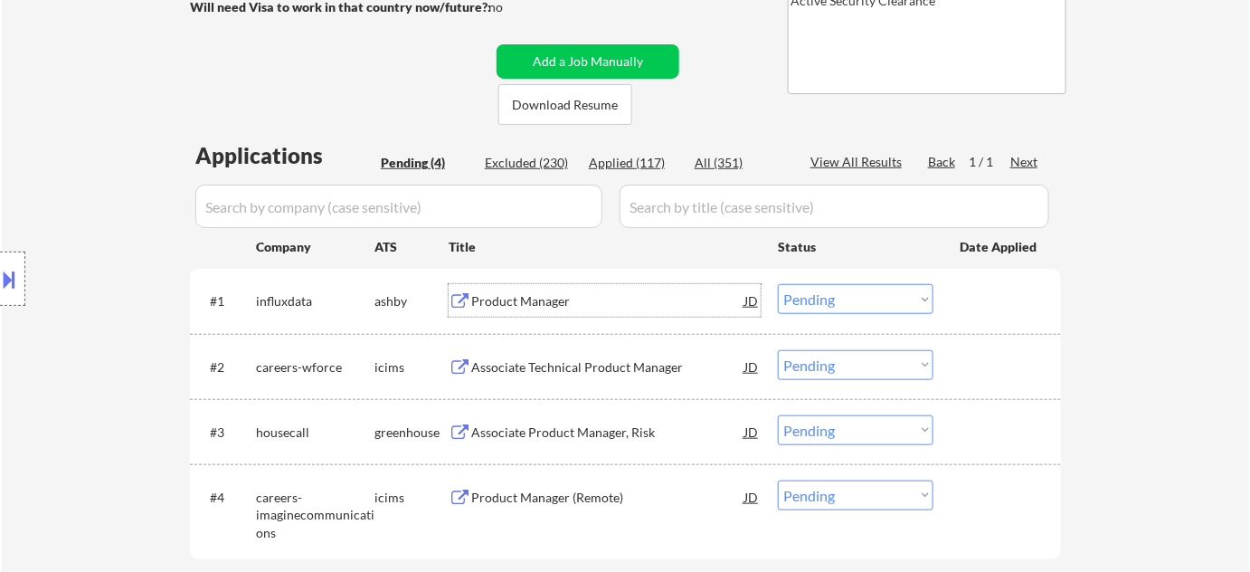
click at [530, 310] on div "Product Manager" at bounding box center [607, 300] width 273 height 33
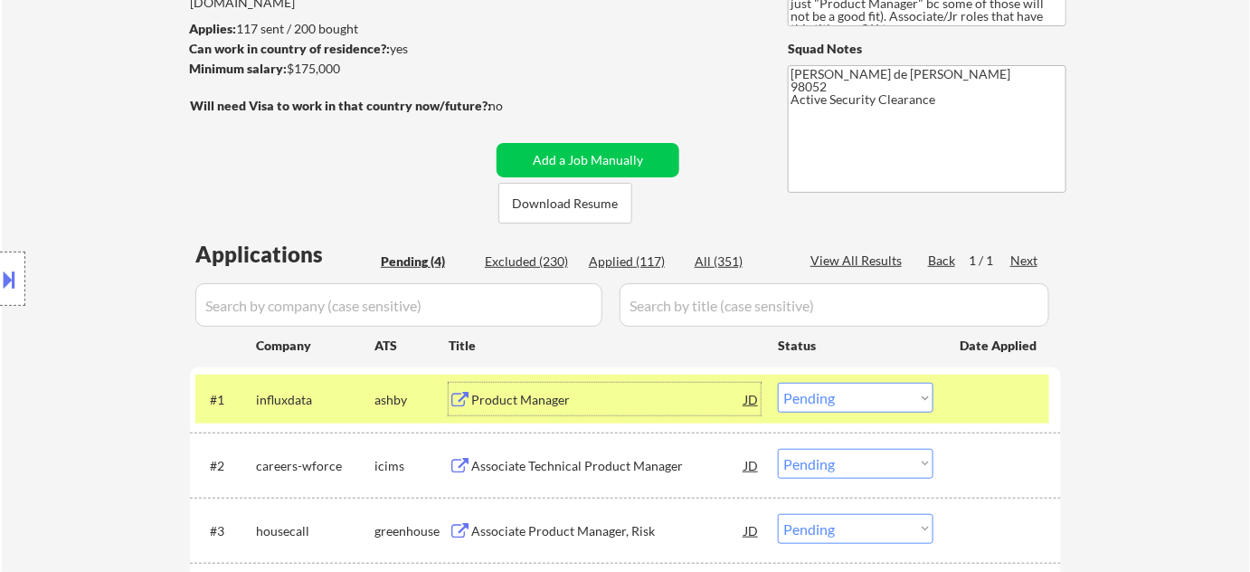
scroll to position [493, 0]
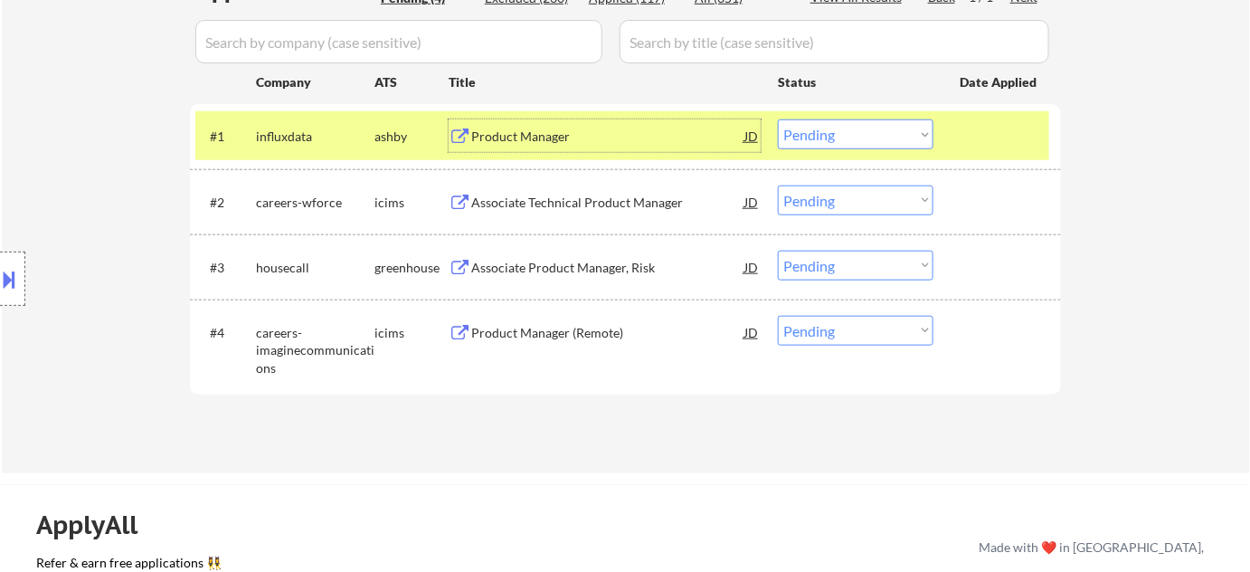
click at [832, 136] on select "Choose an option... Pending Applied Excluded (Questions) Excluded (Expired) Exc…" at bounding box center [856, 134] width 156 height 30
click at [778, 119] on select "Choose an option... Pending Applied Excluded (Questions) Excluded (Expired) Exc…" at bounding box center [856, 134] width 156 height 30
select select ""pending""
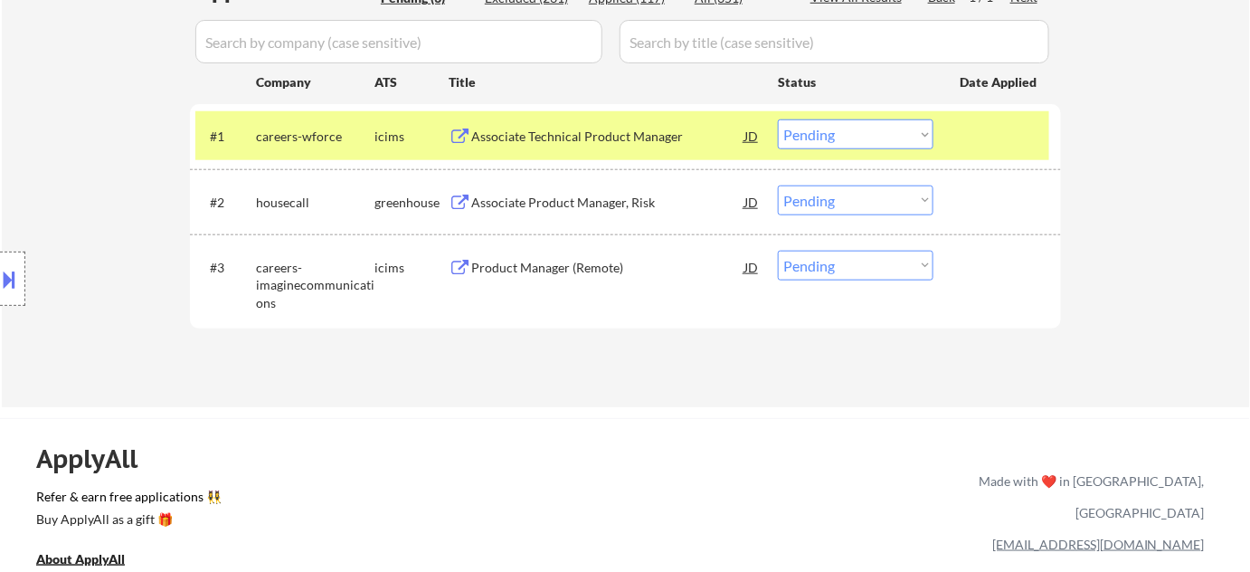
click at [546, 197] on div "Associate Product Manager, Risk" at bounding box center [607, 203] width 273 height 18
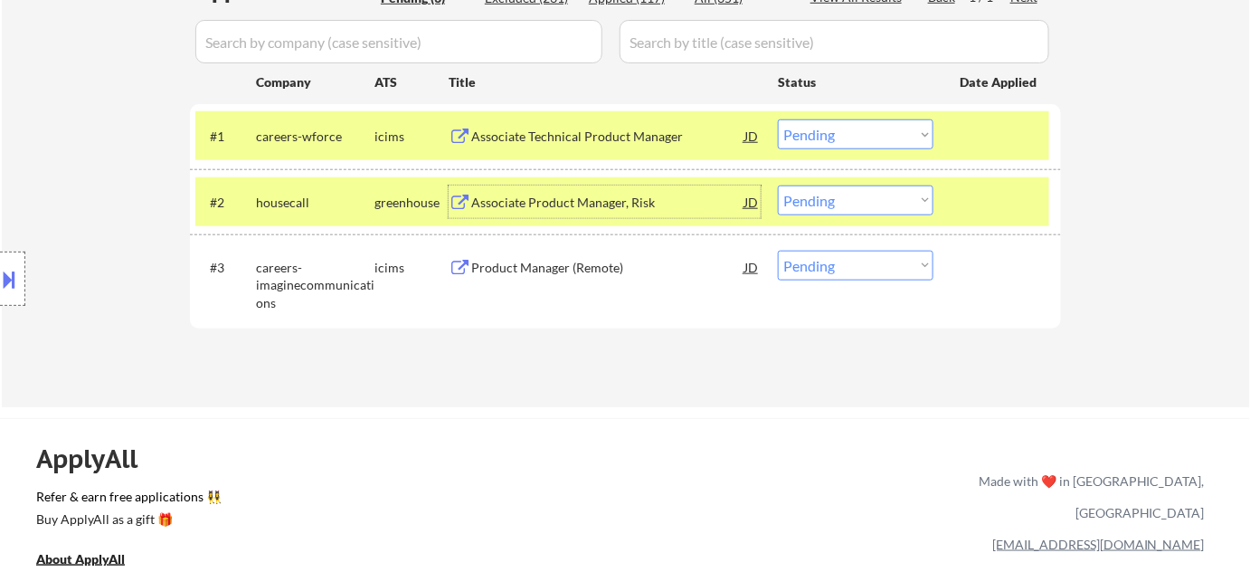
drag, startPoint x: 910, startPoint y: 199, endPoint x: 904, endPoint y: 213, distance: 15.0
click at [910, 199] on select "Choose an option... Pending Applied Excluded (Questions) Excluded (Expired) Exc…" at bounding box center [856, 200] width 156 height 30
click at [778, 185] on select "Choose an option... Pending Applied Excluded (Questions) Excluded (Expired) Exc…" at bounding box center [856, 200] width 156 height 30
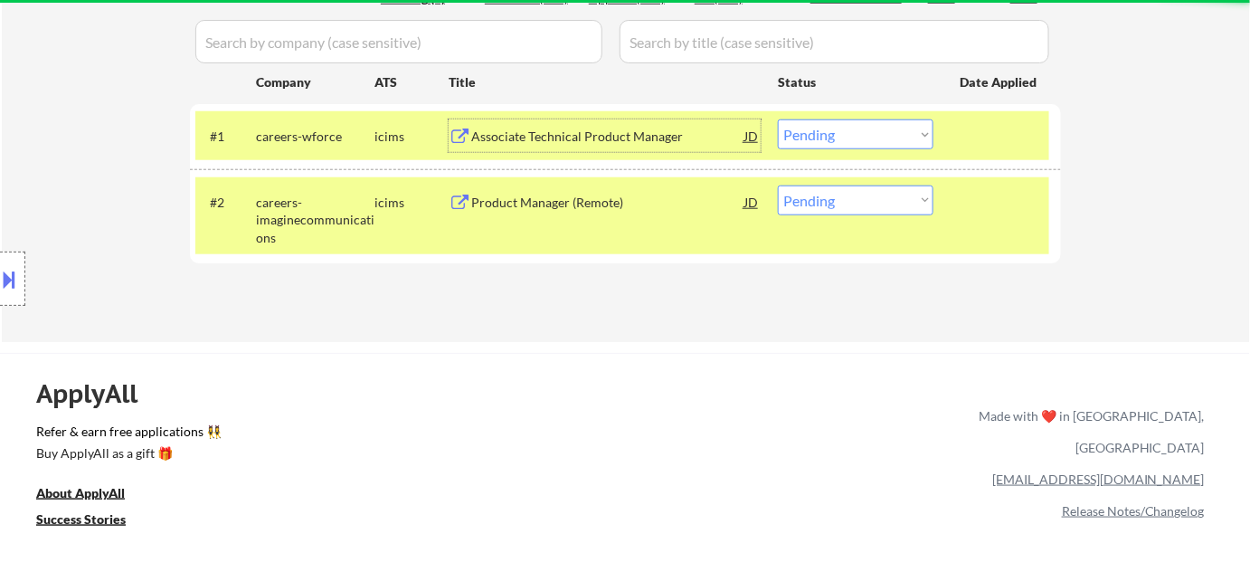
click at [581, 132] on div "Associate Technical Product Manager" at bounding box center [607, 137] width 273 height 18
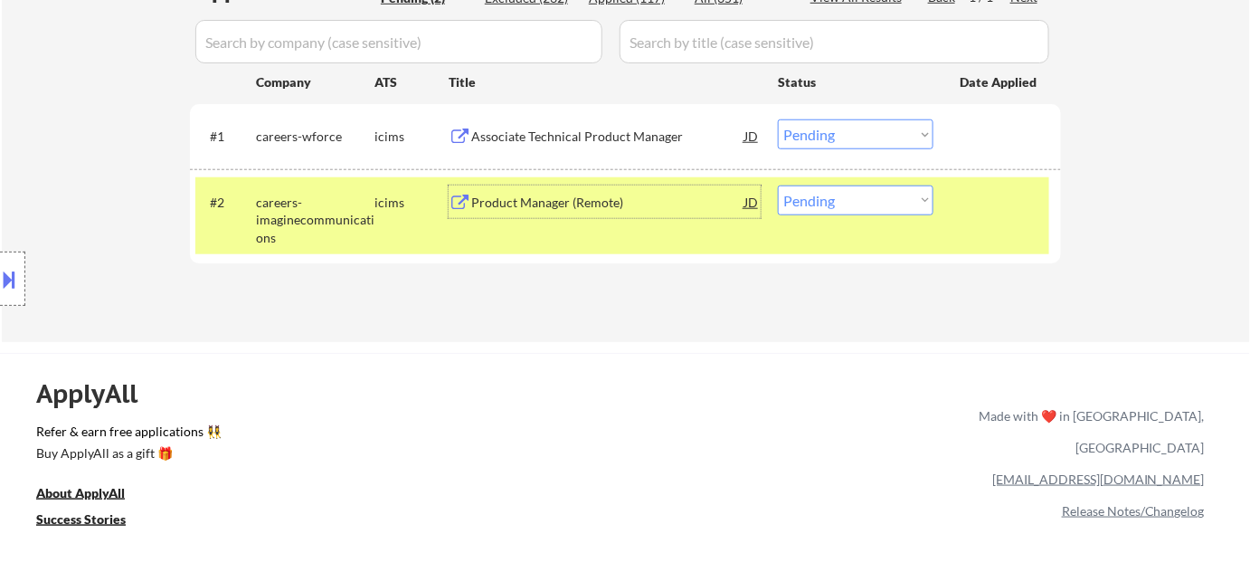
click at [543, 213] on div "Product Manager (Remote)" at bounding box center [607, 201] width 273 height 33
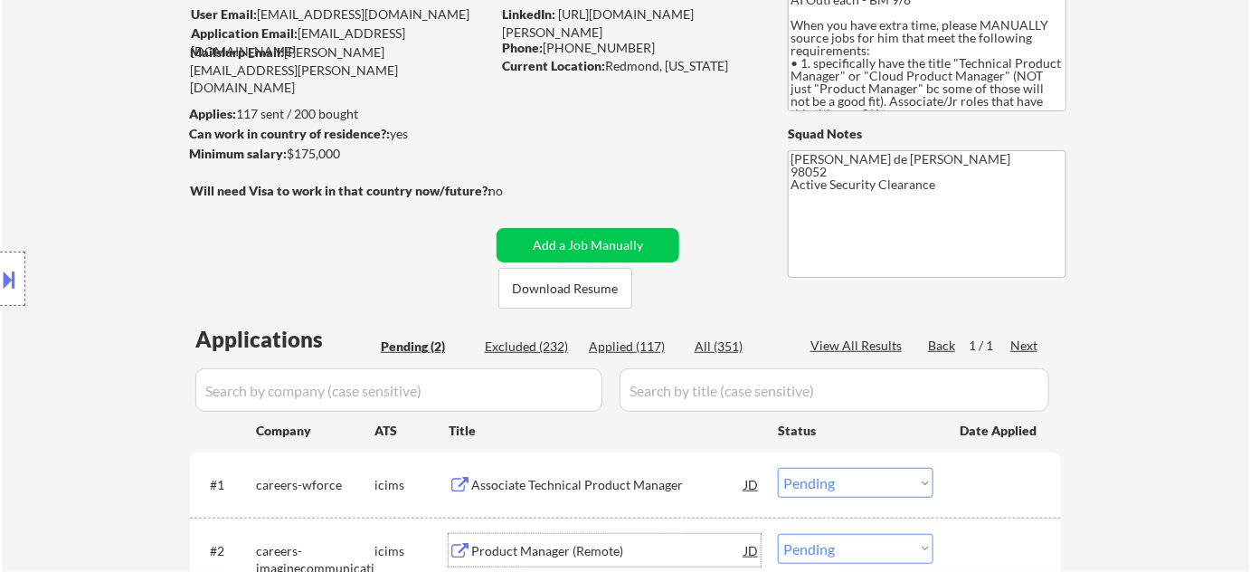
scroll to position [0, 0]
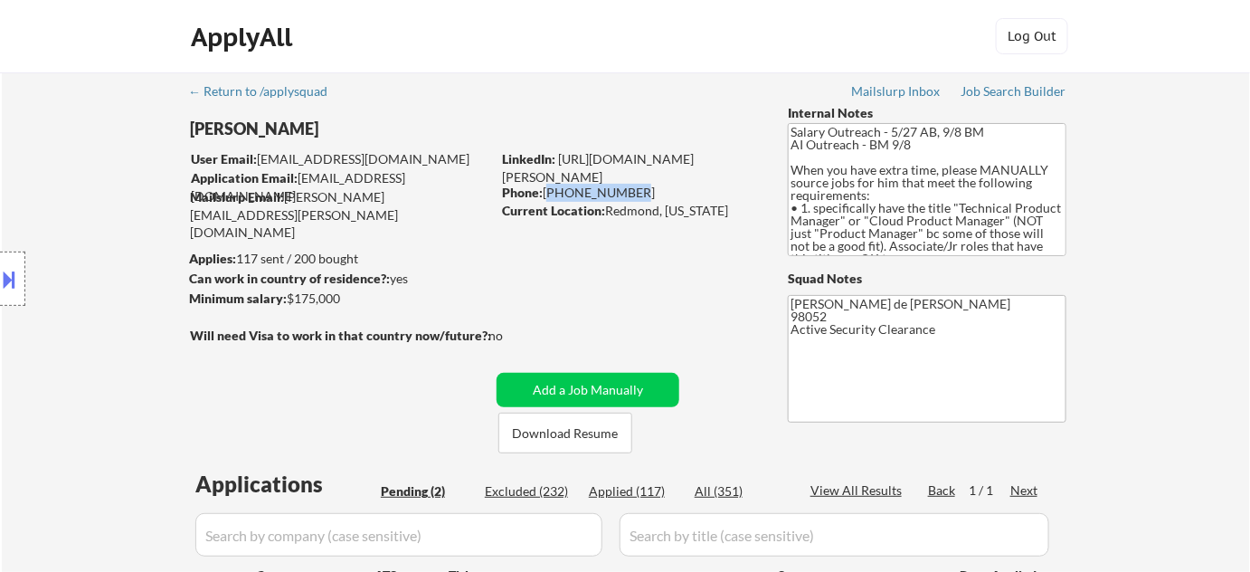
drag, startPoint x: 545, startPoint y: 194, endPoint x: 650, endPoint y: 149, distance: 113.9
click at [631, 190] on div "Phone: [PHONE_NUMBER]" at bounding box center [630, 193] width 256 height 18
copy div "[PHONE_NUMBER]"
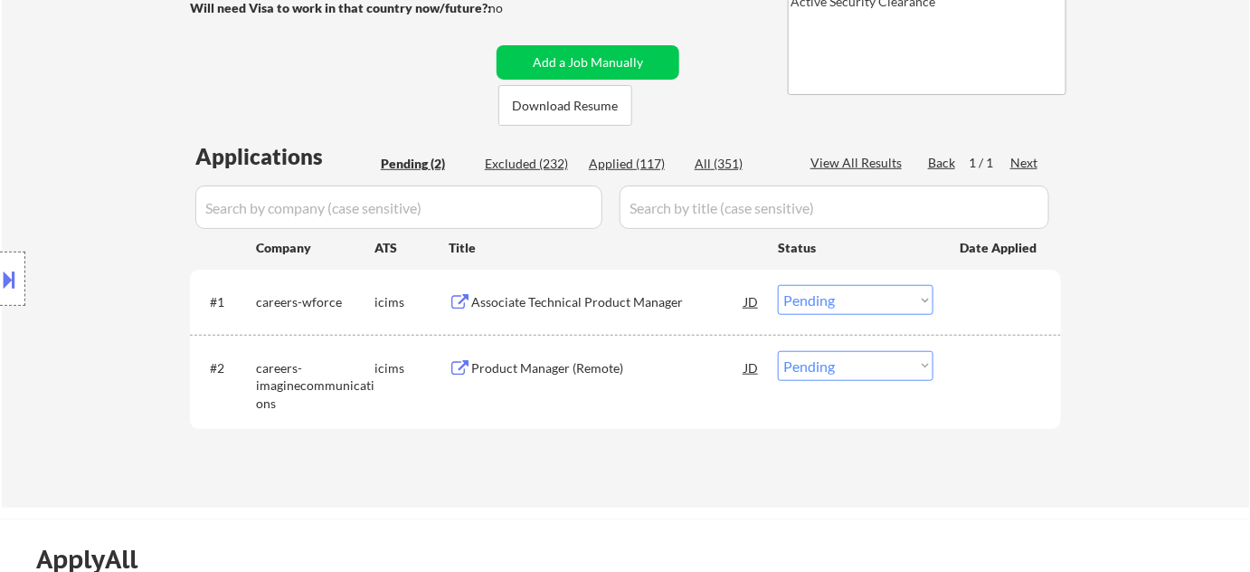
scroll to position [328, 0]
click at [847, 372] on select "Choose an option... Pending Applied Excluded (Questions) Excluded (Expired) Exc…" at bounding box center [856, 365] width 156 height 30
select select ""applied""
click at [778, 350] on select "Choose an option... Pending Applied Excluded (Questions) Excluded (Expired) Exc…" at bounding box center [856, 365] width 156 height 30
click at [864, 296] on select "Choose an option... Pending Applied Excluded (Questions) Excluded (Expired) Exc…" at bounding box center [856, 299] width 156 height 30
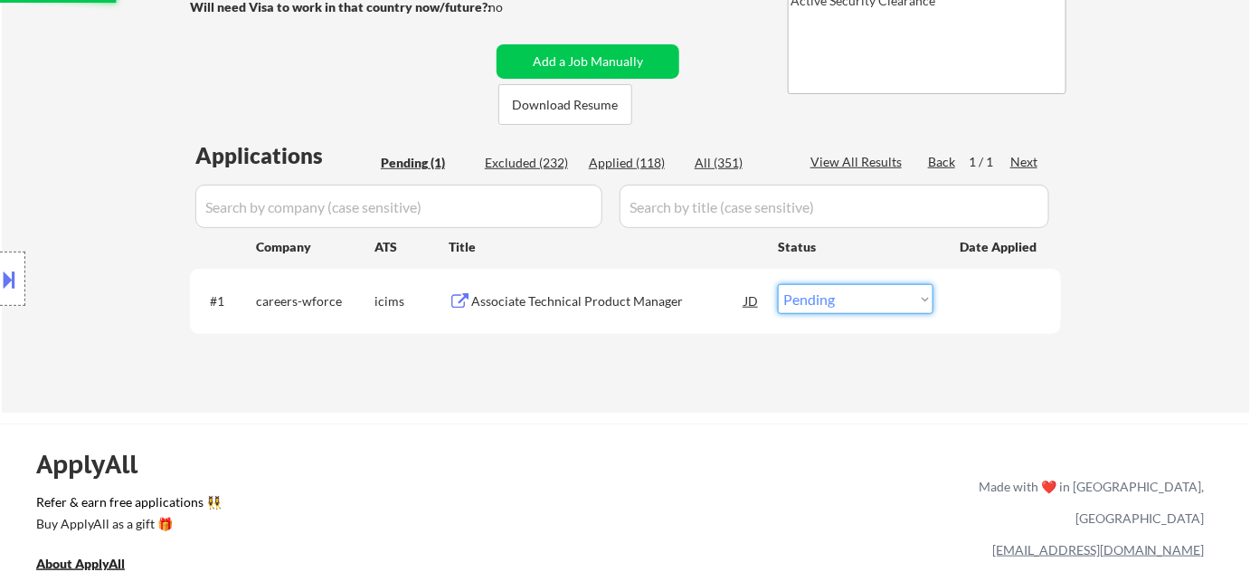
select select ""excluded__bad_match_""
click at [778, 284] on select "Choose an option... Pending Applied Excluded (Questions) Excluded (Expired) Exc…" at bounding box center [856, 299] width 156 height 30
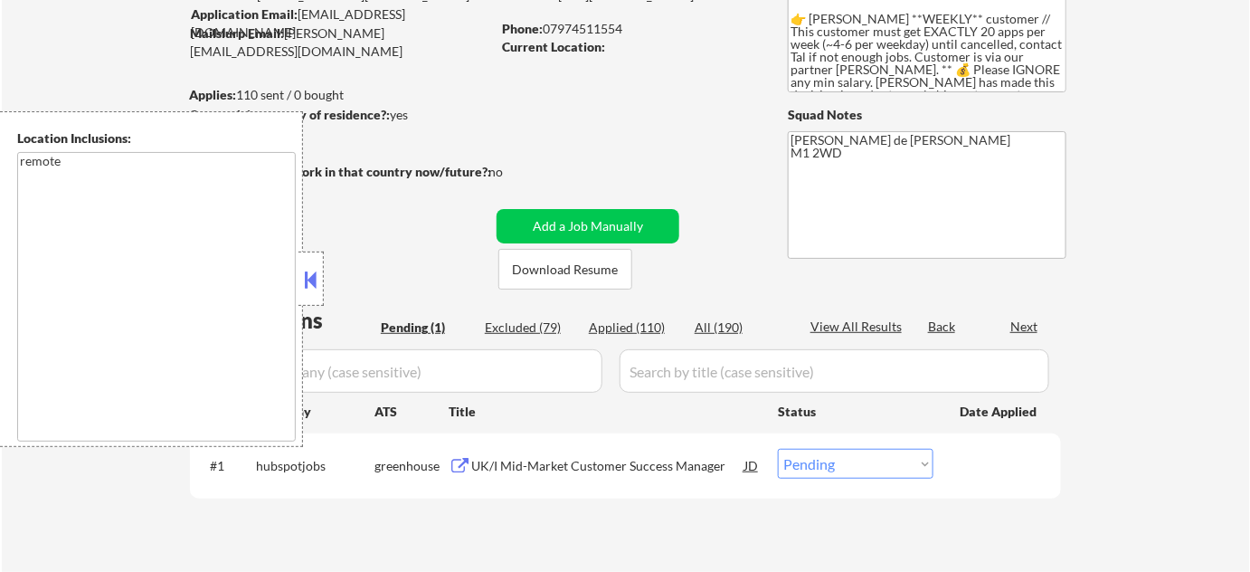
scroll to position [164, 0]
click at [320, 293] on div at bounding box center [311, 278] width 25 height 54
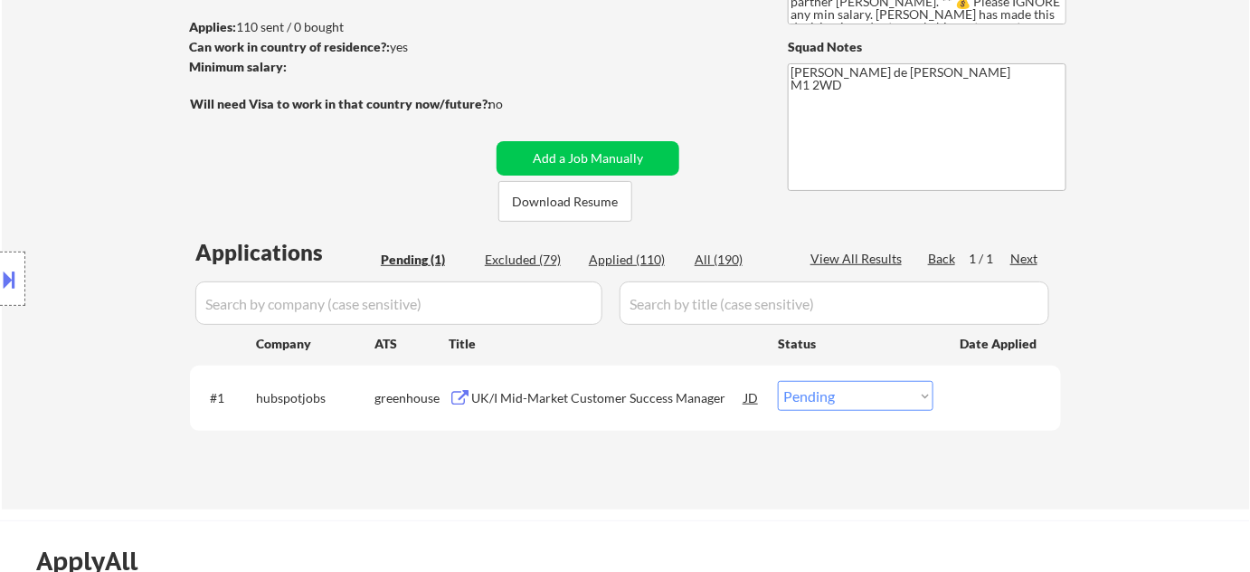
scroll to position [328, 0]
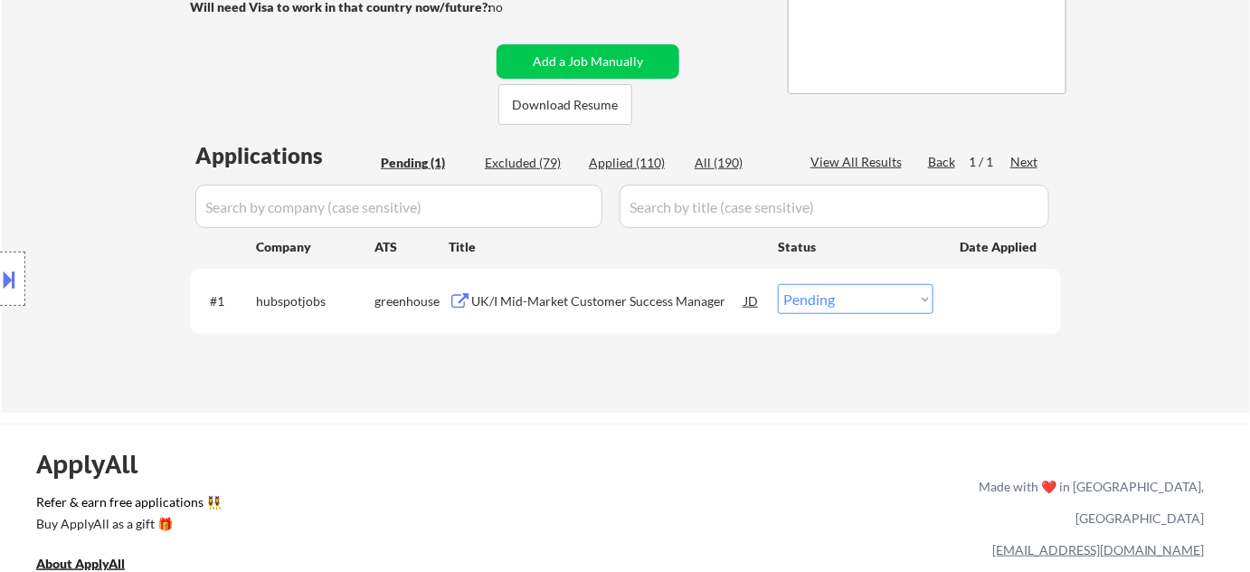
click at [535, 303] on div "UK/I Mid-Market Customer Success Manager" at bounding box center [607, 301] width 273 height 18
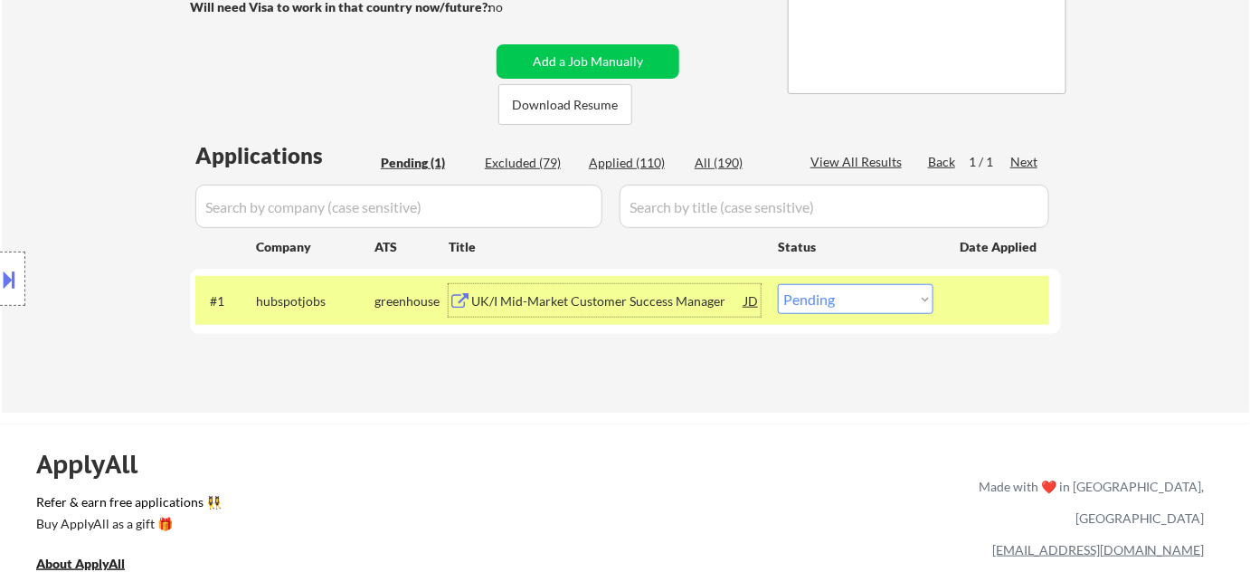
click at [848, 303] on select "Choose an option... Pending Applied Excluded (Questions) Excluded (Expired) Exc…" at bounding box center [856, 299] width 156 height 30
select select ""applied""
click at [778, 284] on select "Choose an option... Pending Applied Excluded (Questions) Excluded (Expired) Exc…" at bounding box center [856, 299] width 156 height 30
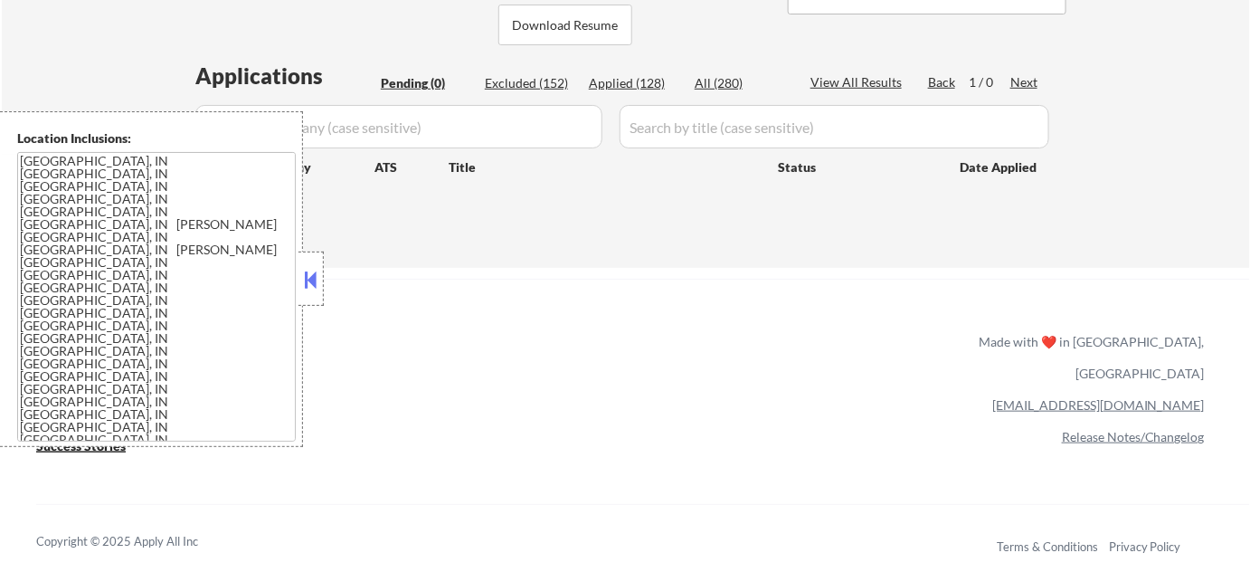
scroll to position [411, 0]
click at [308, 276] on button at bounding box center [311, 279] width 20 height 27
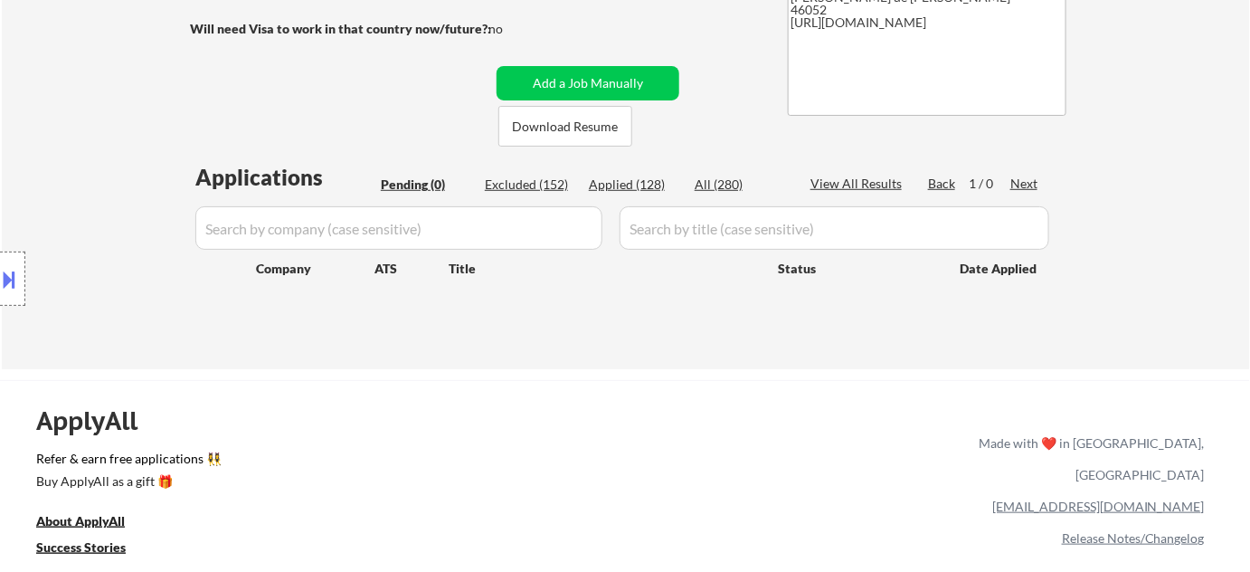
scroll to position [164, 0]
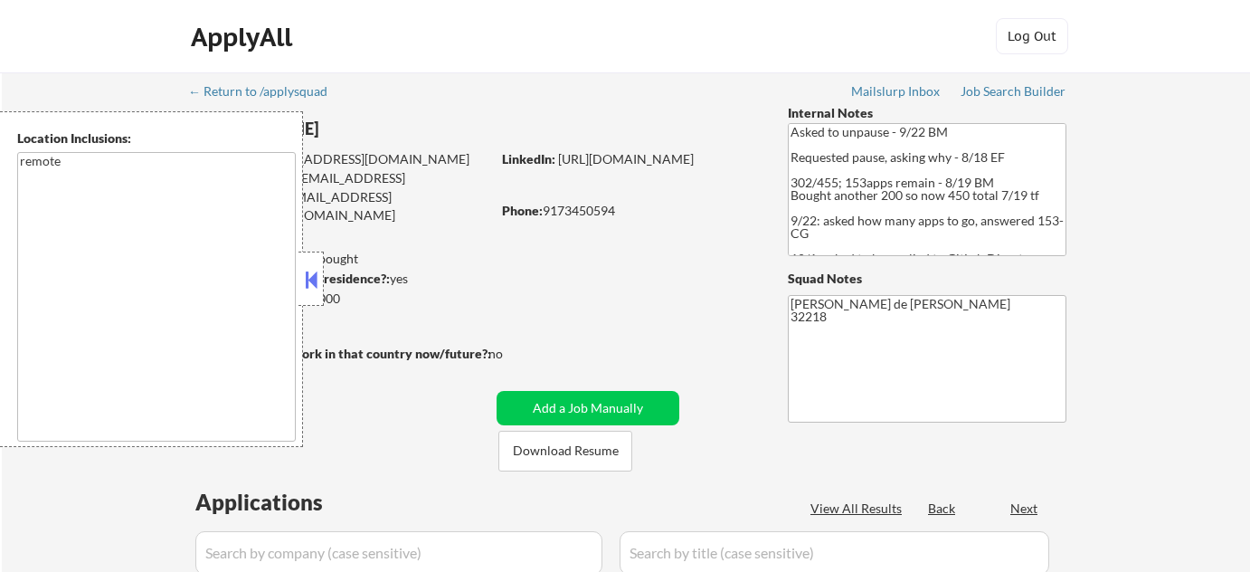
select select ""pending""
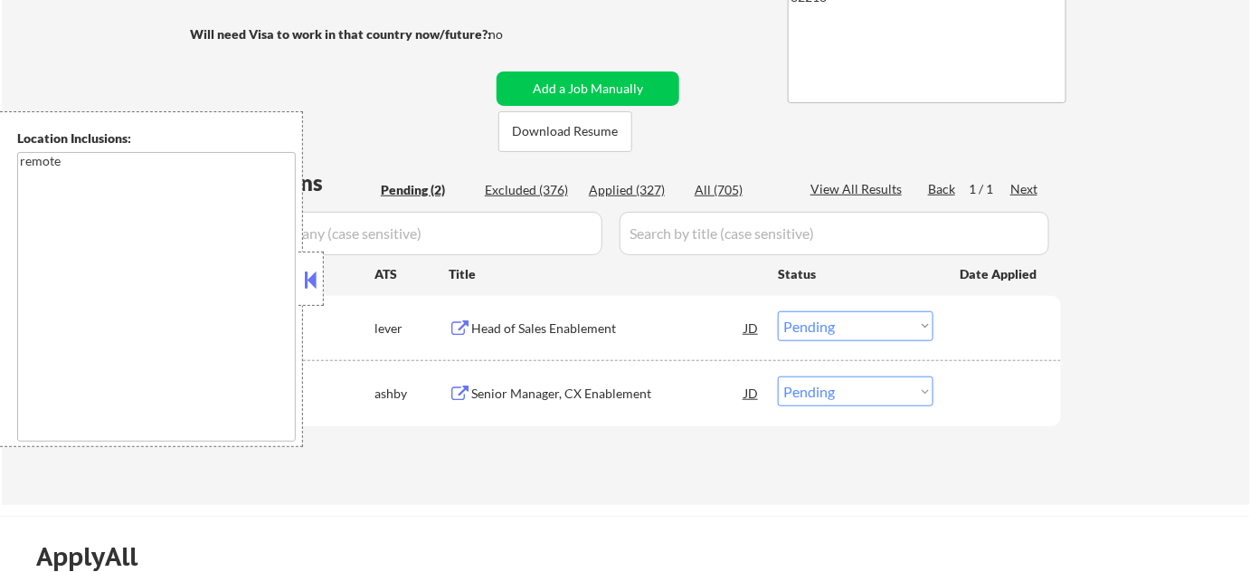
scroll to position [328, 0]
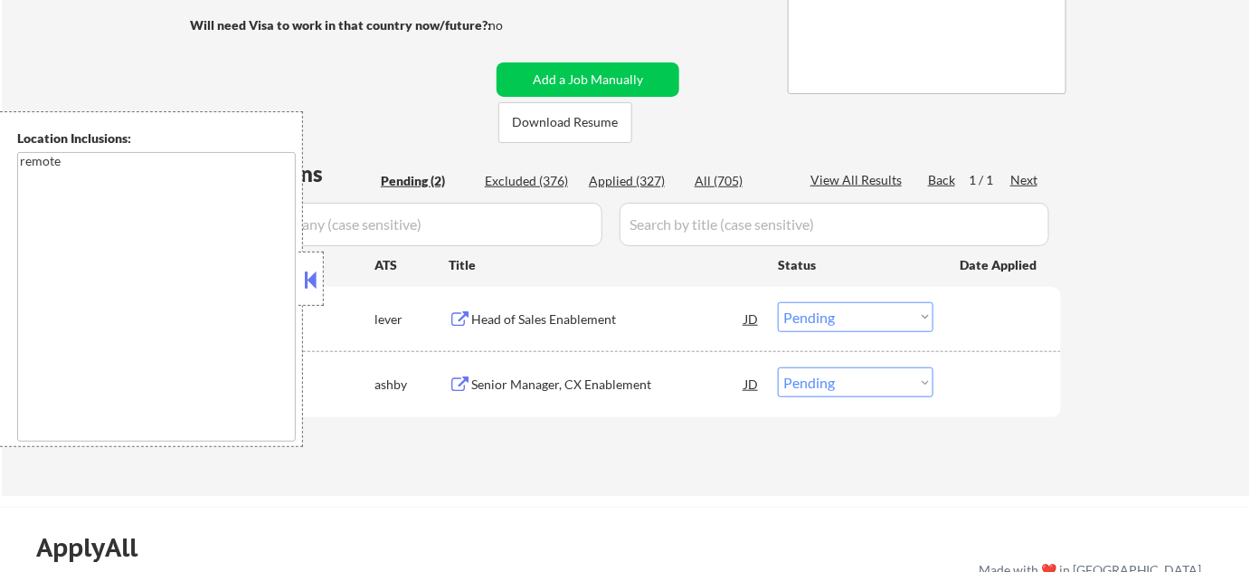
click at [314, 284] on button at bounding box center [311, 279] width 20 height 27
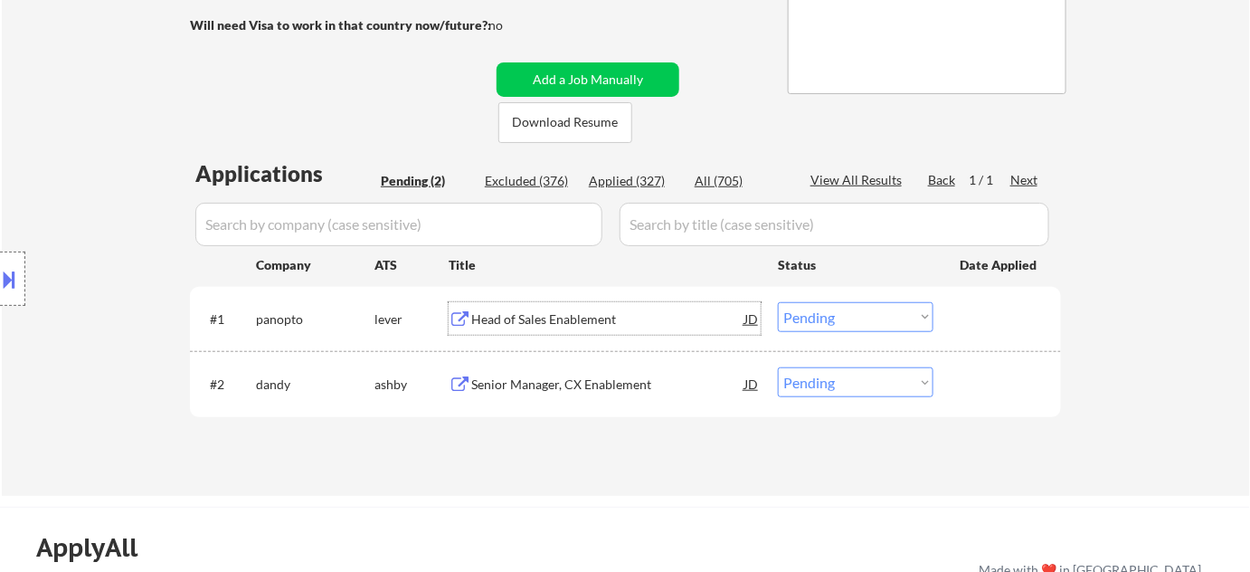
click at [526, 320] on div "Head of Sales Enablement" at bounding box center [607, 319] width 273 height 18
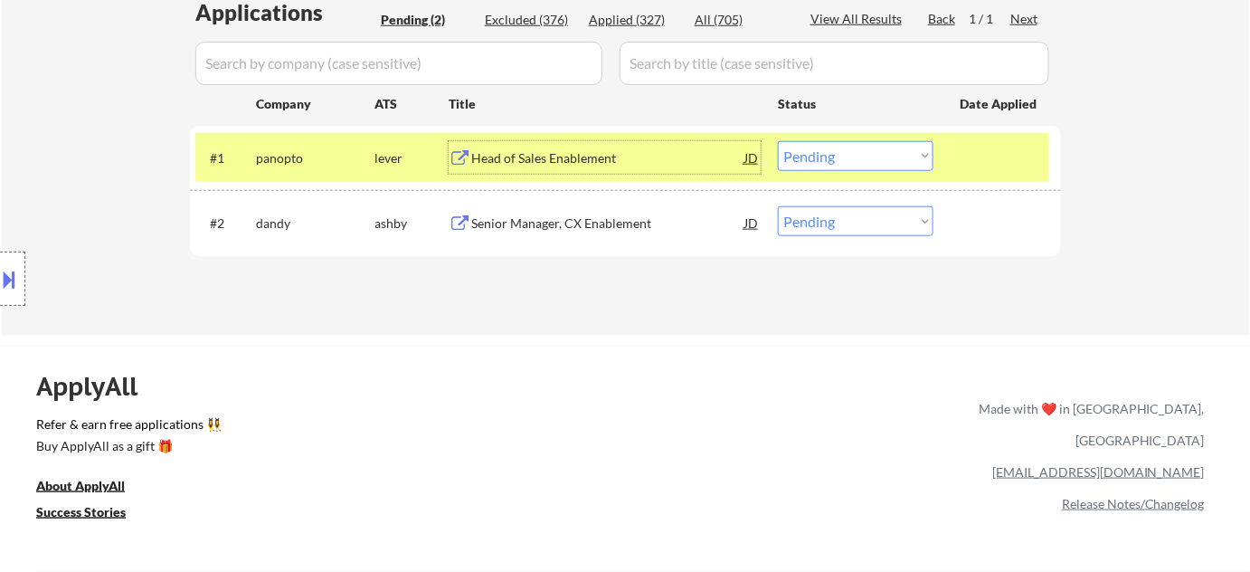
scroll to position [493, 0]
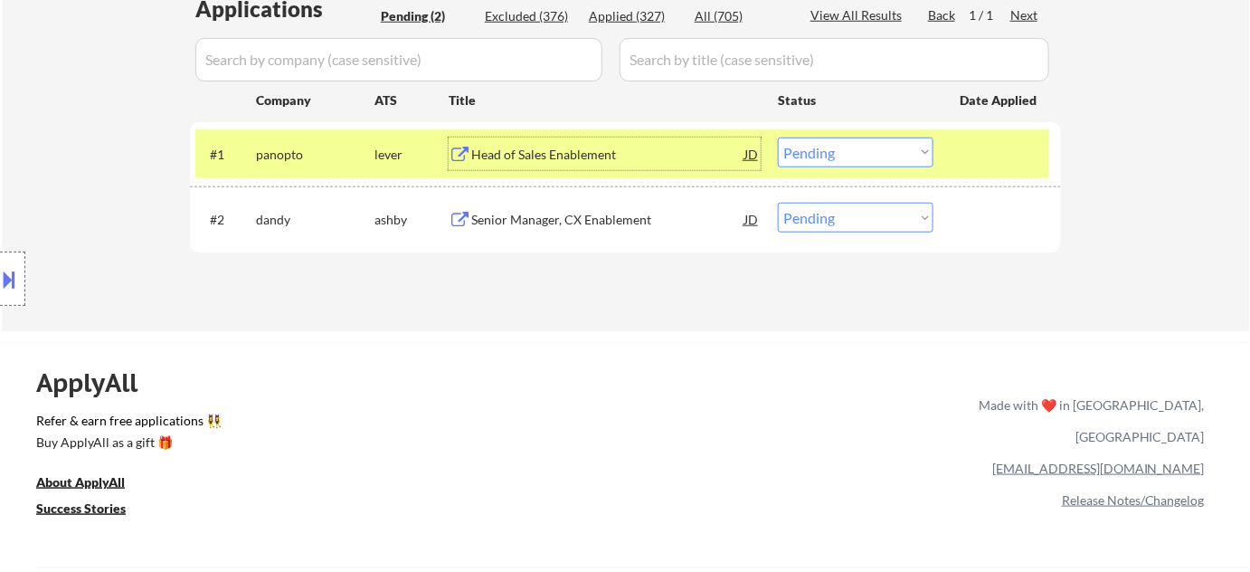
click at [840, 161] on select "Choose an option... Pending Applied Excluded (Questions) Excluded (Expired) Exc…" at bounding box center [856, 153] width 156 height 30
click at [778, 138] on select "Choose an option... Pending Applied Excluded (Questions) Excluded (Expired) Exc…" at bounding box center [856, 153] width 156 height 30
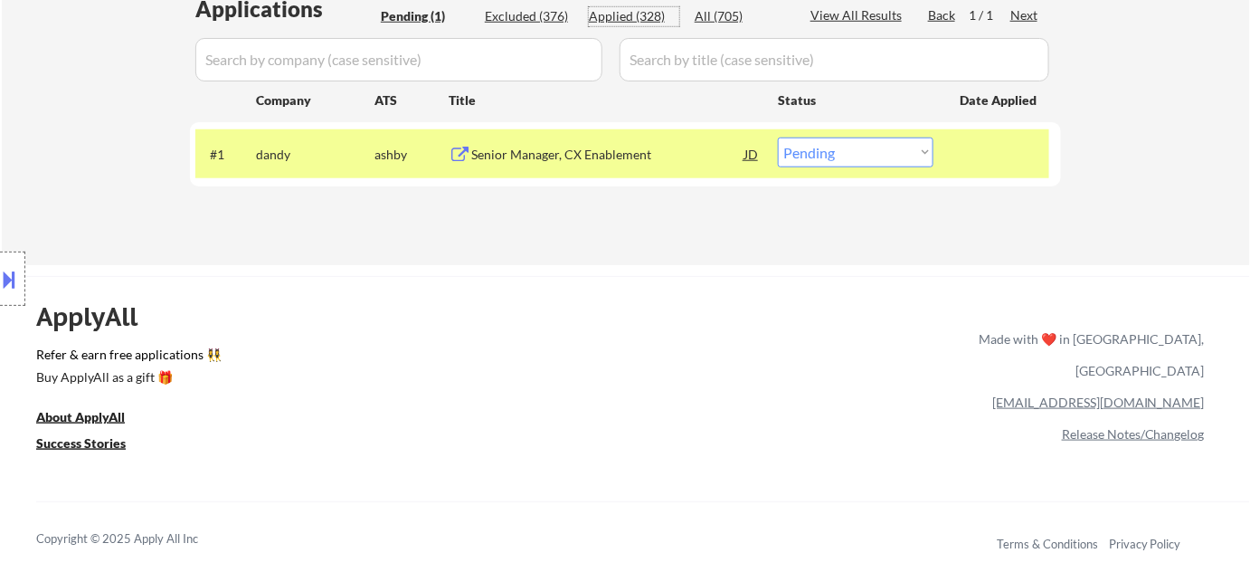
click at [622, 14] on div "Applied (328)" at bounding box center [634, 16] width 90 height 18
select select ""applied""
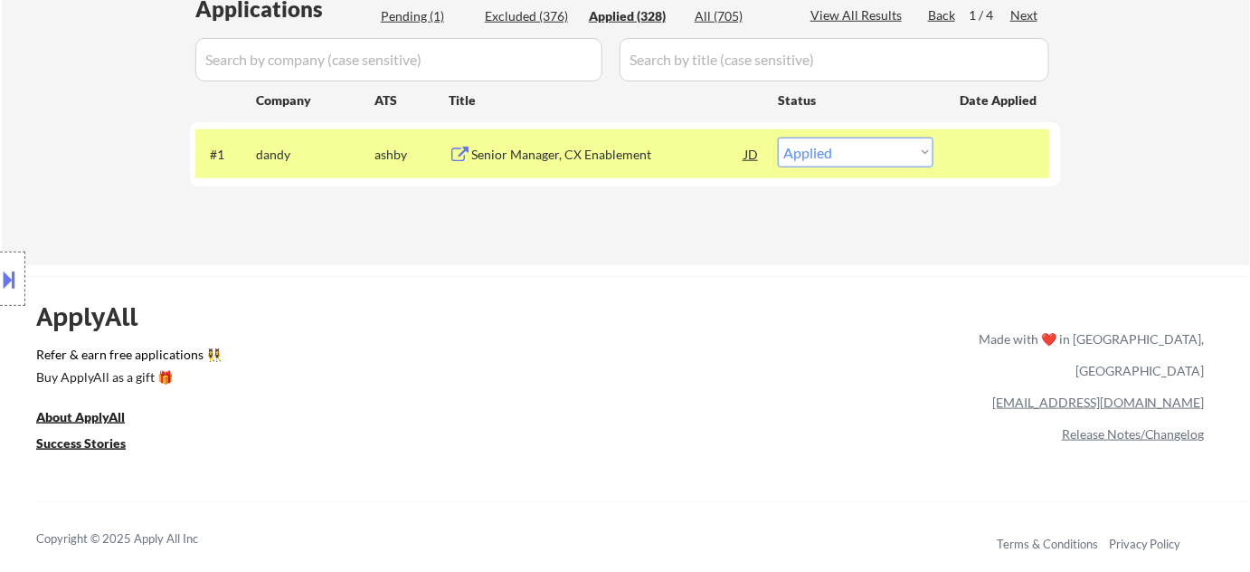
select select ""applied""
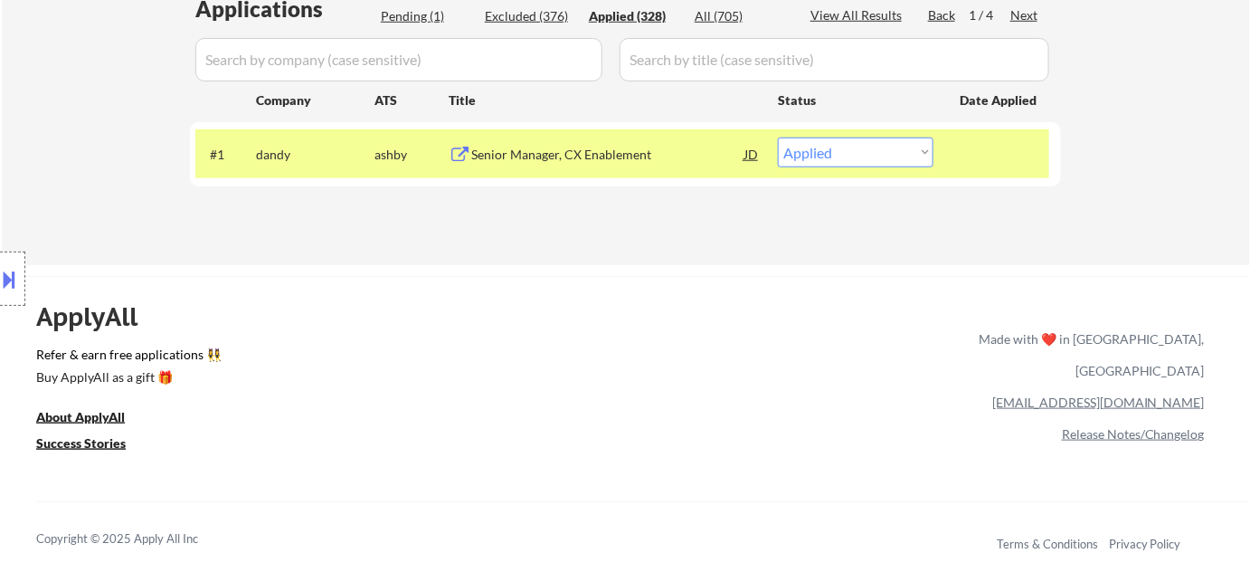
select select ""applied""
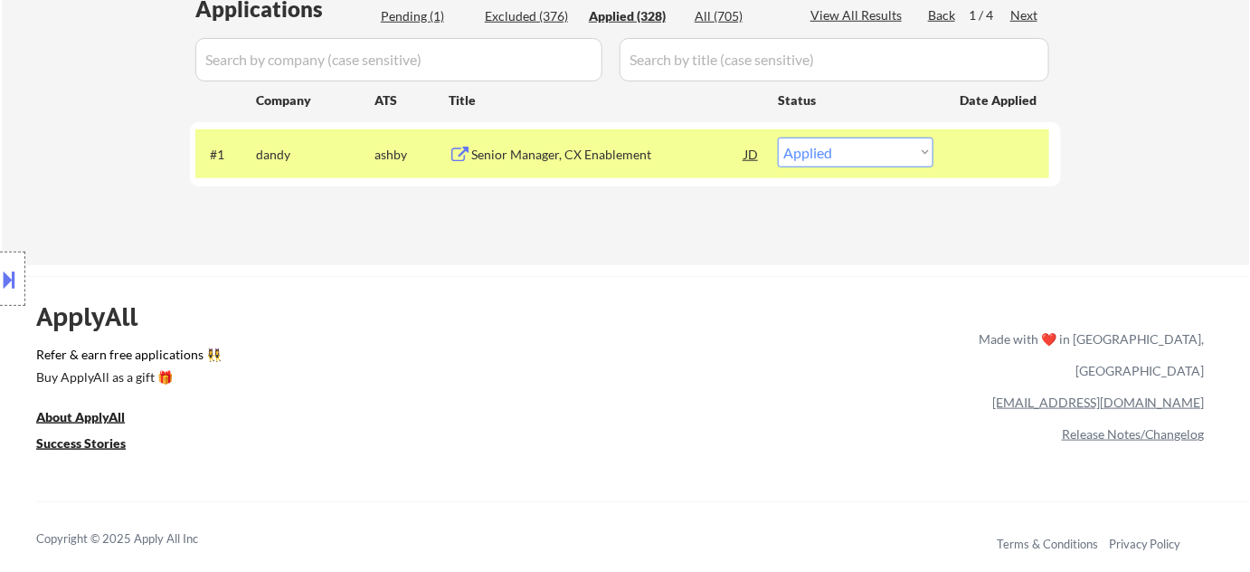
select select ""applied""
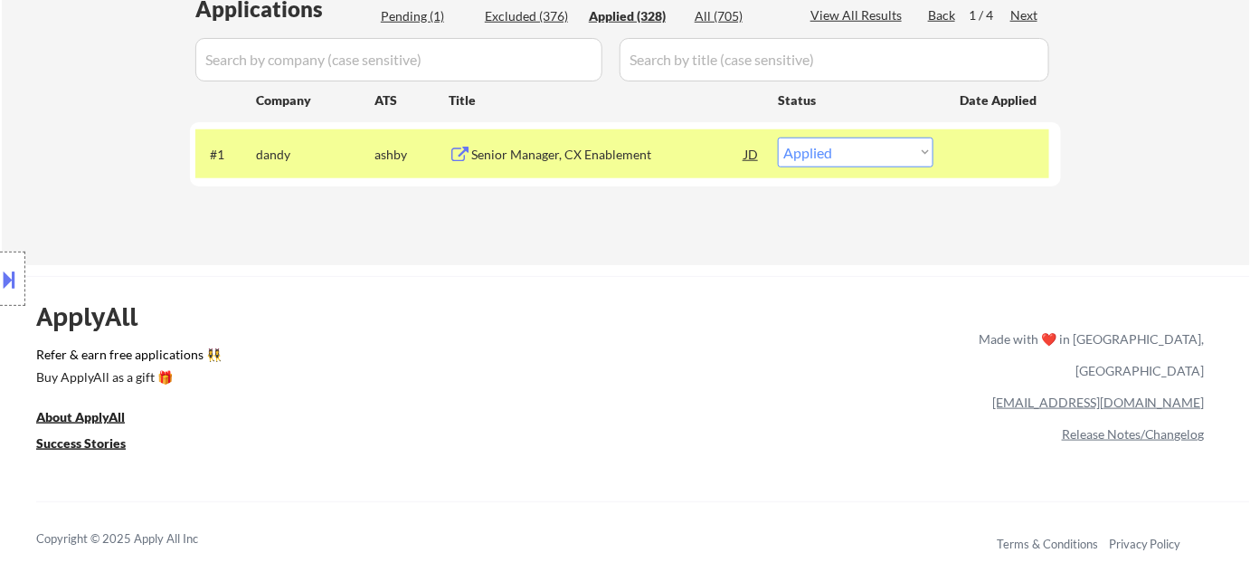
select select ""applied""
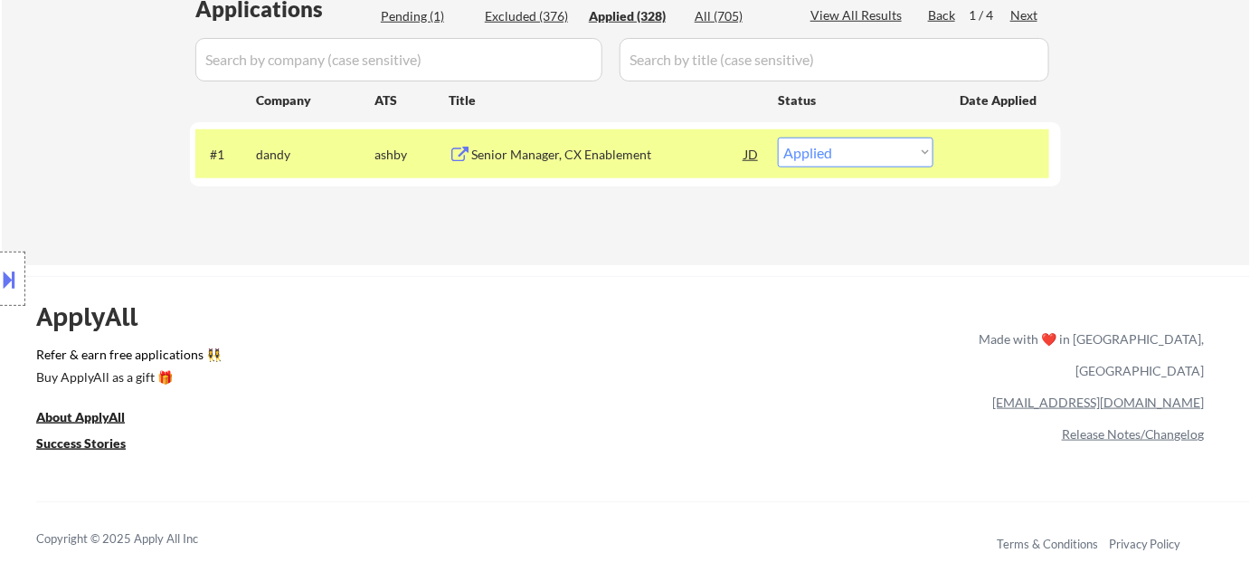
select select ""applied""
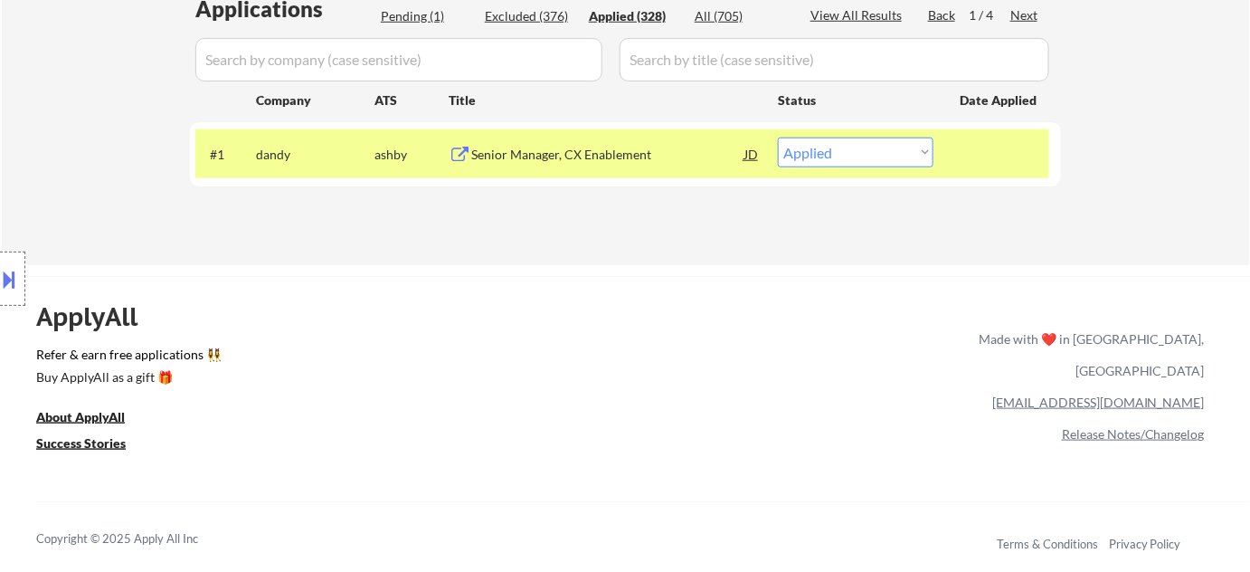
select select ""applied""
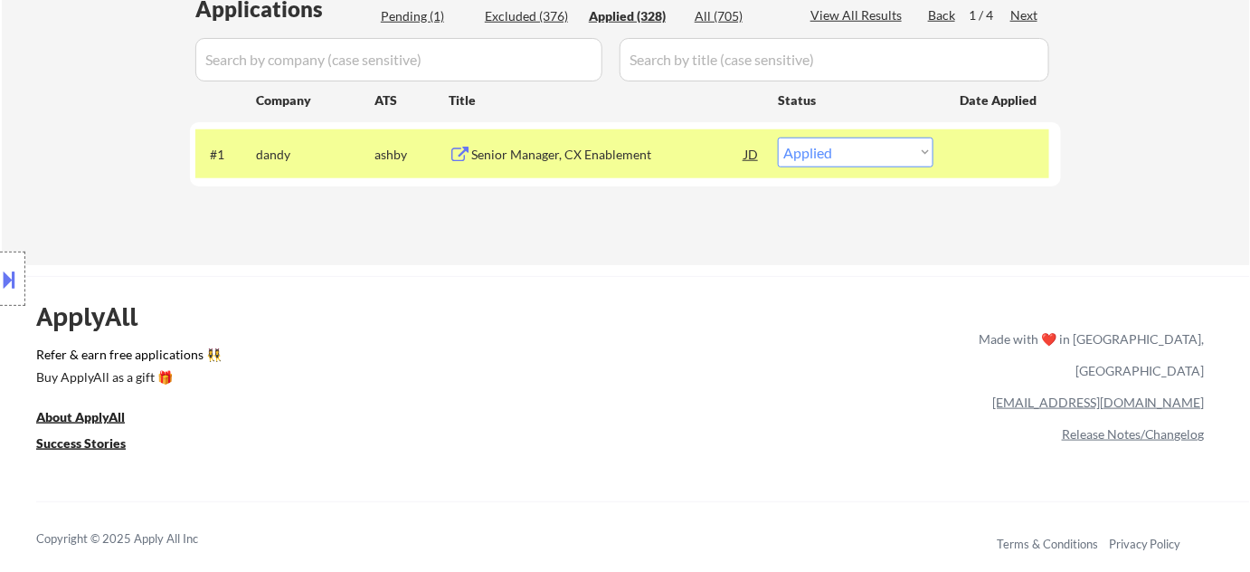
select select ""applied""
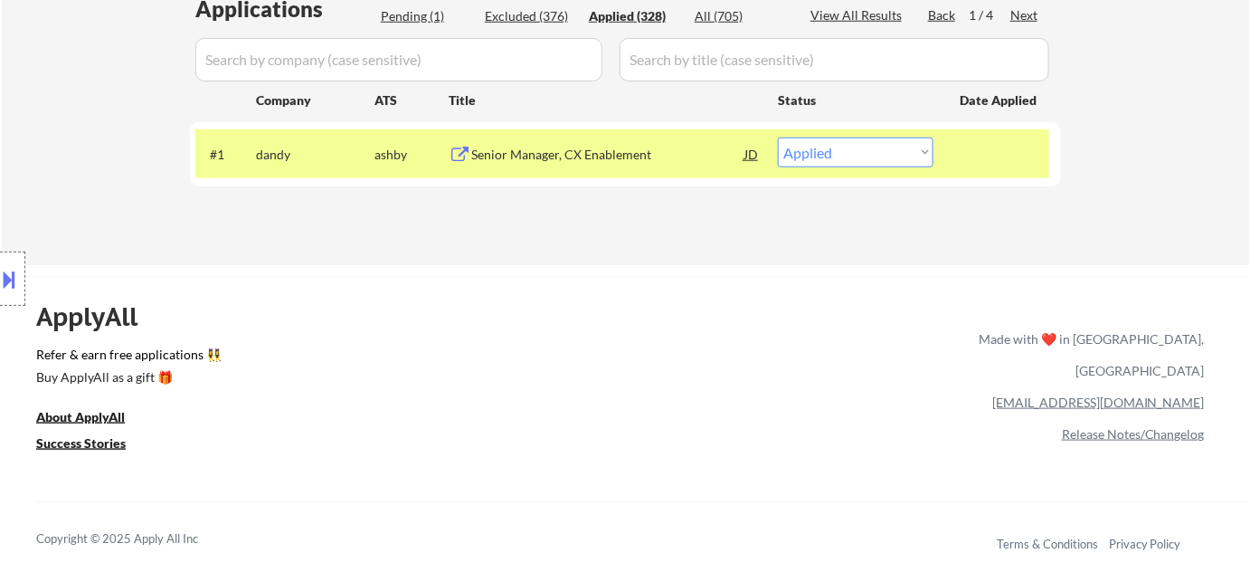
select select ""applied""
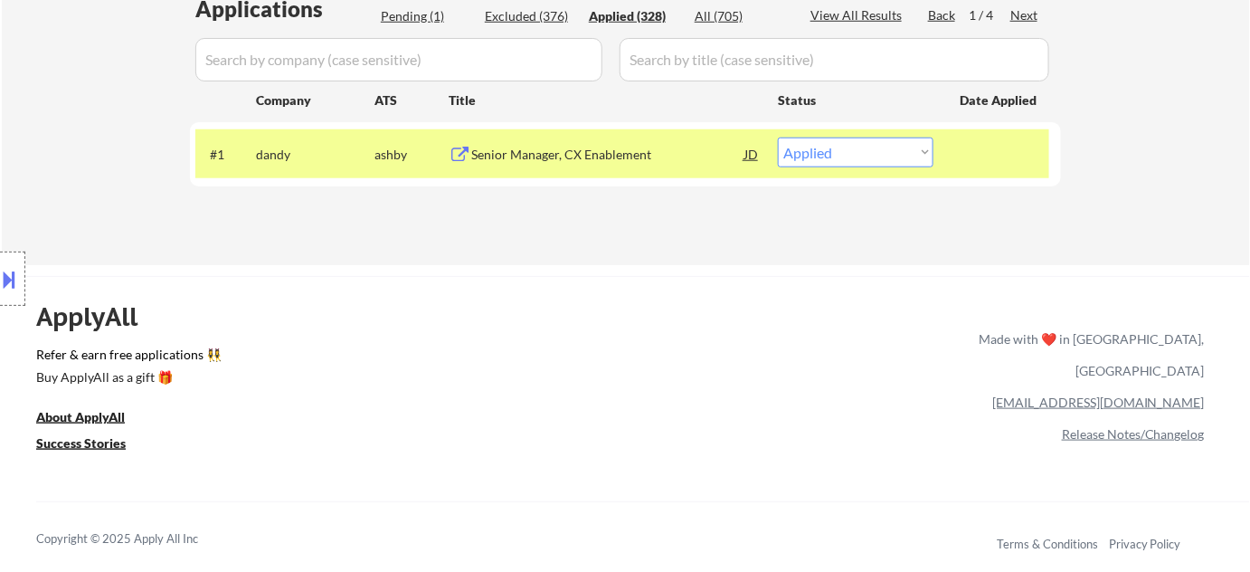
select select ""applied""
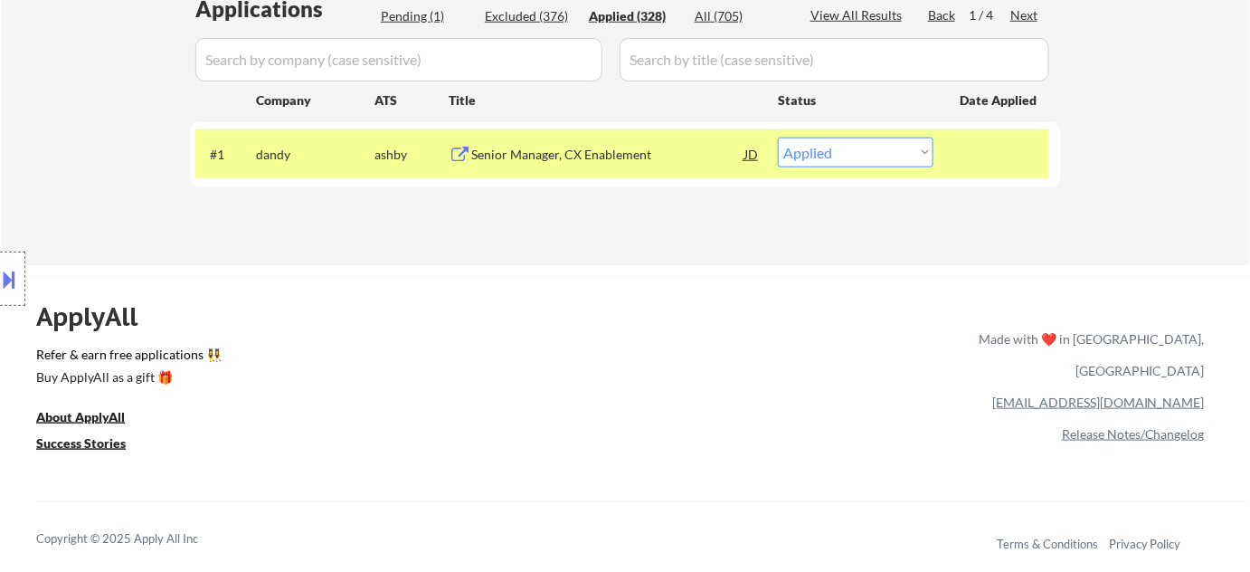
select select ""applied""
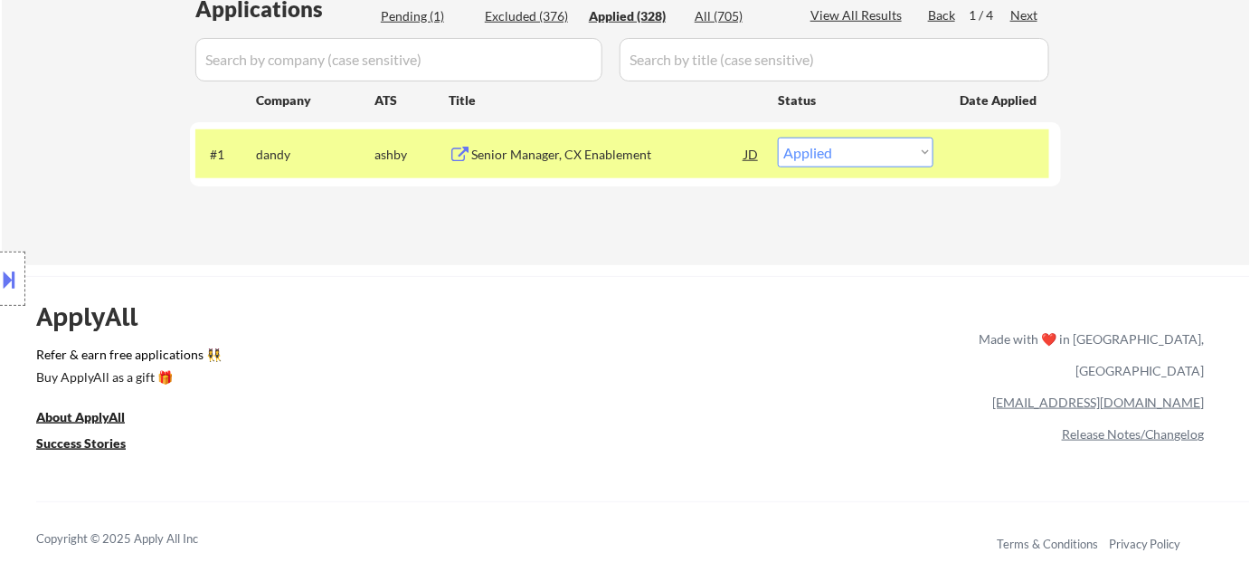
select select ""applied""
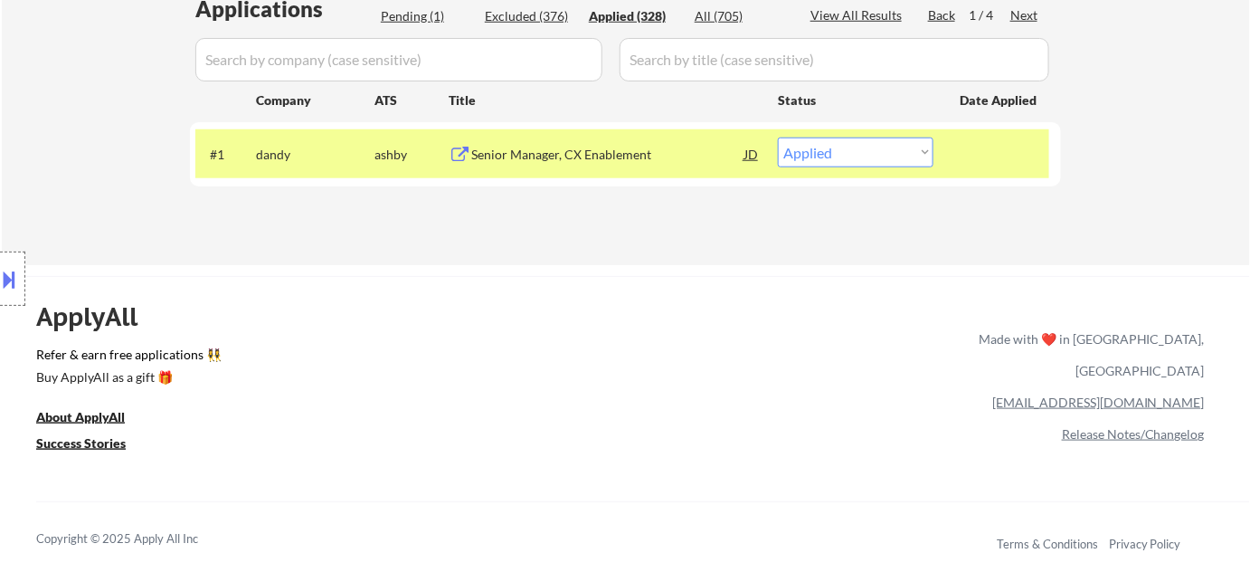
select select ""applied""
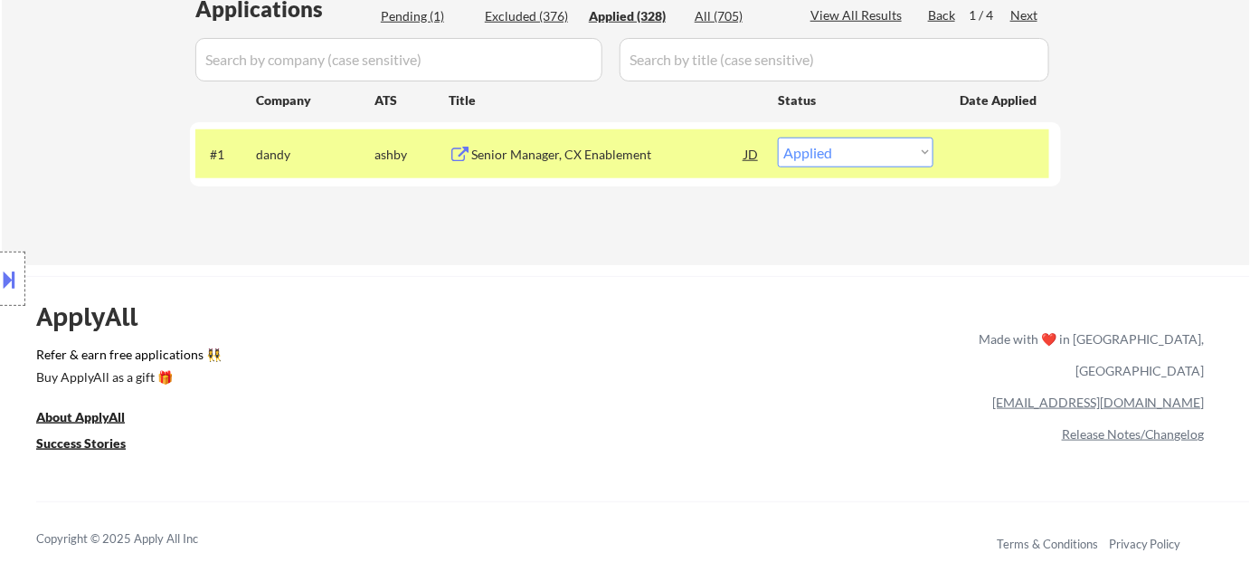
select select ""applied""
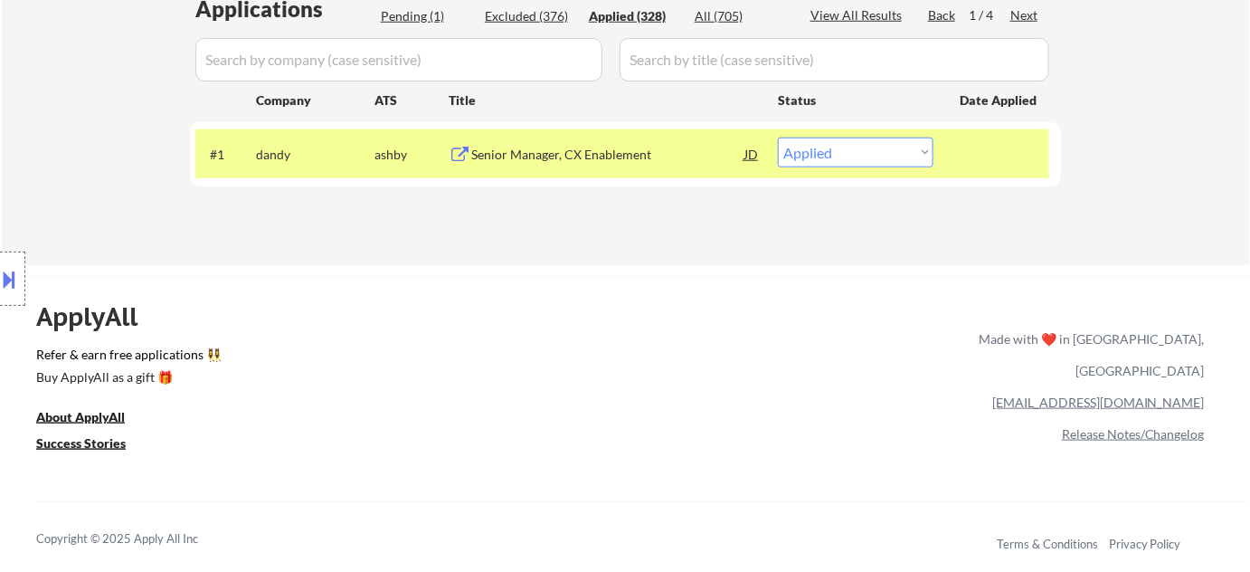
select select ""applied""
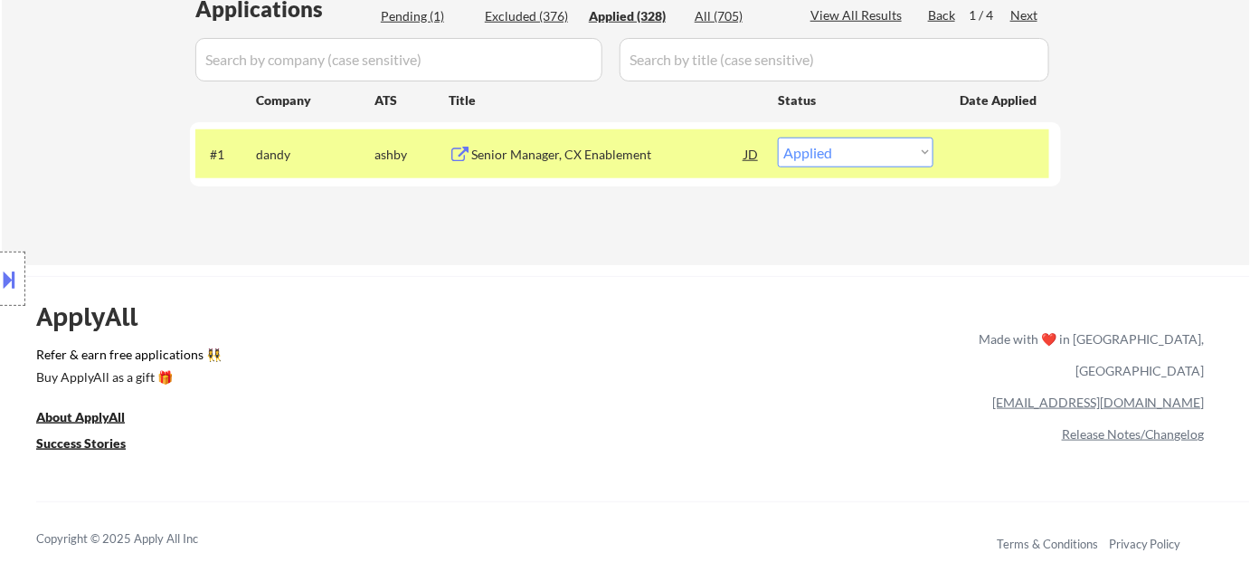
select select ""applied""
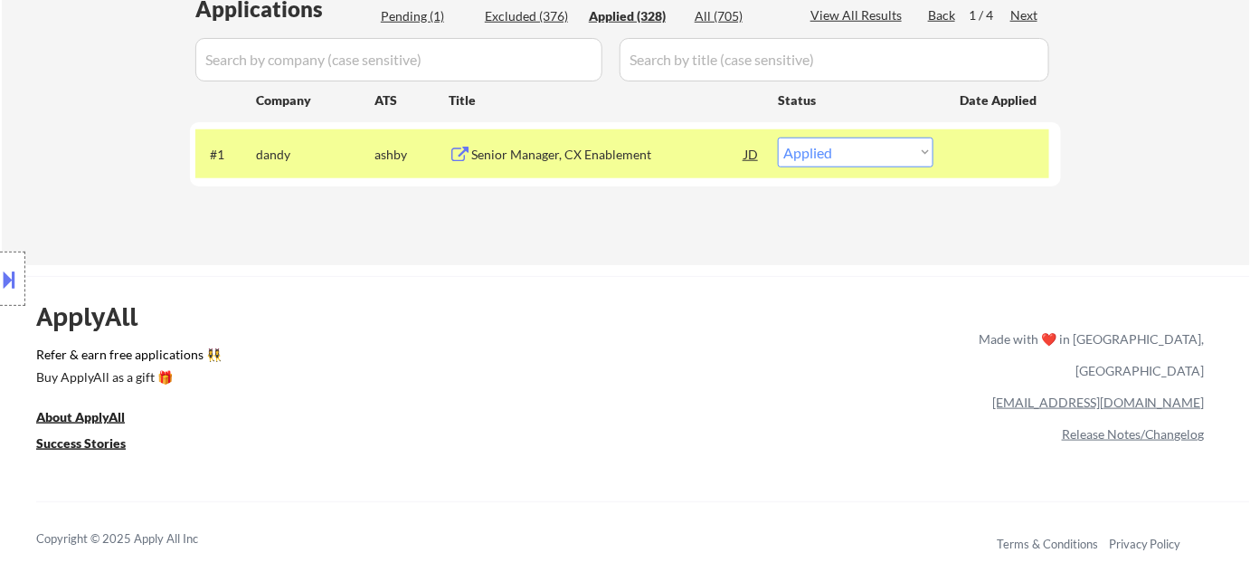
select select ""applied""
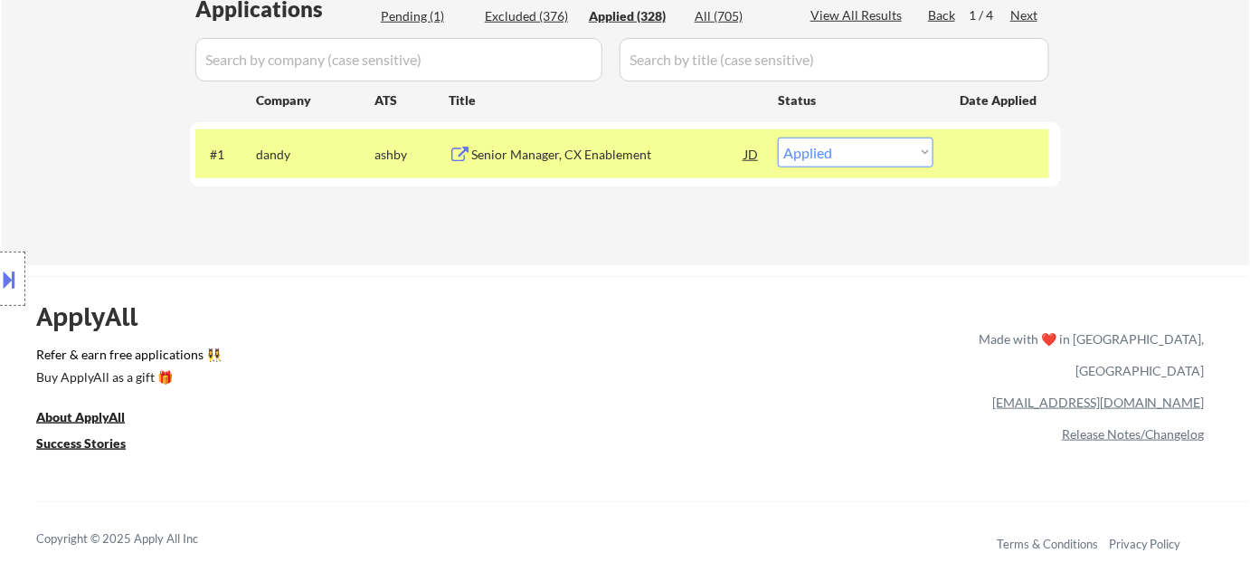
select select ""applied""
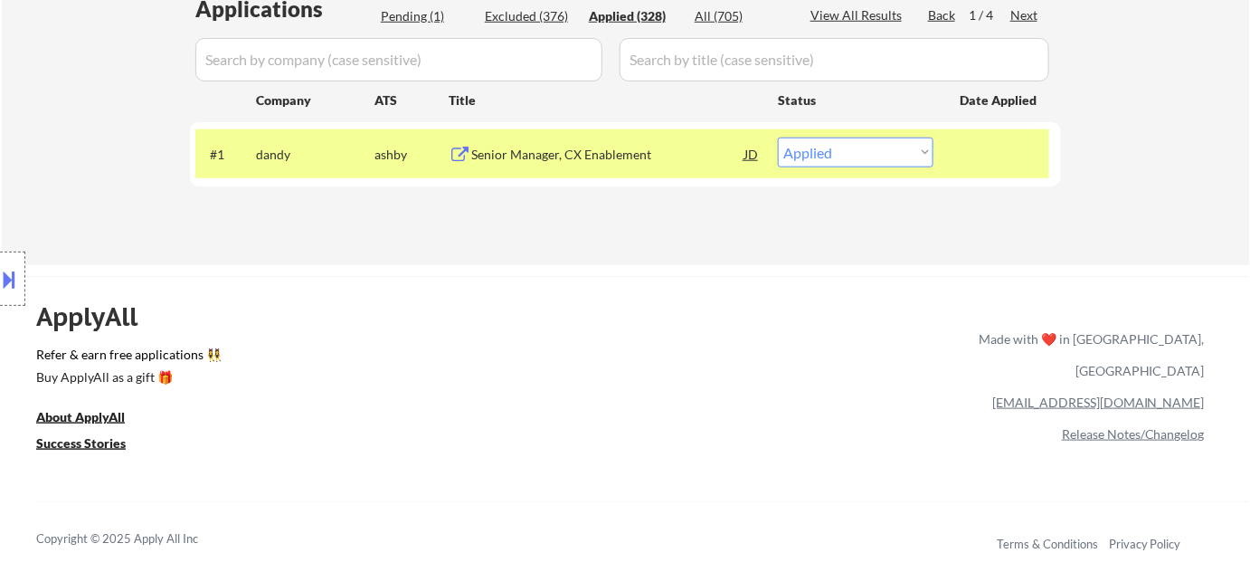
select select ""applied""
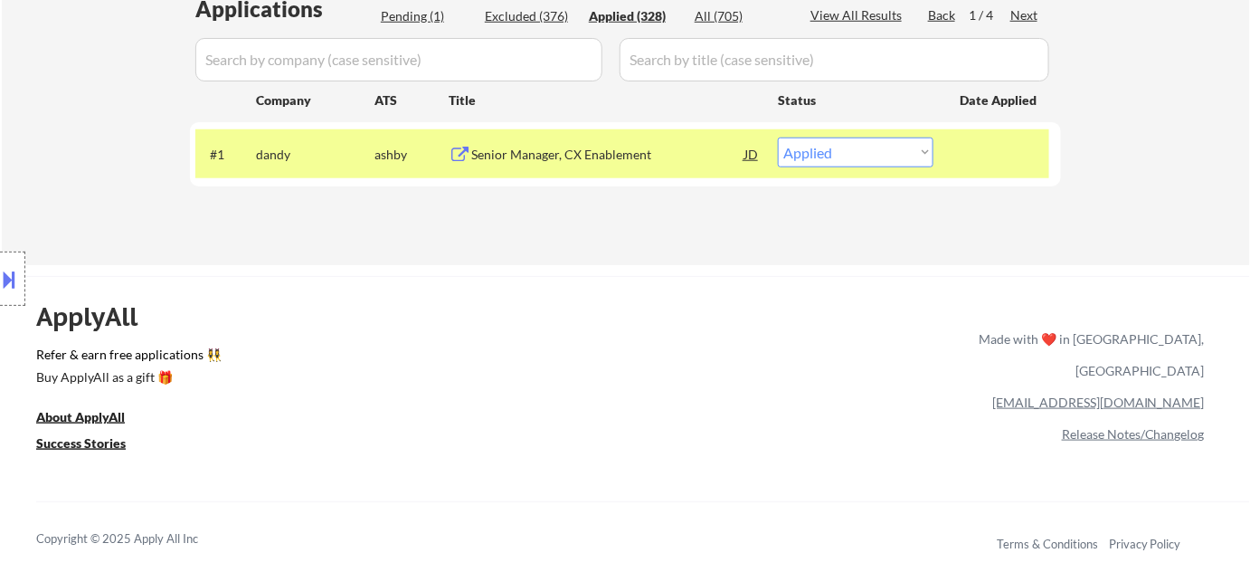
select select ""applied""
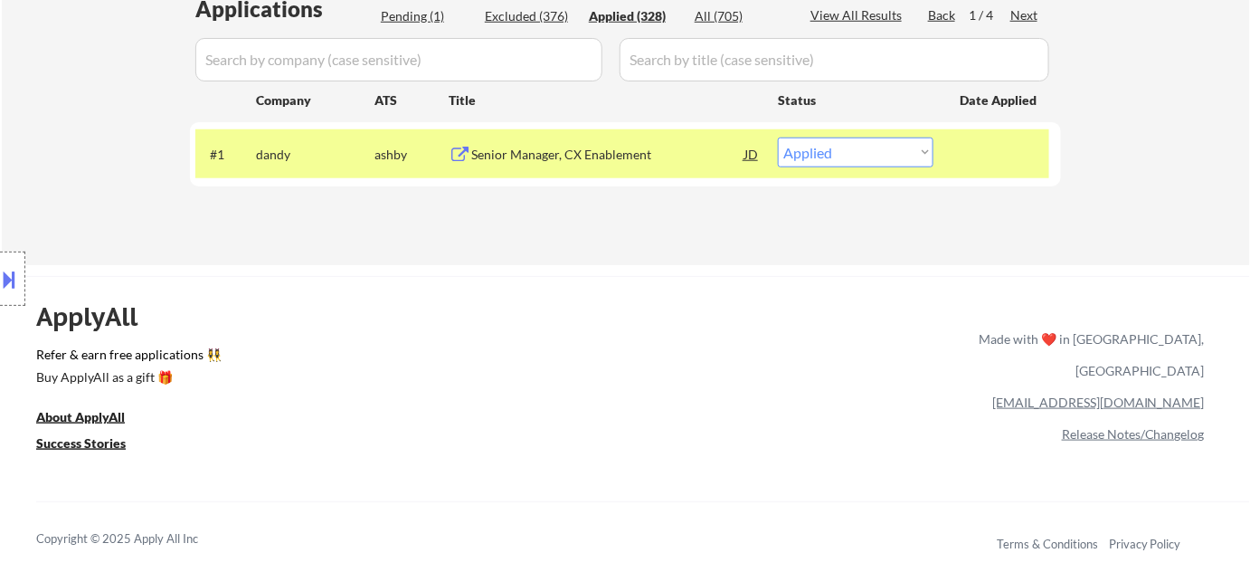
select select ""applied""
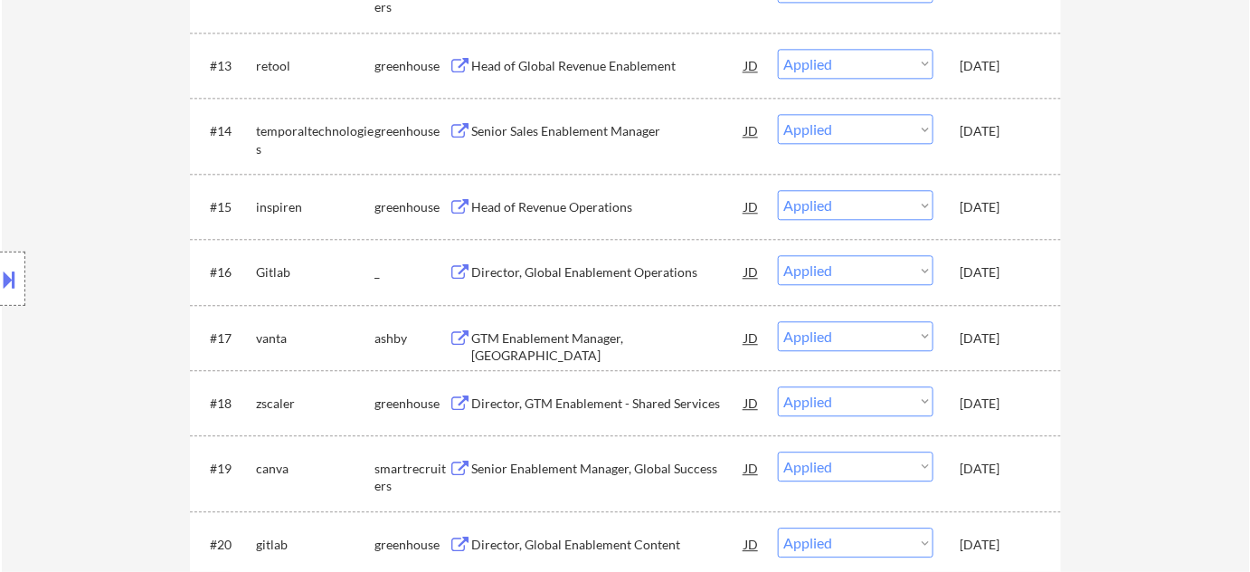
scroll to position [1398, 0]
